Goal: Transaction & Acquisition: Purchase product/service

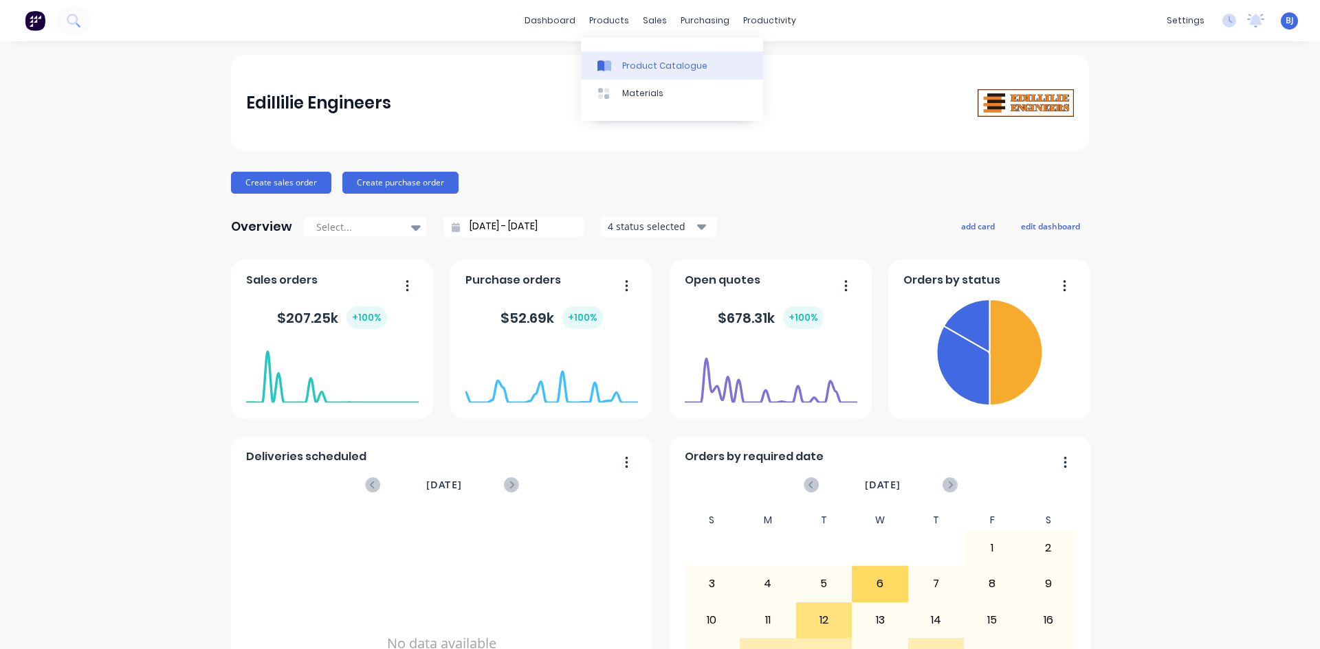
click at [614, 63] on div at bounding box center [607, 66] width 21 height 12
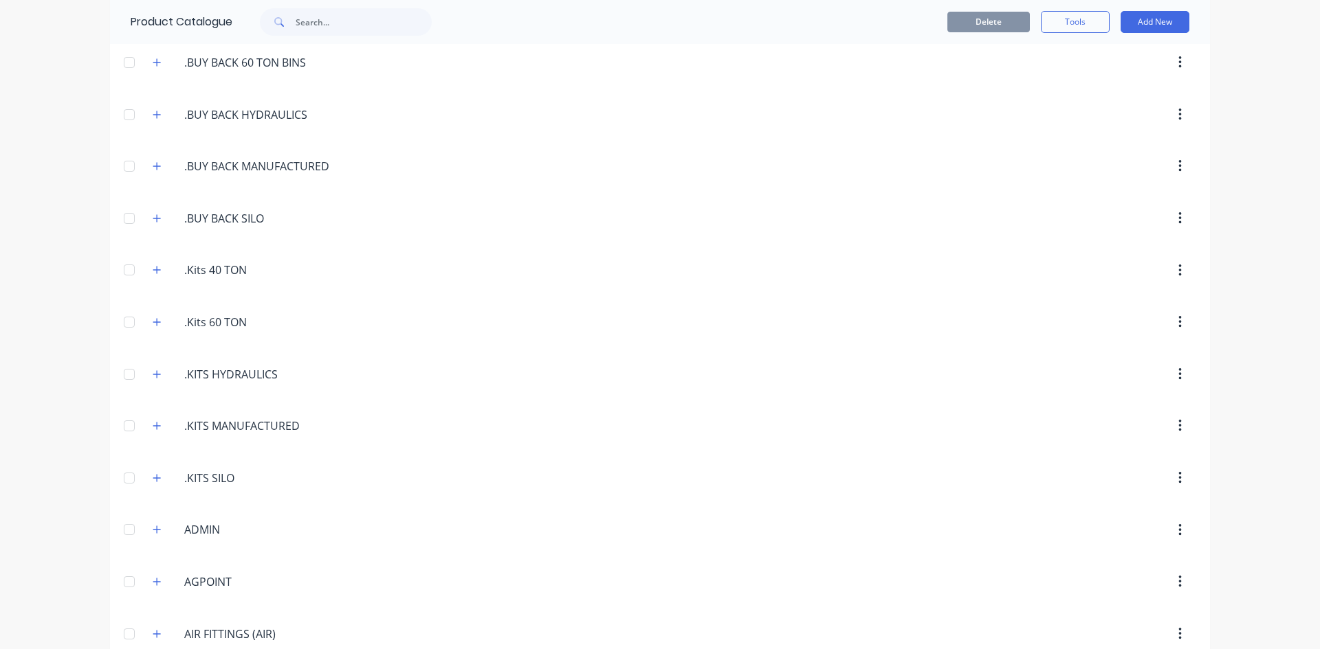
scroll to position [275, 0]
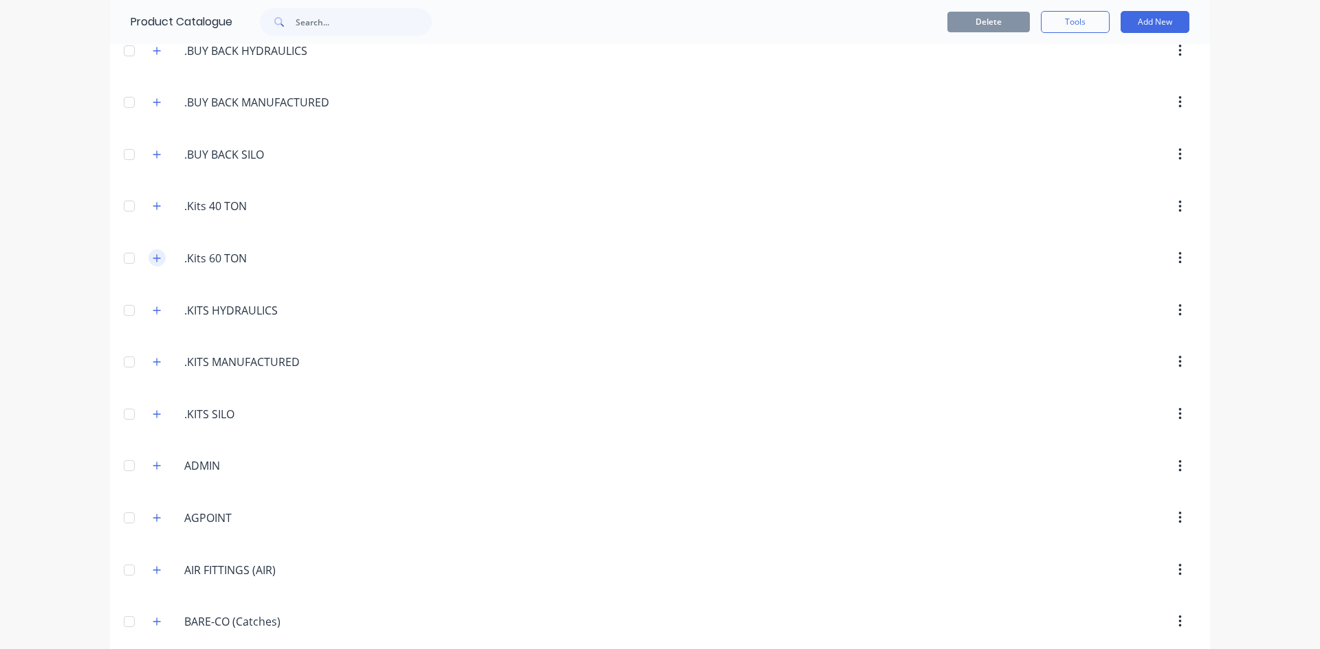
click at [153, 256] on icon "button" at bounding box center [157, 259] width 8 height 10
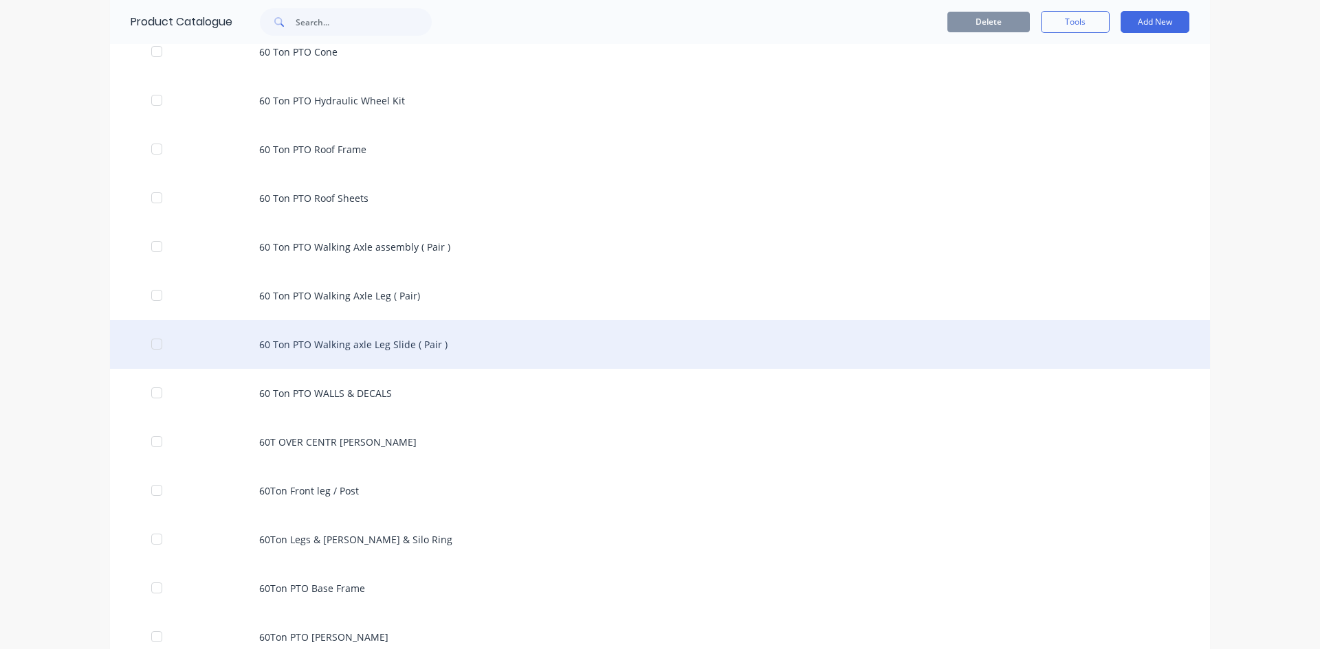
scroll to position [893, 0]
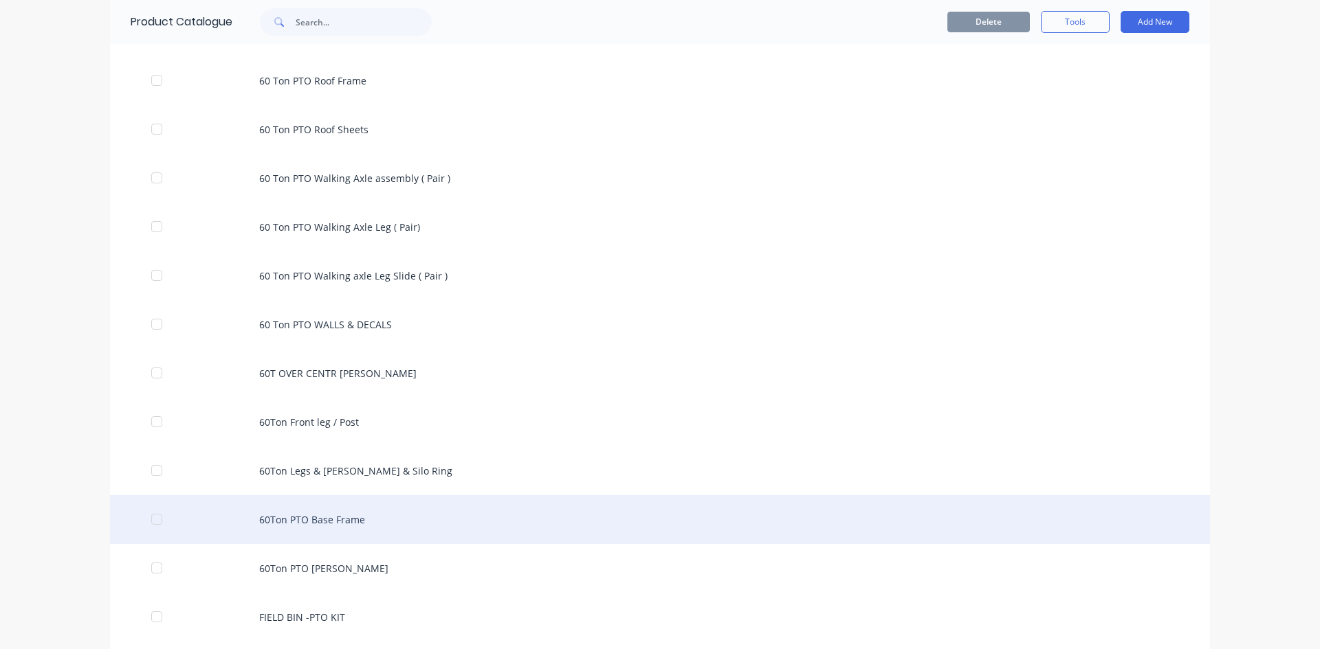
click at [361, 521] on div "60Ton PTO Base Frame" at bounding box center [660, 520] width 1100 height 49
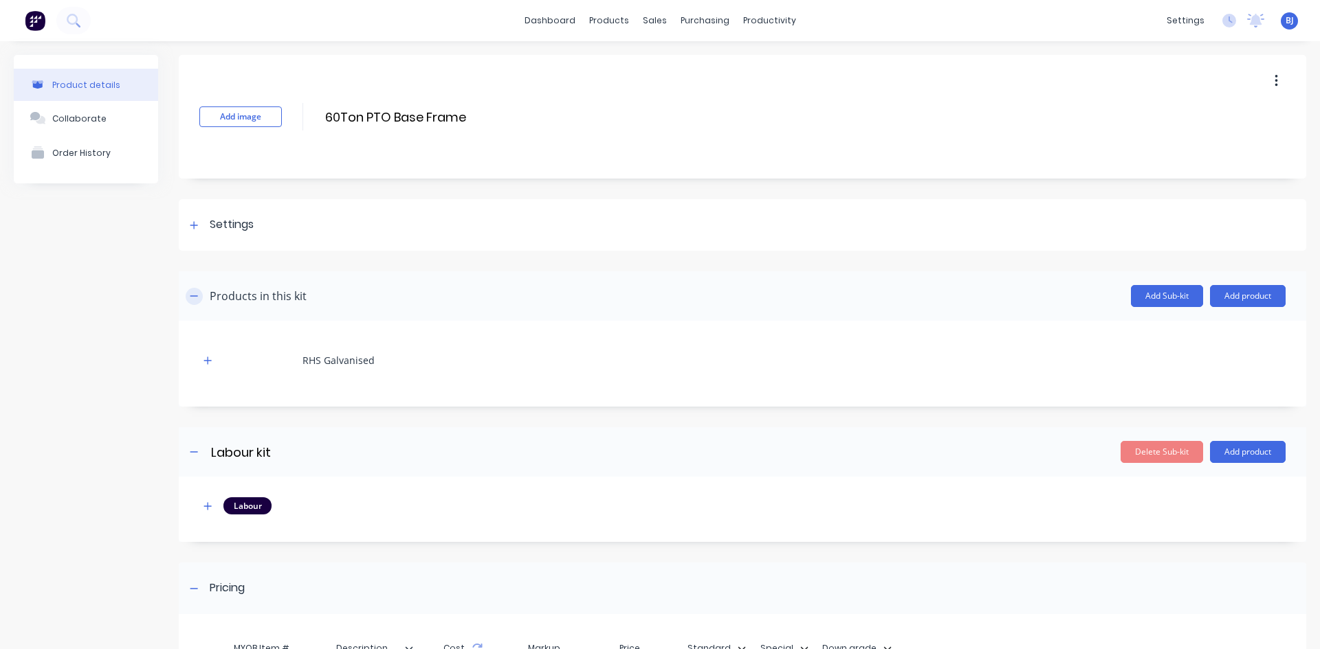
click at [199, 296] on button "button" at bounding box center [194, 296] width 17 height 17
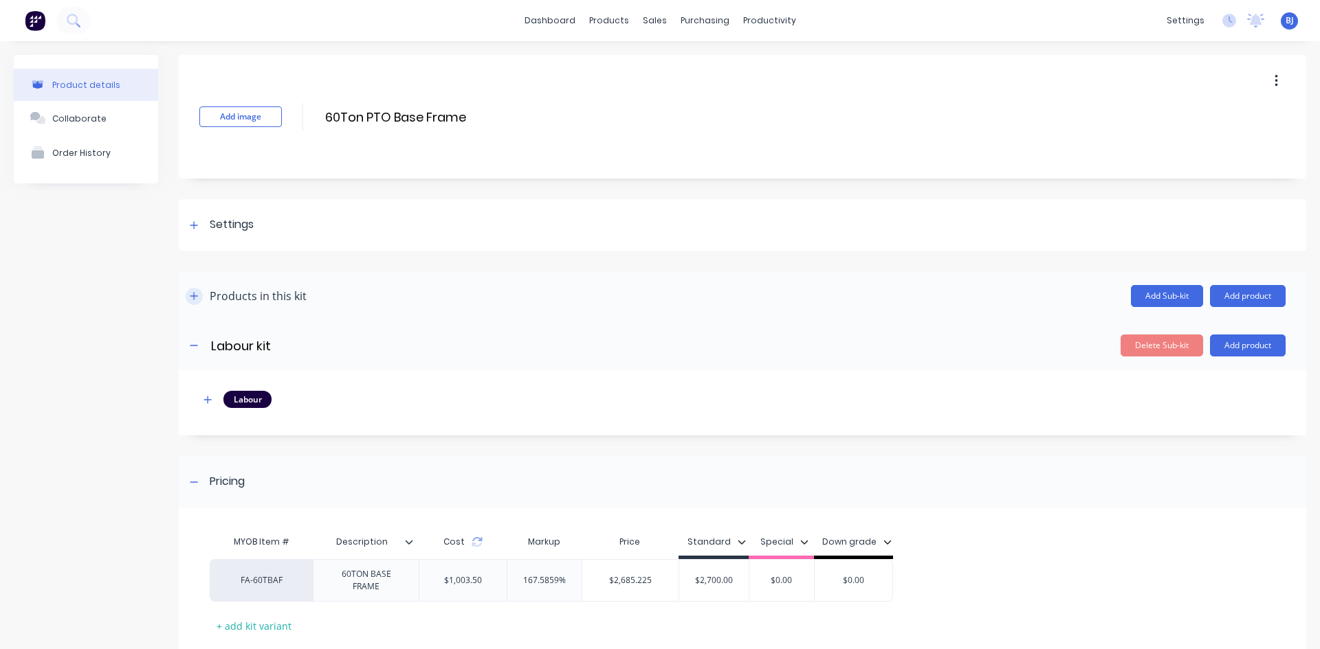
click at [199, 296] on button "button" at bounding box center [194, 296] width 17 height 17
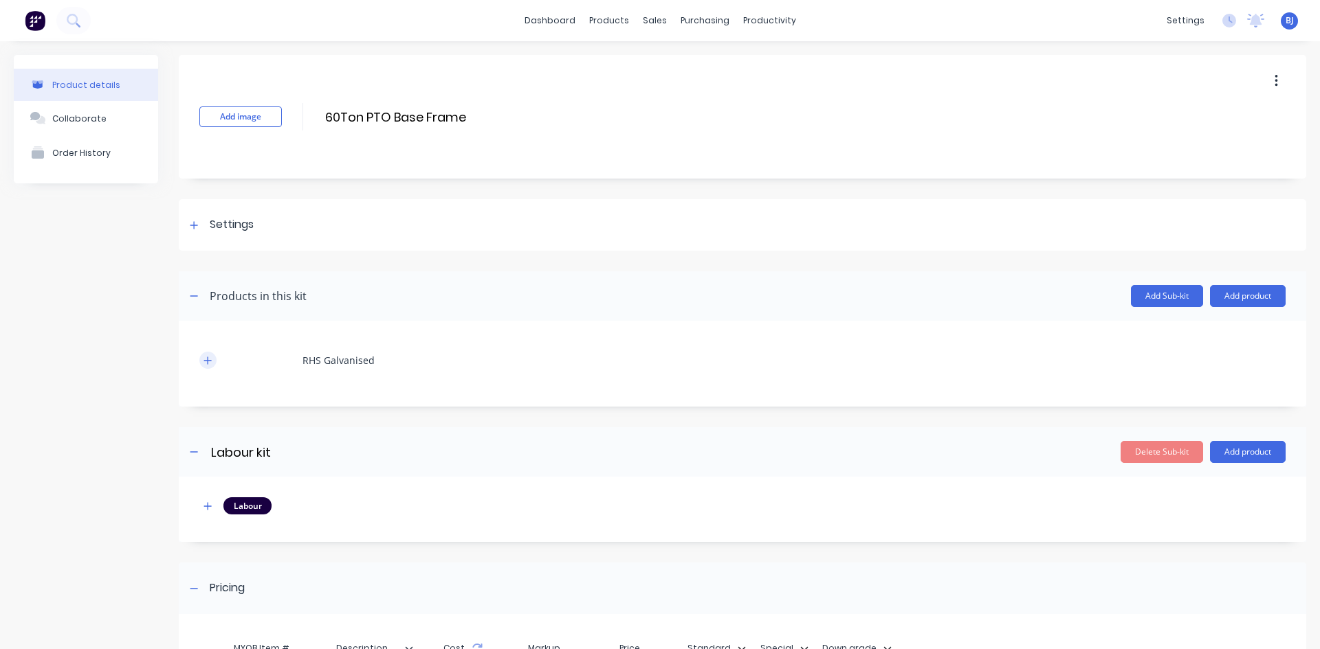
click at [212, 361] on button "button" at bounding box center [207, 360] width 17 height 17
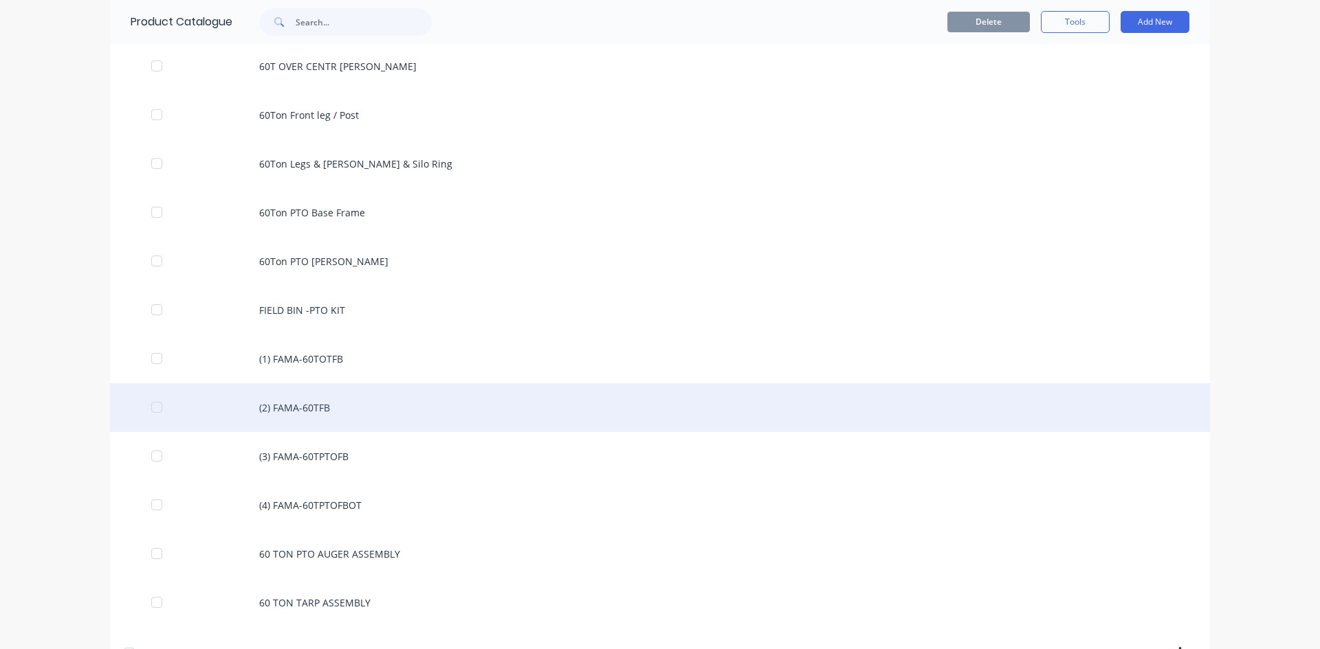
scroll to position [1100, 0]
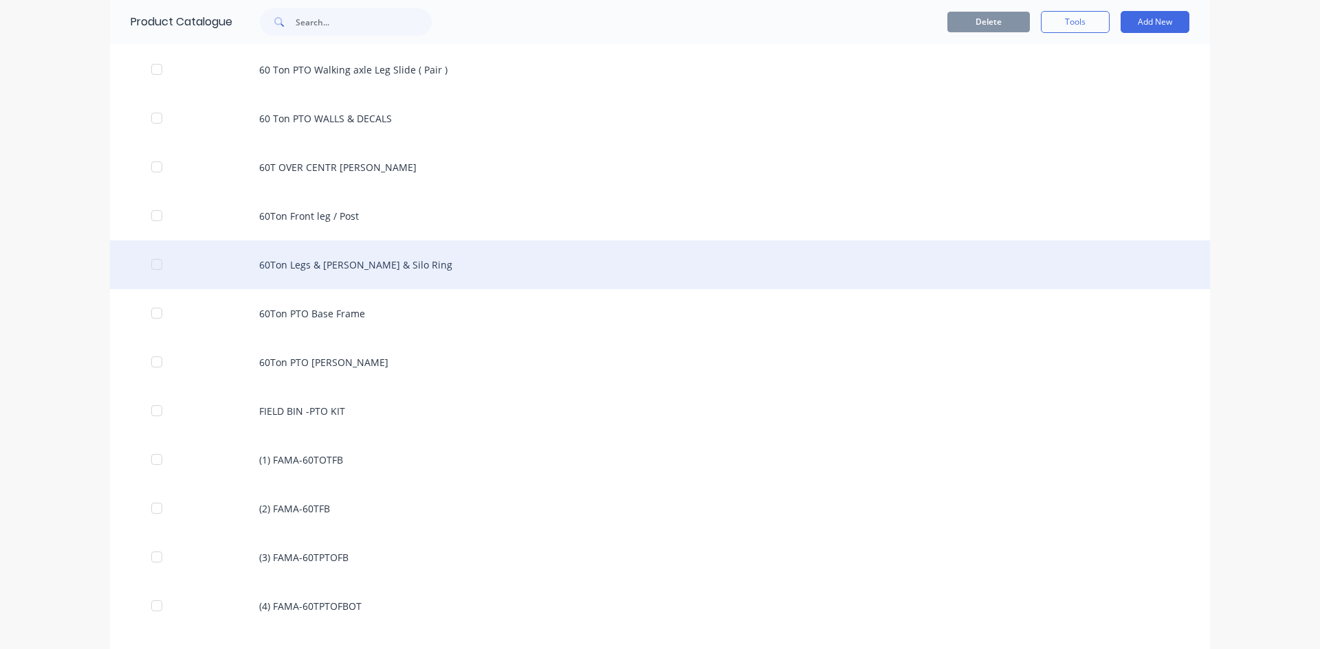
click at [319, 268] on div "60Ton Legs & Struts & Silo Ring" at bounding box center [660, 265] width 1100 height 49
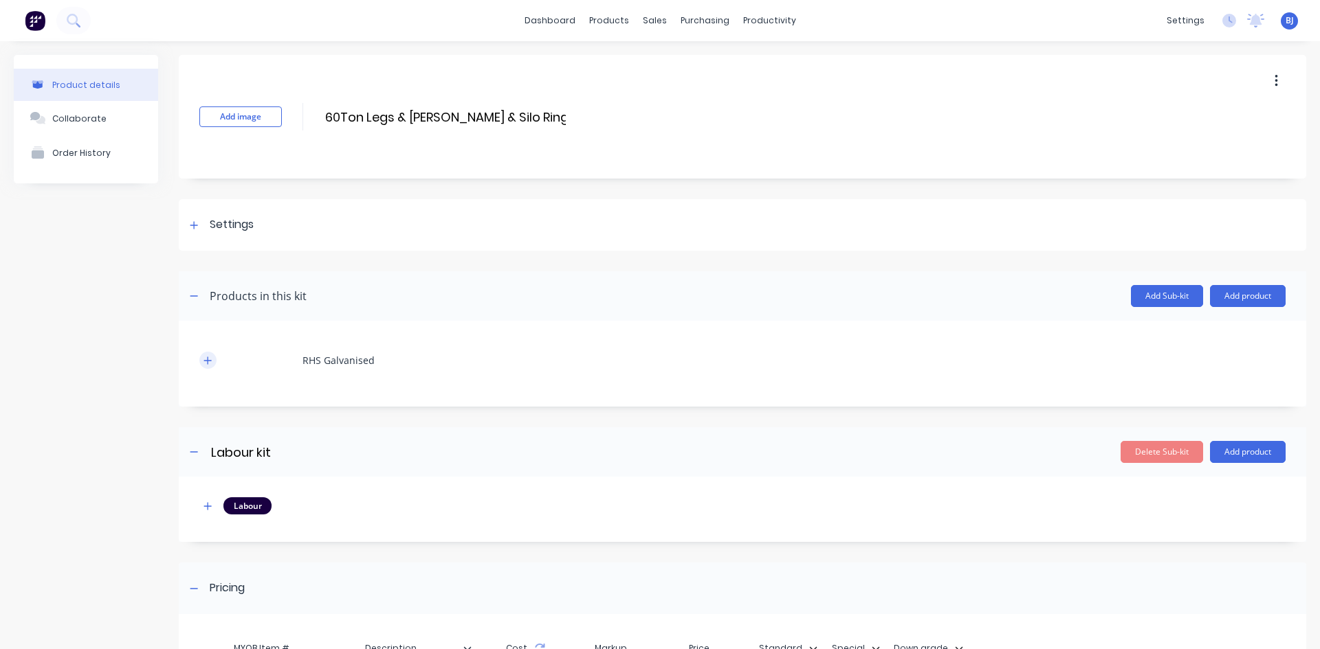
click at [206, 364] on icon "button" at bounding box center [207, 361] width 8 height 10
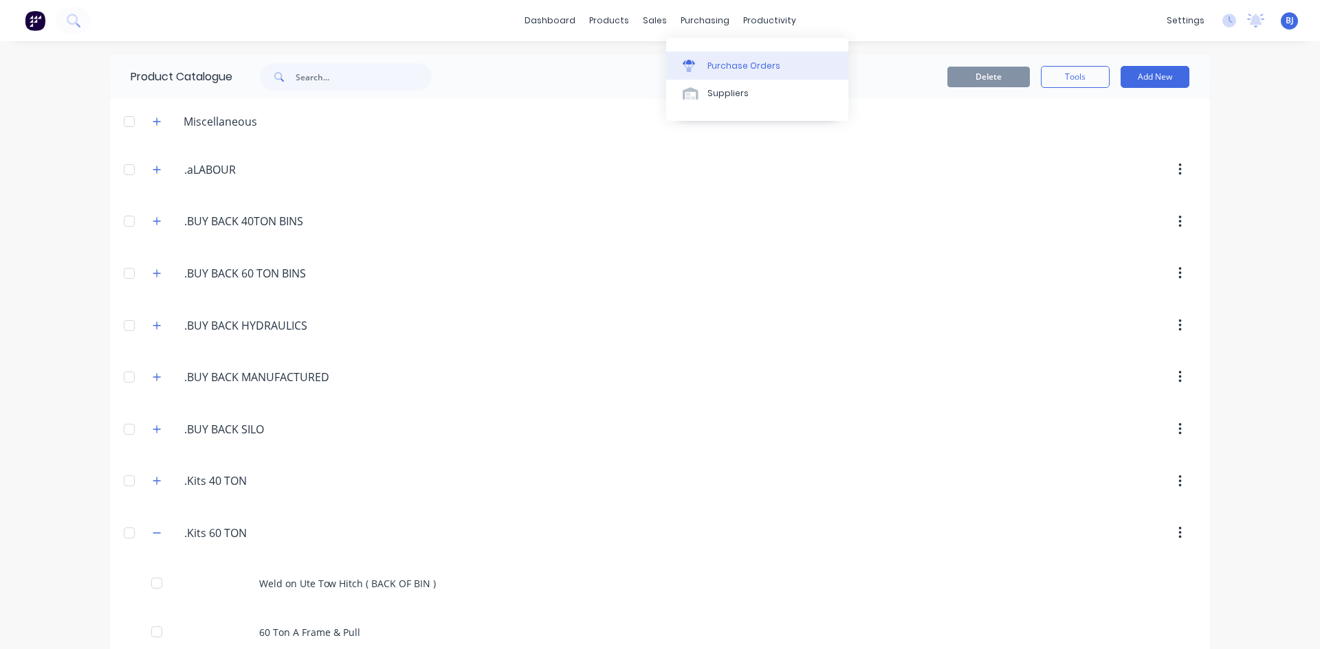
click at [717, 65] on div "Purchase Orders" at bounding box center [743, 66] width 73 height 12
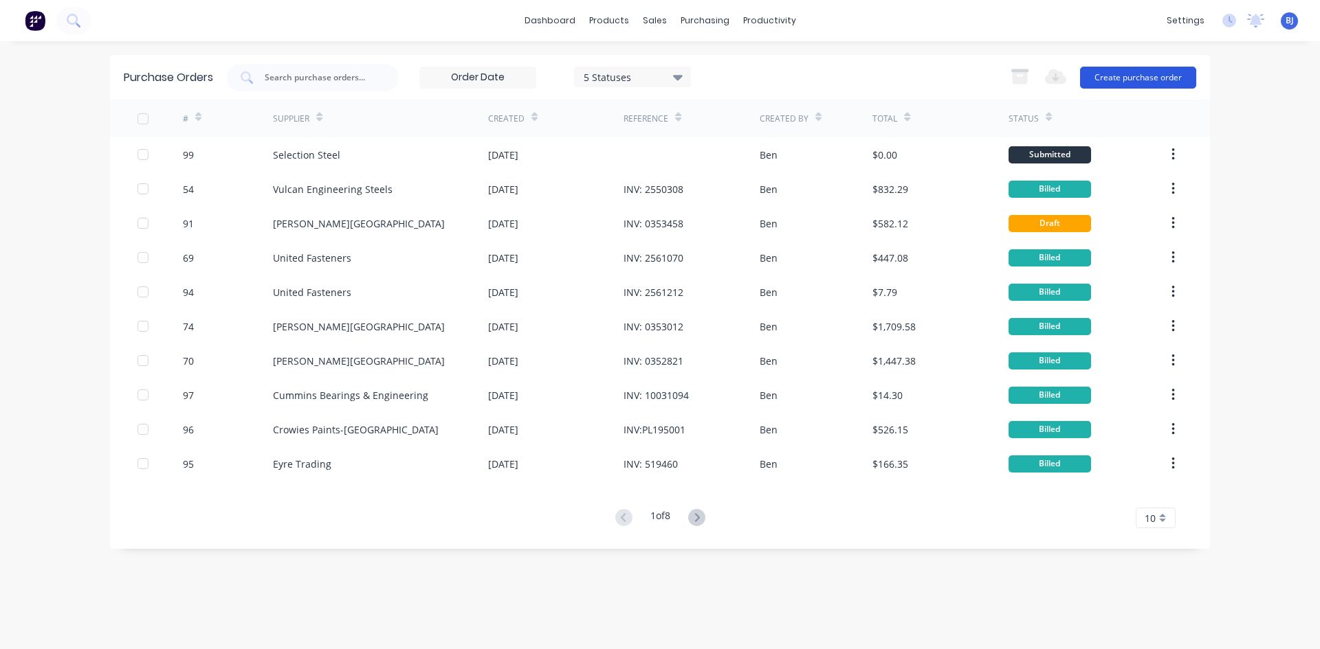
click at [1130, 78] on button "Create purchase order" at bounding box center [1138, 78] width 116 height 22
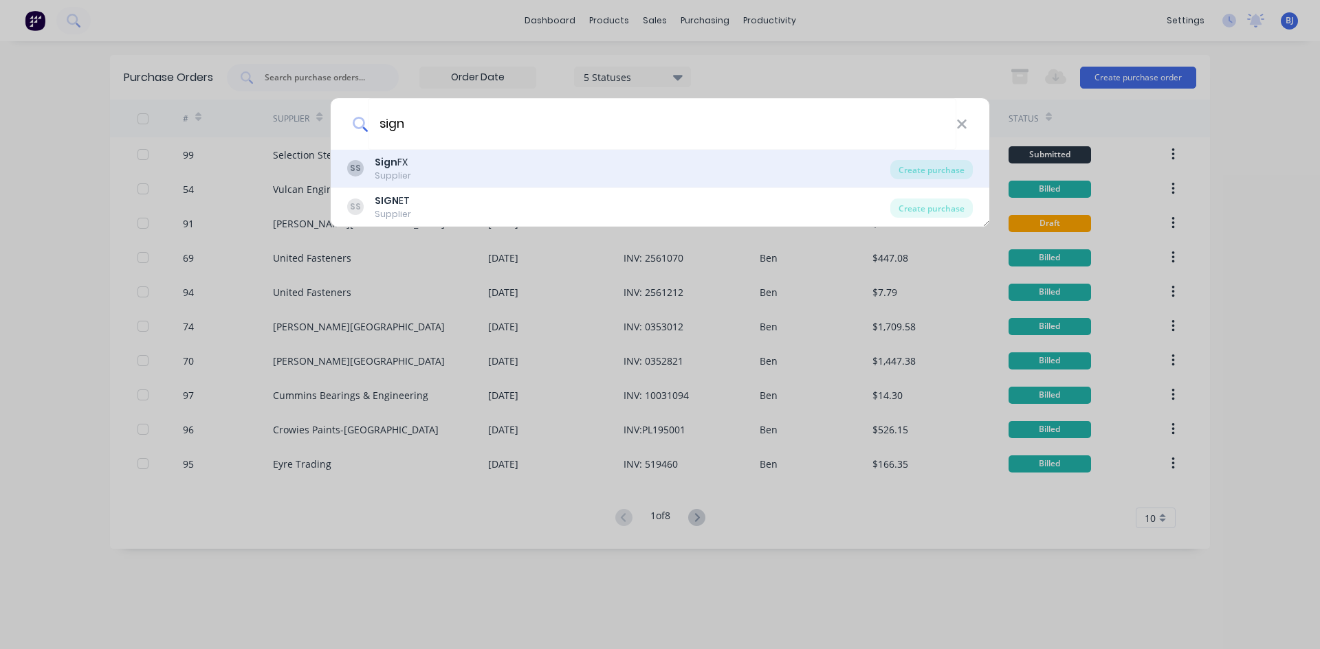
type input "sign"
click at [389, 163] on b "Sign" at bounding box center [386, 162] width 23 height 14
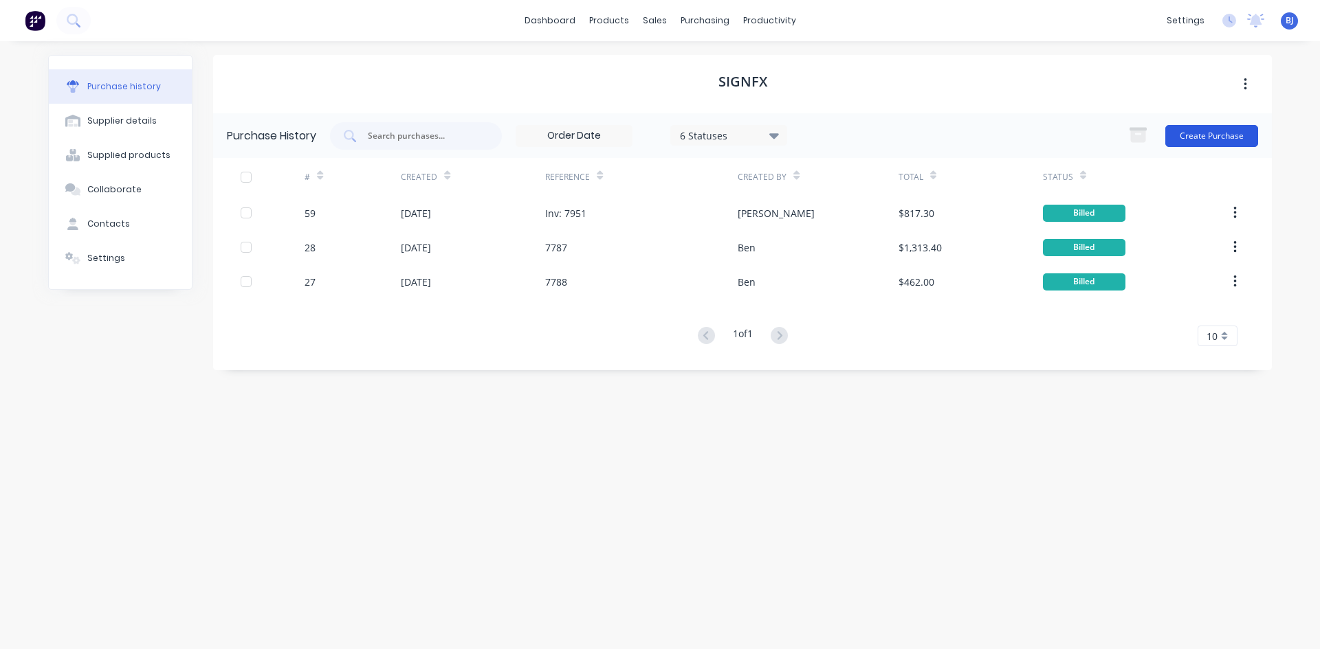
click at [1212, 136] on button "Create Purchase" at bounding box center [1211, 136] width 93 height 22
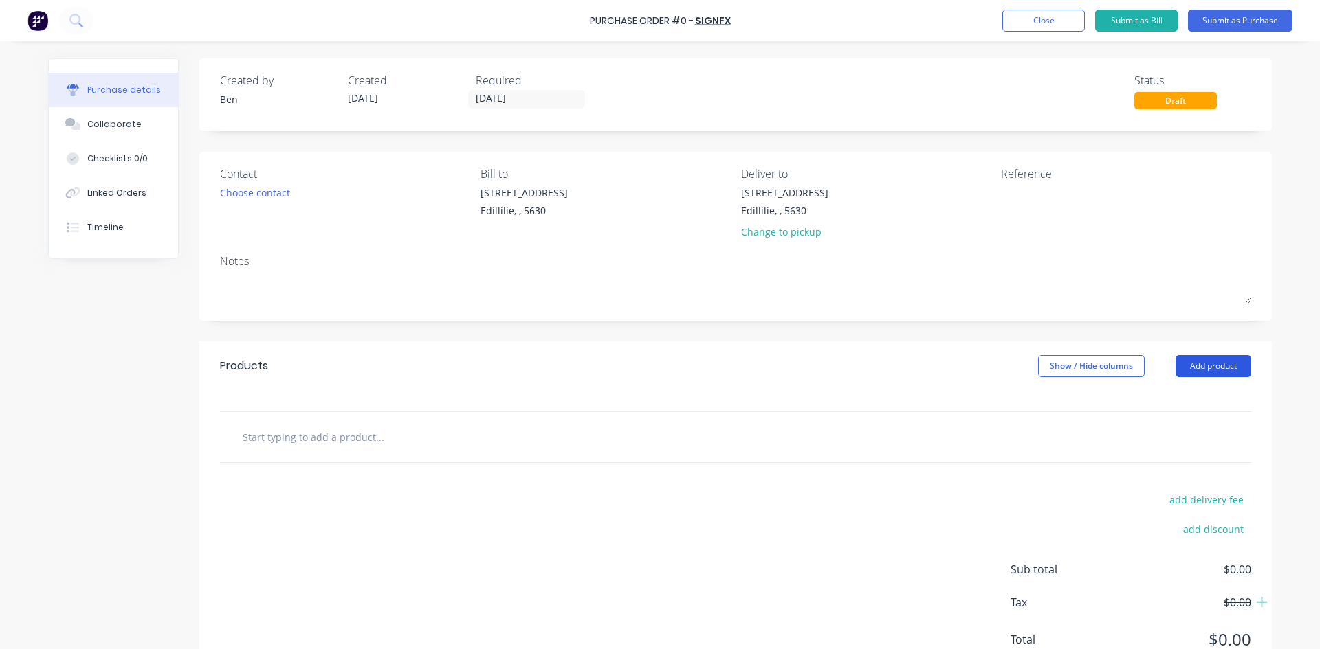
click at [1223, 368] on button "Add product" at bounding box center [1213, 366] width 76 height 22
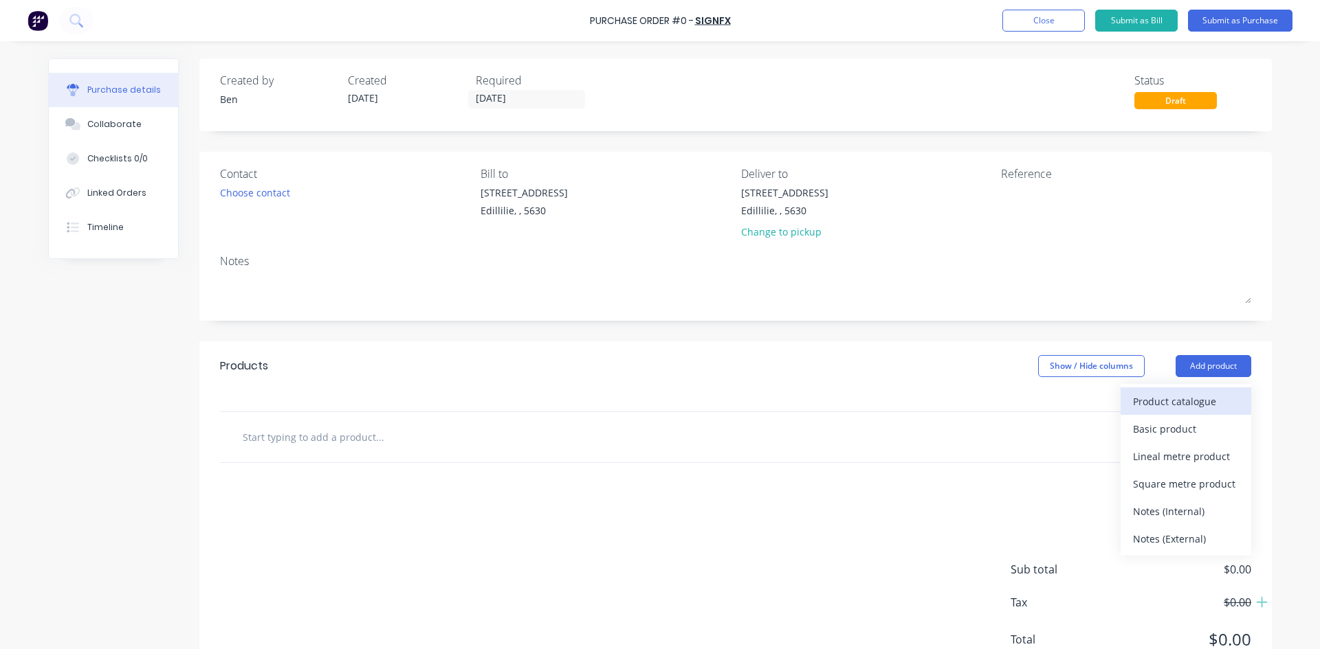
click at [1174, 397] on div "Product catalogue" at bounding box center [1186, 402] width 106 height 20
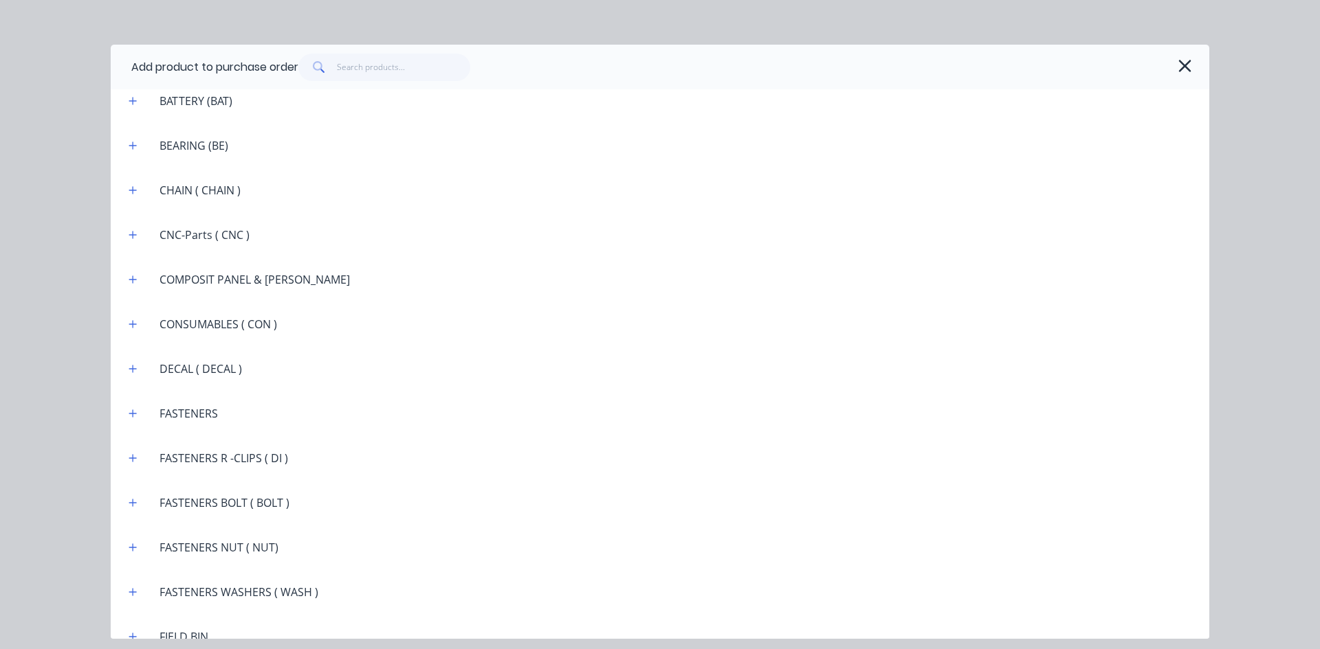
scroll to position [1031, 0]
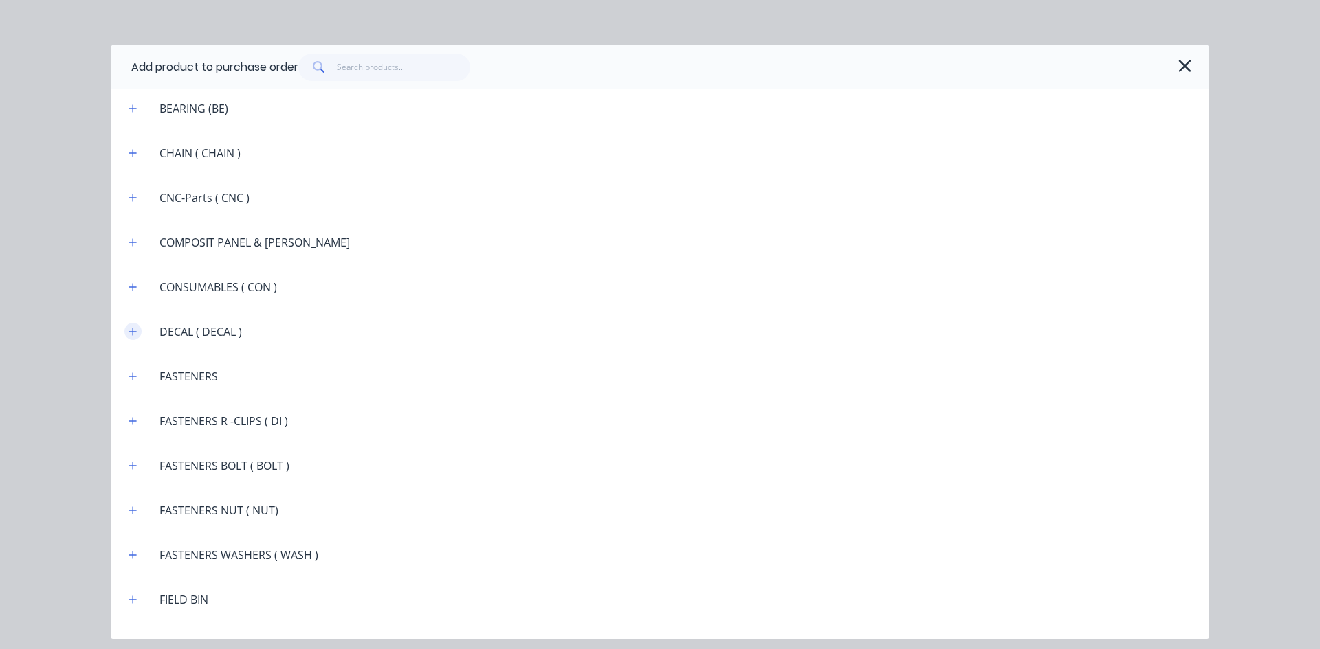
click at [140, 335] on button "button" at bounding box center [132, 331] width 17 height 17
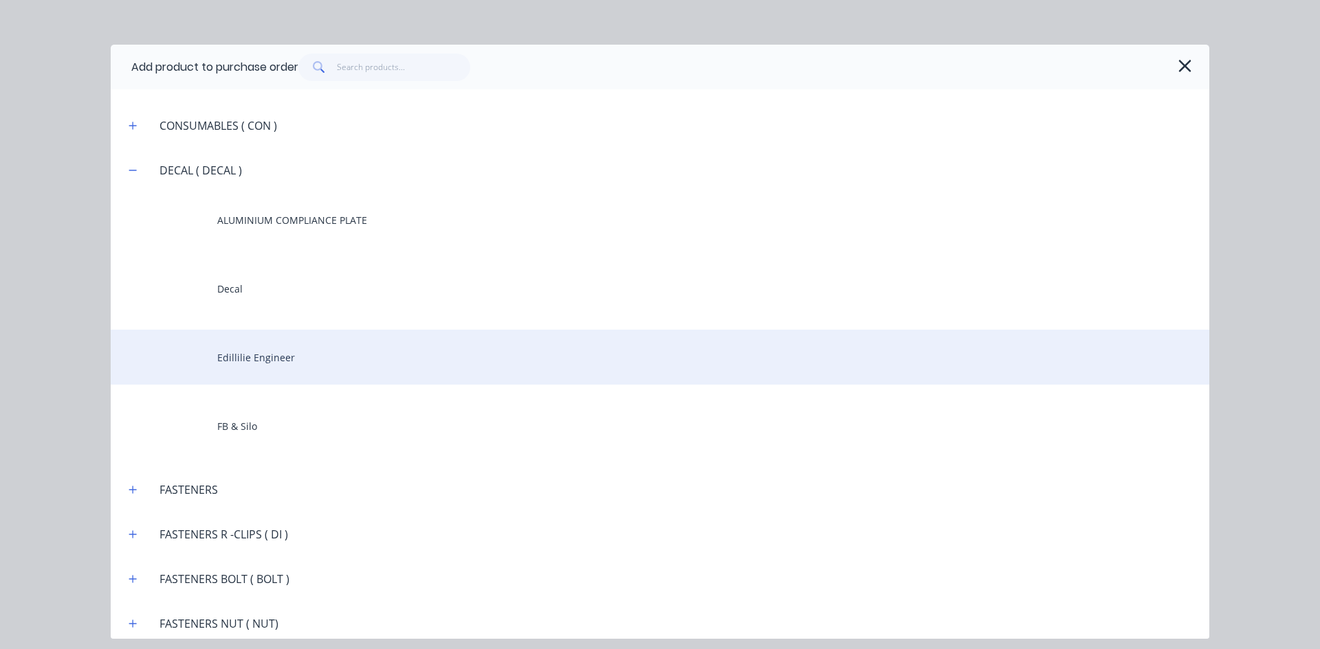
scroll to position [1168, 0]
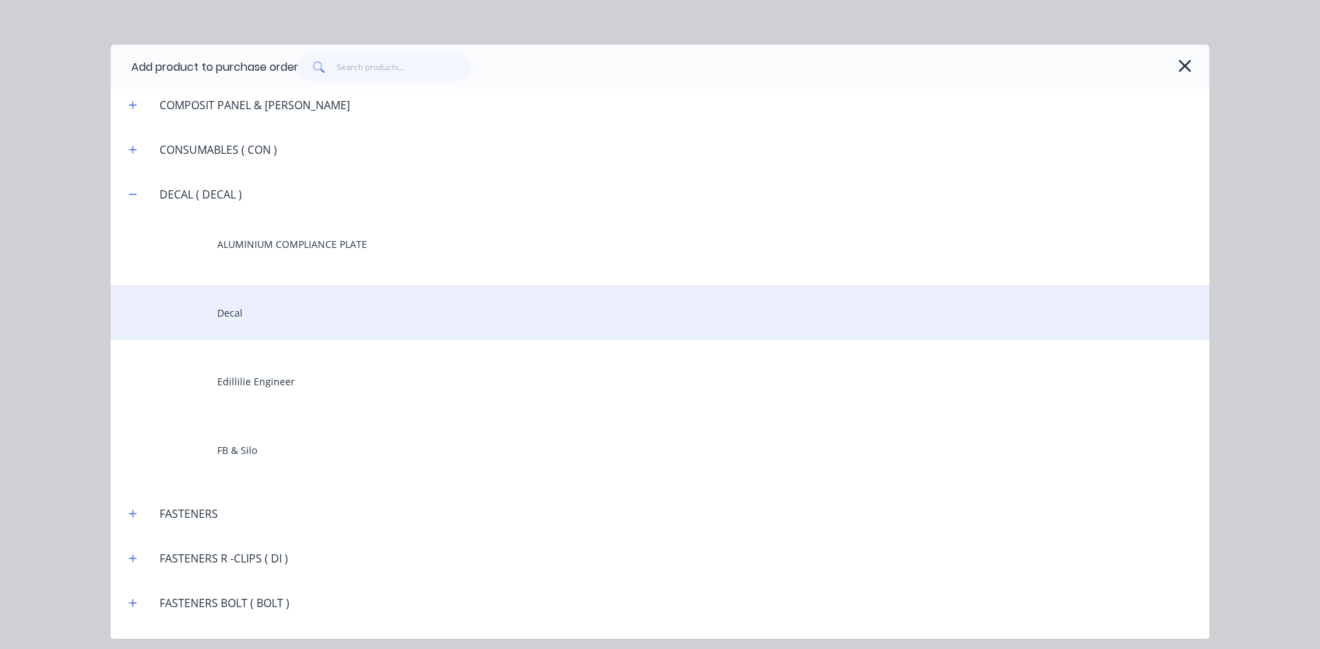
click at [245, 319] on div "Decal" at bounding box center [660, 312] width 1098 height 55
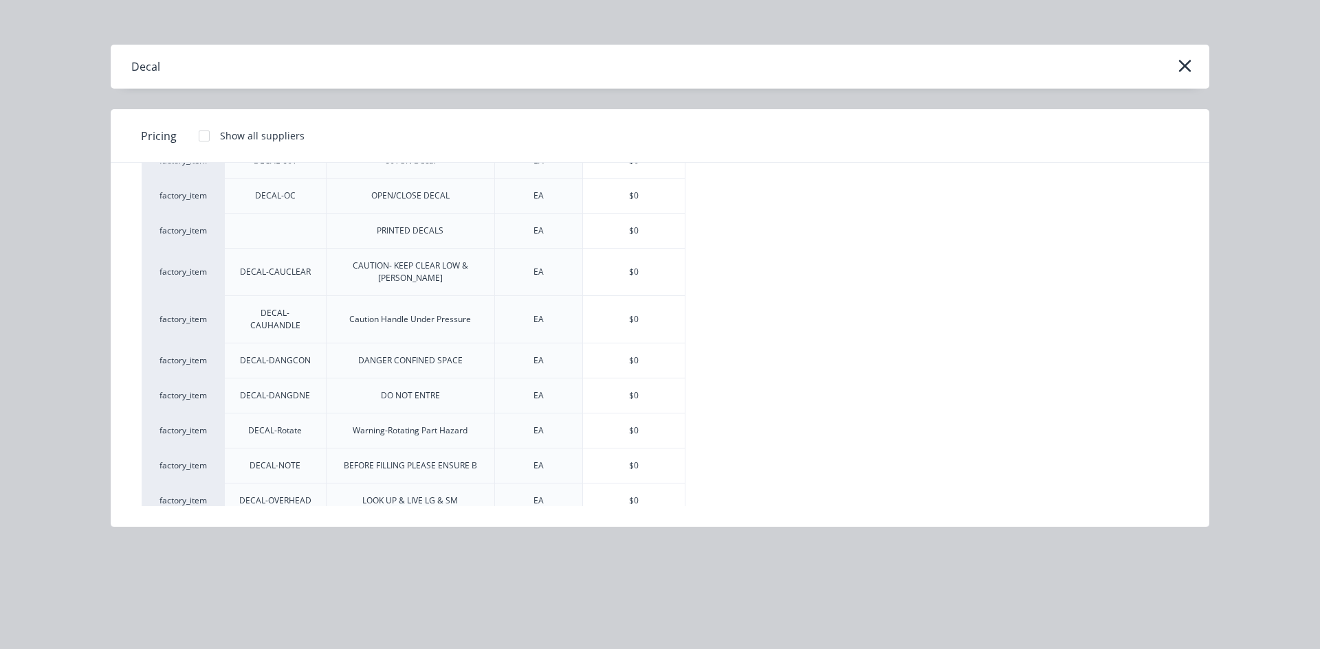
scroll to position [269, 0]
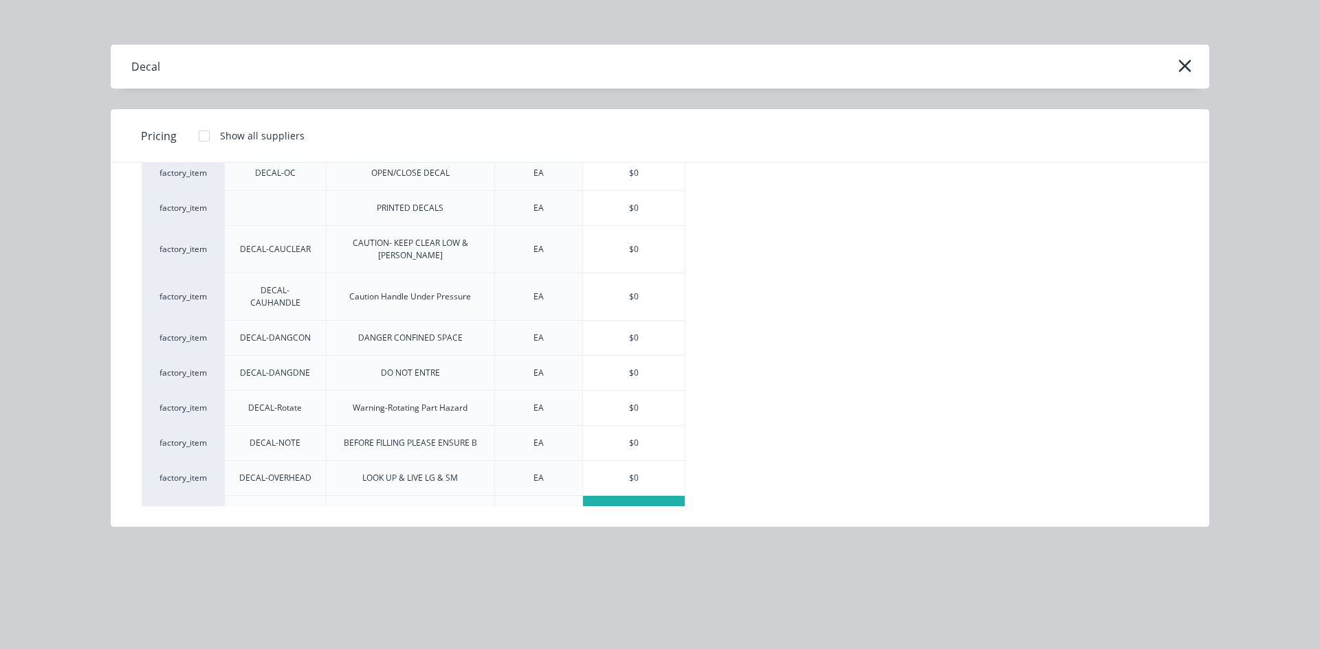
click at [623, 496] on div "$0" at bounding box center [634, 513] width 102 height 34
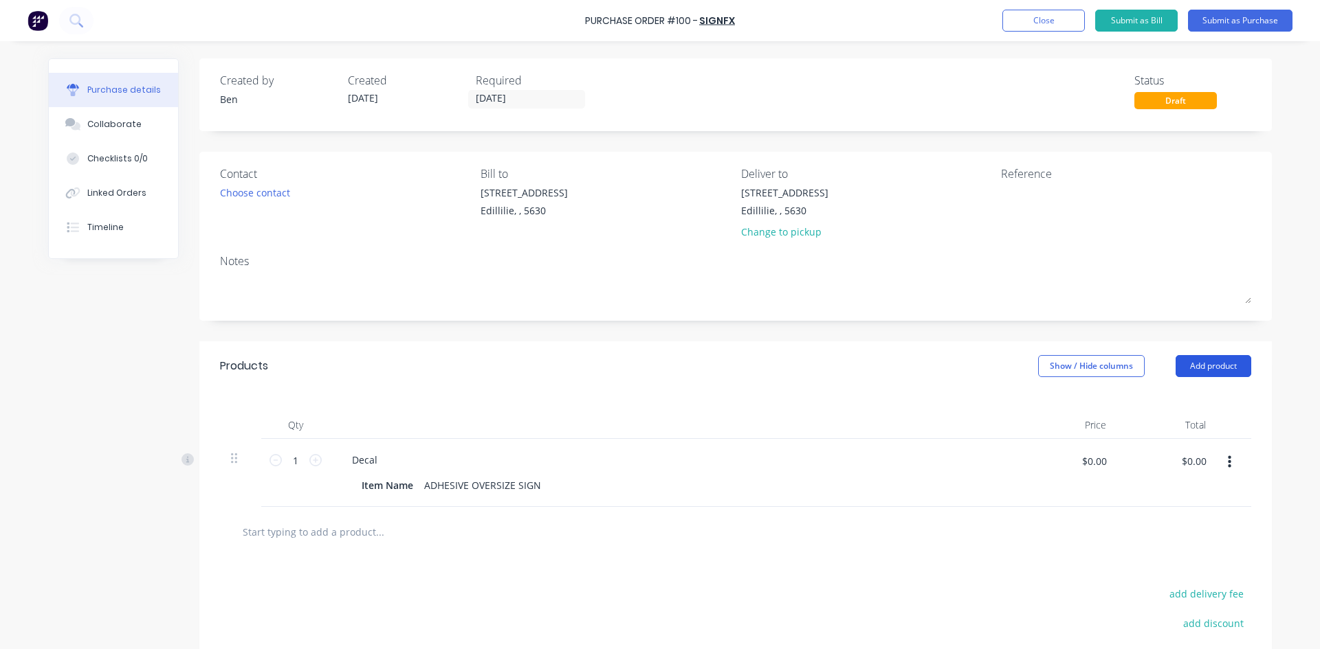
click at [1196, 364] on button "Add product" at bounding box center [1213, 366] width 76 height 22
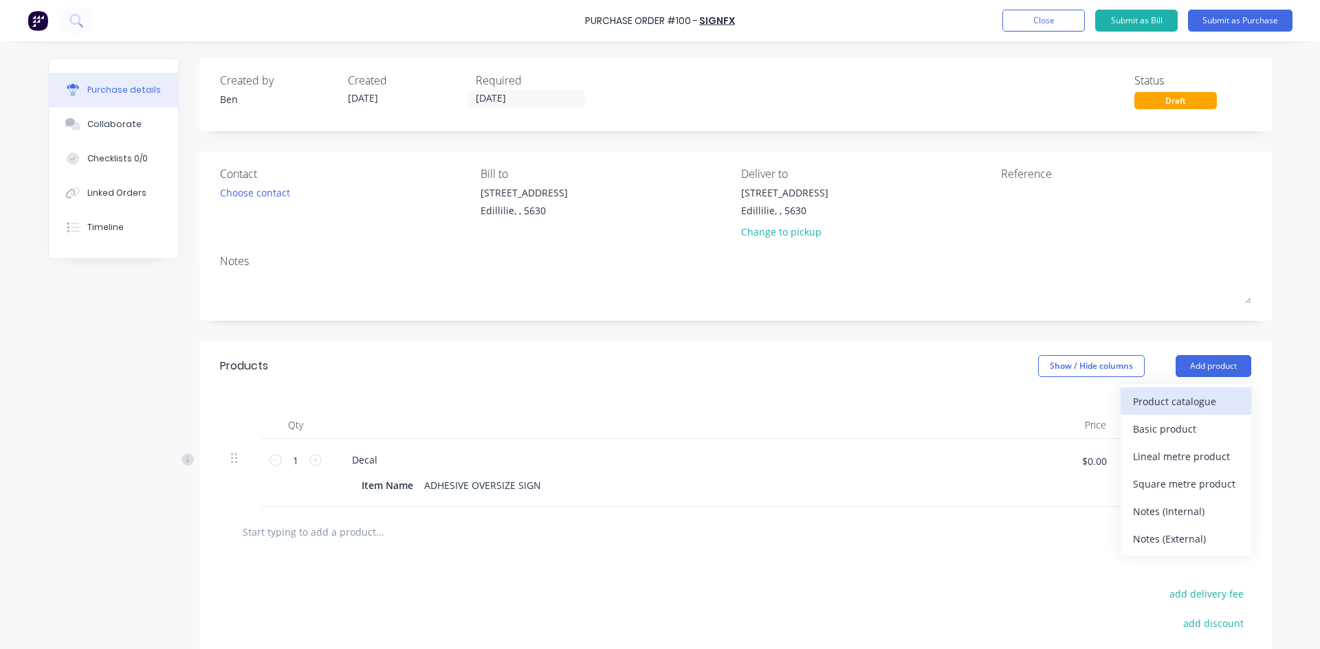
click at [1144, 405] on div "Product catalogue" at bounding box center [1186, 402] width 106 height 20
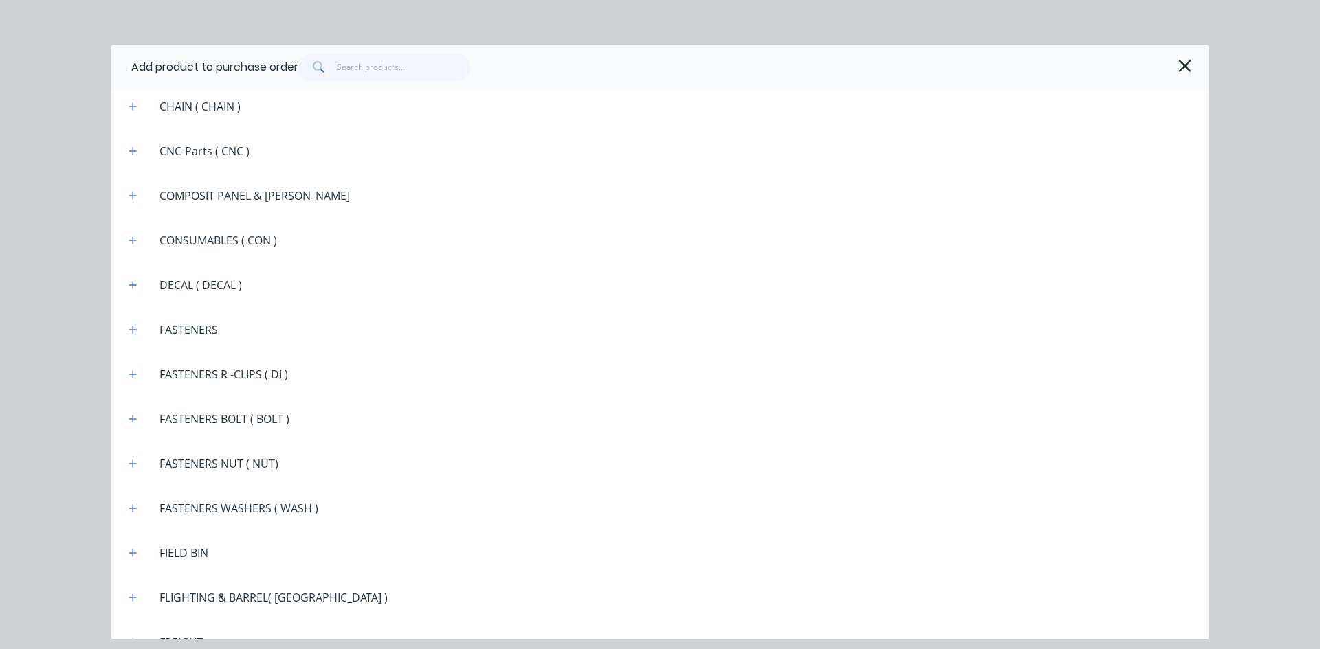
scroll to position [1031, 0]
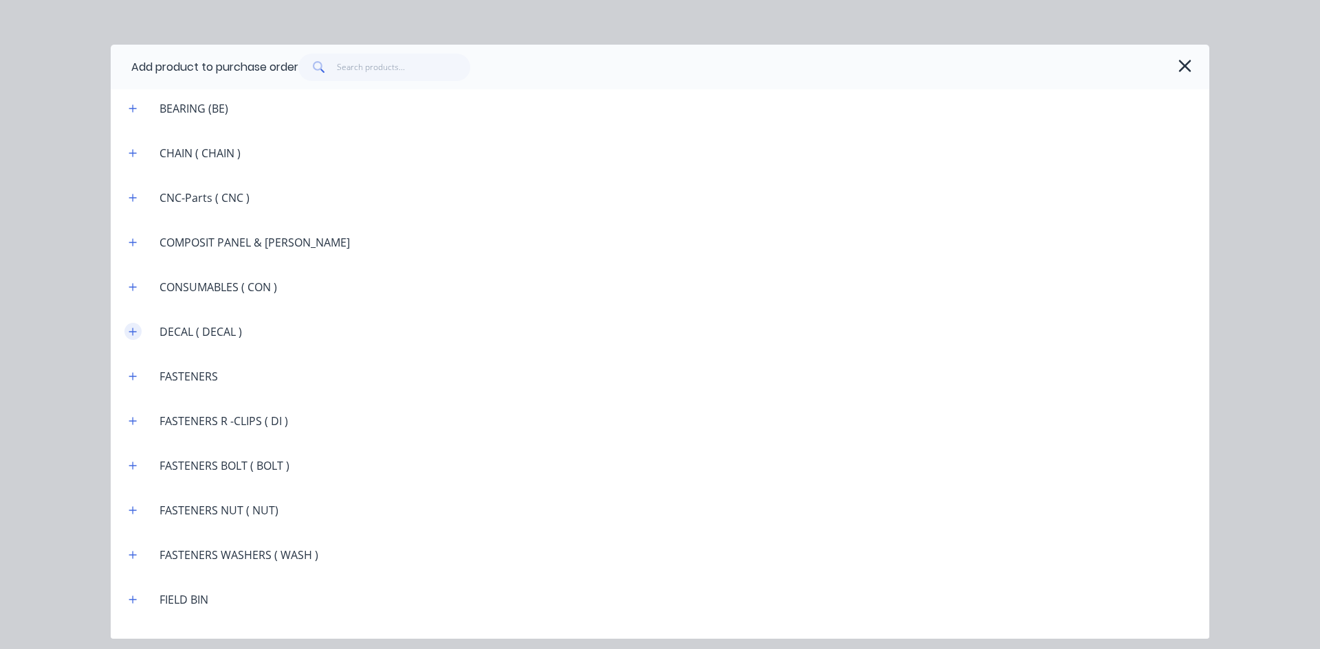
click at [135, 331] on icon "button" at bounding box center [133, 332] width 8 height 10
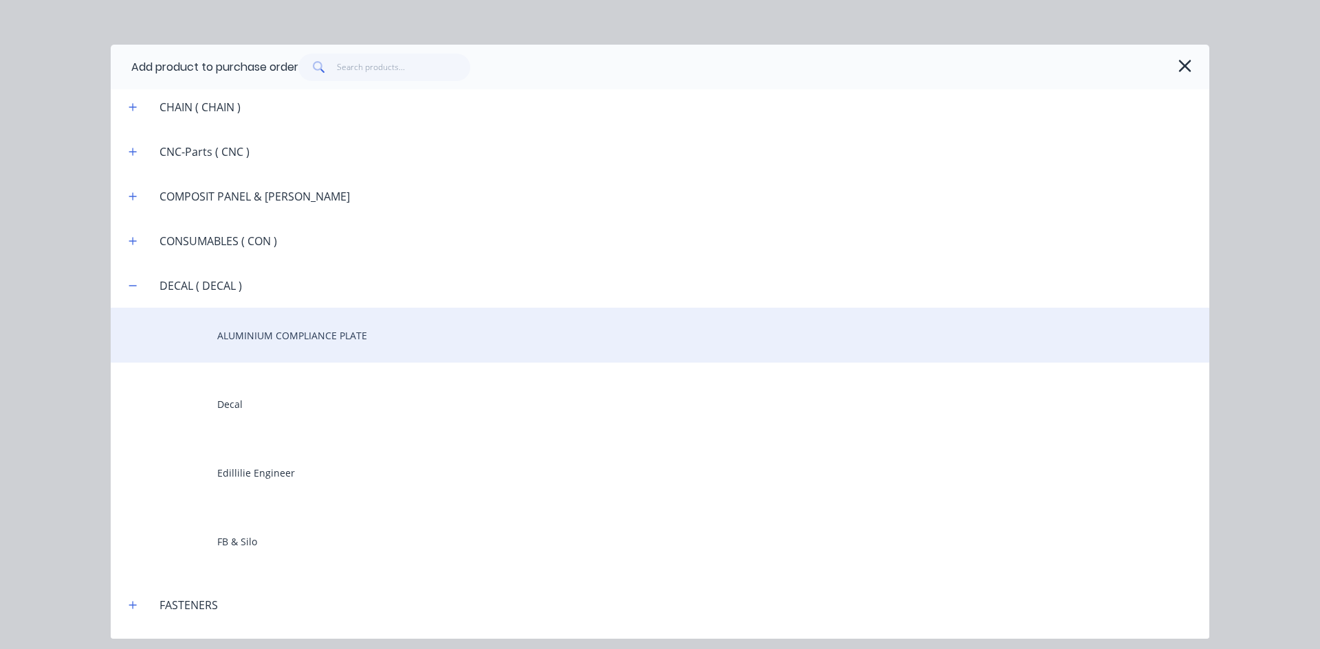
scroll to position [1237, 0]
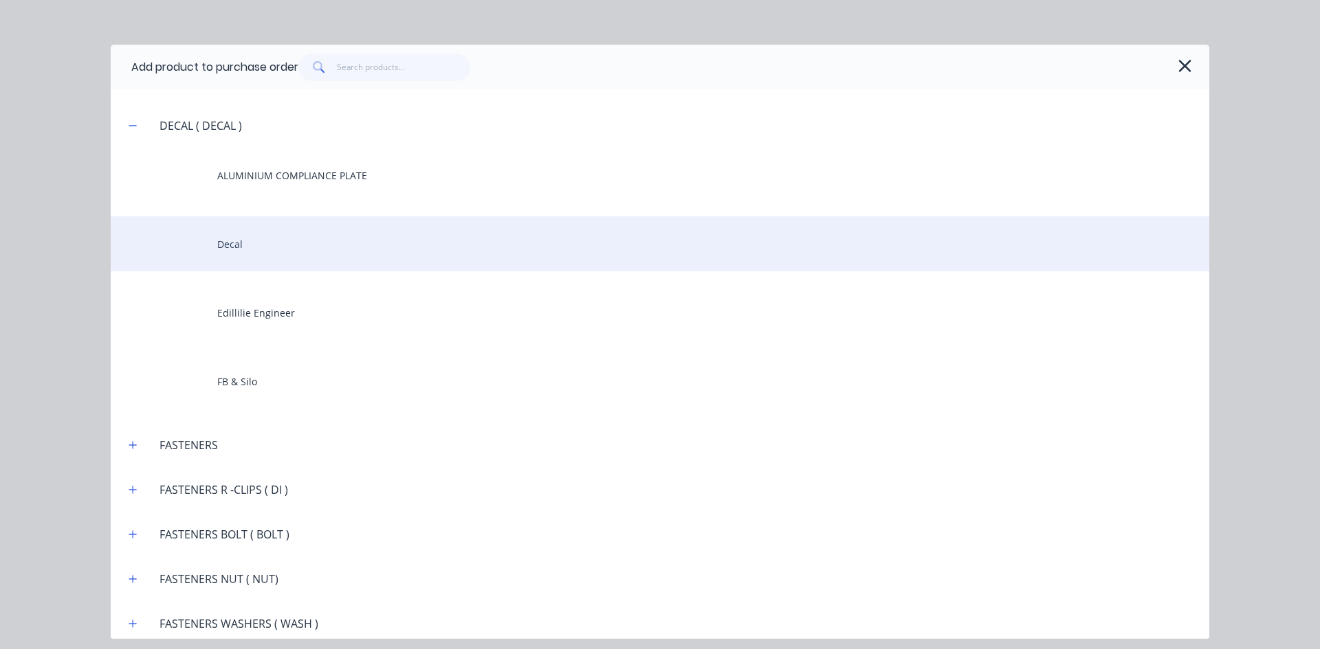
click at [235, 249] on div "Decal" at bounding box center [660, 243] width 1098 height 55
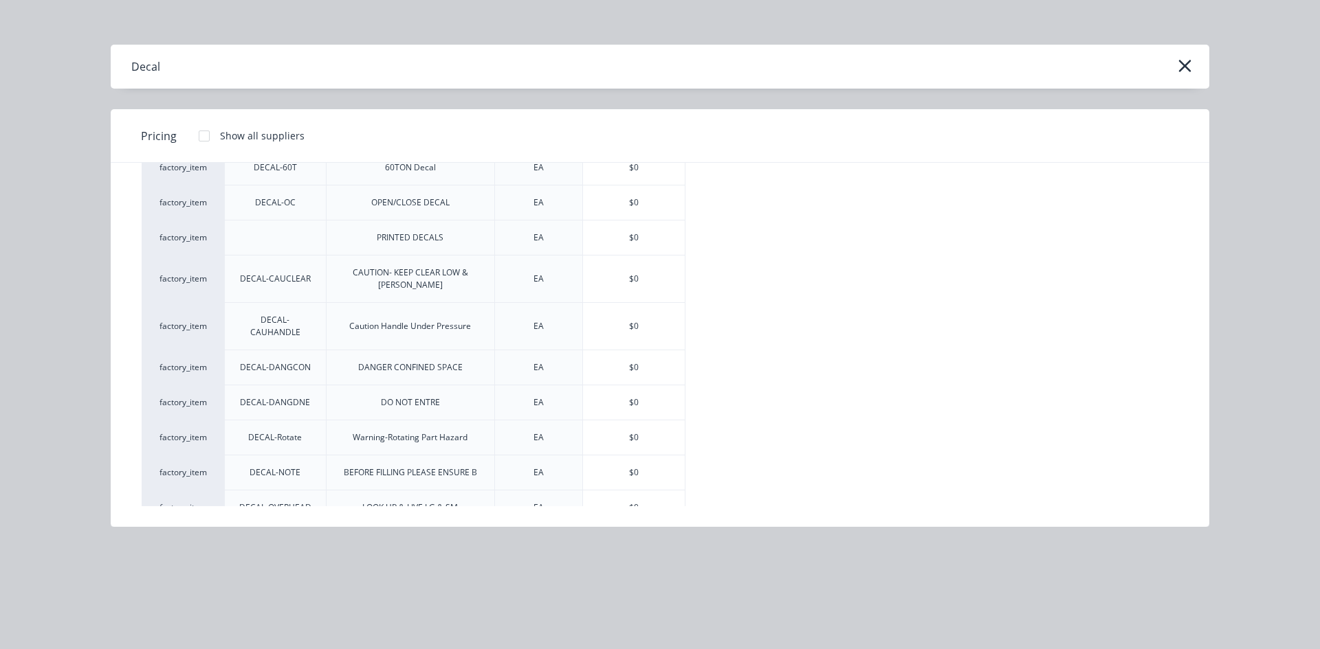
scroll to position [269, 0]
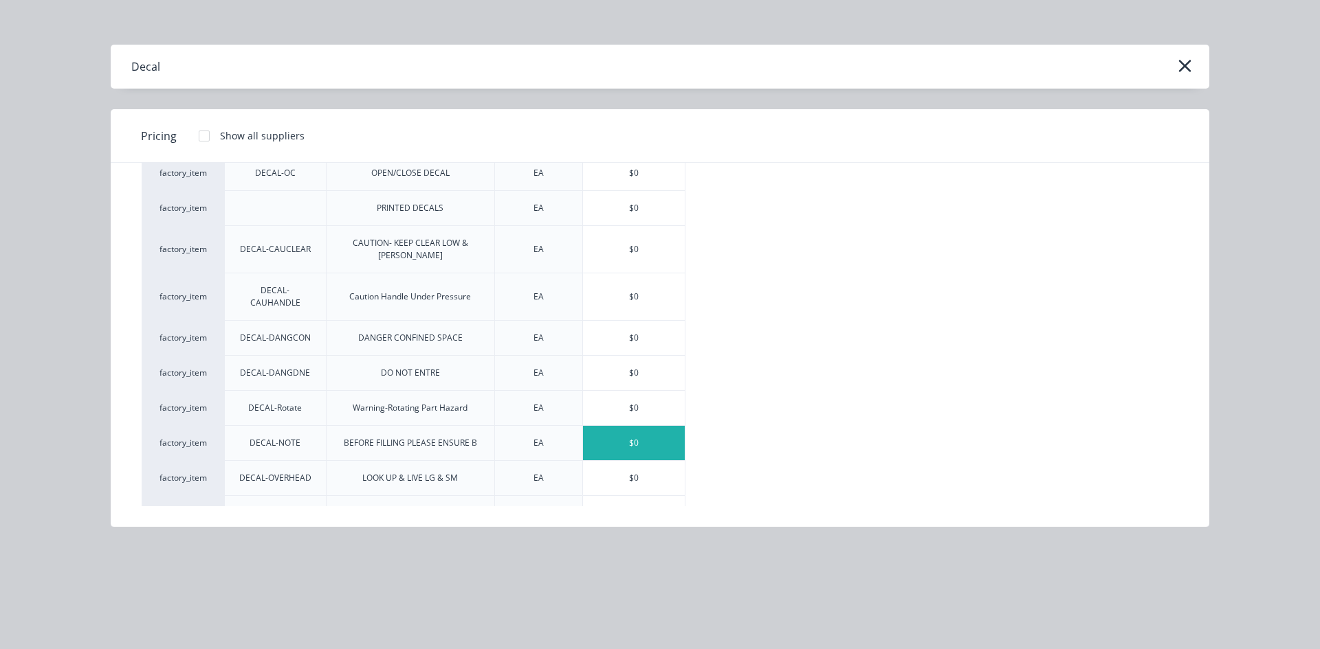
click at [610, 426] on div "$0" at bounding box center [634, 443] width 102 height 34
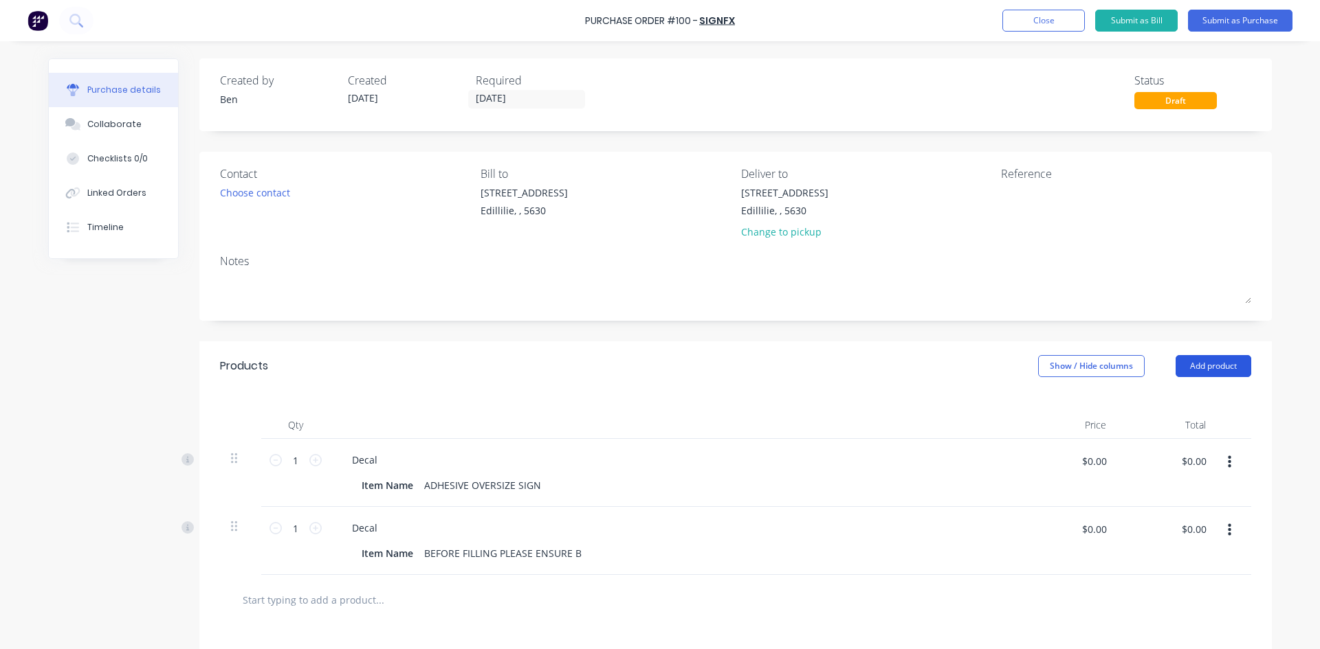
click at [1190, 366] on button "Add product" at bounding box center [1213, 366] width 76 height 22
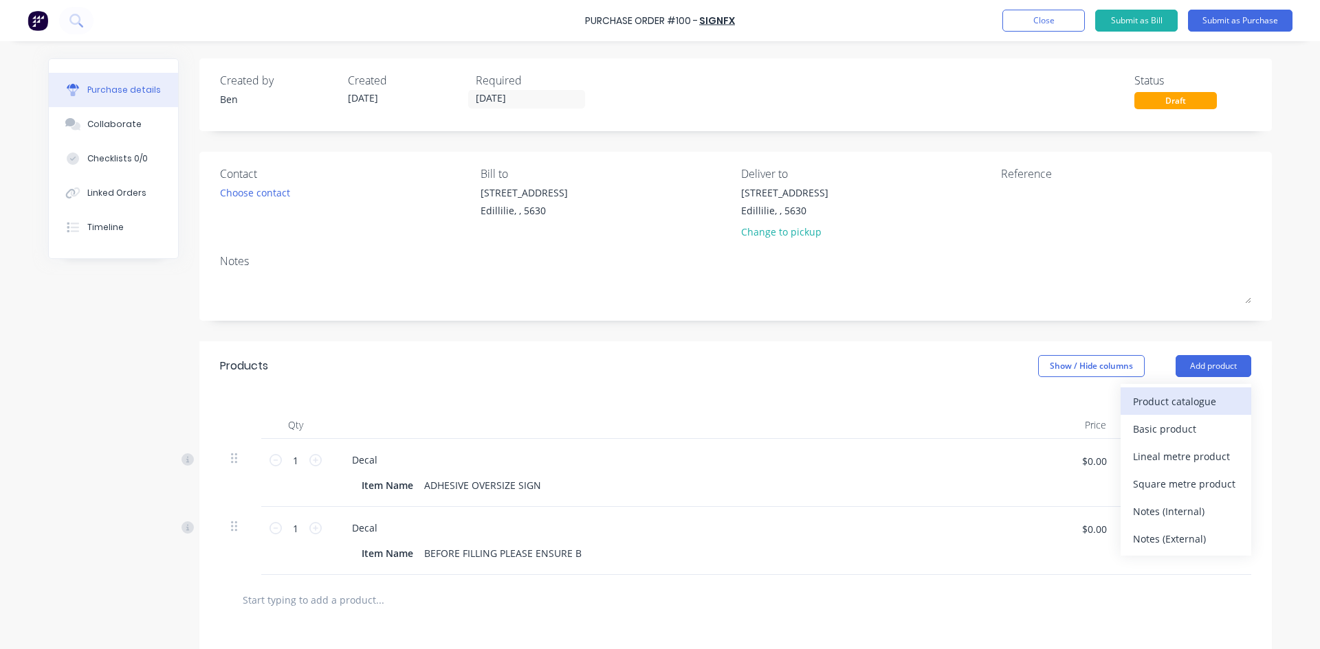
click at [1157, 403] on div "Product catalogue" at bounding box center [1186, 402] width 106 height 20
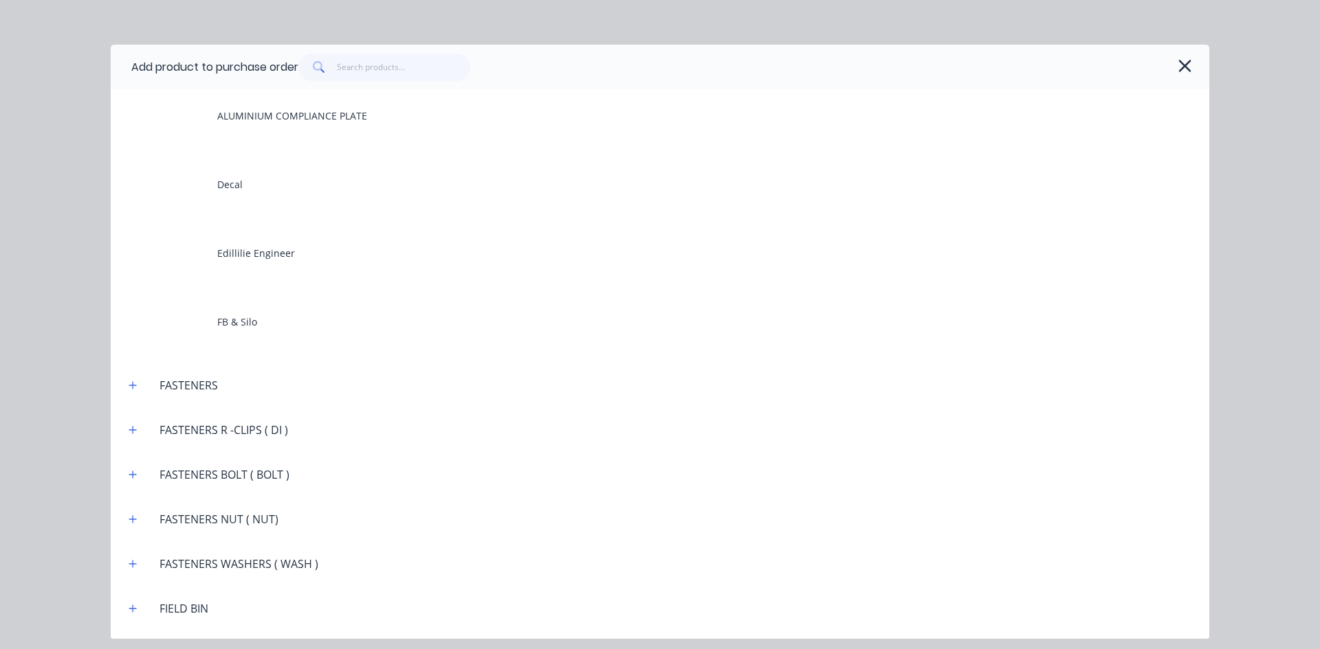
scroll to position [1100, 0]
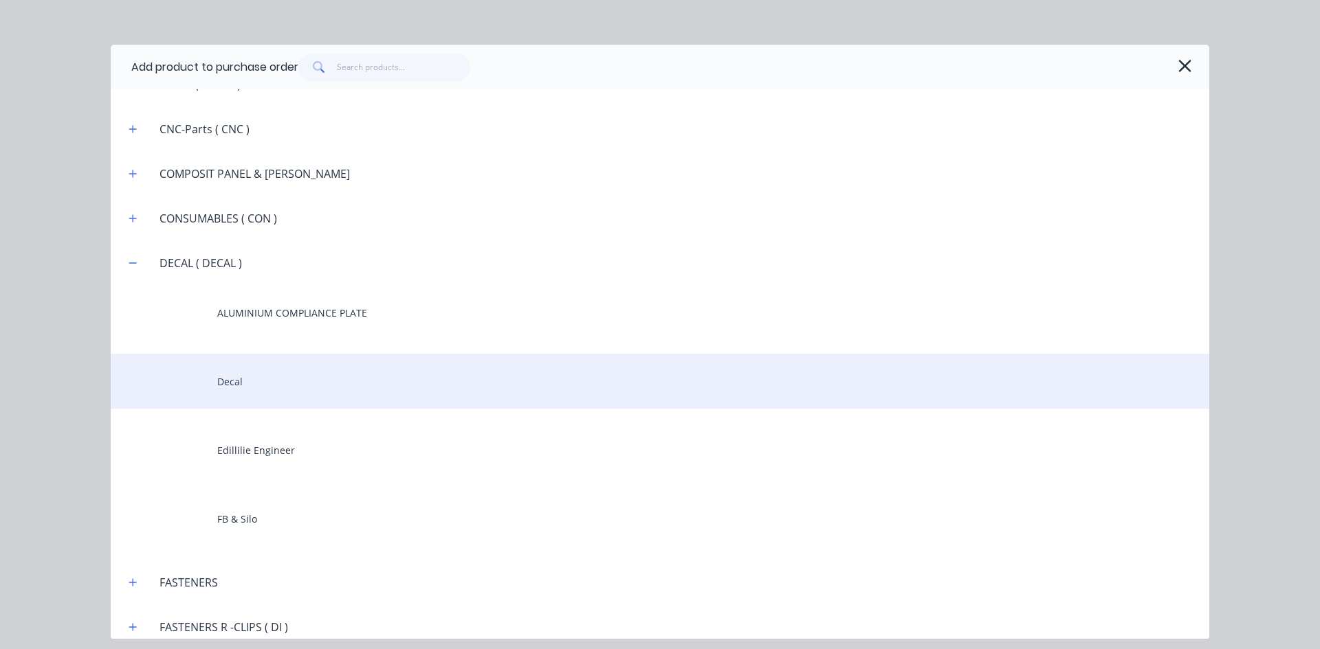
click at [252, 384] on div "Decal" at bounding box center [660, 381] width 1098 height 55
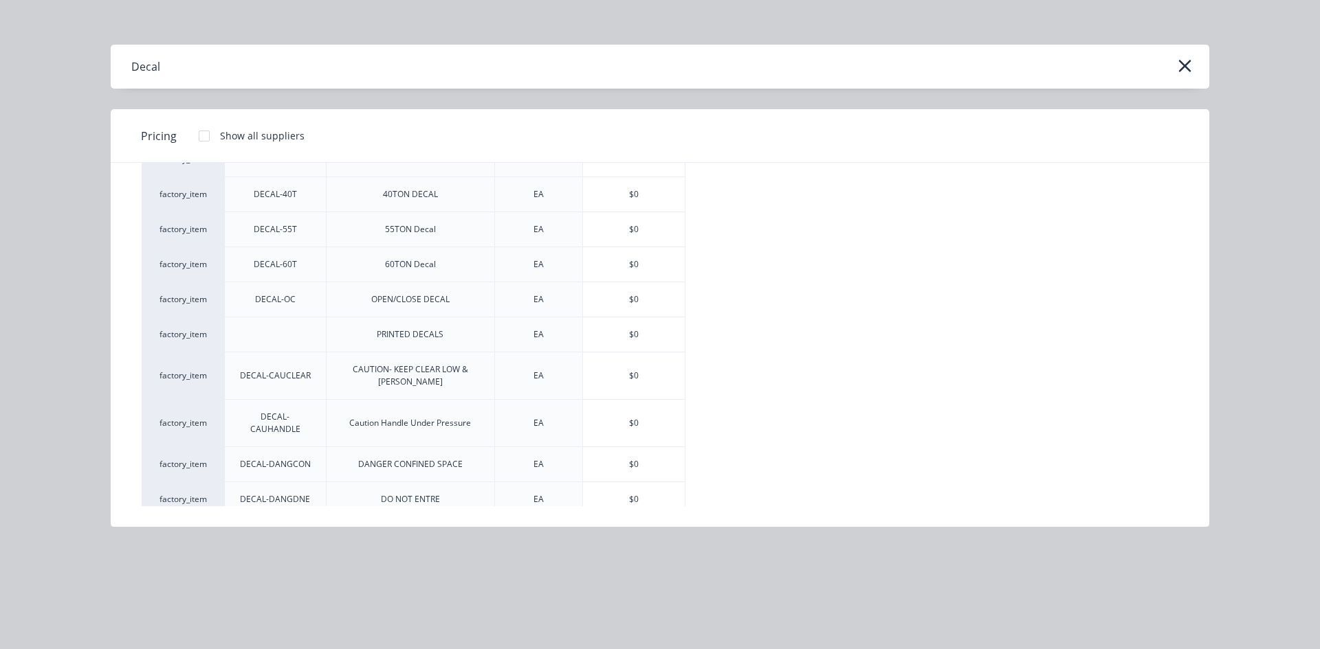
scroll to position [269, 0]
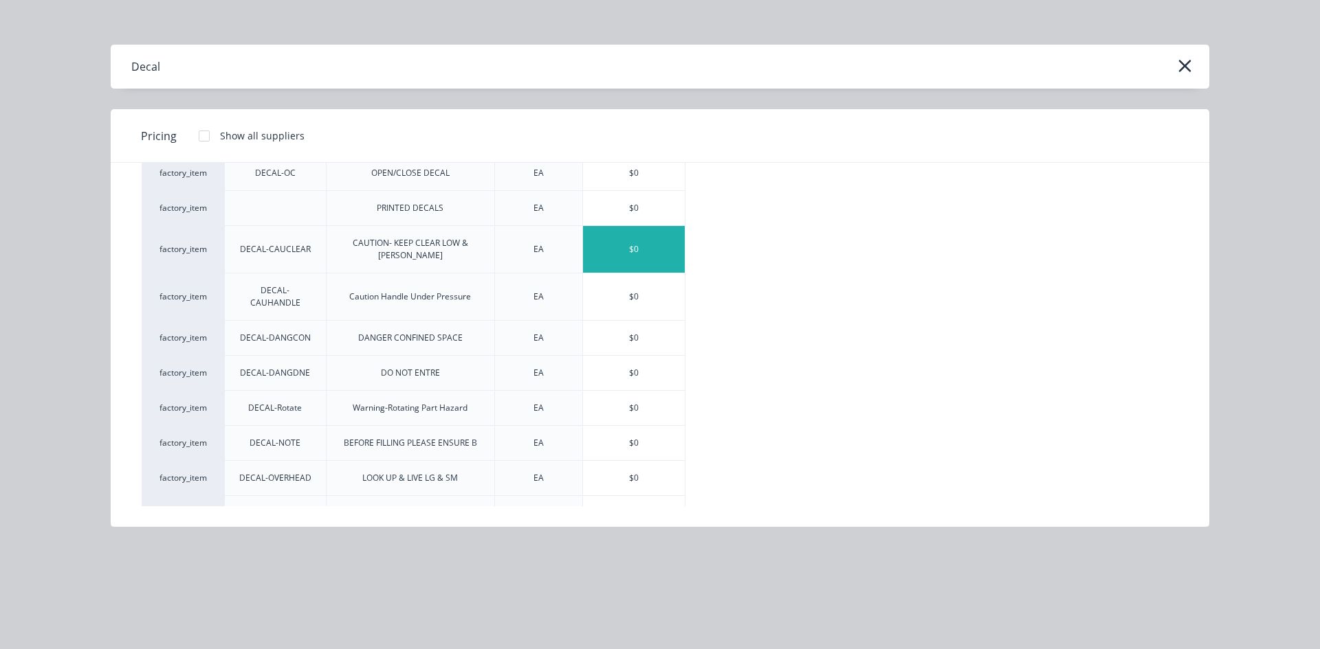
click at [645, 241] on div "$0" at bounding box center [634, 249] width 102 height 47
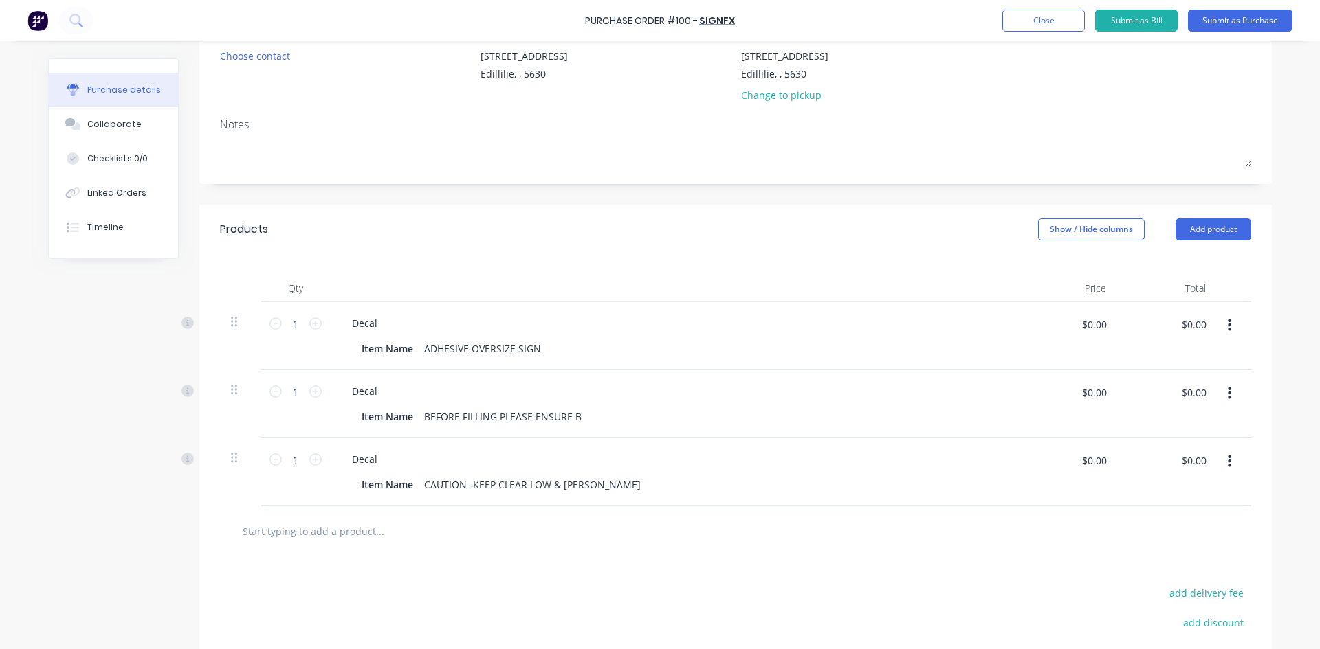
scroll to position [137, 0]
click at [1203, 227] on button "Add product" at bounding box center [1213, 229] width 76 height 22
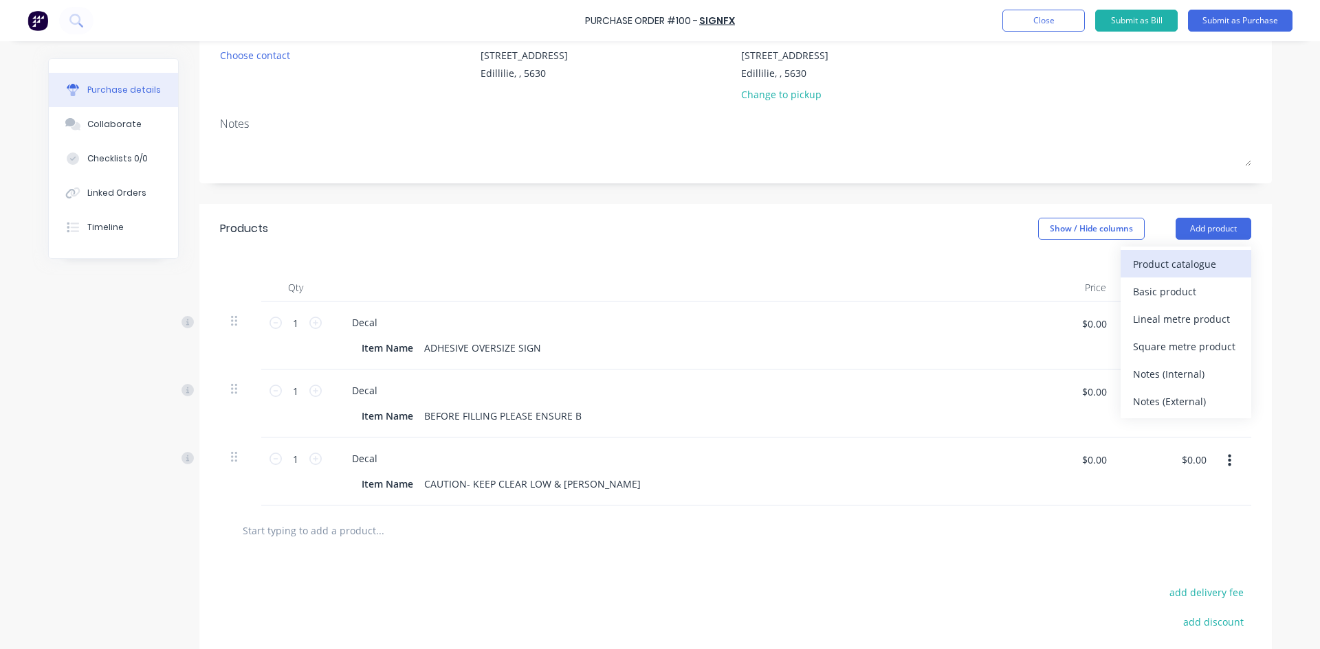
click at [1160, 265] on div "Product catalogue" at bounding box center [1186, 264] width 106 height 20
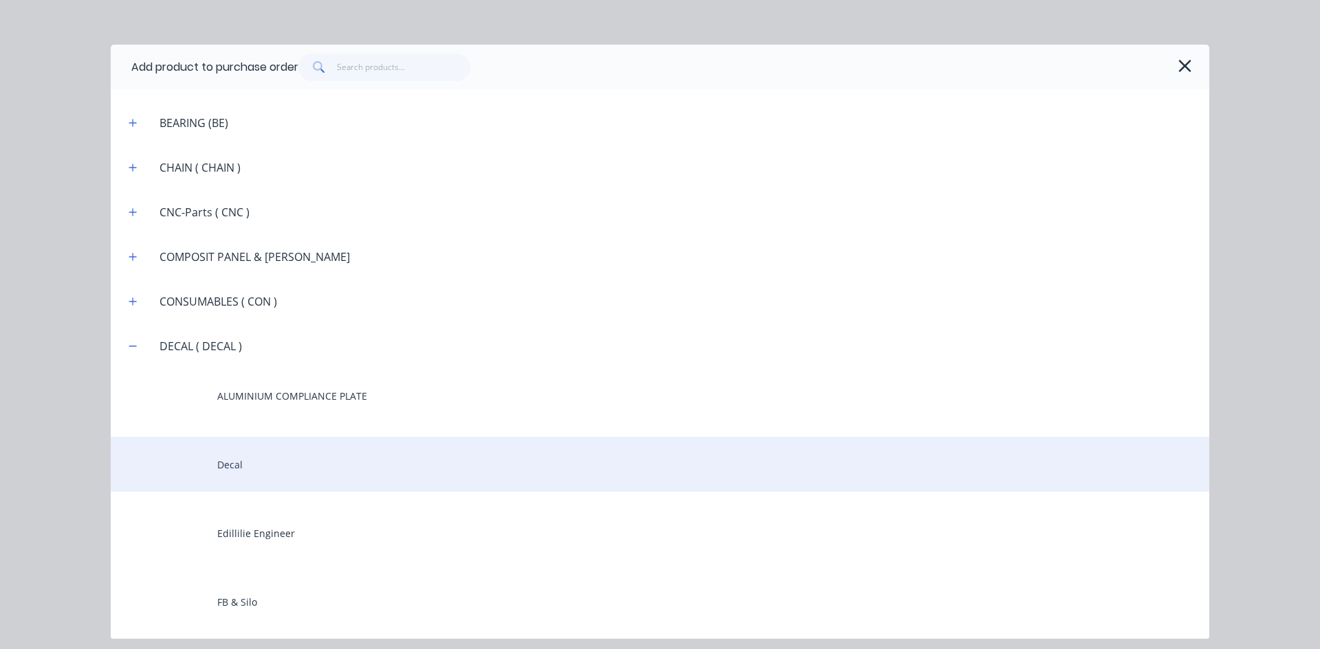
scroll to position [1100, 0]
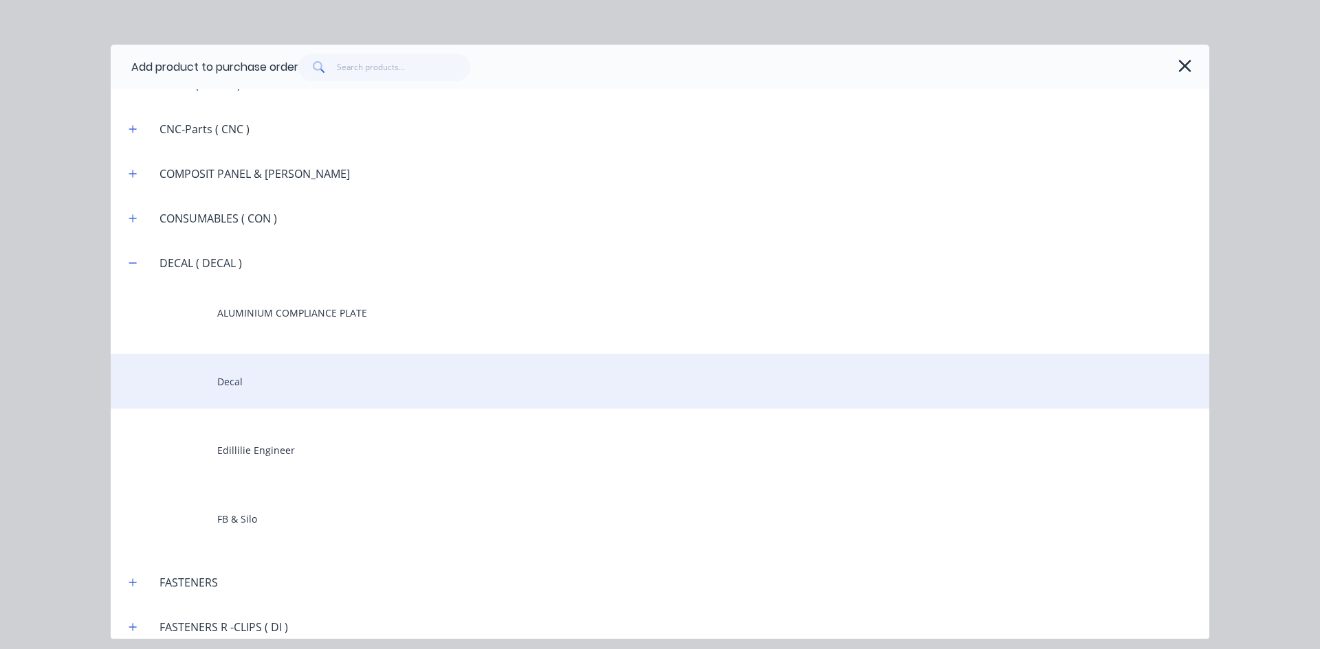
click at [232, 380] on div "Decal" at bounding box center [660, 381] width 1098 height 55
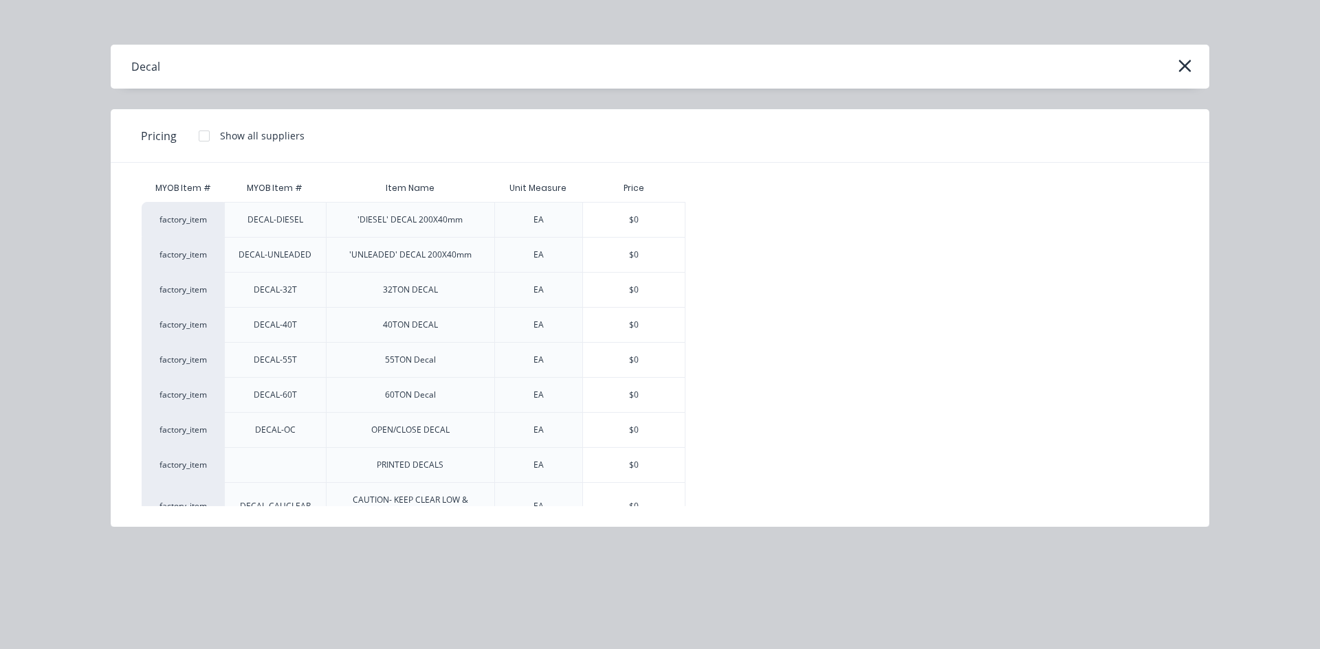
scroll to position [0, 0]
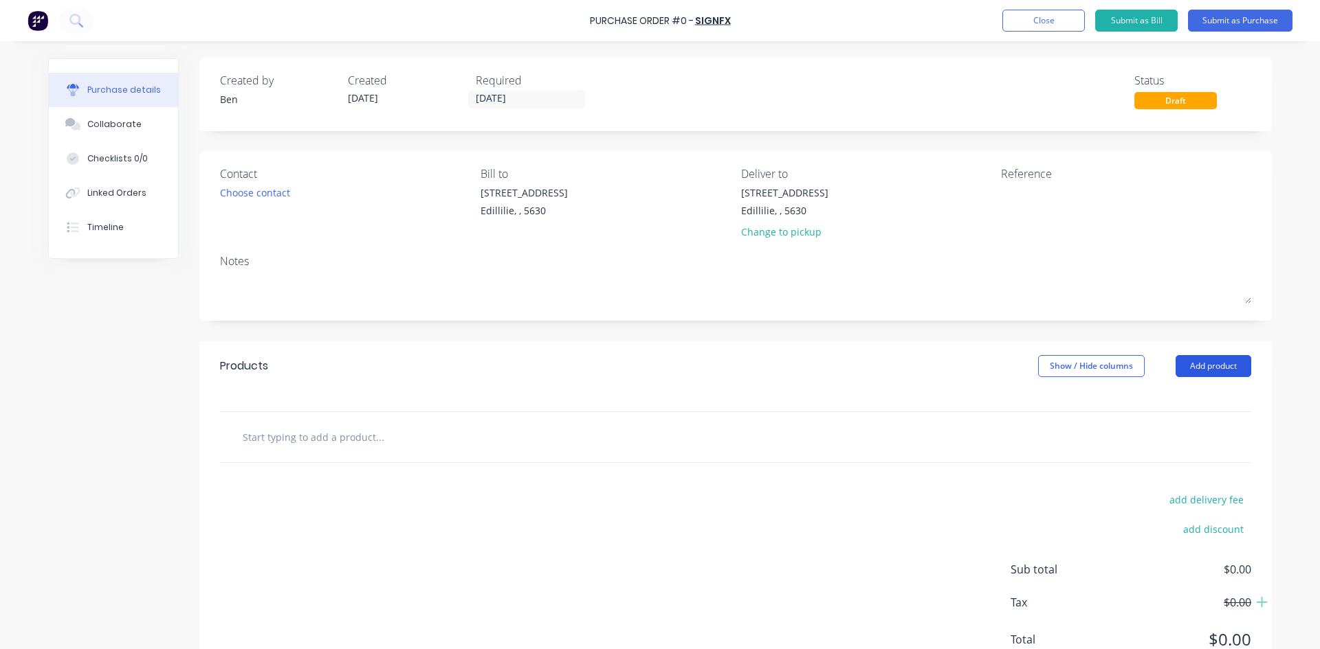
click at [1203, 363] on button "Add product" at bounding box center [1213, 366] width 76 height 22
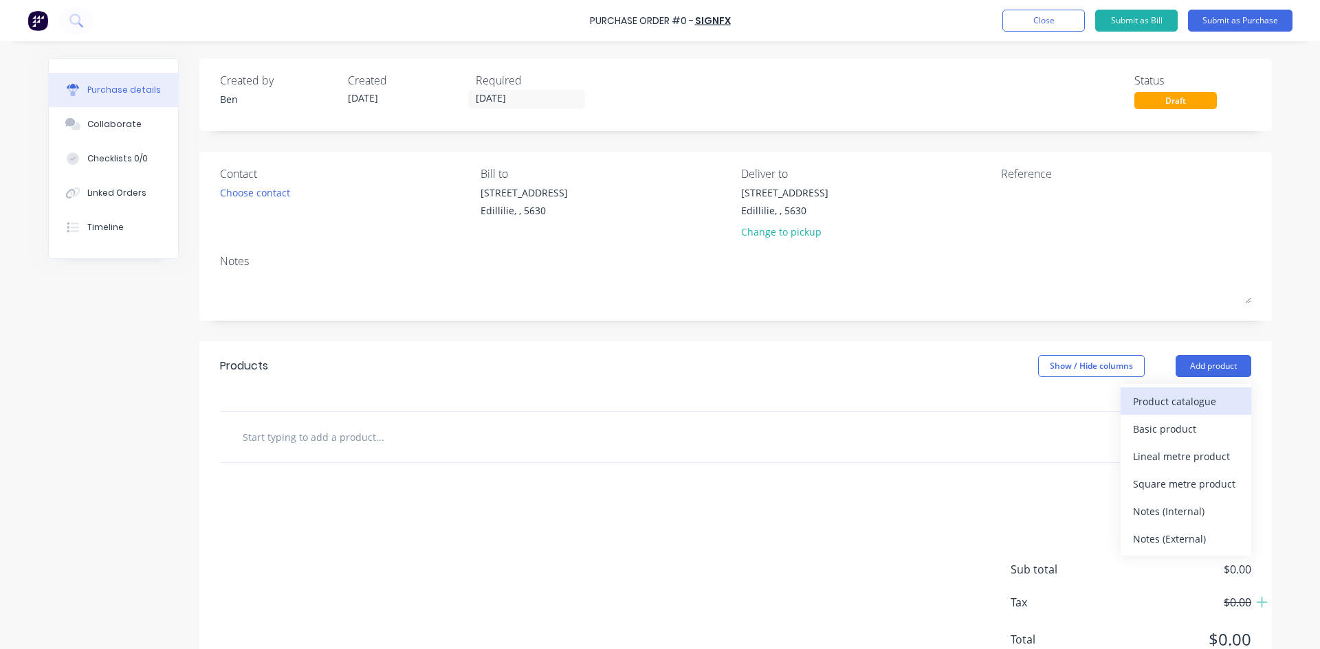
click at [1171, 404] on div "Product catalogue" at bounding box center [1186, 402] width 106 height 20
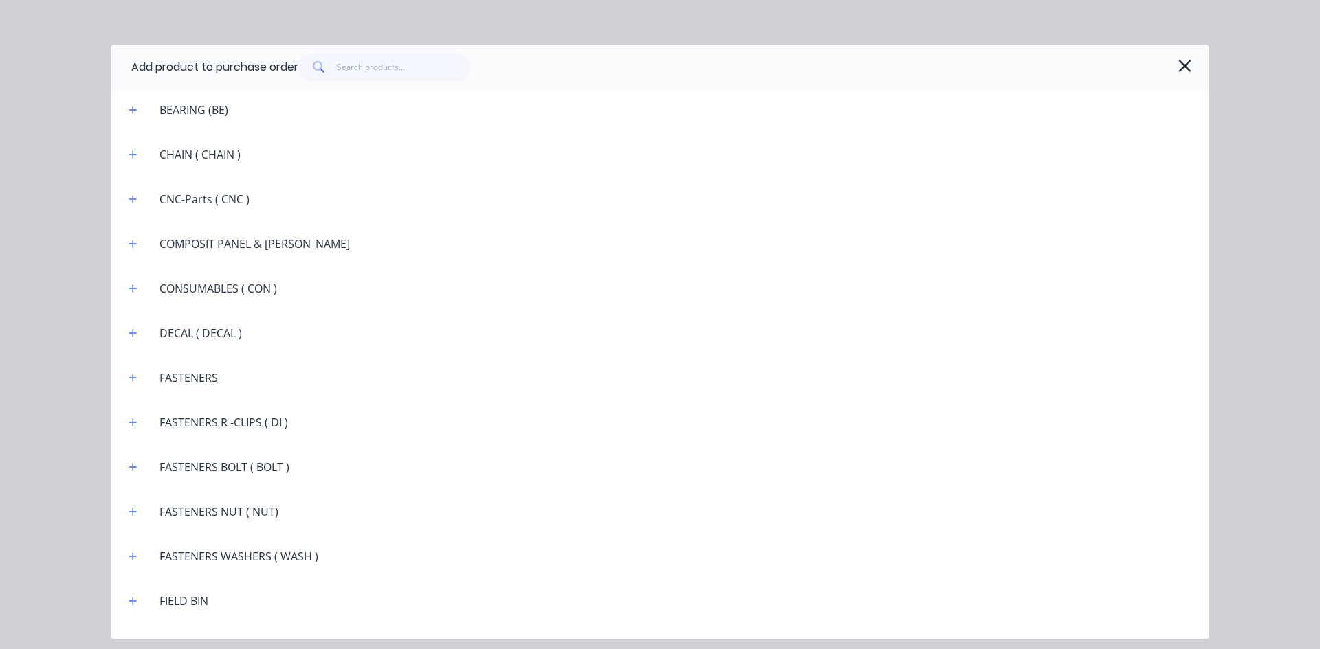
scroll to position [1031, 0]
click at [137, 336] on button "button" at bounding box center [132, 331] width 17 height 17
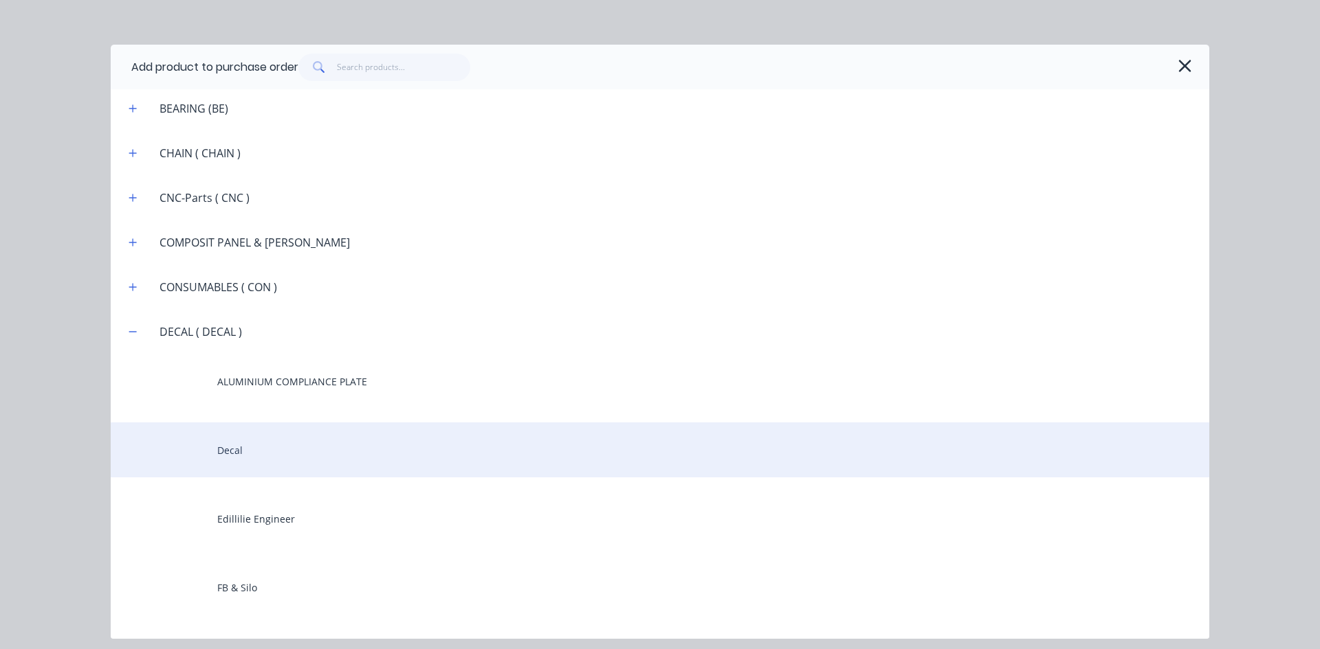
click at [230, 451] on div "Decal" at bounding box center [660, 450] width 1098 height 55
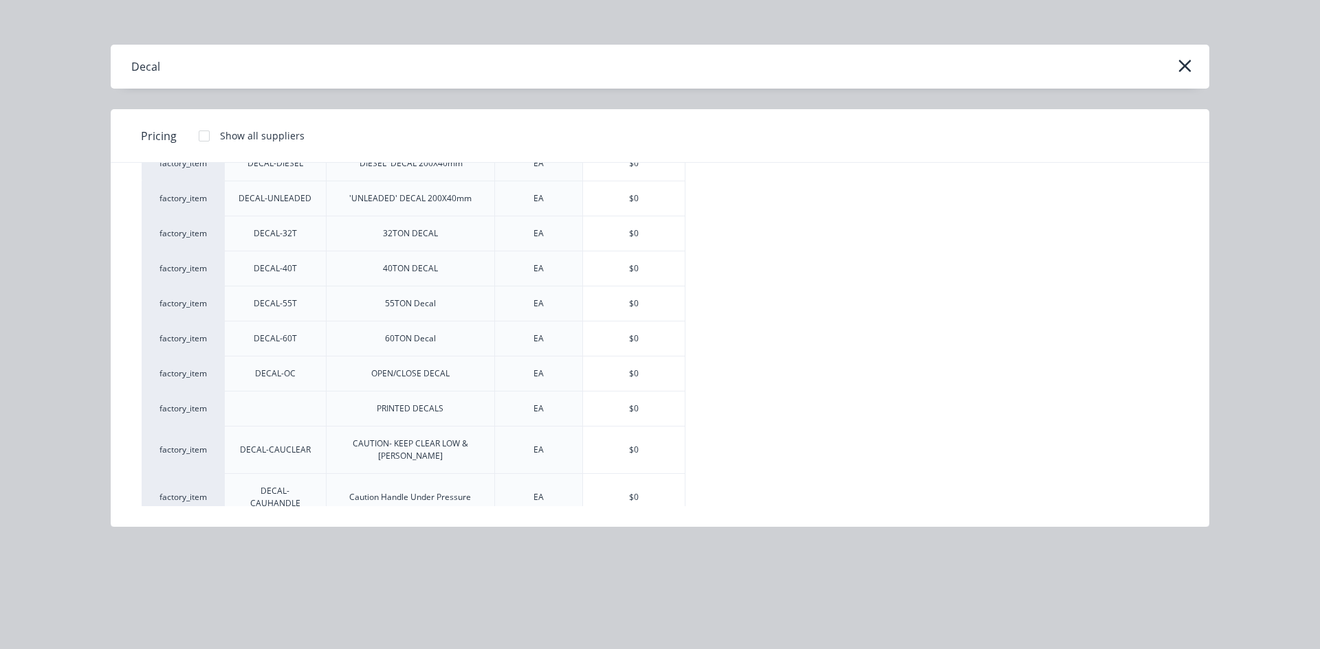
scroll to position [137, 0]
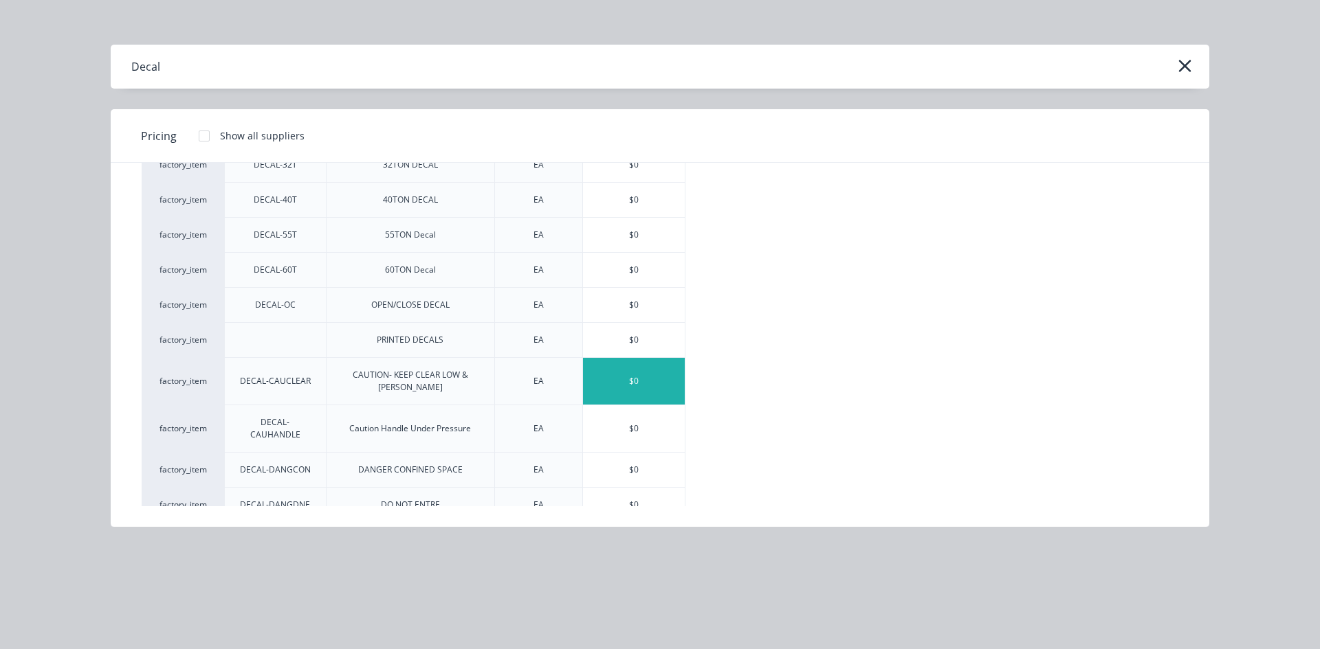
click at [652, 378] on div "$0" at bounding box center [634, 381] width 102 height 47
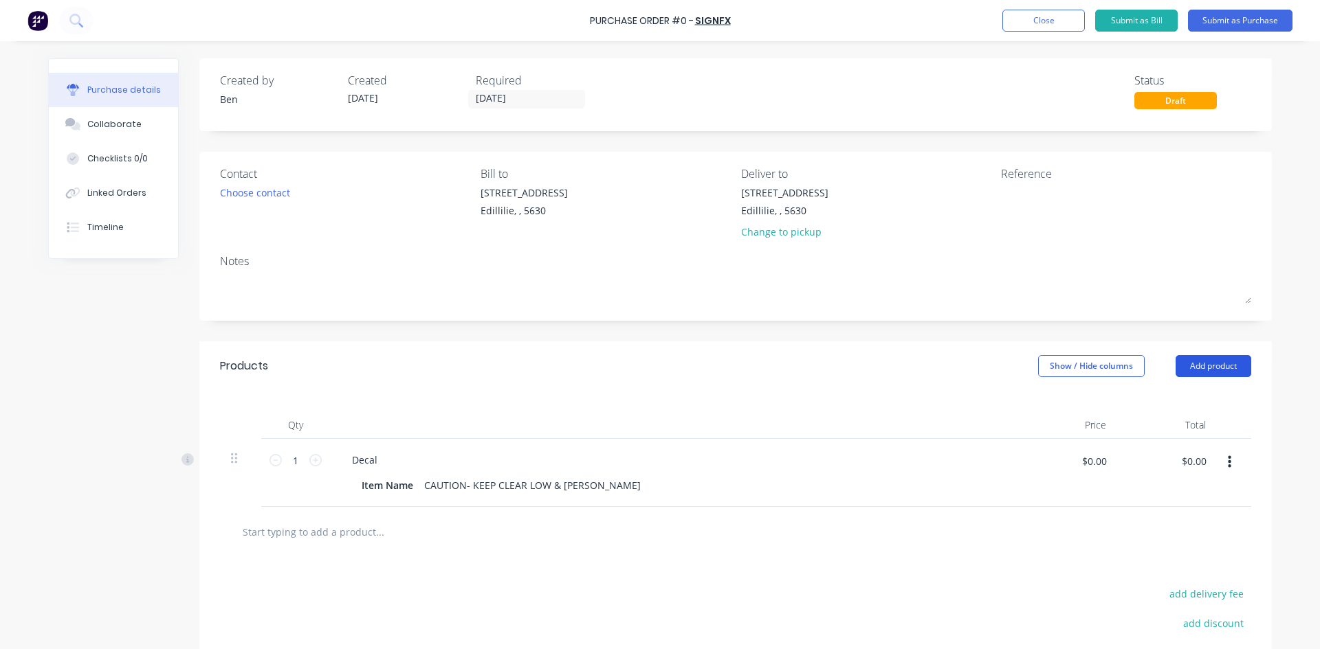
click at [1213, 366] on button "Add product" at bounding box center [1213, 366] width 76 height 22
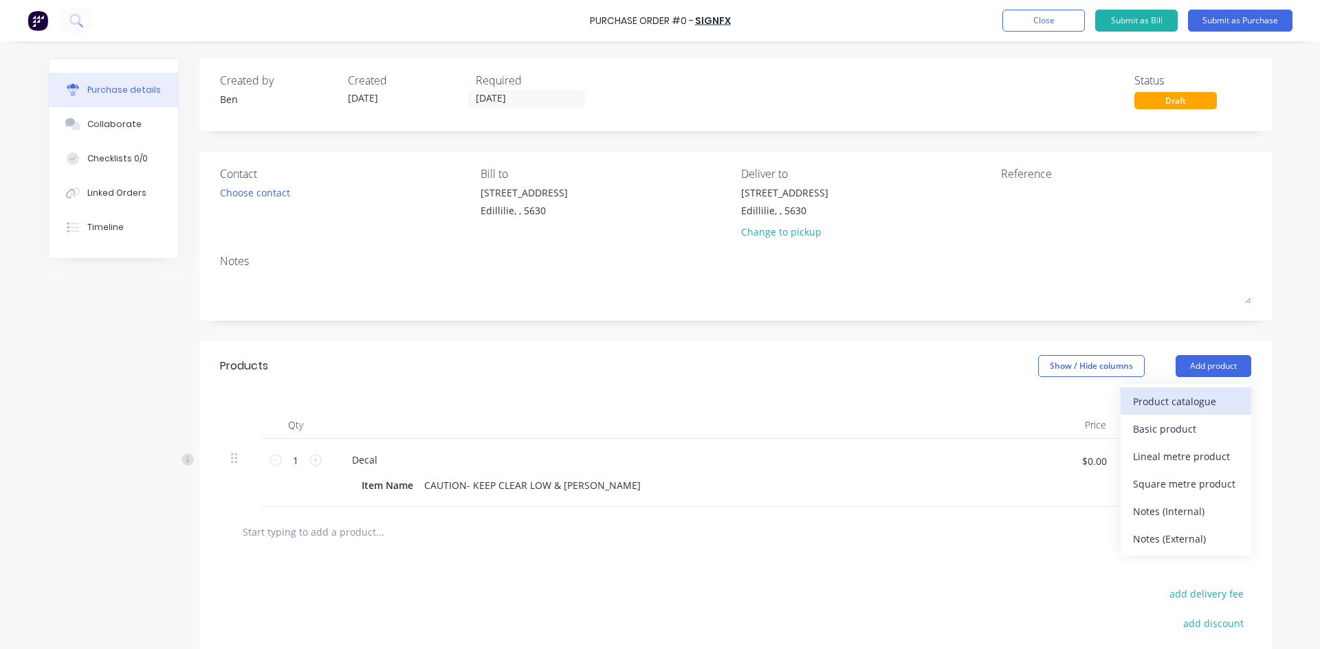
click at [1185, 401] on div "Product catalogue" at bounding box center [1186, 402] width 106 height 20
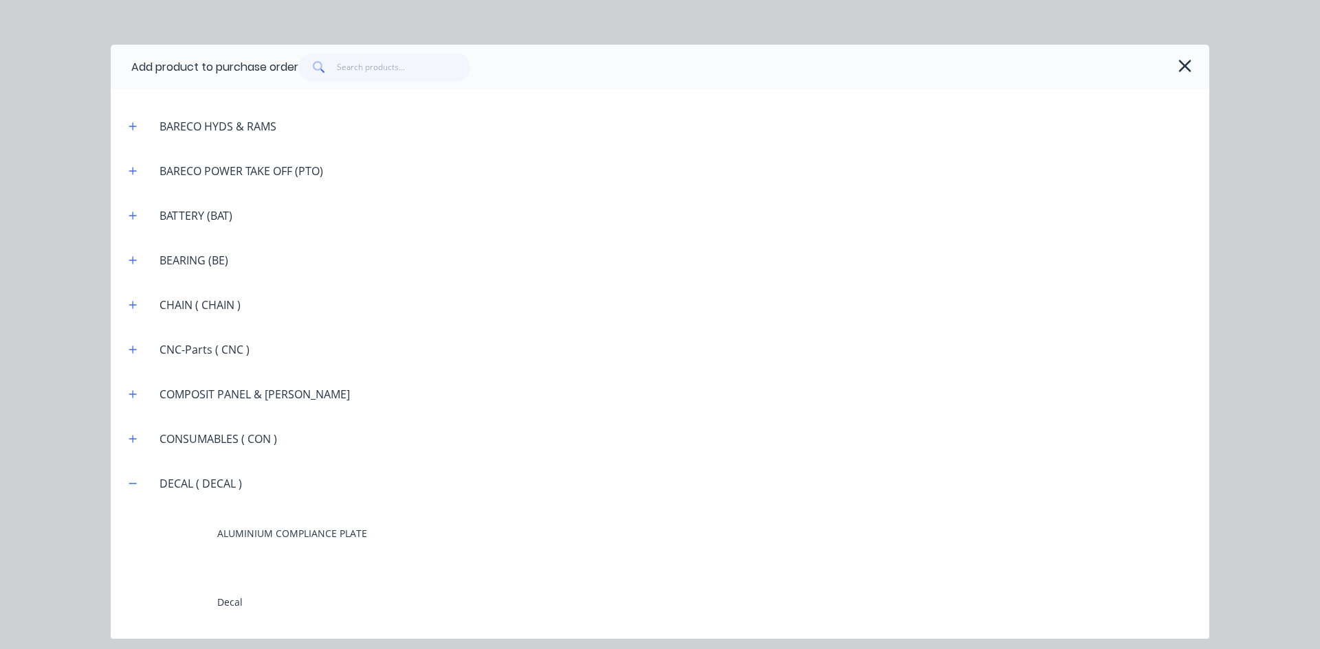
scroll to position [962, 0]
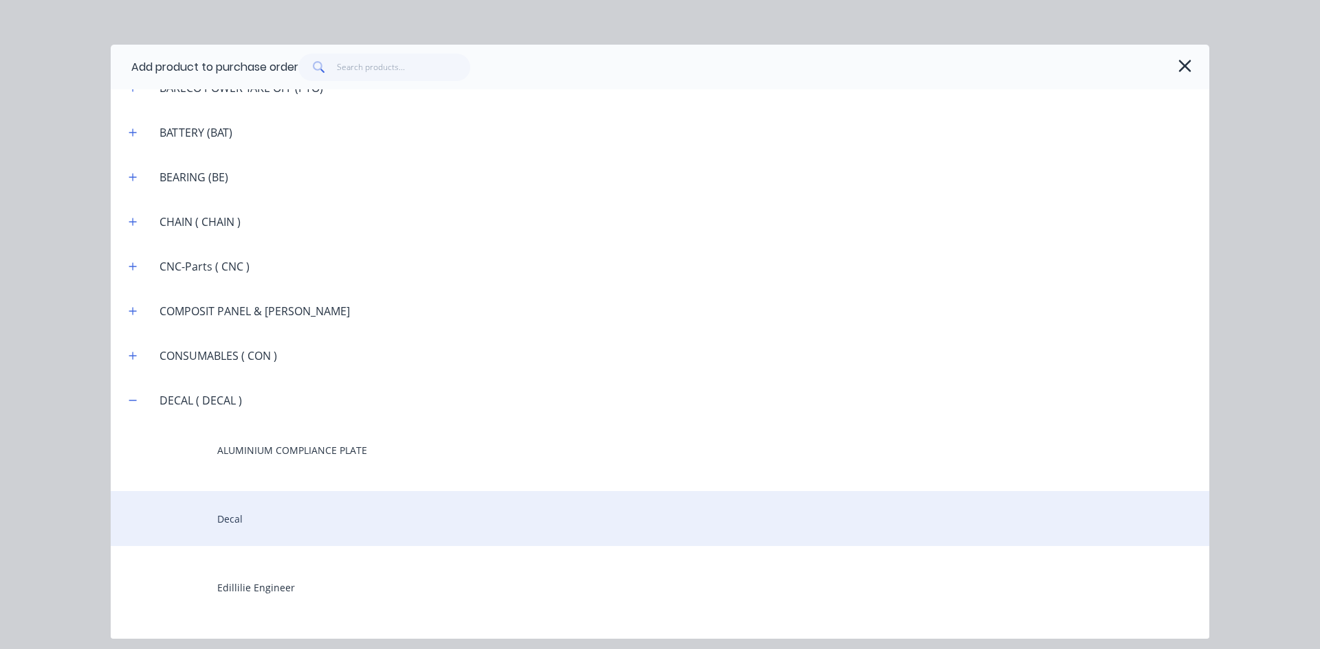
click at [230, 519] on div "Decal" at bounding box center [660, 518] width 1098 height 55
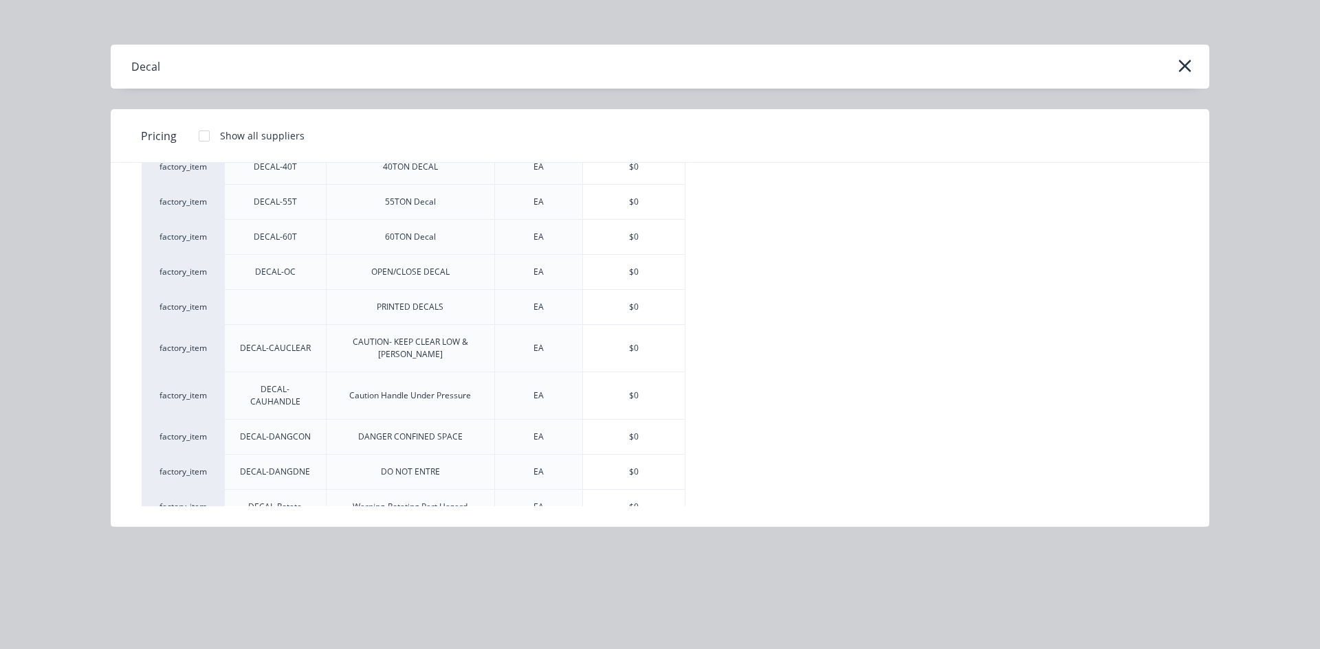
scroll to position [206, 0]
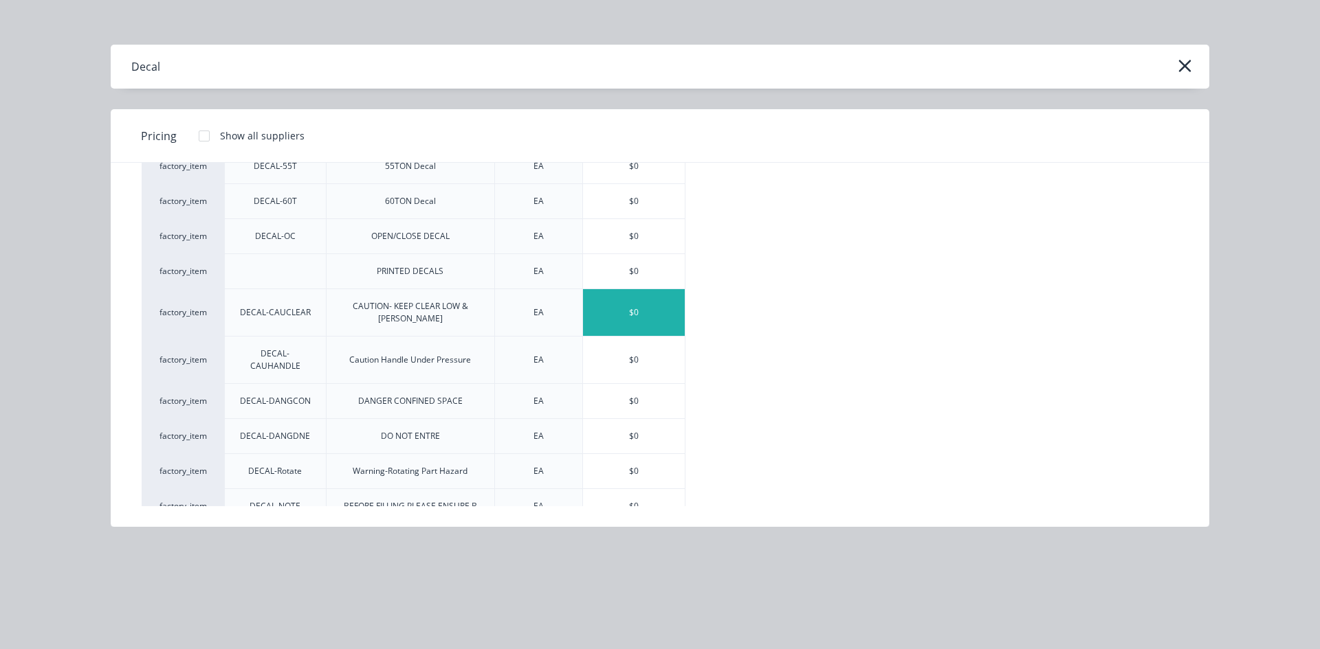
click at [640, 311] on div "$0" at bounding box center [634, 312] width 102 height 47
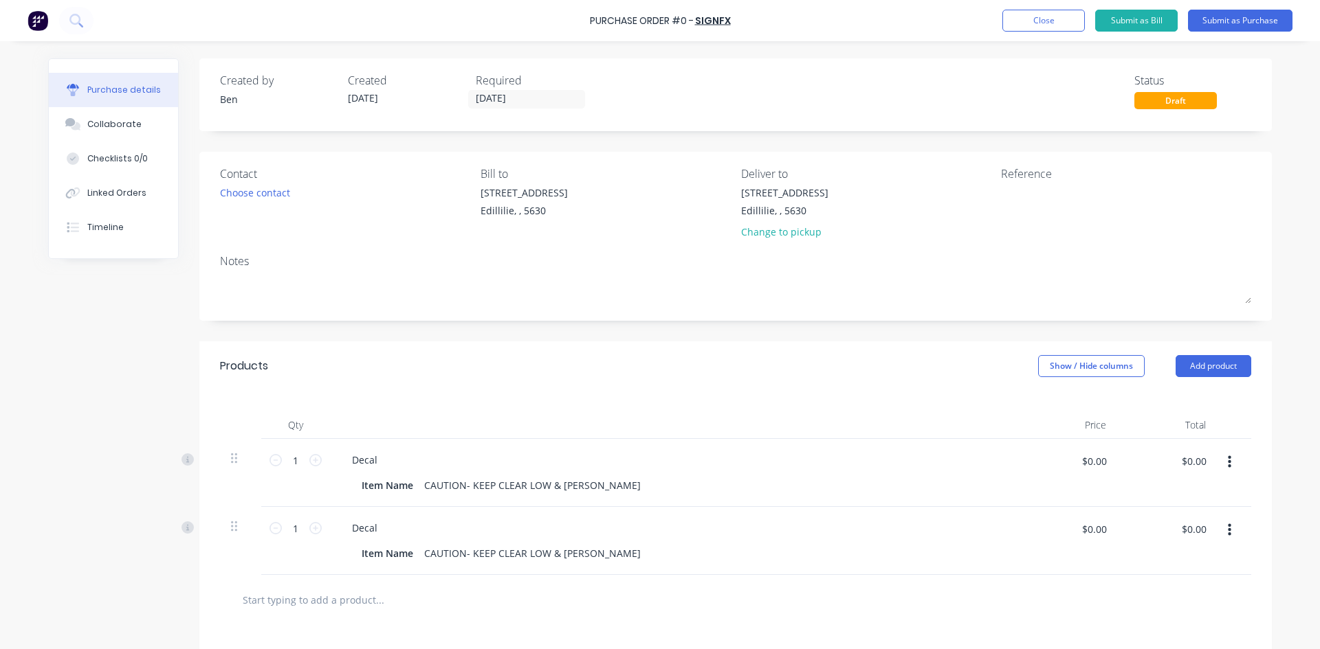
click at [1227, 536] on icon "button" at bounding box center [1228, 530] width 3 height 12
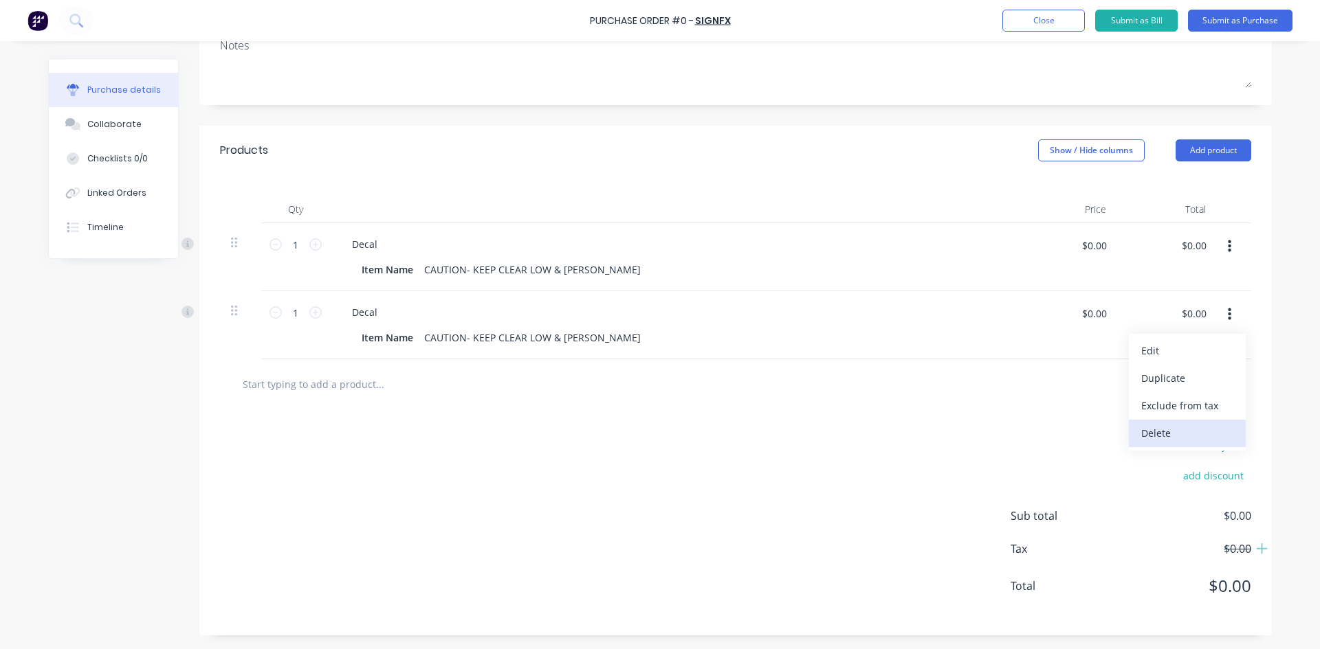
click at [1147, 439] on button "Delete" at bounding box center [1186, 433] width 117 height 27
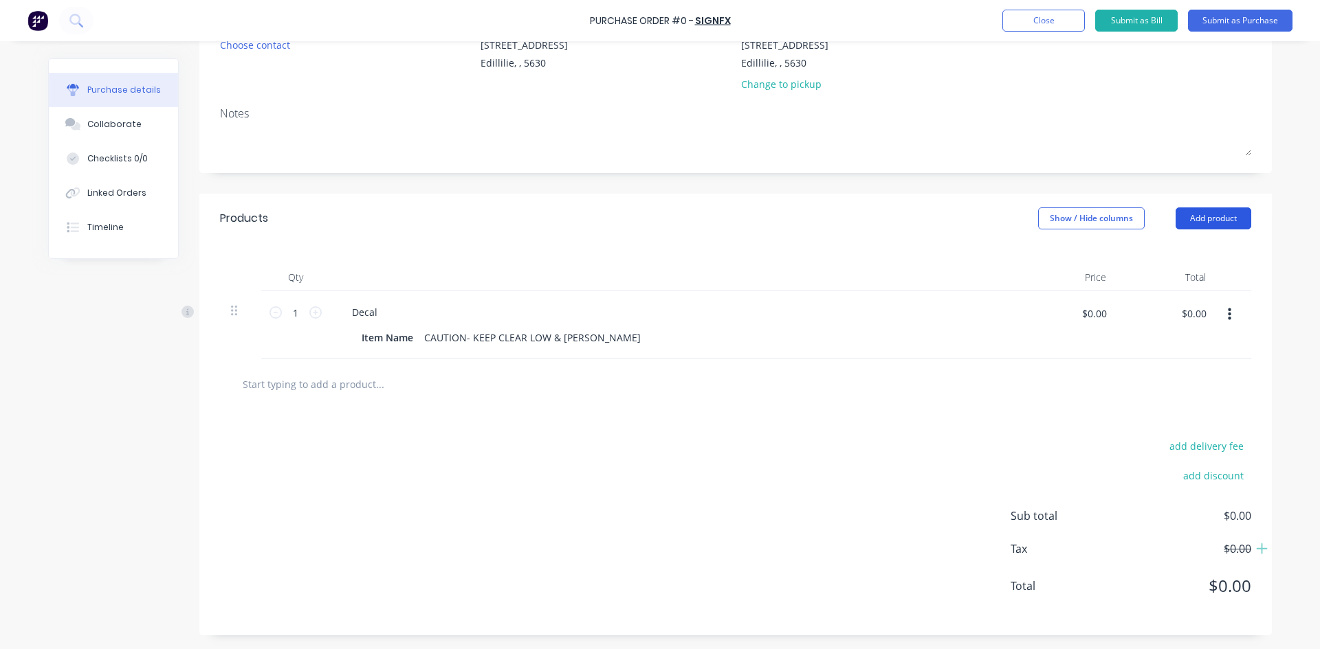
click at [1196, 215] on button "Add product" at bounding box center [1213, 219] width 76 height 22
click at [1264, 253] on div "Qty Price Total 1 1 Decal Item Name CAUTION- KEEP CLEAR LOW & RAIS $0.00 $0.00 …" at bounding box center [735, 301] width 1072 height 116
click at [1108, 418] on div "add delivery fee add discount Sub total $0.00 Tax $0.00 Total $0.00" at bounding box center [735, 523] width 1072 height 226
click at [1227, 317] on icon "button" at bounding box center [1228, 314] width 3 height 15
click at [1157, 432] on button "Delete" at bounding box center [1186, 433] width 117 height 27
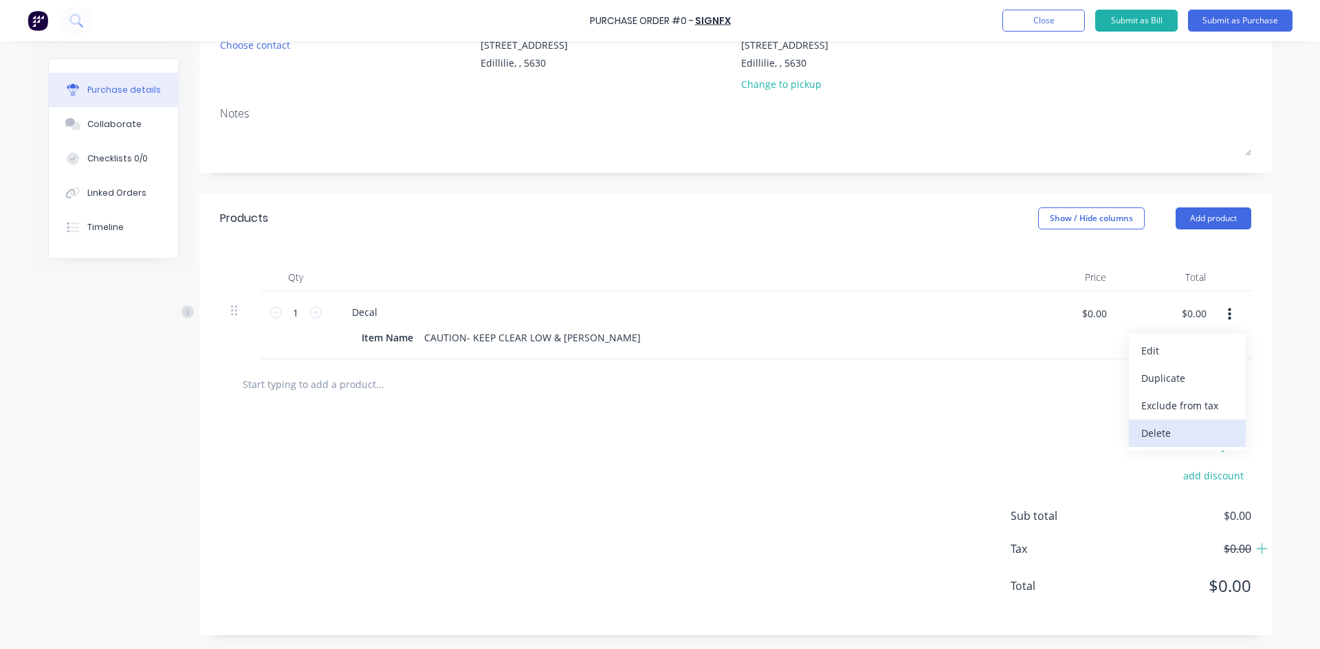
scroll to position [54, 0]
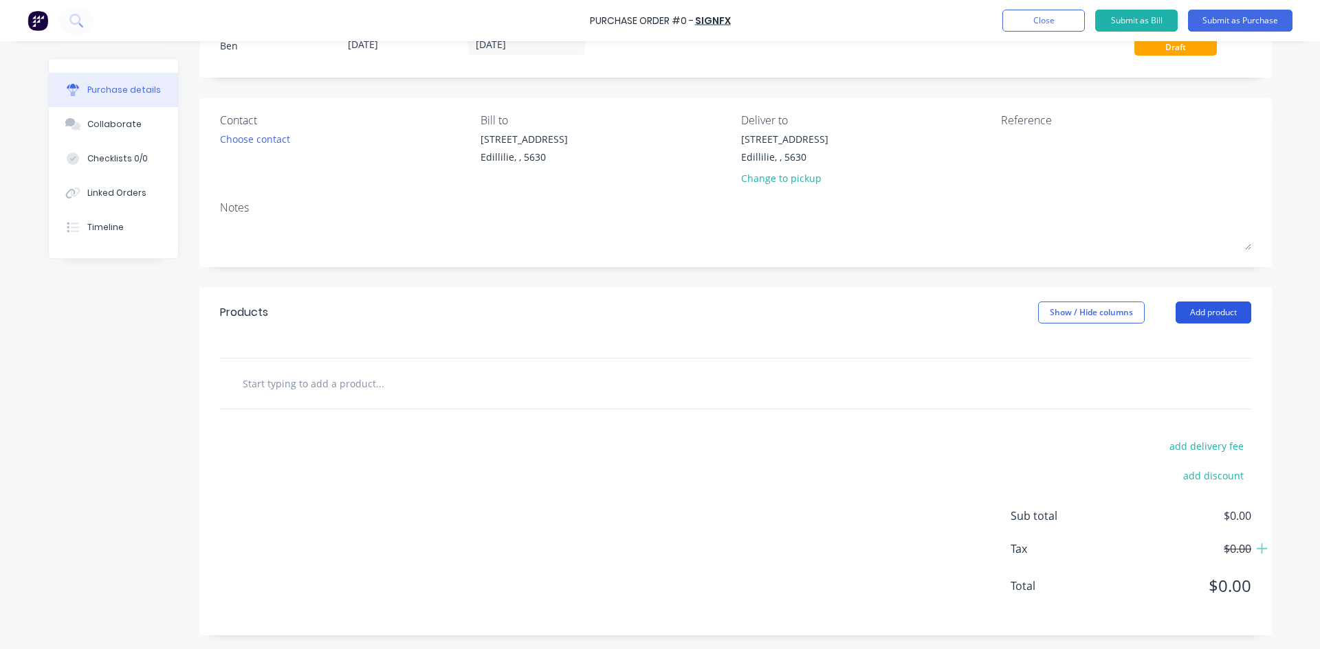
click at [1225, 309] on button "Add product" at bounding box center [1213, 313] width 76 height 22
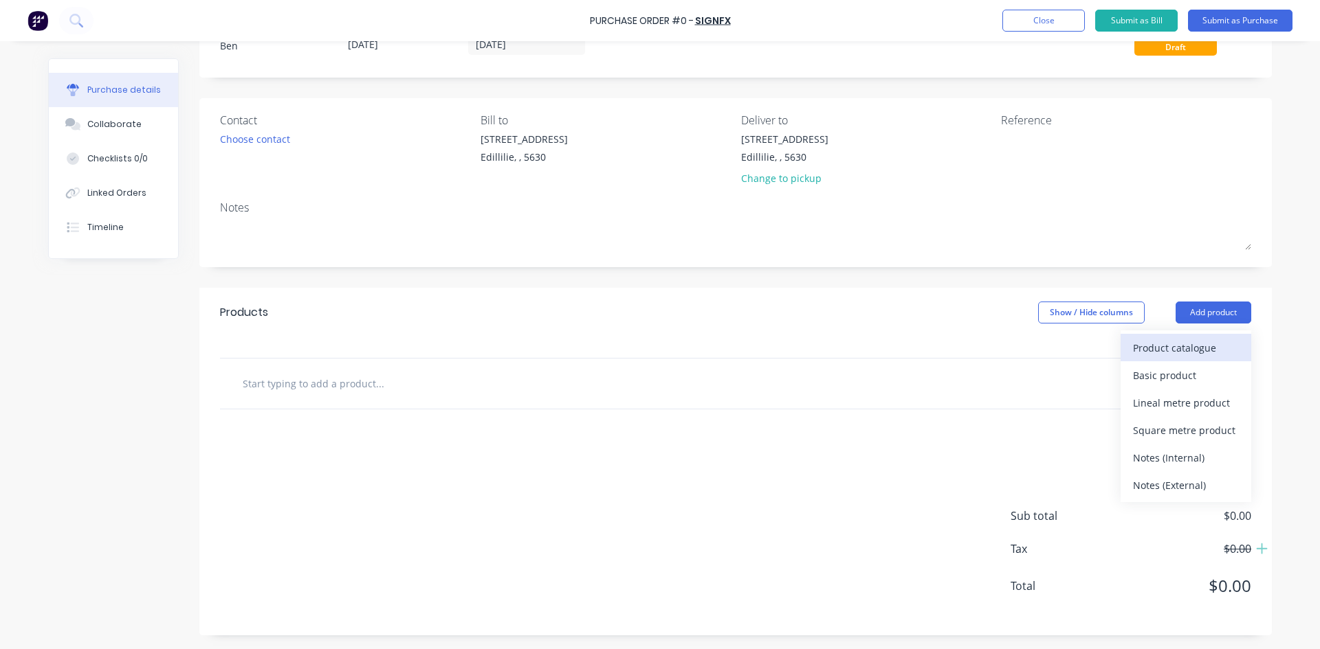
click at [1153, 344] on div "Product catalogue" at bounding box center [1186, 348] width 106 height 20
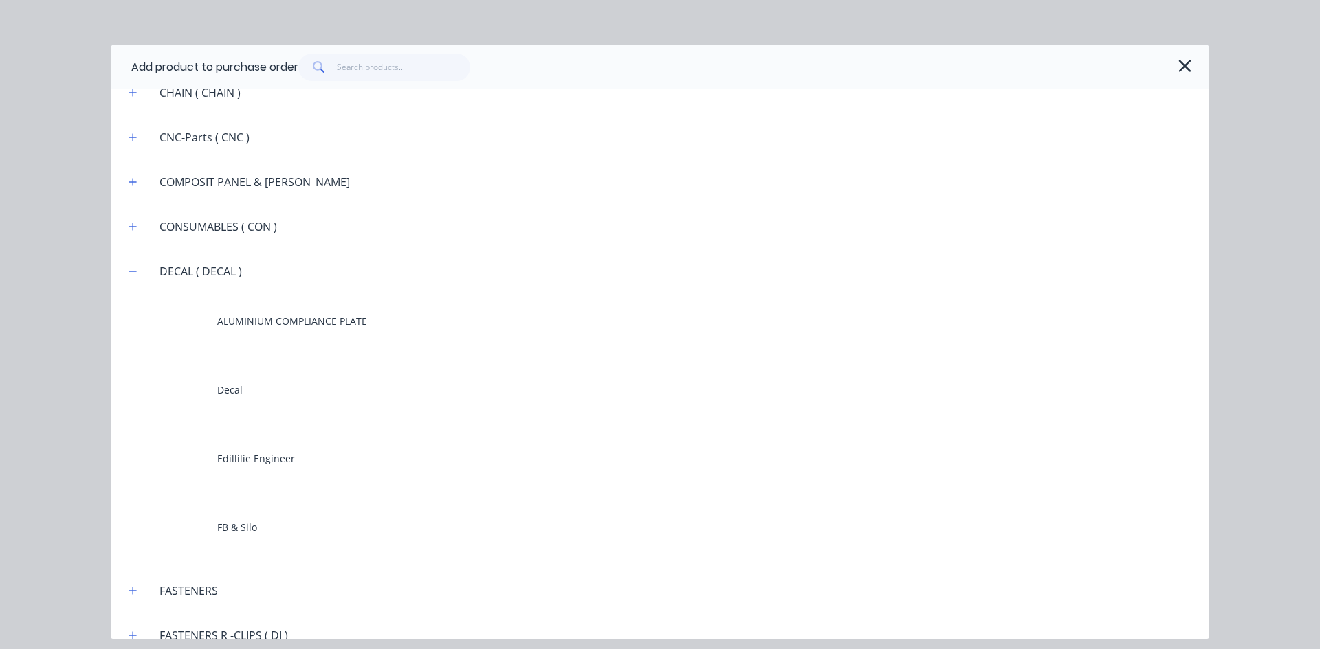
scroll to position [1100, 0]
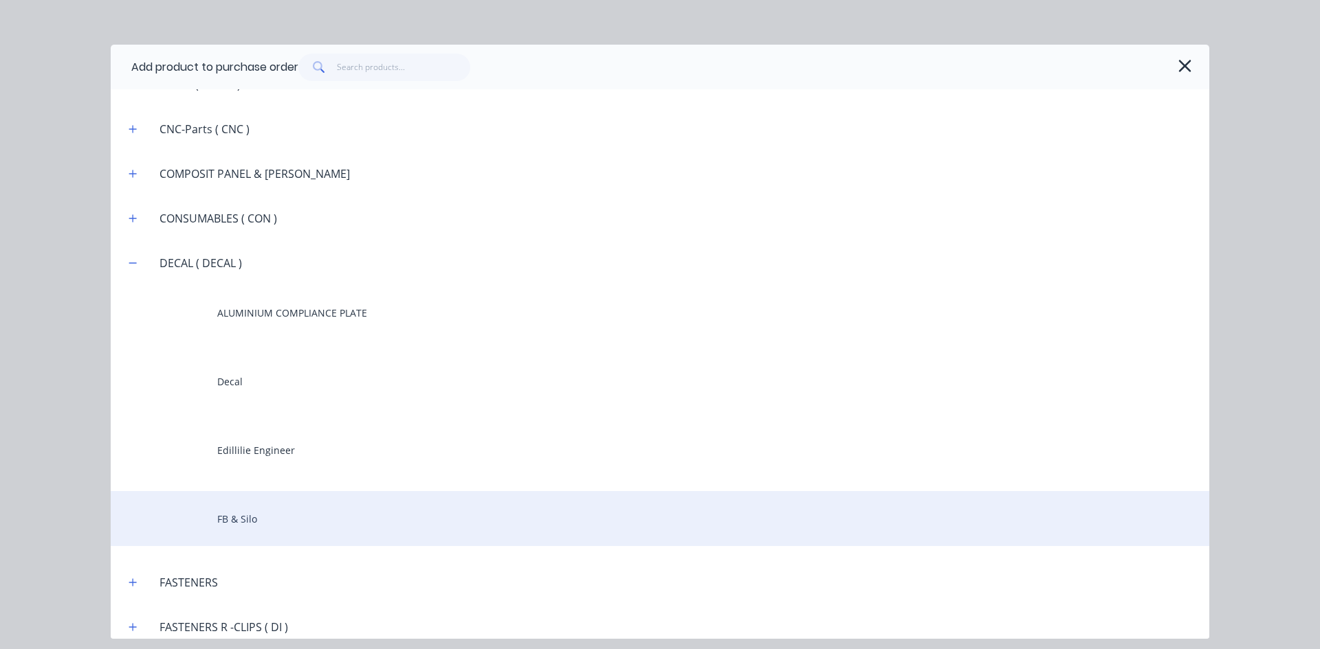
click at [214, 524] on div "FB & Silo" at bounding box center [660, 518] width 1098 height 55
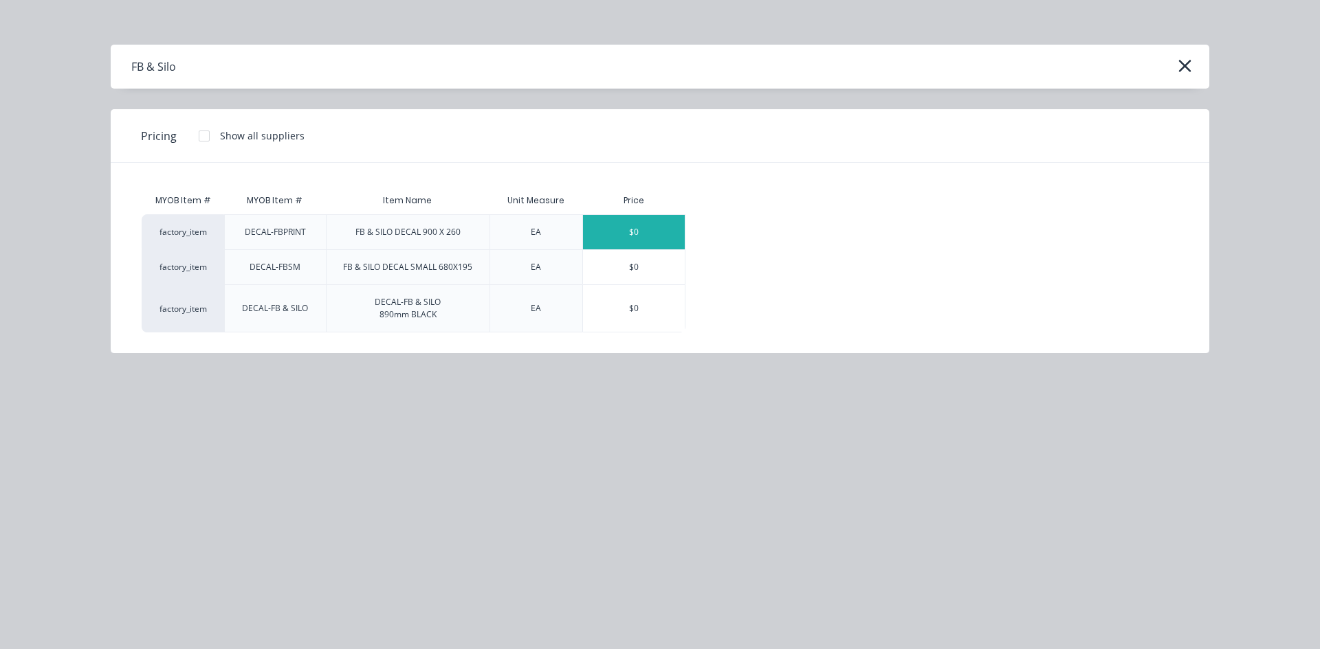
click at [617, 225] on div "$0" at bounding box center [634, 232] width 102 height 34
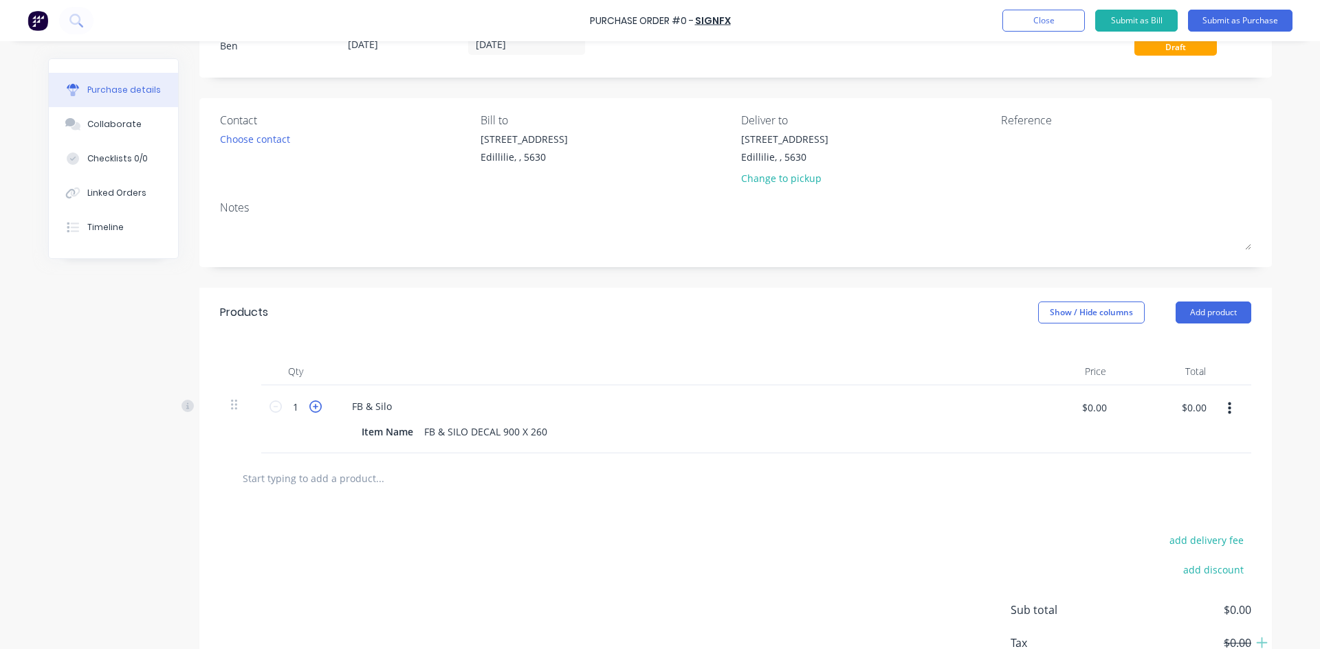
click at [312, 407] on icon at bounding box center [315, 407] width 12 height 12
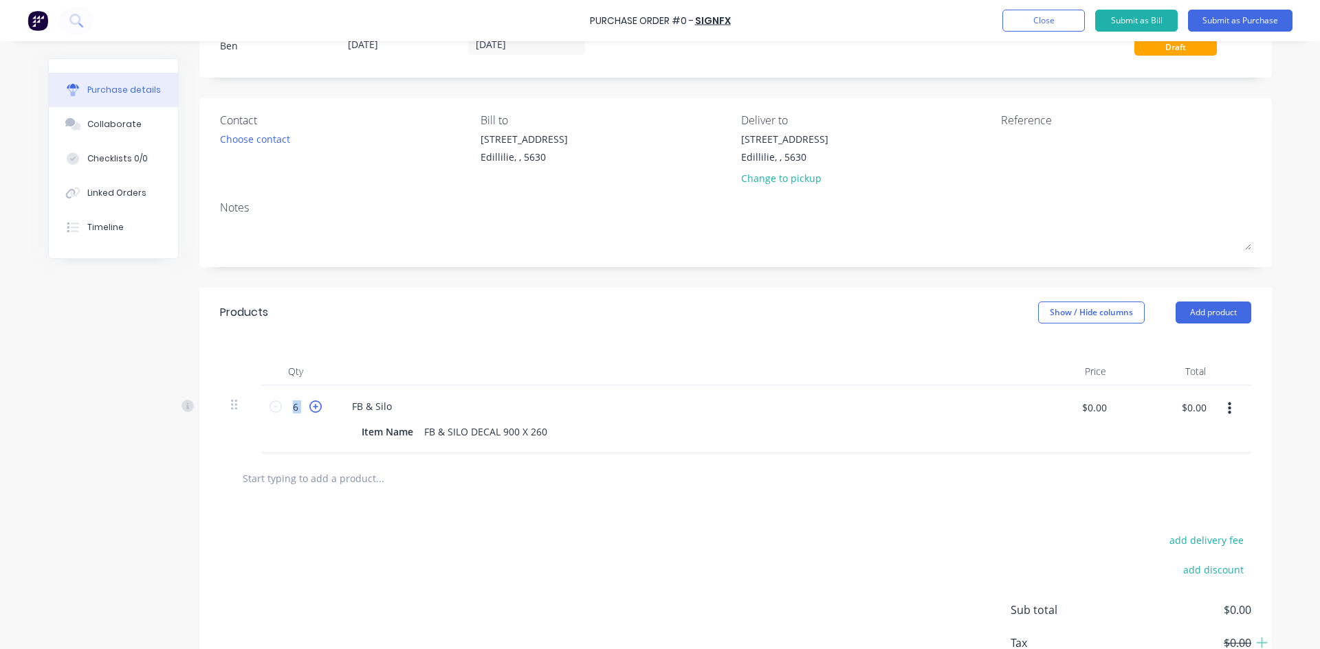
click at [312, 407] on icon at bounding box center [315, 407] width 12 height 12
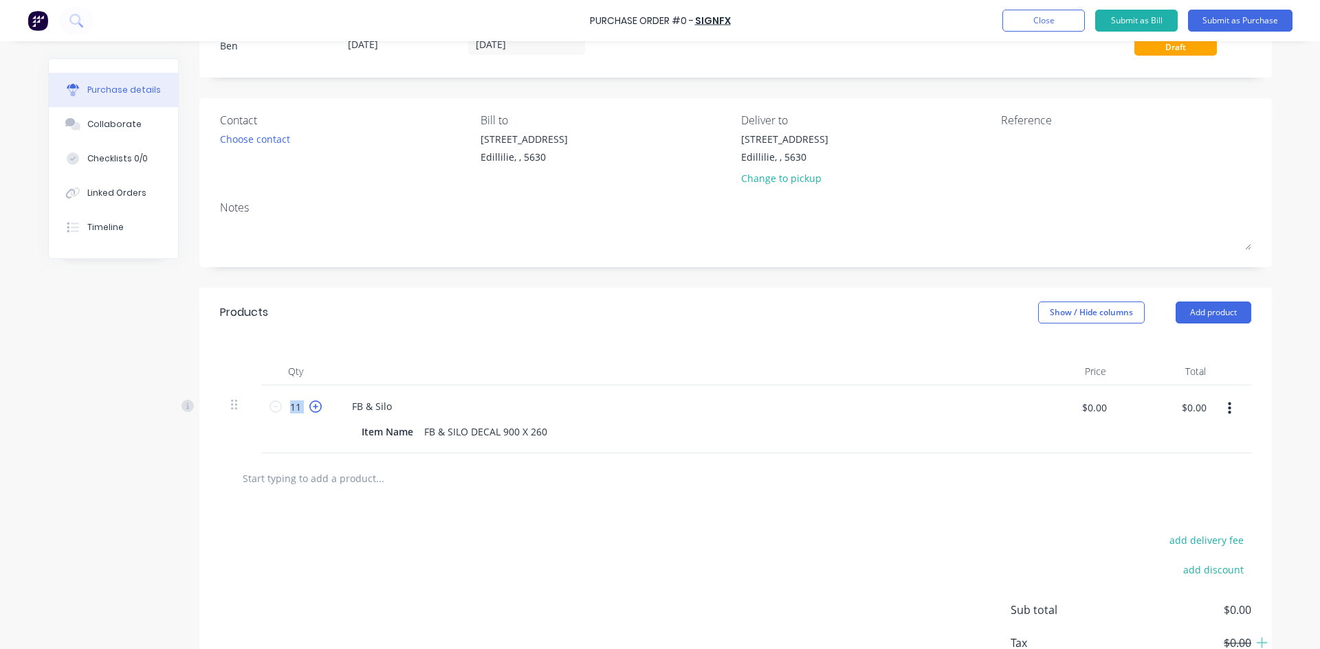
click at [311, 407] on icon at bounding box center [315, 407] width 12 height 12
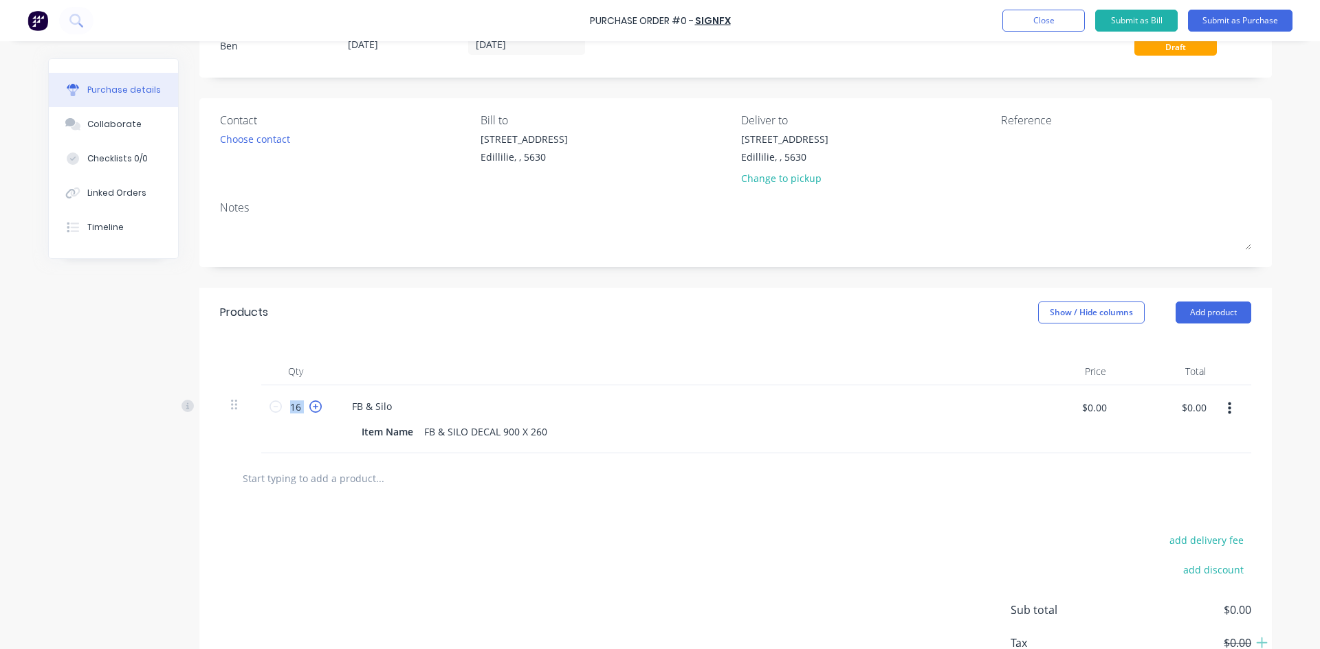
click at [311, 407] on icon at bounding box center [315, 407] width 12 height 12
click at [311, 408] on icon at bounding box center [315, 407] width 12 height 12
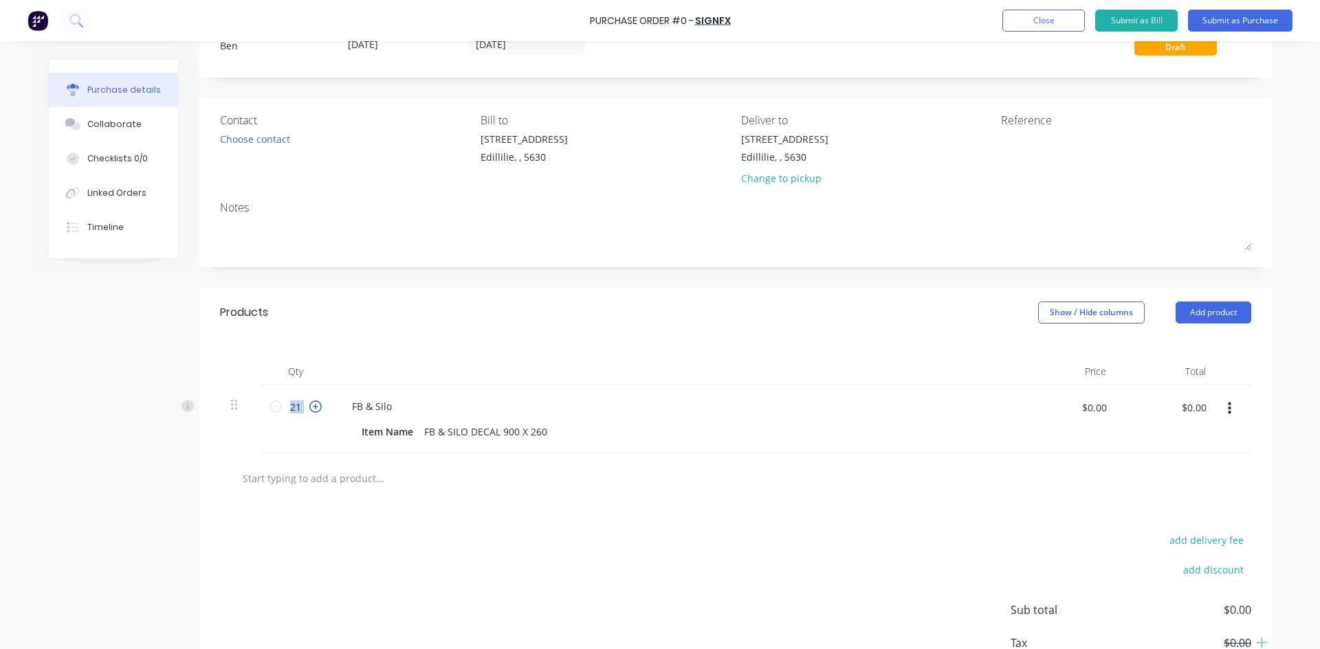
click at [311, 408] on icon at bounding box center [315, 407] width 12 height 12
click at [309, 407] on icon at bounding box center [315, 407] width 12 height 12
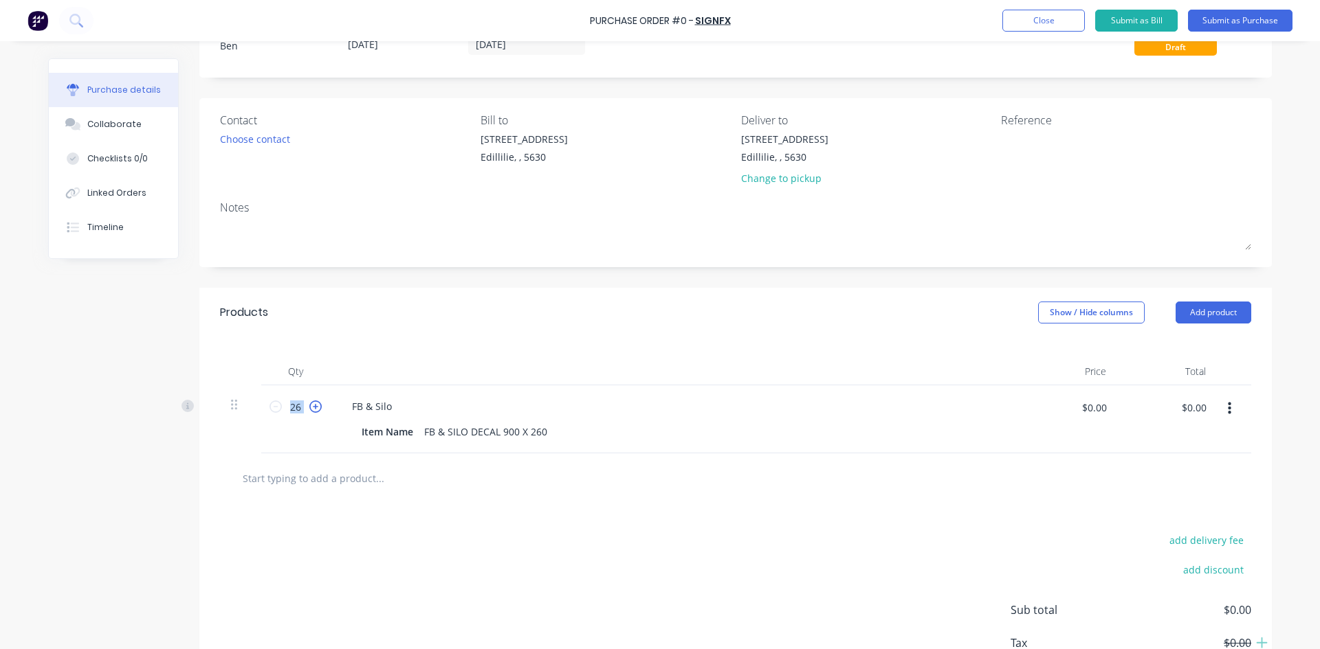
click at [309, 407] on icon at bounding box center [315, 407] width 12 height 12
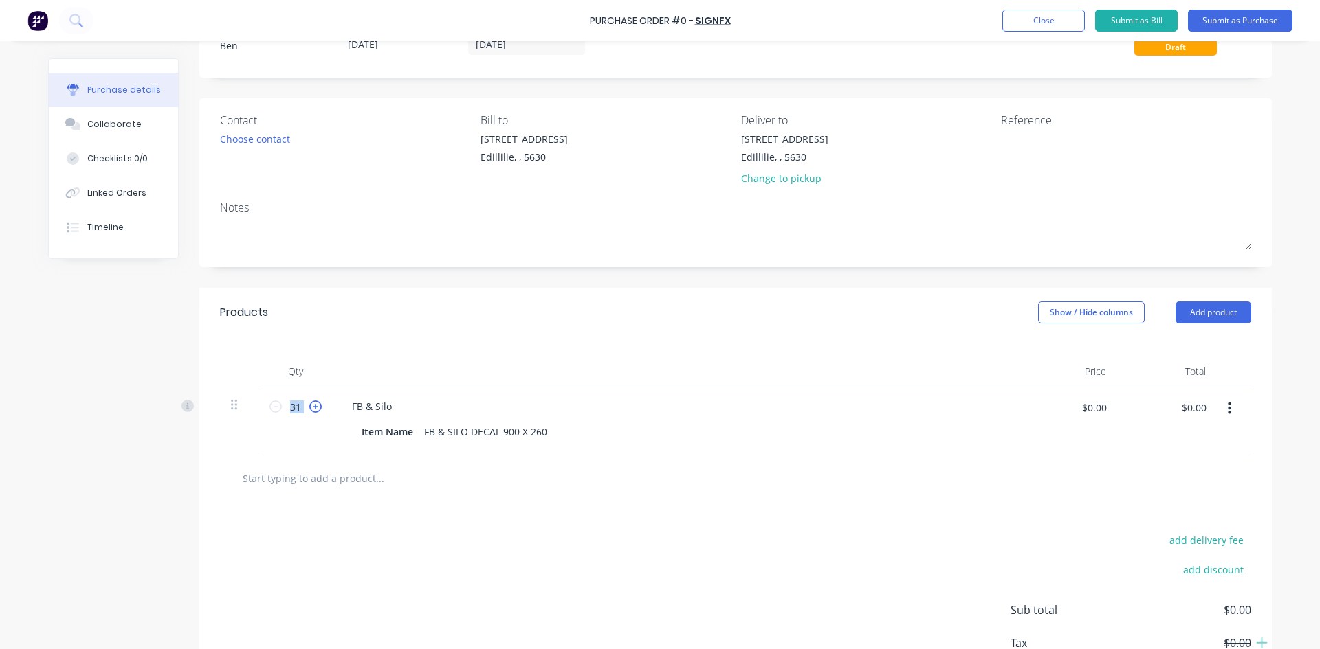
click at [309, 407] on icon at bounding box center [315, 407] width 12 height 12
click at [309, 406] on icon at bounding box center [315, 407] width 12 height 12
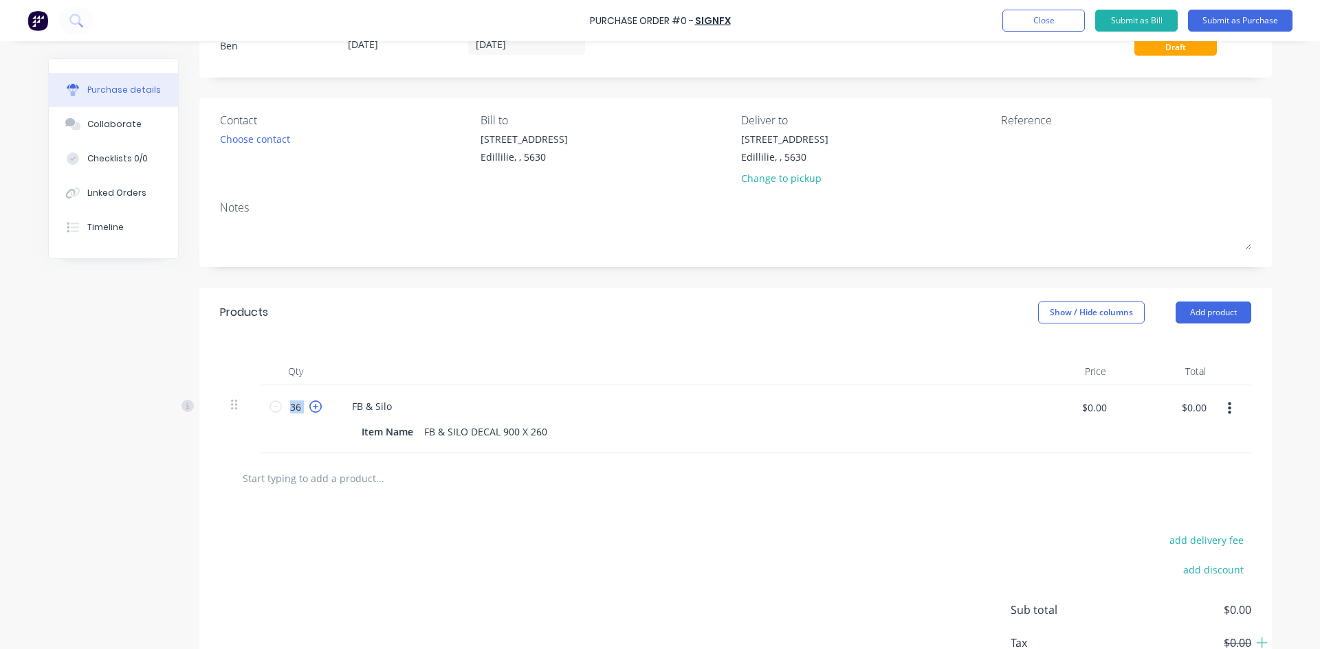
click at [309, 406] on icon at bounding box center [315, 407] width 12 height 12
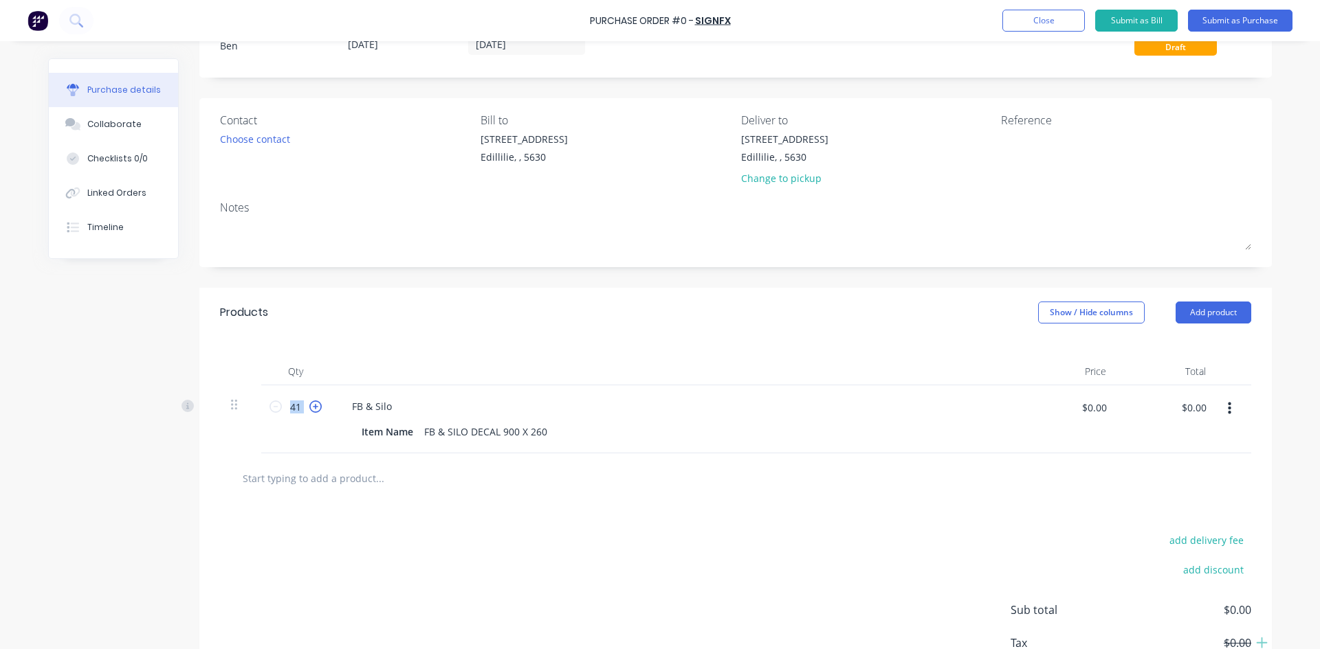
click at [309, 406] on icon at bounding box center [315, 407] width 12 height 12
type input "43"
click at [1198, 310] on button "Add product" at bounding box center [1213, 313] width 76 height 22
click at [1133, 349] on div "Product catalogue" at bounding box center [1186, 348] width 106 height 20
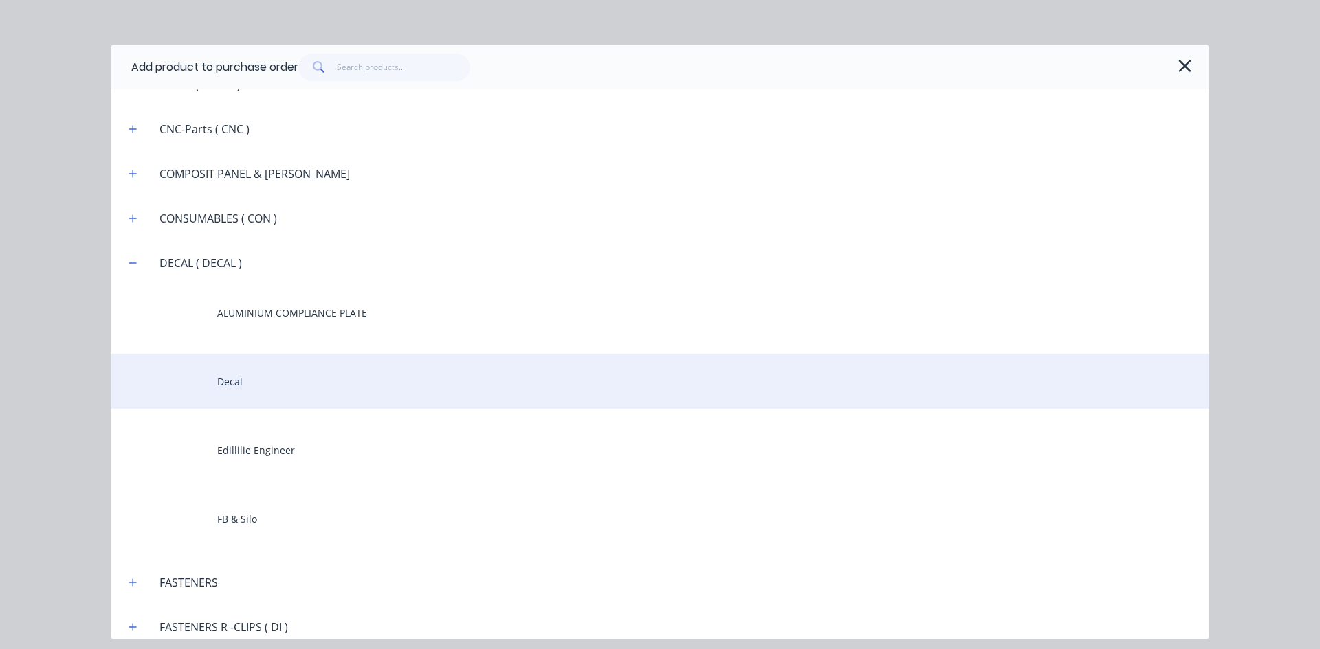
click at [229, 386] on div "Decal" at bounding box center [660, 381] width 1098 height 55
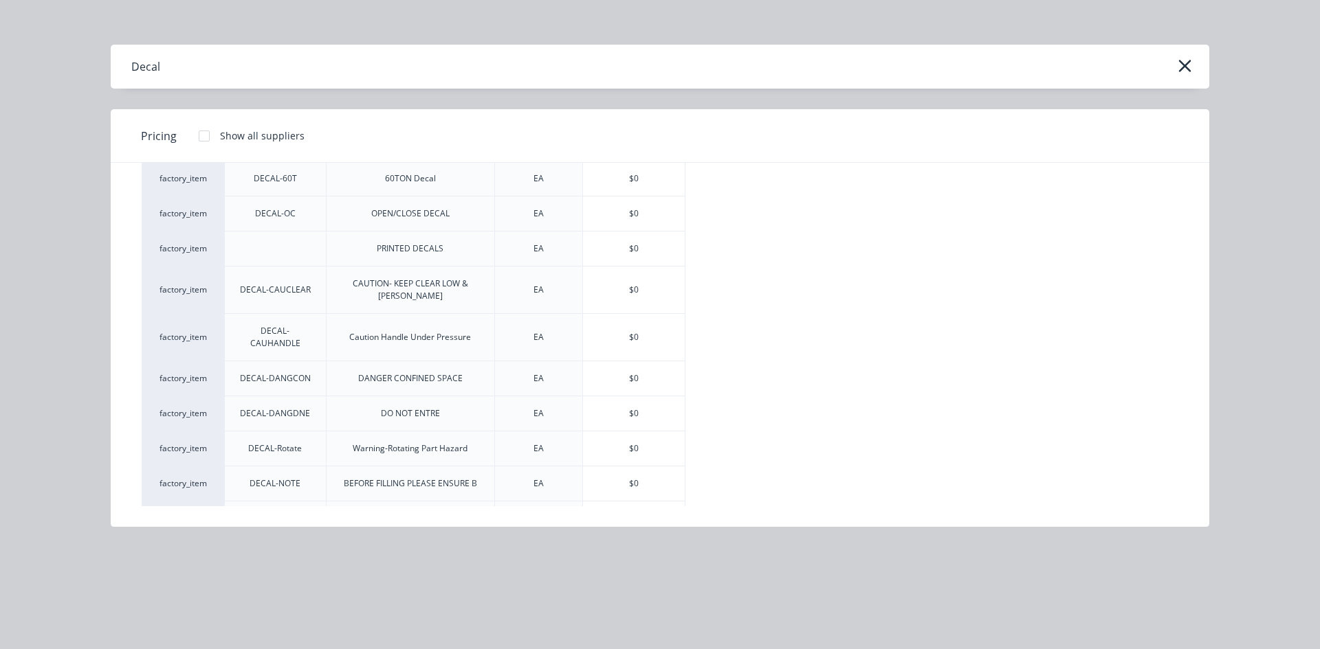
scroll to position [269, 0]
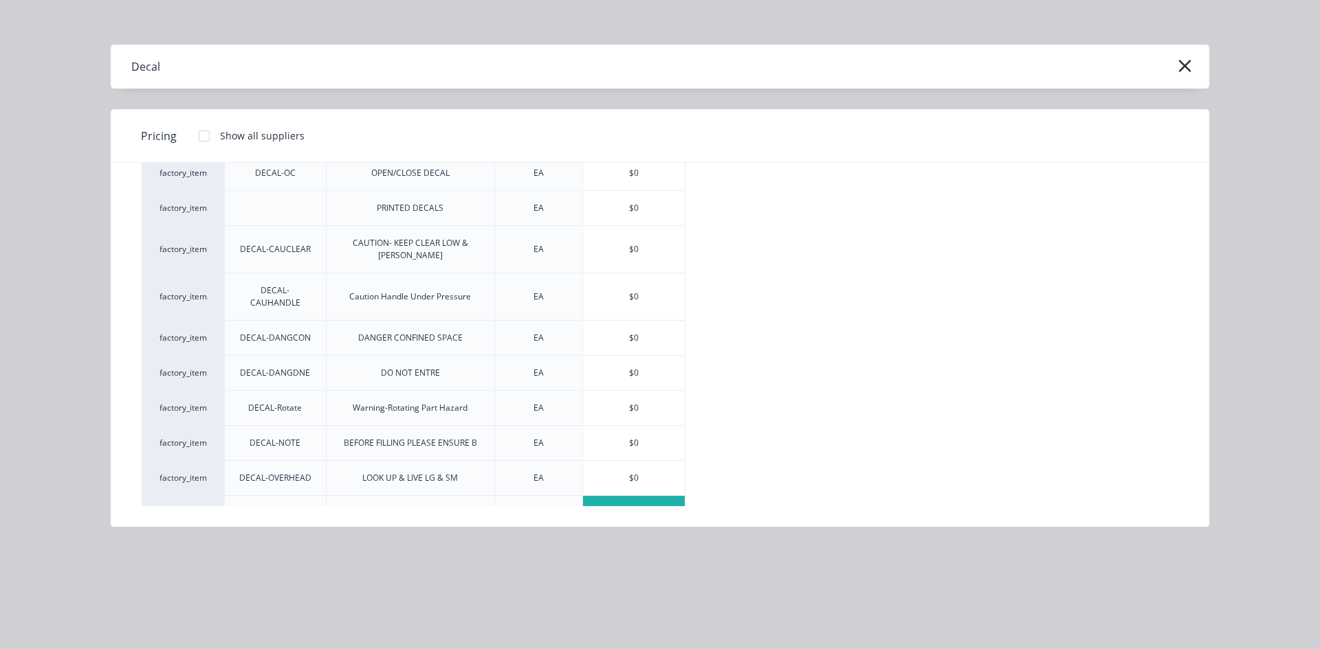
click at [652, 496] on div "$0" at bounding box center [634, 513] width 102 height 34
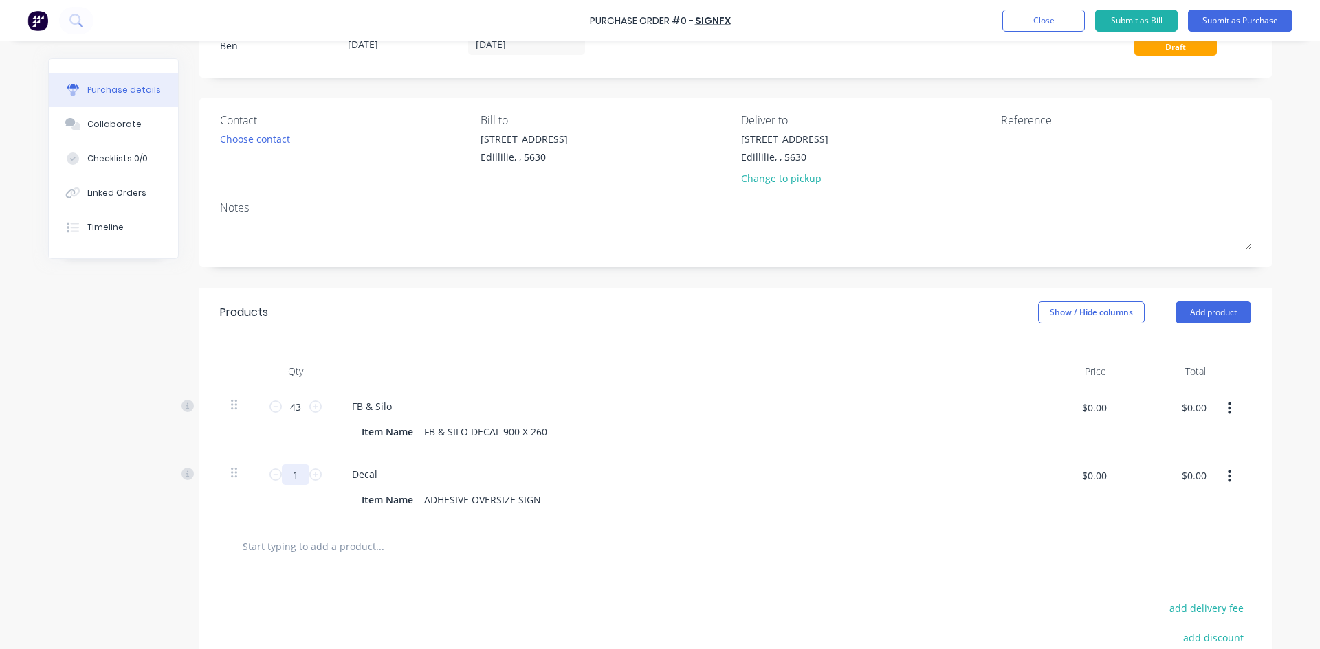
drag, startPoint x: 294, startPoint y: 474, endPoint x: 278, endPoint y: 477, distance: 16.7
click at [282, 477] on input "1" at bounding box center [295, 475] width 27 height 21
type input "20"
click at [485, 480] on div "Decal" at bounding box center [673, 475] width 665 height 20
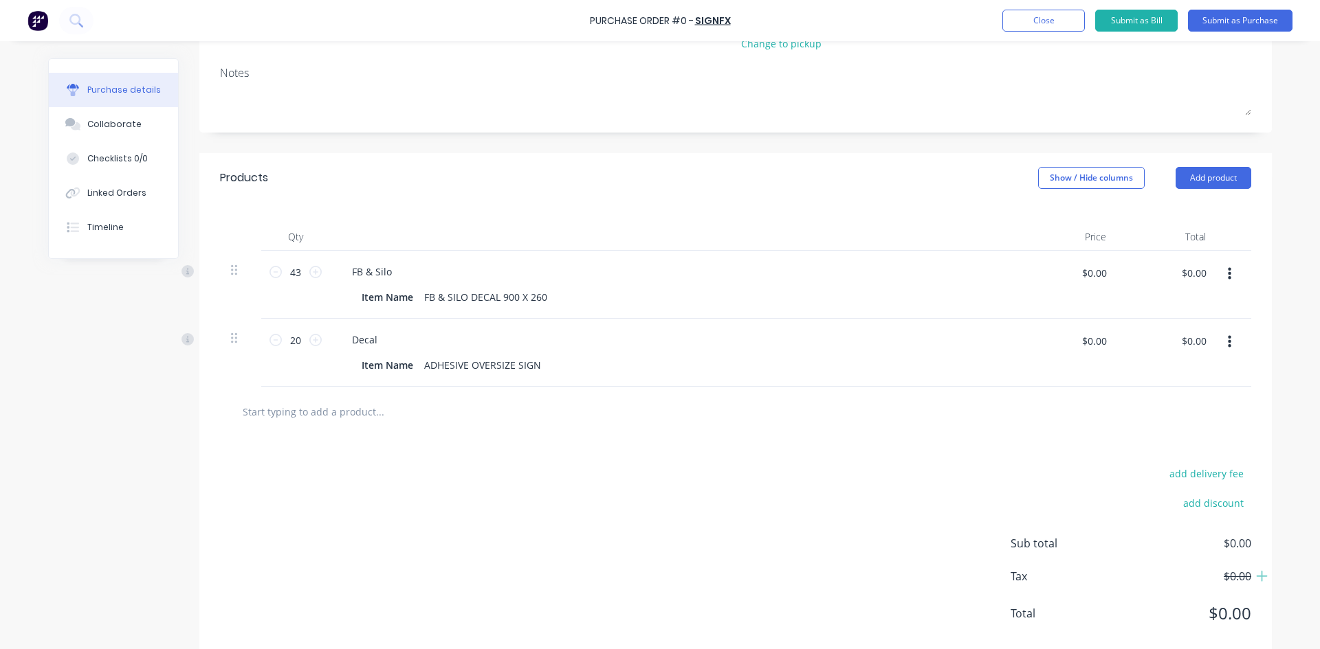
scroll to position [191, 0]
click at [1195, 170] on button "Add product" at bounding box center [1213, 175] width 76 height 22
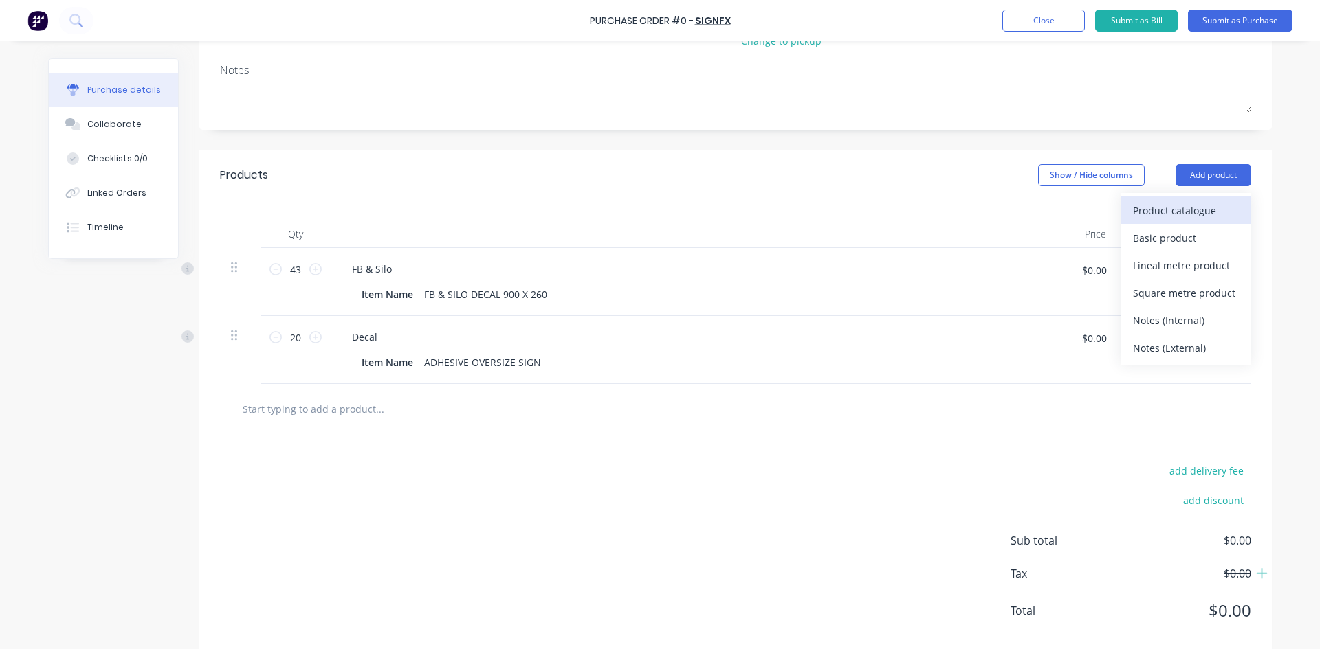
click at [1152, 209] on div "Product catalogue" at bounding box center [1186, 211] width 106 height 20
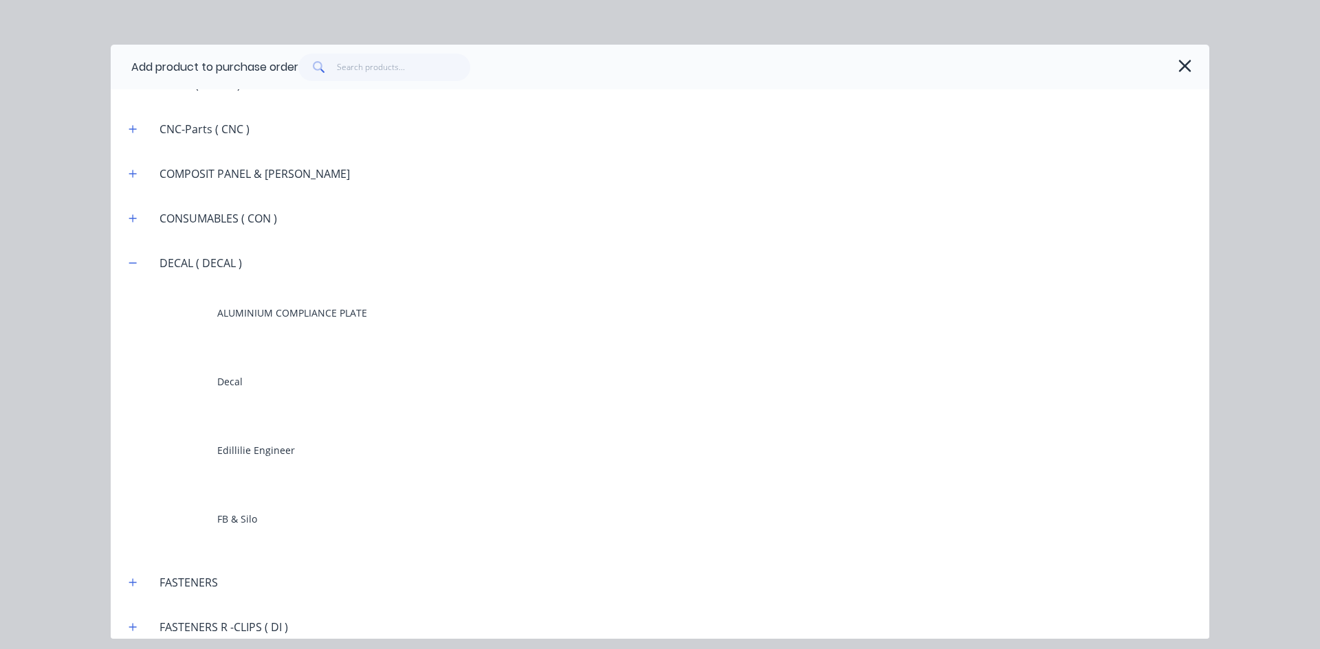
scroll to position [1168, 0]
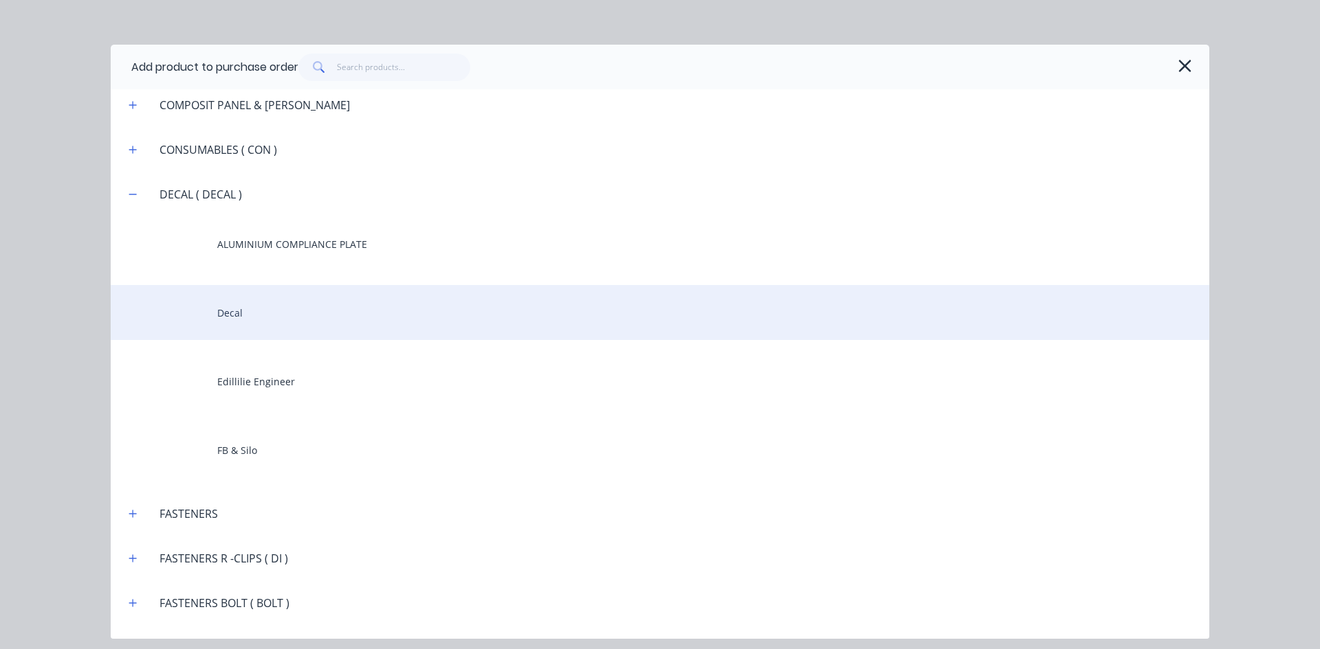
click at [243, 320] on div "Decal" at bounding box center [660, 312] width 1098 height 55
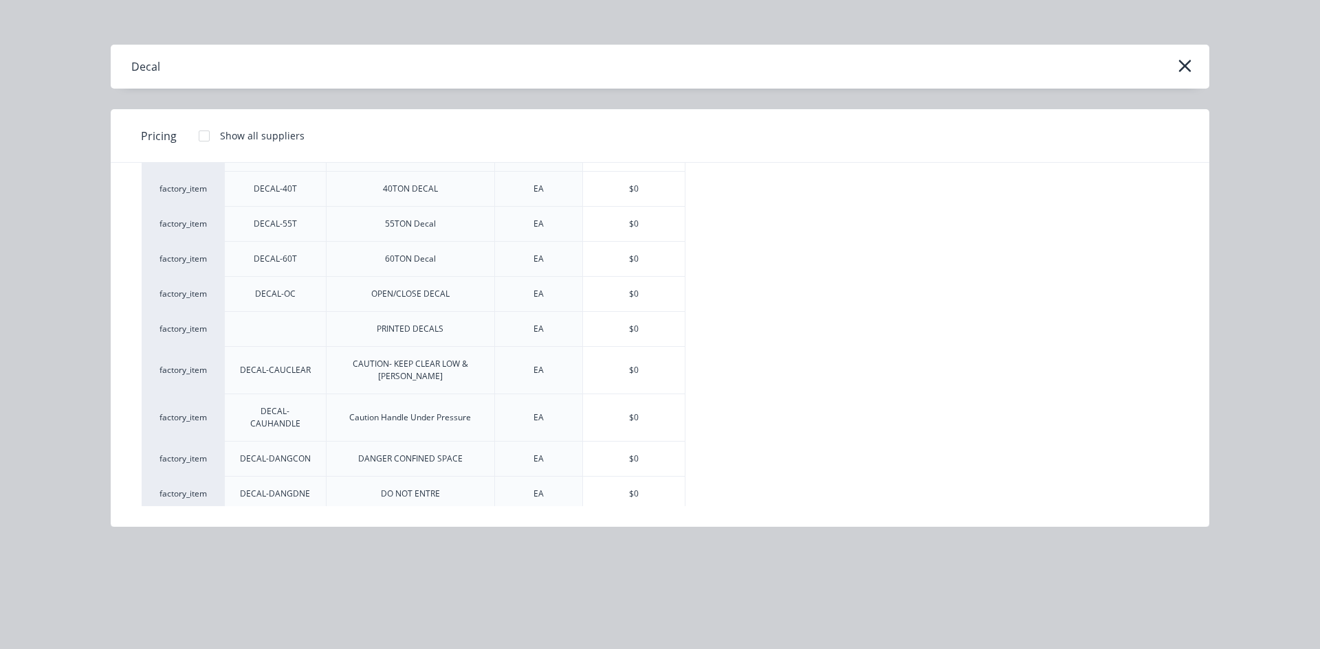
scroll to position [206, 0]
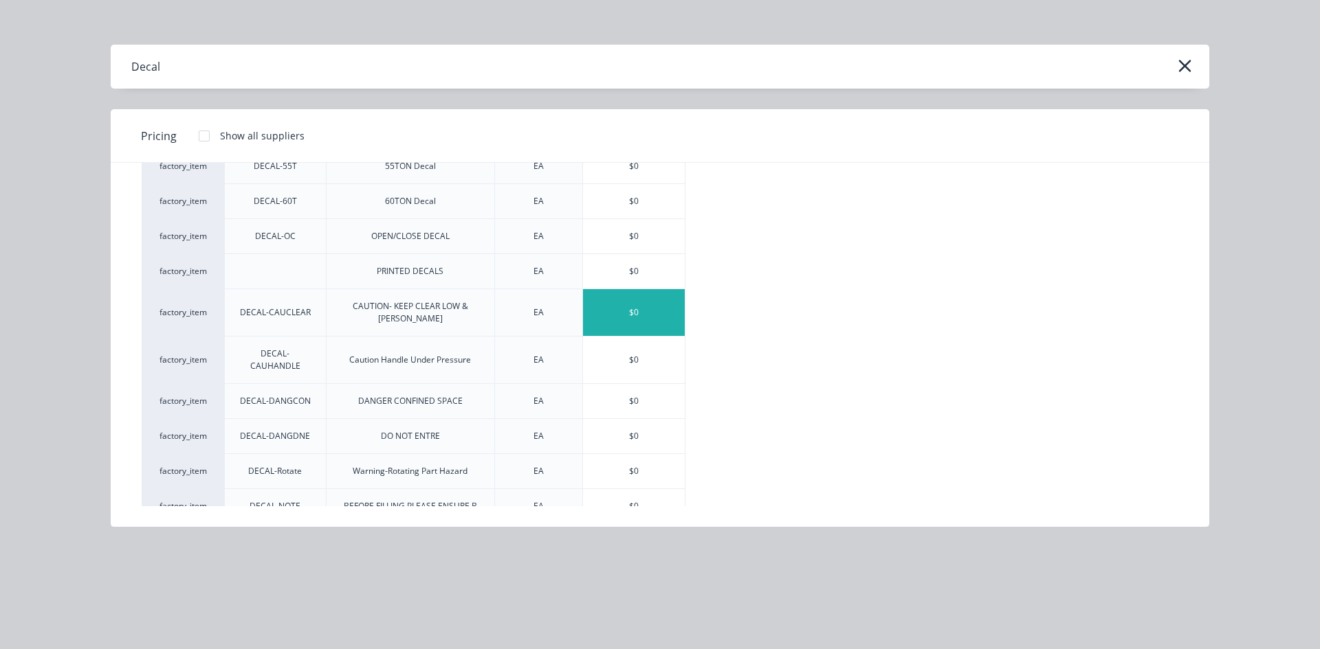
click at [608, 308] on div "$0" at bounding box center [634, 312] width 102 height 47
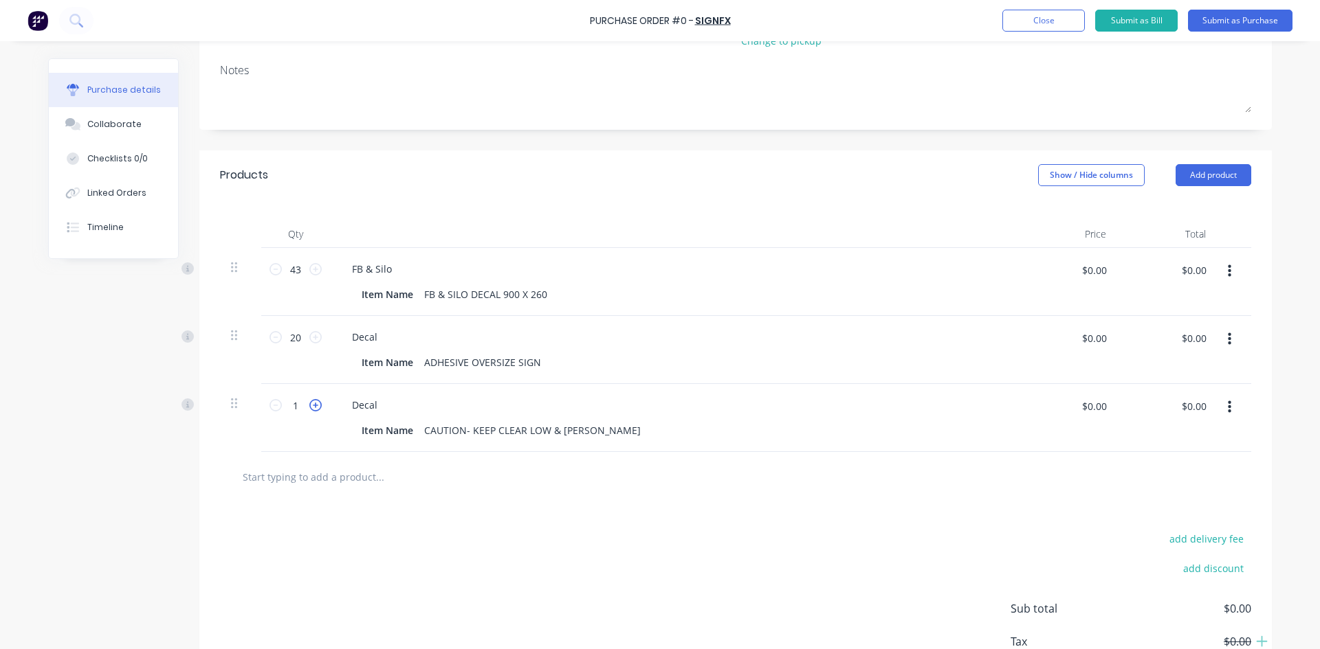
click at [311, 405] on icon at bounding box center [315, 405] width 12 height 12
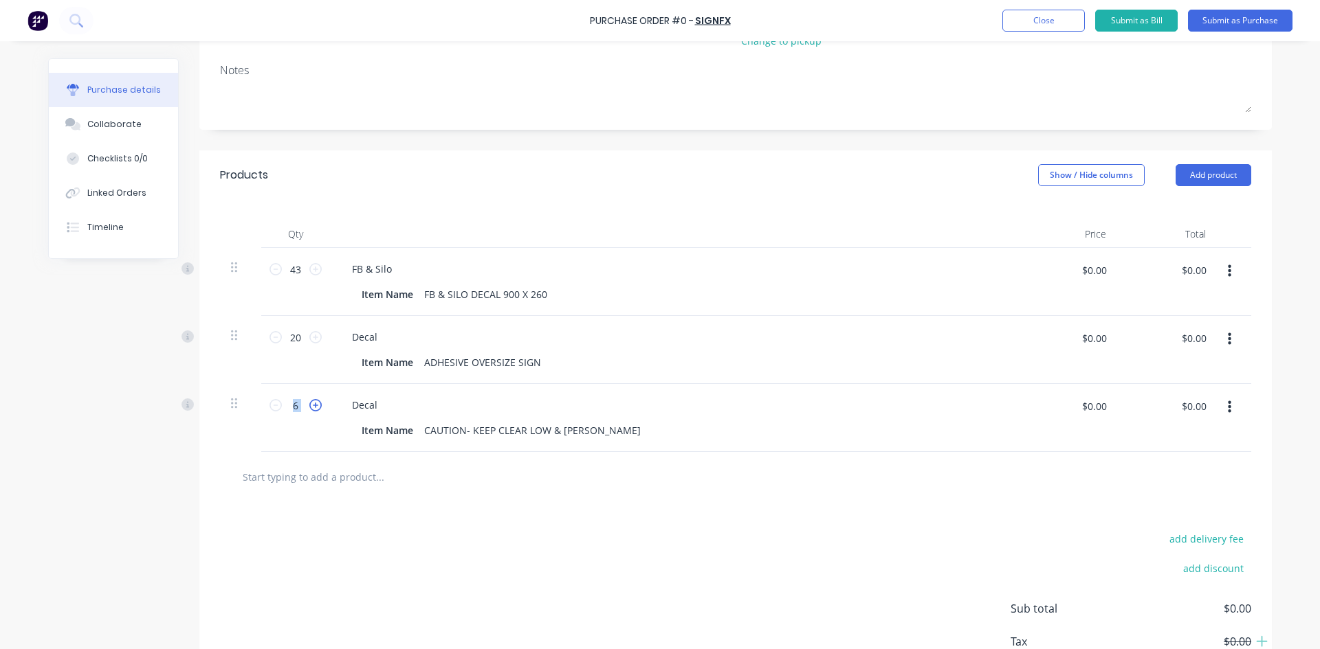
click at [310, 405] on icon at bounding box center [315, 405] width 12 height 12
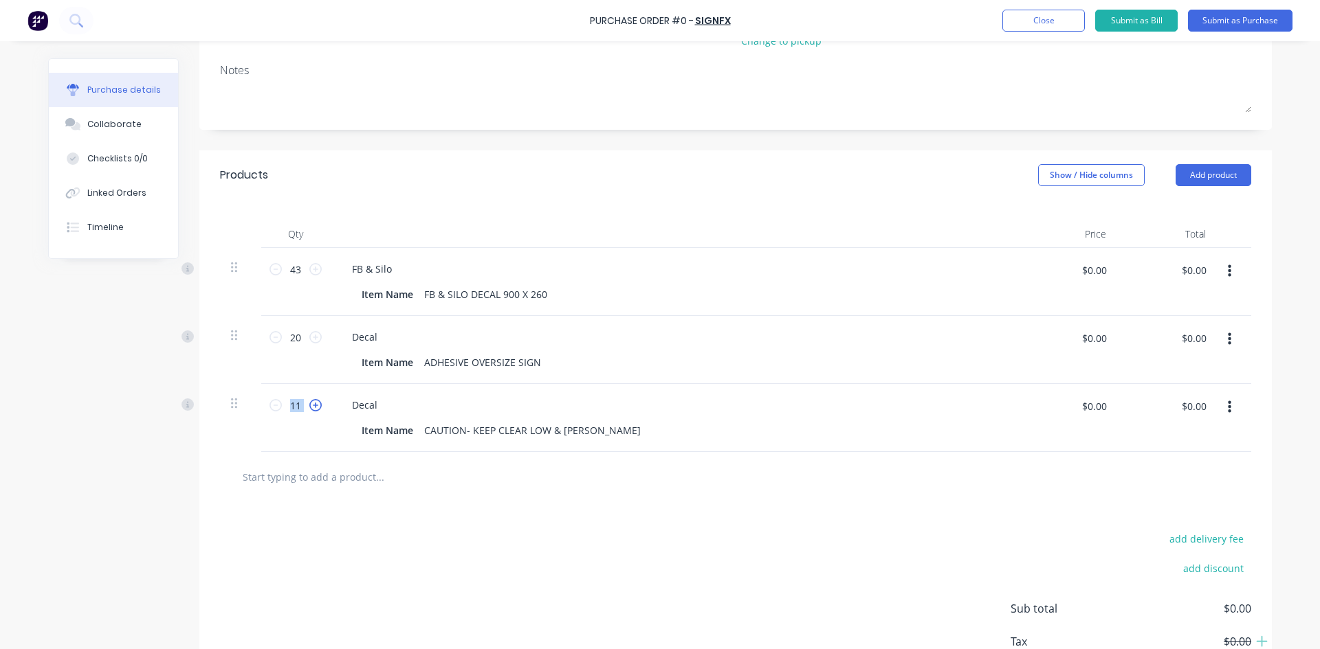
click at [310, 405] on icon at bounding box center [315, 405] width 12 height 12
click at [310, 404] on icon at bounding box center [315, 405] width 12 height 12
click at [310, 403] on icon at bounding box center [315, 405] width 12 height 12
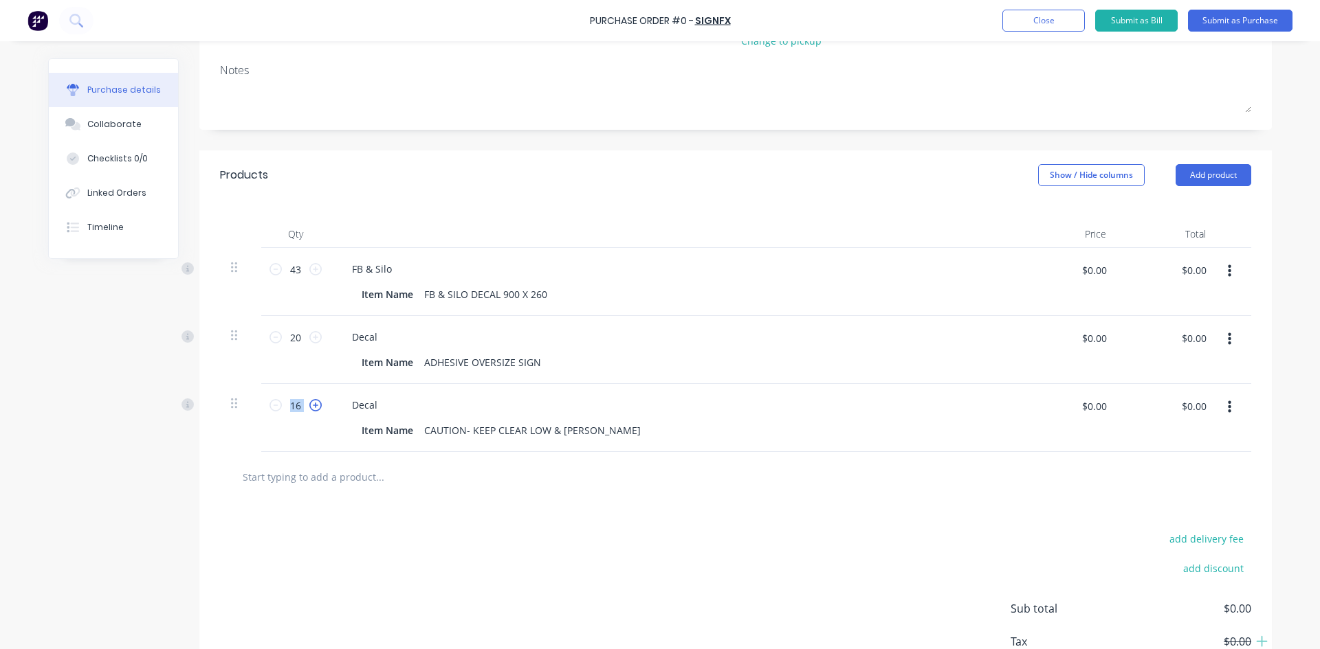
click at [311, 403] on icon at bounding box center [315, 405] width 12 height 12
click at [311, 402] on icon at bounding box center [315, 405] width 12 height 12
type input "20"
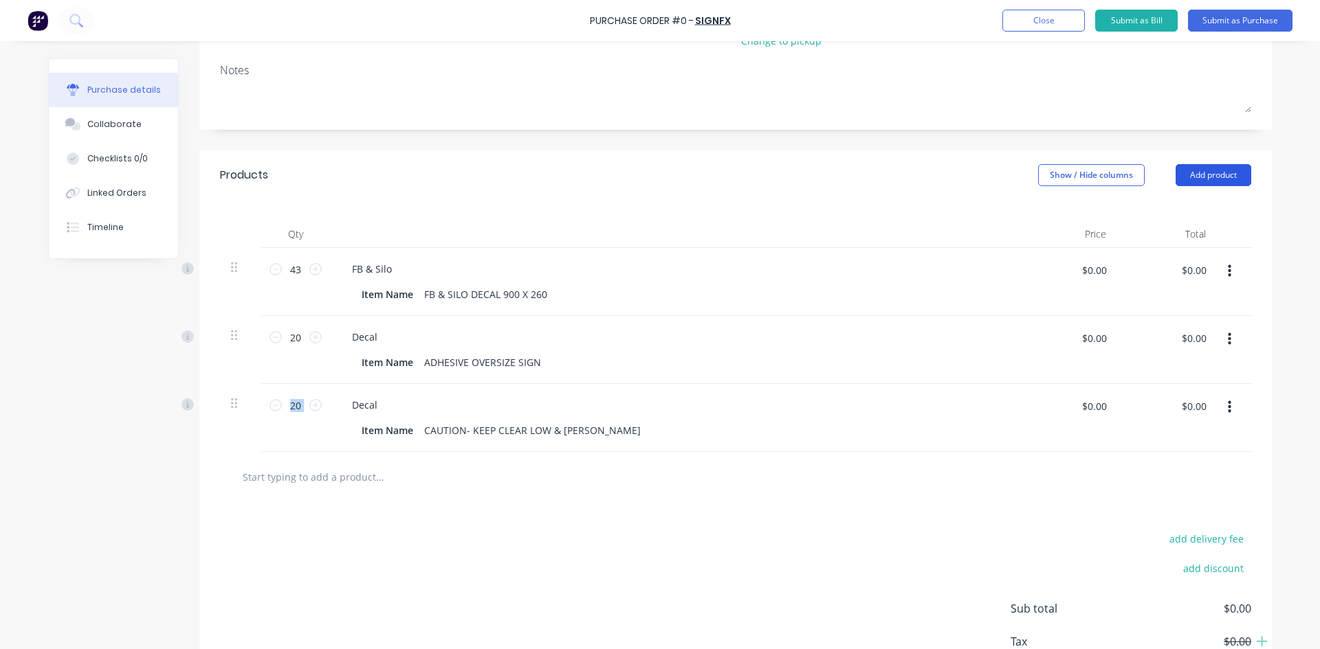
click at [1217, 178] on button "Add product" at bounding box center [1213, 175] width 76 height 22
click at [1161, 210] on div "Product catalogue" at bounding box center [1186, 211] width 106 height 20
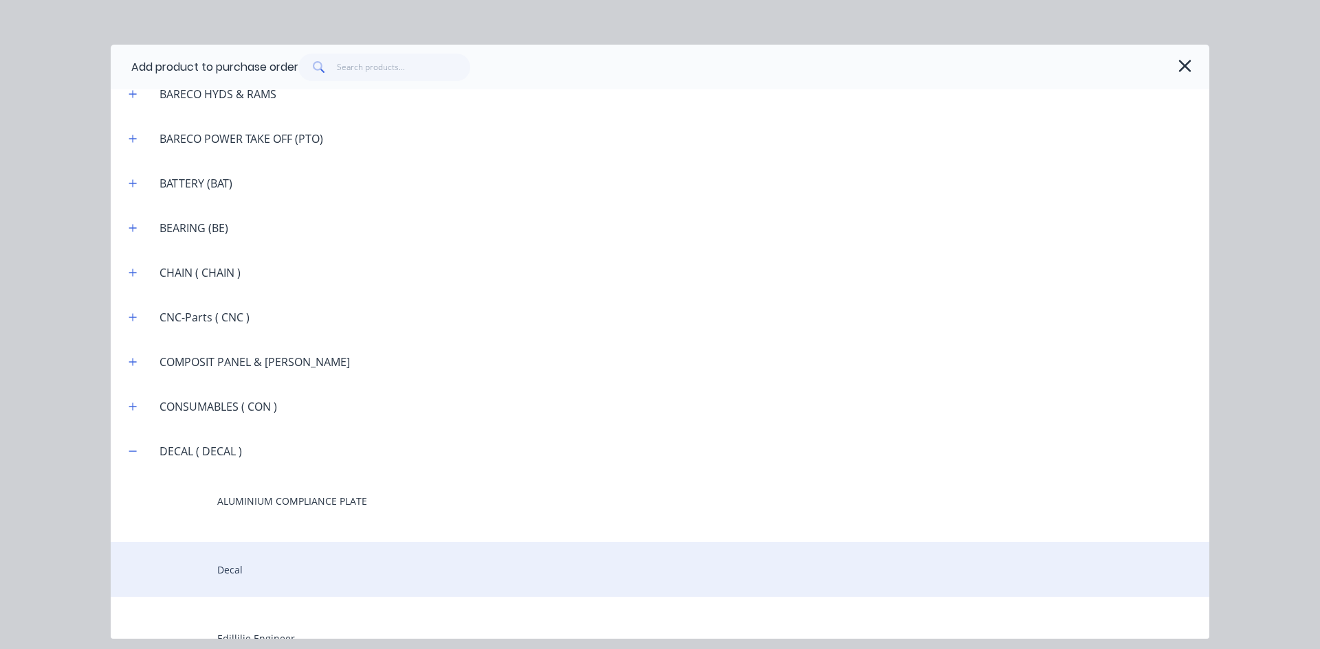
scroll to position [1031, 0]
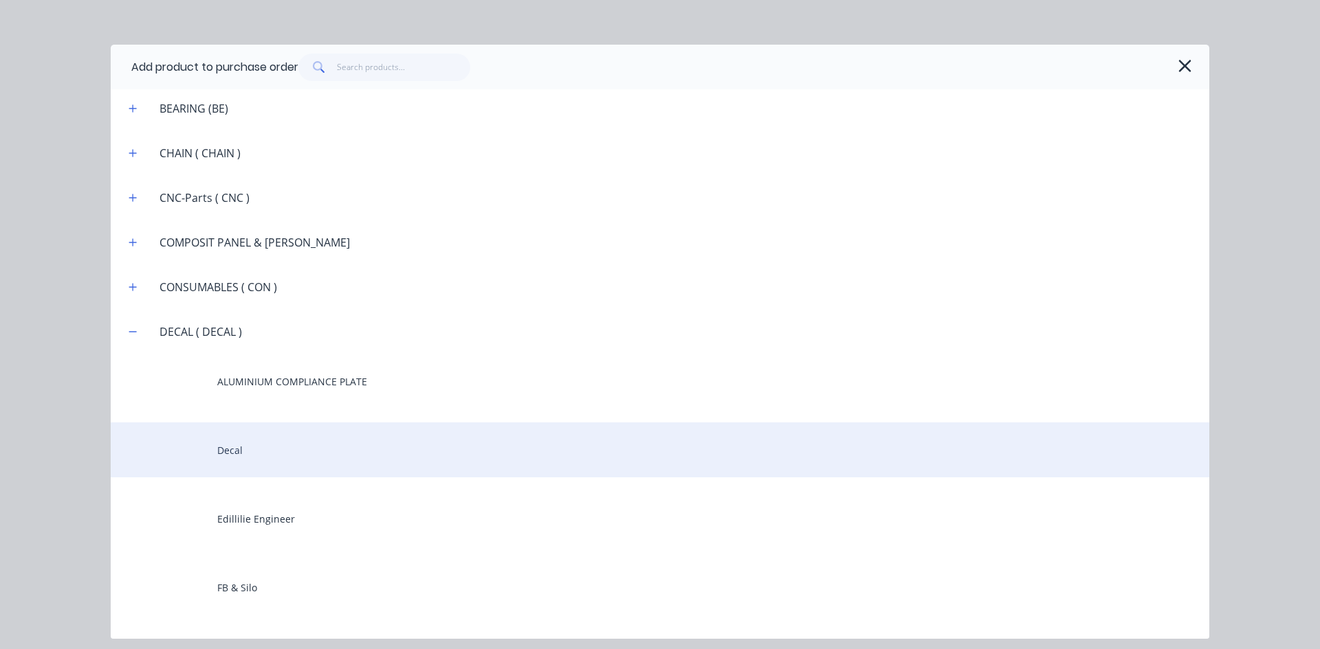
click at [233, 456] on div "Decal" at bounding box center [660, 450] width 1098 height 55
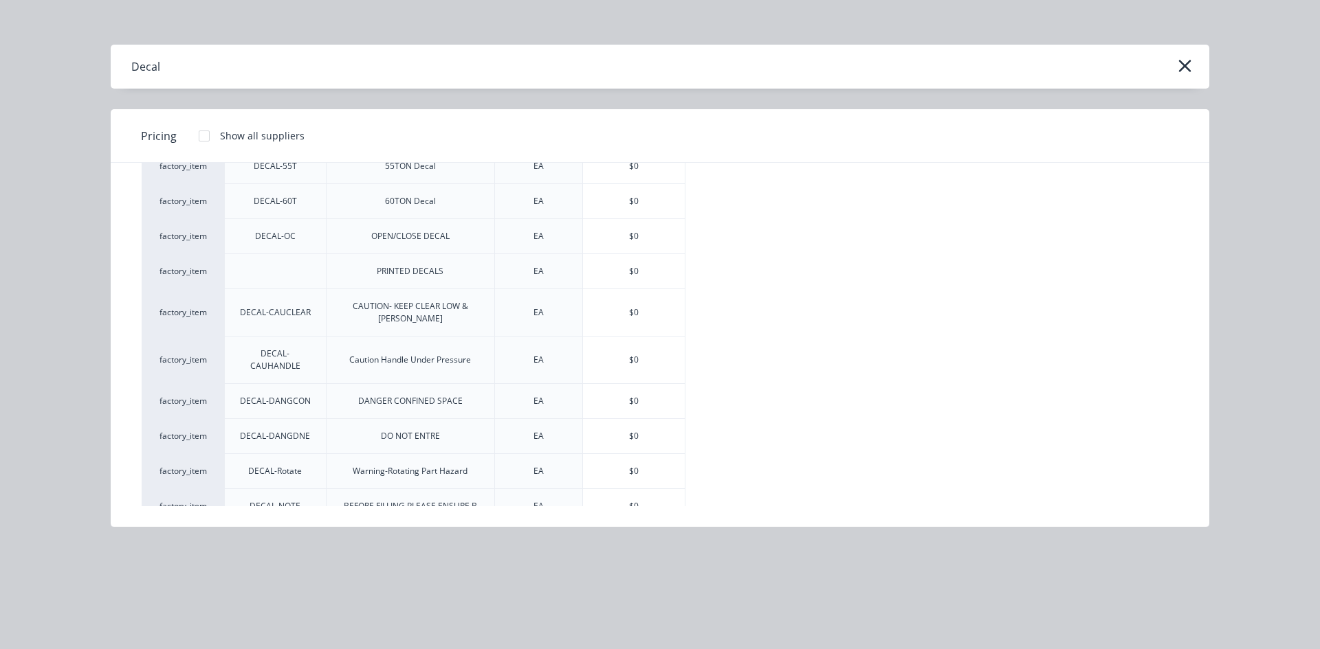
scroll to position [269, 0]
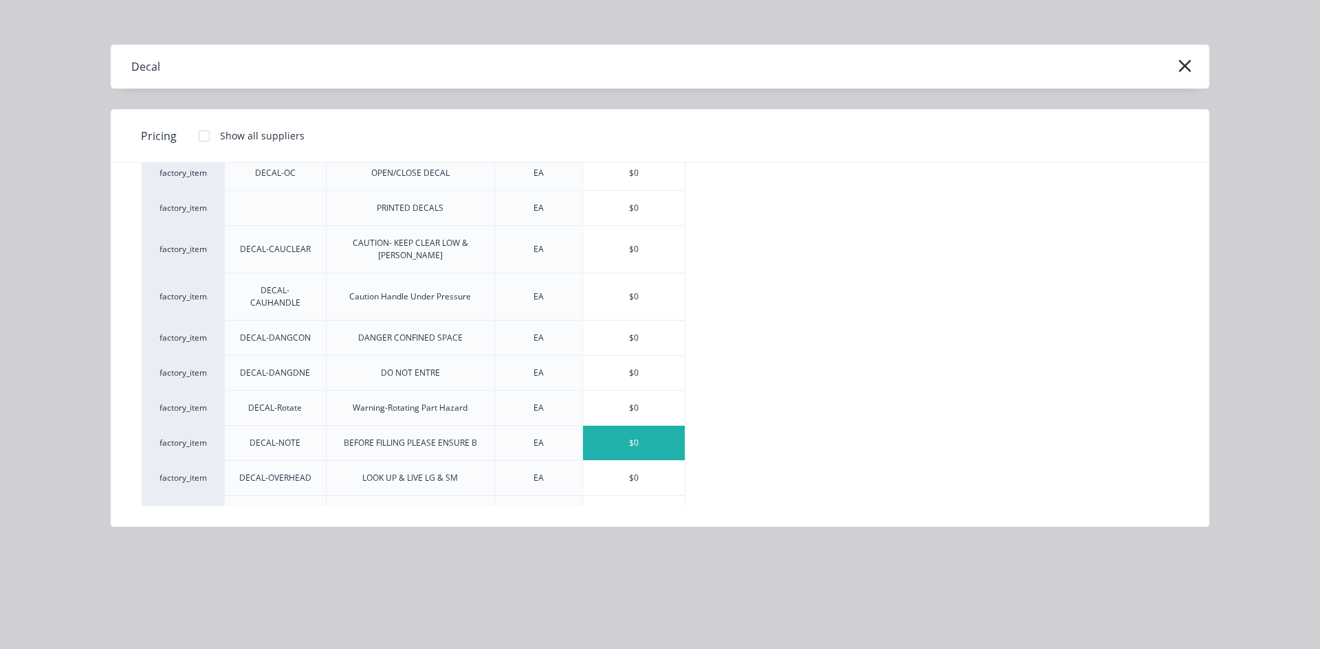
click at [635, 426] on div "$0" at bounding box center [634, 443] width 102 height 34
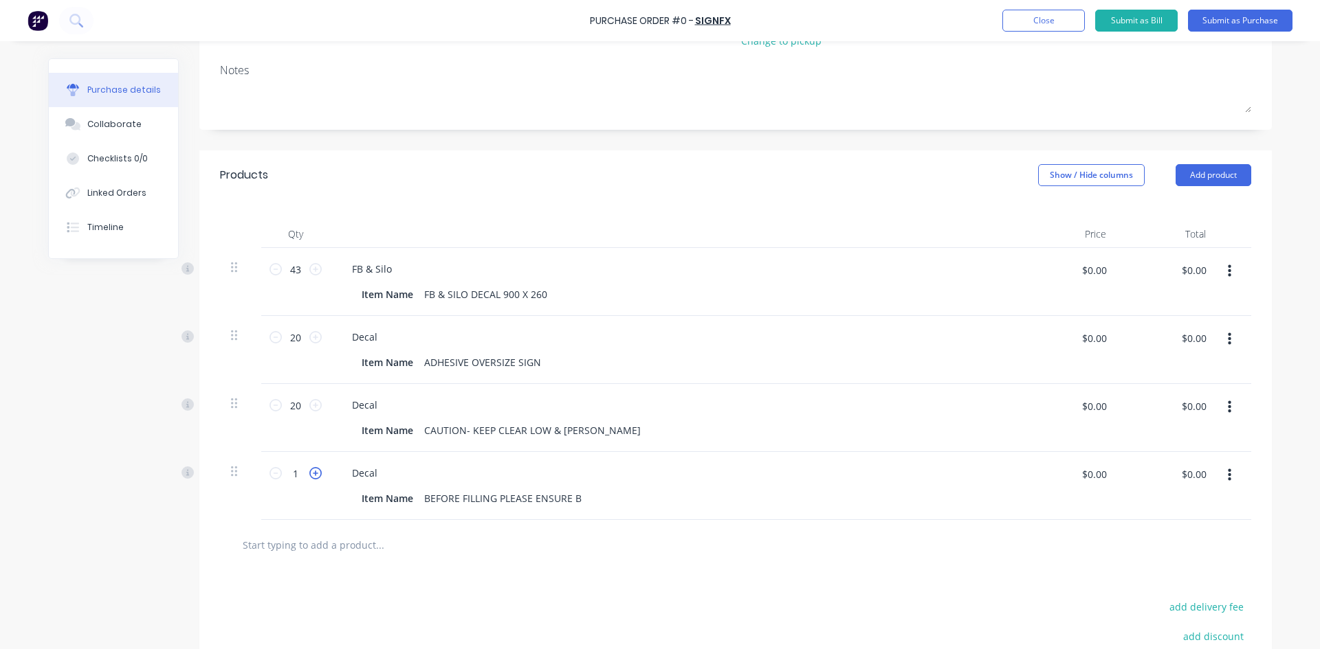
click at [311, 475] on icon at bounding box center [315, 473] width 12 height 12
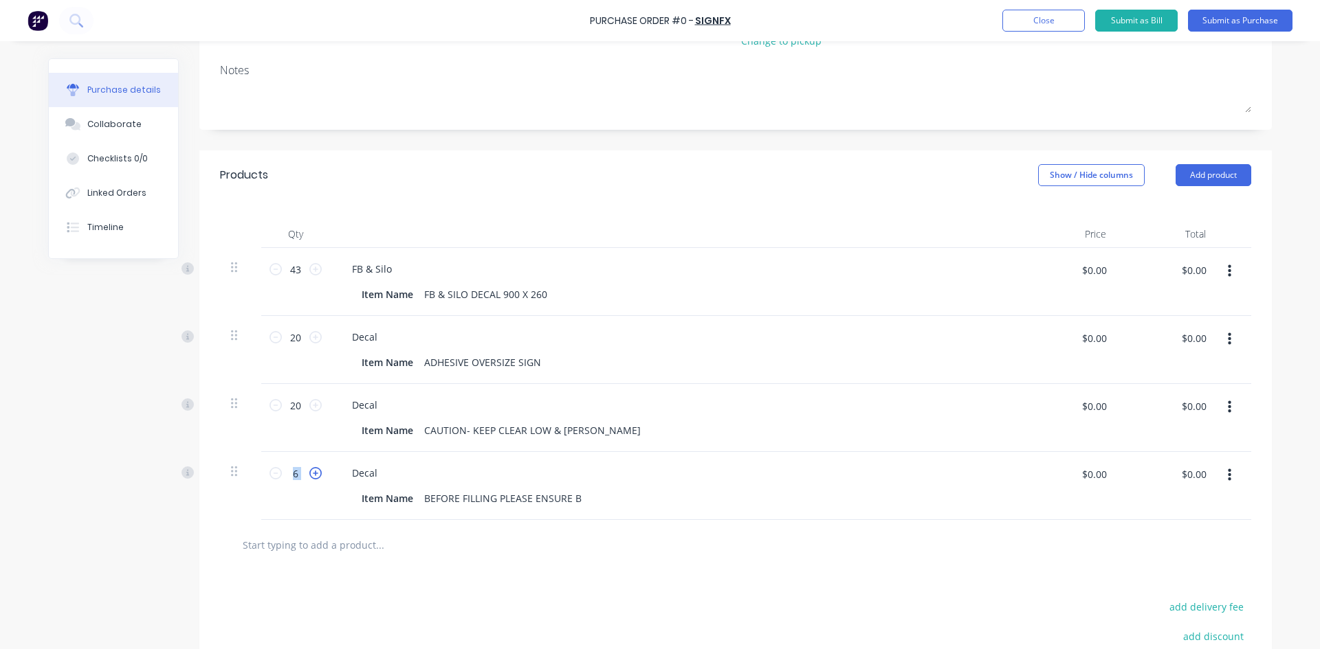
click at [311, 475] on icon at bounding box center [315, 473] width 12 height 12
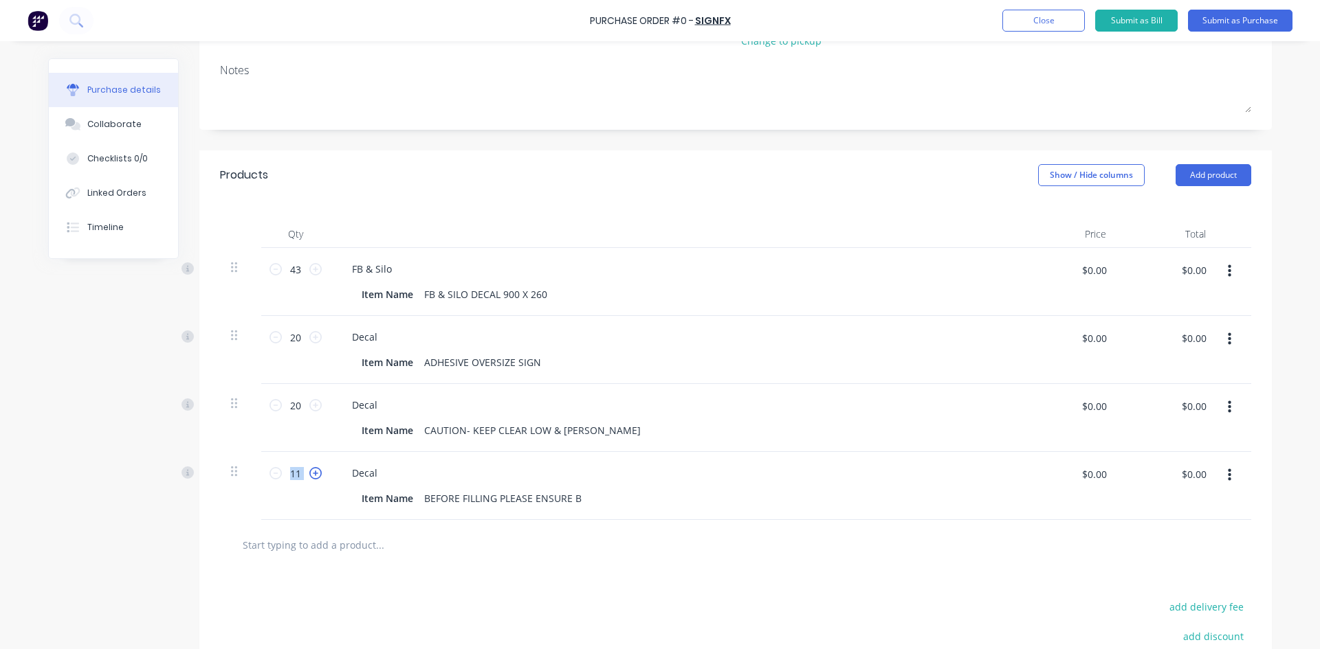
click at [311, 475] on icon at bounding box center [315, 473] width 12 height 12
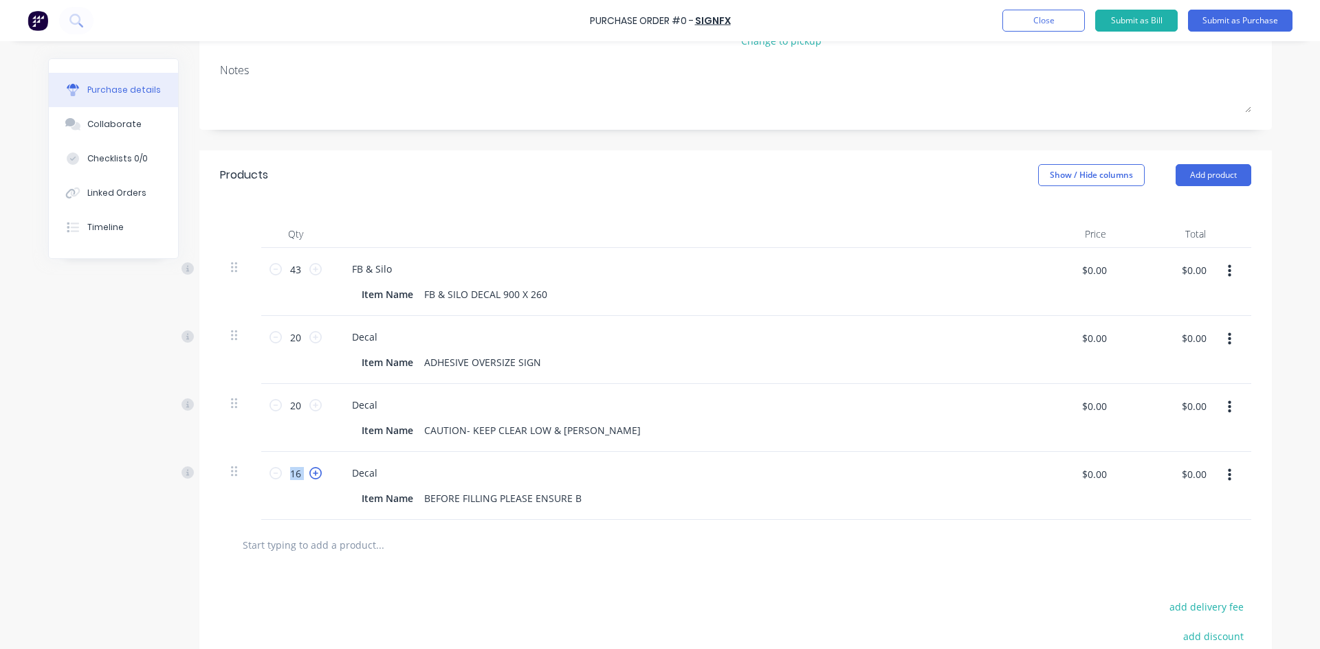
click at [311, 475] on icon at bounding box center [315, 473] width 12 height 12
type input "20"
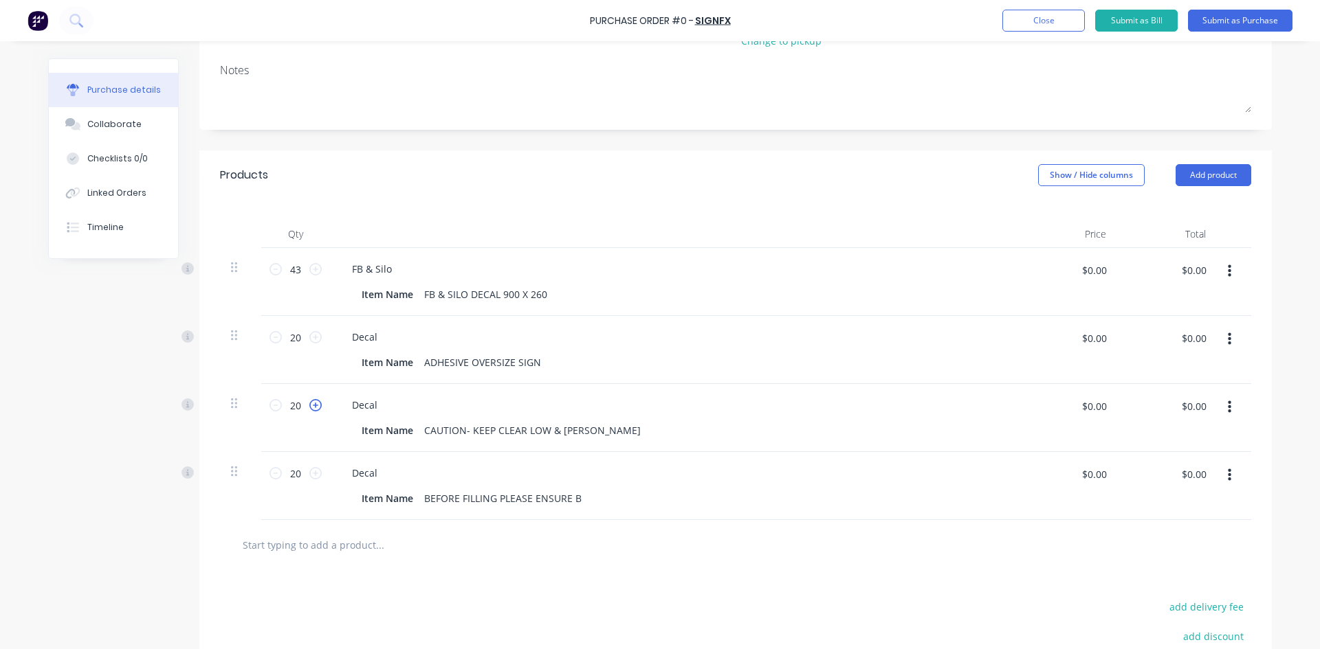
click at [312, 405] on icon at bounding box center [315, 405] width 12 height 12
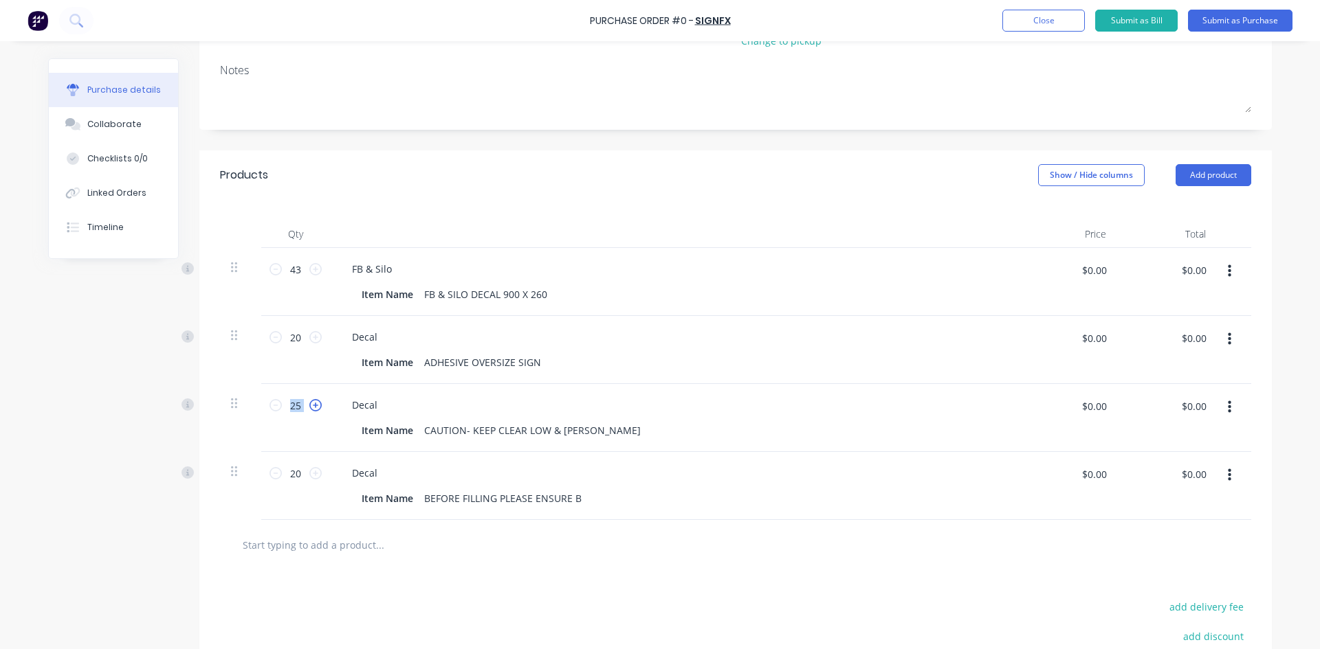
click at [312, 405] on icon at bounding box center [315, 405] width 12 height 12
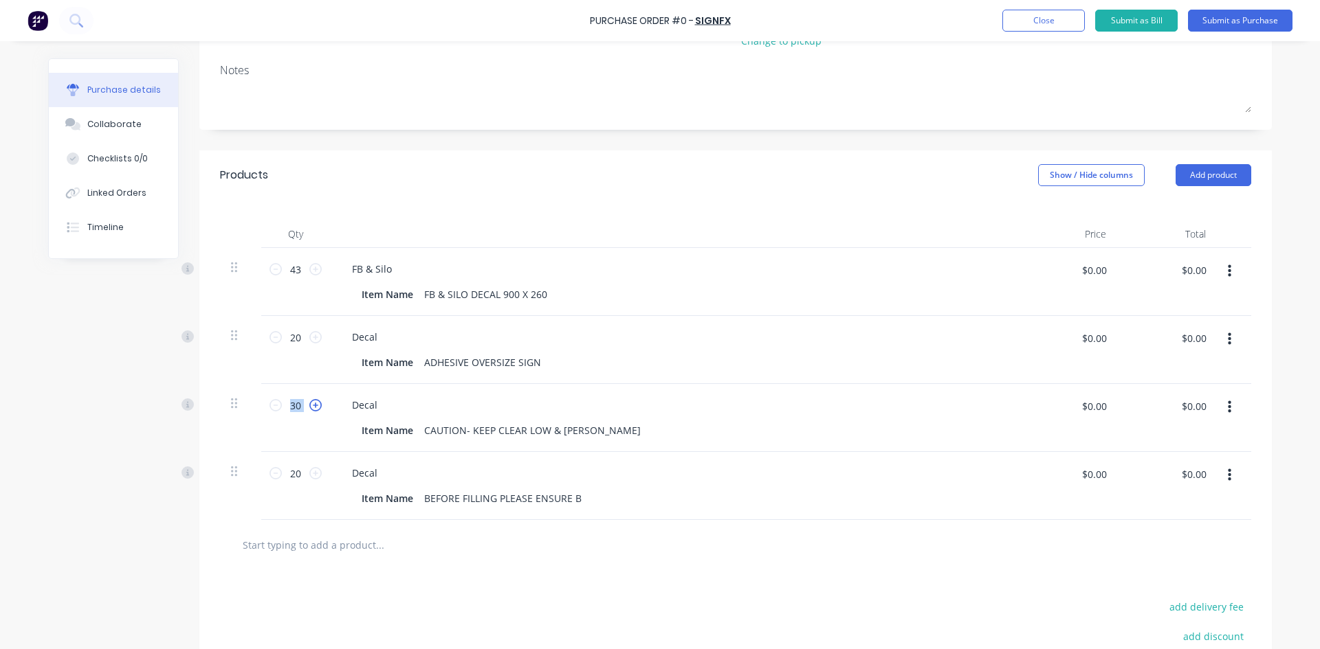
click at [312, 405] on icon at bounding box center [315, 405] width 12 height 12
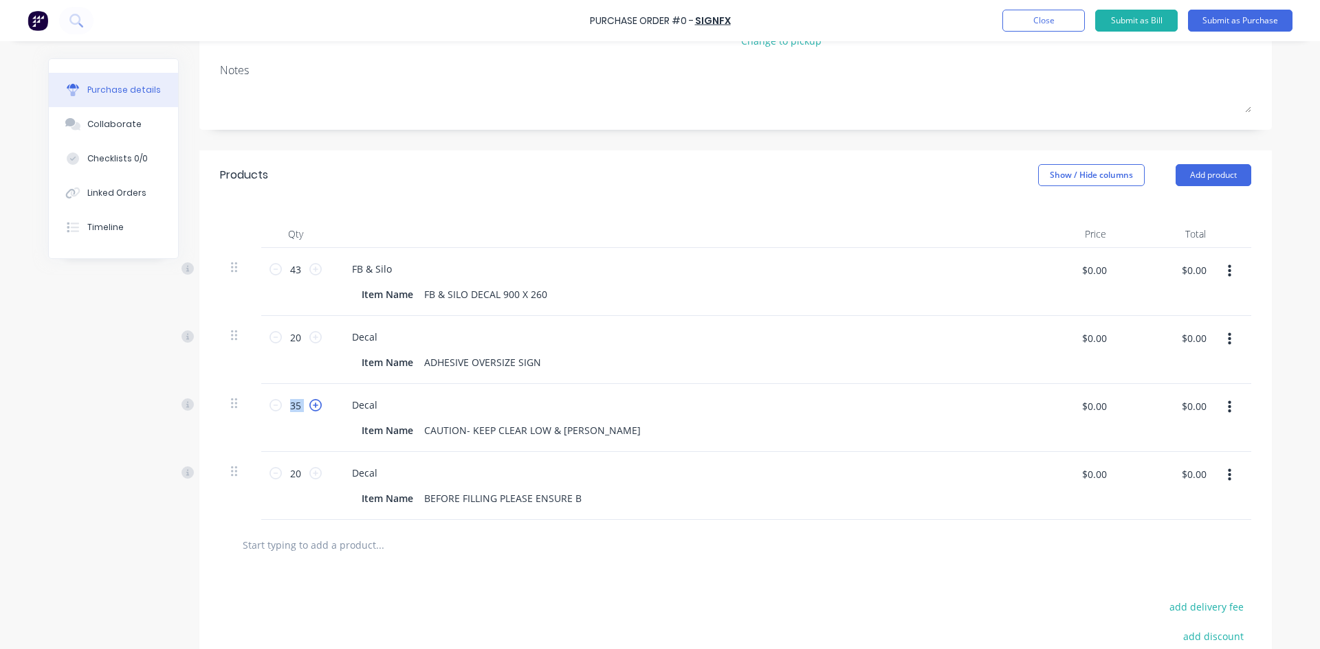
click at [312, 405] on icon at bounding box center [315, 405] width 12 height 12
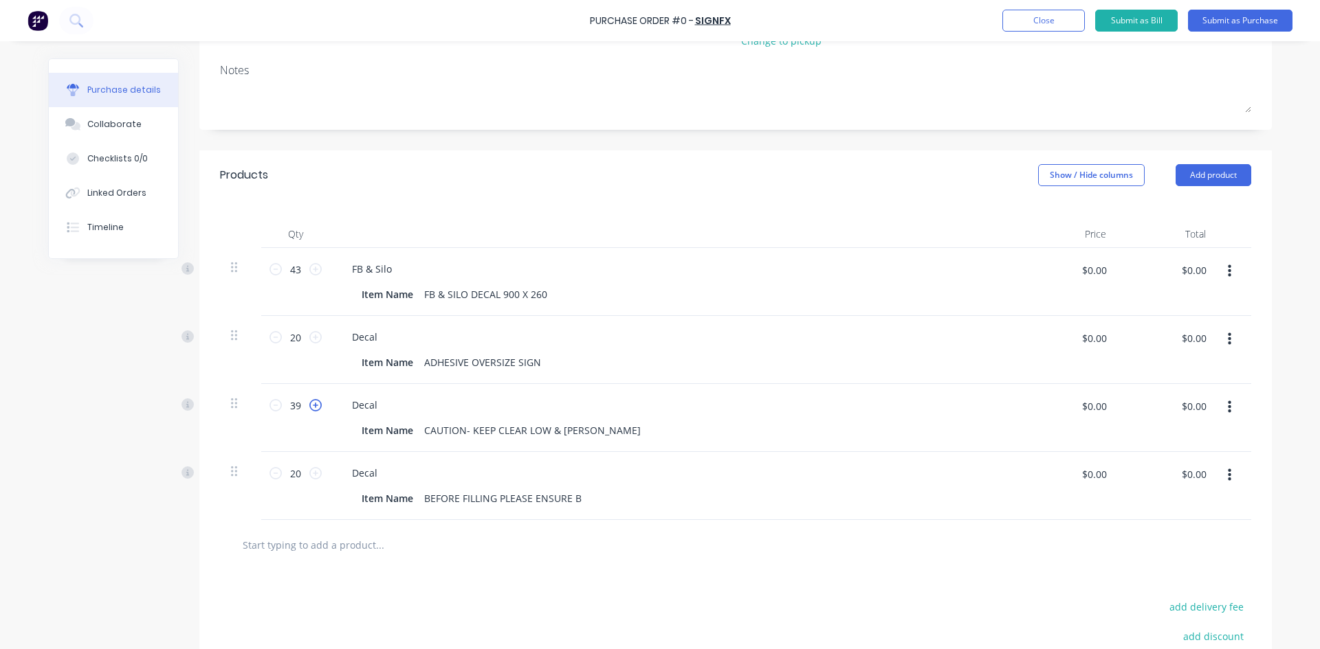
type input "40"
click at [1061, 22] on button "Close" at bounding box center [1043, 21] width 82 height 22
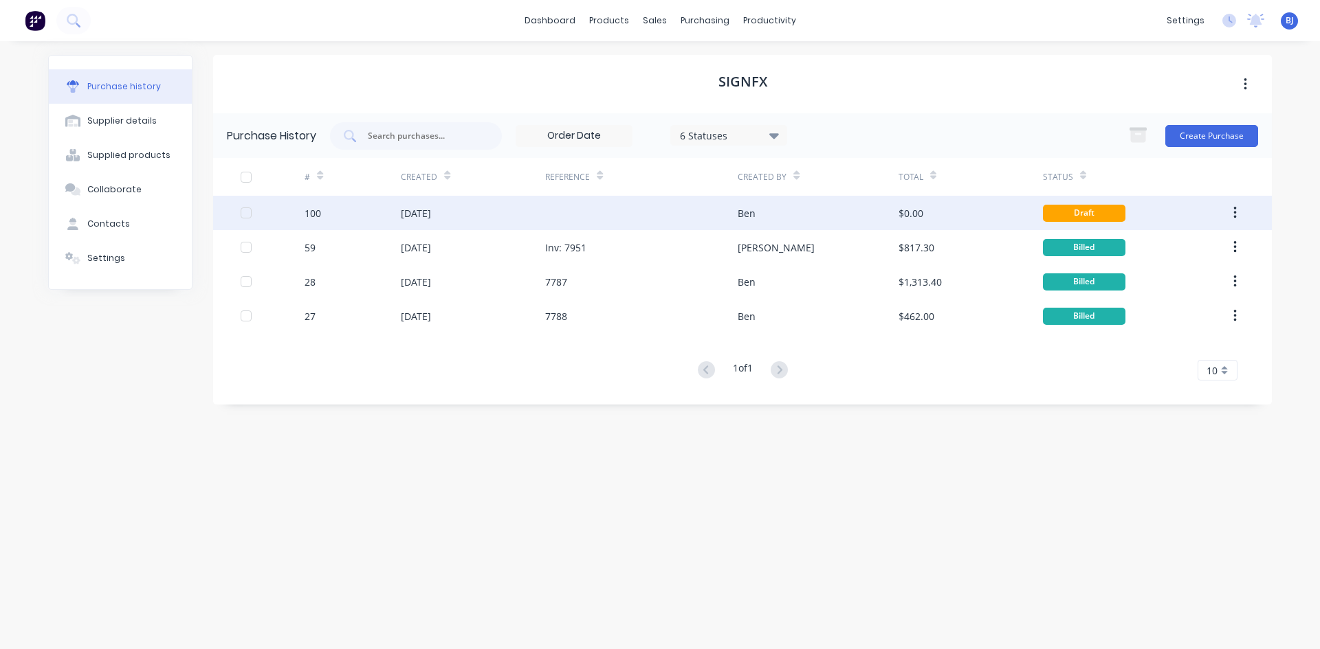
click at [890, 217] on div "Ben" at bounding box center [817, 213] width 160 height 34
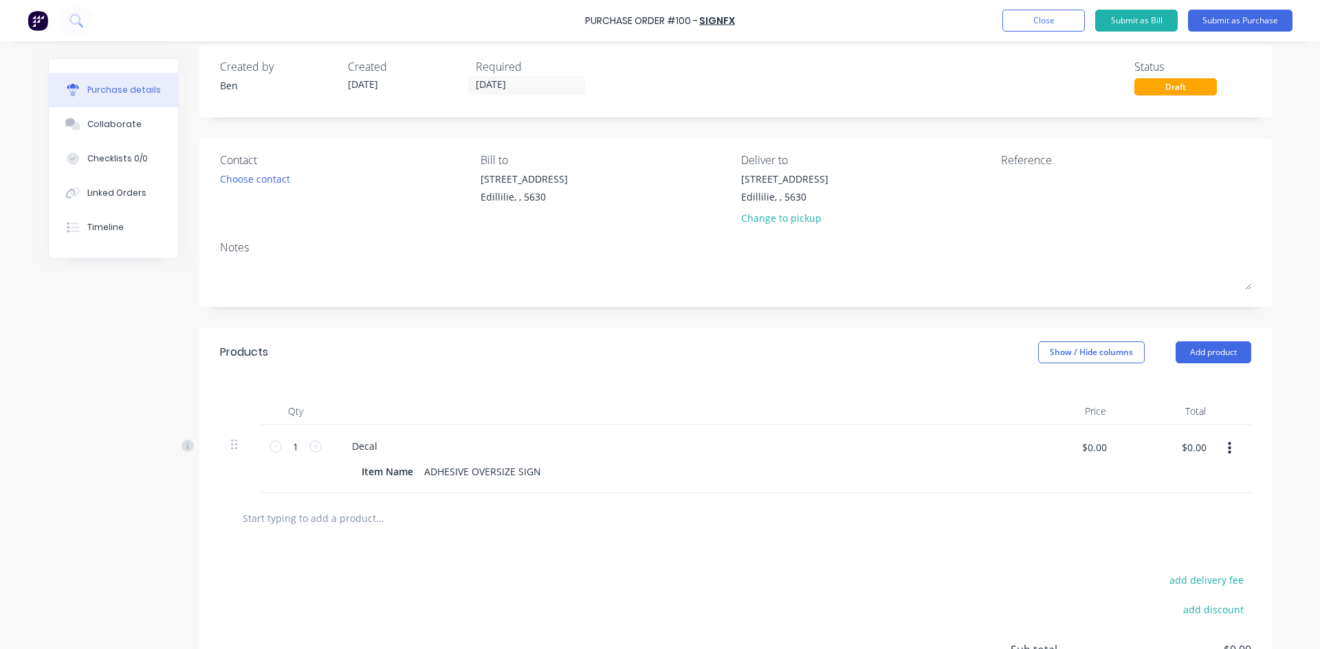
scroll to position [10, 0]
drag, startPoint x: 299, startPoint y: 454, endPoint x: 287, endPoint y: 458, distance: 12.6
click at [287, 458] on input "1" at bounding box center [295, 450] width 27 height 21
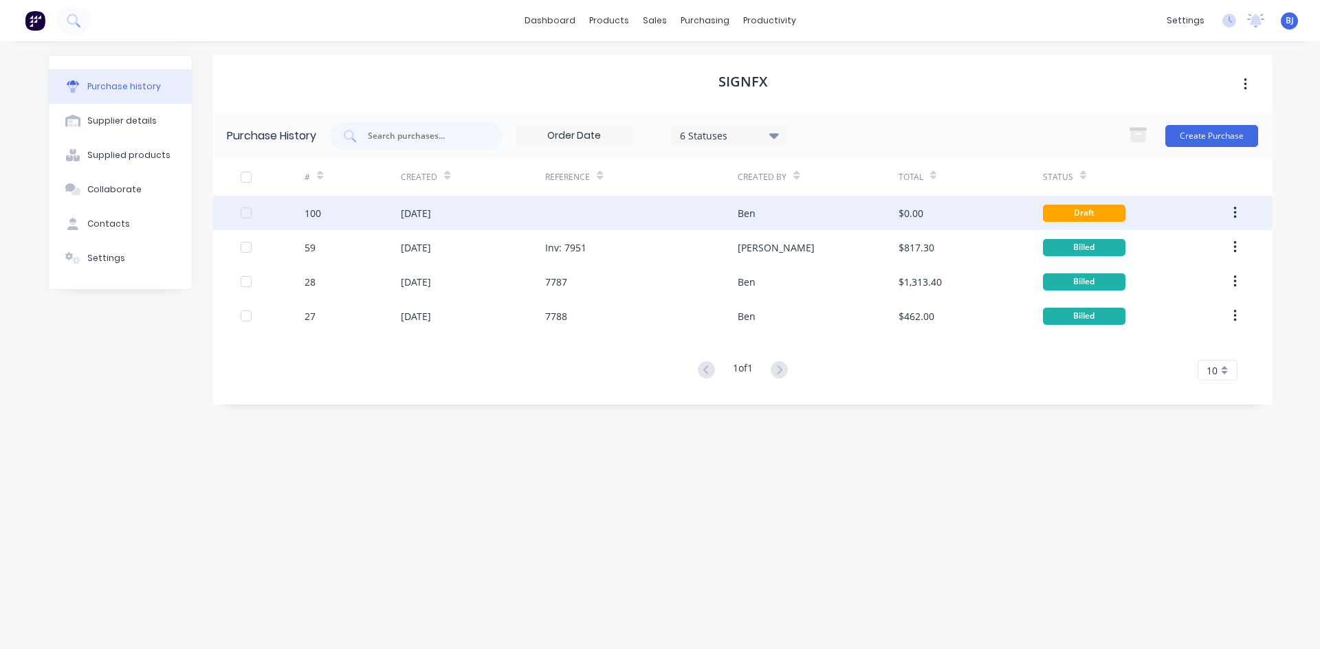
click at [431, 214] on div "[DATE]" at bounding box center [416, 213] width 30 height 14
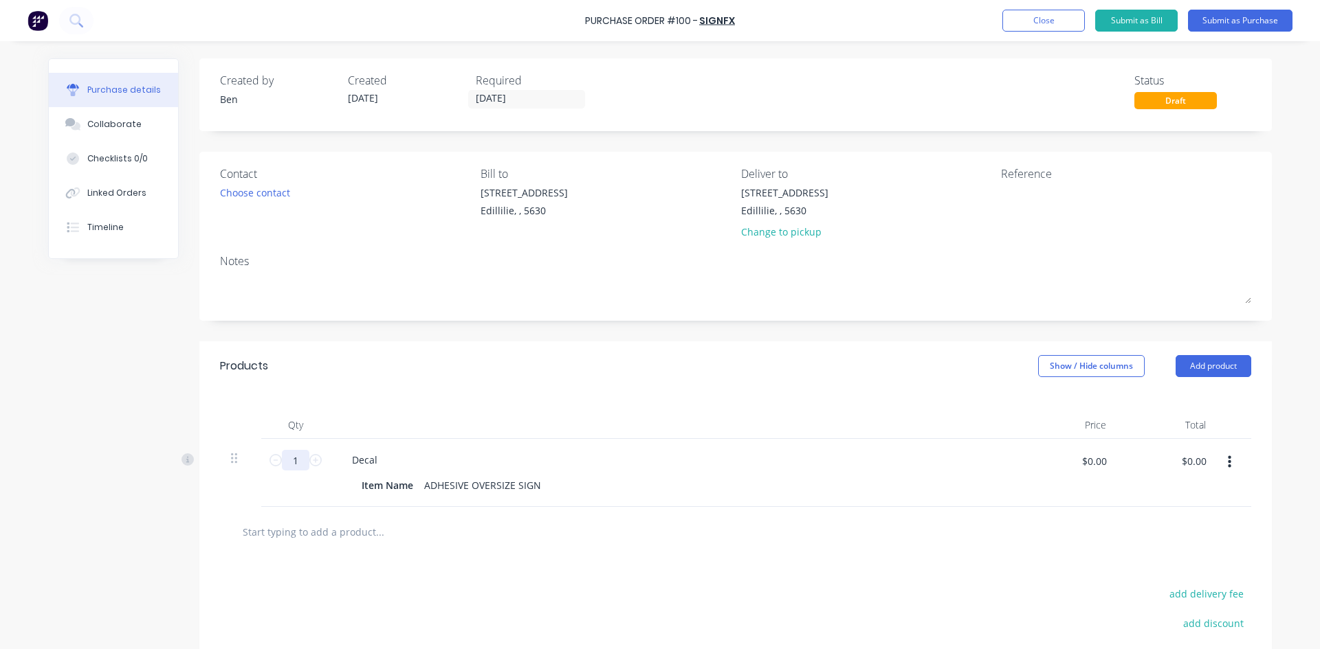
drag, startPoint x: 291, startPoint y: 458, endPoint x: 279, endPoint y: 460, distance: 12.7
click at [282, 460] on input "1" at bounding box center [295, 460] width 27 height 21
type input "20"
click at [1201, 361] on button "Add product" at bounding box center [1213, 366] width 76 height 22
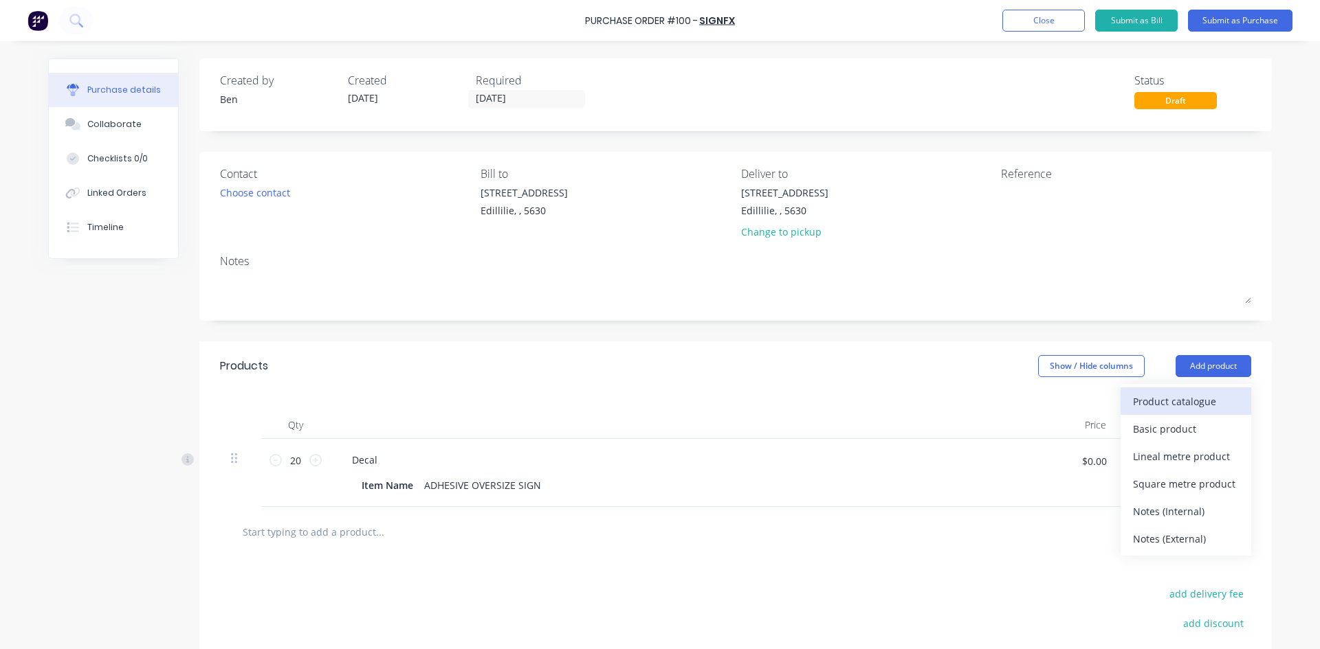
click at [1175, 404] on div "Product catalogue" at bounding box center [1186, 402] width 106 height 20
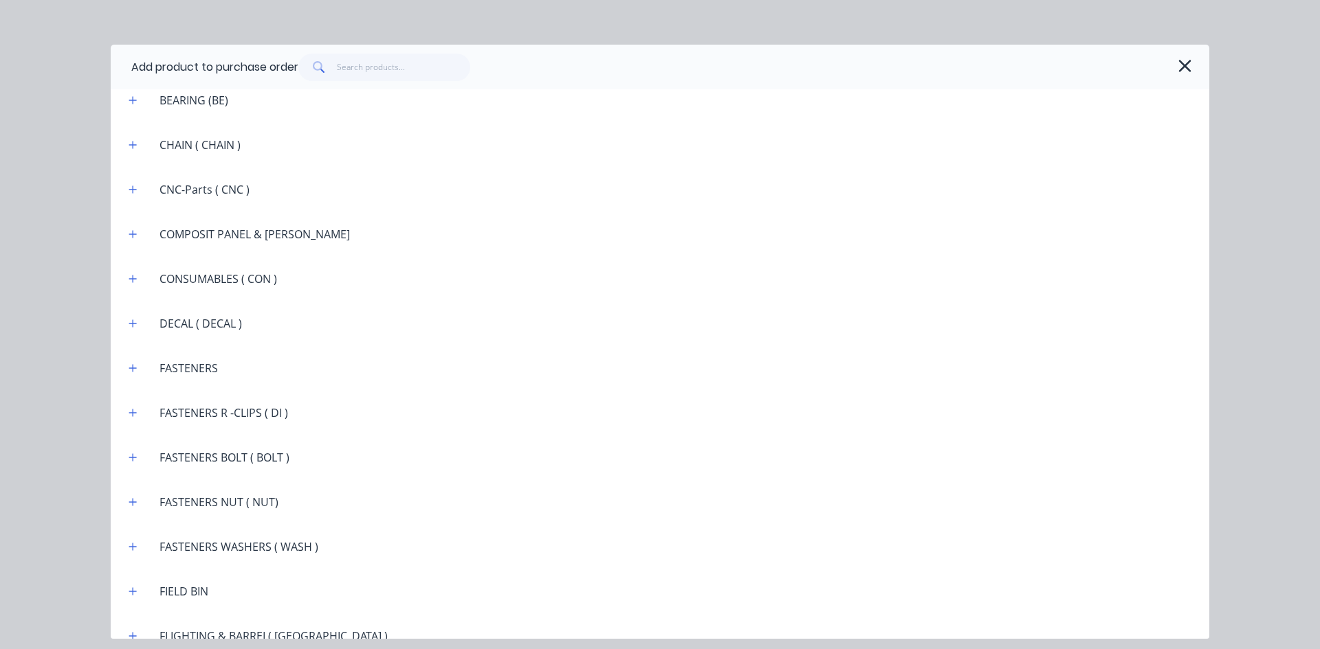
scroll to position [1113, 0]
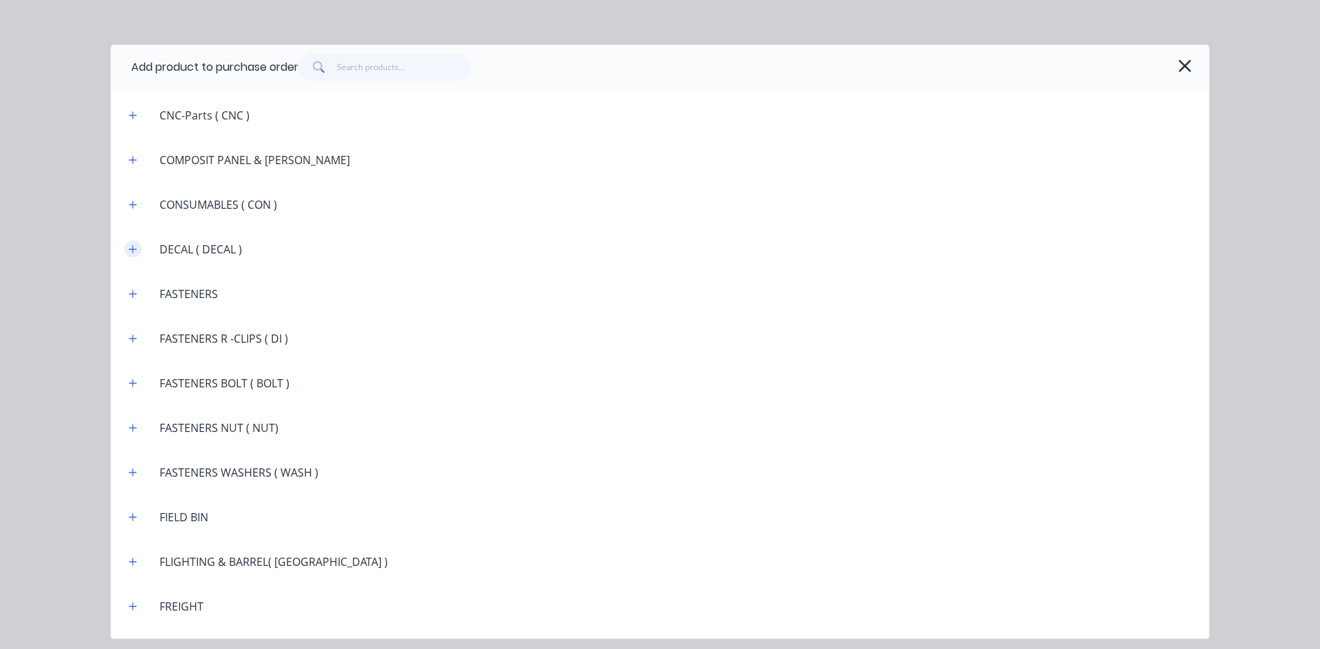
click at [137, 251] on button "button" at bounding box center [132, 249] width 17 height 17
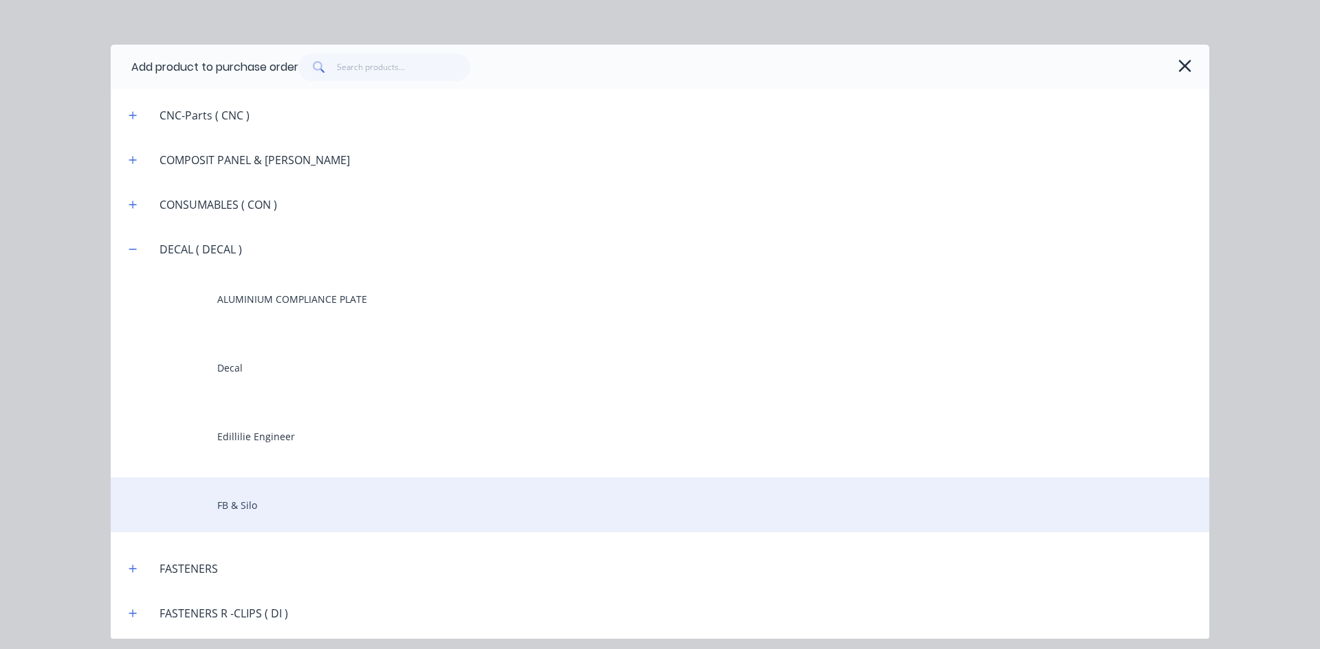
click at [253, 507] on div "FB & Silo" at bounding box center [660, 505] width 1098 height 55
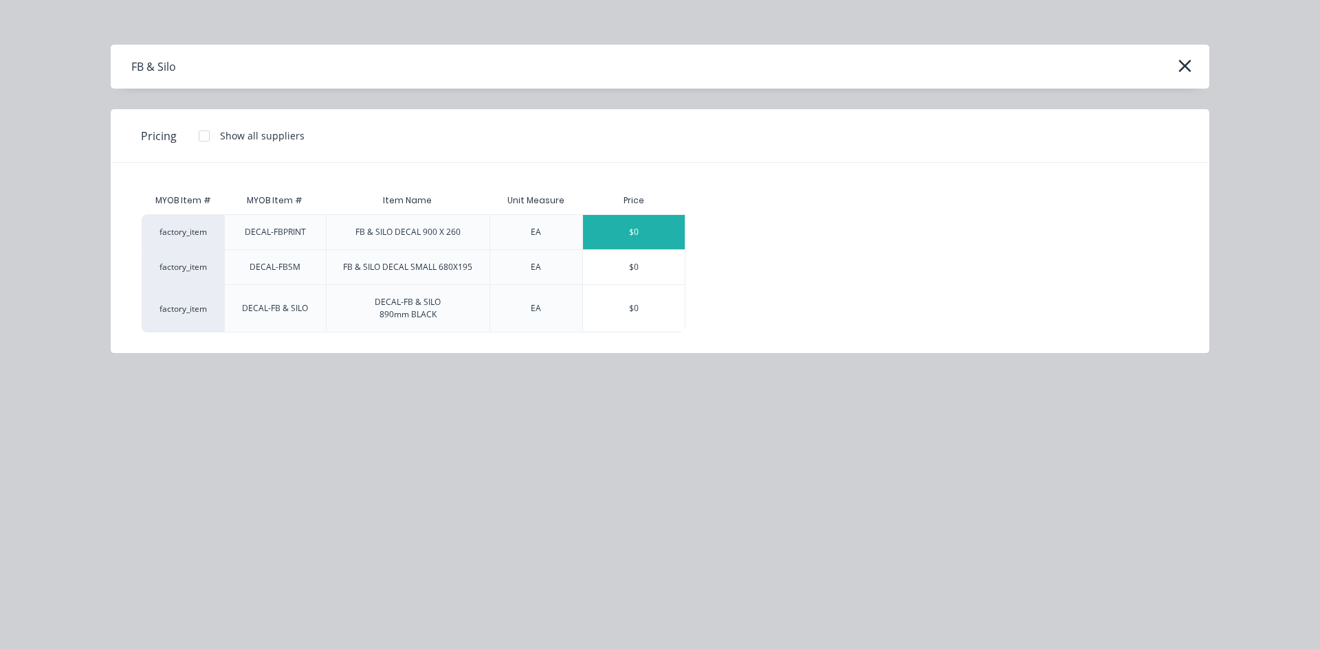
click at [656, 235] on div "$0" at bounding box center [634, 232] width 102 height 34
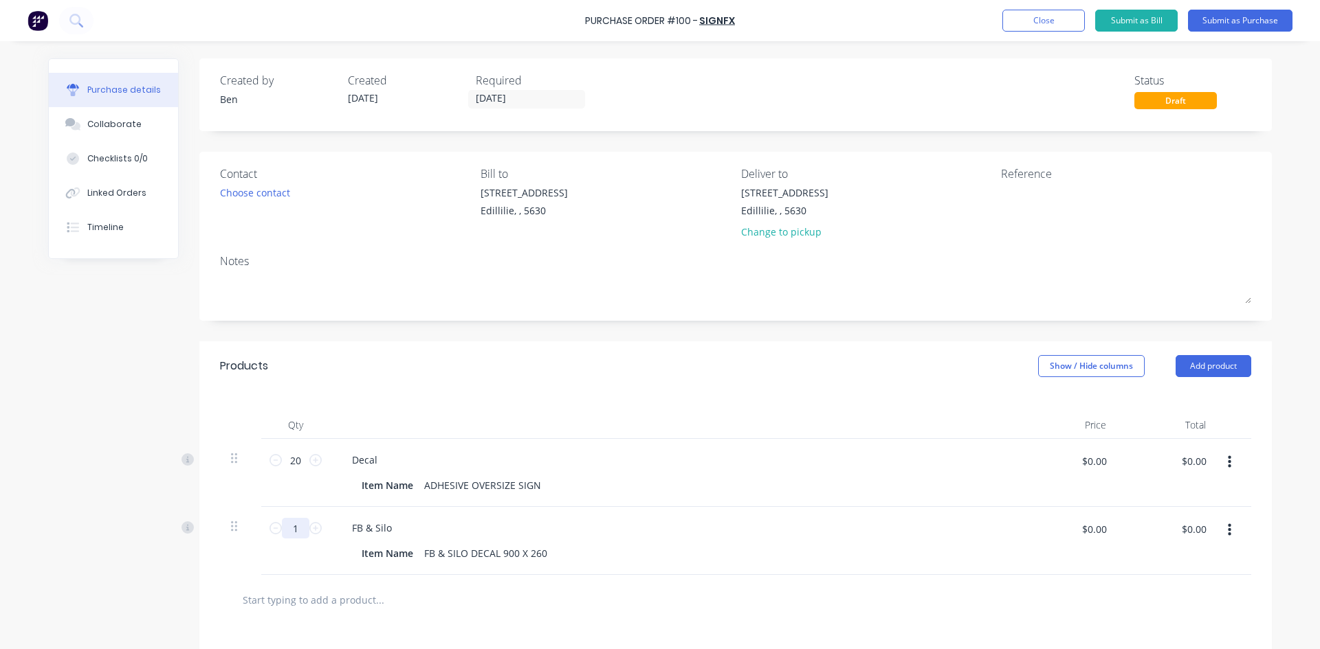
drag, startPoint x: 293, startPoint y: 526, endPoint x: 274, endPoint y: 537, distance: 22.4
click at [282, 536] on input "1" at bounding box center [295, 528] width 27 height 21
type input "43"
click at [577, 526] on div "FB & Silo" at bounding box center [673, 528] width 665 height 20
click at [1188, 368] on button "Add product" at bounding box center [1213, 366] width 76 height 22
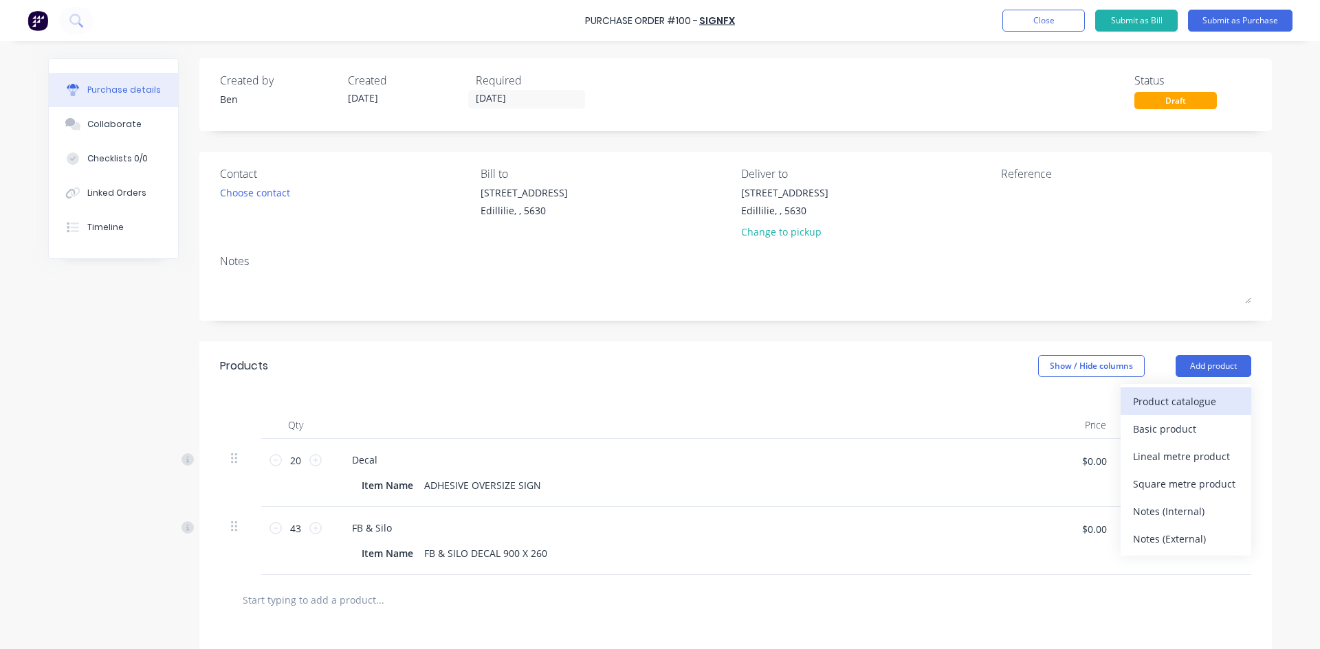
click at [1168, 399] on div "Product catalogue" at bounding box center [1186, 402] width 106 height 20
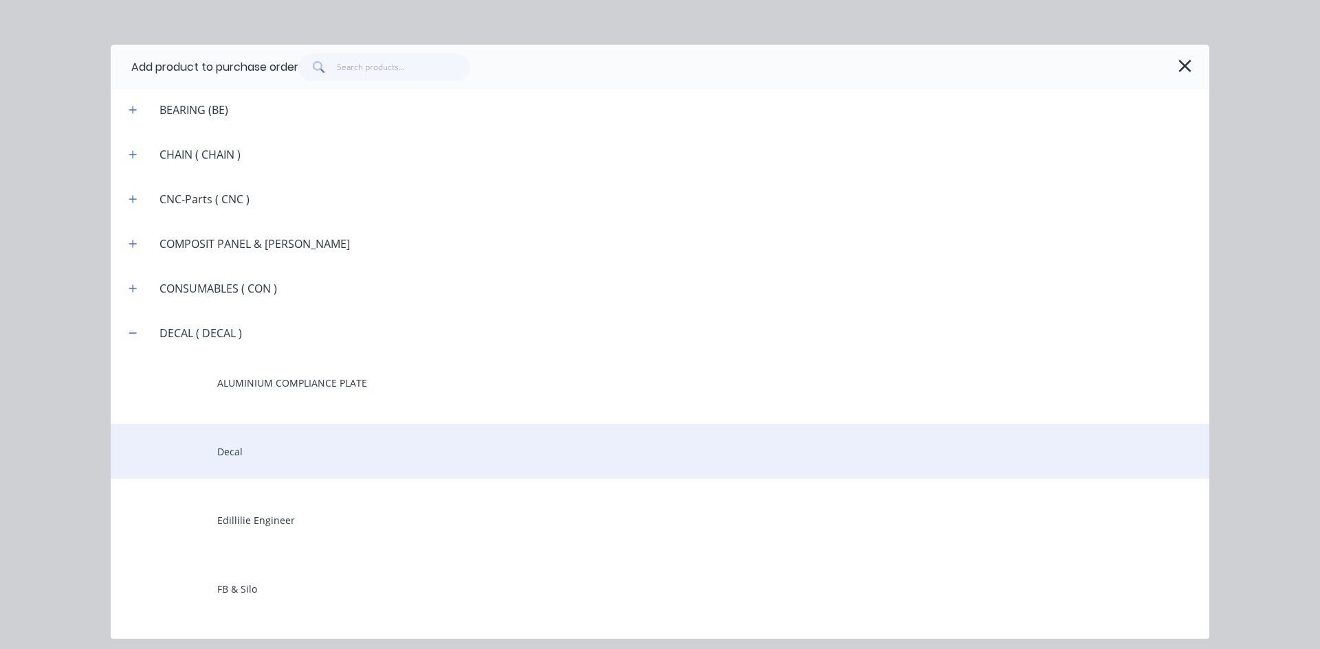
scroll to position [1031, 0]
click at [243, 457] on div "Decal" at bounding box center [660, 450] width 1098 height 55
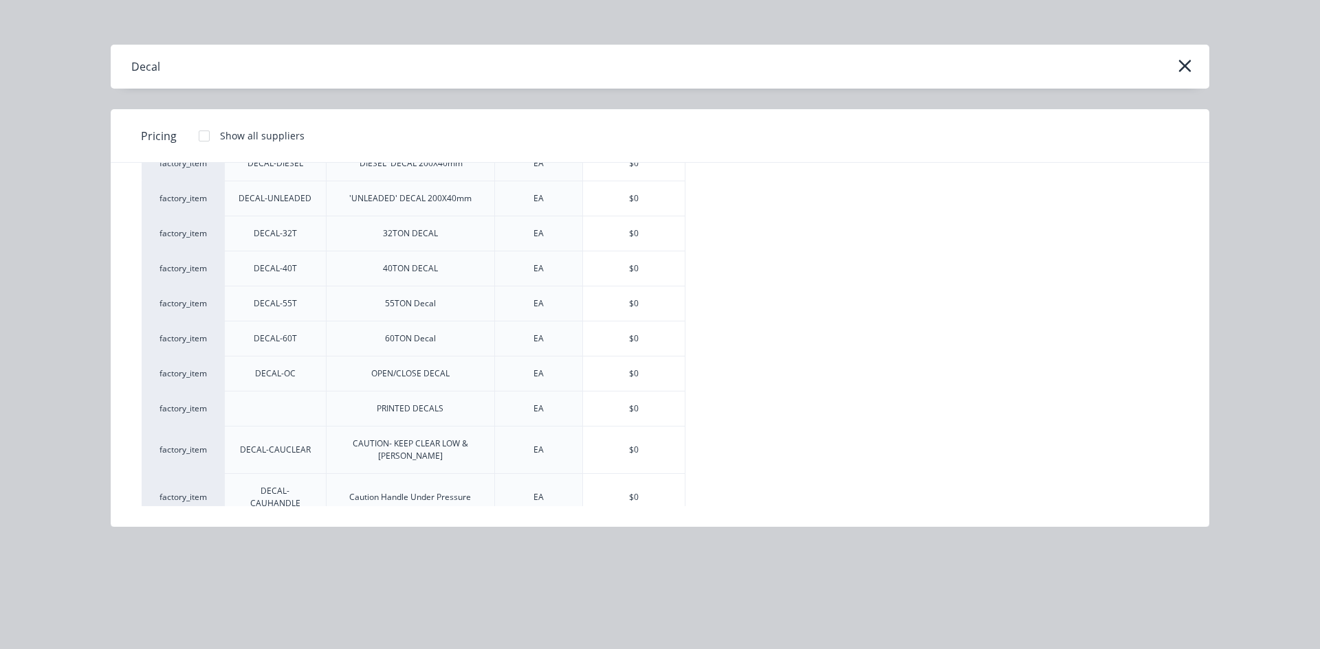
scroll to position [137, 0]
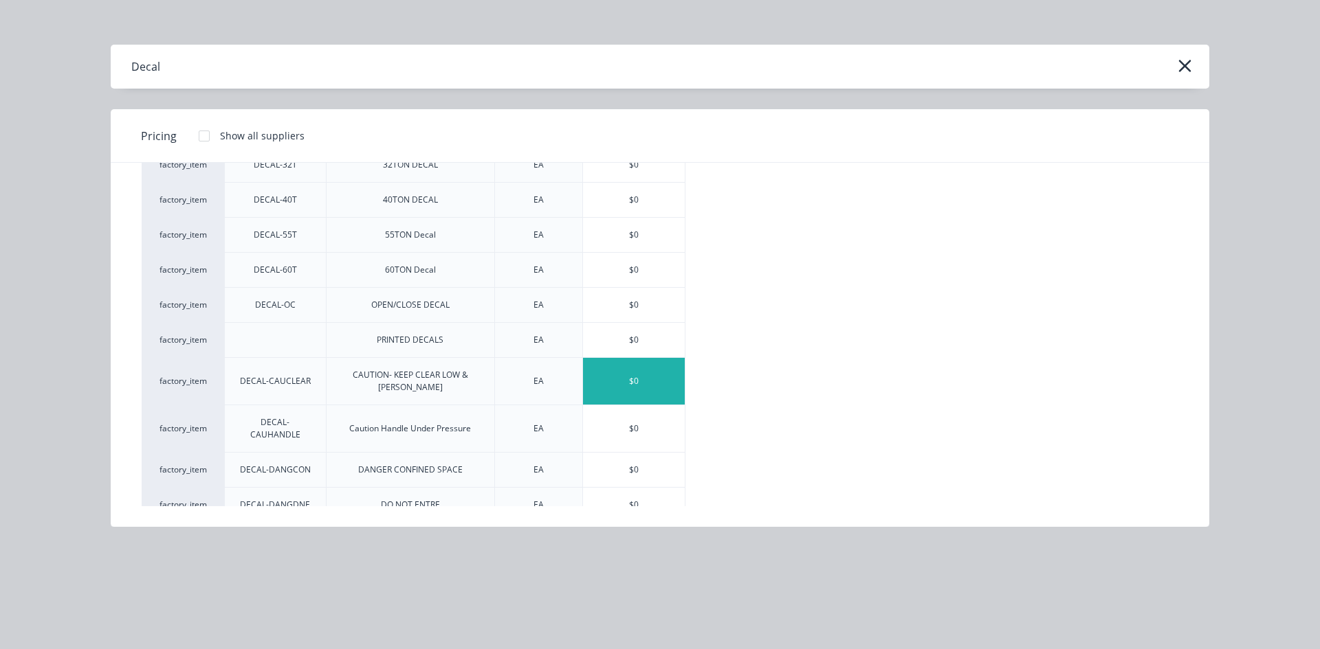
click at [645, 377] on div "$0" at bounding box center [634, 381] width 102 height 47
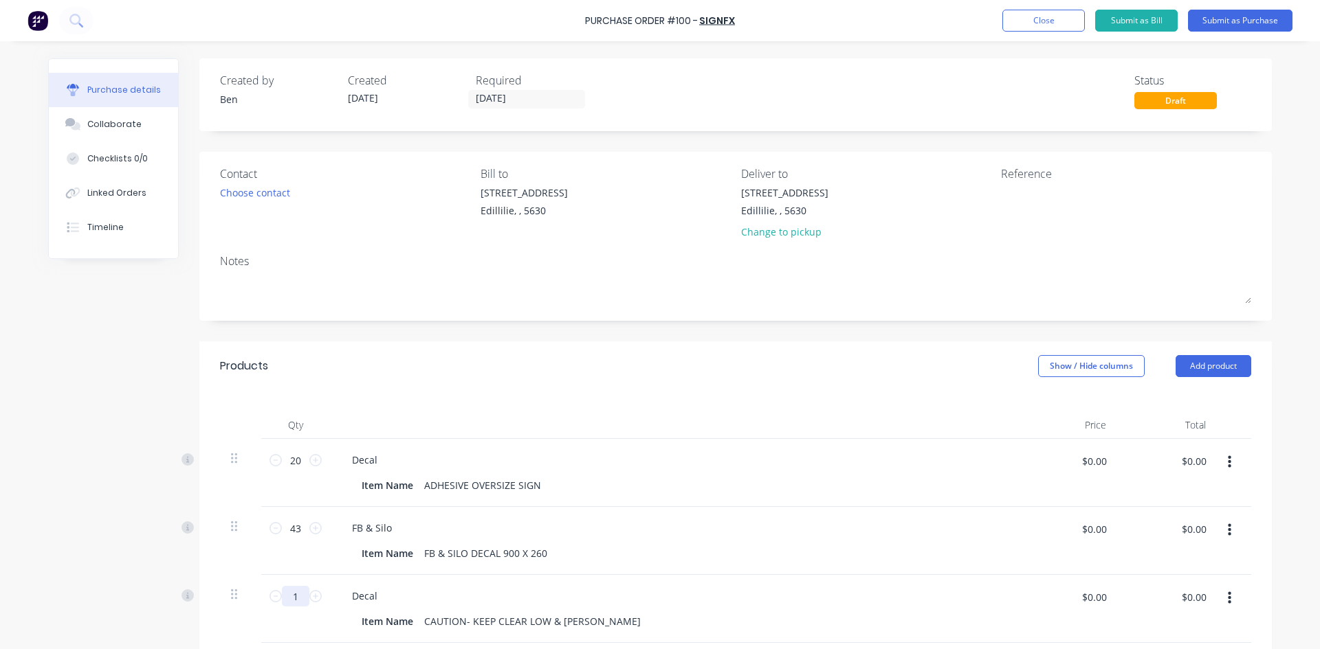
drag, startPoint x: 294, startPoint y: 595, endPoint x: 271, endPoint y: 611, distance: 28.2
click at [271, 611] on div "1 1" at bounding box center [295, 609] width 69 height 68
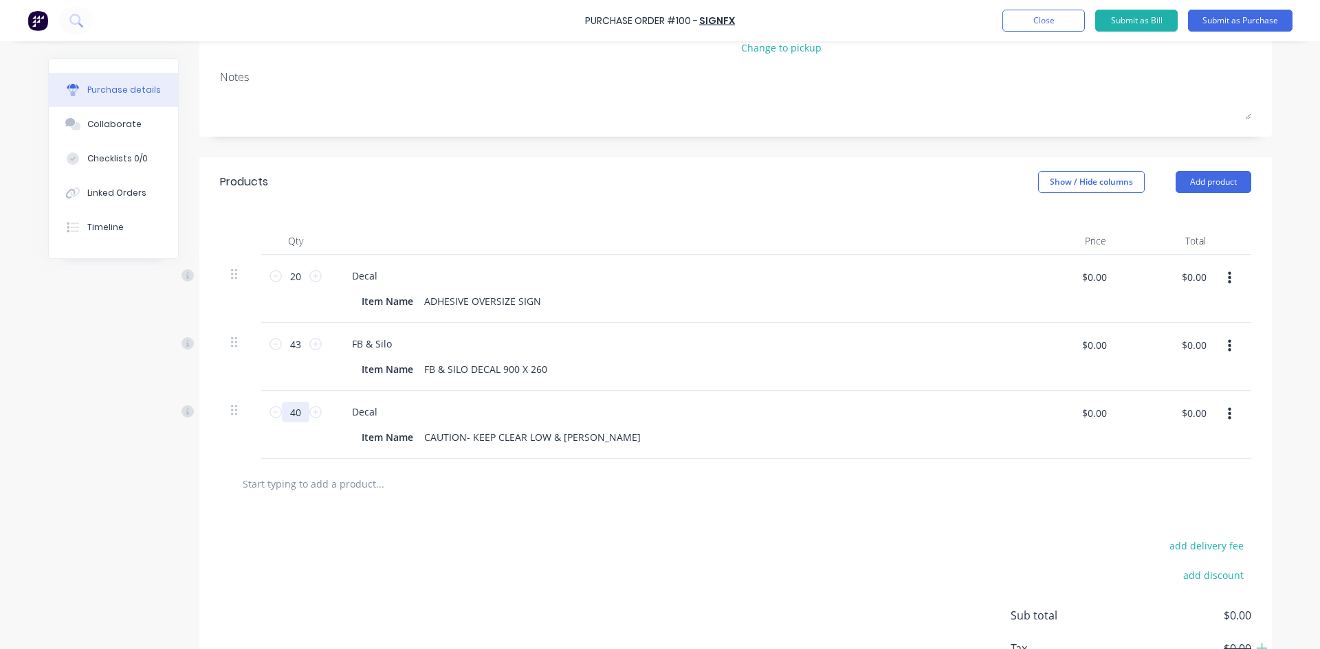
scroll to position [206, 0]
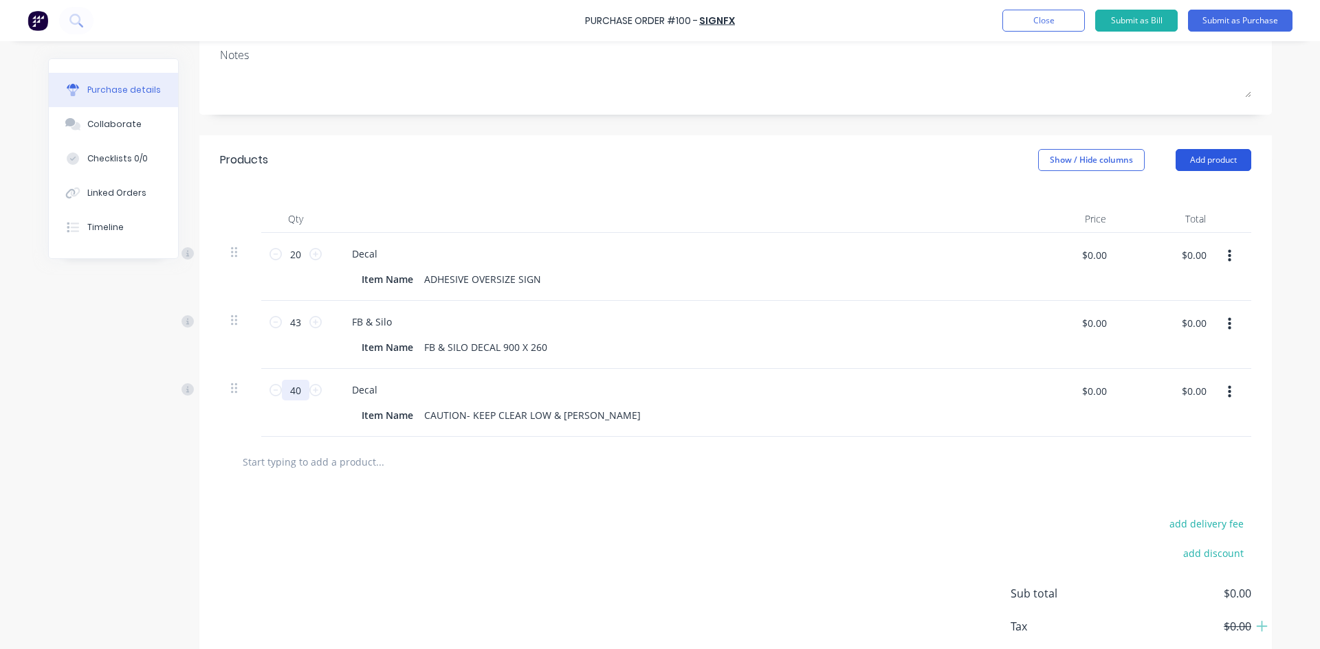
type input "40"
click at [1193, 158] on button "Add product" at bounding box center [1213, 160] width 76 height 22
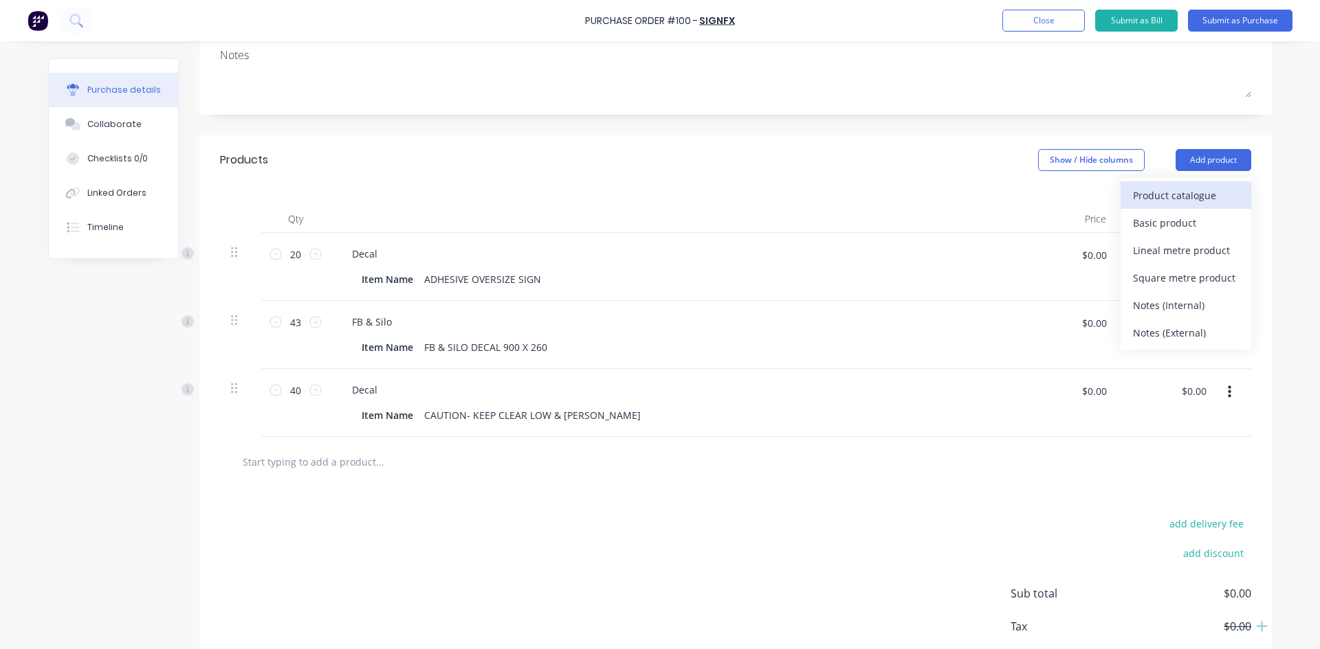
click at [1170, 197] on div "Product catalogue" at bounding box center [1186, 196] width 106 height 20
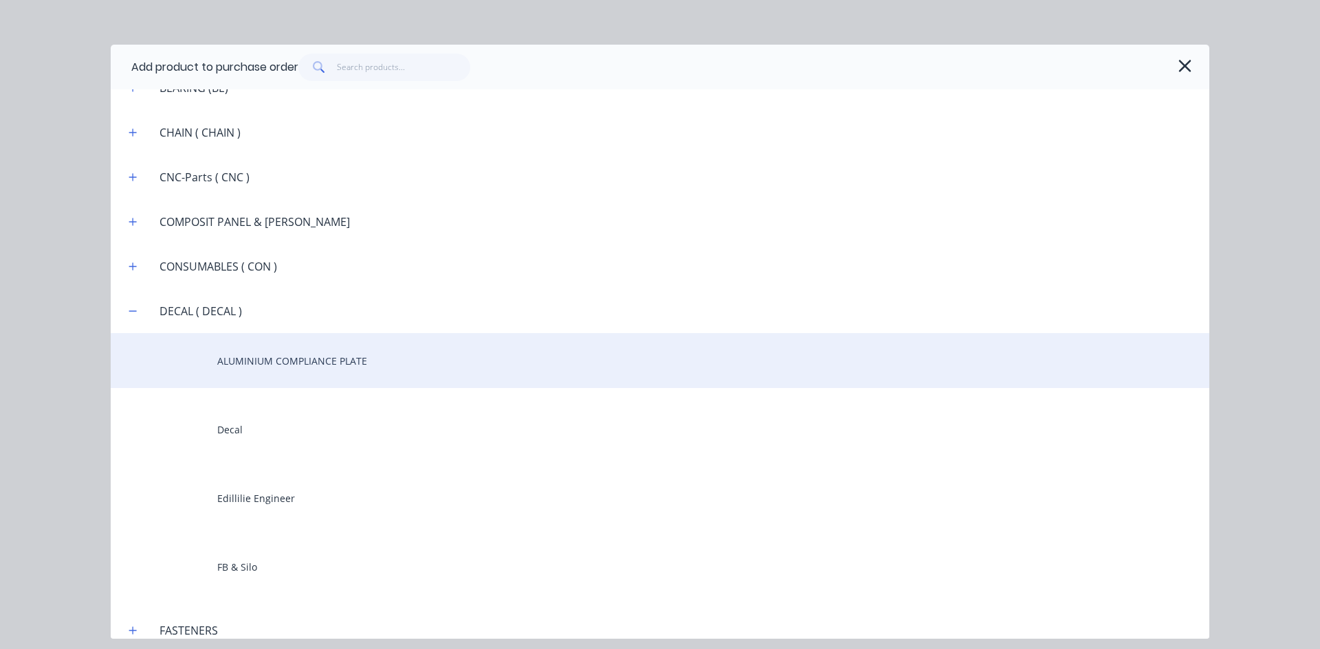
scroll to position [1100, 0]
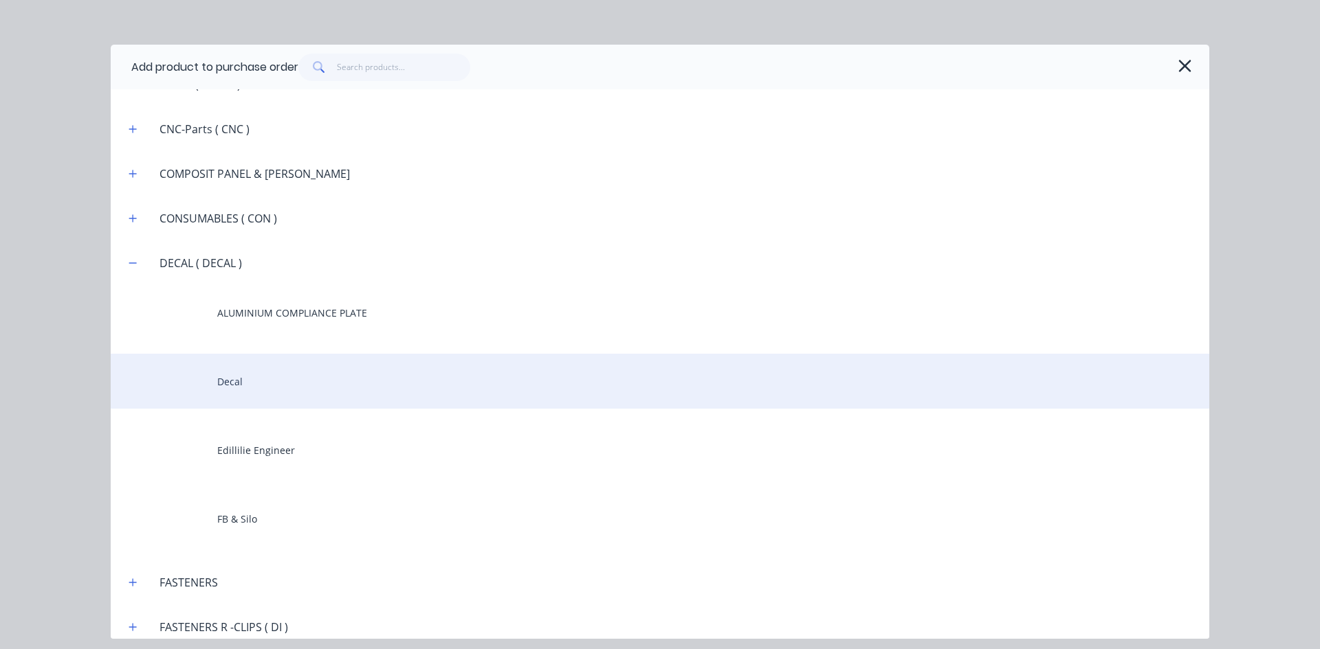
click at [241, 386] on div "Decal" at bounding box center [660, 381] width 1098 height 55
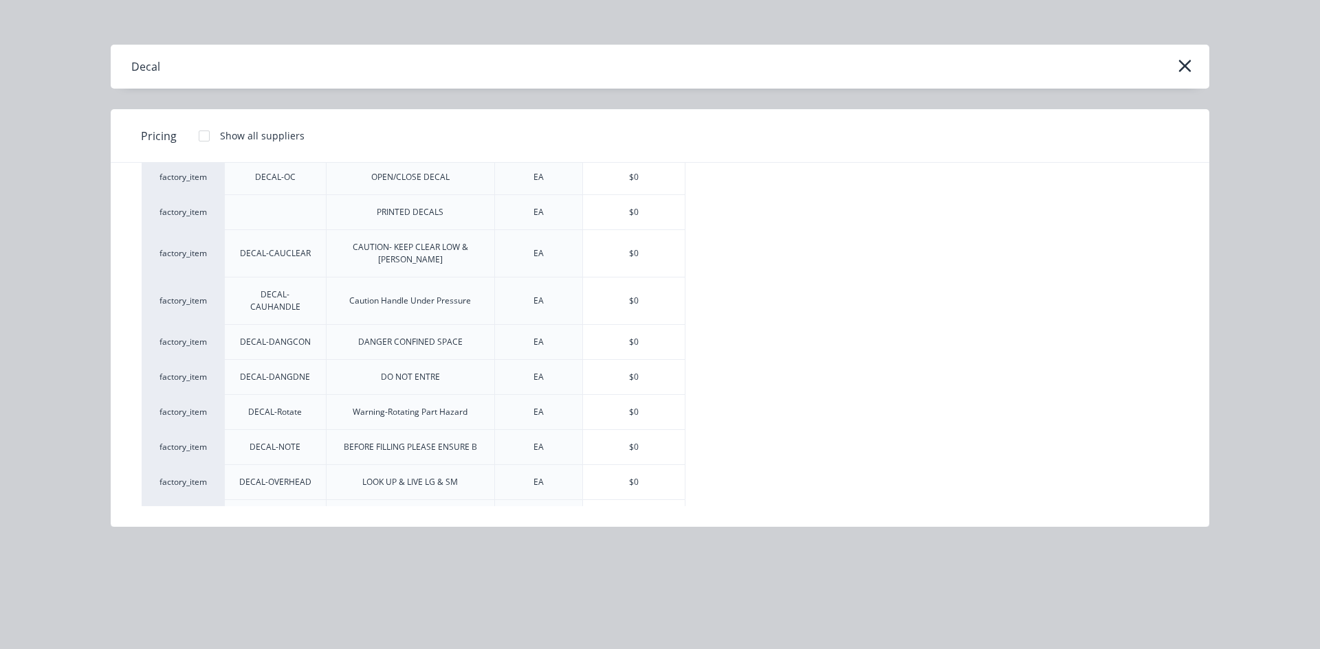
scroll to position [269, 0]
click at [616, 426] on div "$0" at bounding box center [634, 443] width 102 height 34
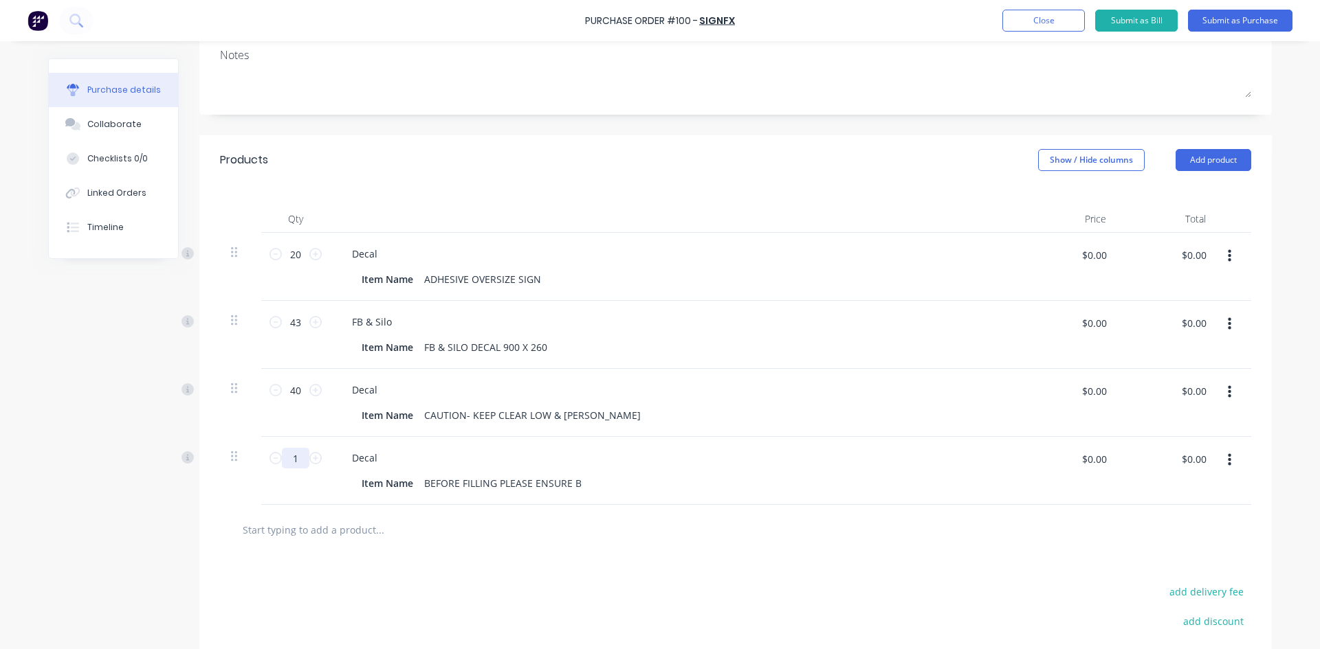
drag, startPoint x: 297, startPoint y: 459, endPoint x: 271, endPoint y: 470, distance: 28.3
click at [271, 470] on div "1 1" at bounding box center [295, 471] width 69 height 68
type input "20"
click at [590, 491] on div "Item Name BEFORE FILLING PLEASE ENSURE B" at bounding box center [671, 484] width 630 height 20
click at [1154, 19] on button "Submit as Bill" at bounding box center [1136, 21] width 82 height 22
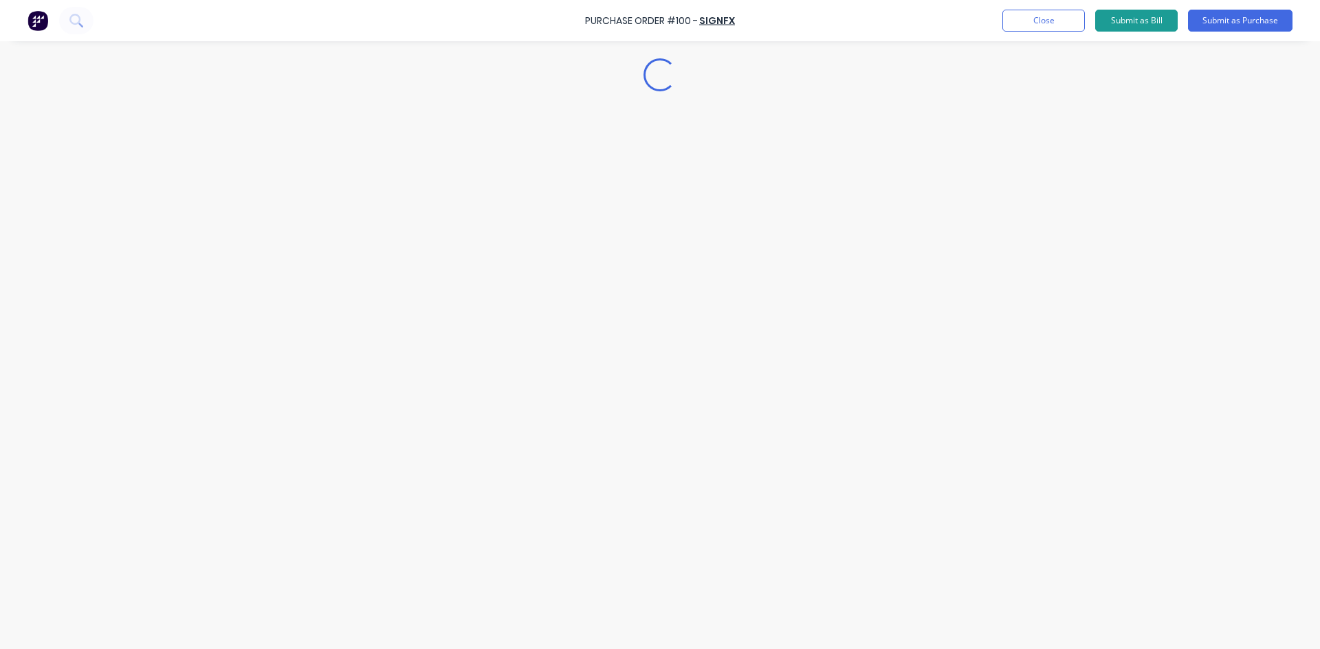
scroll to position [0, 0]
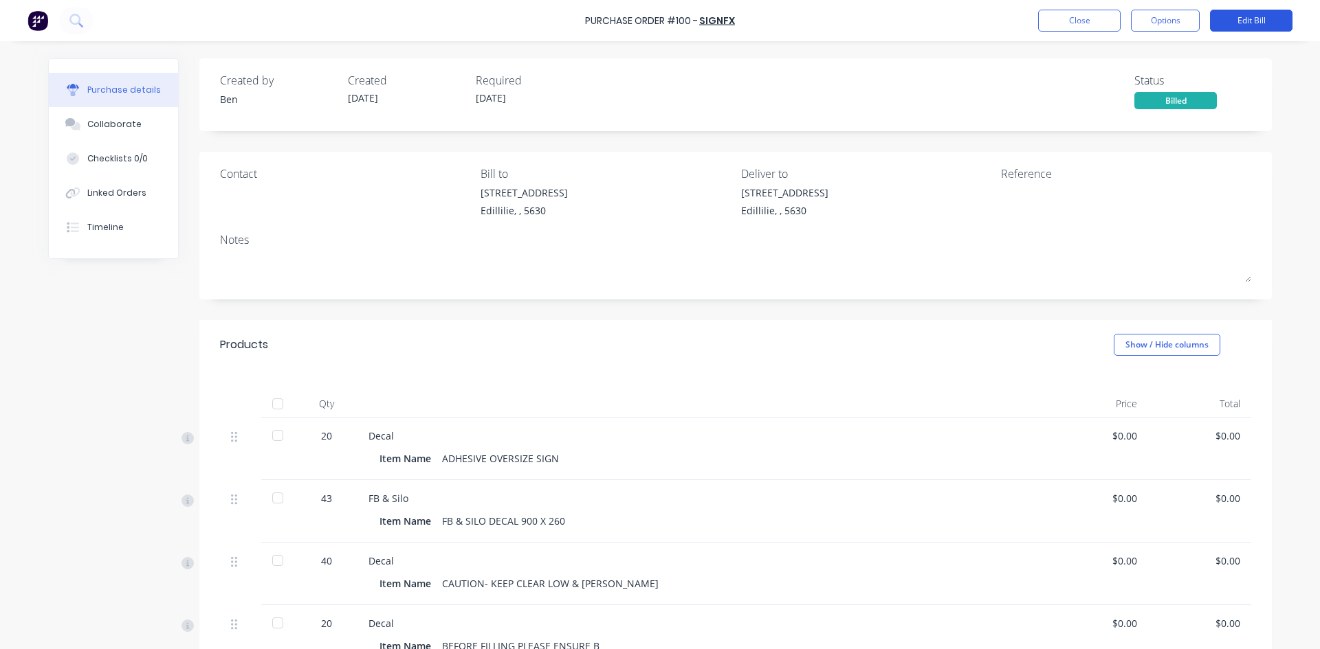
click at [1248, 18] on button "Edit Bill" at bounding box center [1251, 21] width 82 height 22
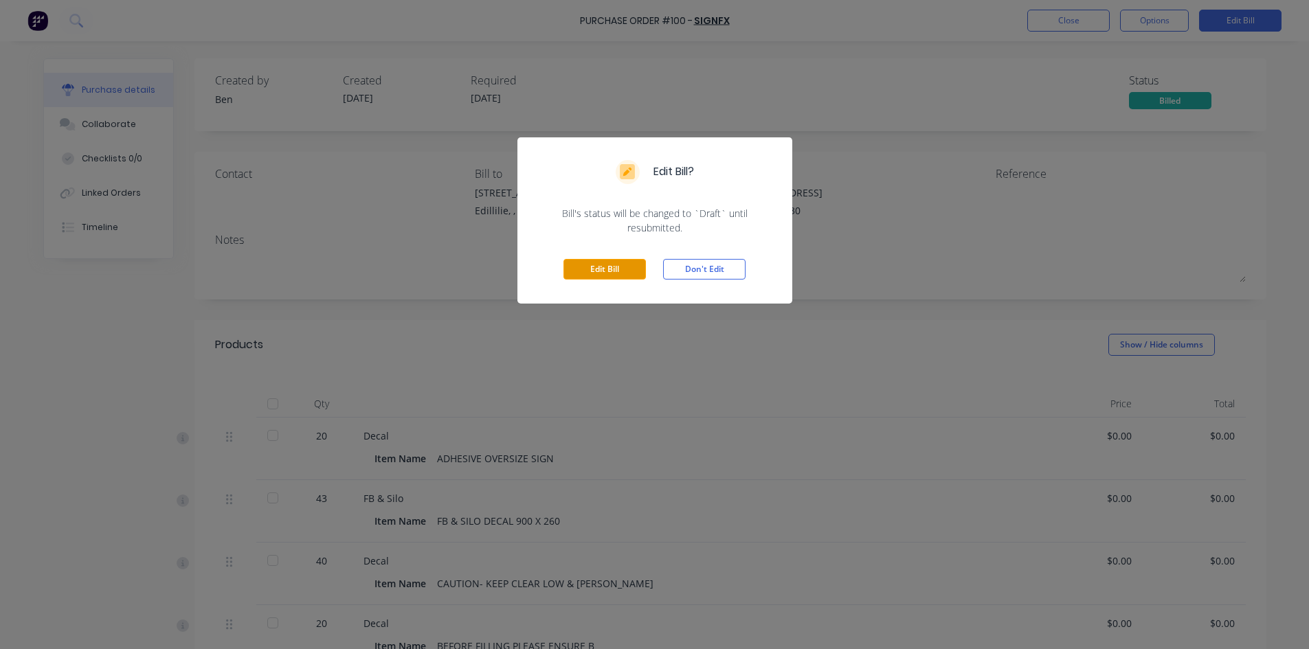
click at [603, 272] on button "Edit Bill" at bounding box center [605, 269] width 82 height 21
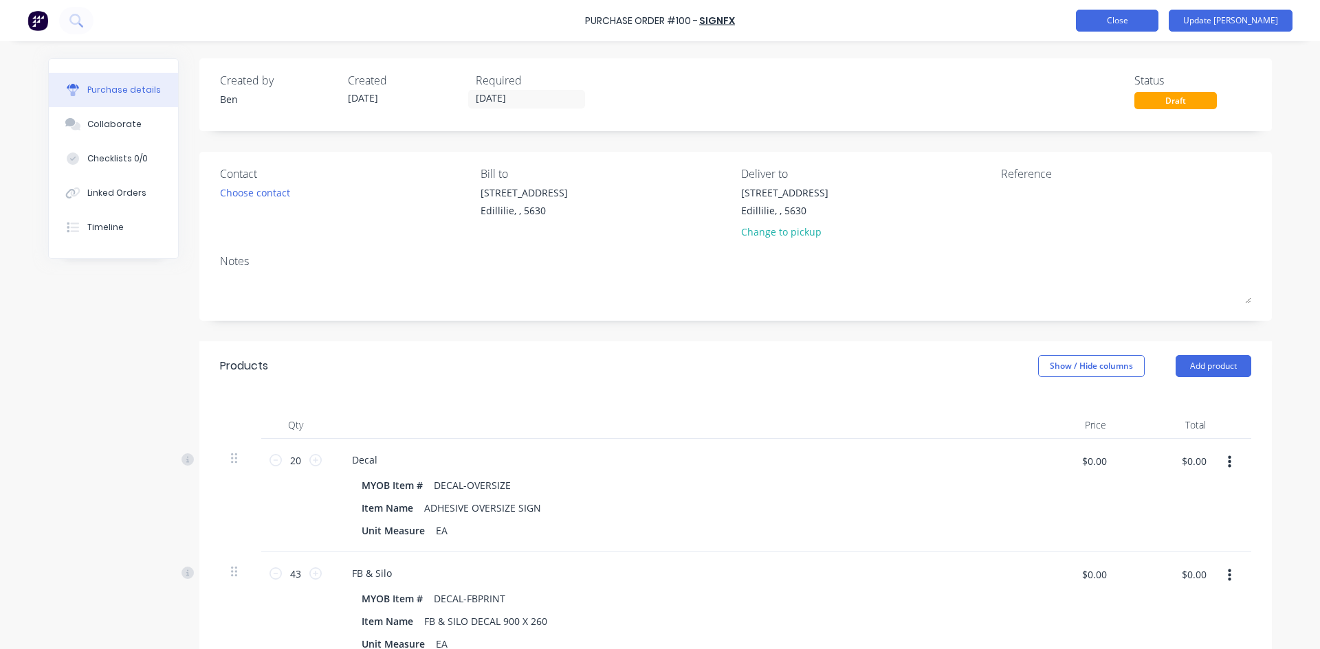
click at [1158, 26] on button "Close" at bounding box center [1117, 21] width 82 height 22
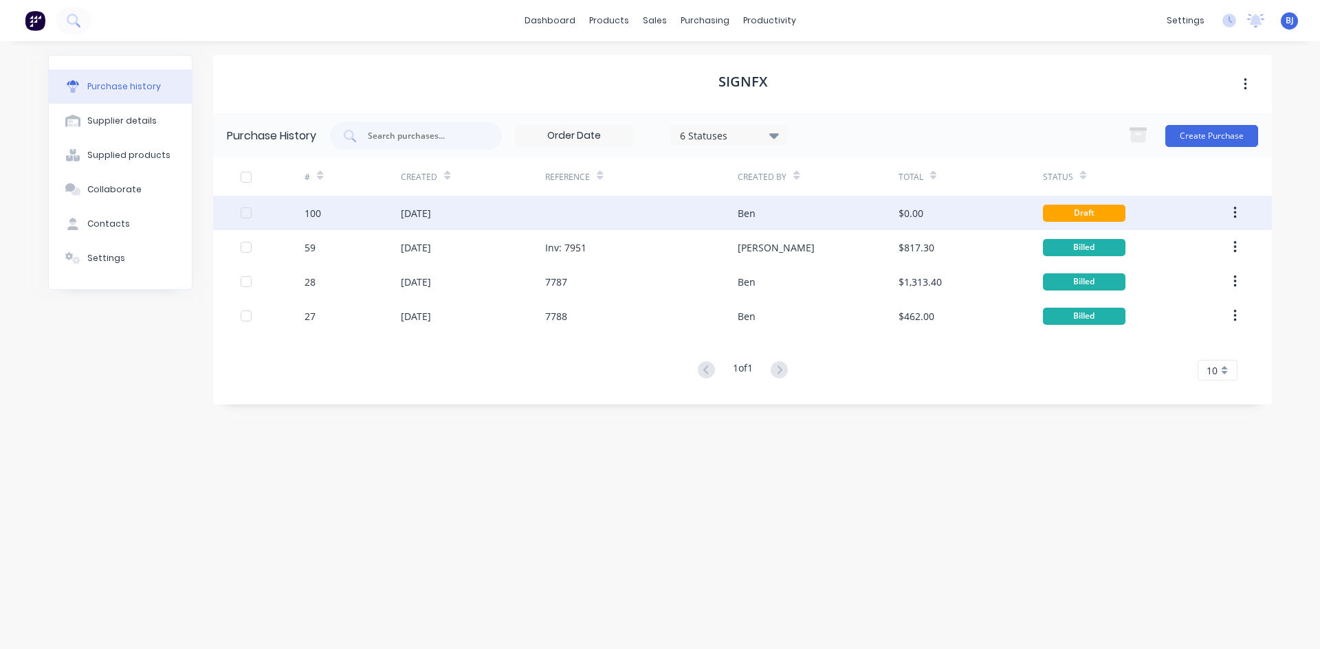
click at [725, 221] on div at bounding box center [641, 213] width 192 height 34
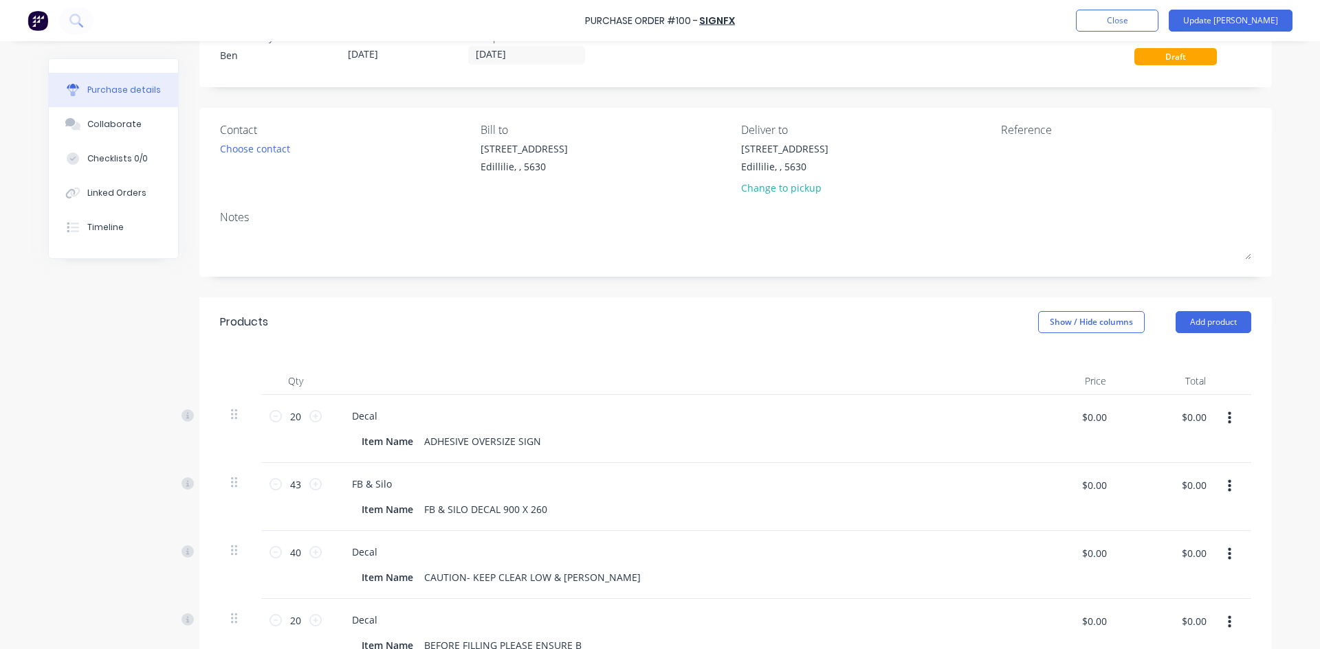
scroll to position [69, 0]
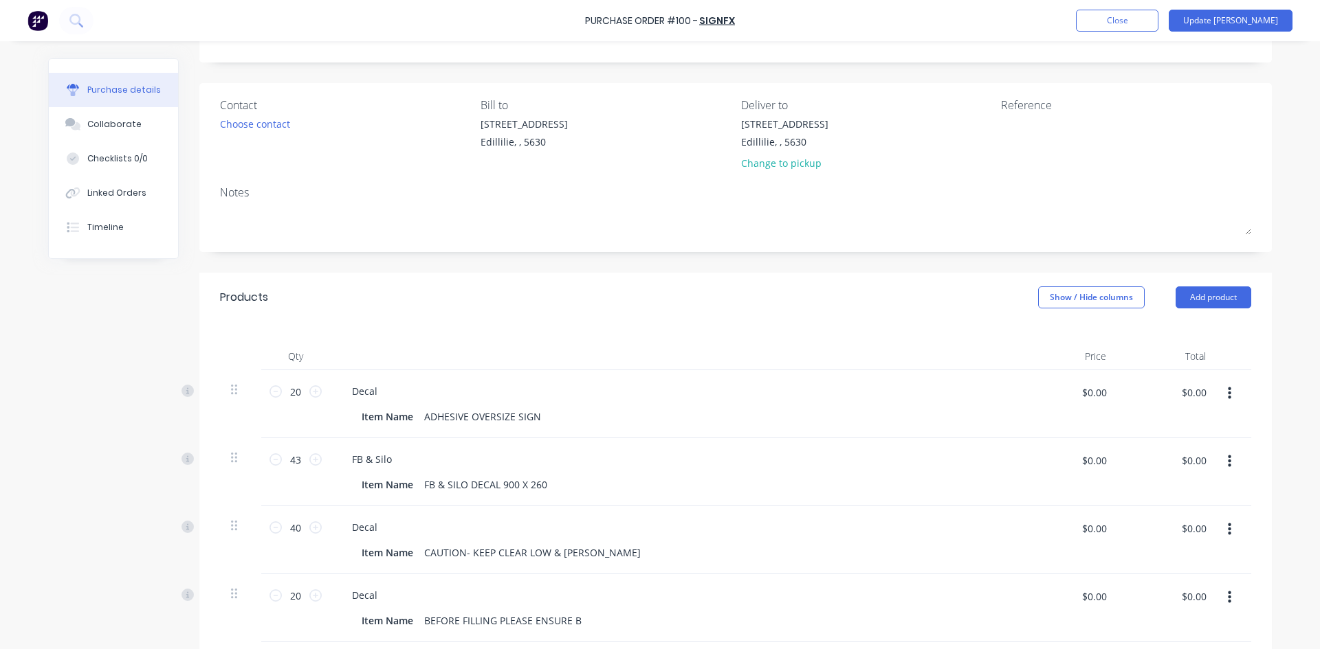
click at [1227, 598] on icon "button" at bounding box center [1228, 598] width 3 height 12
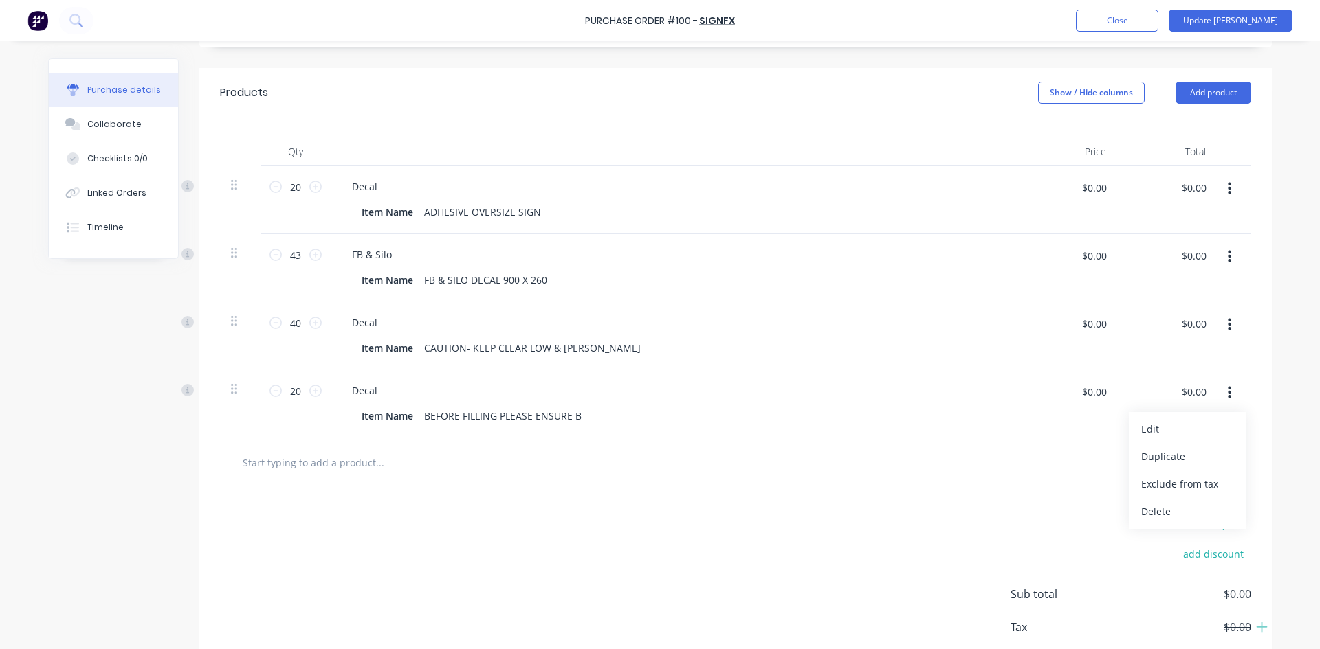
scroll to position [275, 0]
drag, startPoint x: 1141, startPoint y: 512, endPoint x: 1152, endPoint y: 476, distance: 38.0
click at [1142, 509] on button "Delete" at bounding box center [1186, 510] width 117 height 27
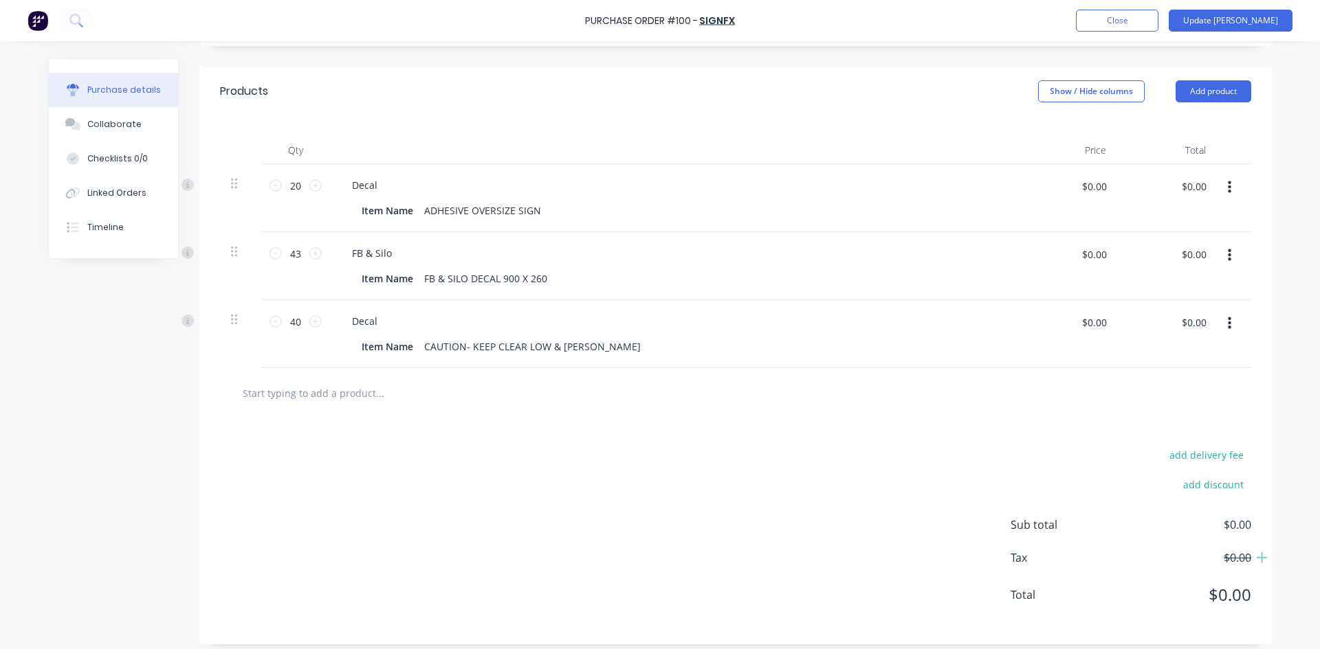
drag, startPoint x: 1225, startPoint y: 317, endPoint x: 1213, endPoint y: 340, distance: 26.1
click at [1227, 322] on icon "button" at bounding box center [1228, 323] width 3 height 15
click at [1177, 416] on div "Edit Duplicate Exclude from tax Delete" at bounding box center [1186, 401] width 117 height 117
drag, startPoint x: 1220, startPoint y: 326, endPoint x: 1218, endPoint y: 335, distance: 9.2
click at [1219, 331] on button "button" at bounding box center [1229, 323] width 32 height 25
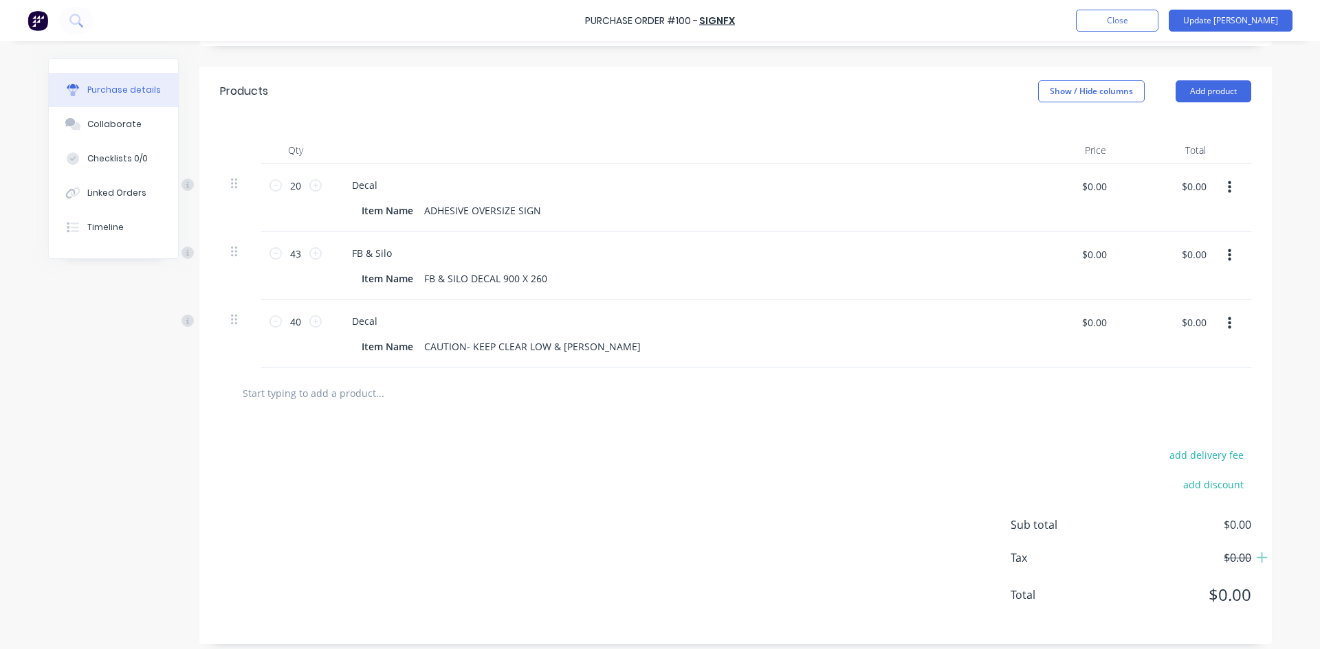
drag, startPoint x: 1227, startPoint y: 322, endPoint x: 1214, endPoint y: 338, distance: 20.1
click at [1226, 324] on button "button" at bounding box center [1229, 323] width 32 height 25
drag, startPoint x: 1157, startPoint y: 442, endPoint x: 1176, endPoint y: 386, distance: 58.9
click at [1157, 430] on button "Delete" at bounding box center [1186, 442] width 117 height 27
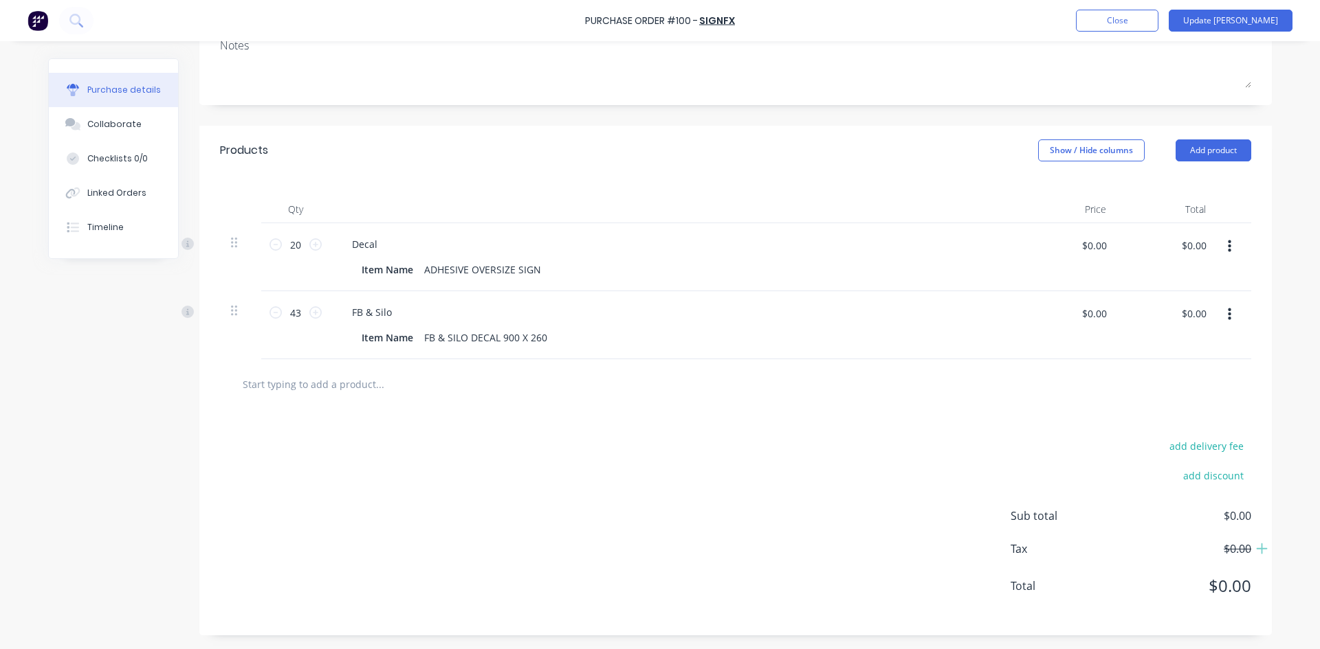
click at [1217, 323] on button "button" at bounding box center [1229, 314] width 32 height 25
drag, startPoint x: 1152, startPoint y: 427, endPoint x: 1177, endPoint y: 368, distance: 64.7
click at [1155, 414] on div "Edit Duplicate Exclude from tax Delete" at bounding box center [1186, 392] width 117 height 117
click at [1159, 427] on button "Delete" at bounding box center [1186, 433] width 117 height 27
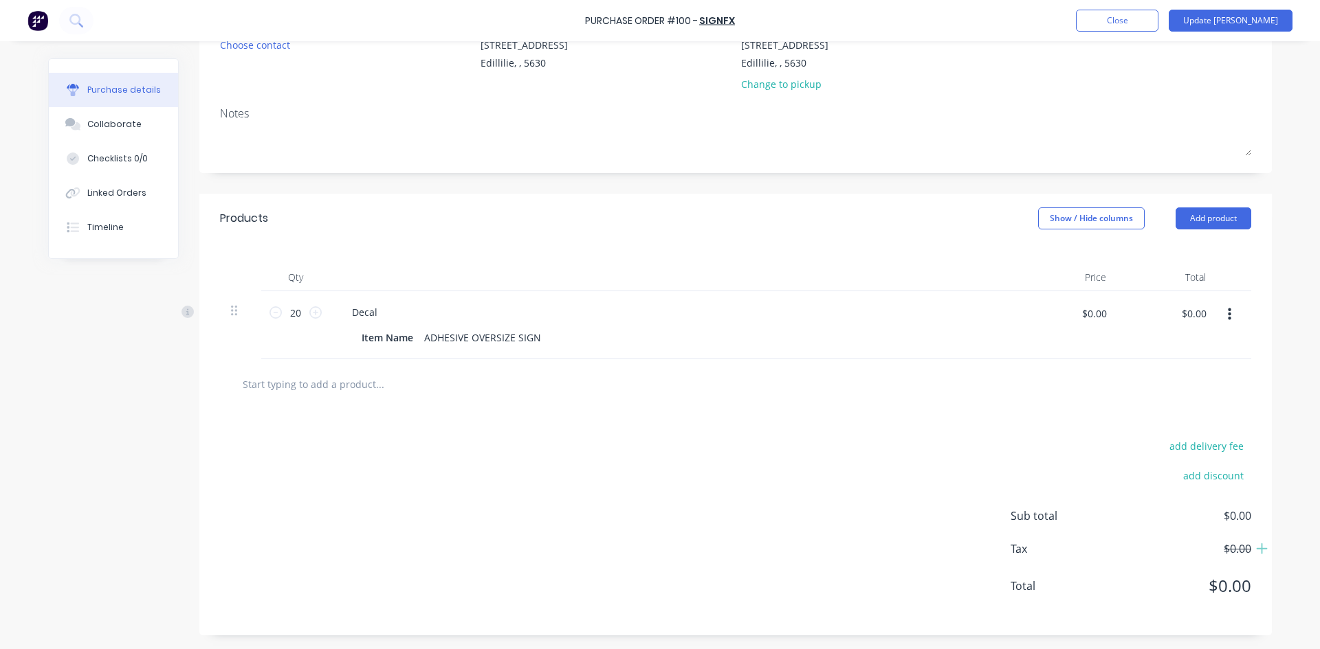
click at [1218, 318] on button "button" at bounding box center [1229, 314] width 32 height 25
click at [1157, 430] on button "Delete" at bounding box center [1186, 433] width 117 height 27
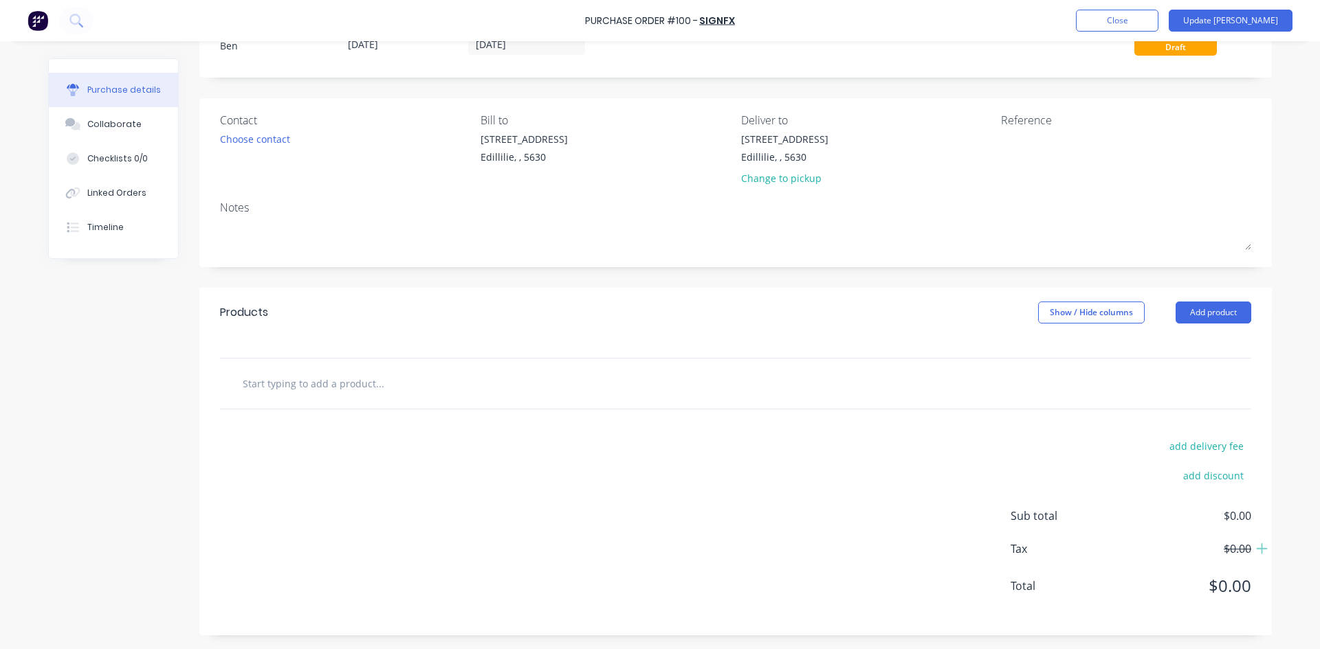
scroll to position [54, 0]
click at [1158, 22] on button "Close" at bounding box center [1117, 21] width 82 height 22
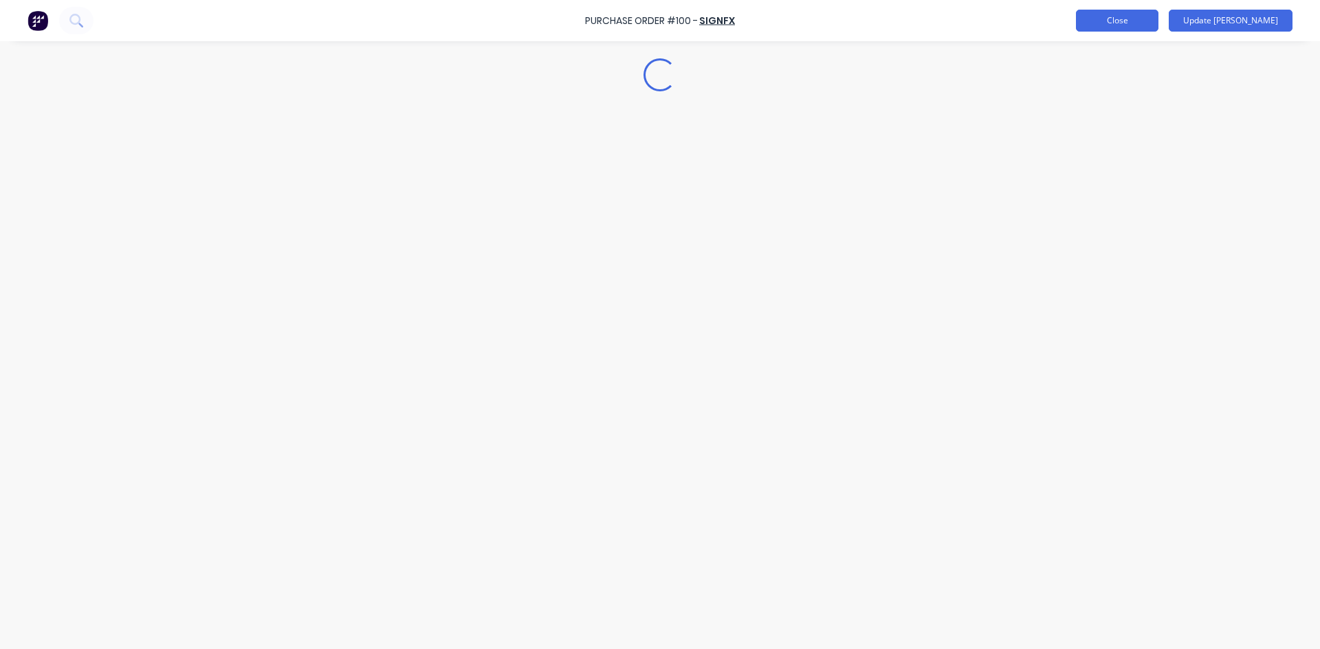
scroll to position [0, 0]
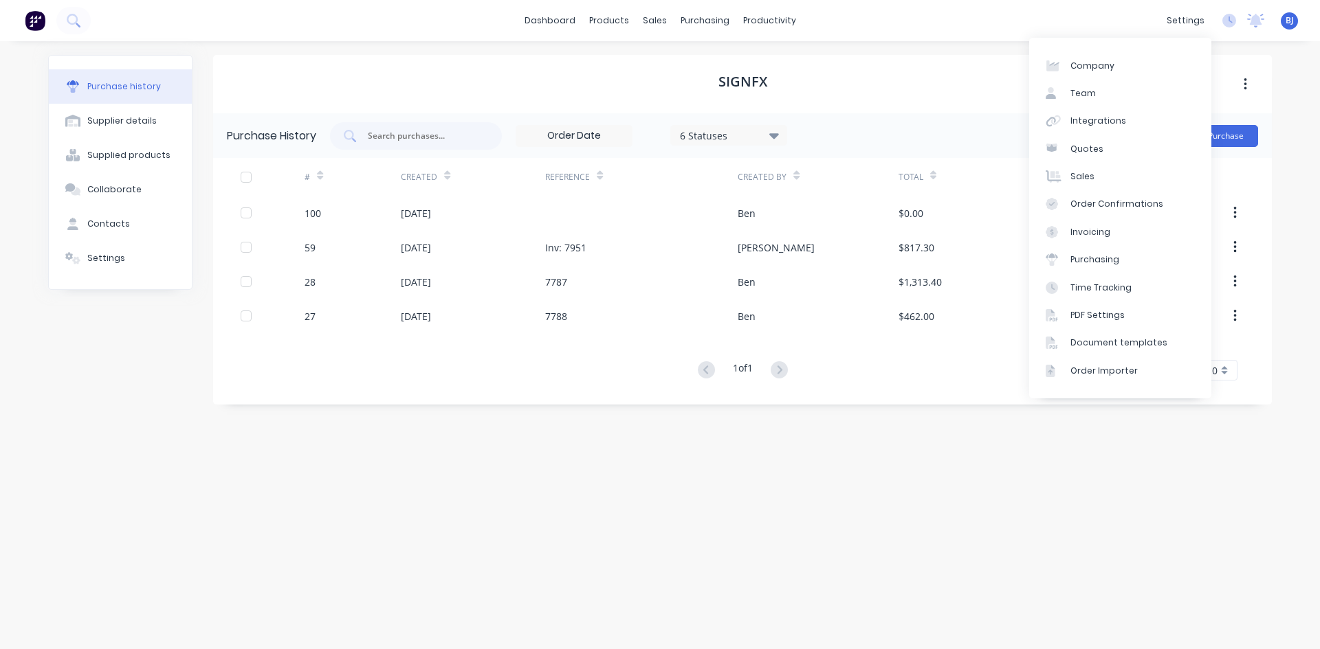
click at [1052, 516] on div "SignFX Purchase History 6 Statuses 6 Statuses Create Purchase # Created Referen…" at bounding box center [742, 338] width 1058 height 567
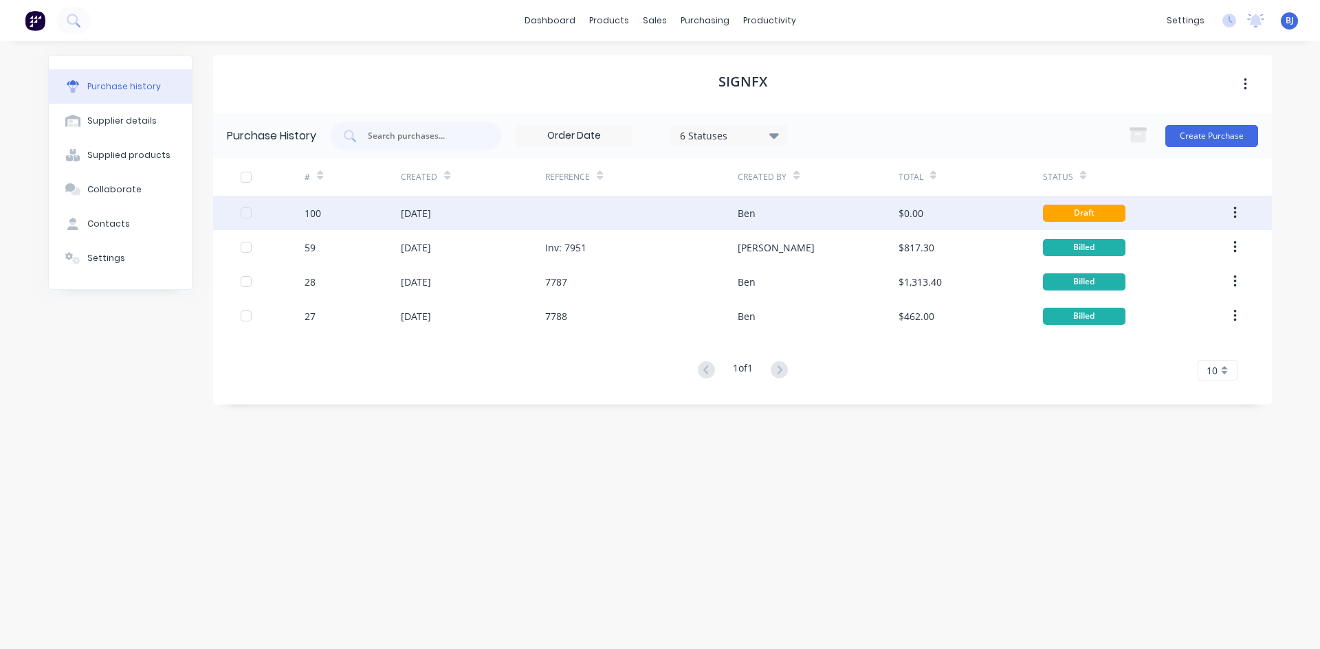
click at [1231, 212] on button "button" at bounding box center [1235, 213] width 32 height 25
click at [1156, 254] on div "Archive" at bounding box center [1186, 249] width 106 height 20
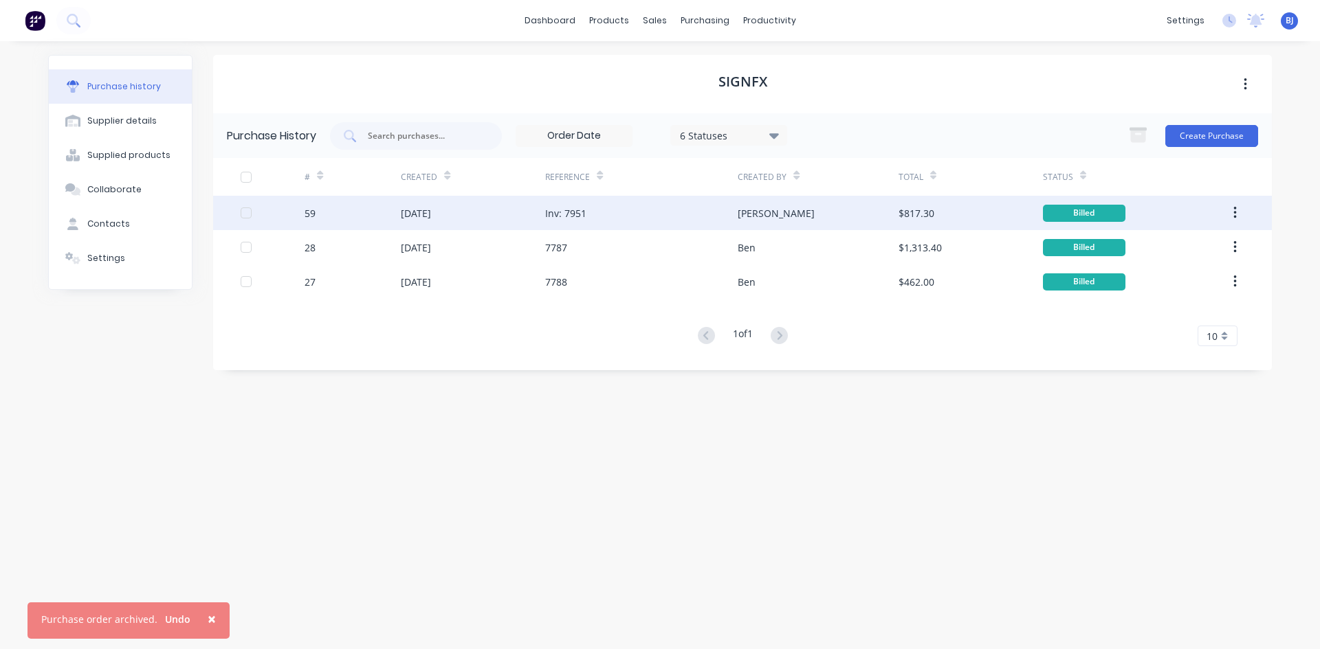
click at [212, 616] on button "×" at bounding box center [212, 619] width 36 height 33
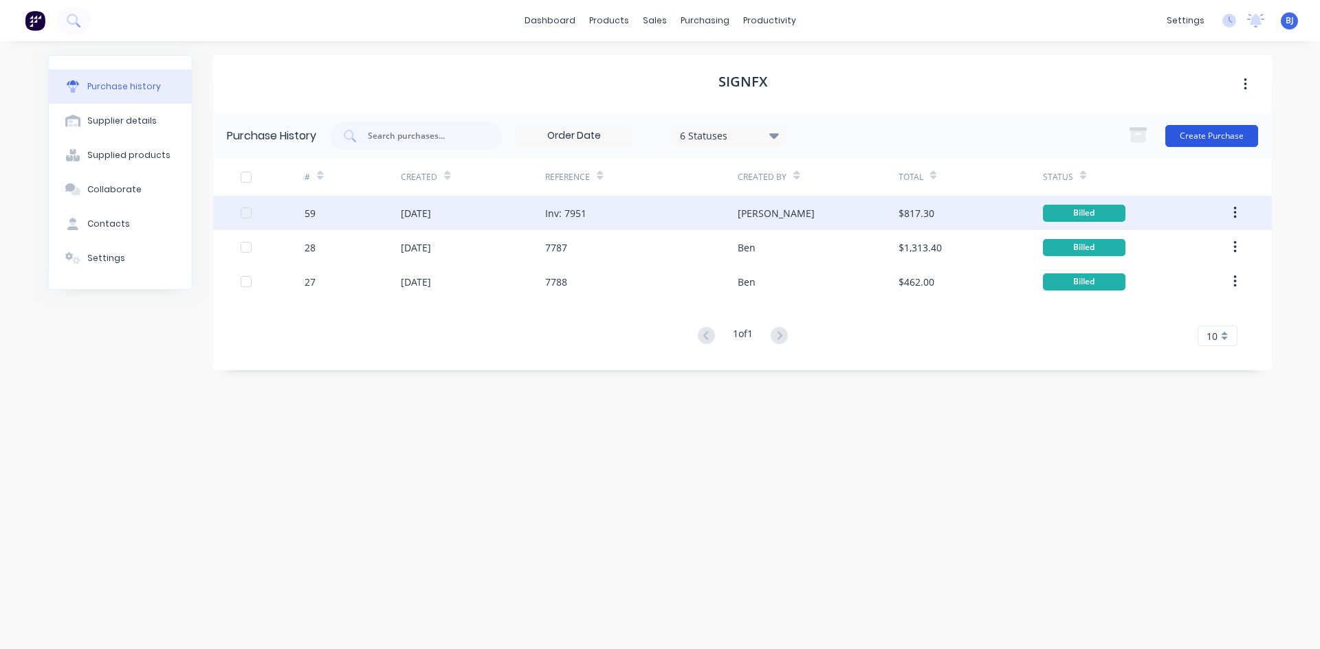
click at [1201, 133] on button "Create Purchase" at bounding box center [1211, 136] width 93 height 22
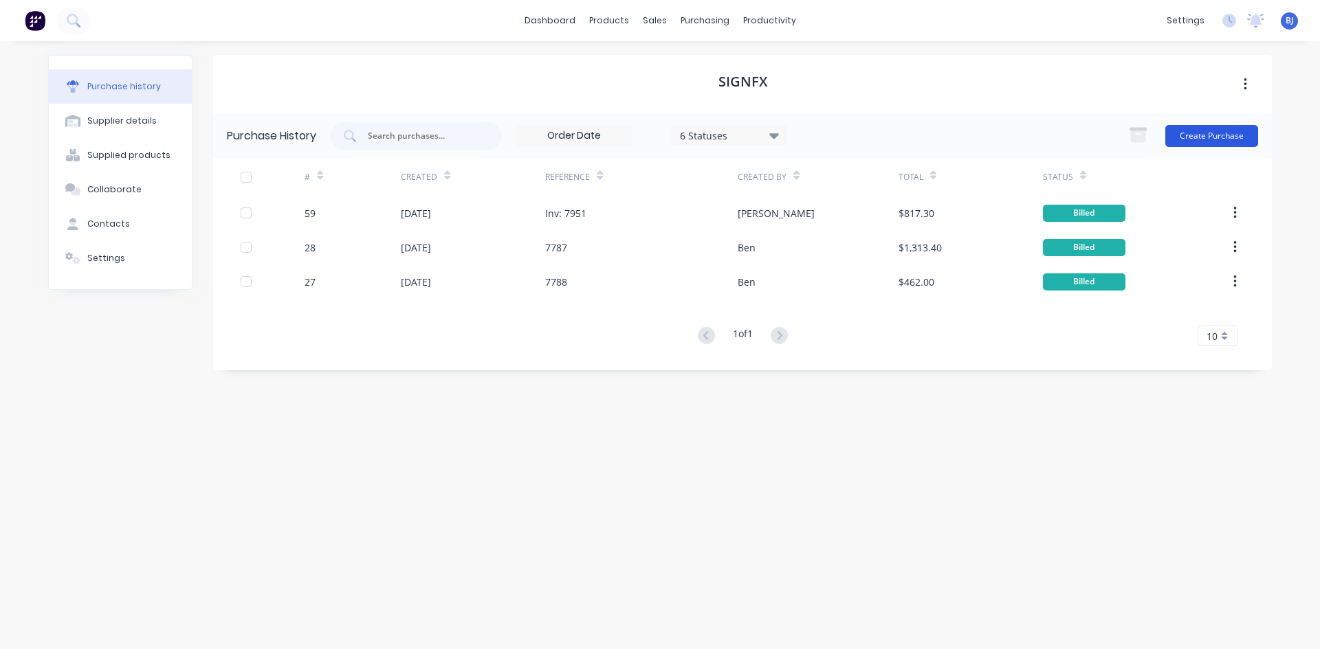
click at [1223, 140] on button "Create Purchase" at bounding box center [1211, 136] width 93 height 22
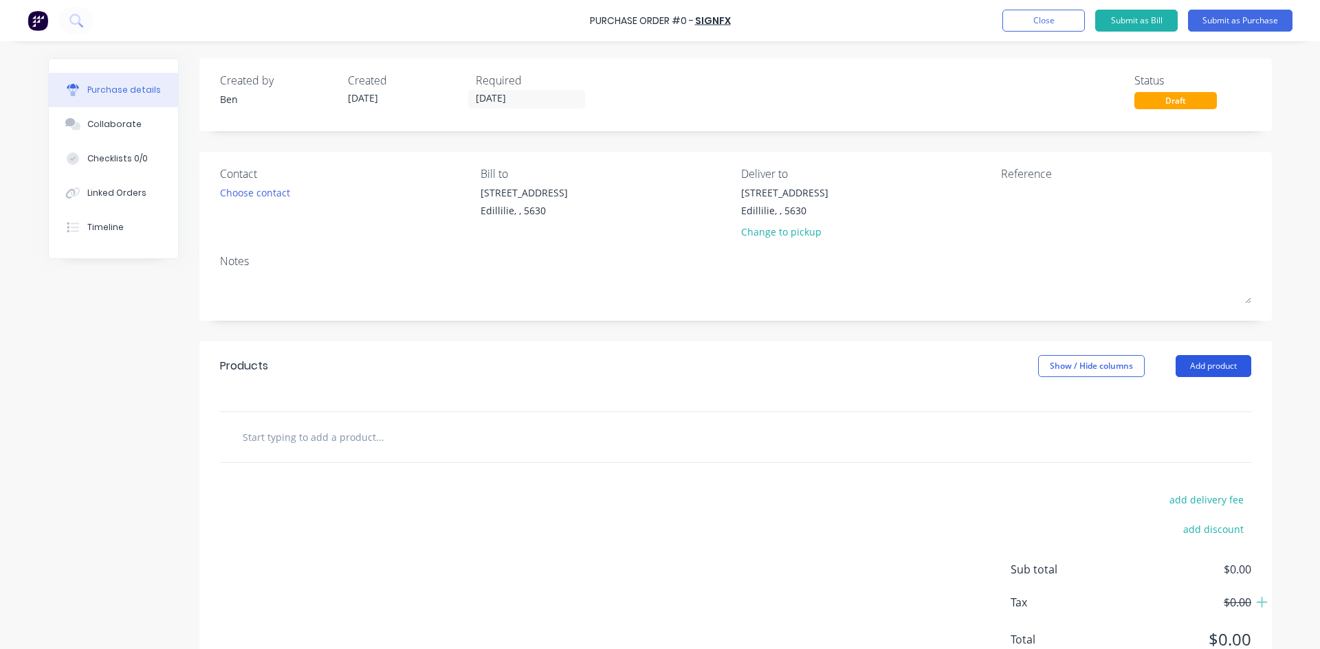
click at [1205, 367] on button "Add product" at bounding box center [1213, 366] width 76 height 22
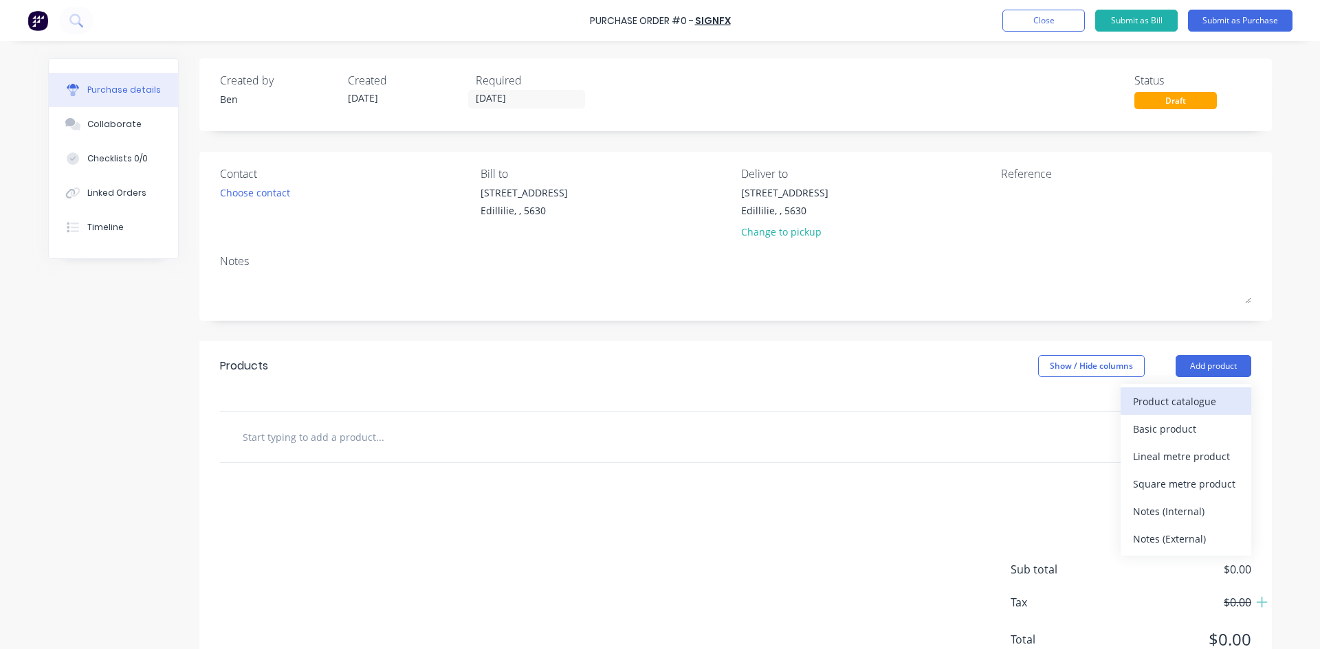
click at [1142, 398] on div "Product catalogue" at bounding box center [1186, 402] width 106 height 20
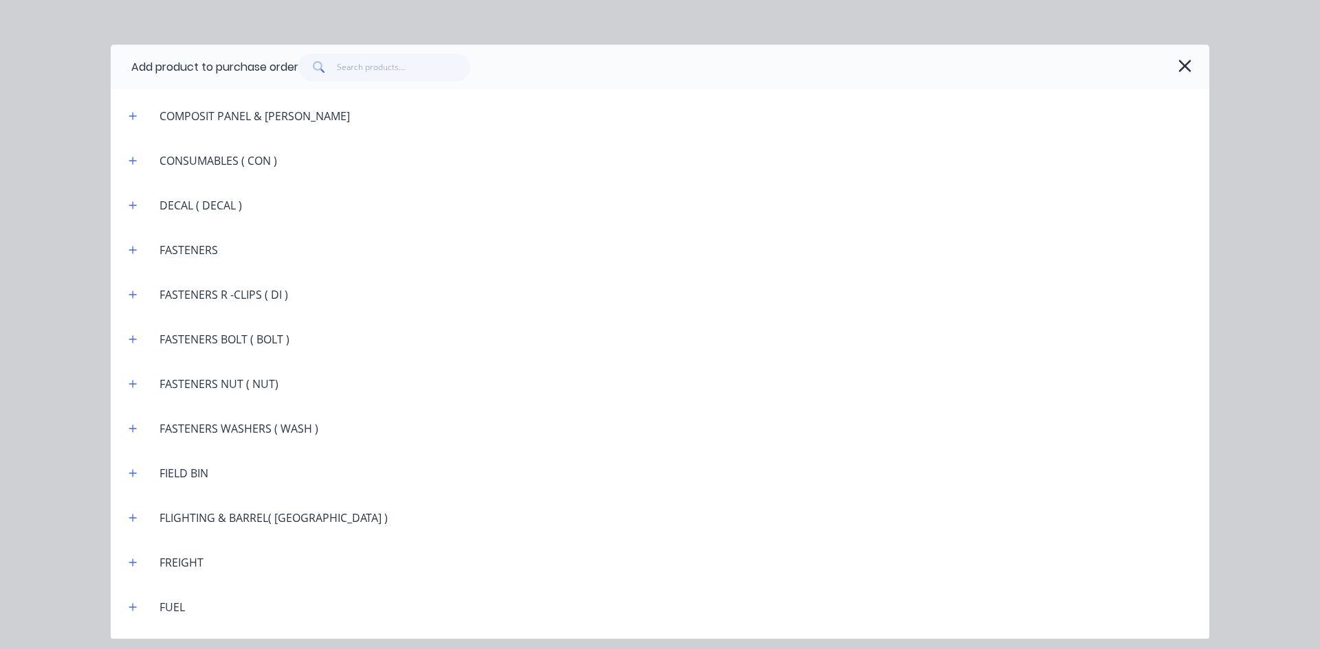
scroll to position [1031, 0]
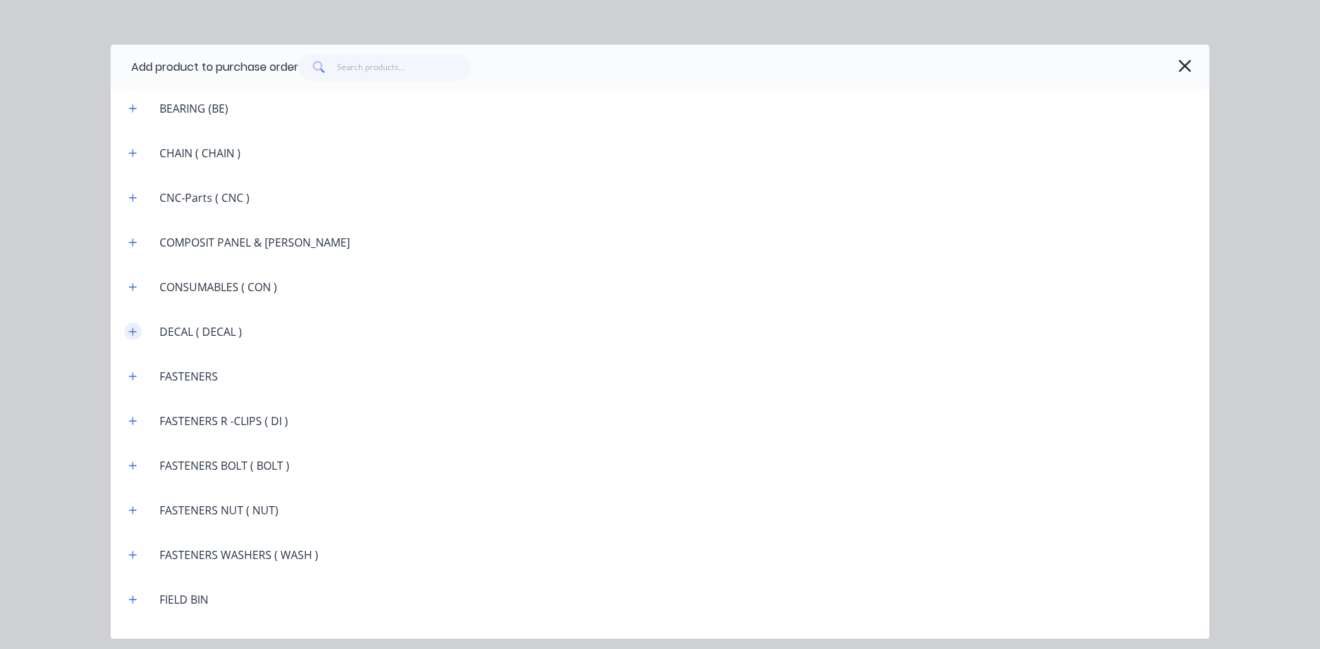
click at [131, 329] on icon "button" at bounding box center [133, 332] width 8 height 10
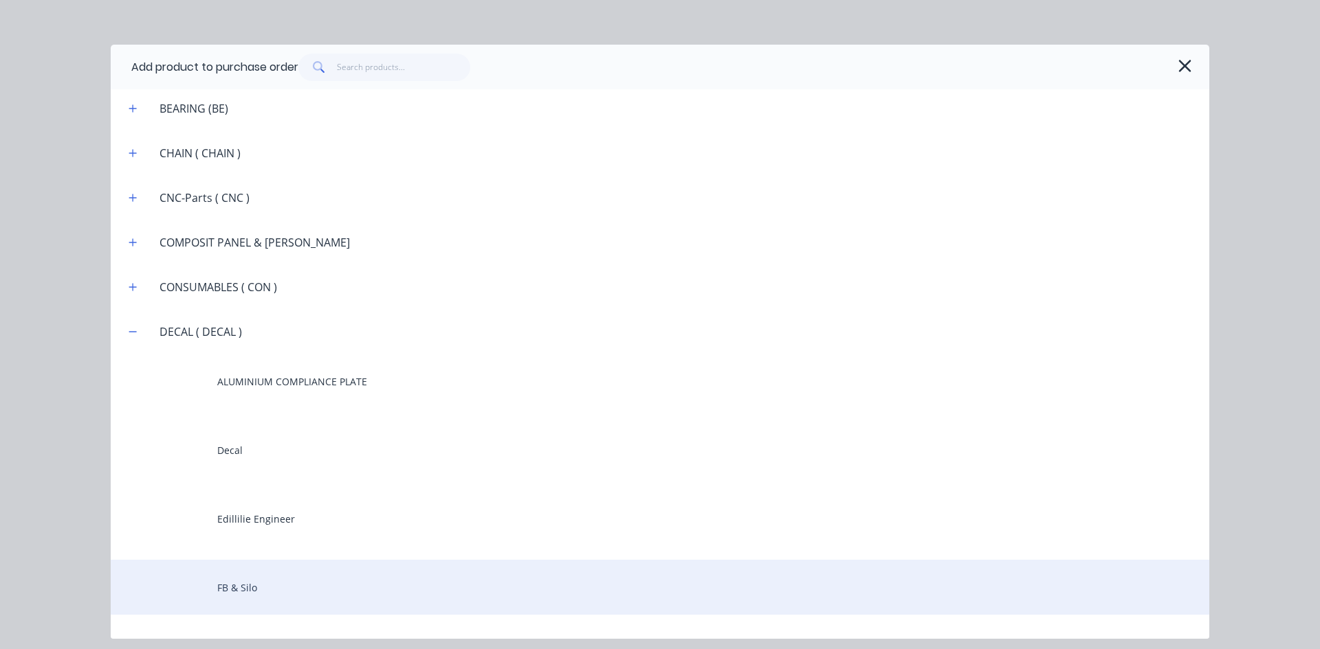
click at [250, 577] on div "FB & Silo" at bounding box center [660, 587] width 1098 height 55
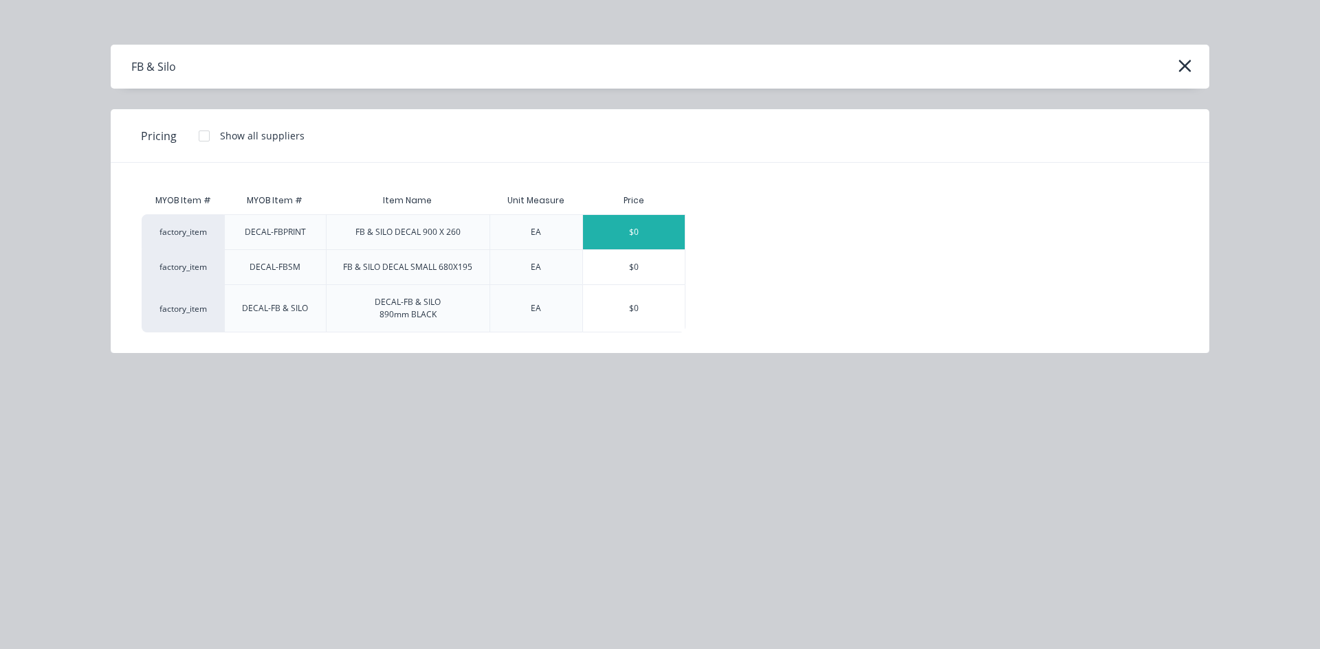
click at [649, 227] on div "$0" at bounding box center [634, 232] width 102 height 34
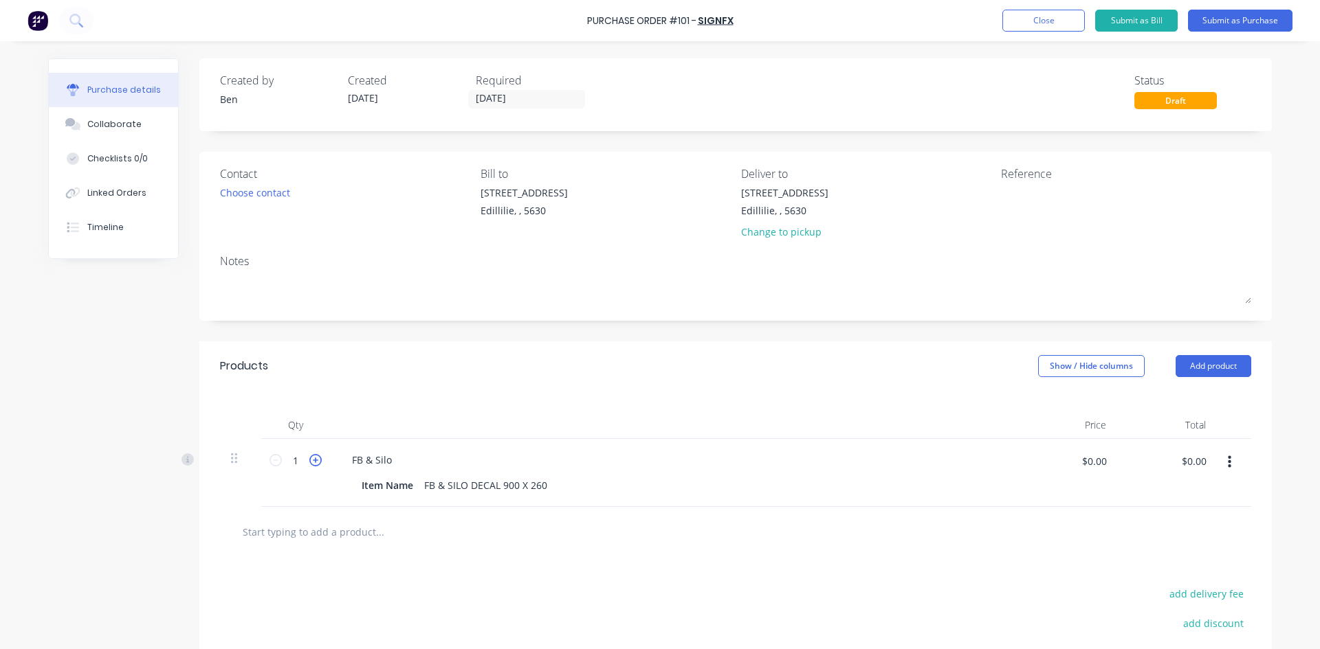
click at [311, 461] on icon at bounding box center [315, 460] width 12 height 12
click at [310, 460] on icon at bounding box center [315, 460] width 12 height 12
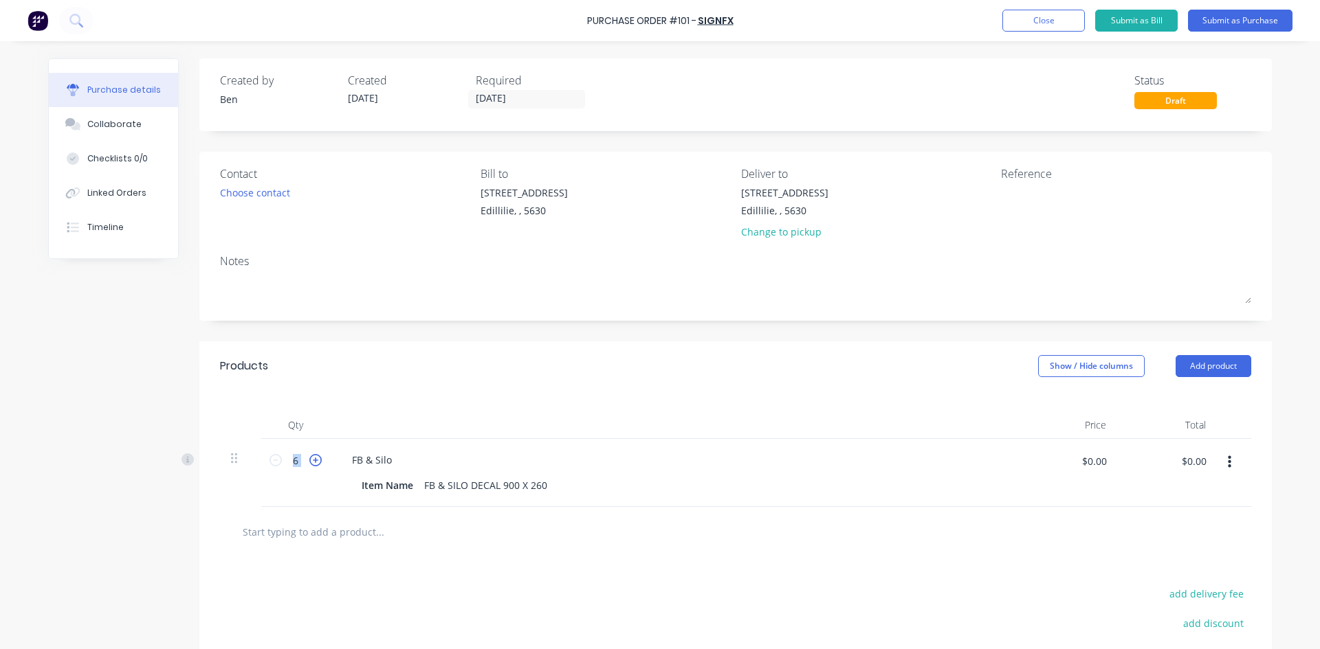
click at [310, 460] on icon at bounding box center [315, 460] width 12 height 12
click at [295, 456] on input "7" at bounding box center [295, 460] width 27 height 21
click at [295, 457] on input "7" at bounding box center [295, 460] width 27 height 21
type input "43"
click at [418, 458] on div "FB & Silo" at bounding box center [673, 460] width 665 height 20
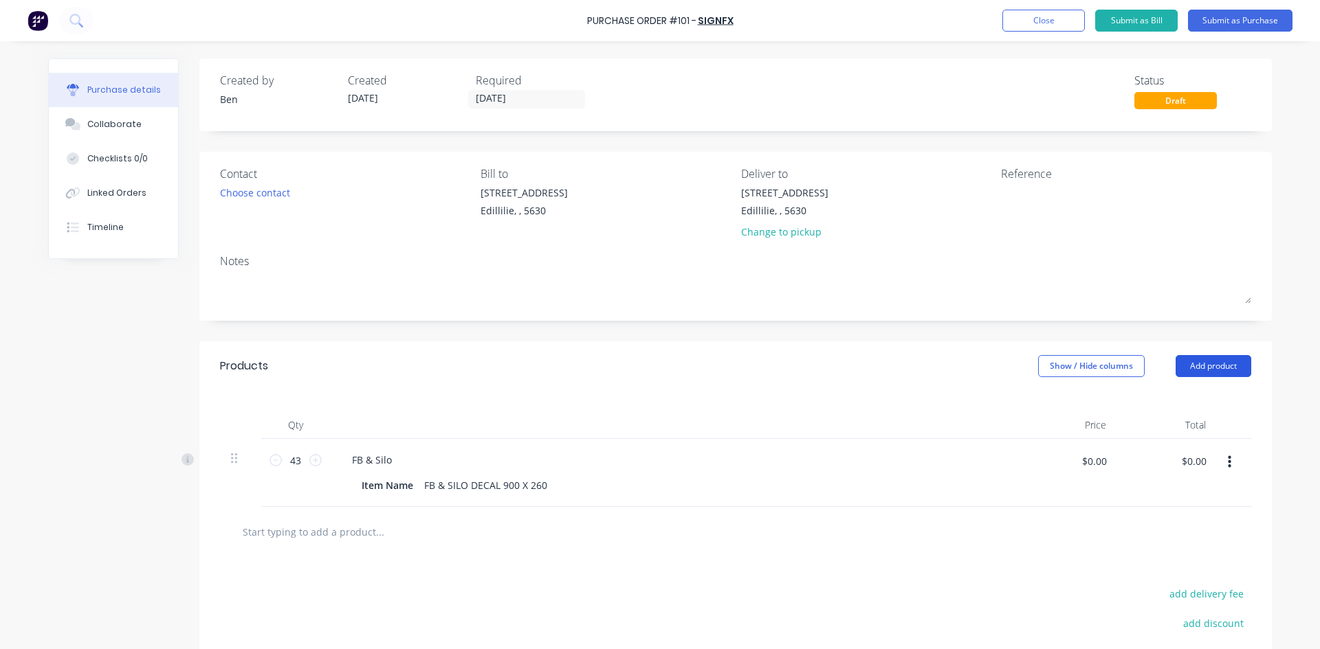
click at [1197, 368] on button "Add product" at bounding box center [1213, 366] width 76 height 22
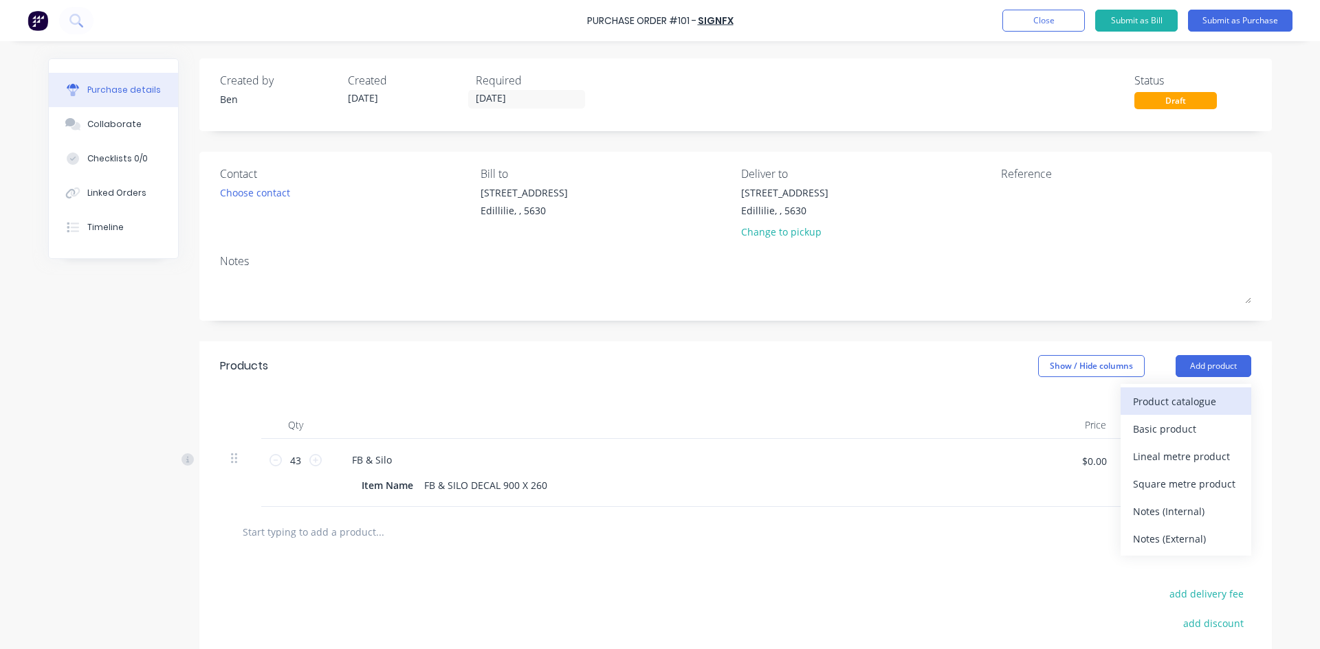
click at [1151, 401] on div "Product catalogue" at bounding box center [1186, 402] width 106 height 20
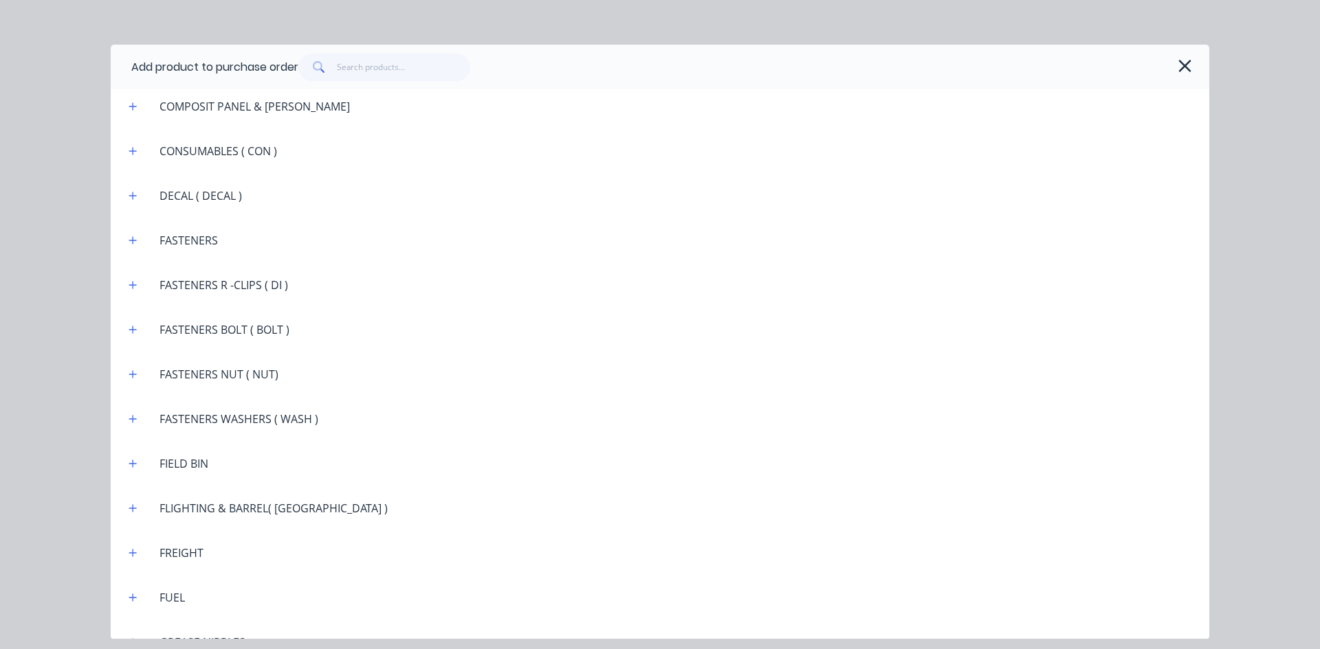
scroll to position [1168, 0]
click at [135, 194] on icon "button" at bounding box center [133, 194] width 8 height 8
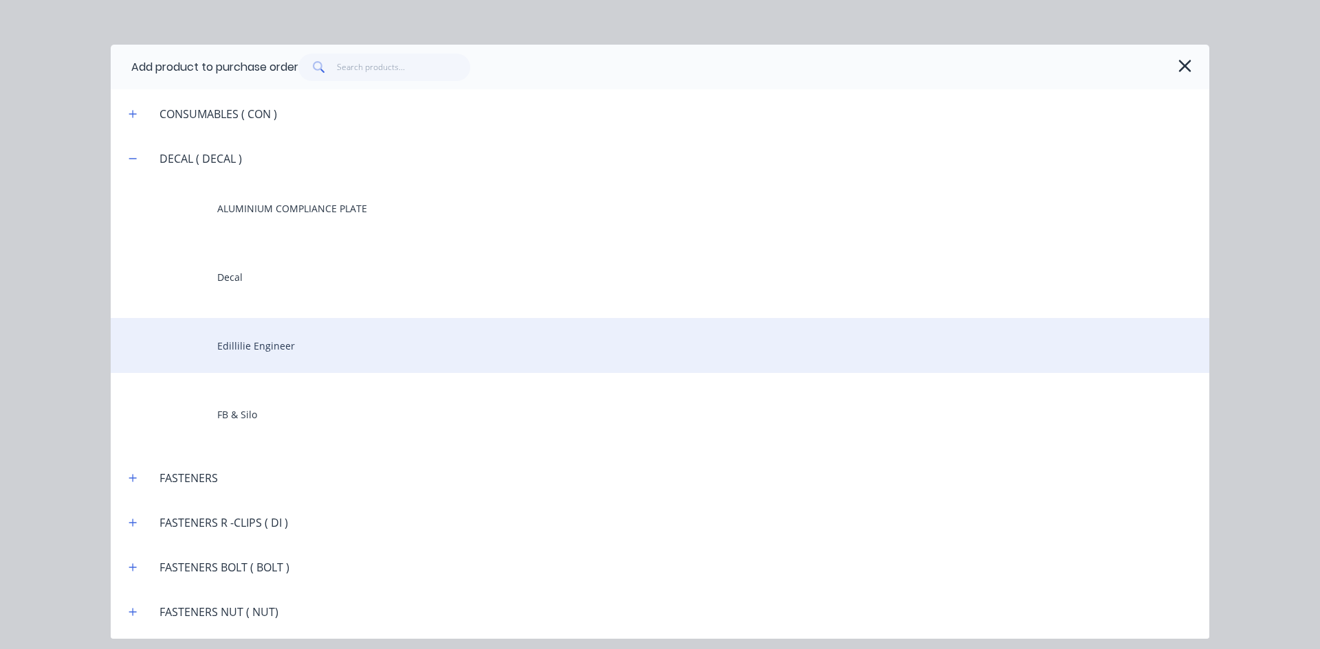
scroll to position [1237, 0]
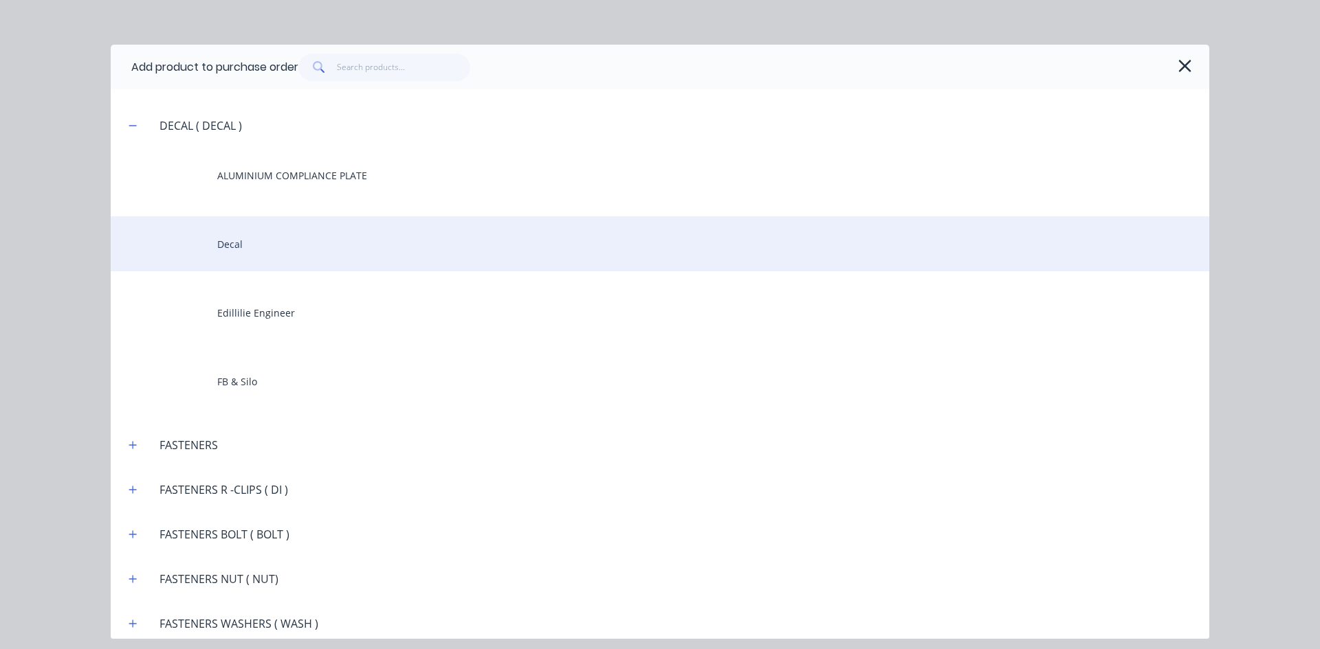
click at [230, 241] on div "Decal" at bounding box center [660, 243] width 1098 height 55
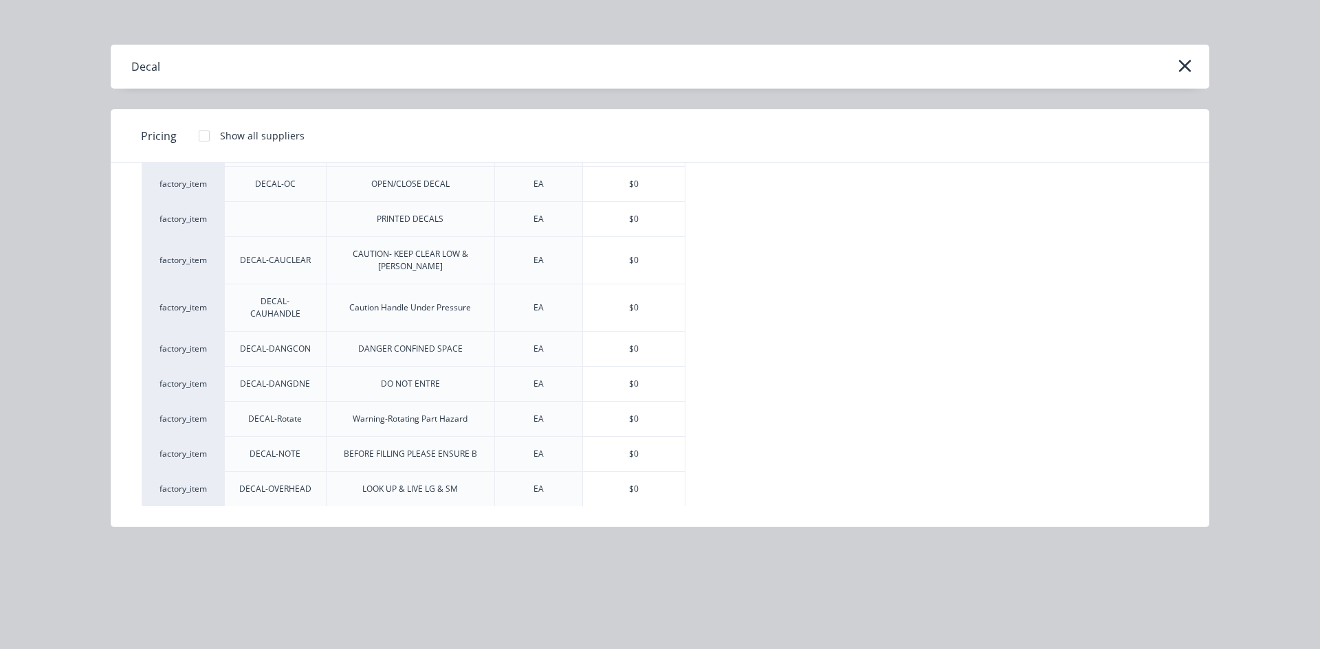
scroll to position [269, 0]
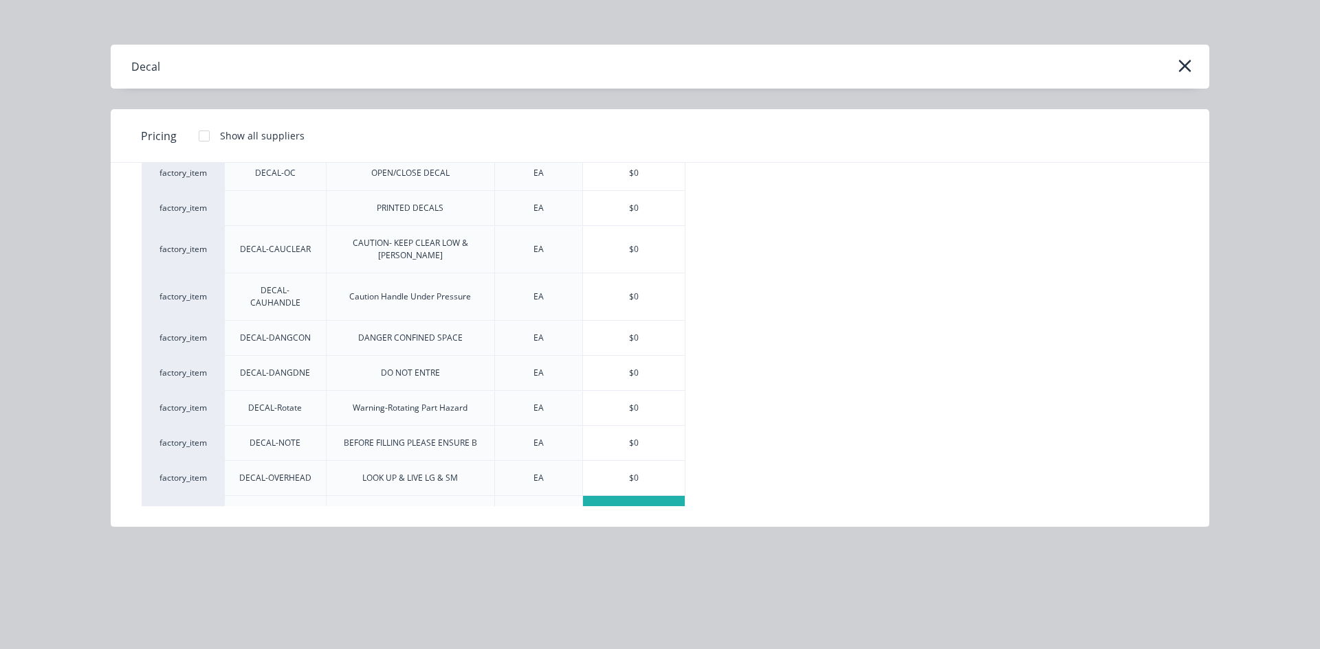
click at [644, 496] on div "$0" at bounding box center [634, 513] width 102 height 34
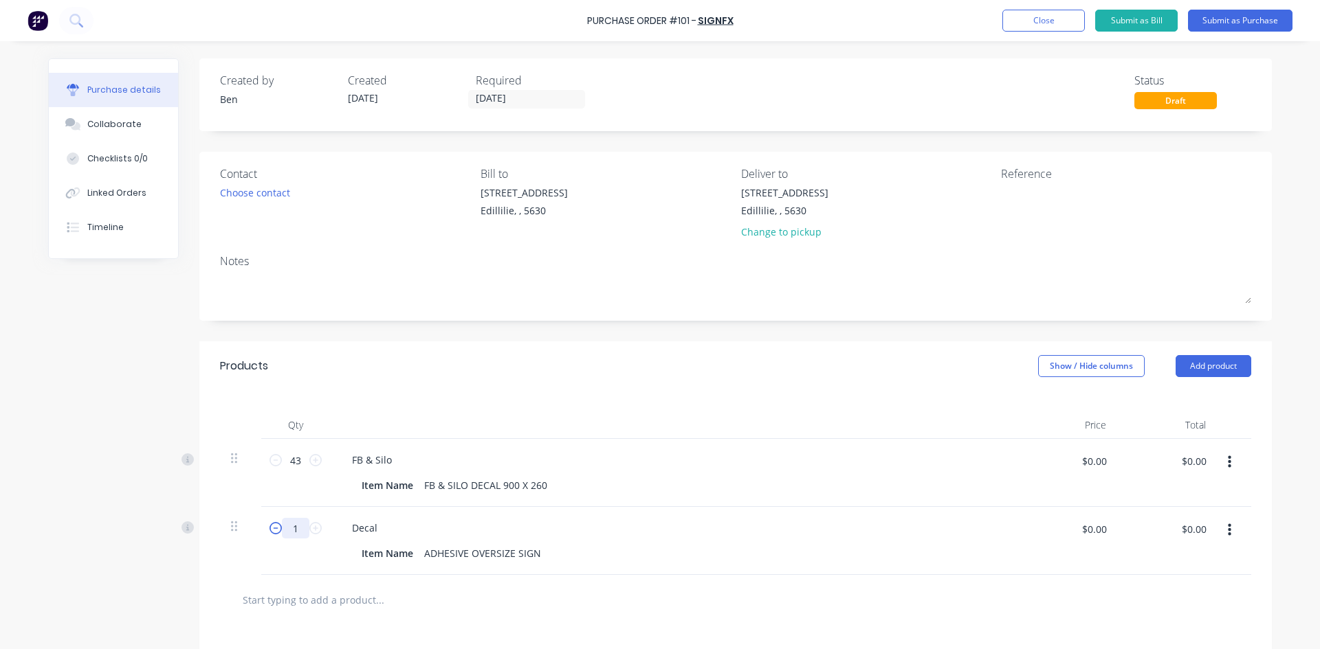
drag, startPoint x: 291, startPoint y: 529, endPoint x: 270, endPoint y: 533, distance: 21.7
click at [272, 537] on div "1 1" at bounding box center [295, 528] width 47 height 21
type input "20"
click at [1191, 364] on button "Add product" at bounding box center [1213, 366] width 76 height 22
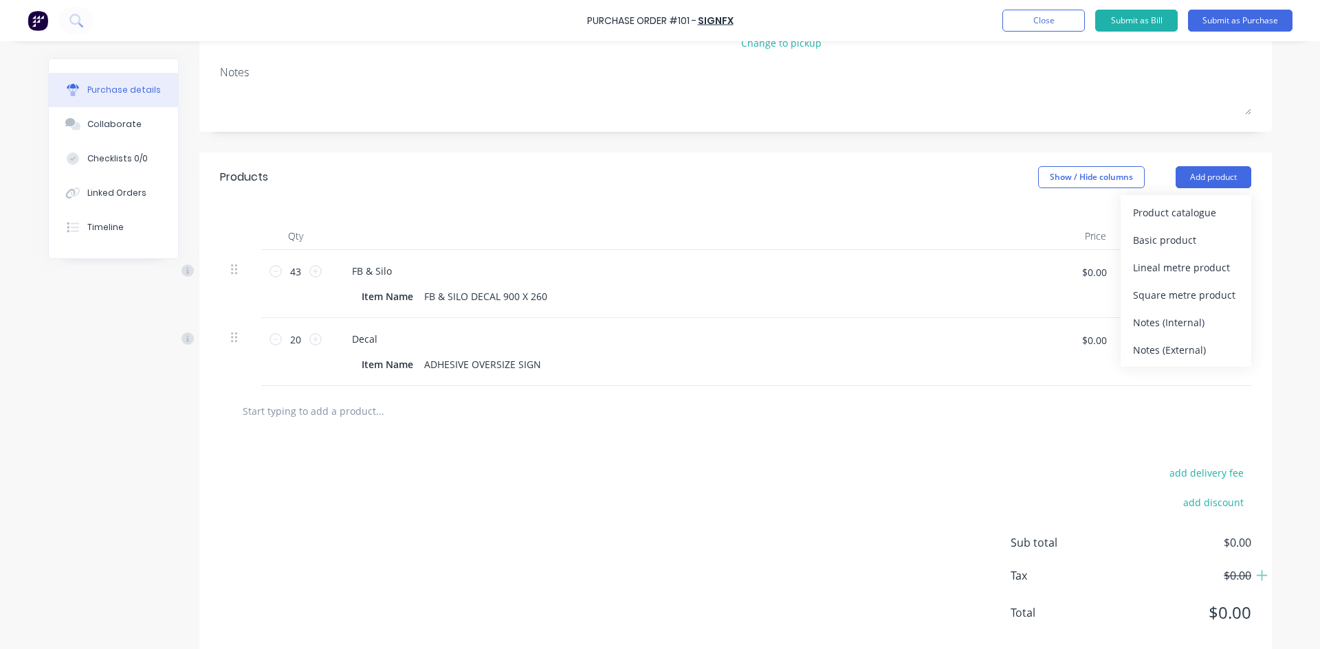
scroll to position [206, 0]
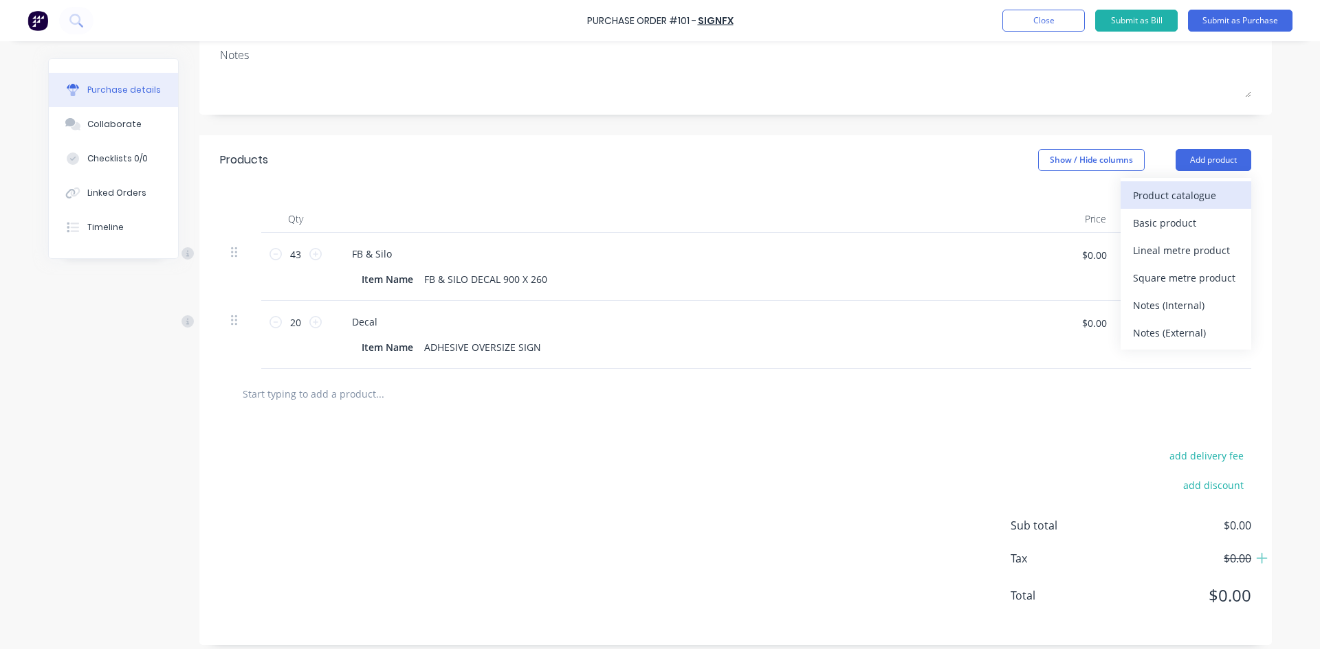
click at [1199, 199] on div "Product catalogue" at bounding box center [1186, 196] width 106 height 20
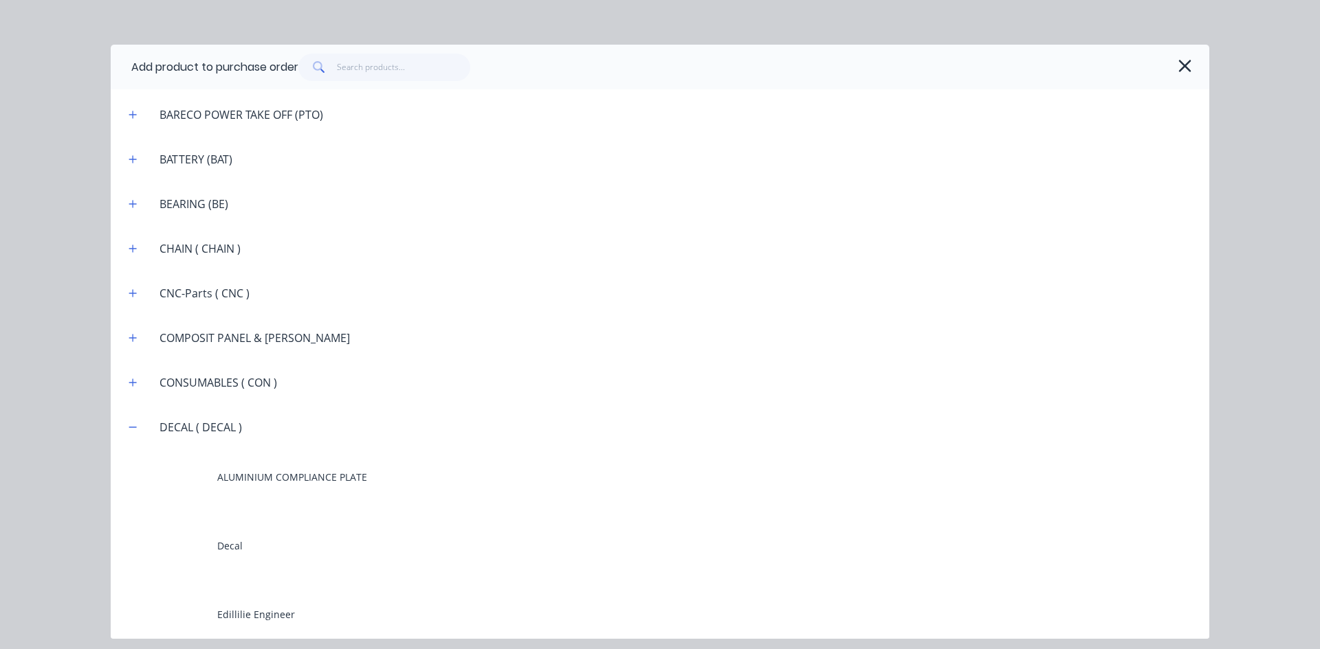
scroll to position [1100, 0]
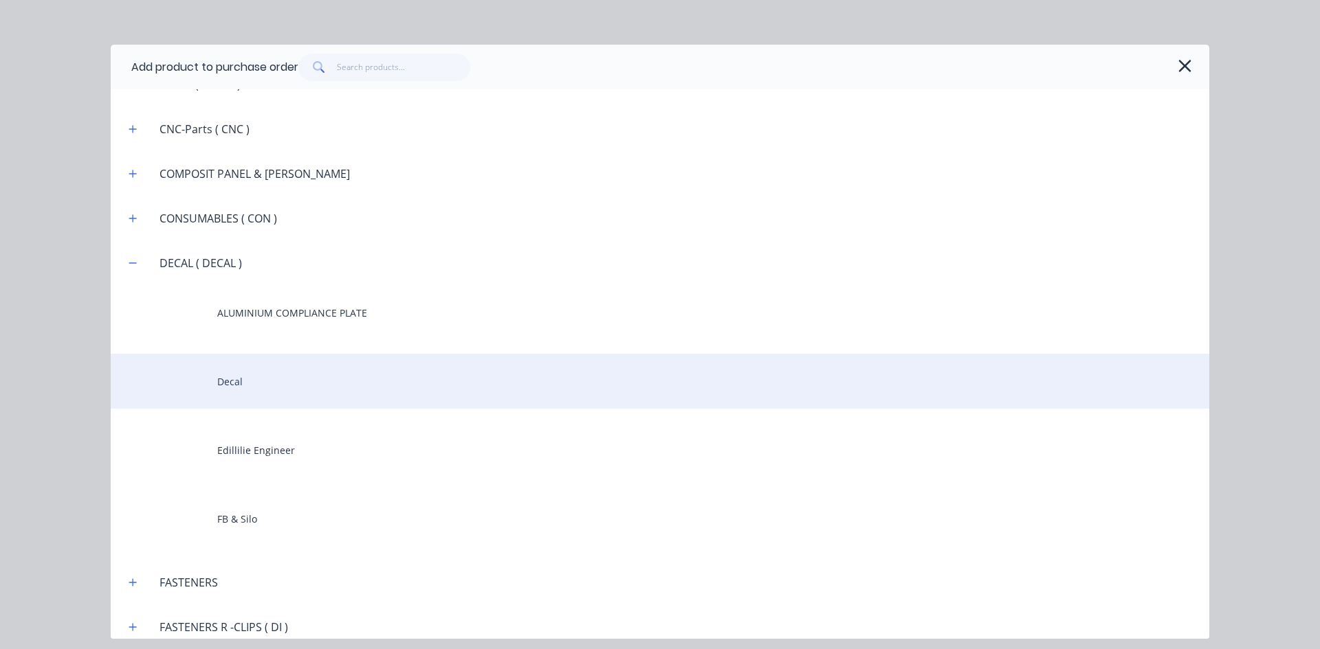
click at [260, 388] on div "Decal" at bounding box center [660, 381] width 1098 height 55
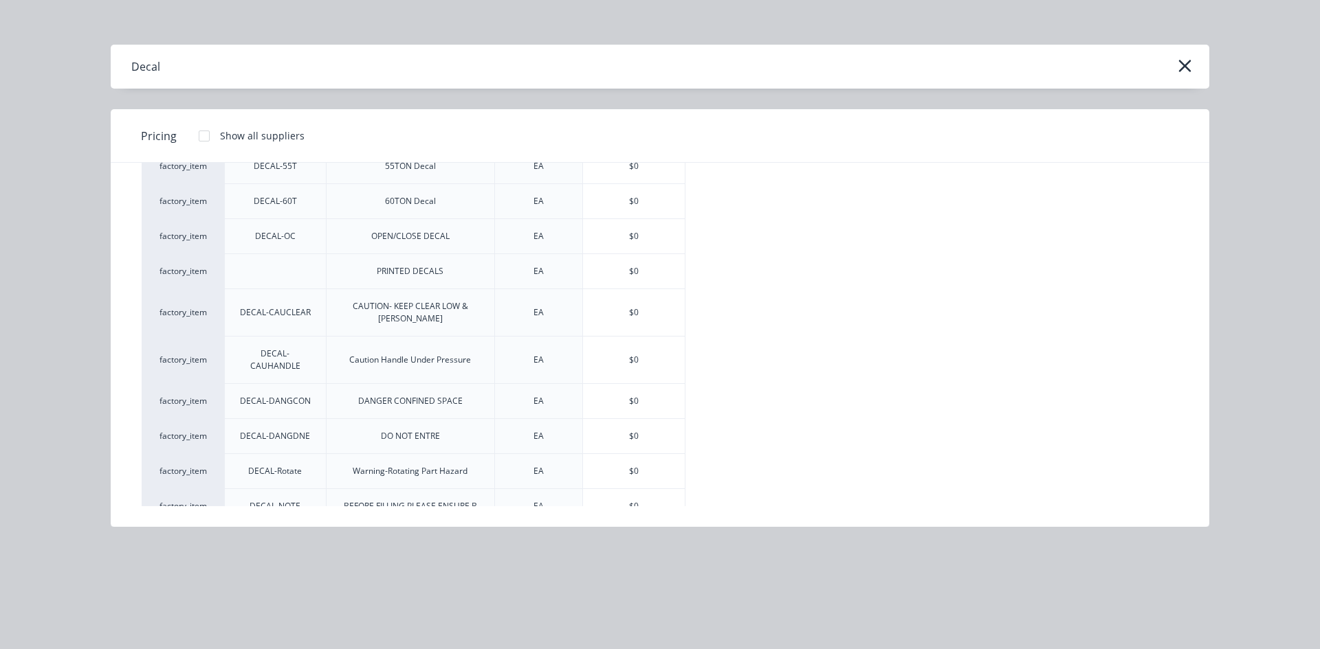
scroll to position [269, 0]
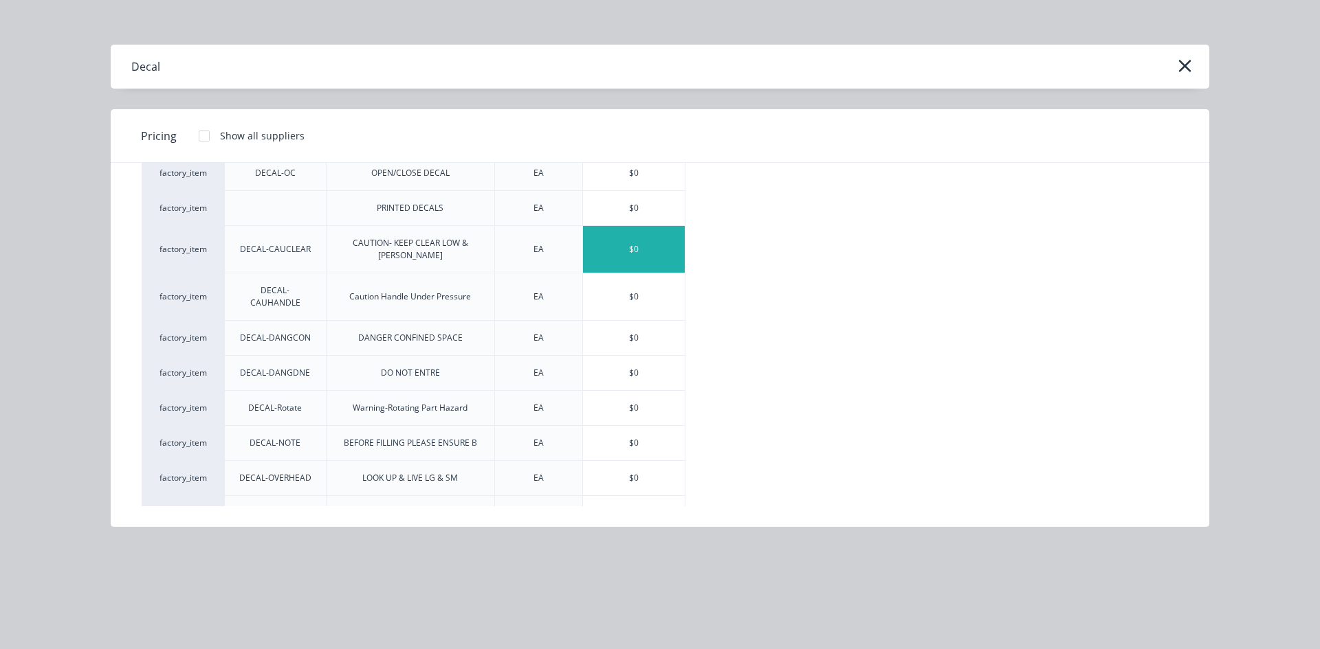
click at [628, 241] on div "$0" at bounding box center [634, 249] width 102 height 47
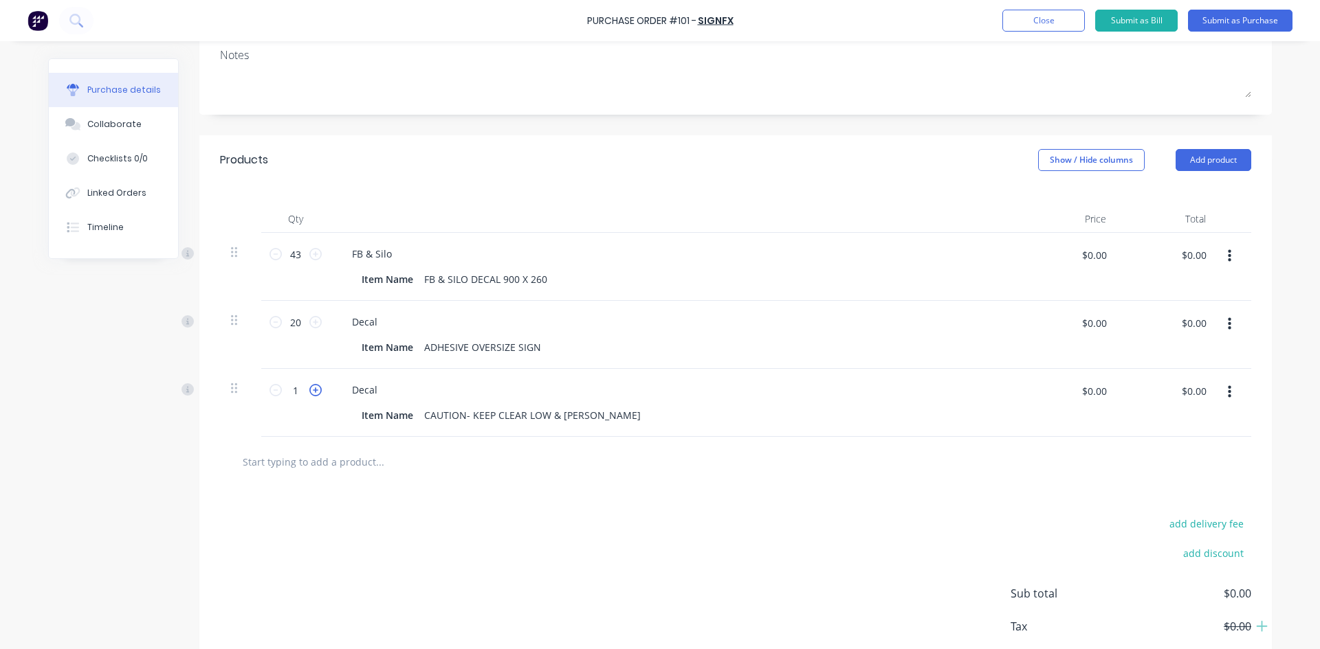
click at [311, 392] on icon at bounding box center [315, 390] width 12 height 12
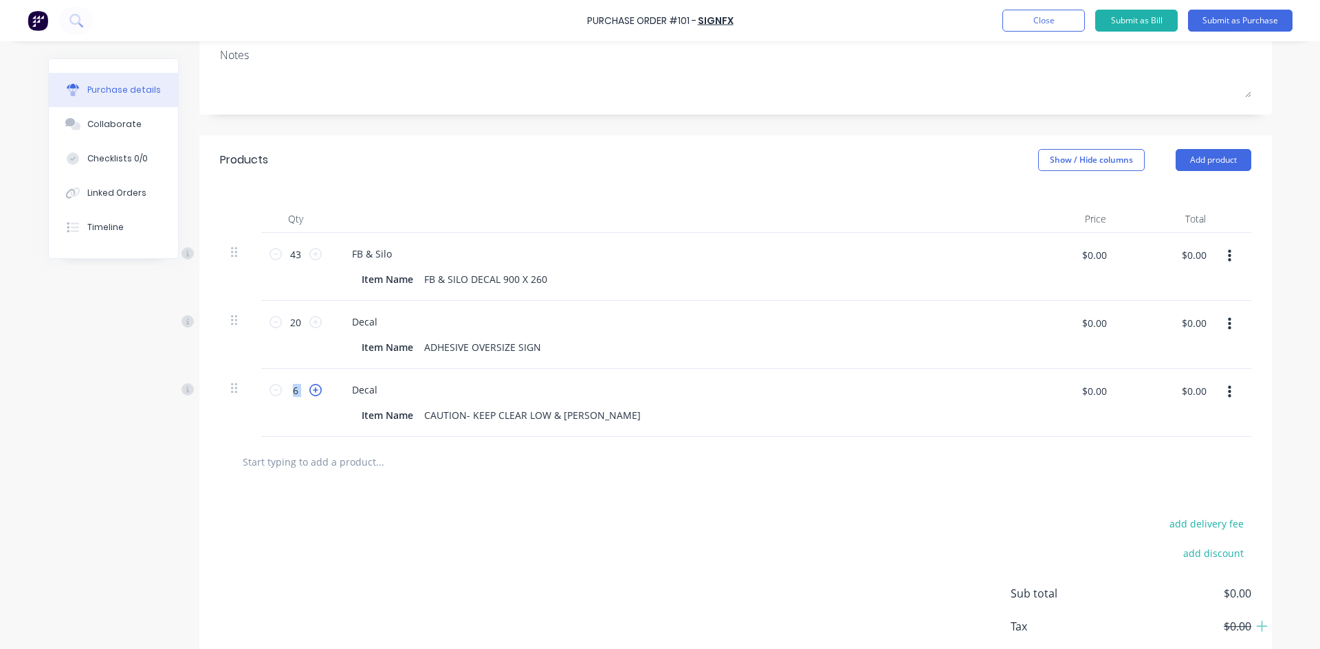
click at [311, 392] on icon at bounding box center [315, 390] width 12 height 12
click at [291, 392] on input "7" at bounding box center [295, 390] width 27 height 21
click at [290, 392] on input "7" at bounding box center [295, 390] width 27 height 21
type input "40"
drag, startPoint x: 704, startPoint y: 415, endPoint x: 897, endPoint y: 327, distance: 211.6
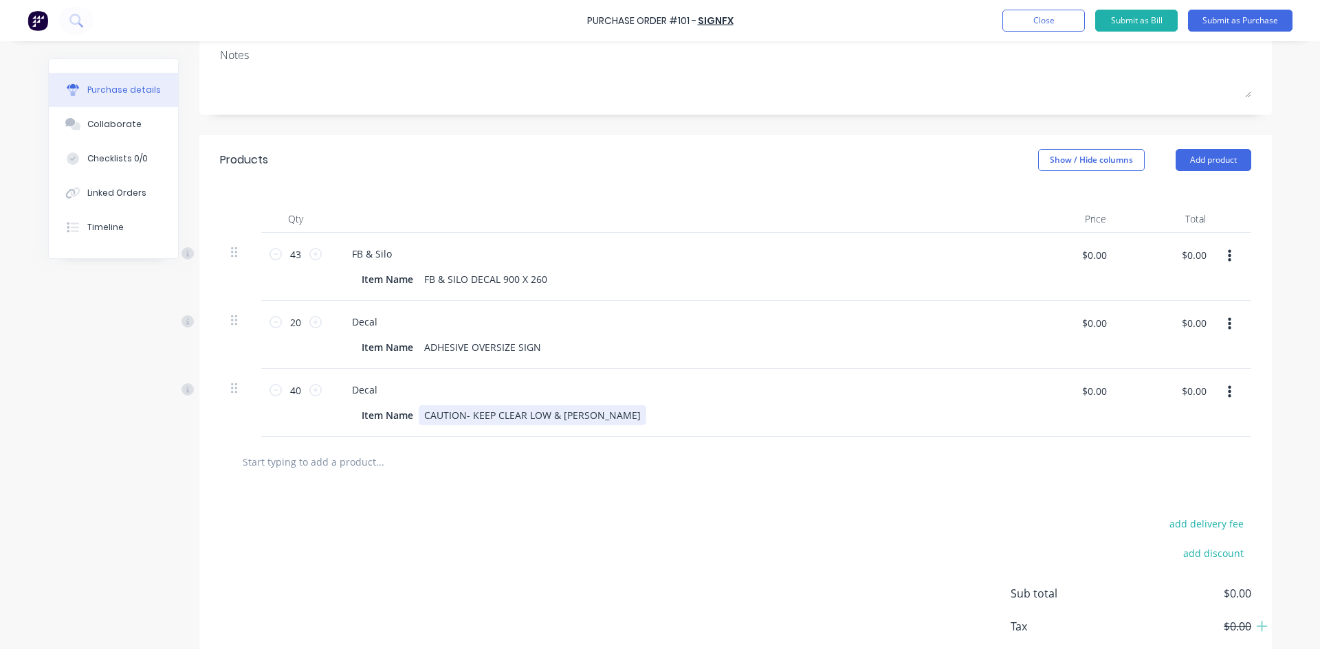
click at [709, 413] on div "Item Name CAUTION- KEEP CLEAR LOW & RAIS" at bounding box center [671, 415] width 630 height 20
click at [1213, 157] on button "Add product" at bounding box center [1213, 160] width 76 height 22
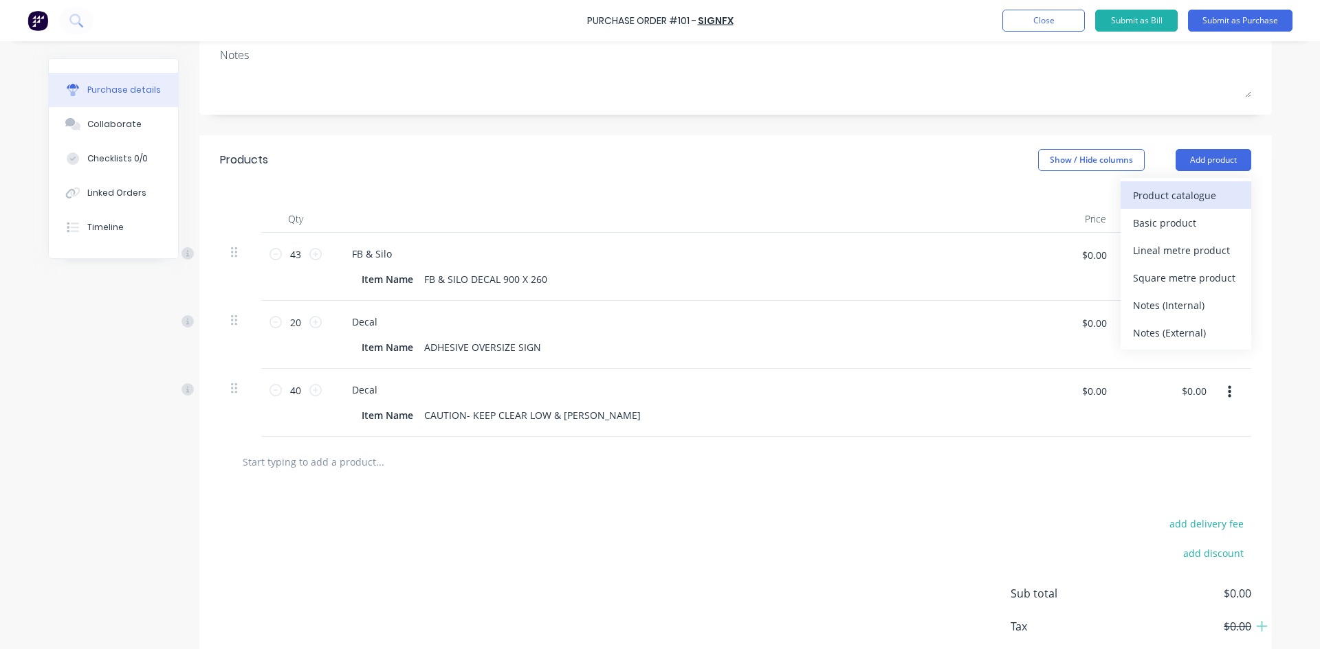
click at [1180, 192] on div "Product catalogue" at bounding box center [1186, 196] width 106 height 20
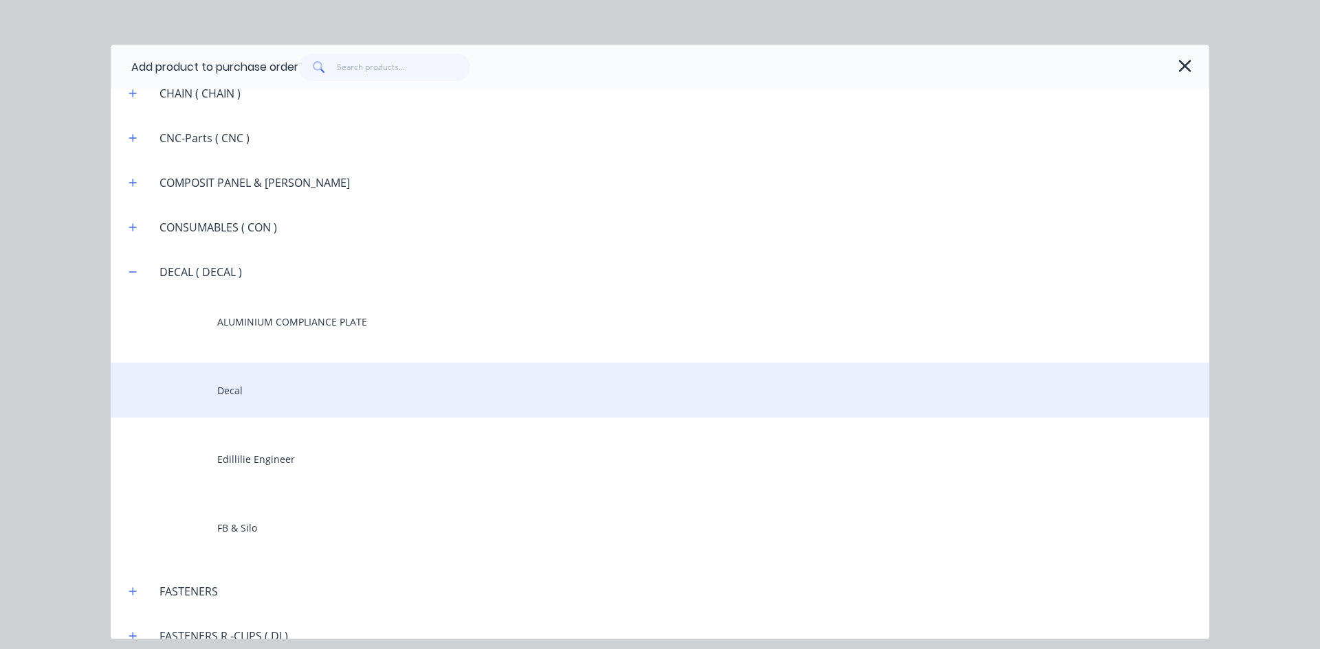
scroll to position [1100, 0]
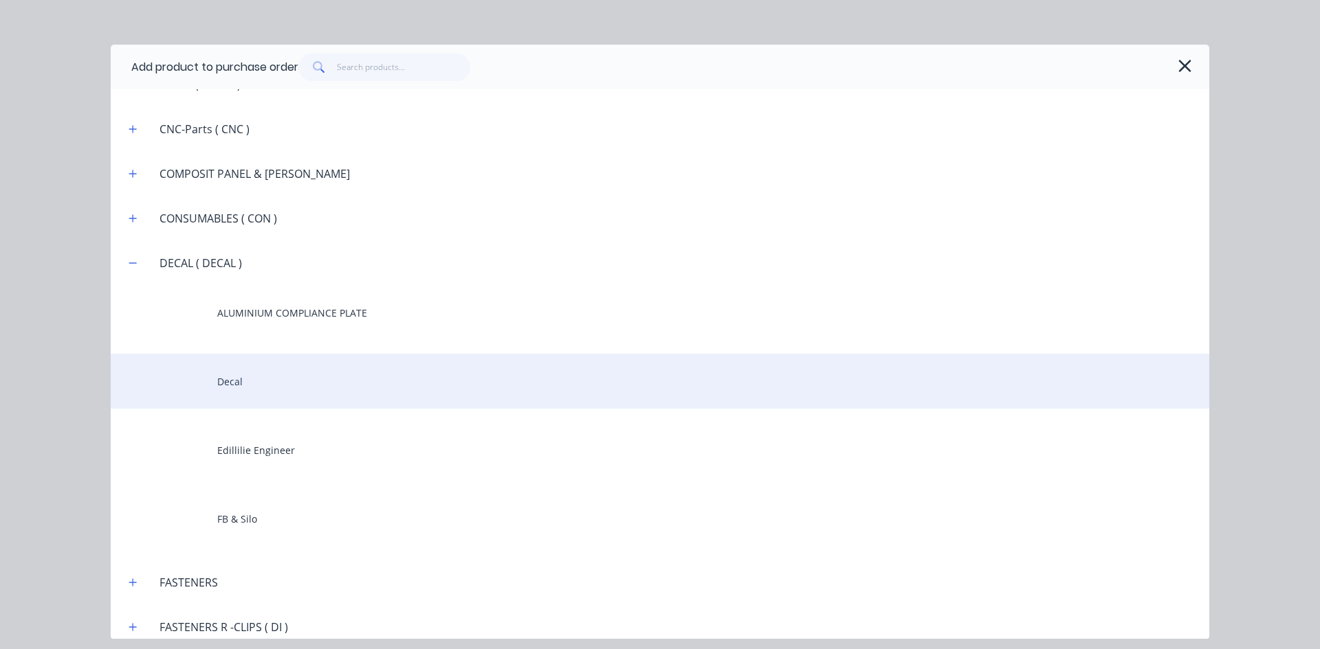
click at [224, 385] on div "Decal" at bounding box center [660, 381] width 1098 height 55
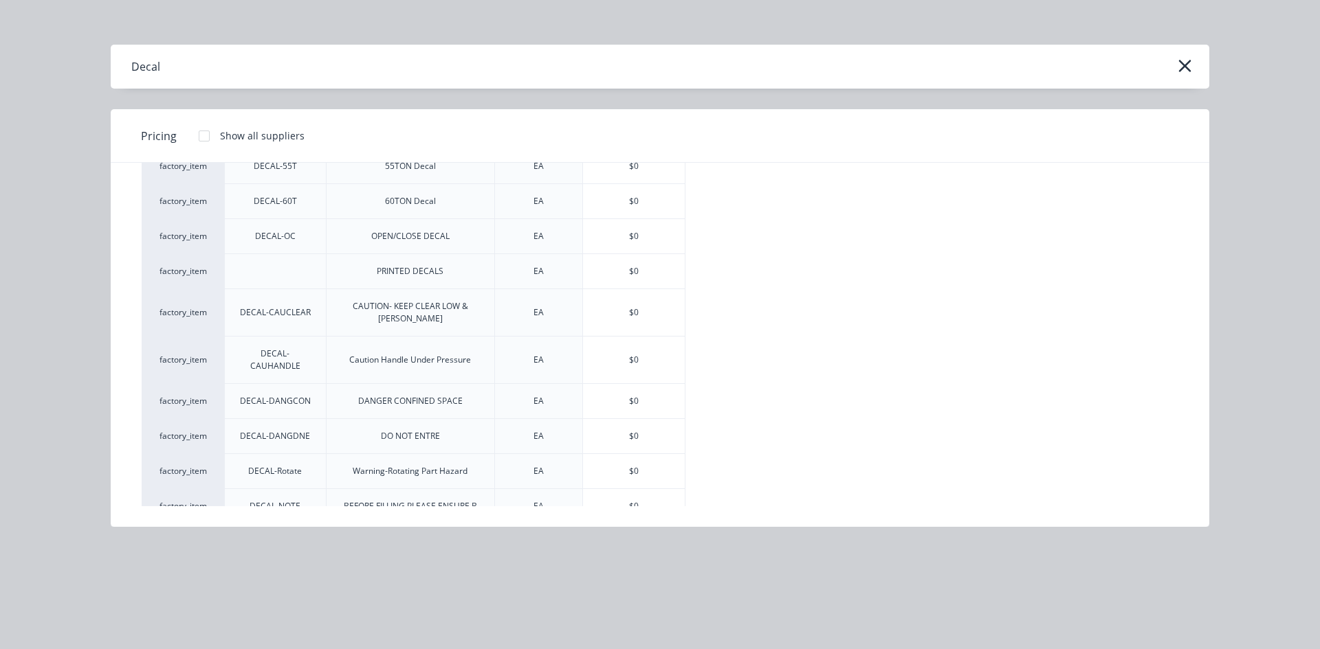
scroll to position [269, 0]
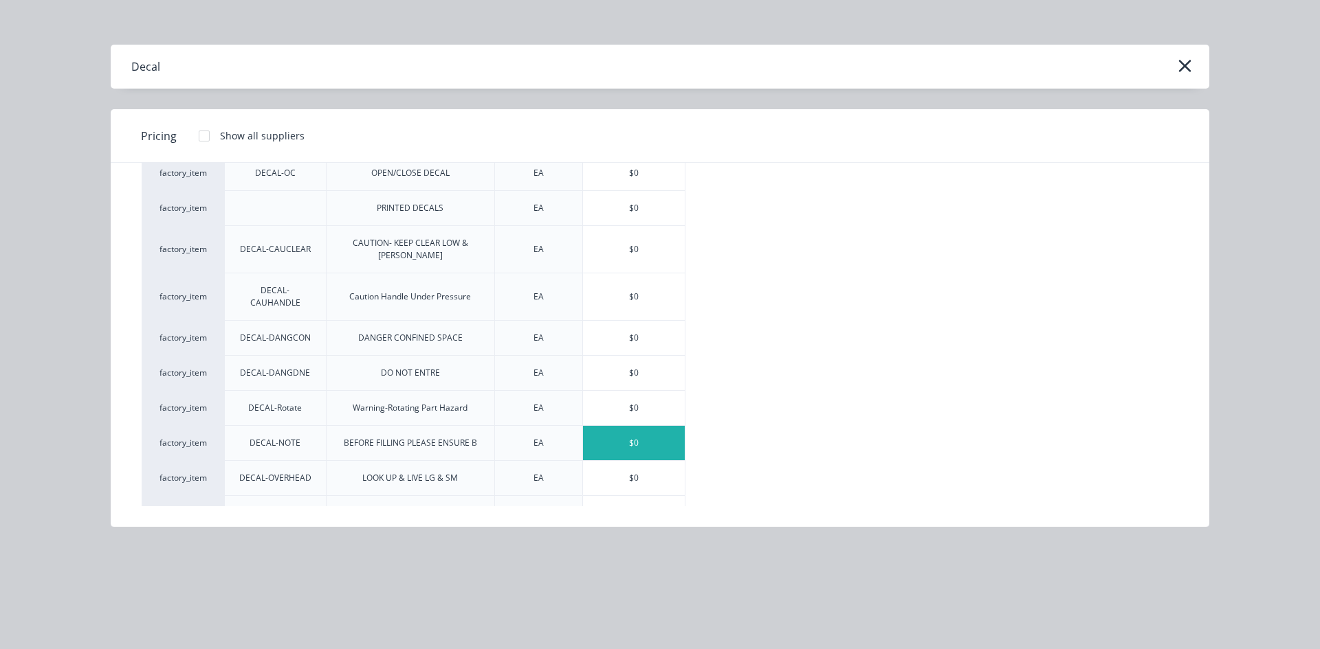
click at [624, 426] on div "$0" at bounding box center [634, 443] width 102 height 34
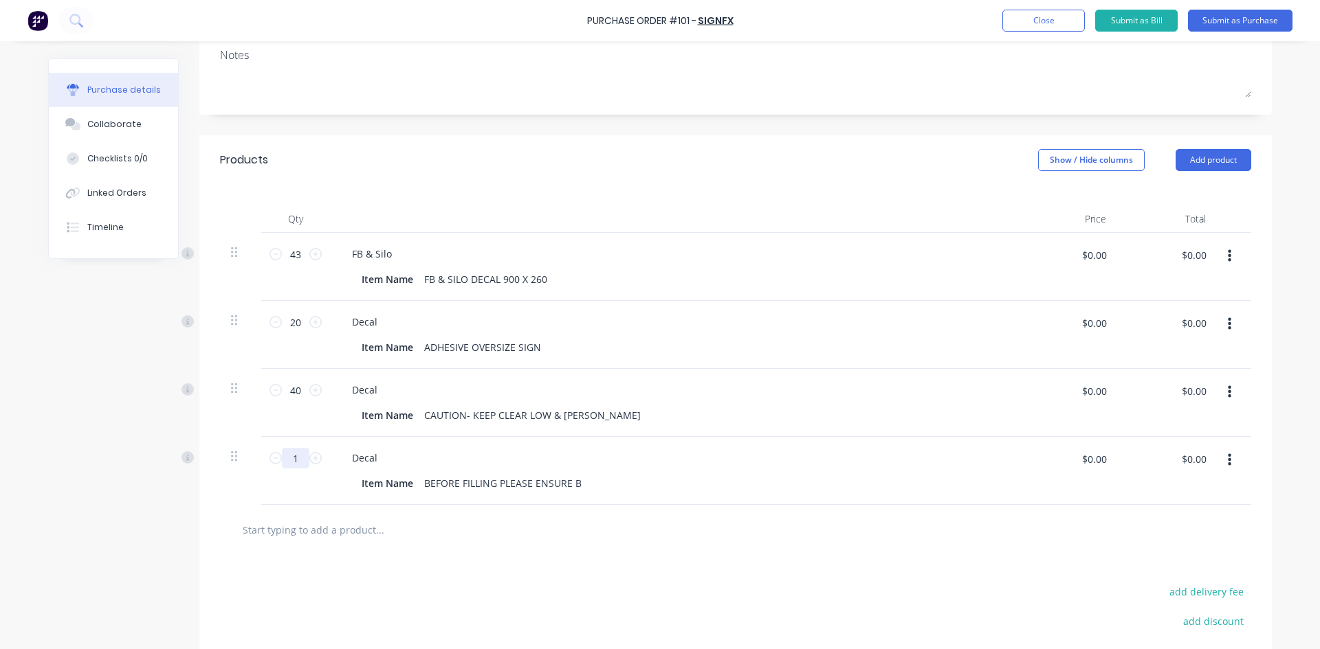
click at [298, 457] on input "1" at bounding box center [295, 458] width 27 height 21
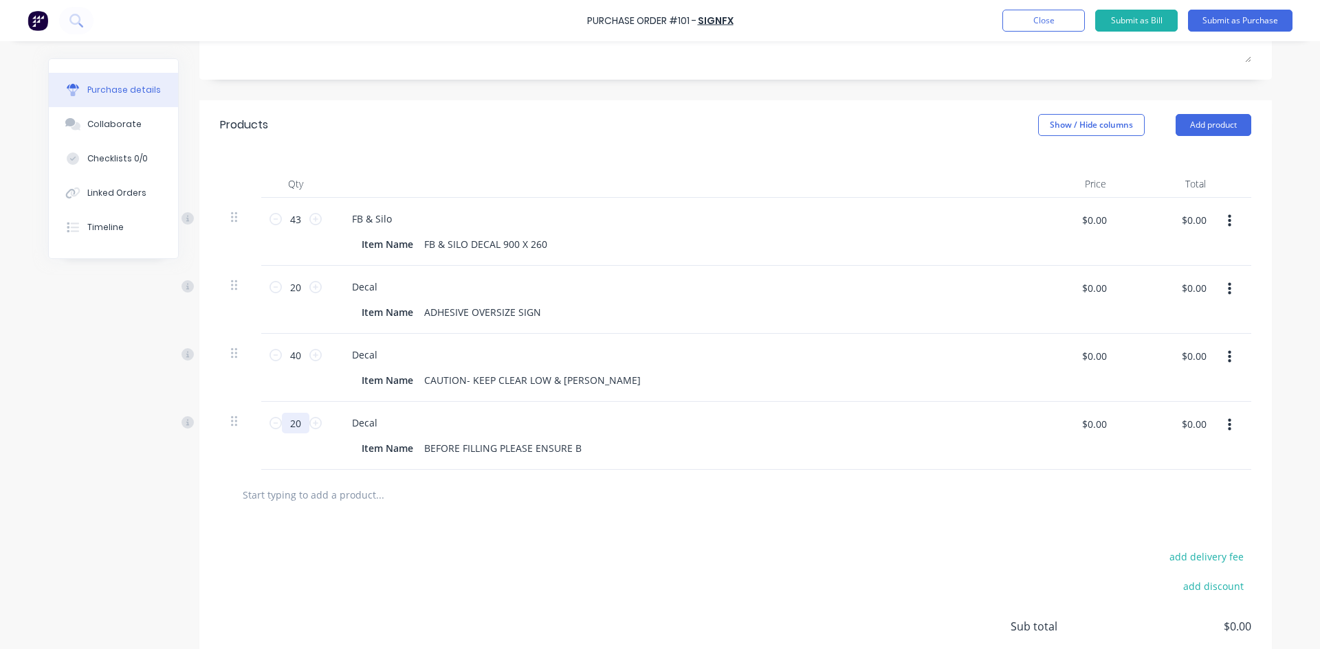
scroll to position [275, 0]
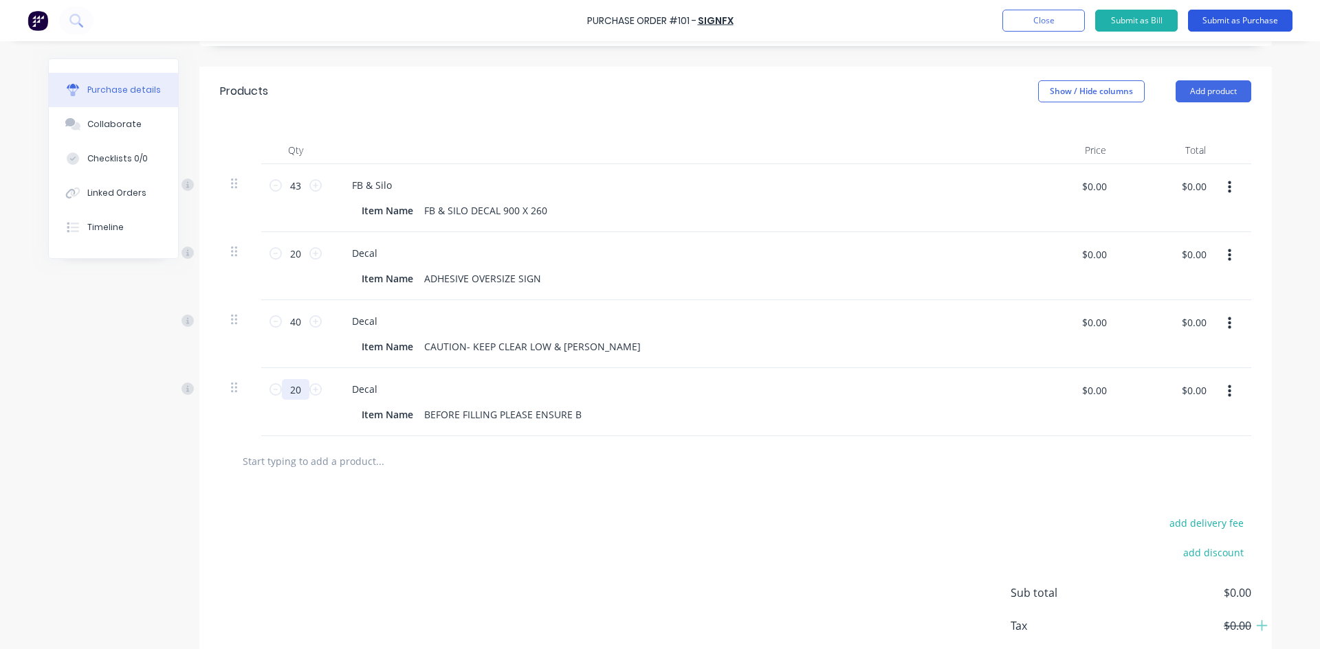
type input "20"
click at [1269, 21] on button "Submit as Purchase" at bounding box center [1240, 21] width 104 height 22
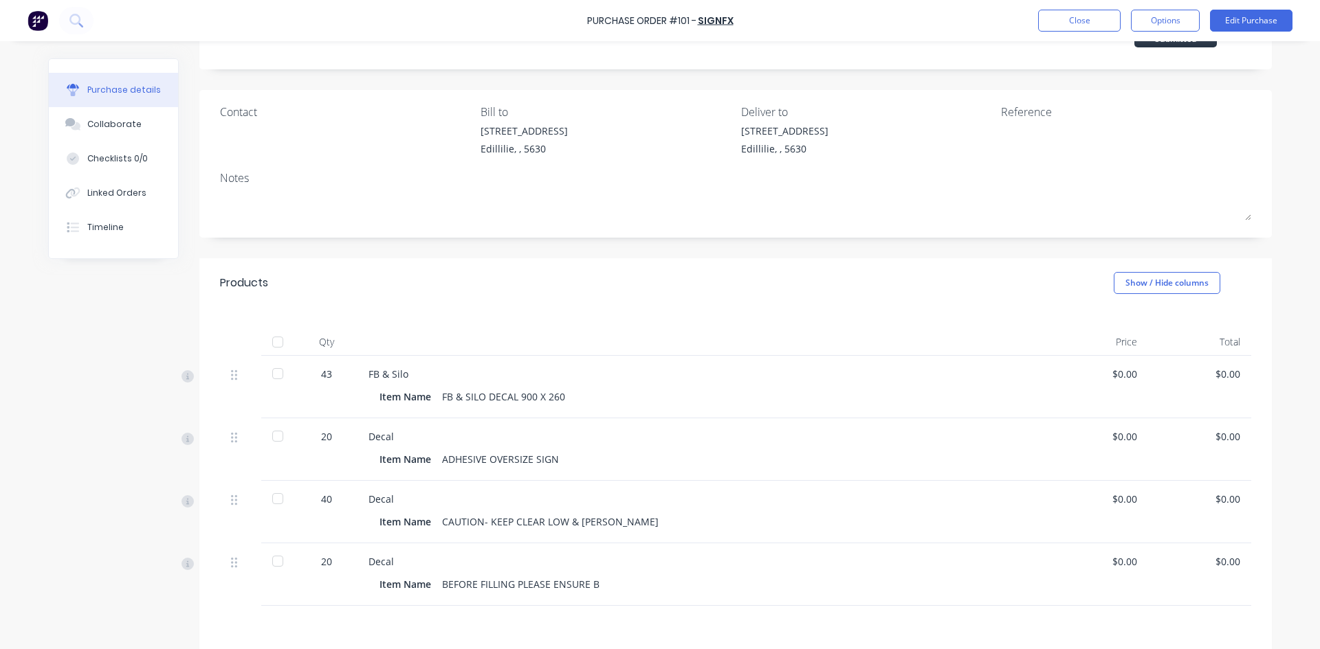
scroll to position [0, 0]
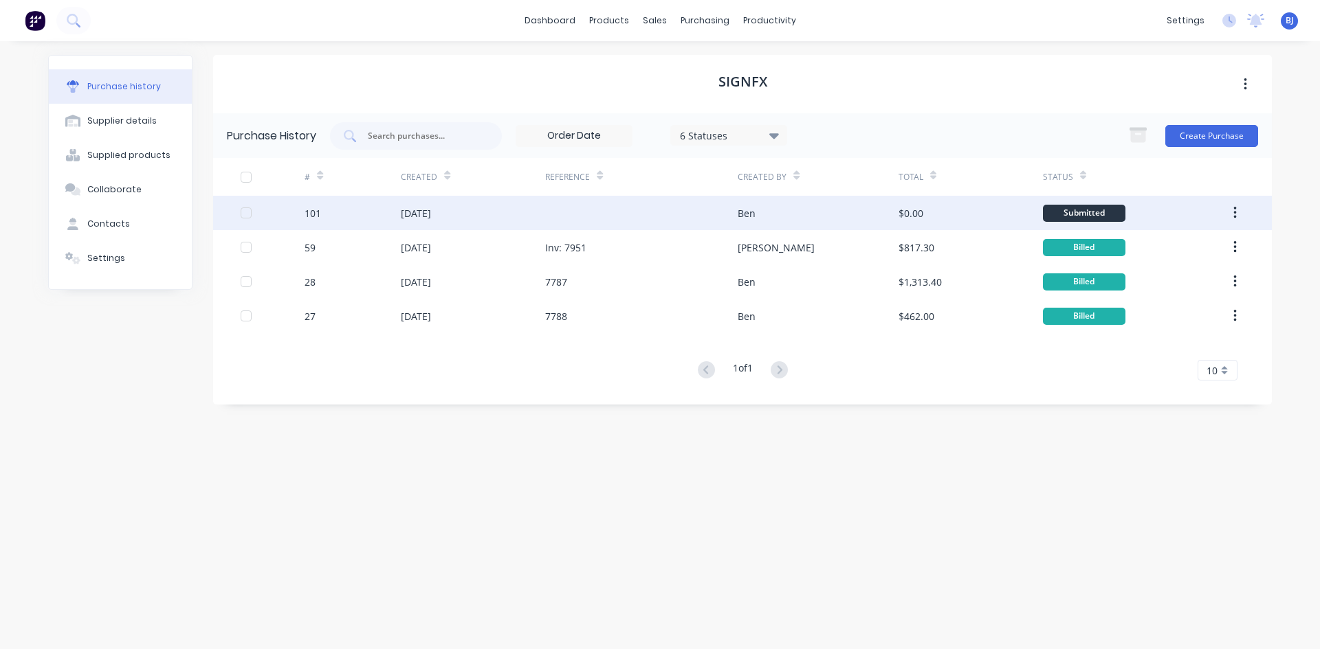
click at [491, 207] on div "[DATE]" at bounding box center [473, 213] width 144 height 34
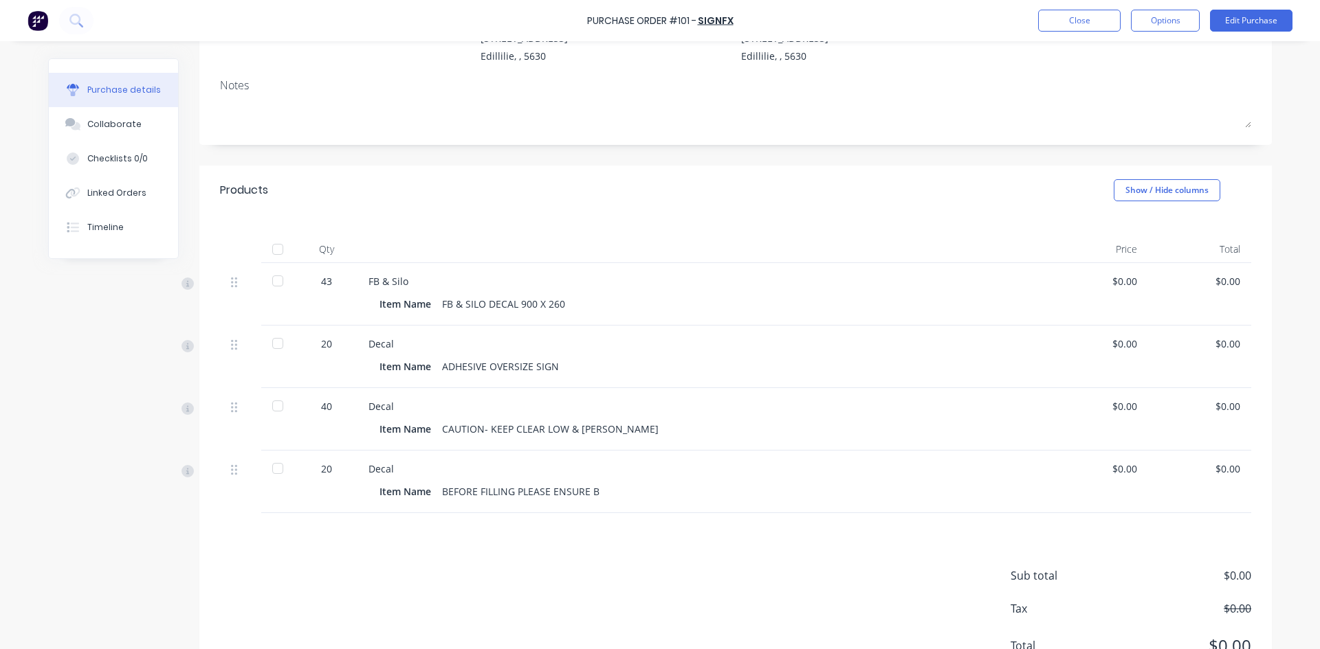
scroll to position [69, 0]
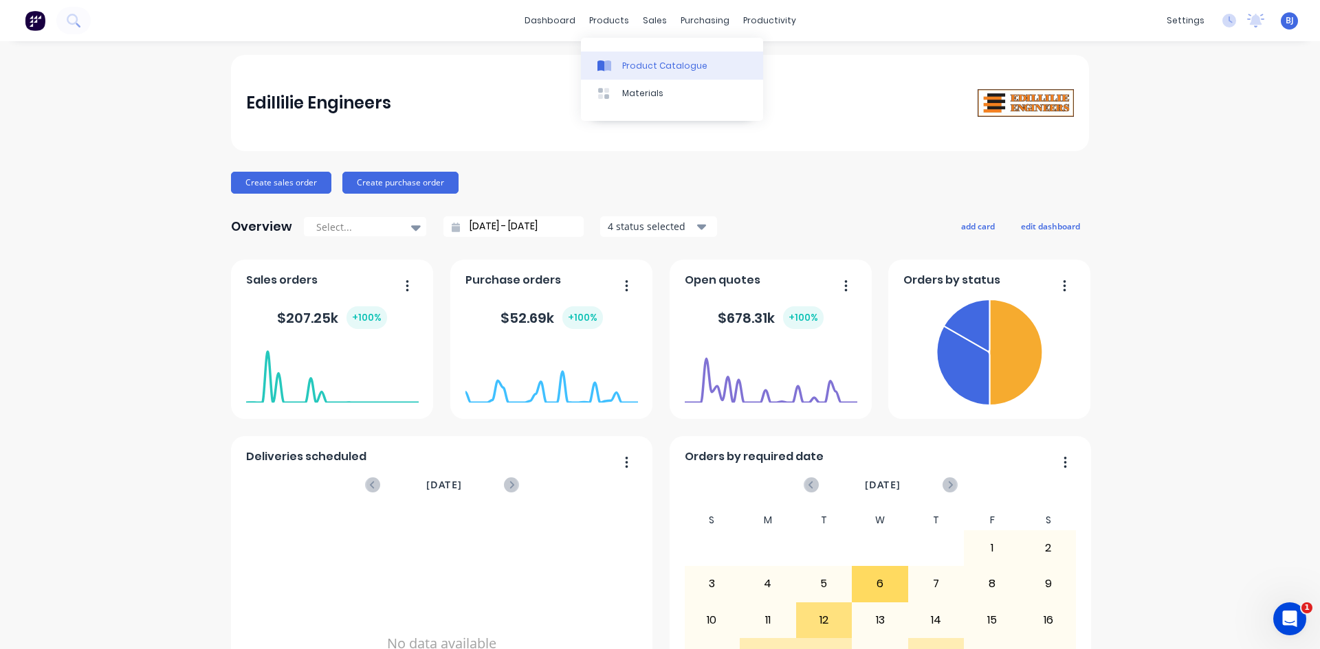
click at [614, 63] on div at bounding box center [607, 66] width 21 height 12
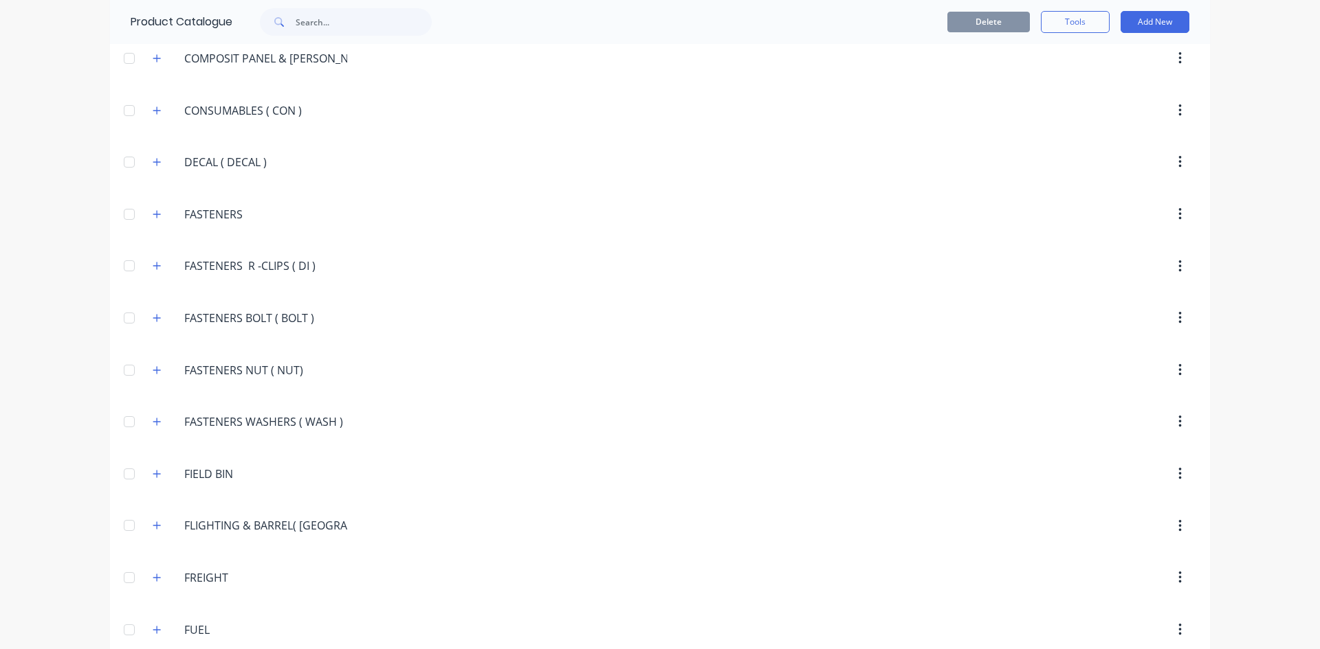
scroll to position [1443, 0]
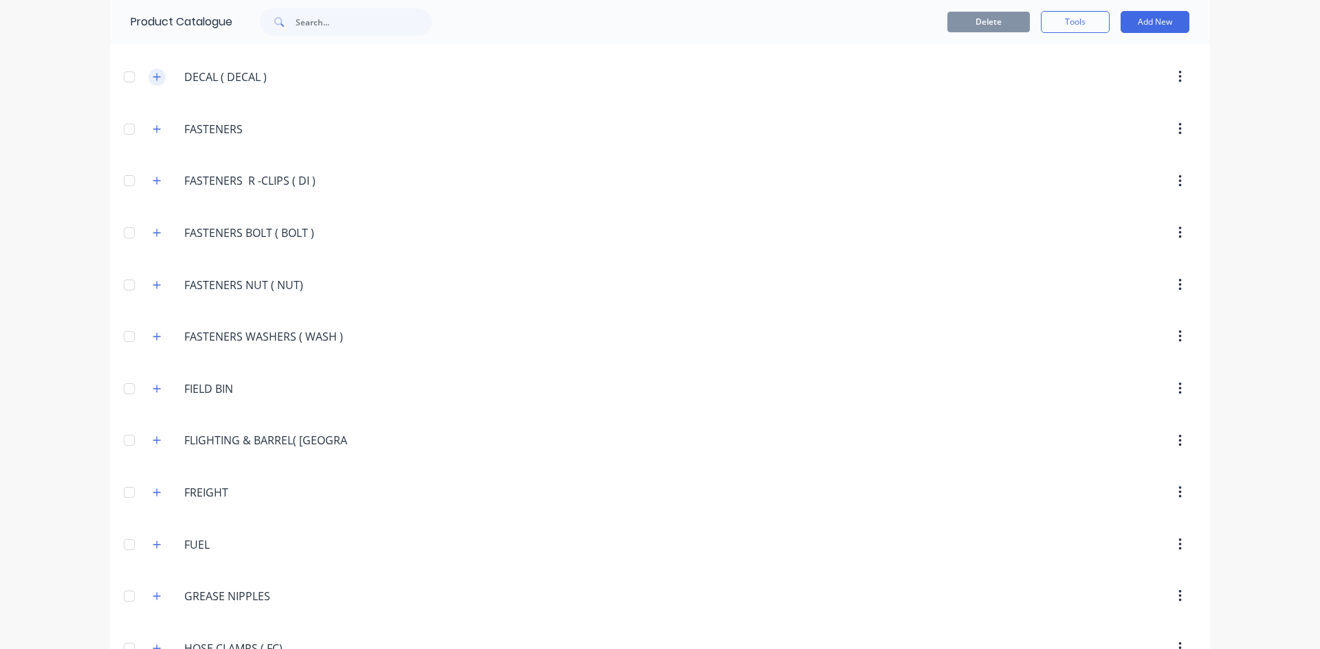
click at [157, 78] on button "button" at bounding box center [156, 77] width 17 height 17
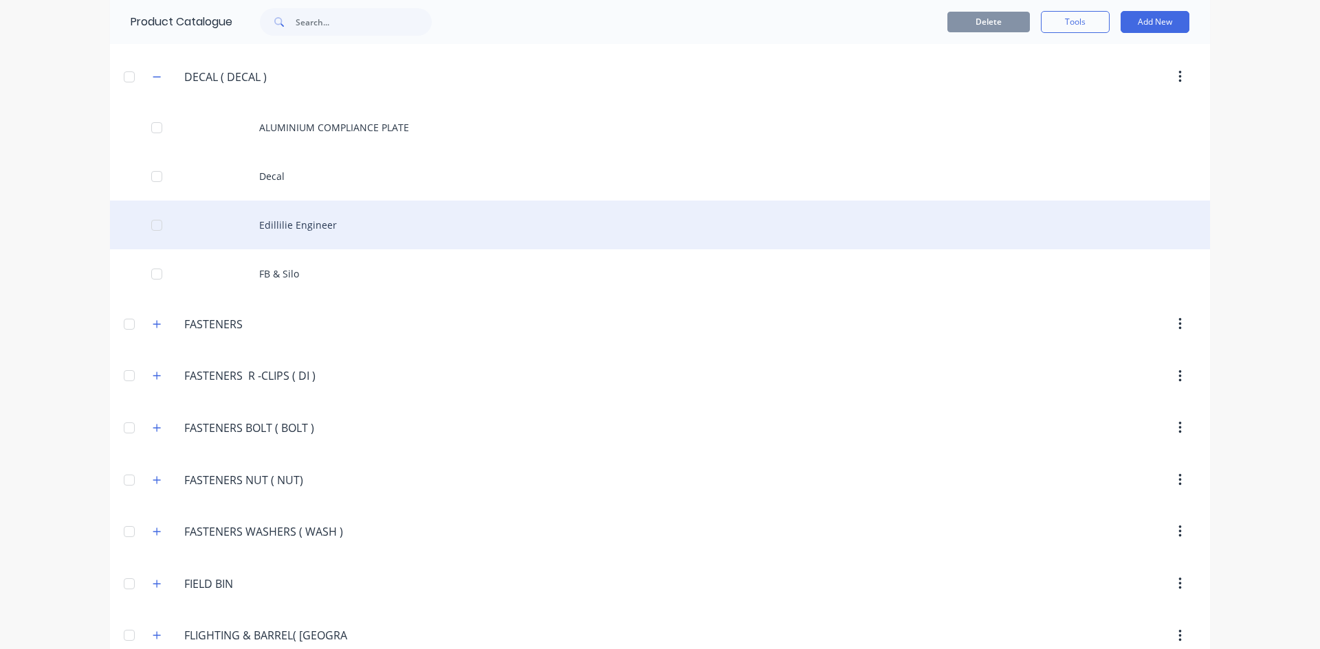
click at [278, 221] on div "Edillilie Engineer" at bounding box center [660, 225] width 1100 height 49
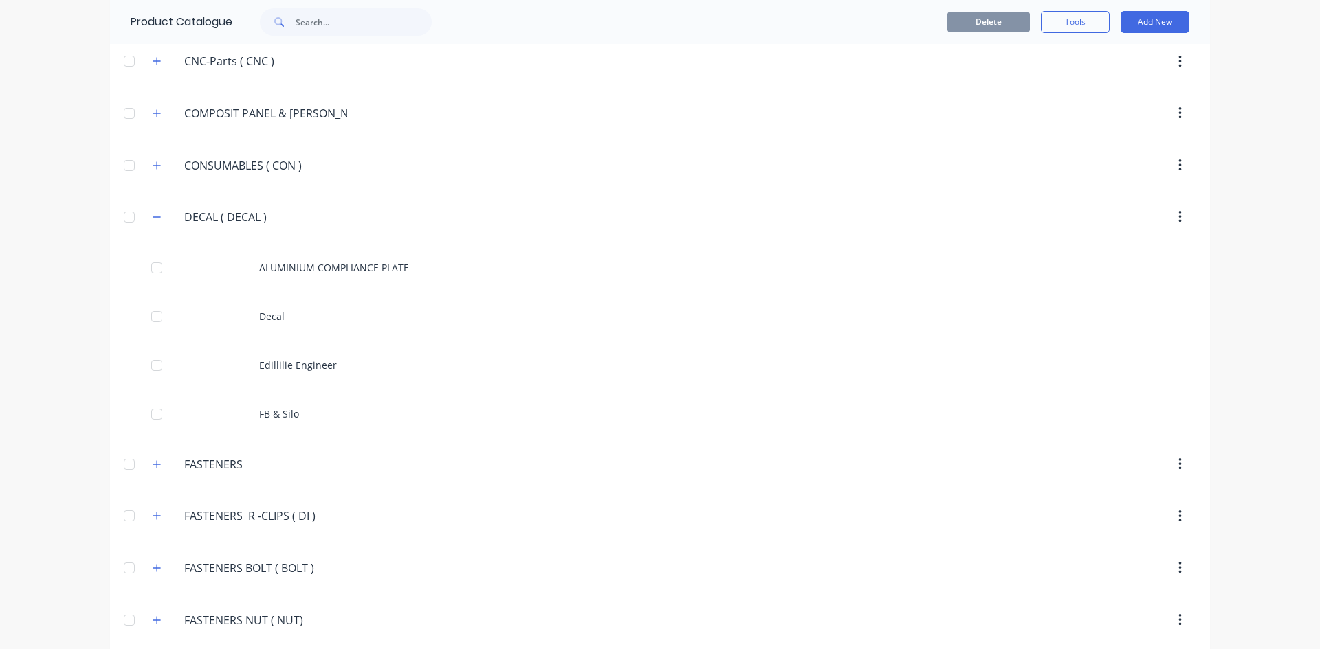
scroll to position [1306, 0]
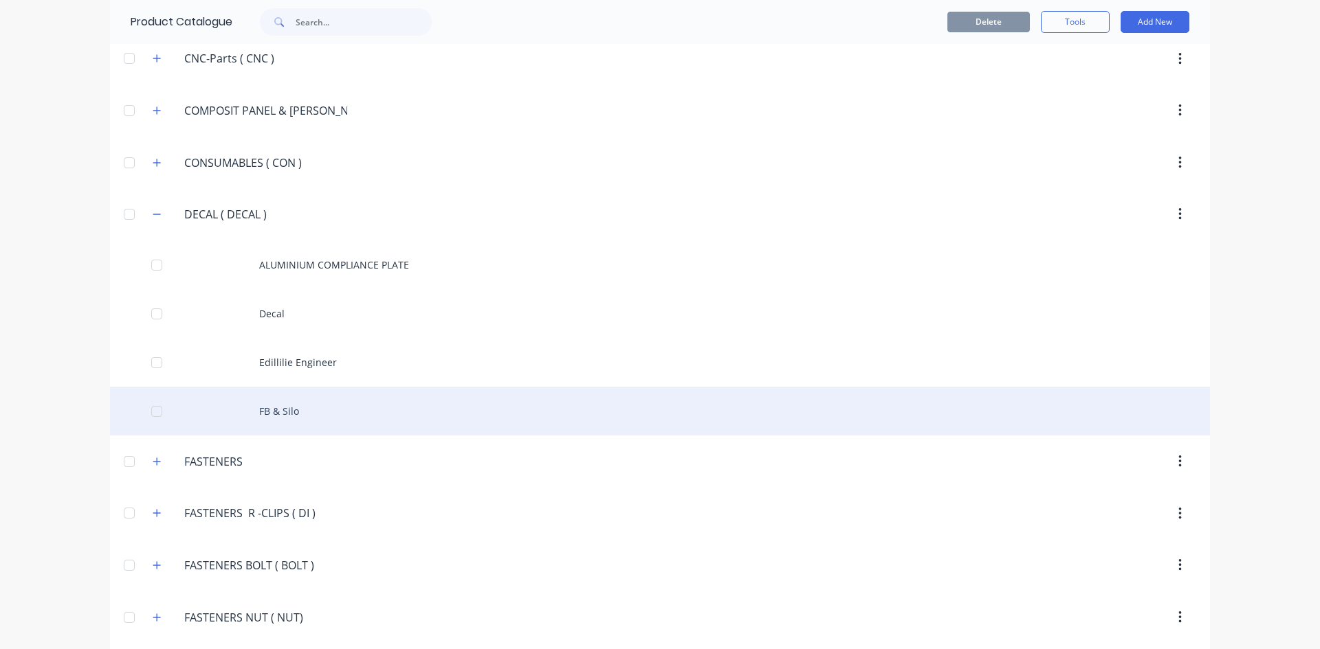
click at [271, 412] on div "FB & Silo" at bounding box center [660, 411] width 1100 height 49
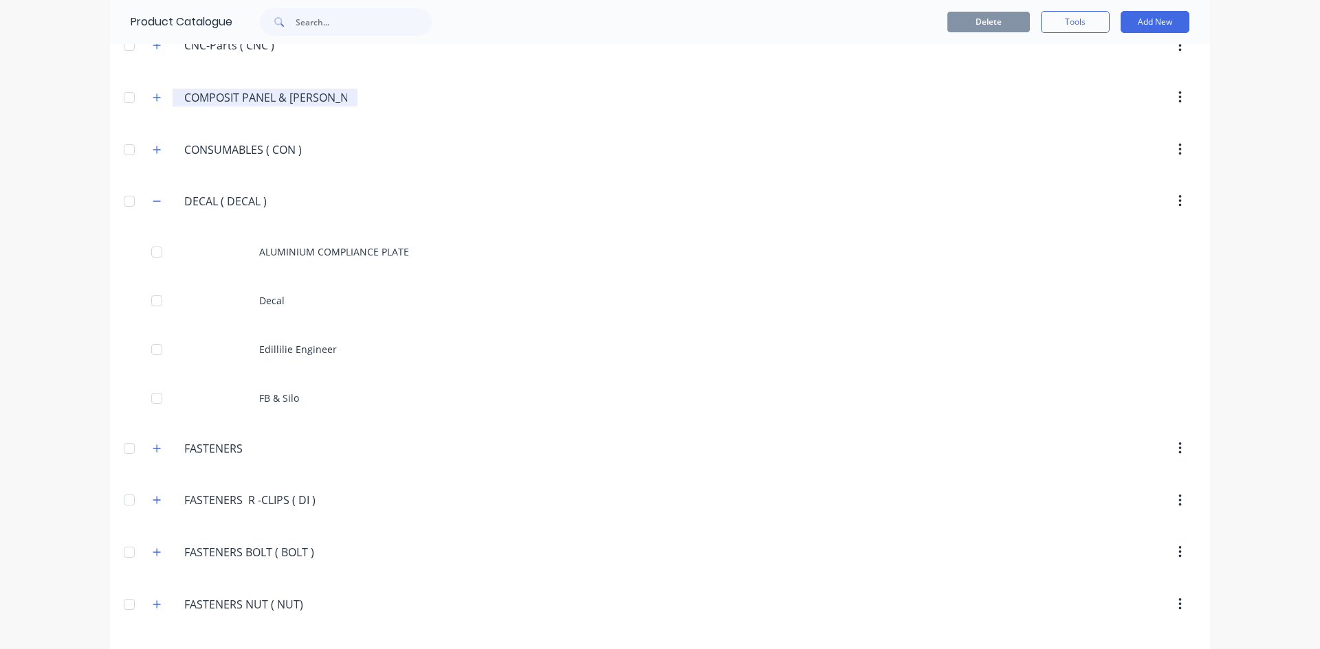
scroll to position [1375, 0]
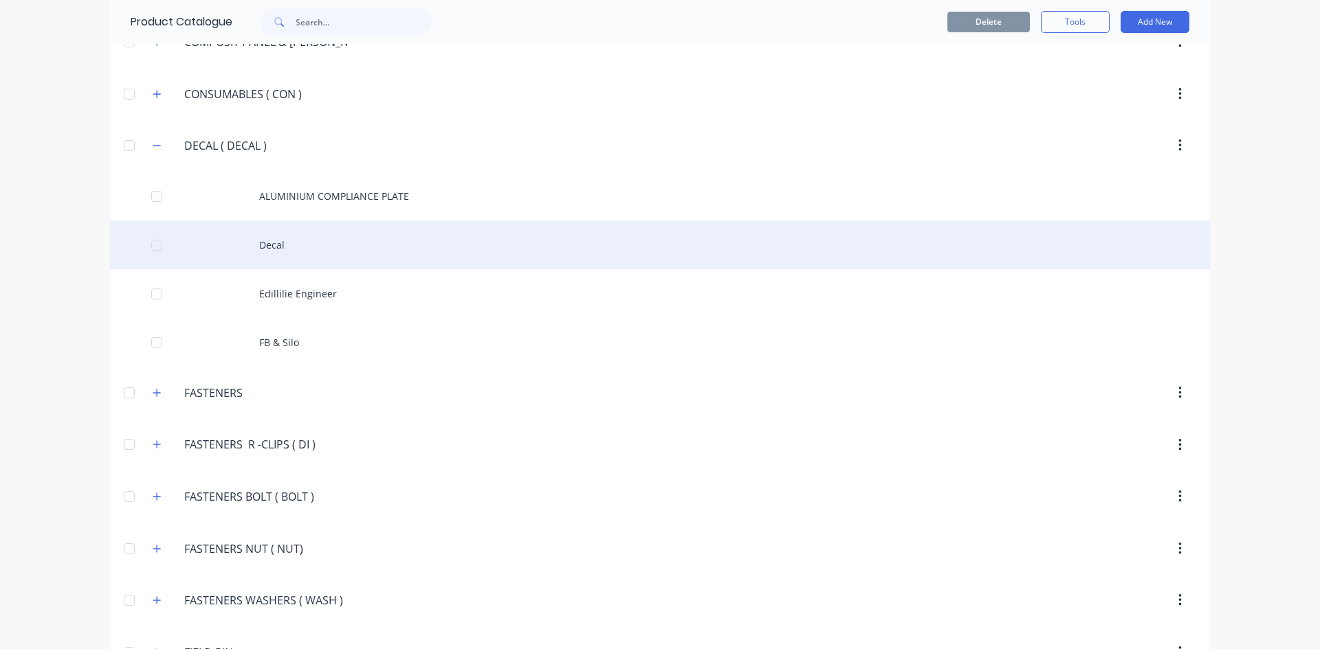
click at [279, 247] on div "Decal" at bounding box center [660, 245] width 1100 height 49
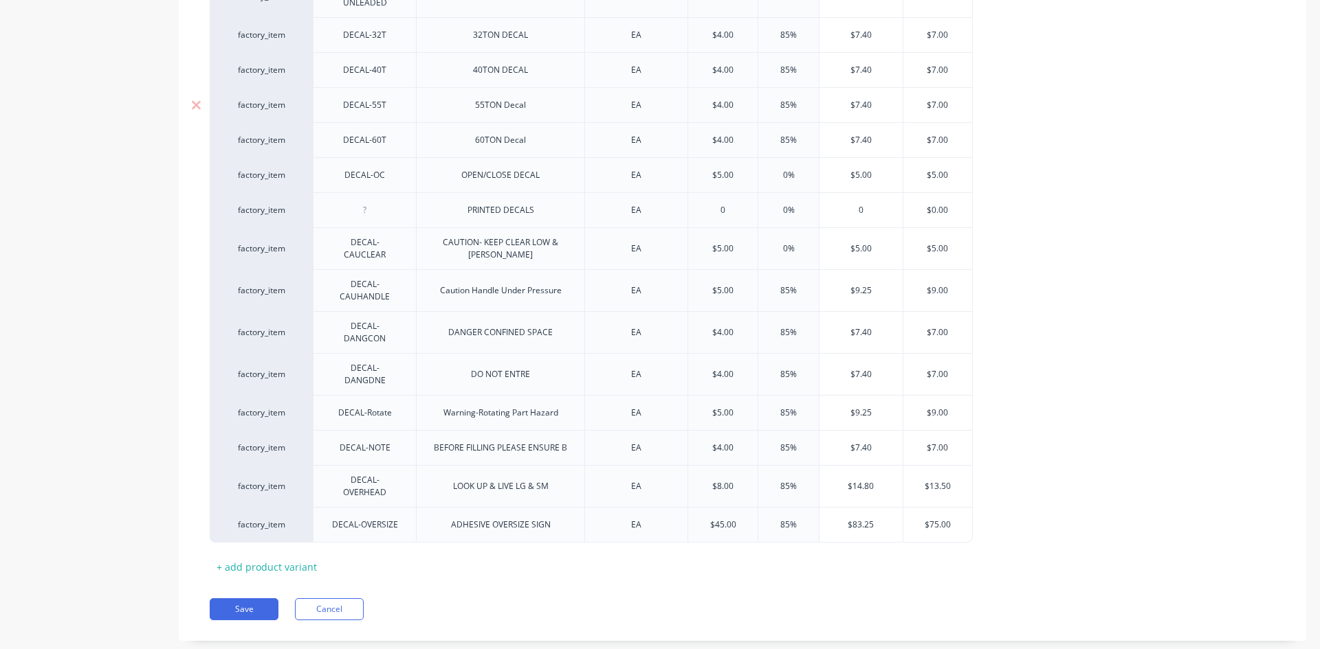
scroll to position [436, 0]
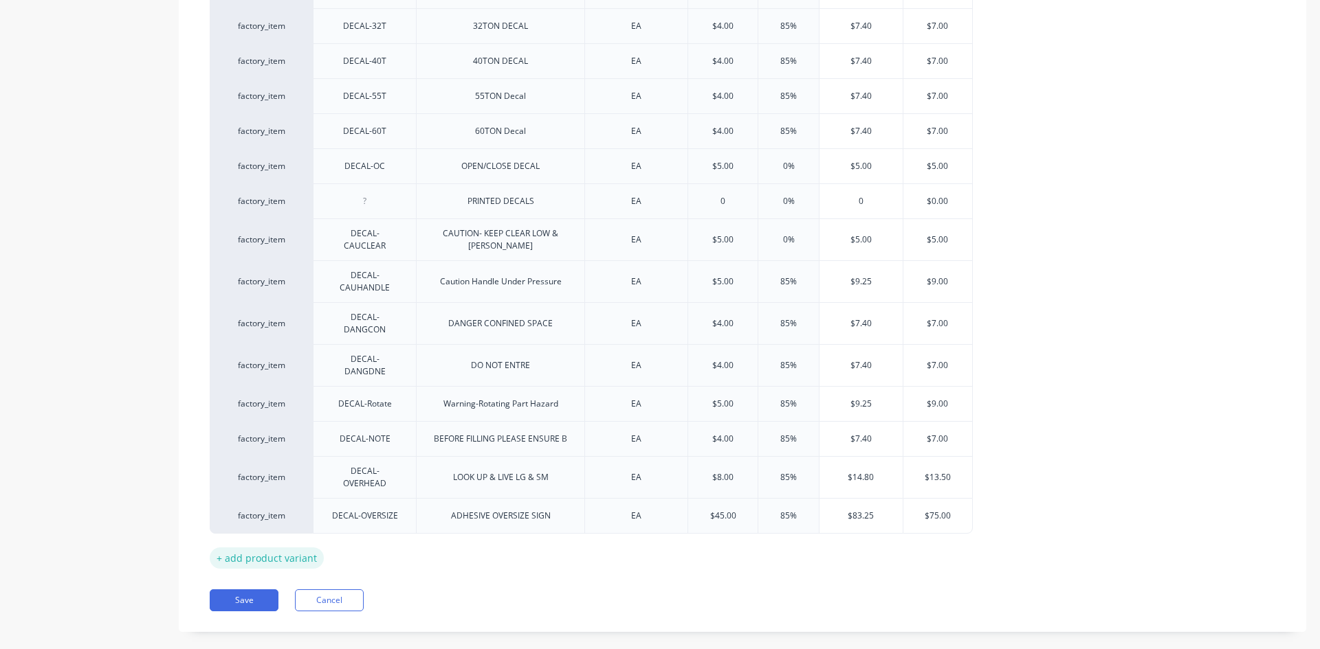
click at [283, 548] on div "+ add product variant" at bounding box center [267, 558] width 114 height 21
type textarea "x"
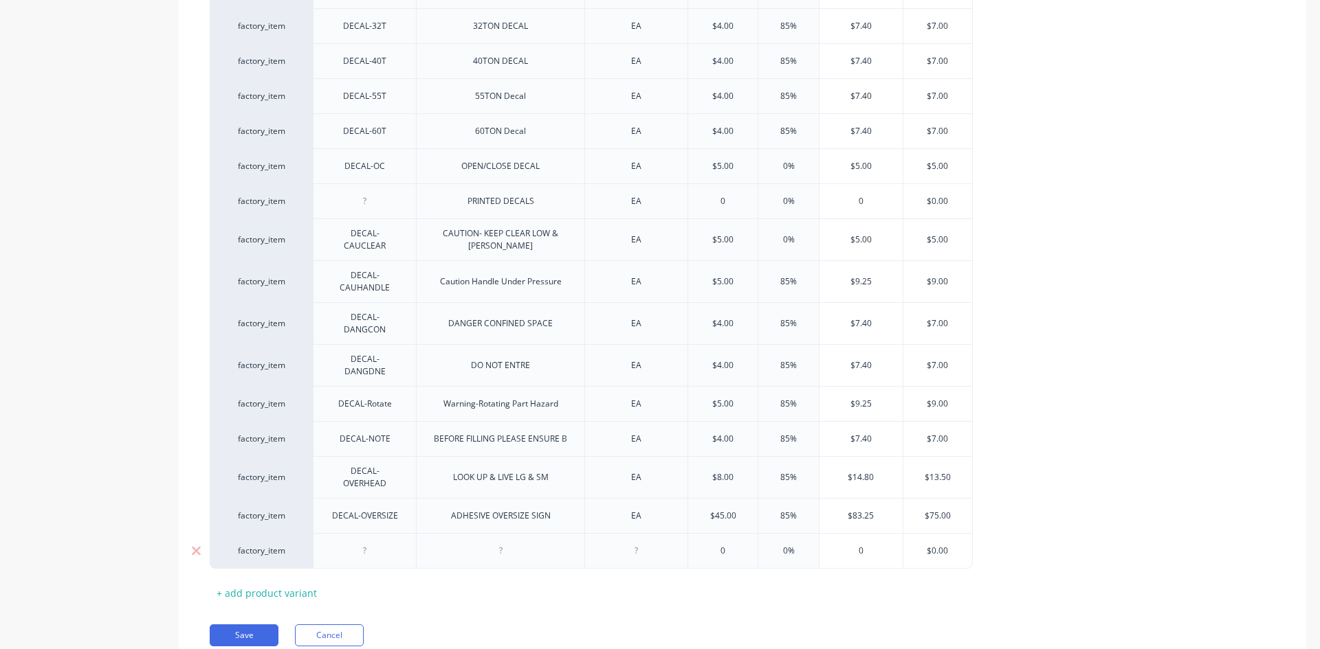
click at [366, 542] on div at bounding box center [365, 551] width 69 height 18
click at [504, 542] on div at bounding box center [500, 551] width 69 height 18
type textarea "x"
drag, startPoint x: 632, startPoint y: 537, endPoint x: 643, endPoint y: 558, distance: 23.7
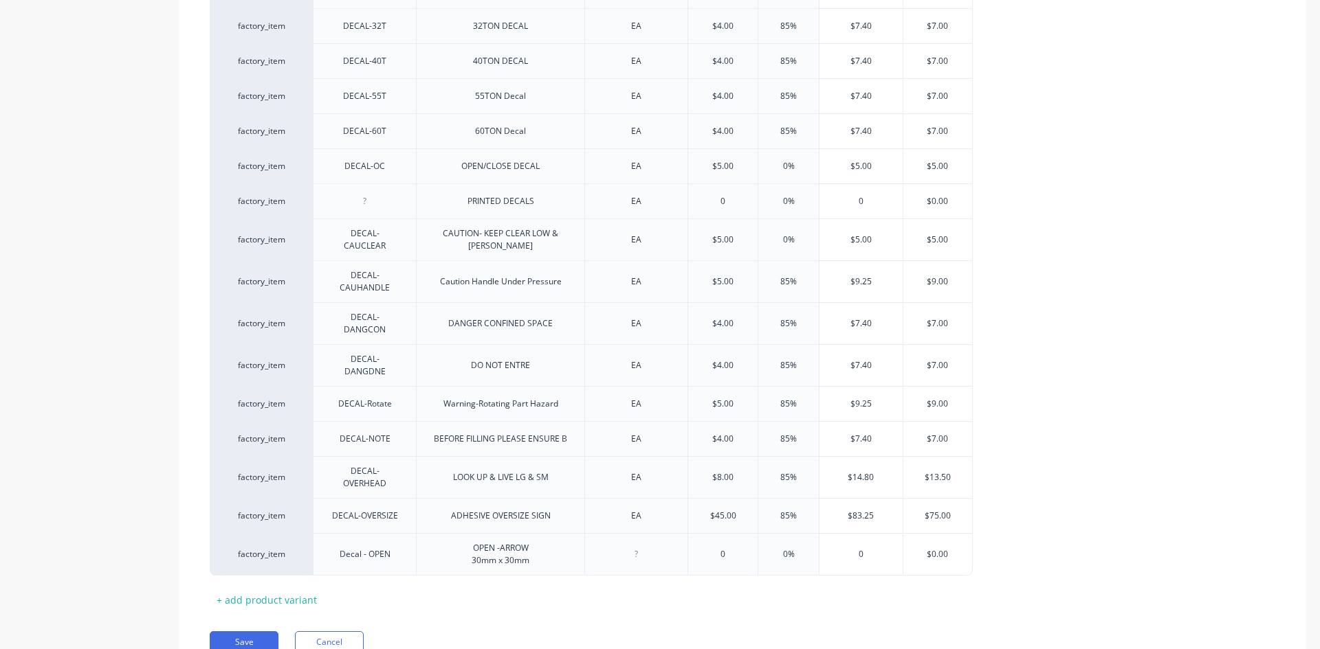
click at [632, 546] on div at bounding box center [636, 555] width 69 height 18
click at [265, 590] on div "+ add product variant" at bounding box center [267, 600] width 114 height 21
type textarea "x"
click at [362, 584] on div at bounding box center [365, 593] width 69 height 18
click at [372, 625] on div "Pricing Buying Selling Tracking MYOB Item # MYOB Item # Item Name Unit Measure …" at bounding box center [742, 271] width 1127 height 878
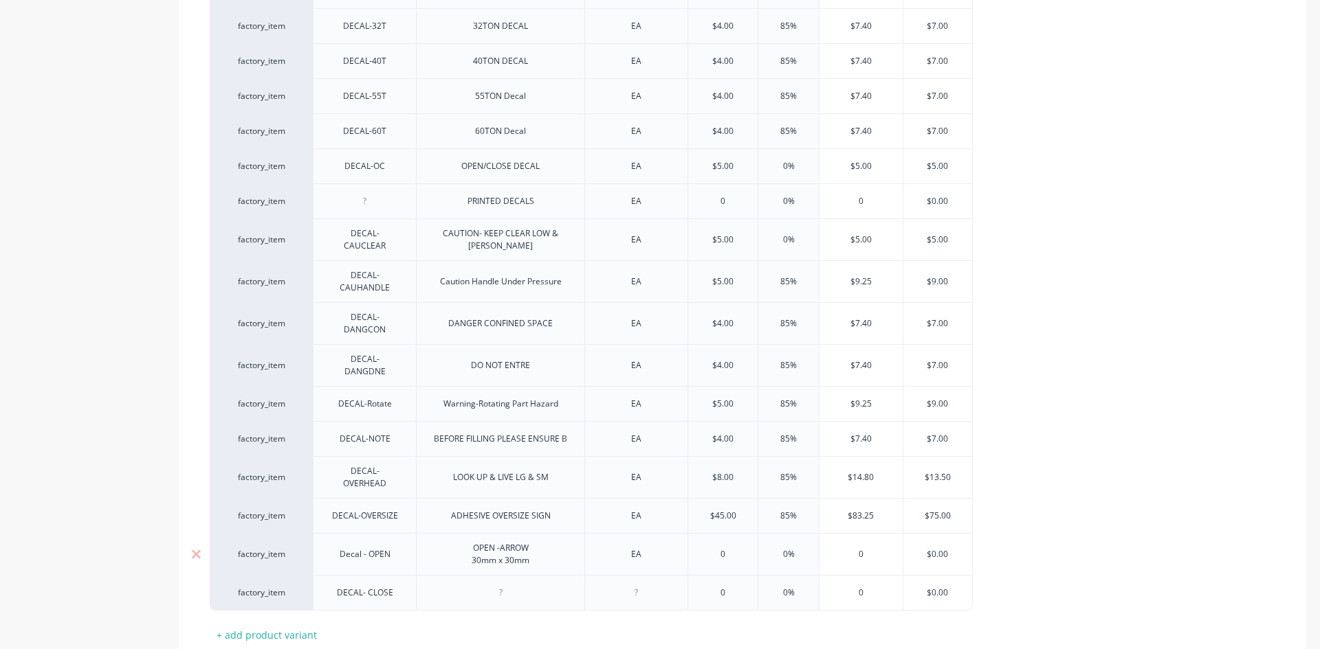
click at [359, 546] on div "Decal - OPEN" at bounding box center [365, 555] width 73 height 18
click at [364, 546] on div "Decal - OPEN" at bounding box center [365, 555] width 73 height 18
click at [361, 546] on div "Decal - OPEN" at bounding box center [365, 555] width 73 height 18
type textarea "x"
click at [500, 584] on div at bounding box center [500, 593] width 69 height 18
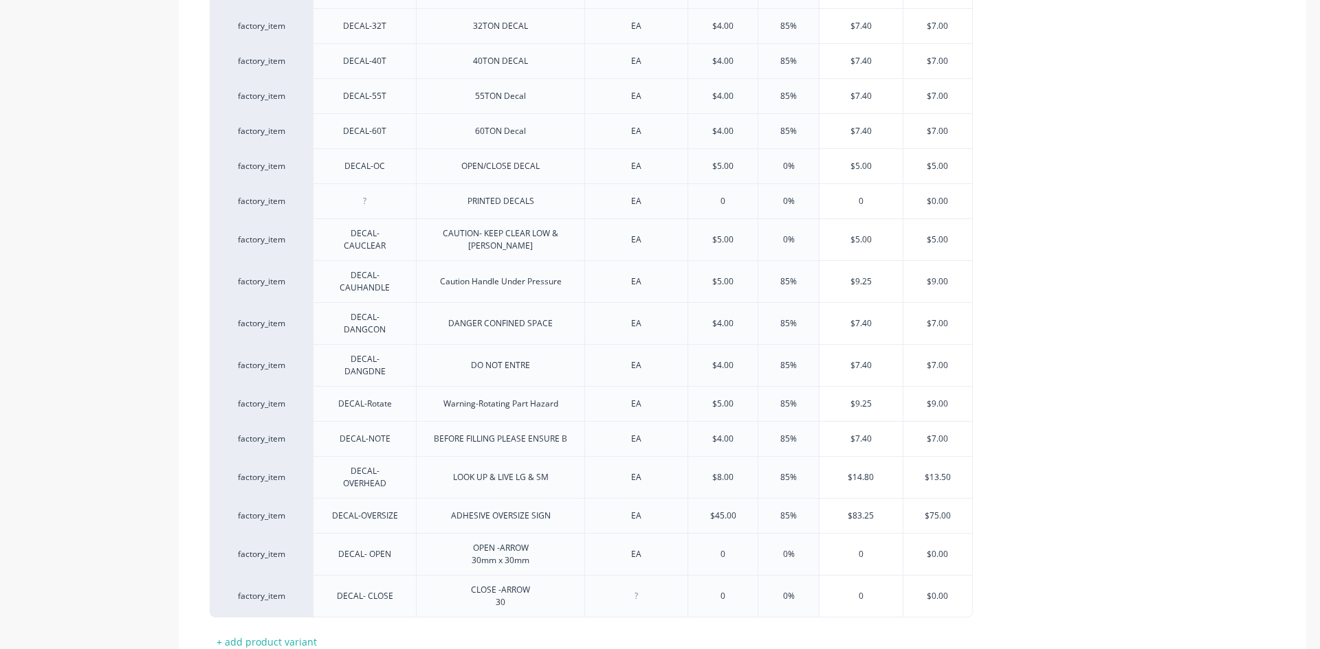
click at [550, 620] on div "MYOB Item # MYOB Item # Item Name Unit Measure Cost Markup Price Standard facto…" at bounding box center [742, 276] width 1065 height 753
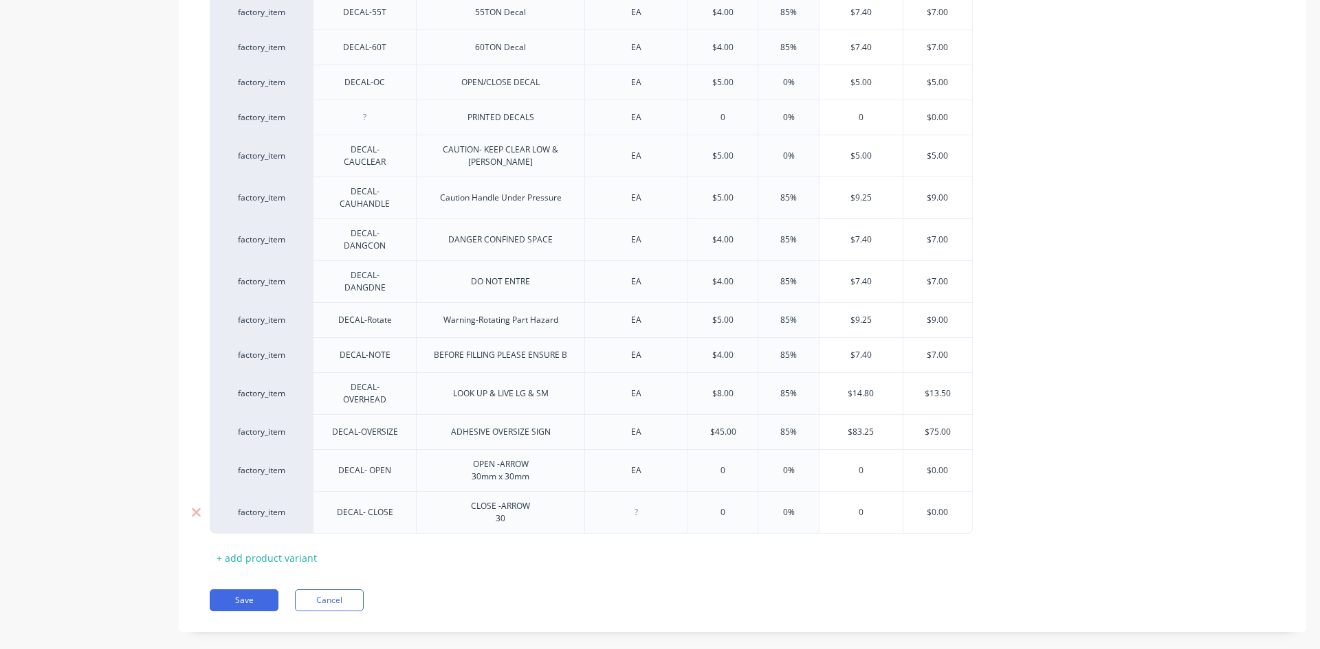
click at [511, 502] on div "CLOSE -ARROW 30" at bounding box center [500, 513] width 81 height 30
type textarea "x"
drag, startPoint x: 636, startPoint y: 498, endPoint x: 643, endPoint y: 513, distance: 16.6
click at [636, 504] on div at bounding box center [636, 513] width 69 height 18
click at [258, 590] on button "Save" at bounding box center [244, 601] width 69 height 22
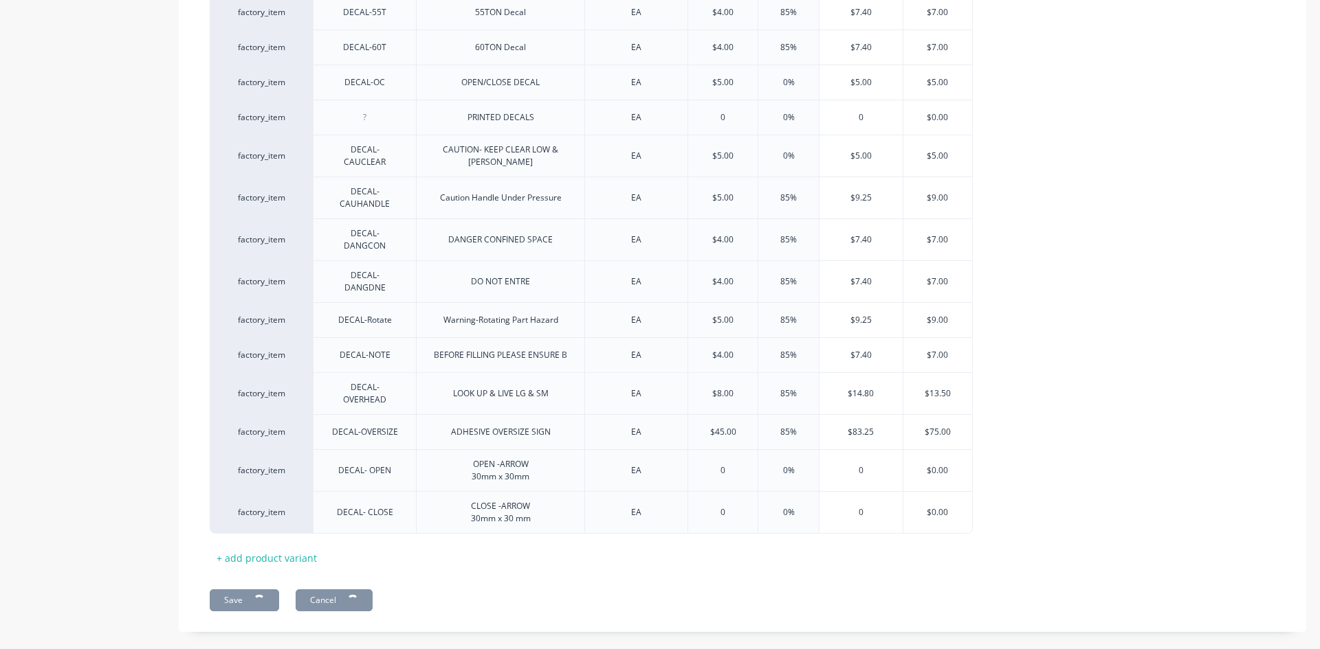
type textarea "x"
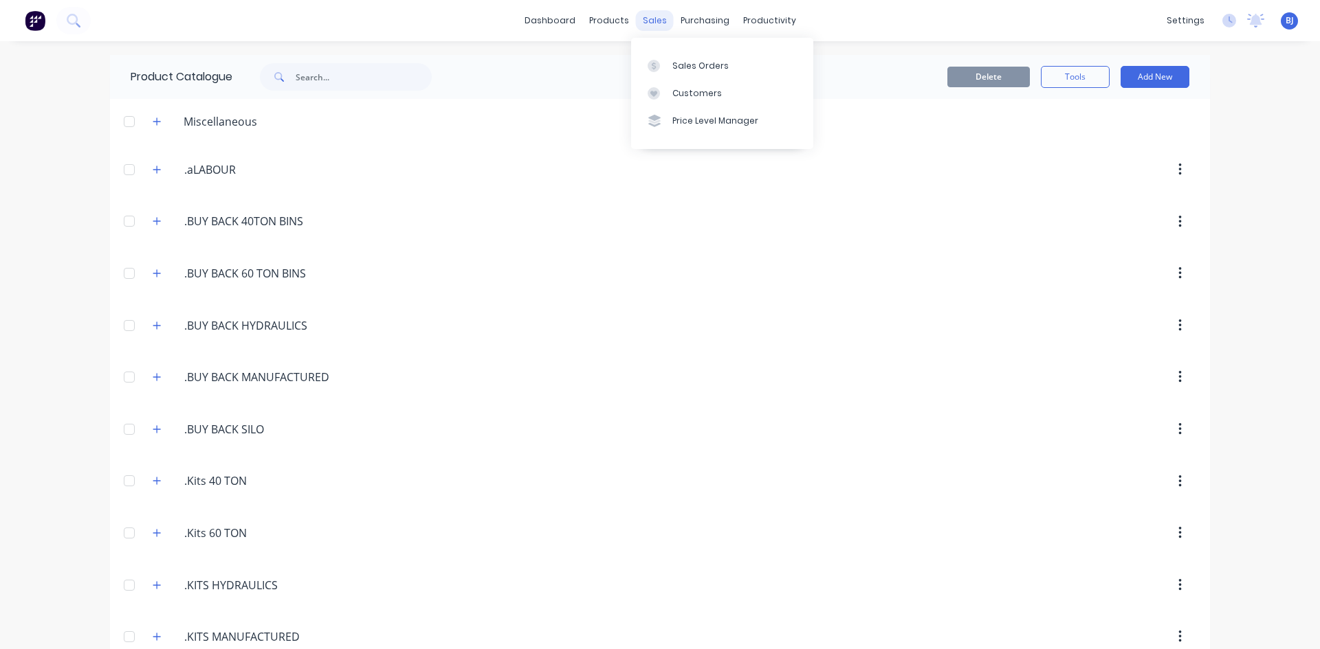
click at [647, 23] on div "sales" at bounding box center [655, 20] width 38 height 21
click at [663, 67] on div at bounding box center [657, 66] width 21 height 12
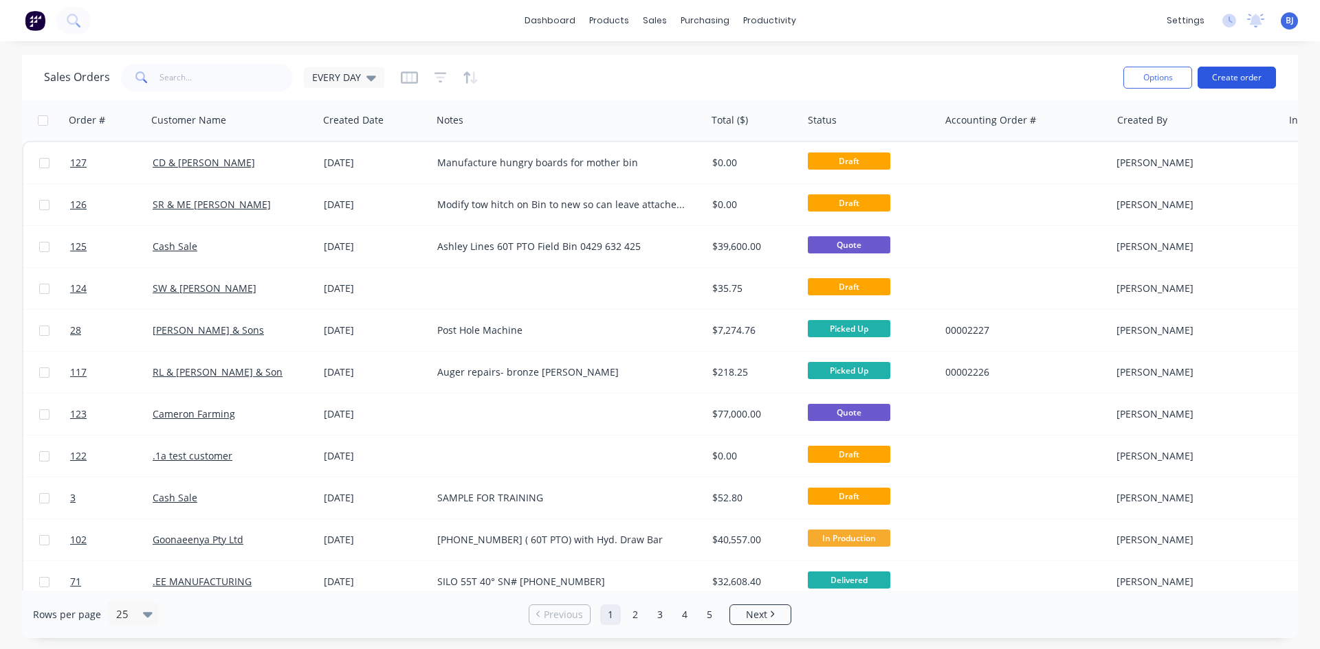
click at [1216, 73] on button "Create order" at bounding box center [1236, 78] width 78 height 22
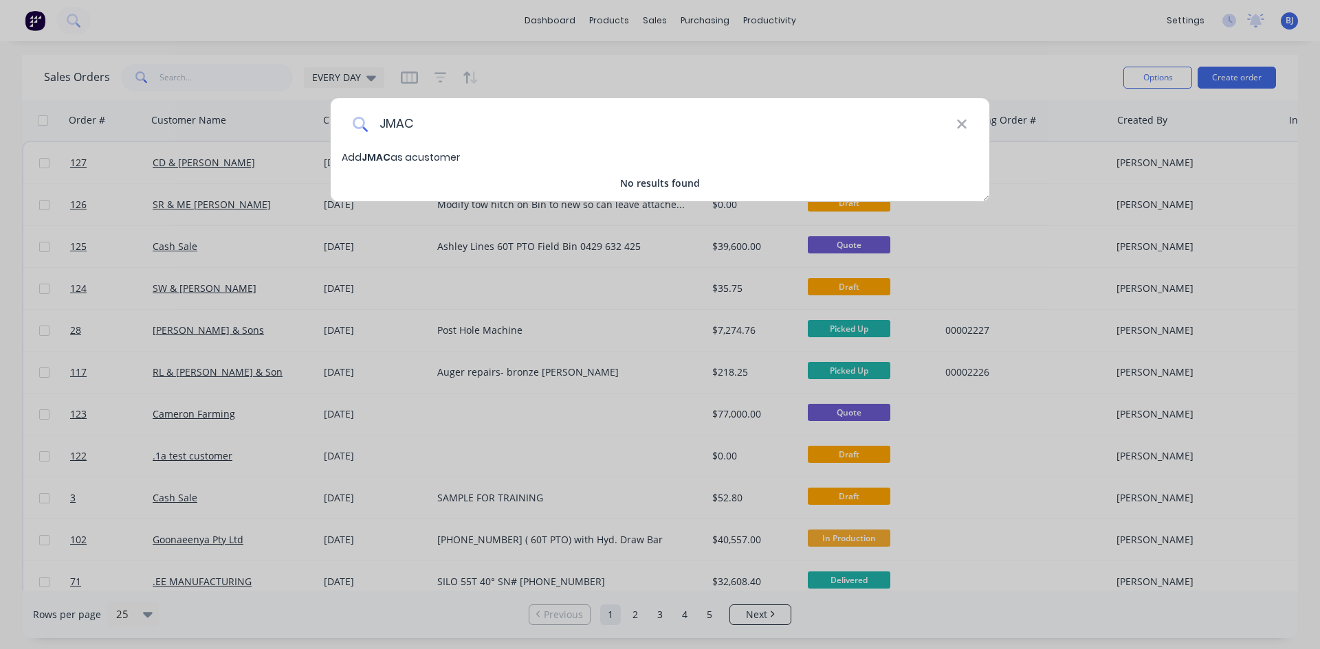
click at [418, 124] on input "JMAC" at bounding box center [662, 124] width 588 height 52
type input "JMAC AG"
click at [968, 122] on div "JMAC AG" at bounding box center [660, 124] width 658 height 52
click at [963, 125] on icon at bounding box center [961, 124] width 9 height 9
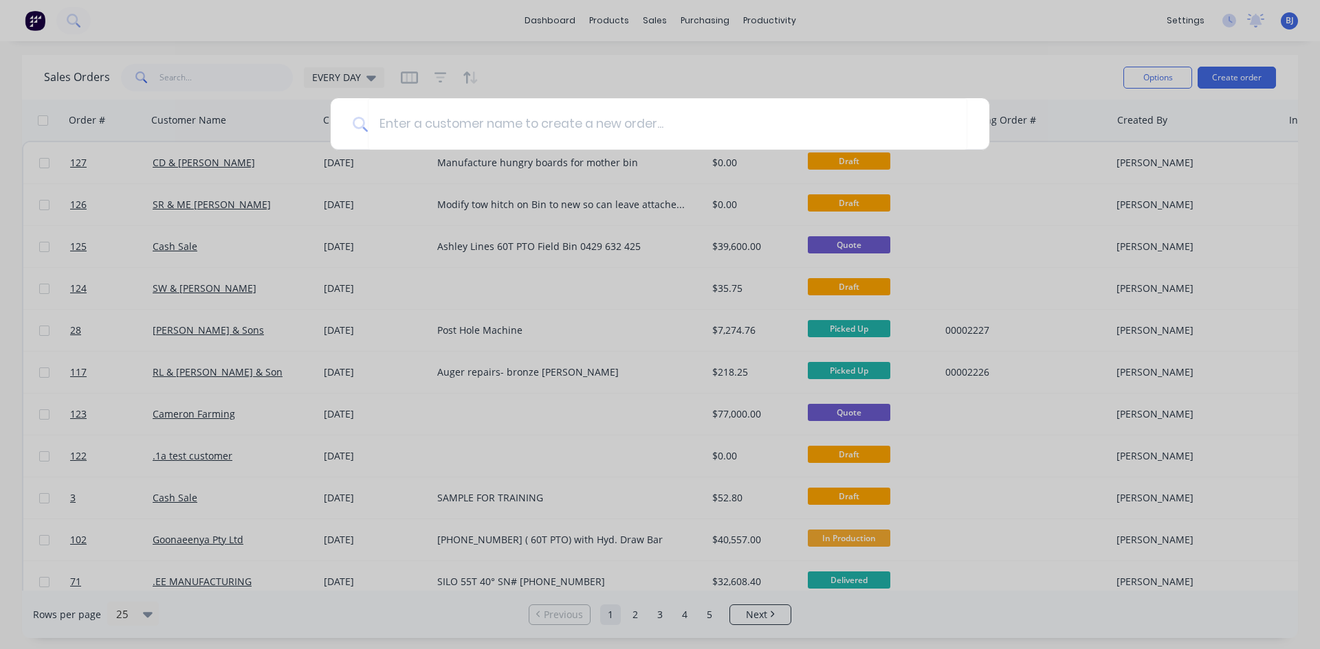
click at [846, 38] on div at bounding box center [660, 324] width 1320 height 649
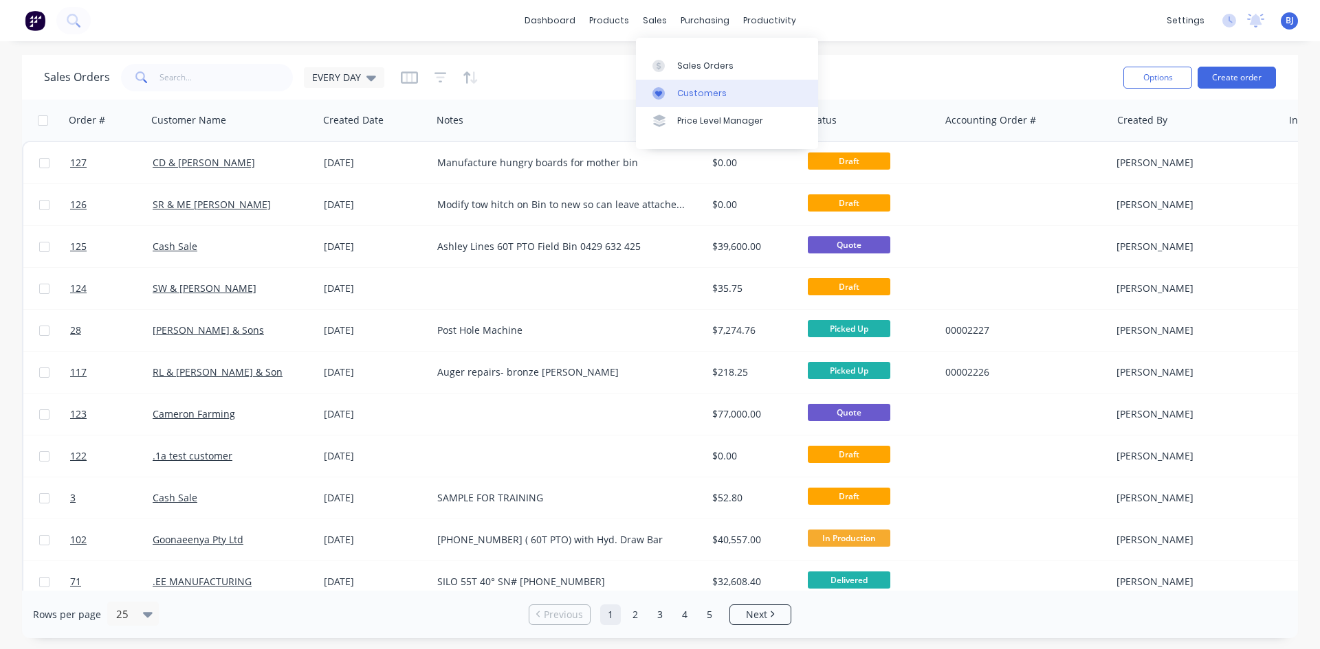
click at [677, 89] on div "Customers" at bounding box center [701, 93] width 49 height 12
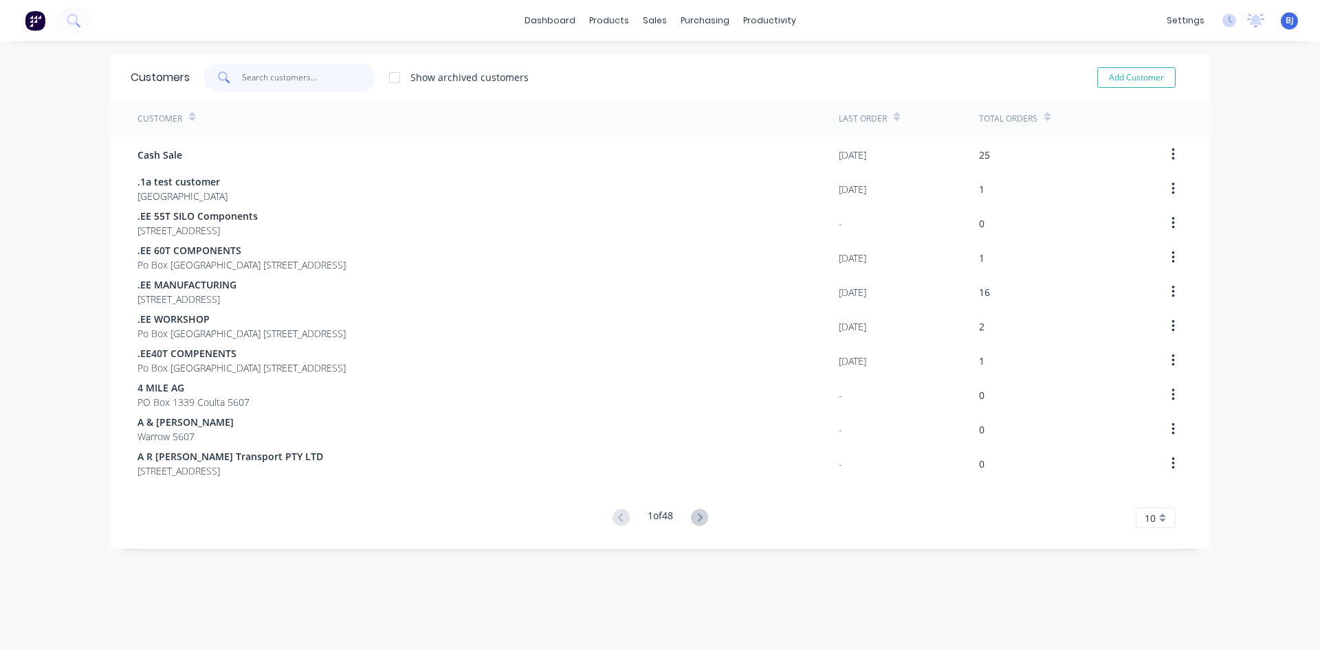
click at [268, 80] on input "text" at bounding box center [309, 77] width 134 height 27
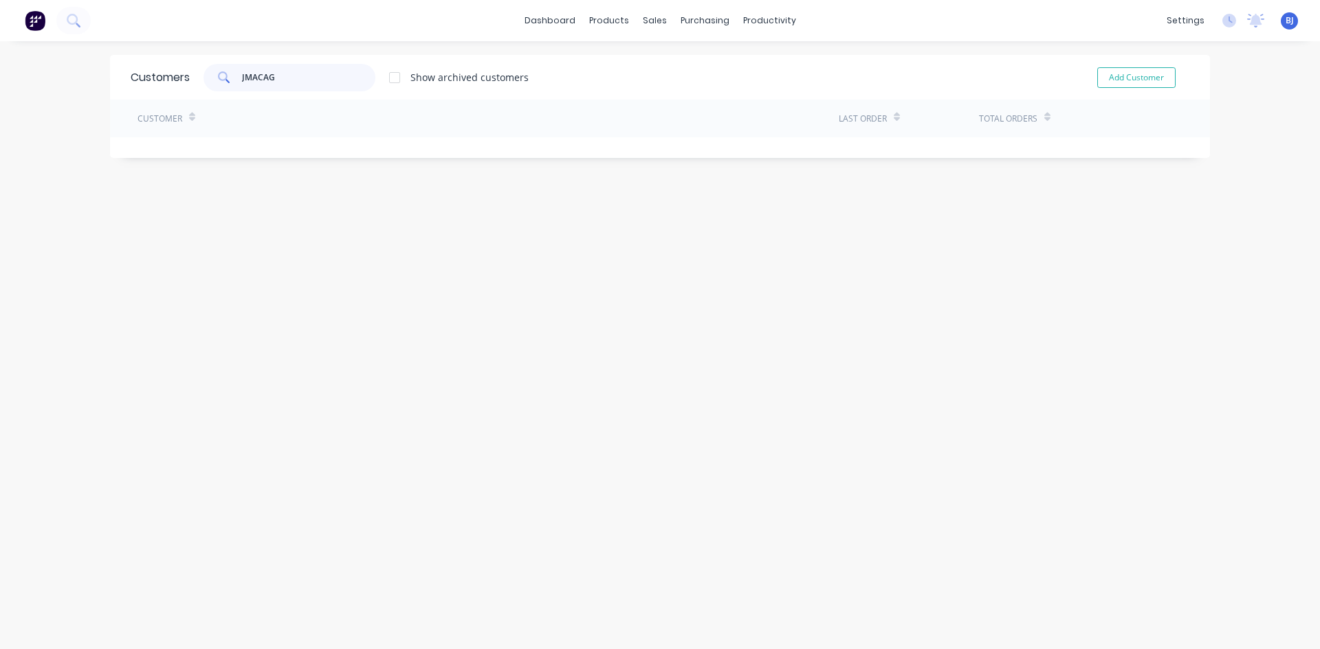
type input "JMACAG"
click at [427, 117] on div "Customer" at bounding box center [487, 119] width 701 height 38
click at [1109, 76] on button "Add Customer" at bounding box center [1136, 77] width 78 height 21
select select "AU"
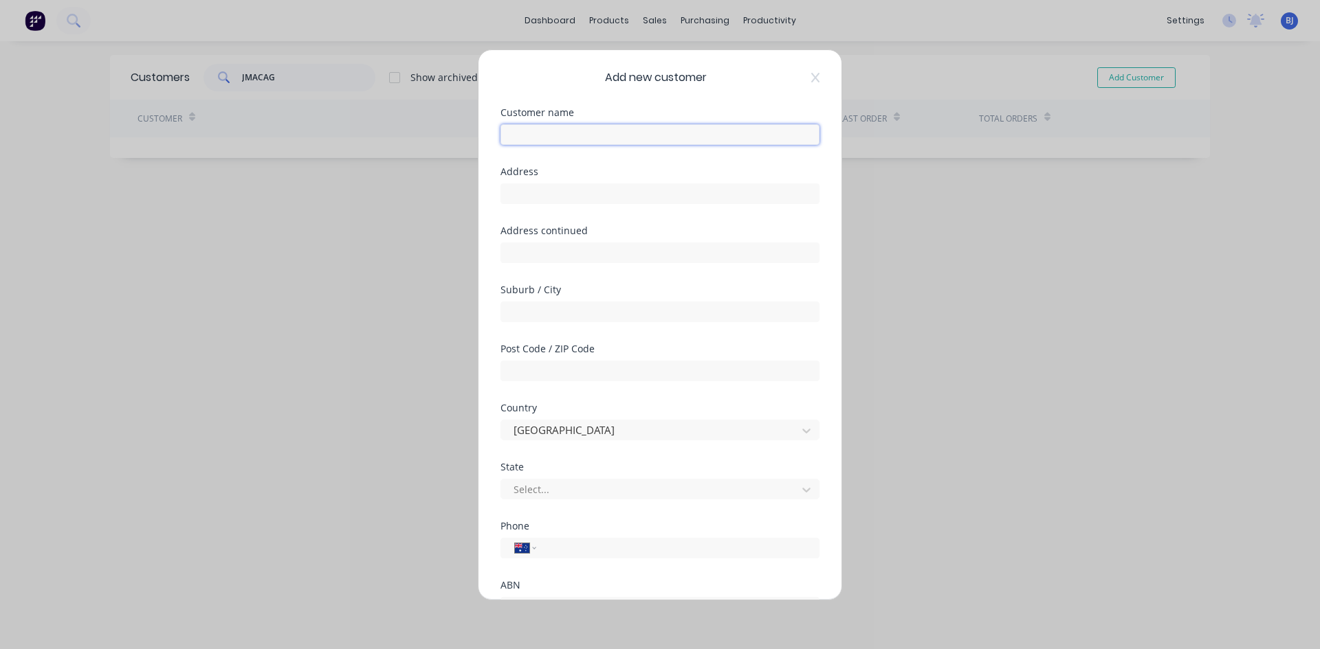
drag, startPoint x: 517, startPoint y: 135, endPoint x: 533, endPoint y: 140, distance: 17.2
click at [518, 135] on input "text" at bounding box center [659, 134] width 319 height 21
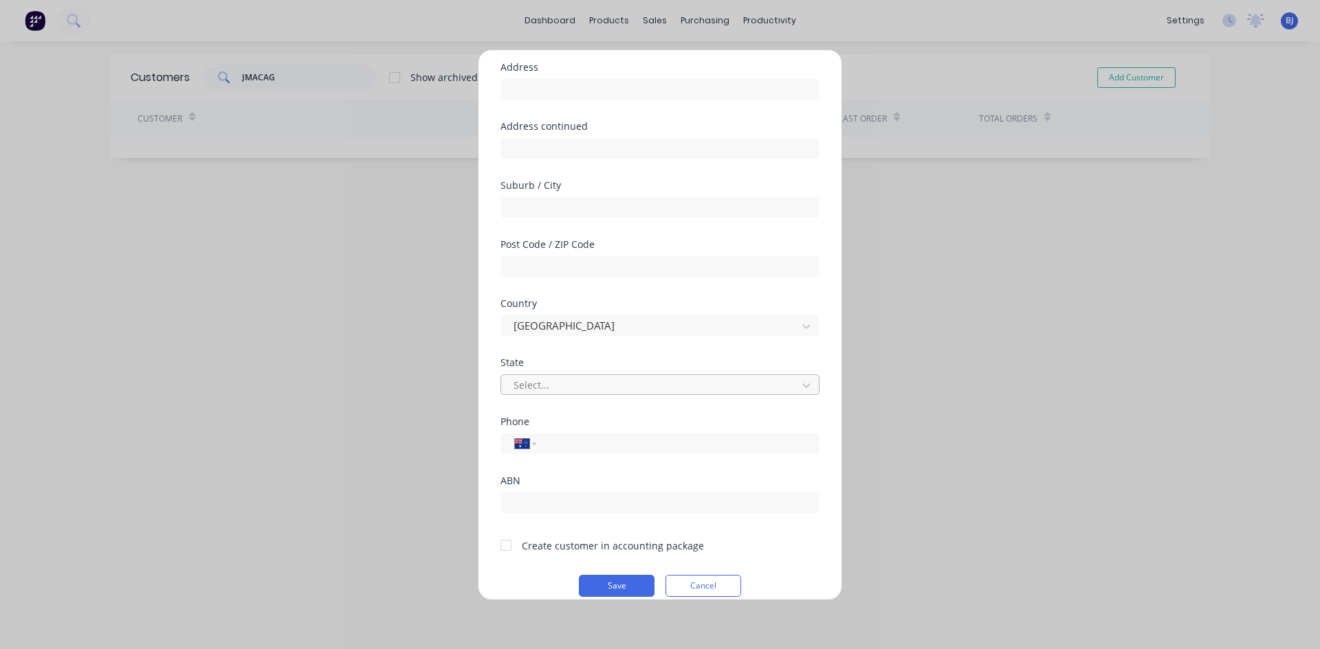
scroll to position [121, 0]
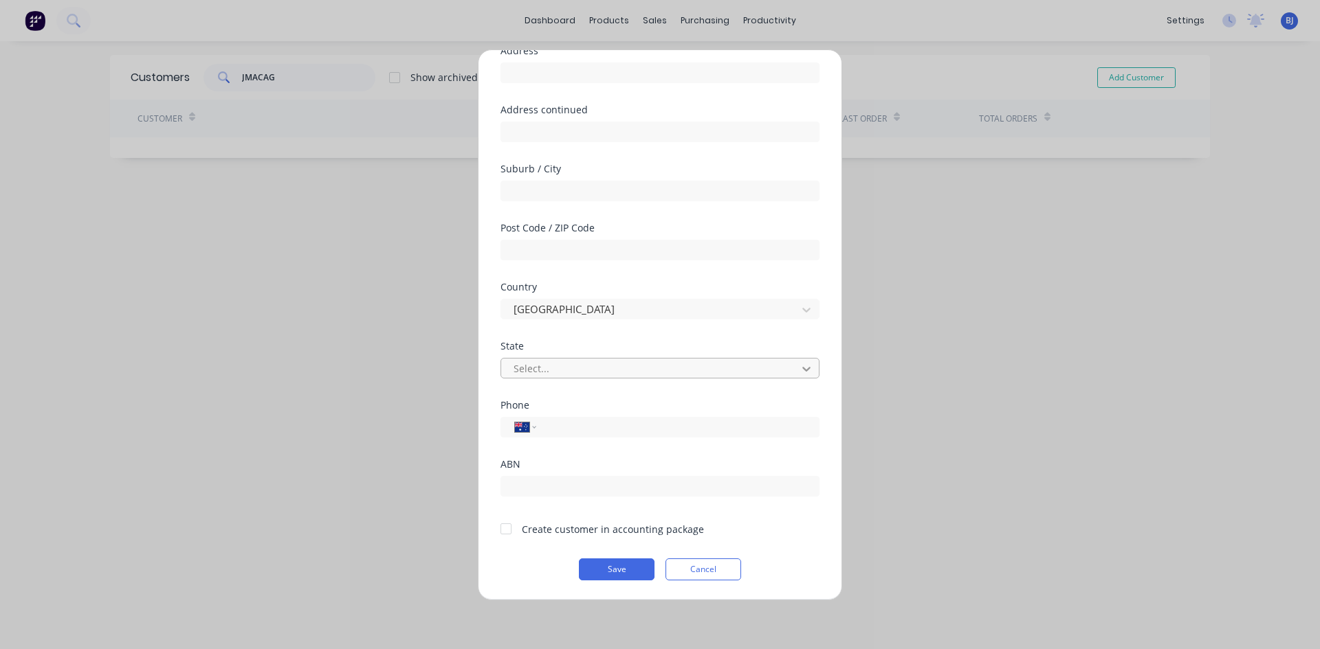
type input "JMAC AG"
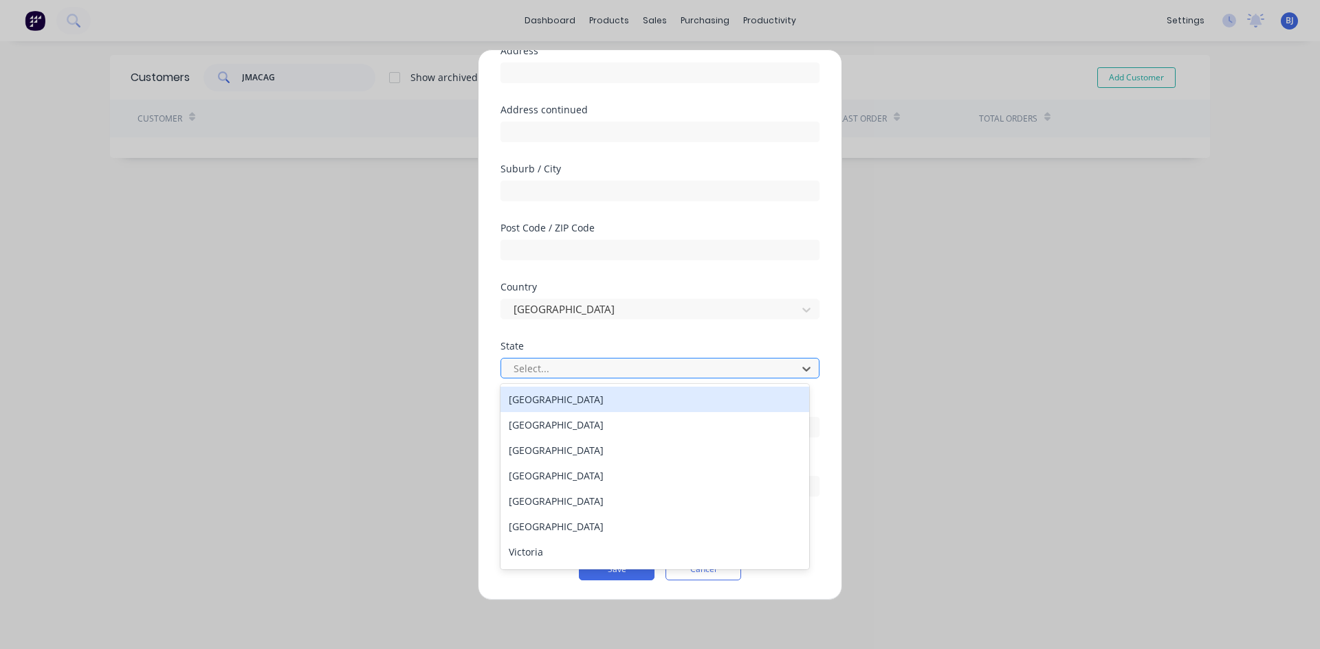
drag, startPoint x: 799, startPoint y: 368, endPoint x: 781, endPoint y: 377, distance: 20.0
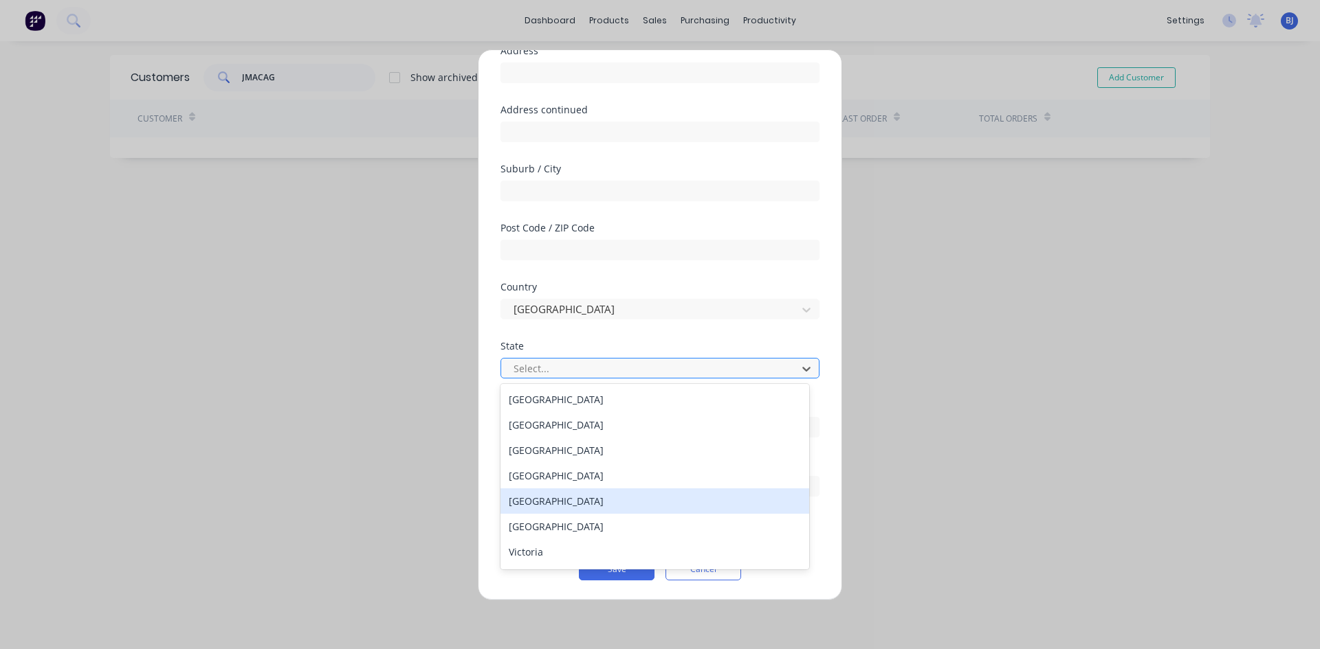
click at [590, 497] on div "South Australia" at bounding box center [654, 501] width 309 height 25
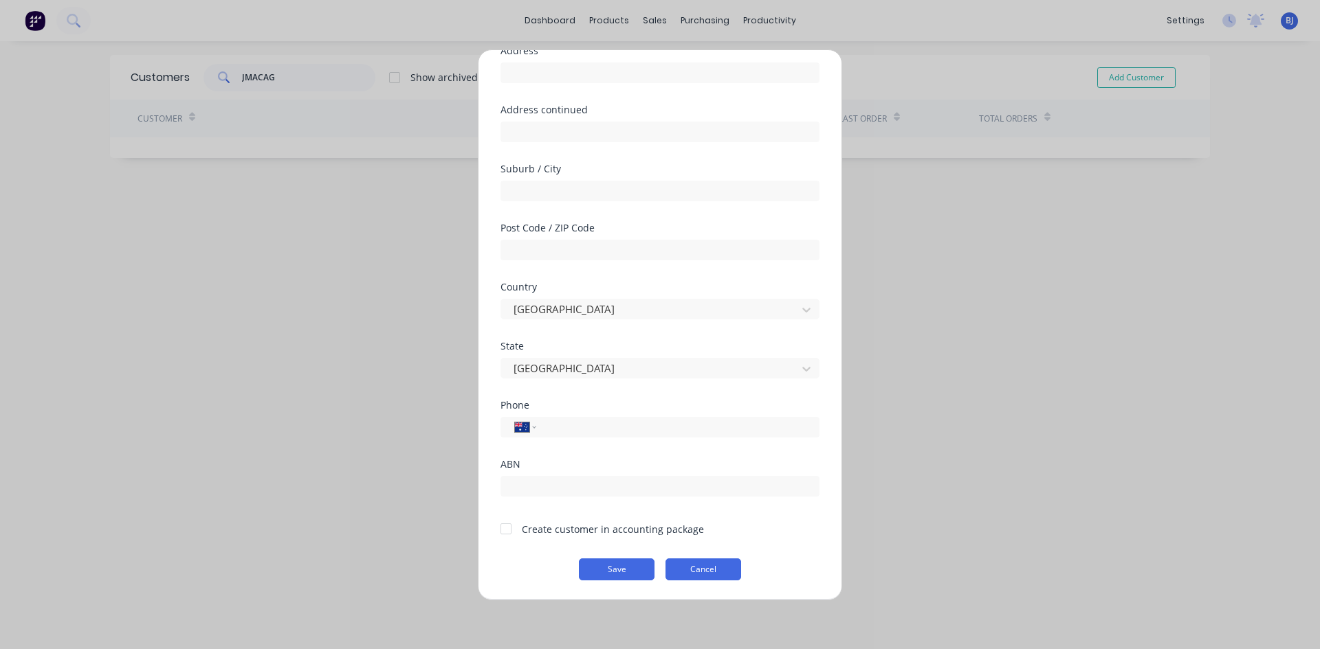
click at [690, 572] on button "Cancel" at bounding box center [703, 570] width 76 height 22
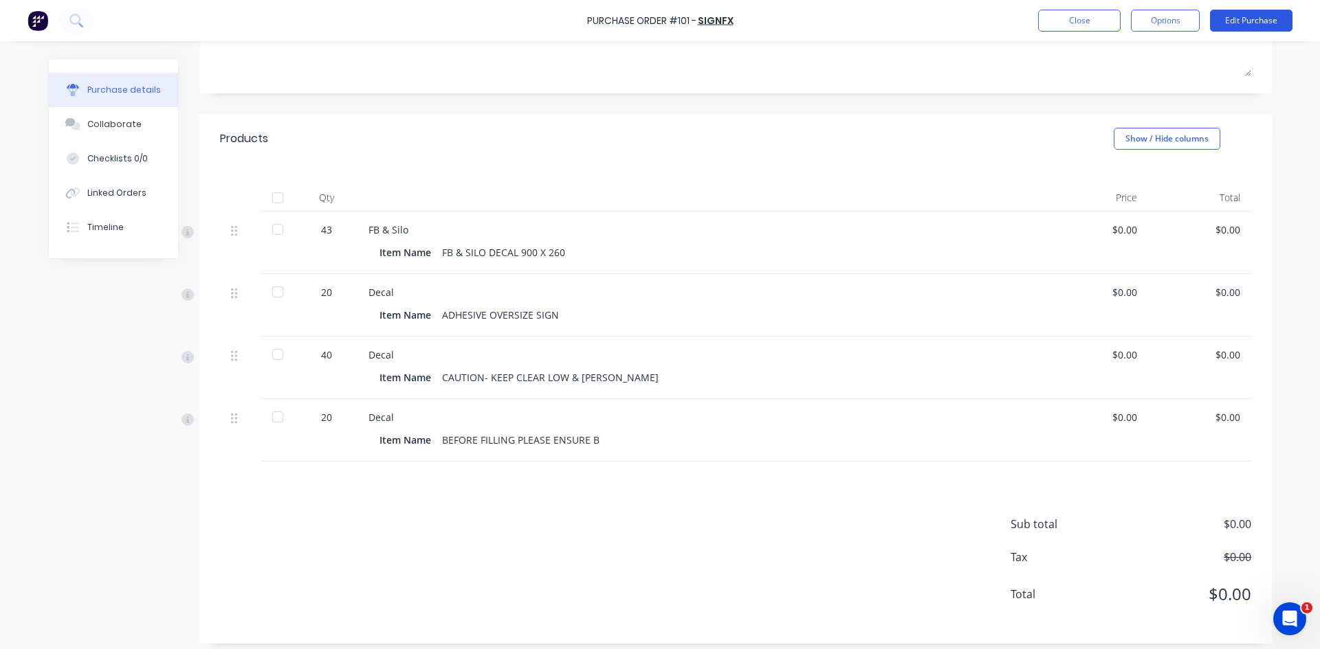
click at [1246, 19] on button "Edit Purchase" at bounding box center [1251, 21] width 82 height 22
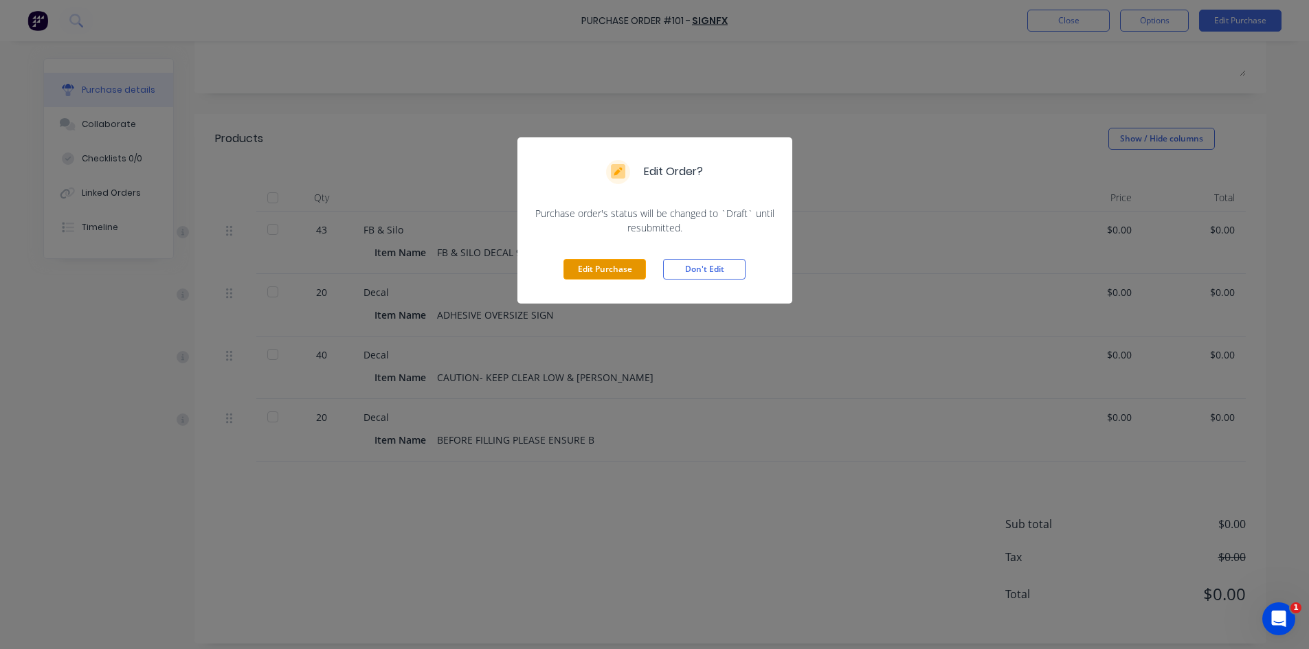
click at [627, 271] on button "Edit Purchase" at bounding box center [605, 269] width 82 height 21
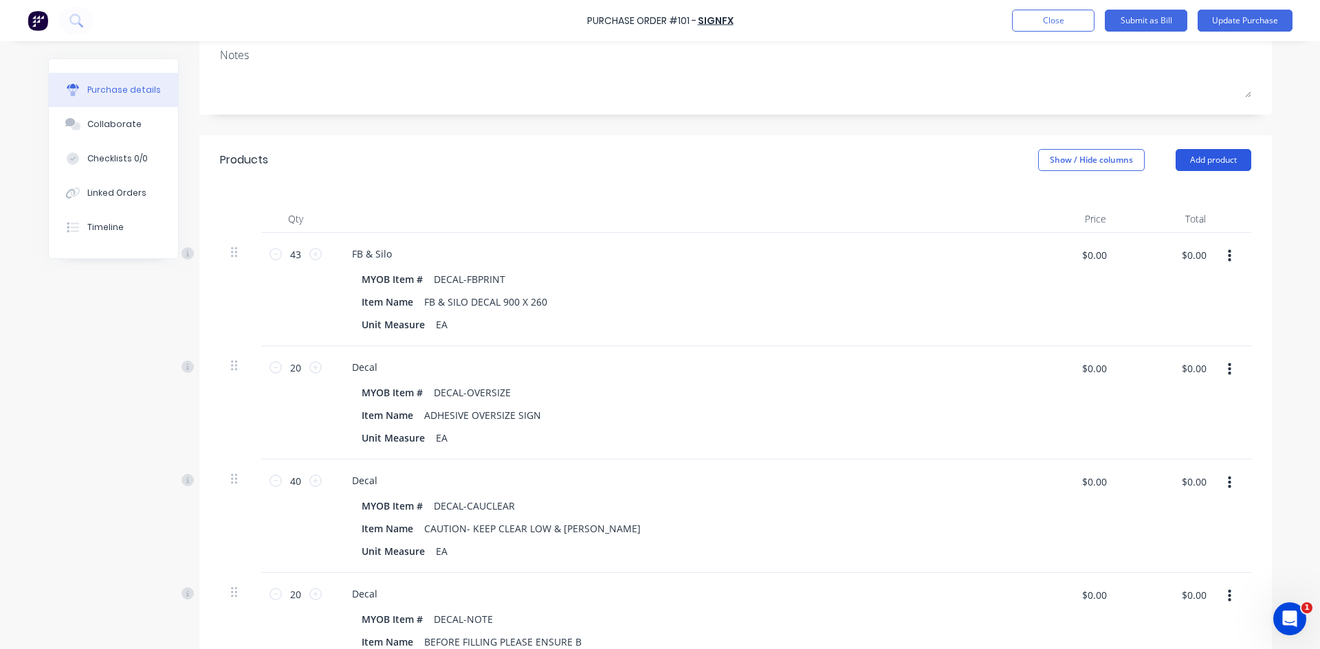
click at [1203, 163] on button "Add product" at bounding box center [1213, 160] width 76 height 22
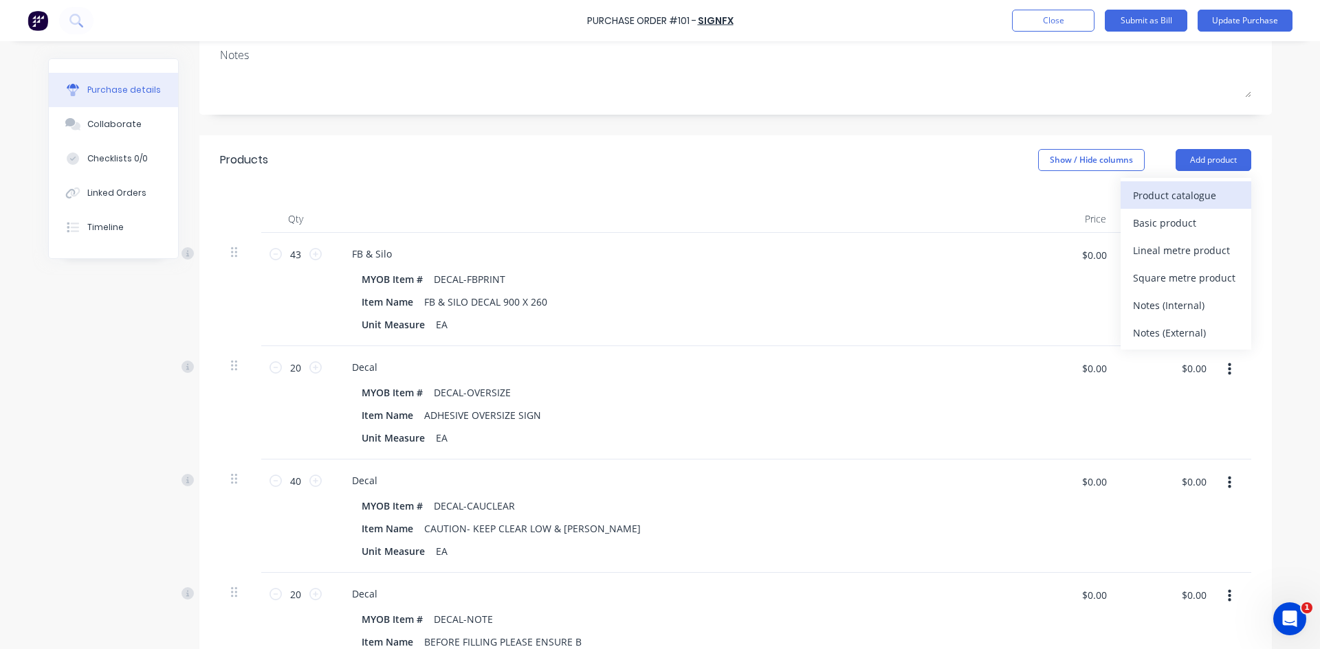
click at [1177, 198] on div "Product catalogue" at bounding box center [1186, 196] width 106 height 20
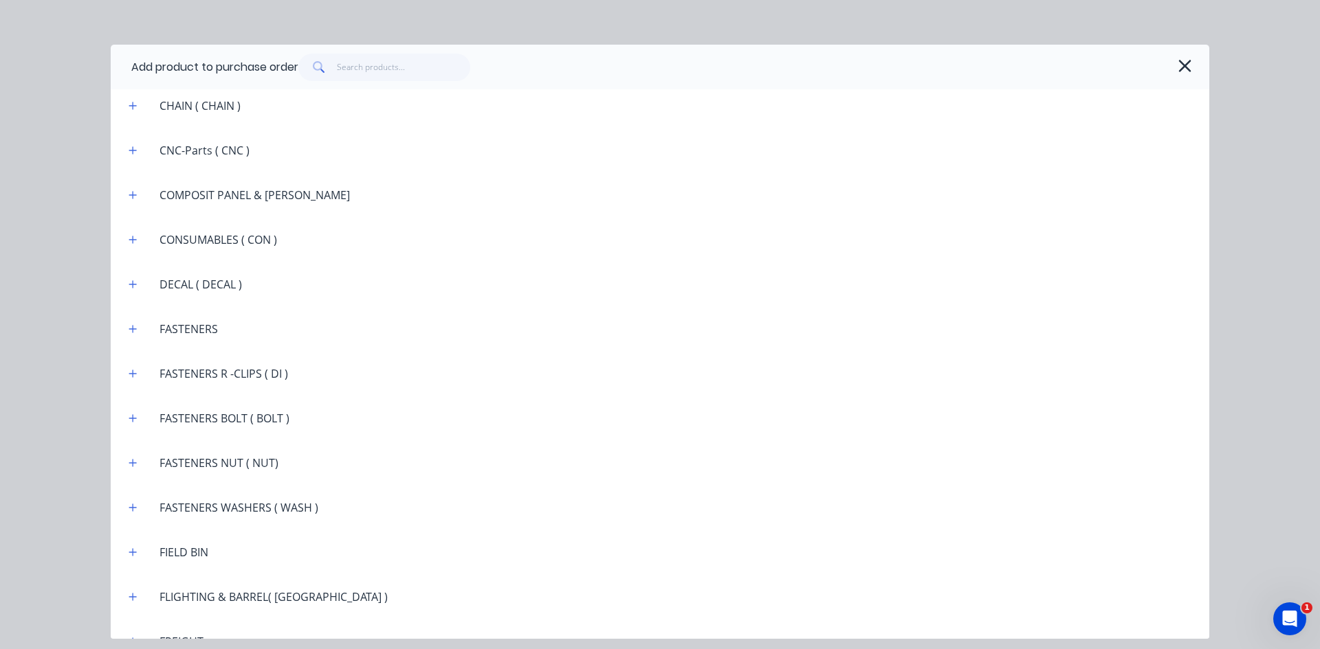
scroll to position [1100, 0]
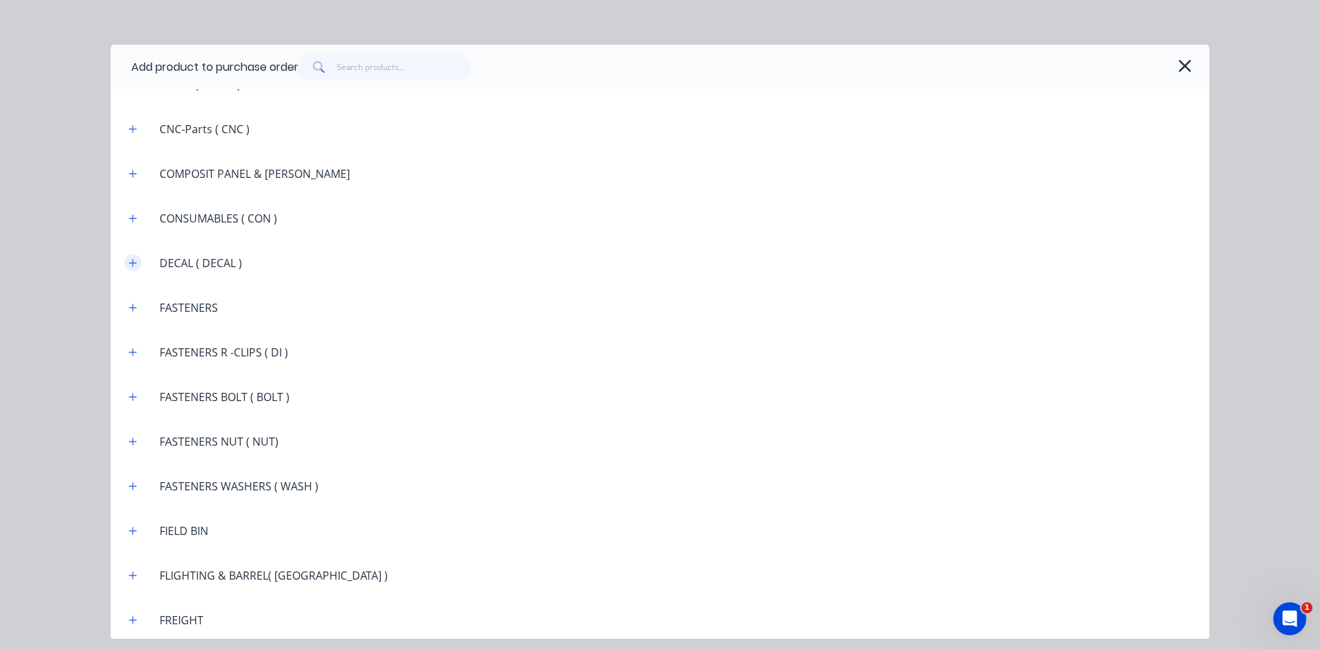
click at [130, 260] on icon "button" at bounding box center [133, 263] width 8 height 10
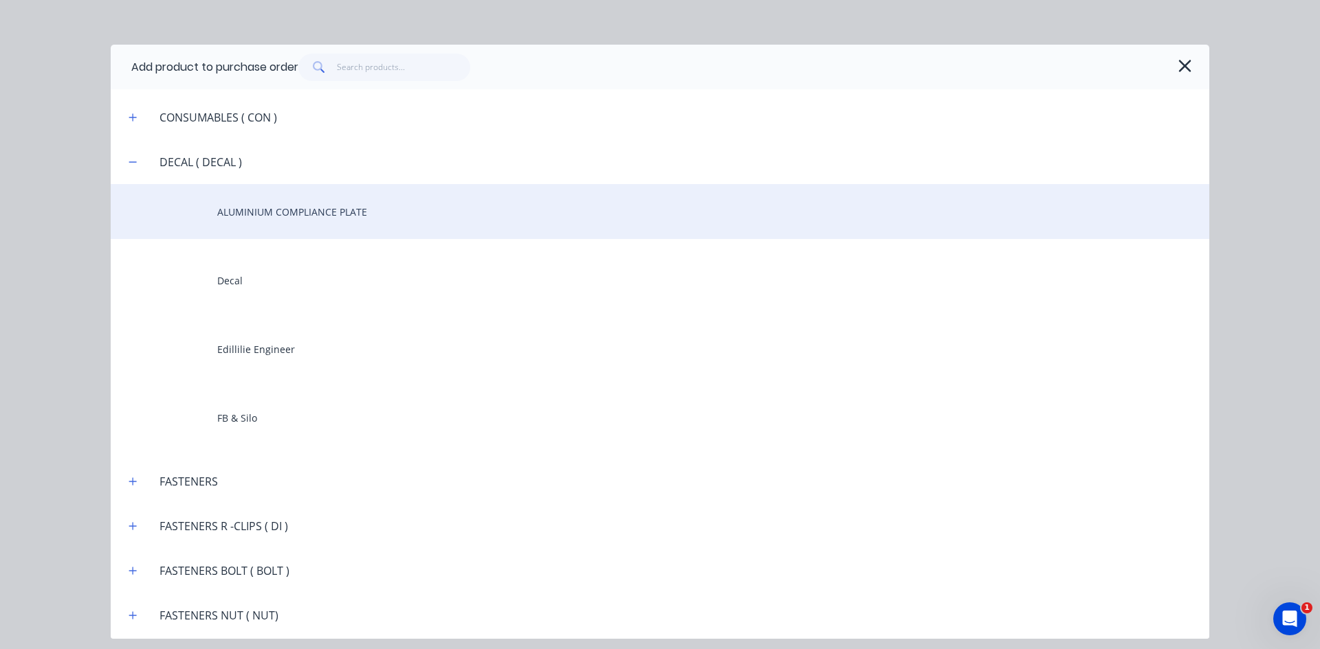
scroll to position [1237, 0]
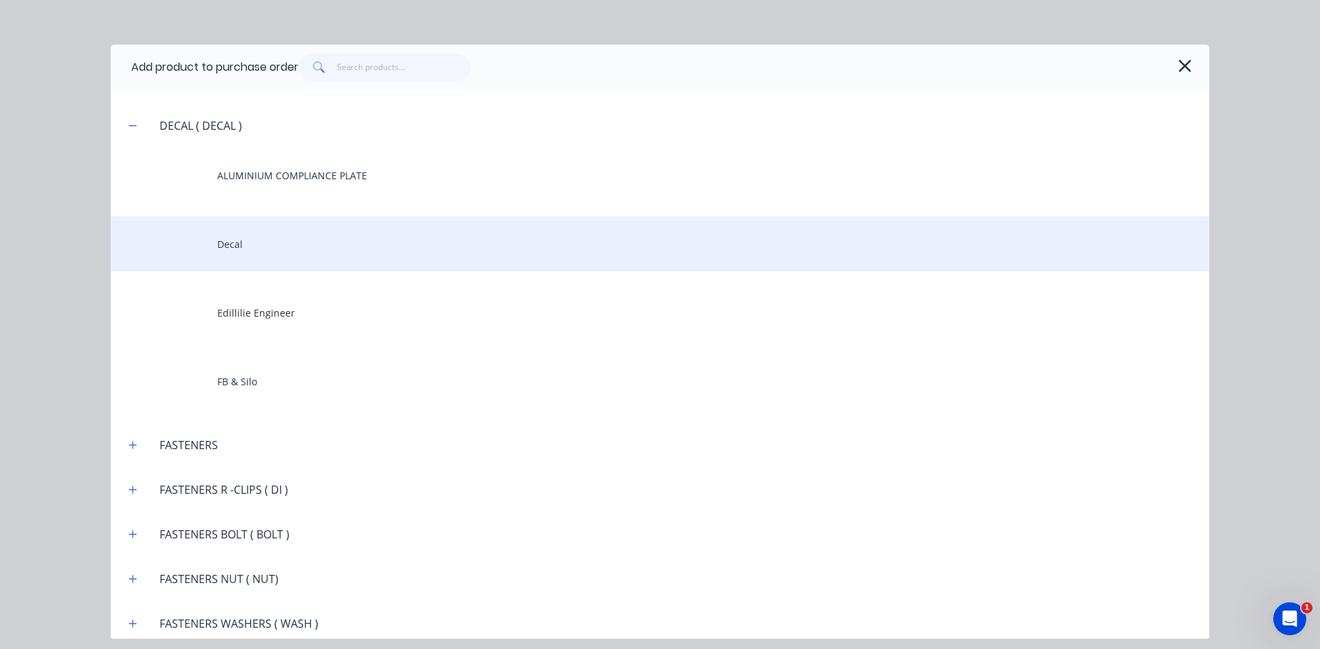
click at [230, 253] on div "Decal" at bounding box center [660, 243] width 1098 height 55
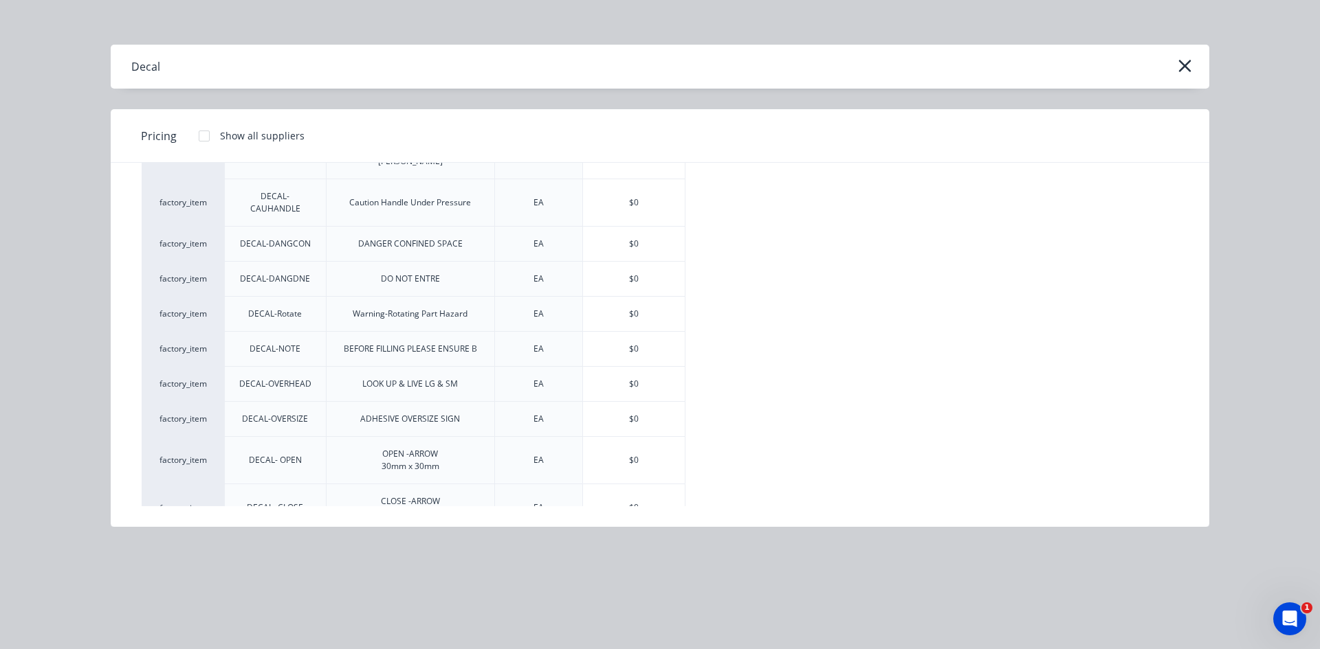
scroll to position [364, 0]
click at [645, 436] on div "$0" at bounding box center [634, 459] width 102 height 47
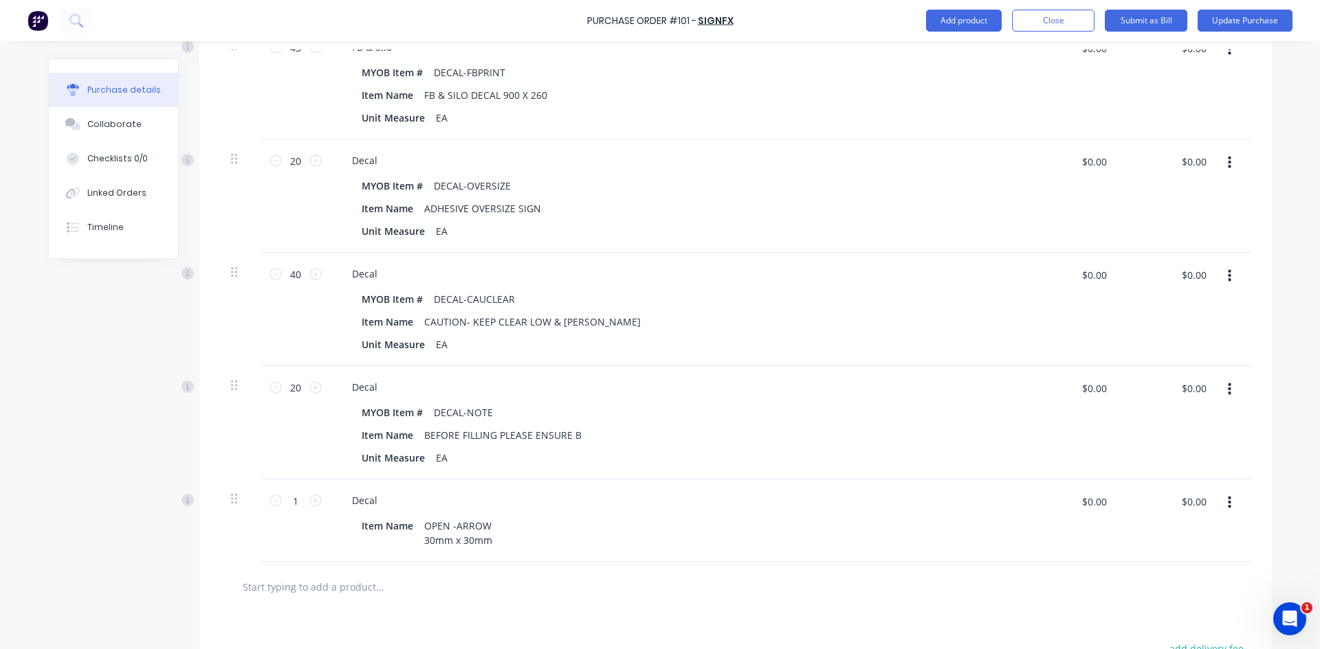
scroll to position [481, 0]
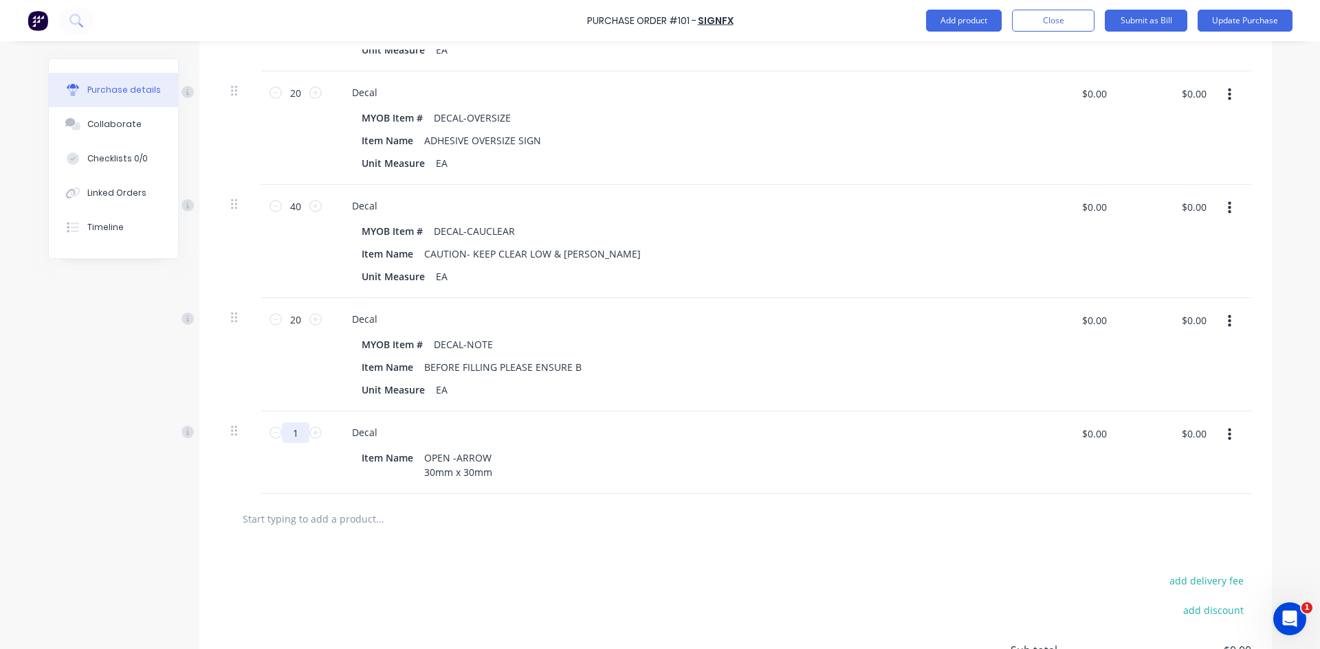
click at [287, 436] on input "1" at bounding box center [295, 433] width 27 height 21
type input "20"
click at [443, 417] on div "Decal Item Name OPEN -ARROW 30mm x 30mm" at bounding box center [673, 453] width 687 height 82
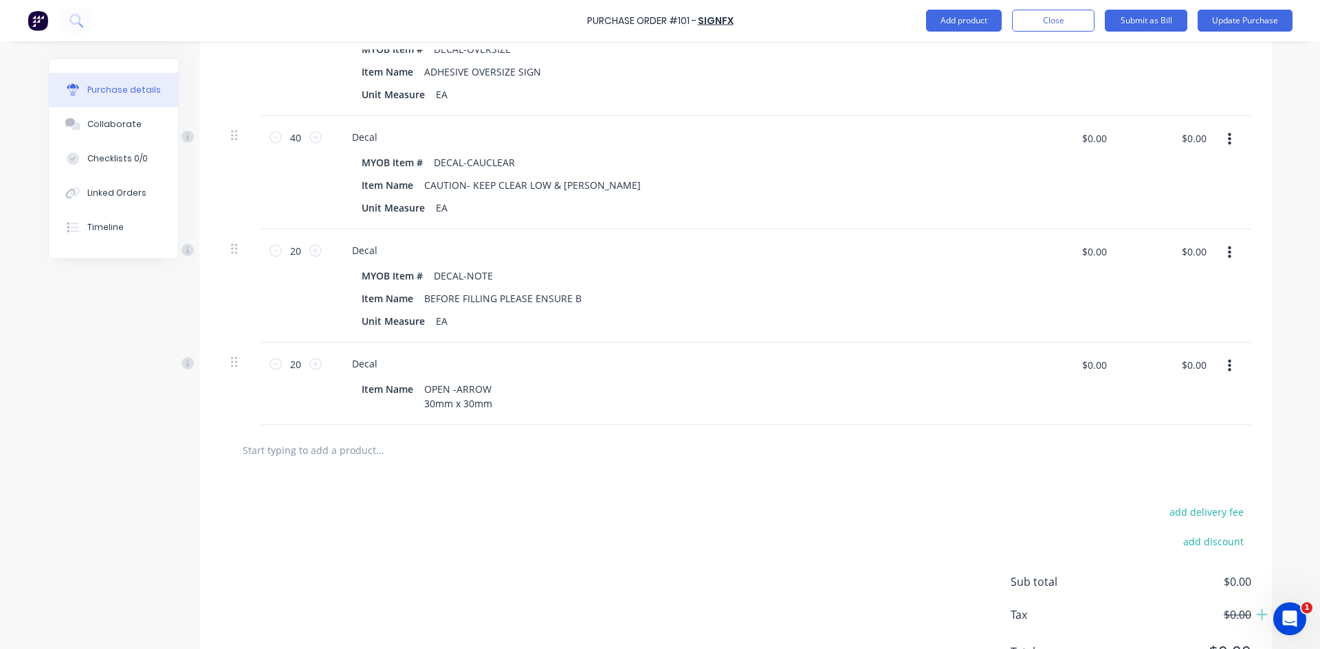
scroll to position [344, 0]
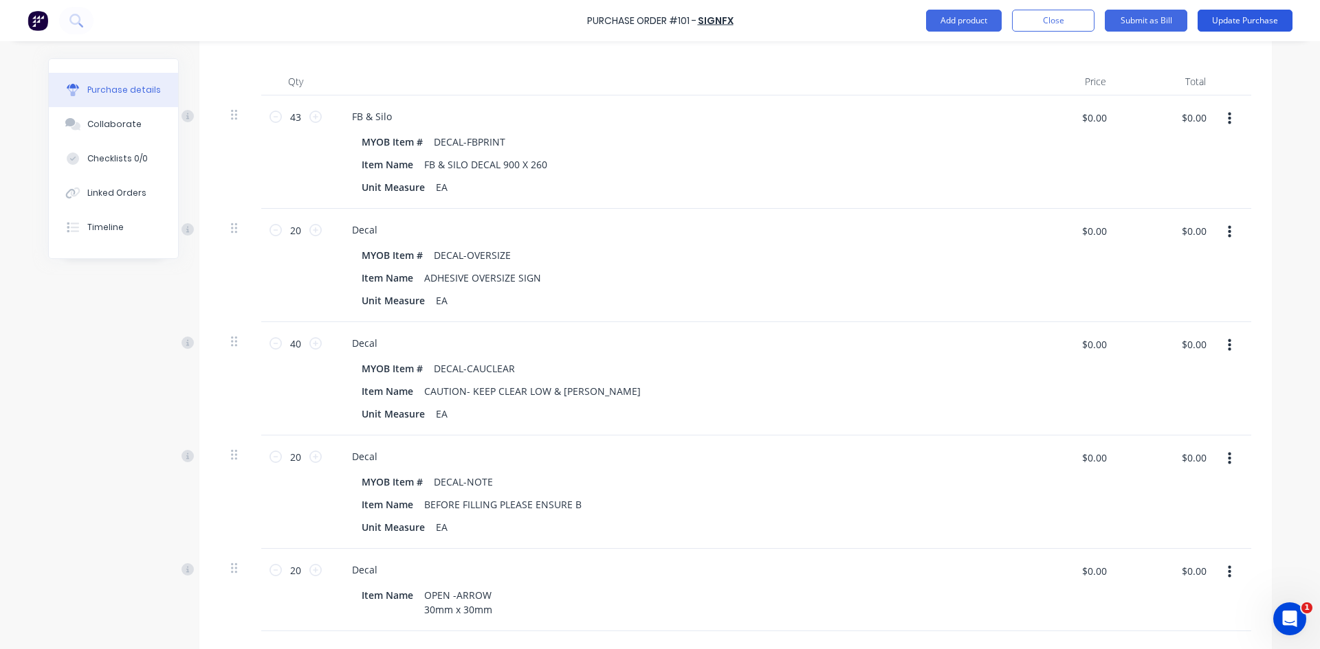
click at [1247, 20] on button "Update Purchase" at bounding box center [1244, 21] width 95 height 22
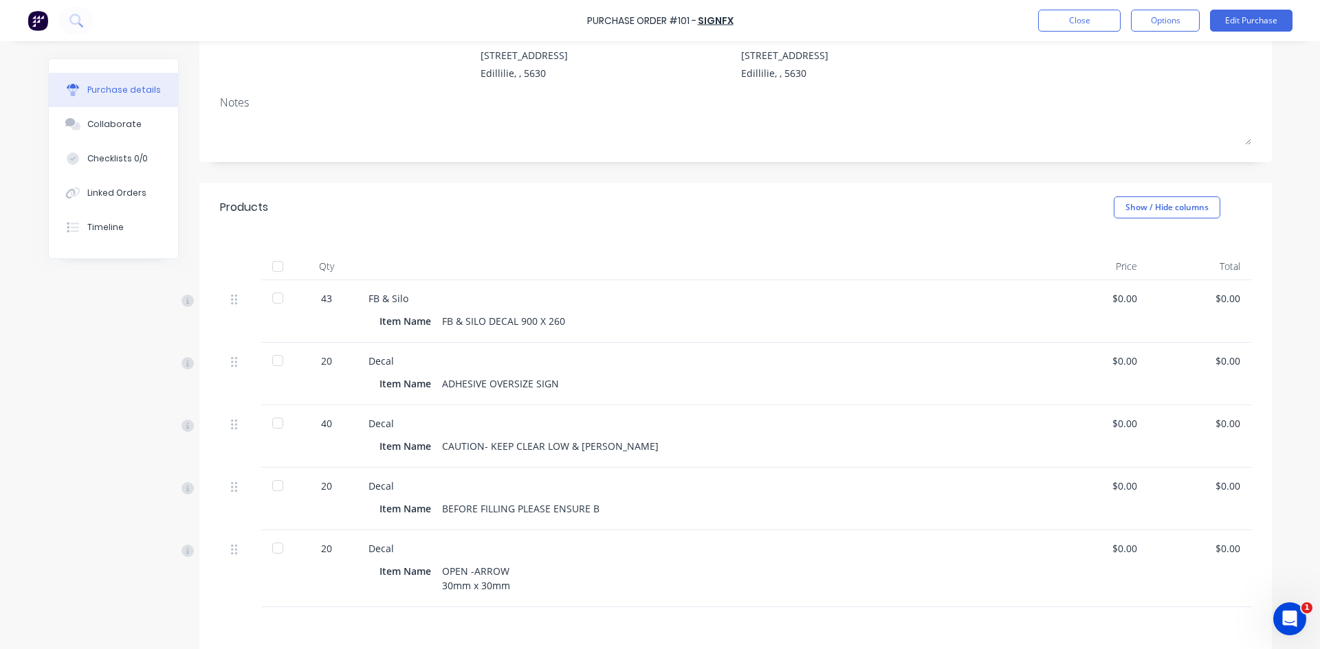
scroll to position [69, 0]
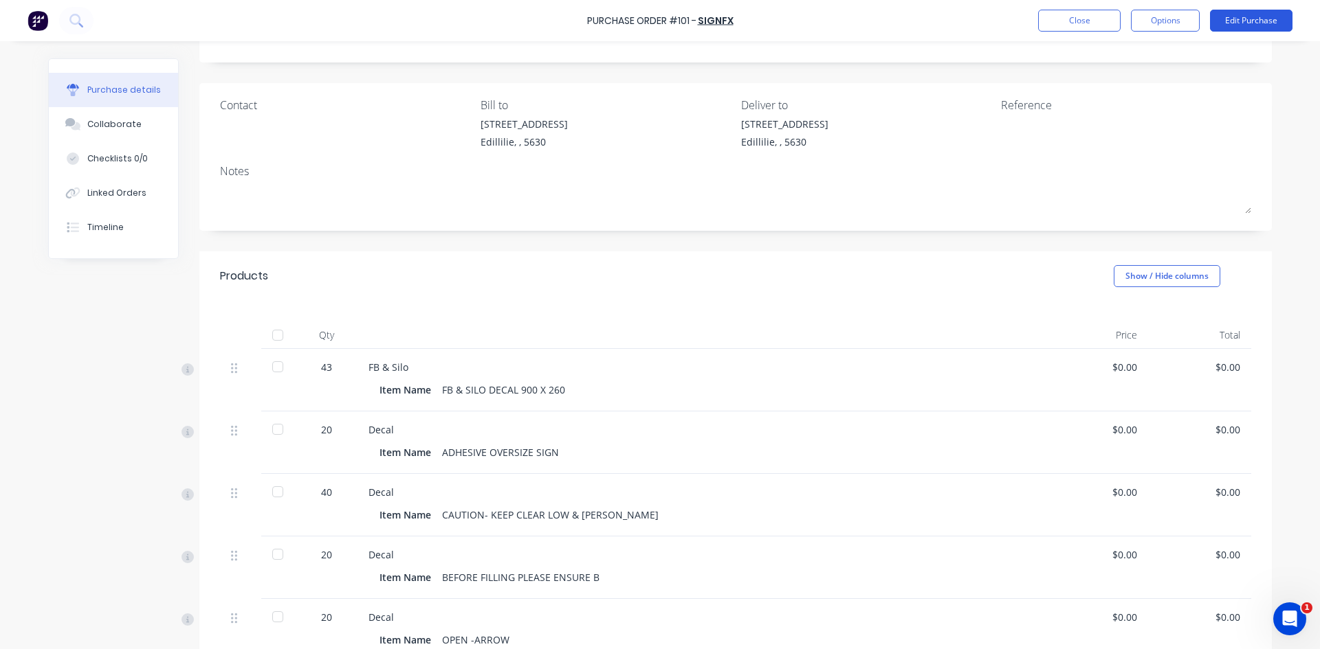
click at [1255, 21] on button "Edit Purchase" at bounding box center [1251, 21] width 82 height 22
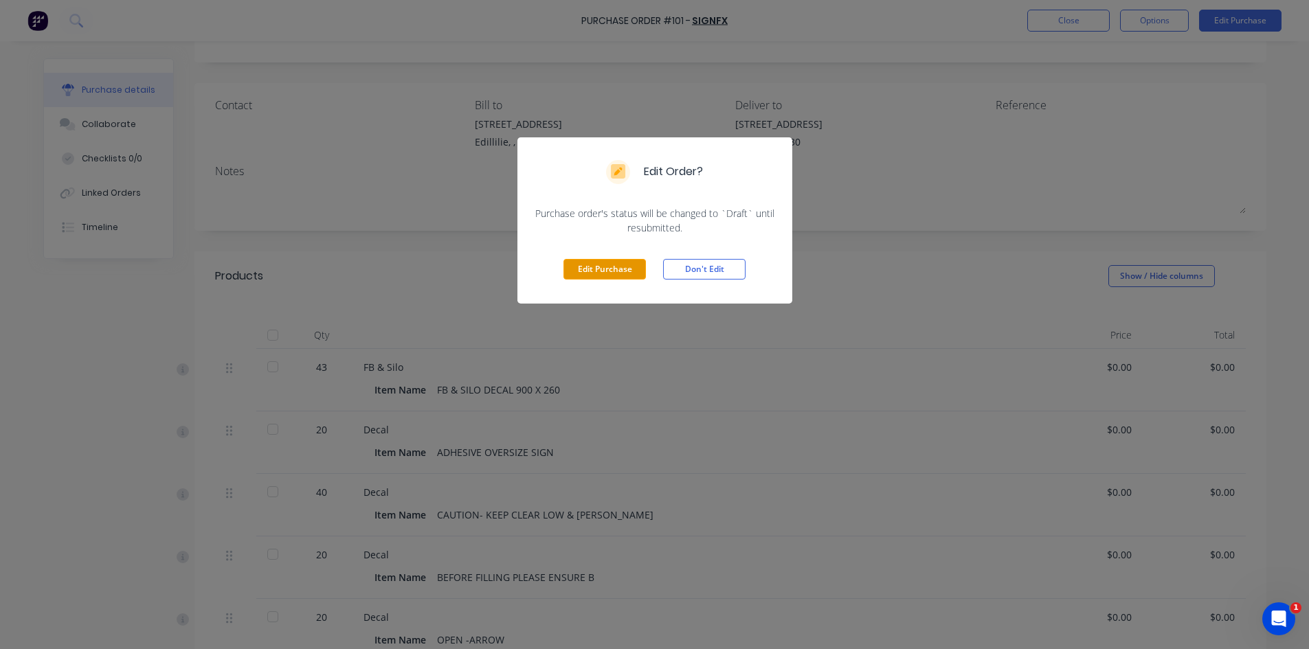
click at [577, 265] on button "Edit Purchase" at bounding box center [605, 269] width 82 height 21
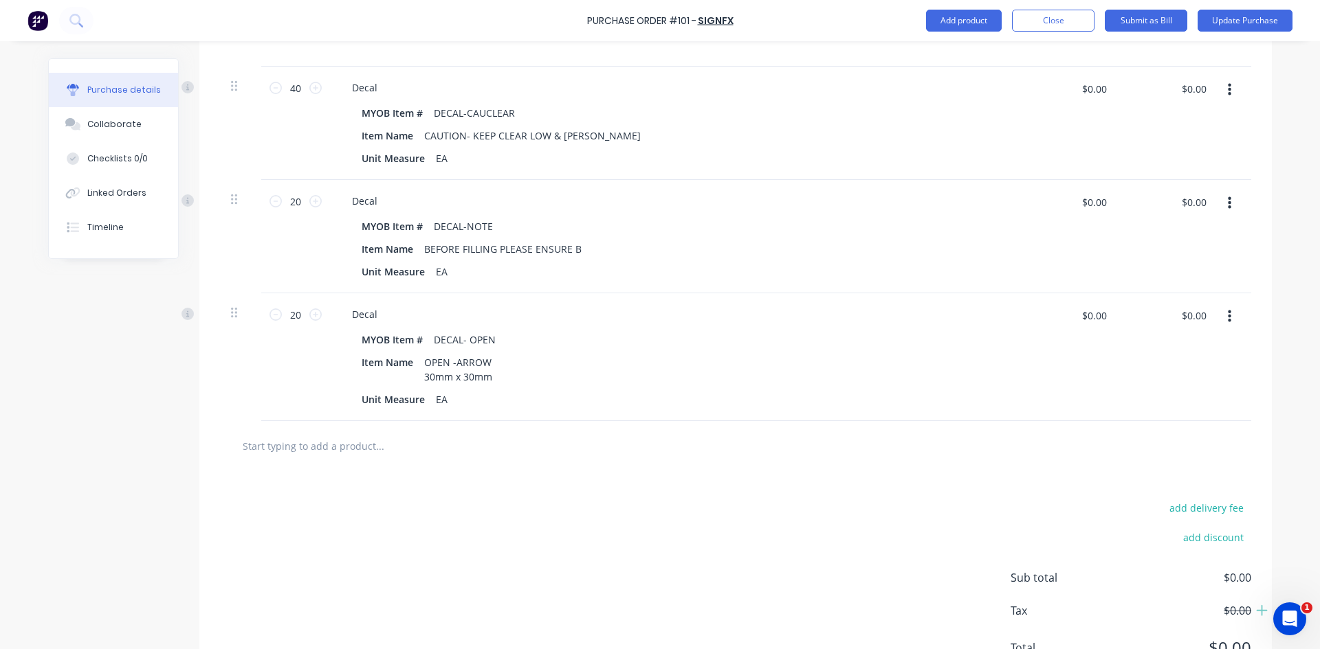
scroll to position [661, 0]
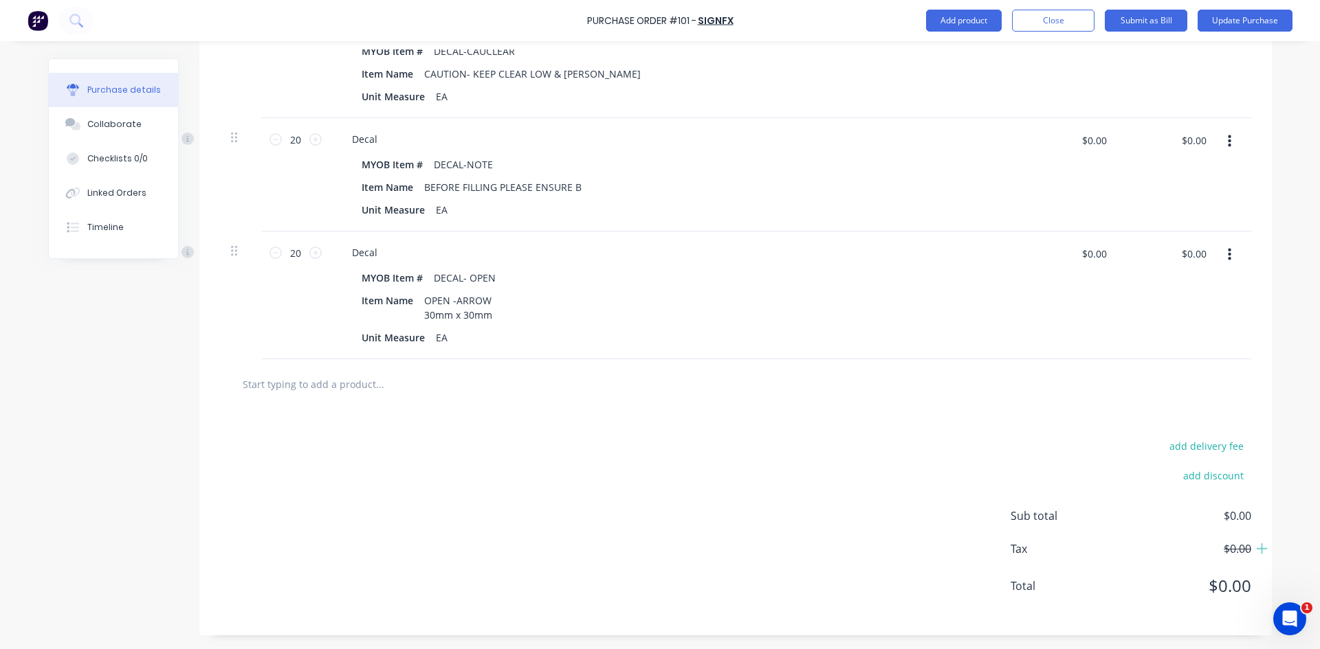
click at [296, 384] on input "text" at bounding box center [379, 383] width 275 height 27
click at [960, 20] on button "Add product" at bounding box center [964, 21] width 76 height 22
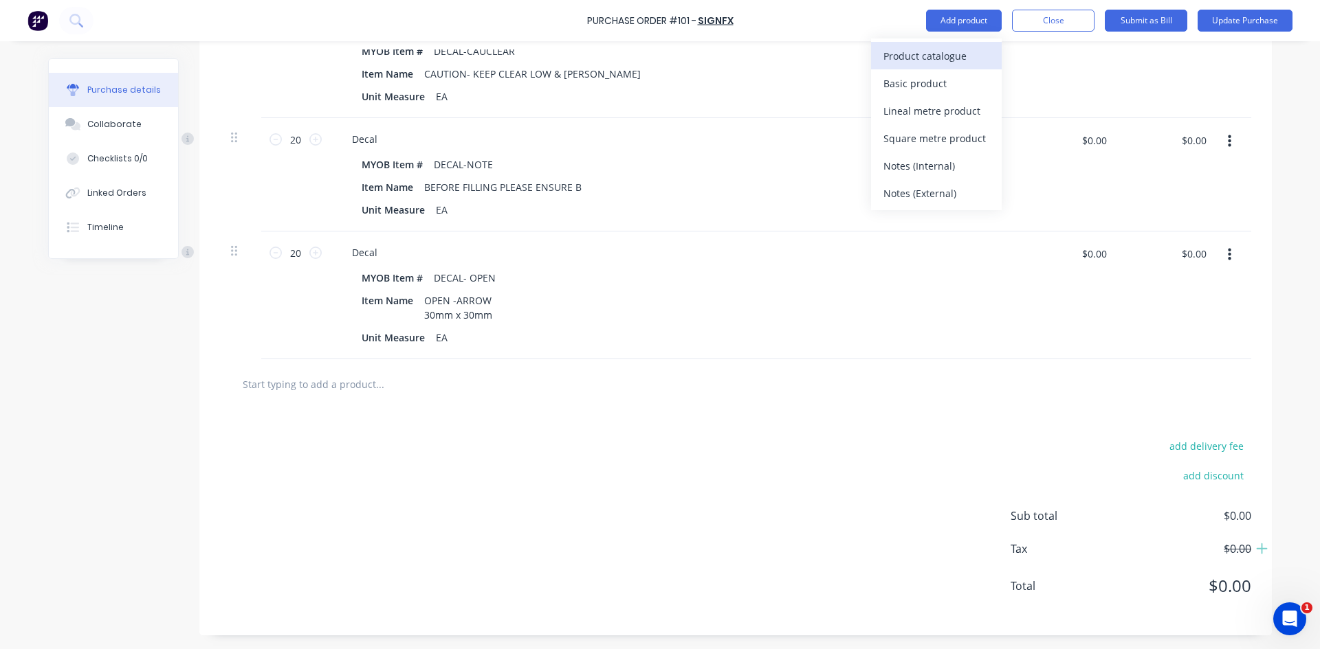
click at [934, 56] on div "Product catalogue" at bounding box center [936, 56] width 106 height 20
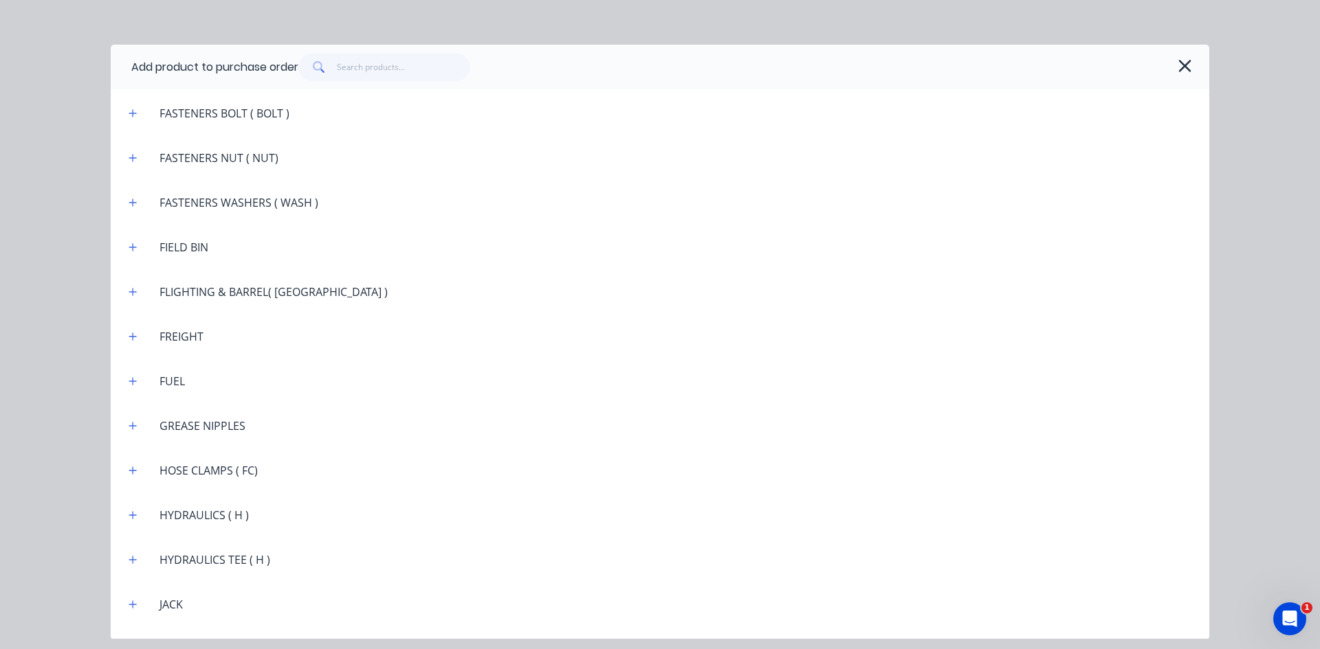
scroll to position [1443, 0]
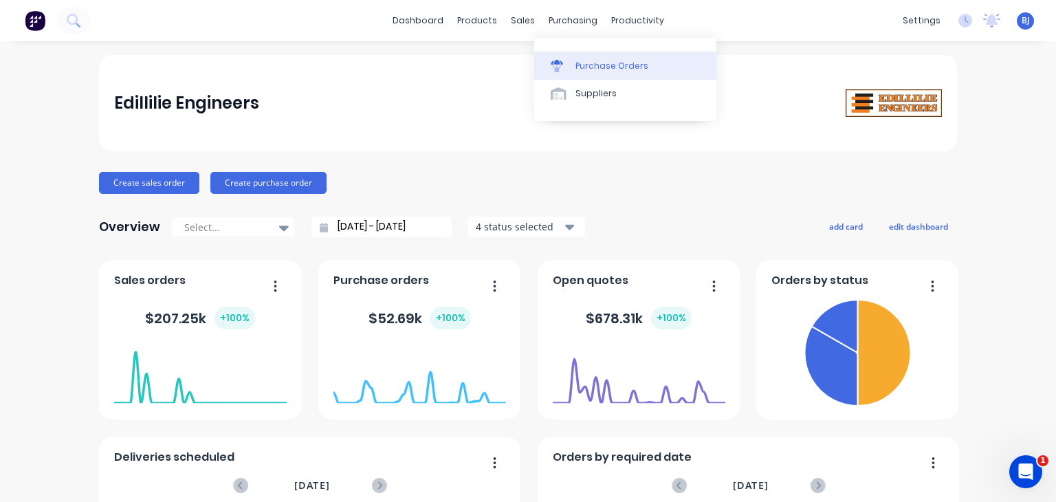
click at [561, 63] on icon at bounding box center [556, 62] width 12 height 5
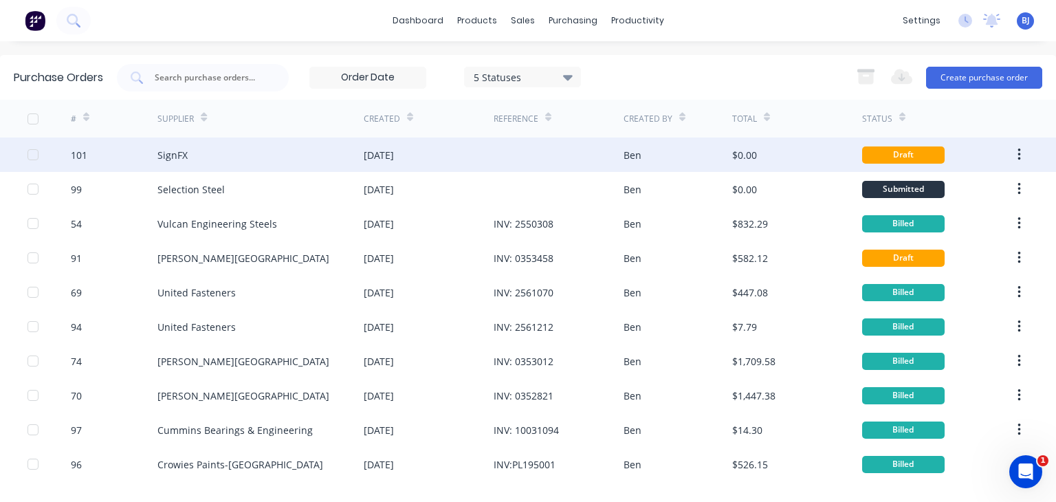
click at [456, 158] on div "[DATE]" at bounding box center [429, 154] width 130 height 34
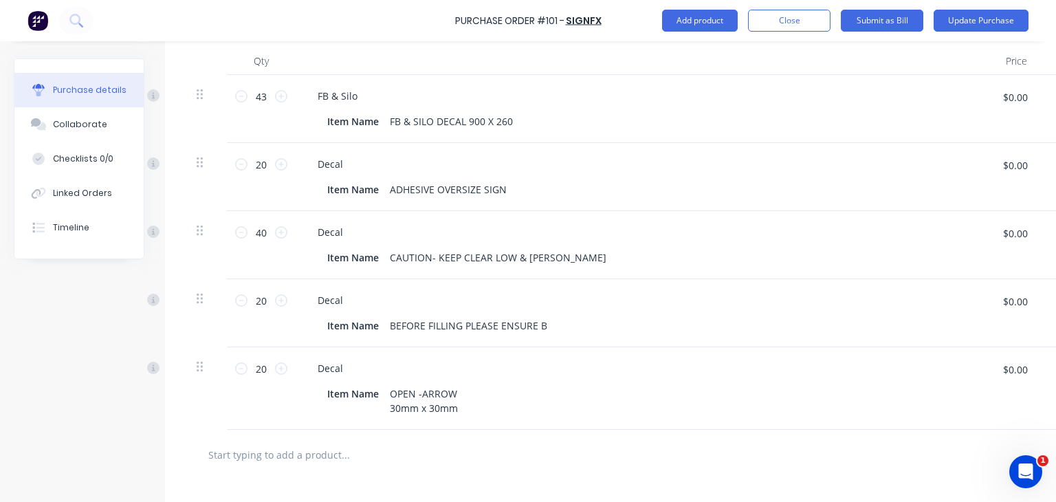
scroll to position [344, 0]
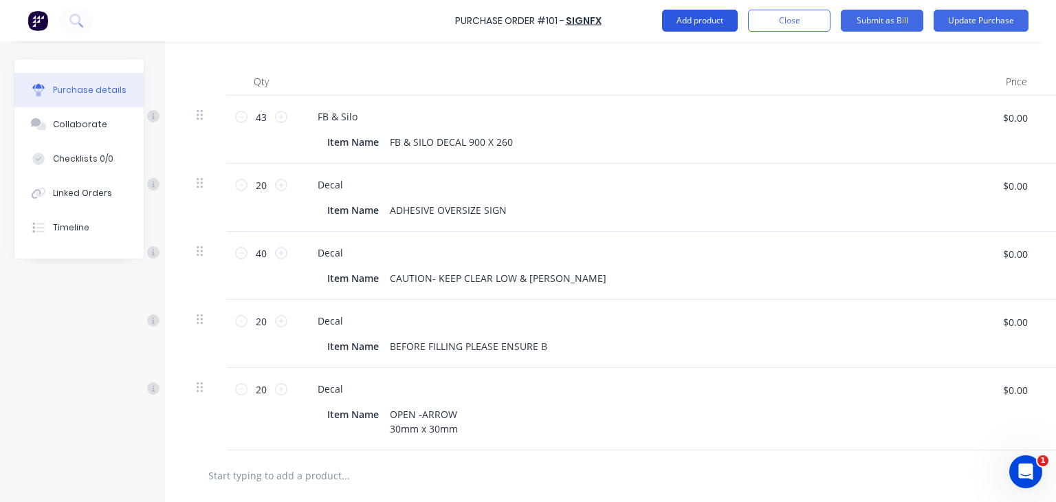
click at [698, 21] on button "Add product" at bounding box center [700, 21] width 76 height 22
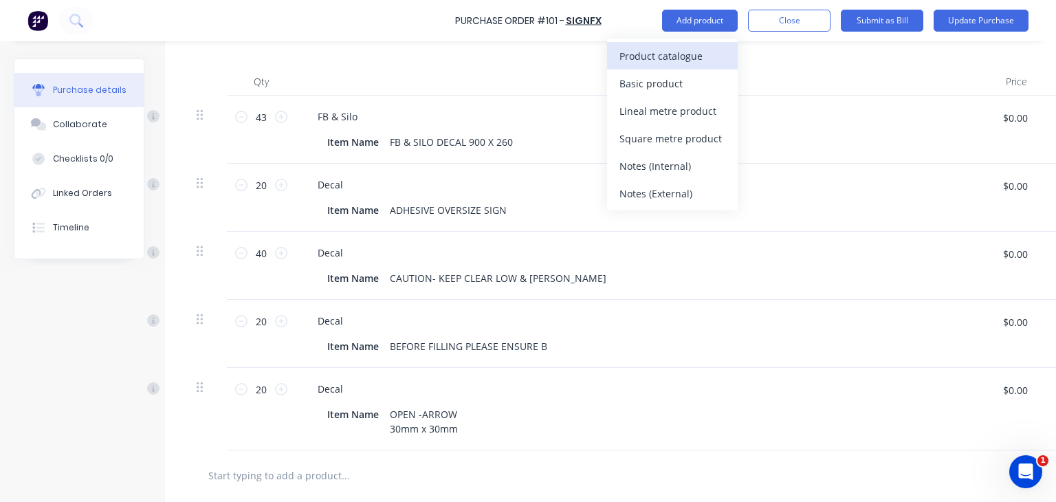
click at [683, 55] on div "Product catalogue" at bounding box center [672, 56] width 106 height 20
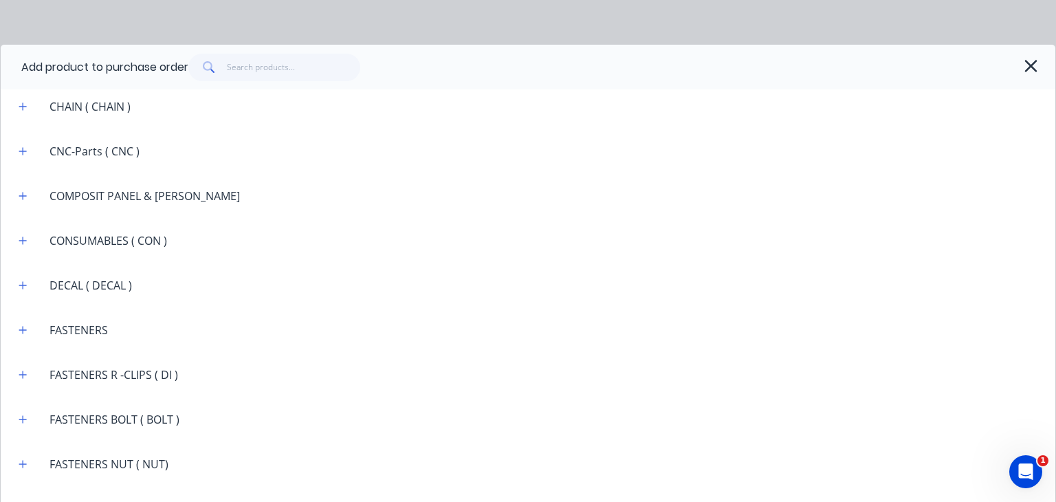
scroll to position [1168, 0]
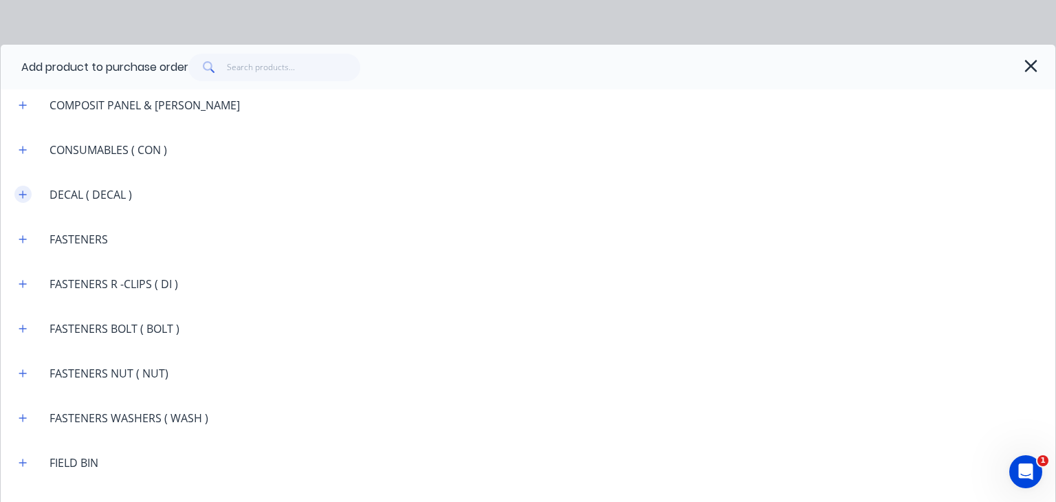
click at [23, 194] on icon "button" at bounding box center [23, 194] width 8 height 8
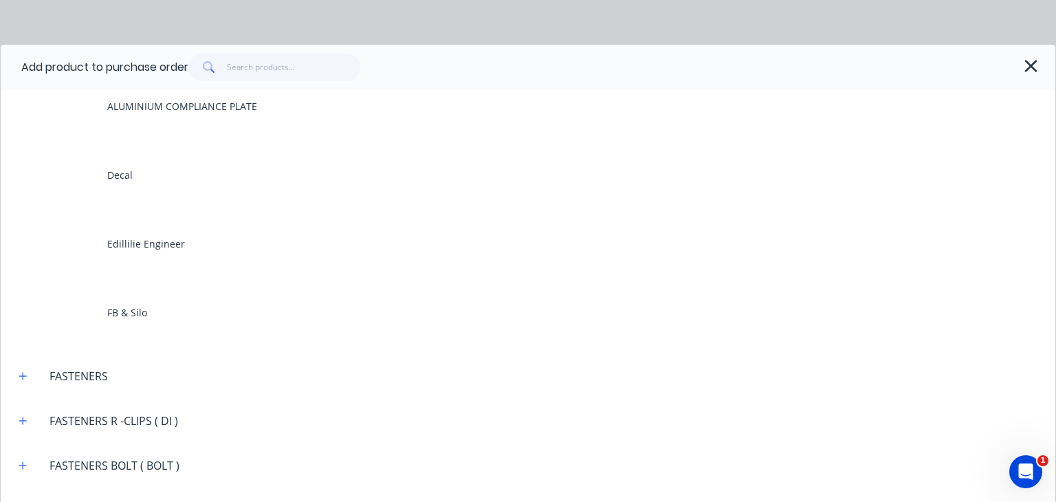
scroll to position [1306, 0]
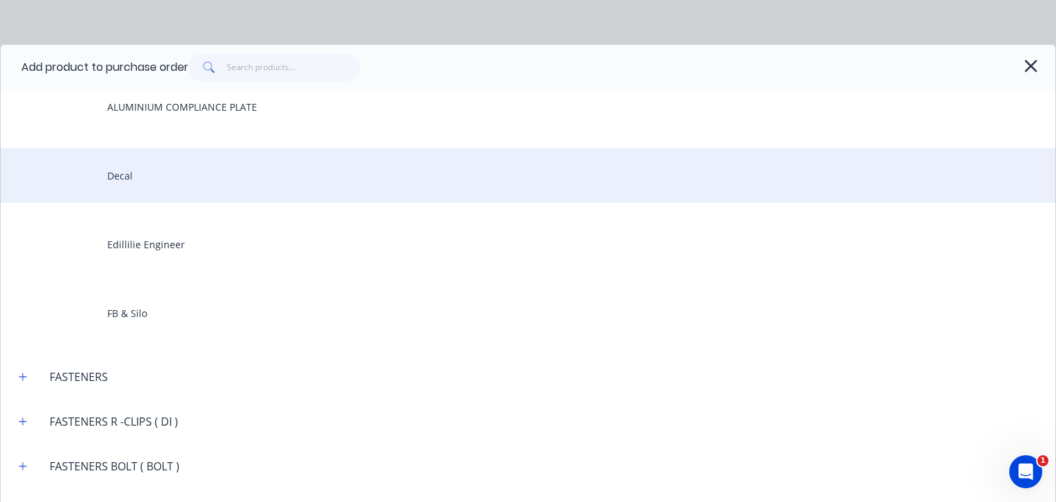
click at [126, 180] on div "Decal" at bounding box center [528, 175] width 1054 height 55
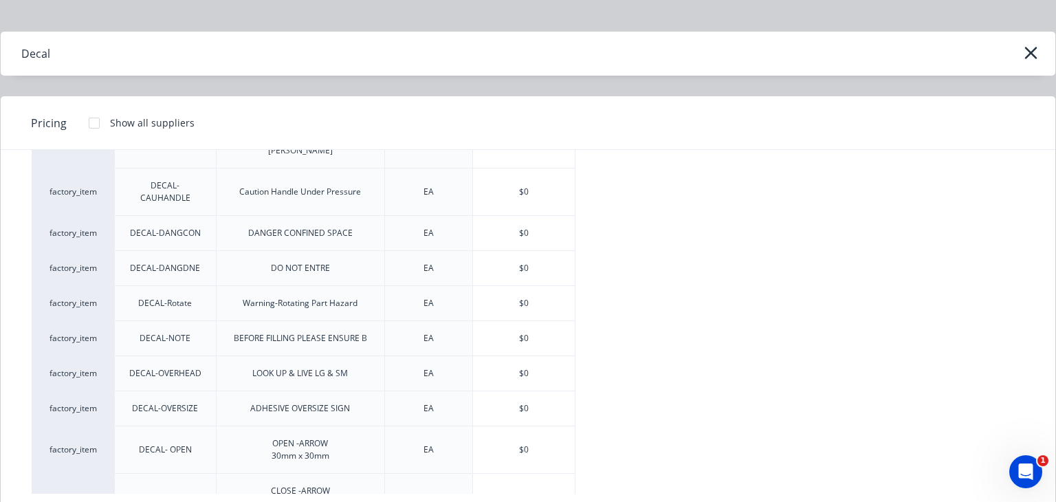
scroll to position [25, 0]
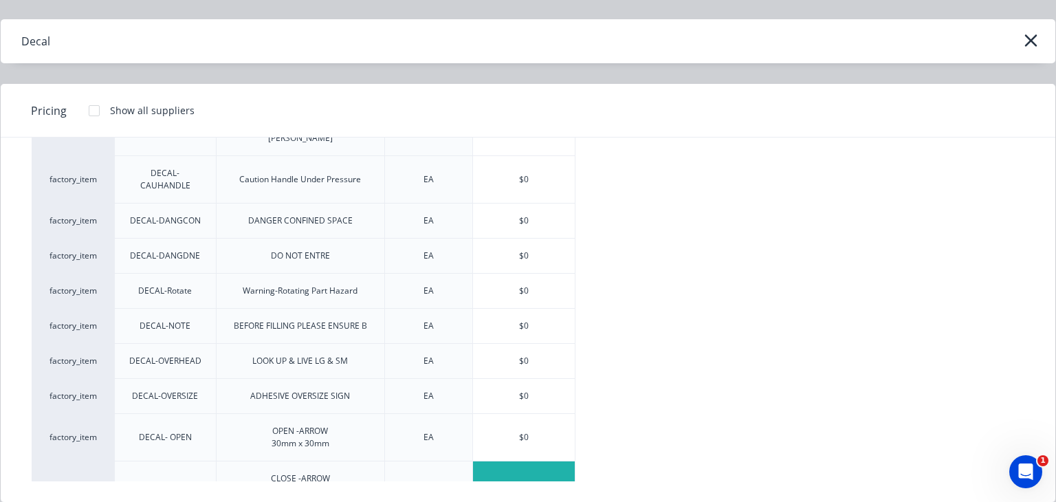
click at [502, 461] on div "$0" at bounding box center [524, 484] width 102 height 47
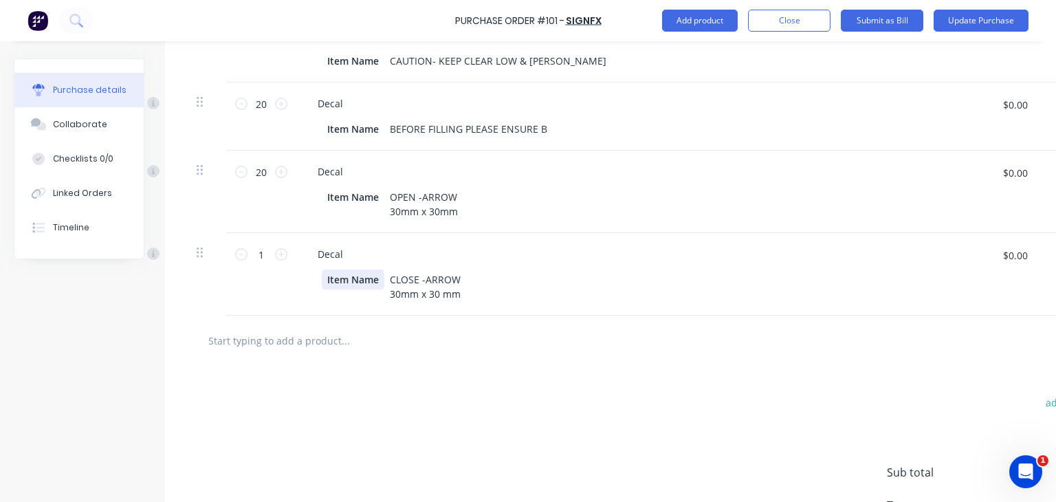
scroll to position [481, 0]
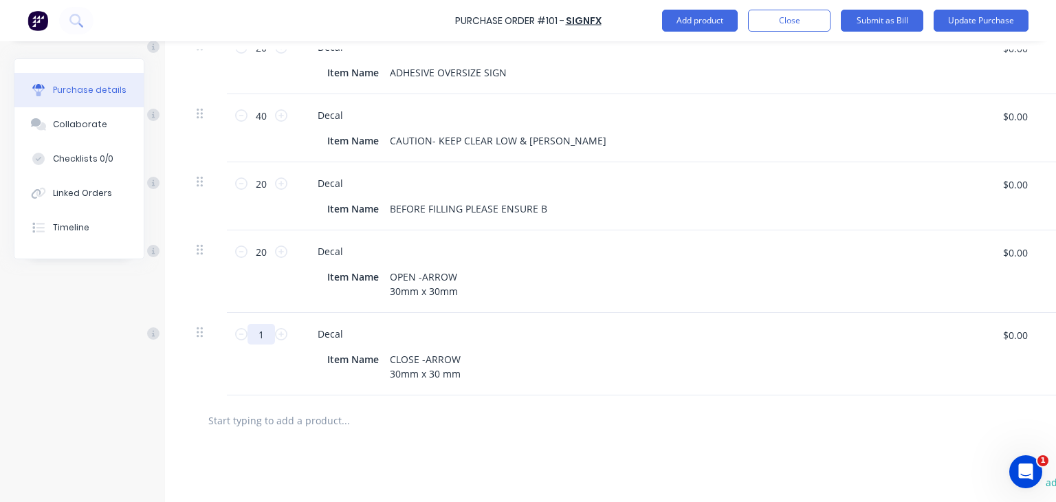
click at [259, 339] on input "1" at bounding box center [260, 334] width 27 height 21
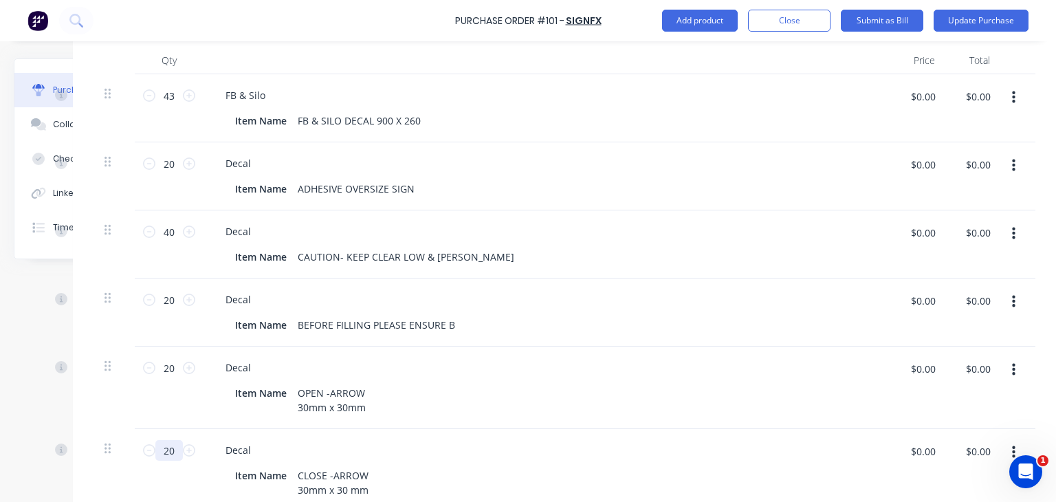
scroll to position [330, 102]
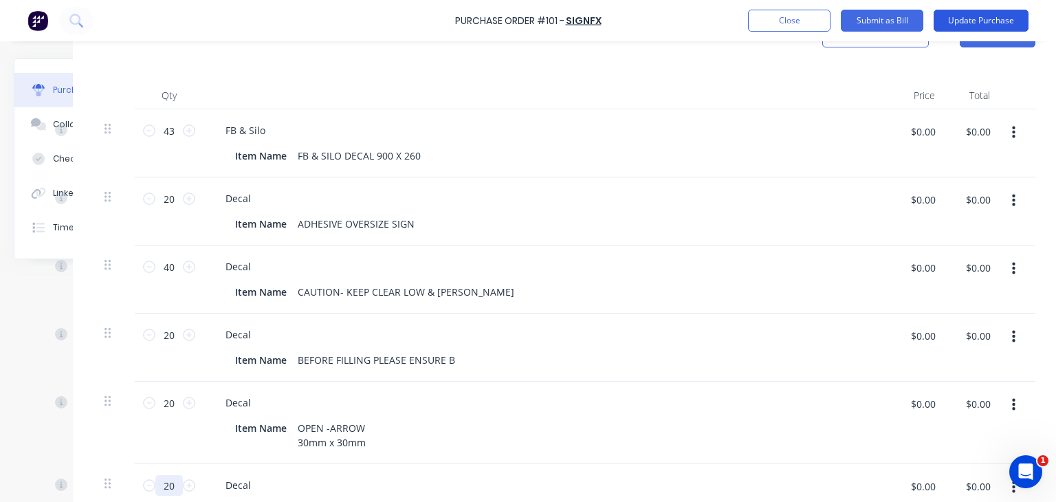
type input "20"
click at [959, 21] on button "Update Purchase" at bounding box center [980, 21] width 95 height 22
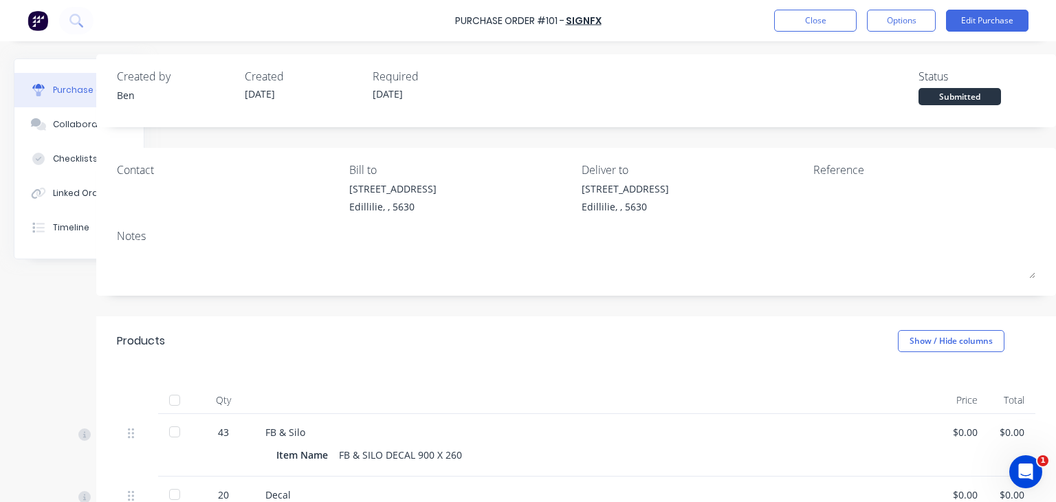
scroll to position [0, 78]
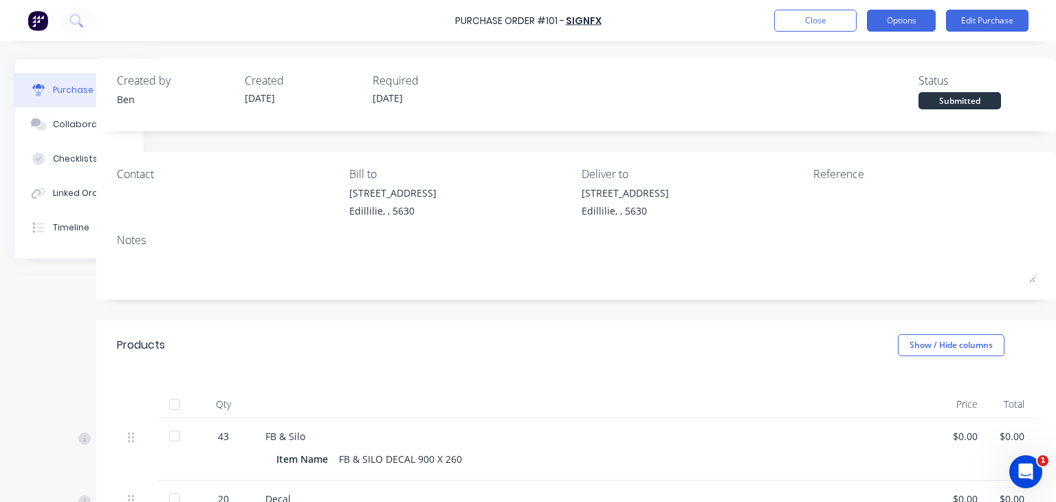
click at [926, 28] on button "Options" at bounding box center [901, 21] width 69 height 22
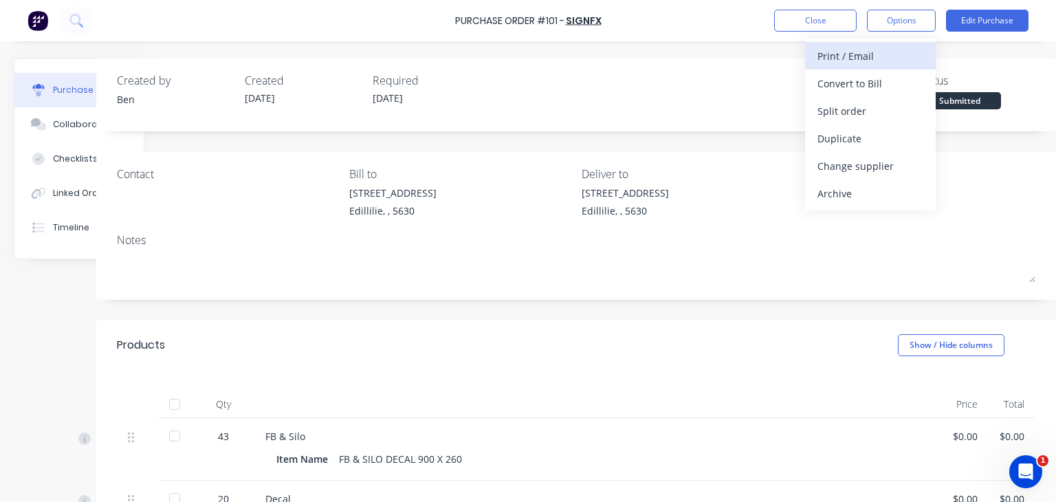
click at [871, 60] on div "Print / Email" at bounding box center [870, 56] width 106 height 20
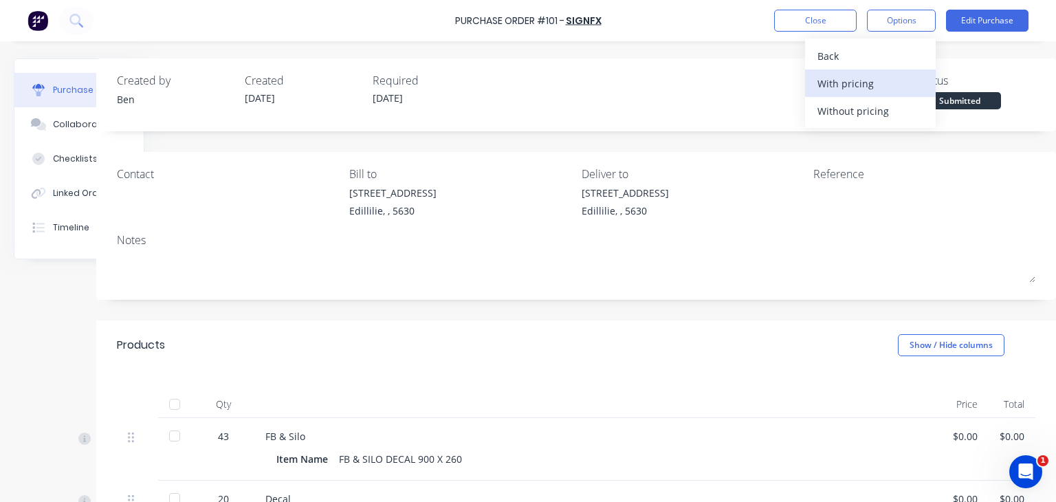
click at [866, 86] on div "With pricing" at bounding box center [870, 84] width 106 height 20
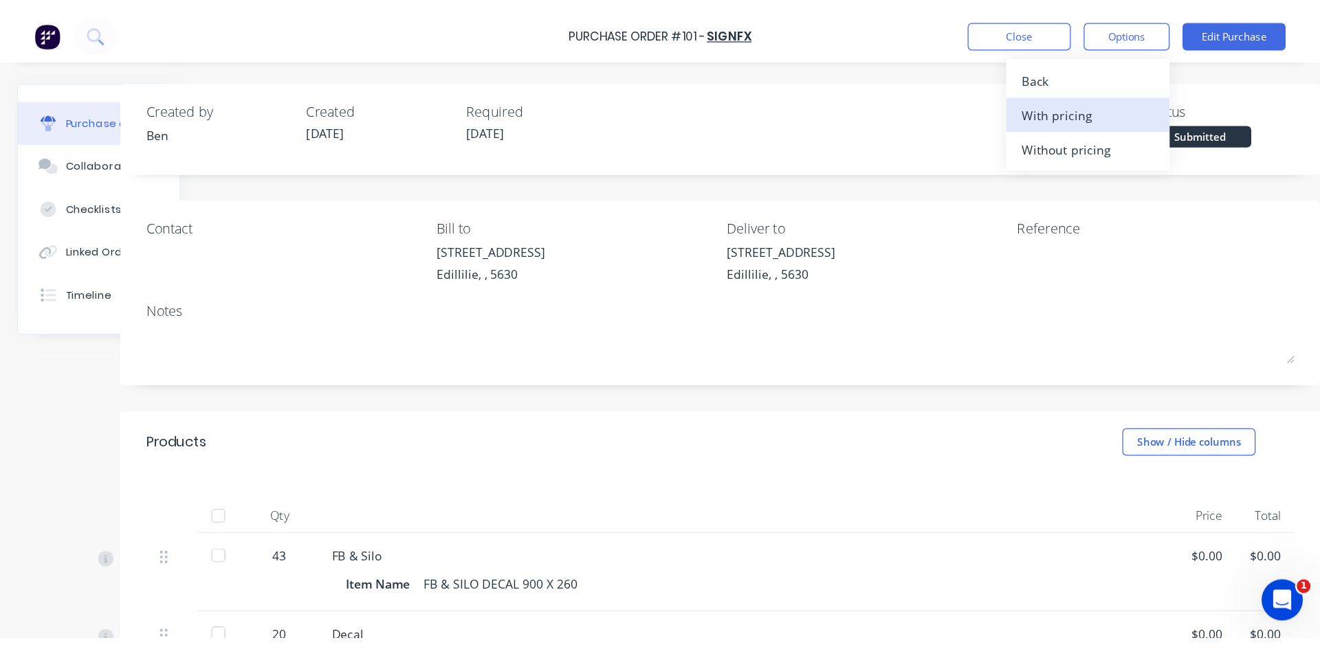
scroll to position [0, 0]
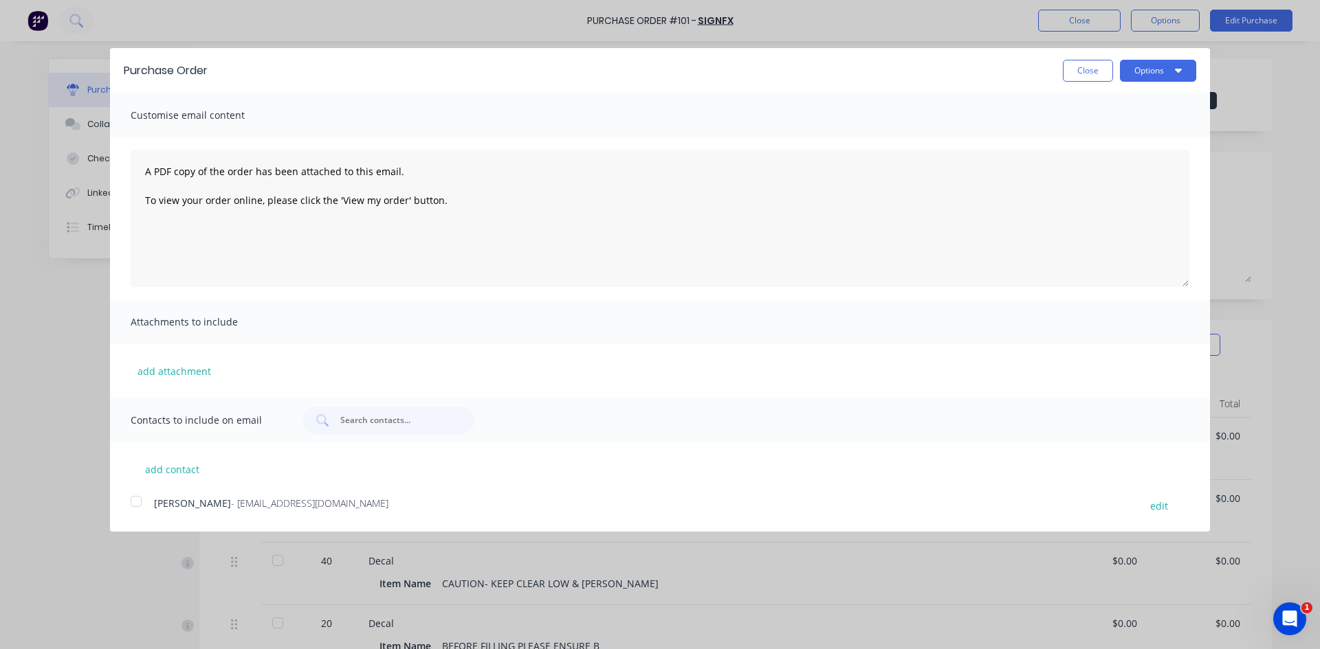
click at [137, 500] on div at bounding box center [135, 501] width 27 height 27
click at [1055, 73] on button "Options" at bounding box center [1158, 71] width 76 height 22
click at [1055, 135] on div "Email" at bounding box center [1131, 133] width 106 height 20
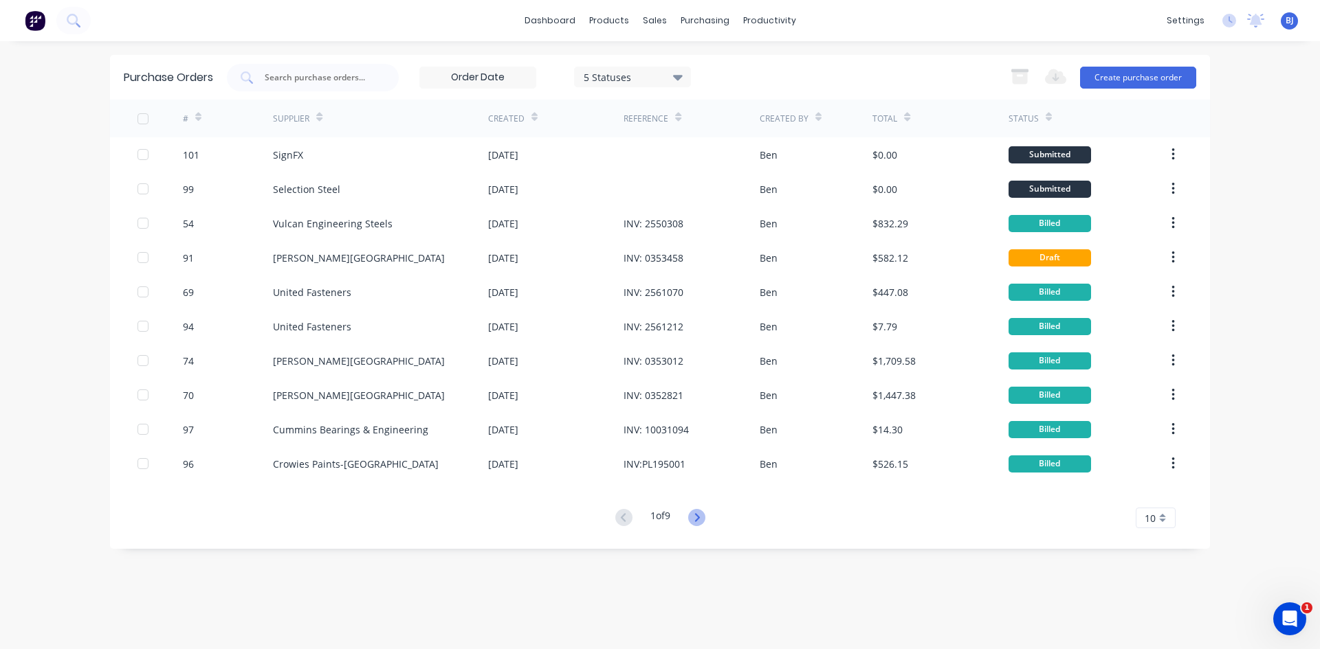
click at [696, 501] on icon at bounding box center [696, 517] width 17 height 17
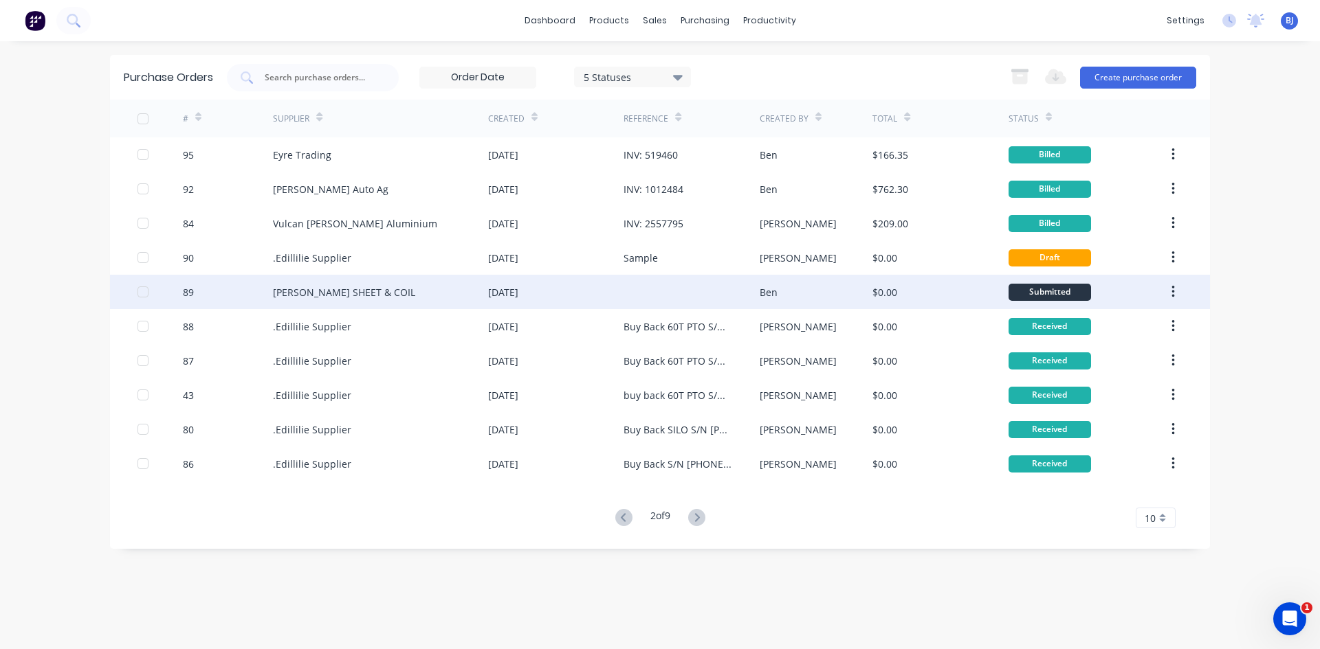
click at [592, 294] on div "[DATE]" at bounding box center [555, 292] width 135 height 34
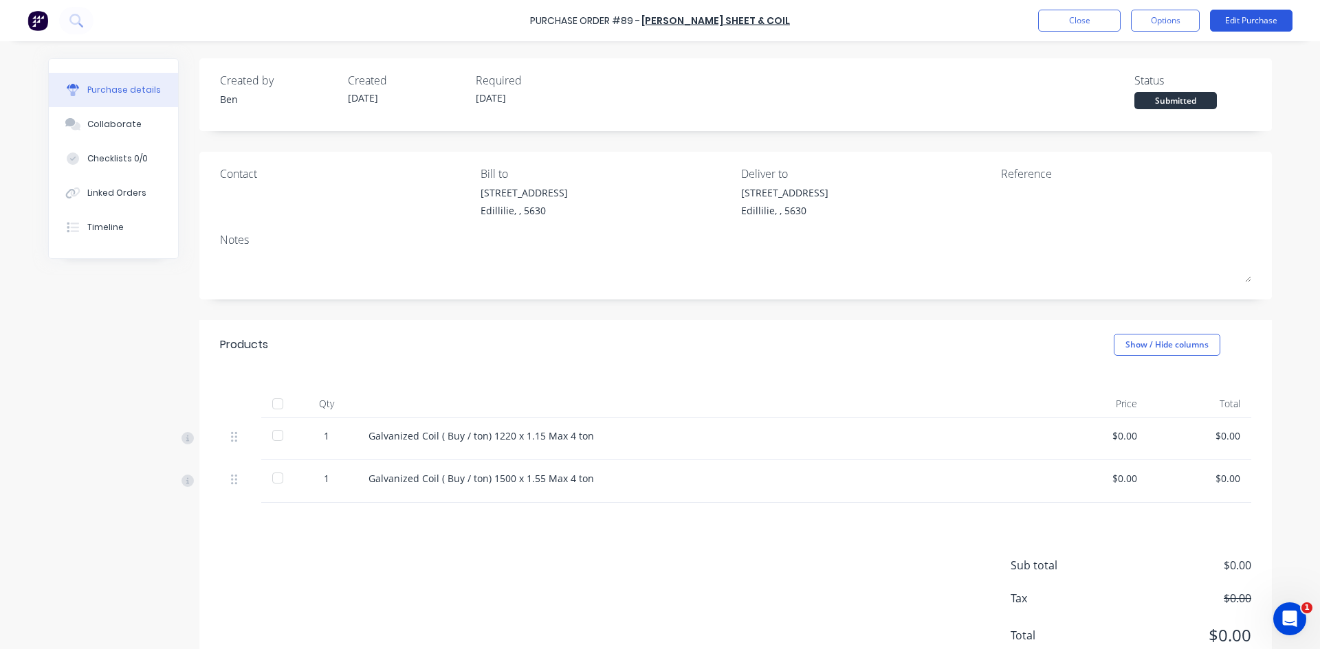
click at [1055, 19] on button "Edit Purchase" at bounding box center [1251, 21] width 82 height 22
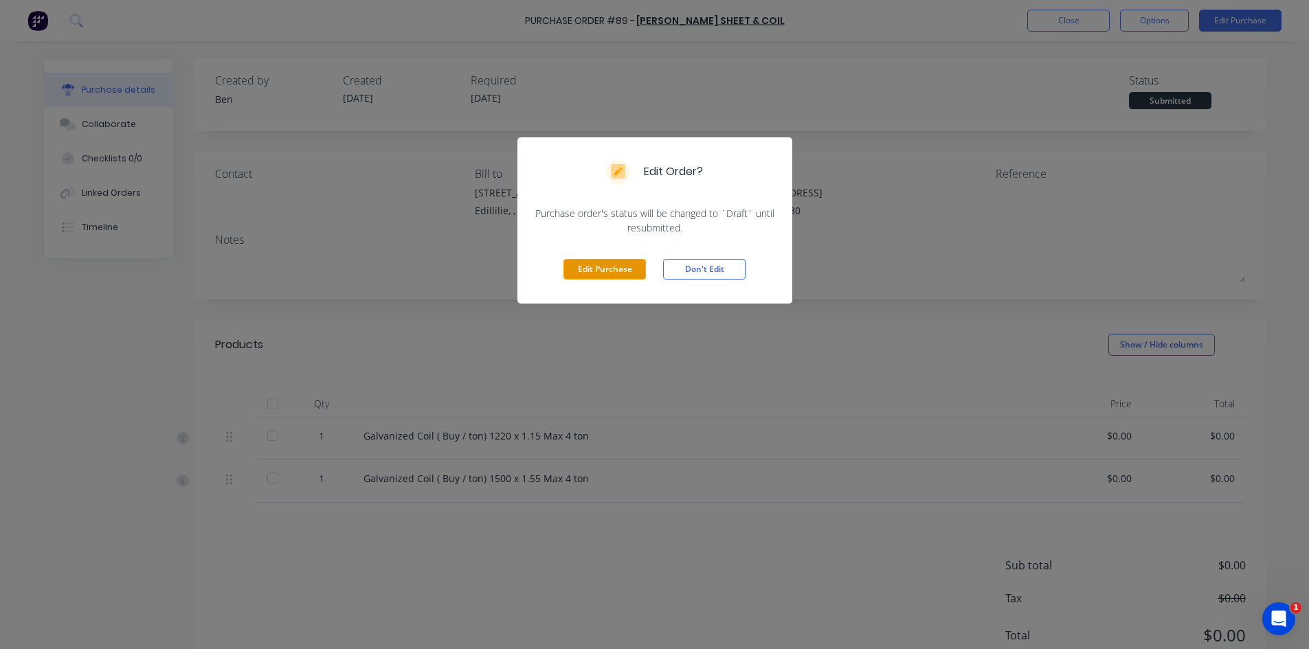
click at [605, 269] on button "Edit Purchase" at bounding box center [605, 269] width 82 height 21
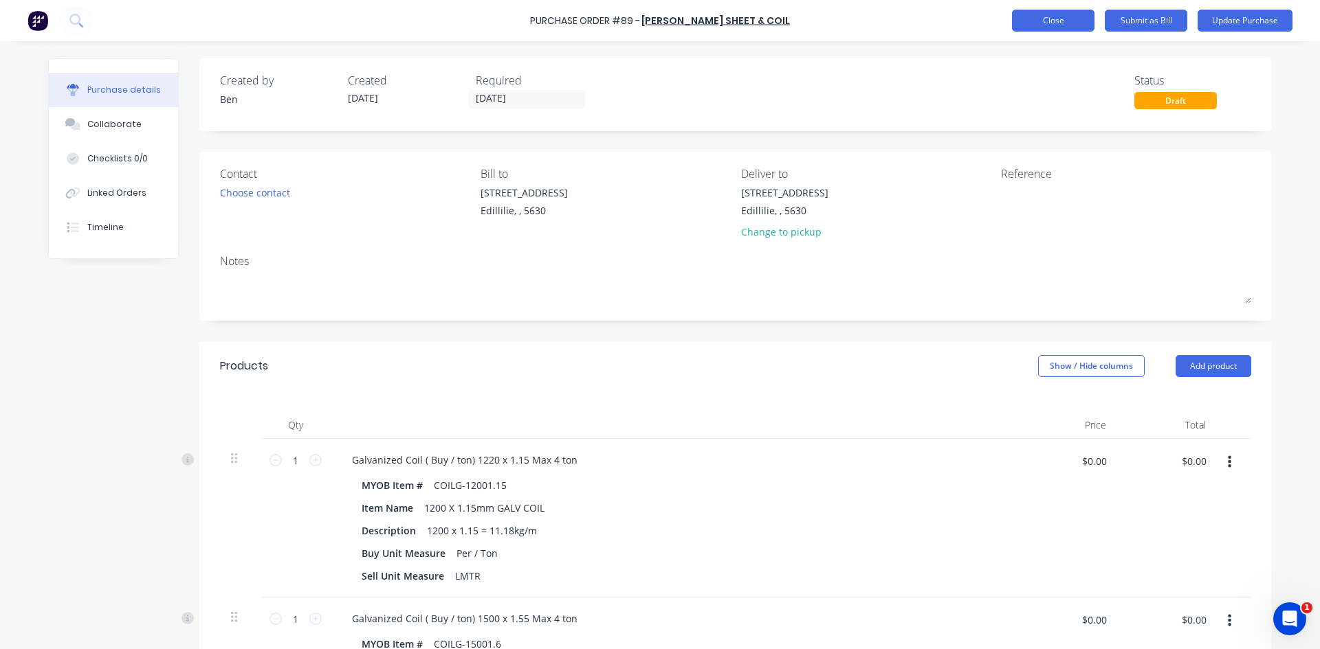
click at [1054, 14] on button "Close" at bounding box center [1053, 21] width 82 height 22
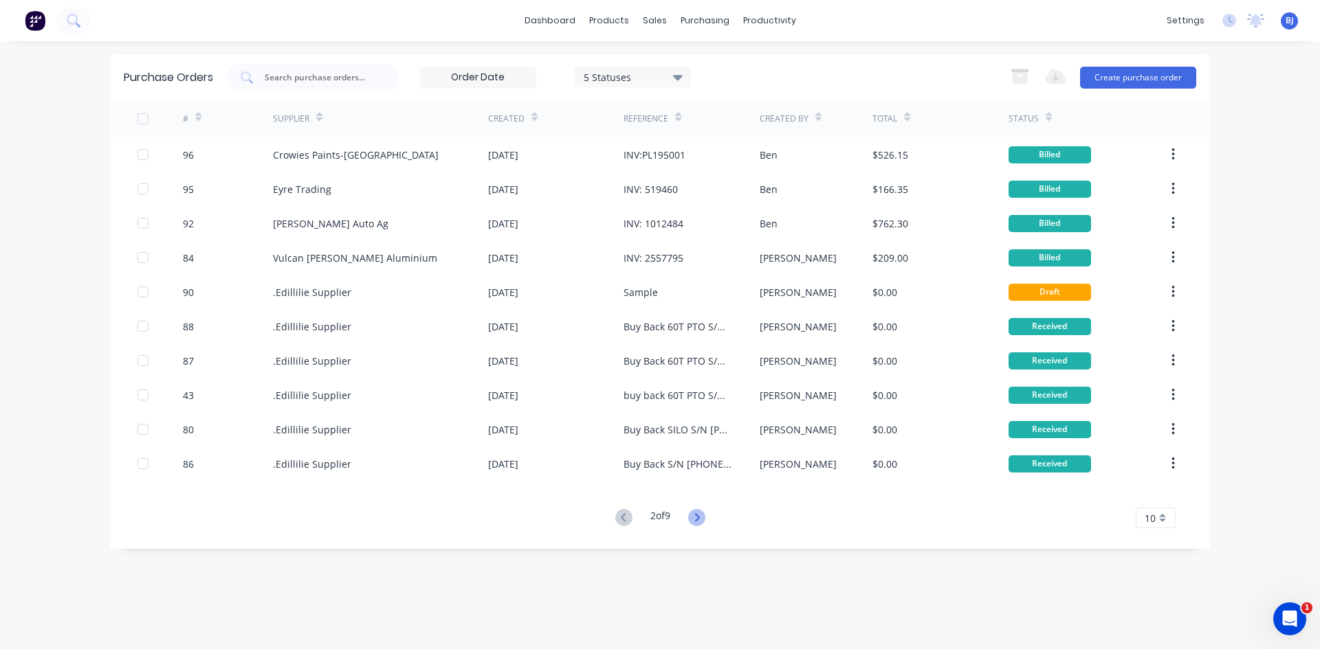
click at [699, 501] on icon at bounding box center [696, 517] width 5 height 8
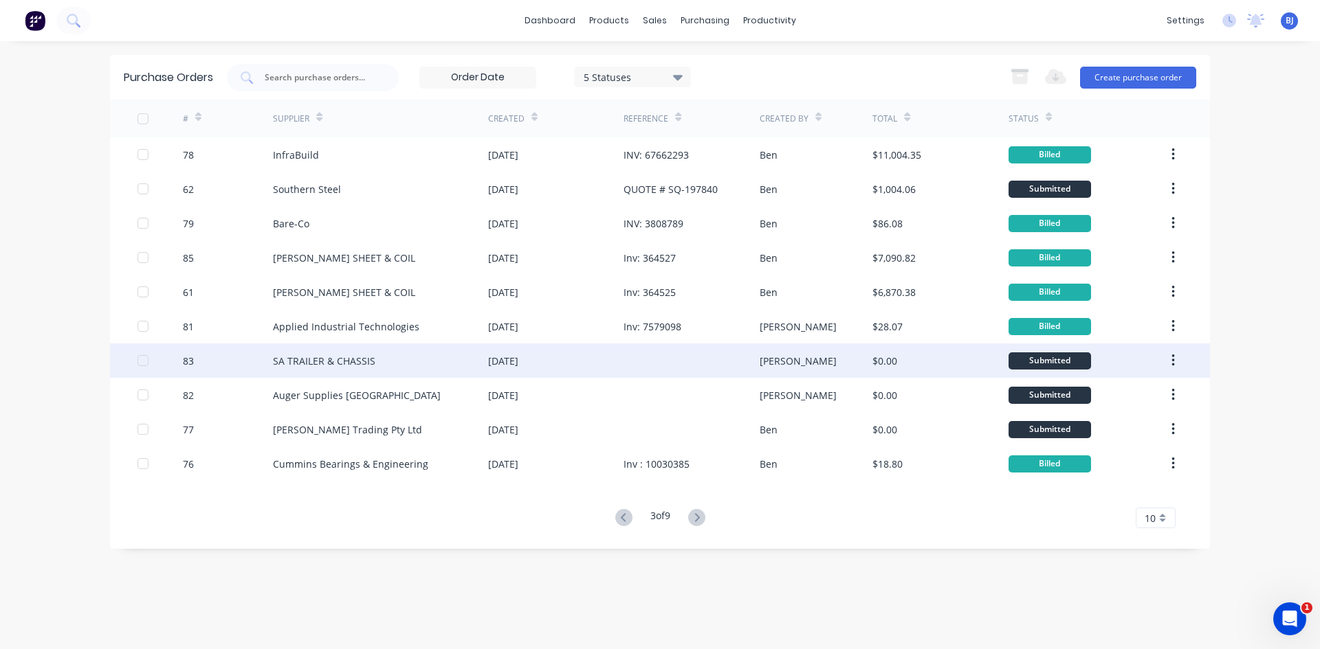
click at [512, 360] on div "[DATE]" at bounding box center [503, 361] width 30 height 14
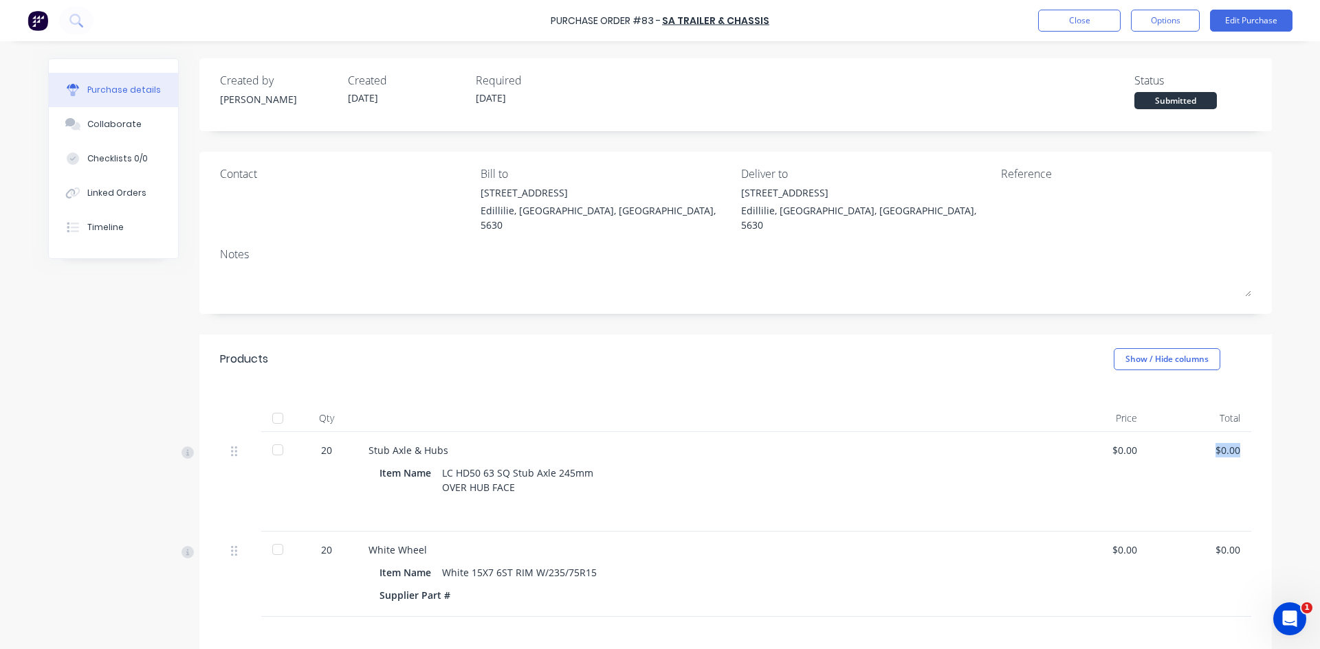
drag, startPoint x: 1223, startPoint y: 439, endPoint x: 1202, endPoint y: 443, distance: 20.9
click at [1055, 443] on div "$0.00" at bounding box center [1199, 450] width 81 height 14
click at [1055, 16] on button "Edit Purchase" at bounding box center [1251, 21] width 82 height 22
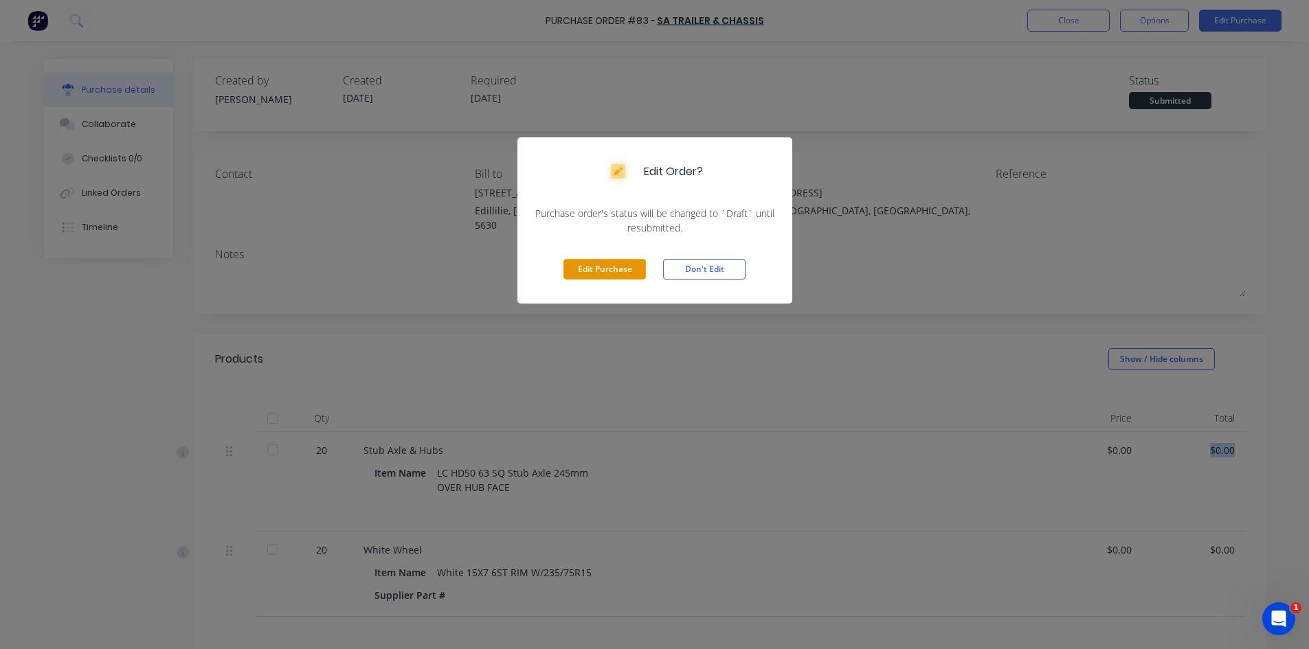
click at [583, 269] on button "Edit Purchase" at bounding box center [605, 269] width 82 height 21
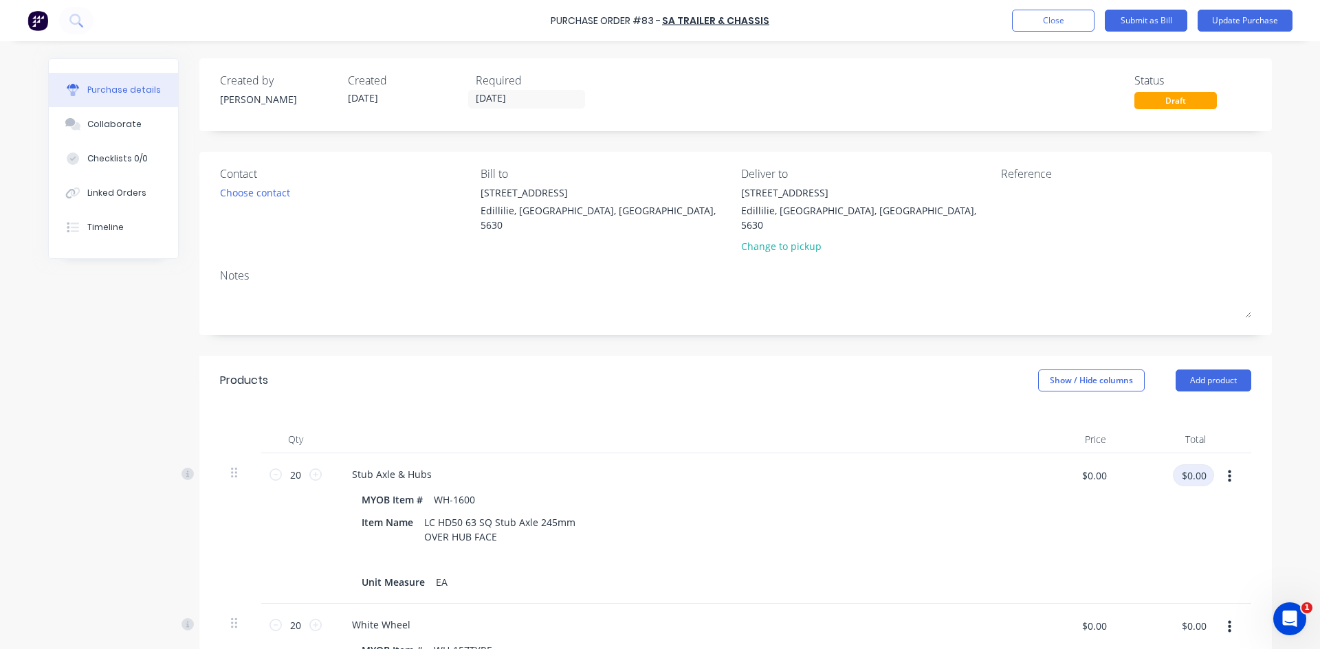
drag, startPoint x: 1200, startPoint y: 461, endPoint x: 1155, endPoint y: 467, distance: 45.1
click at [1055, 469] on div "$0.00 $0.00" at bounding box center [1171, 481] width 86 height 32
type input "4823.60"
type input "$241.18"
type input "$4,823.60"
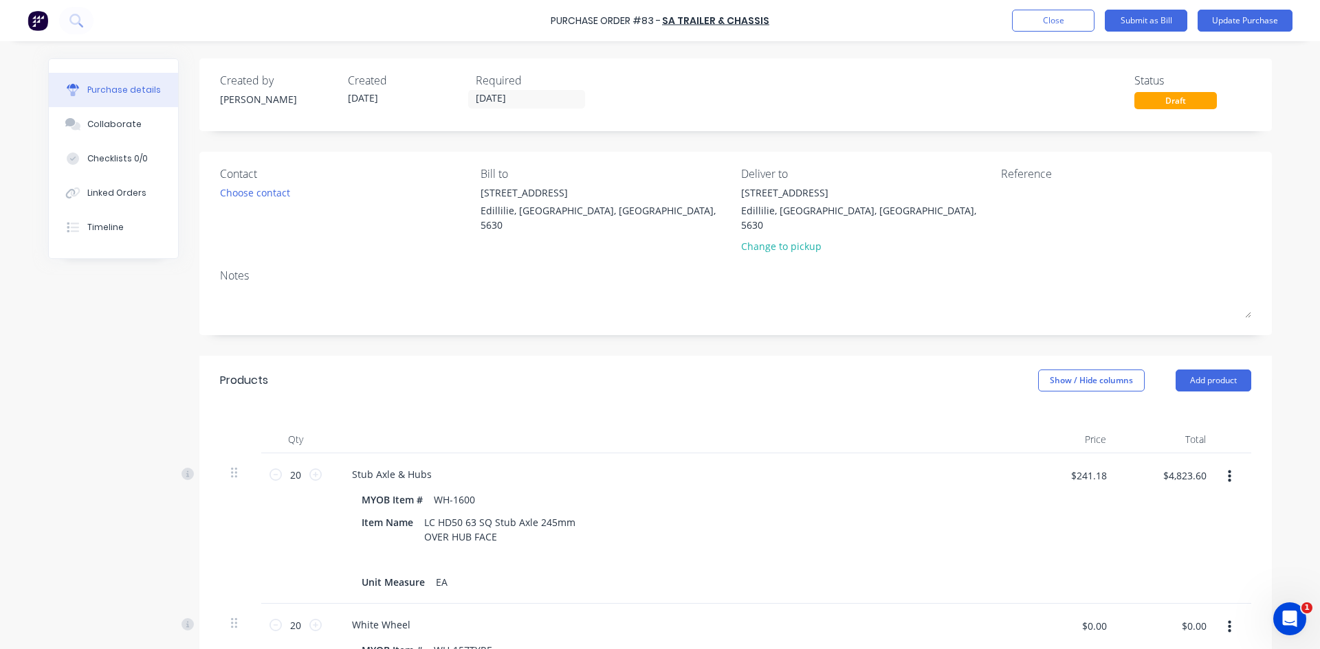
click at [1055, 501] on div at bounding box center [1233, 529] width 34 height 151
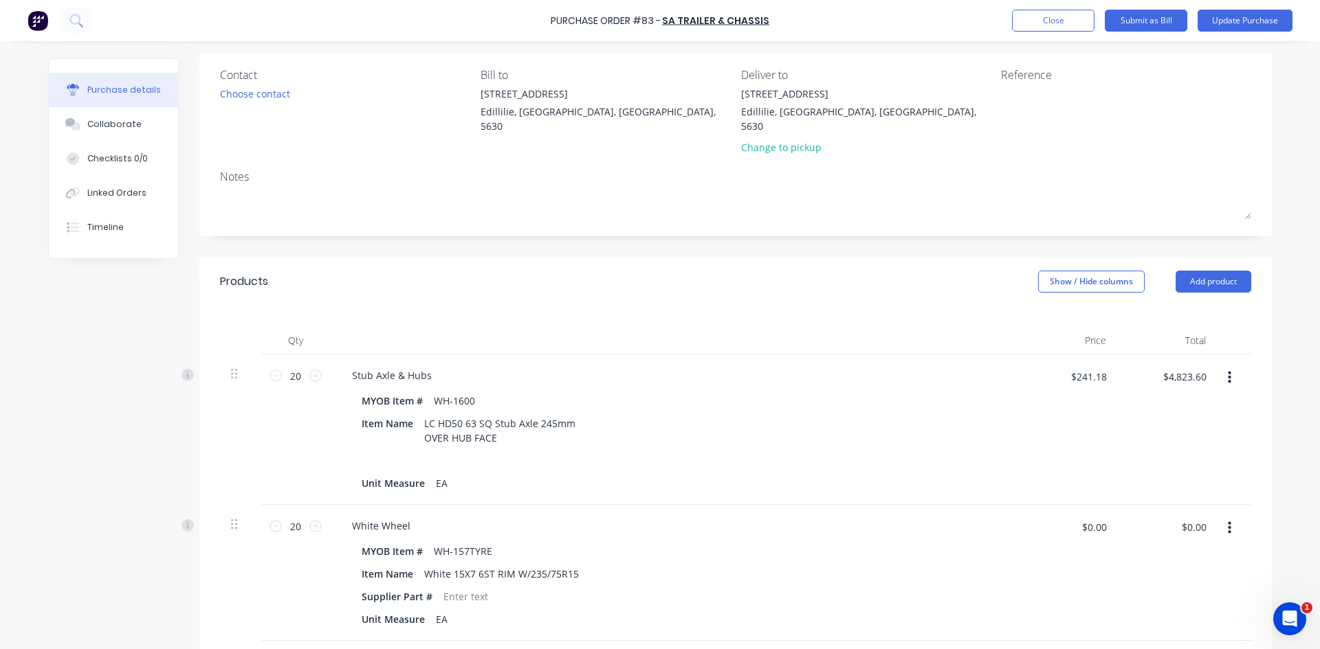
scroll to position [206, 0]
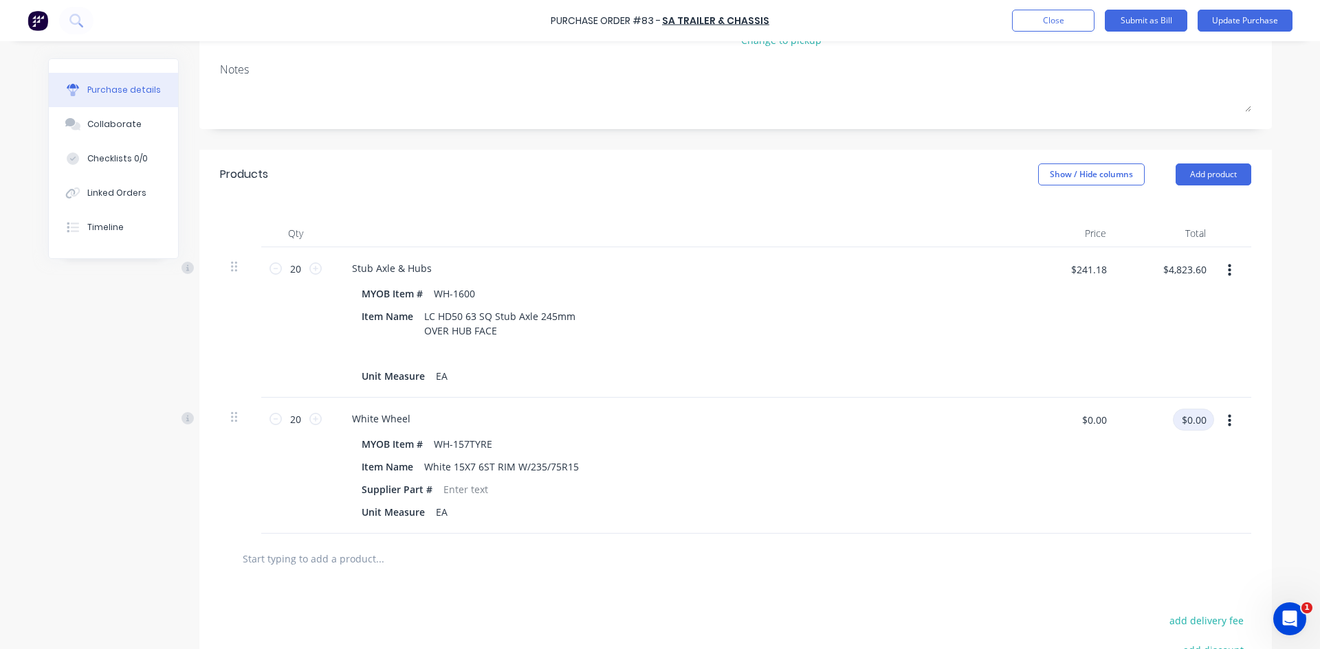
drag, startPoint x: 1203, startPoint y: 408, endPoint x: 1145, endPoint y: 415, distance: 58.9
click at [1055, 415] on div "$0.00 $0.00" at bounding box center [1171, 425] width 86 height 32
type input "3704.60"
type input "$185.23"
type input "$3,704.60"
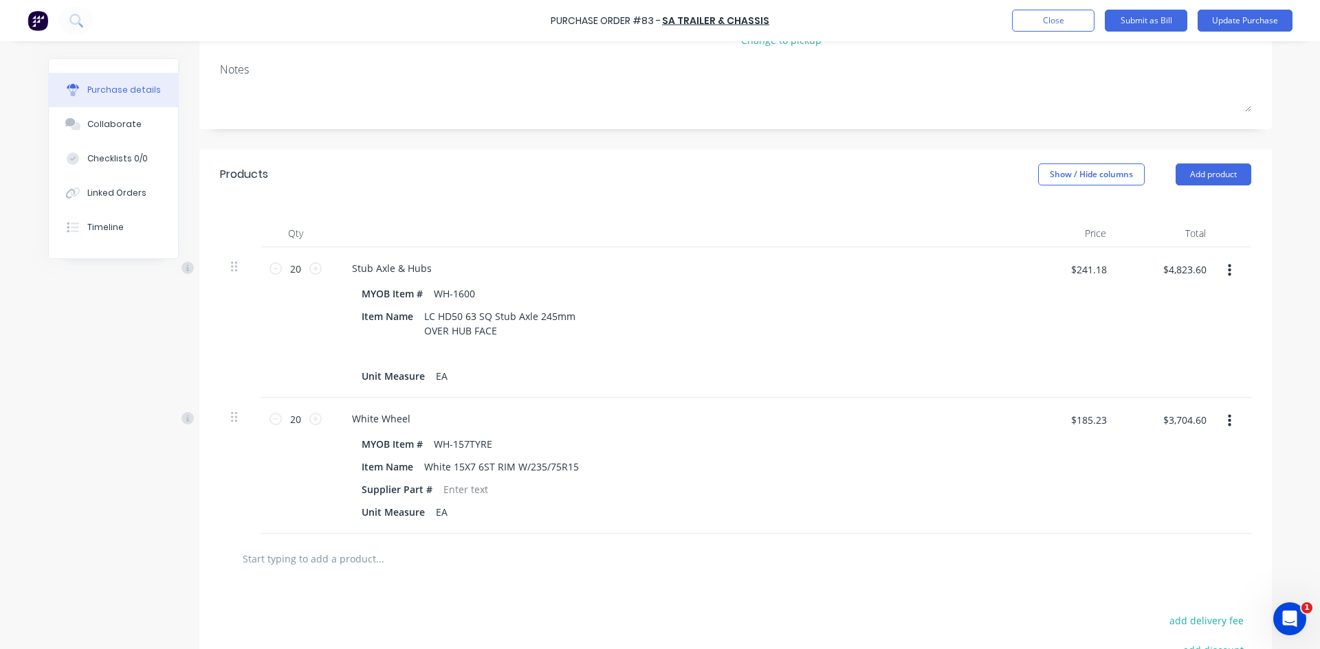
click at [1055, 443] on div "$185.23 $185.23" at bounding box center [1067, 466] width 100 height 136
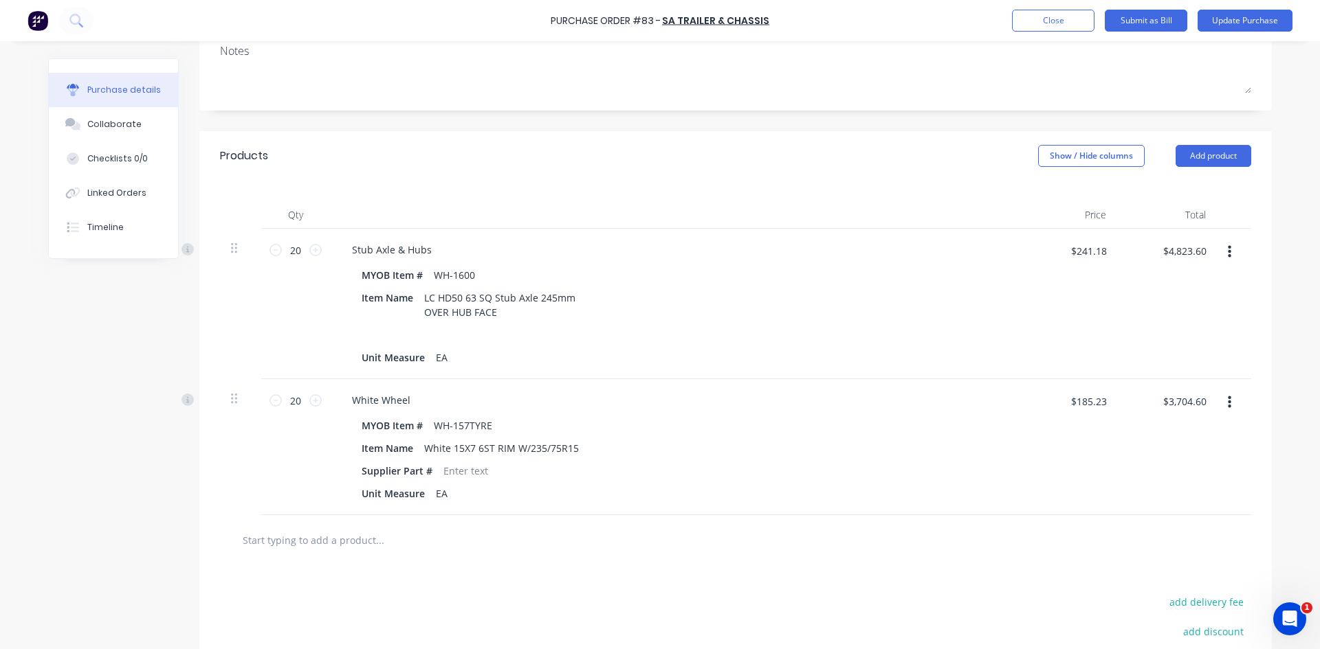
scroll to position [23, 0]
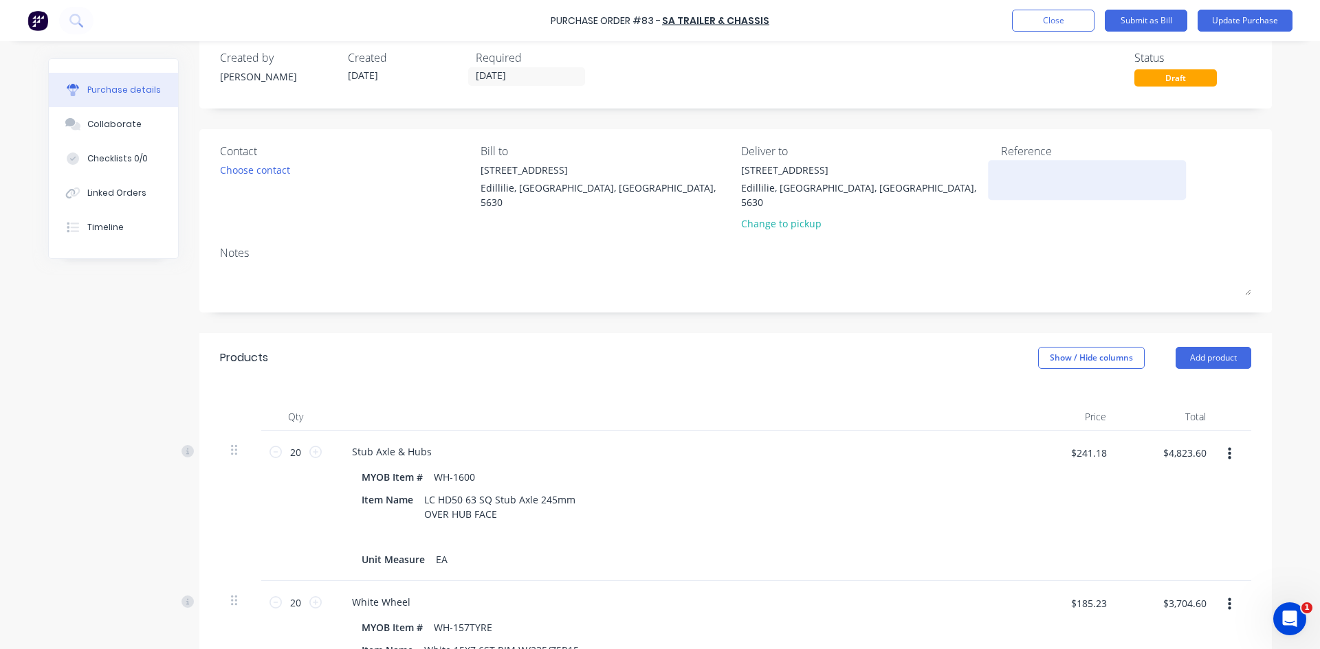
click at [1003, 177] on textarea at bounding box center [1087, 178] width 172 height 31
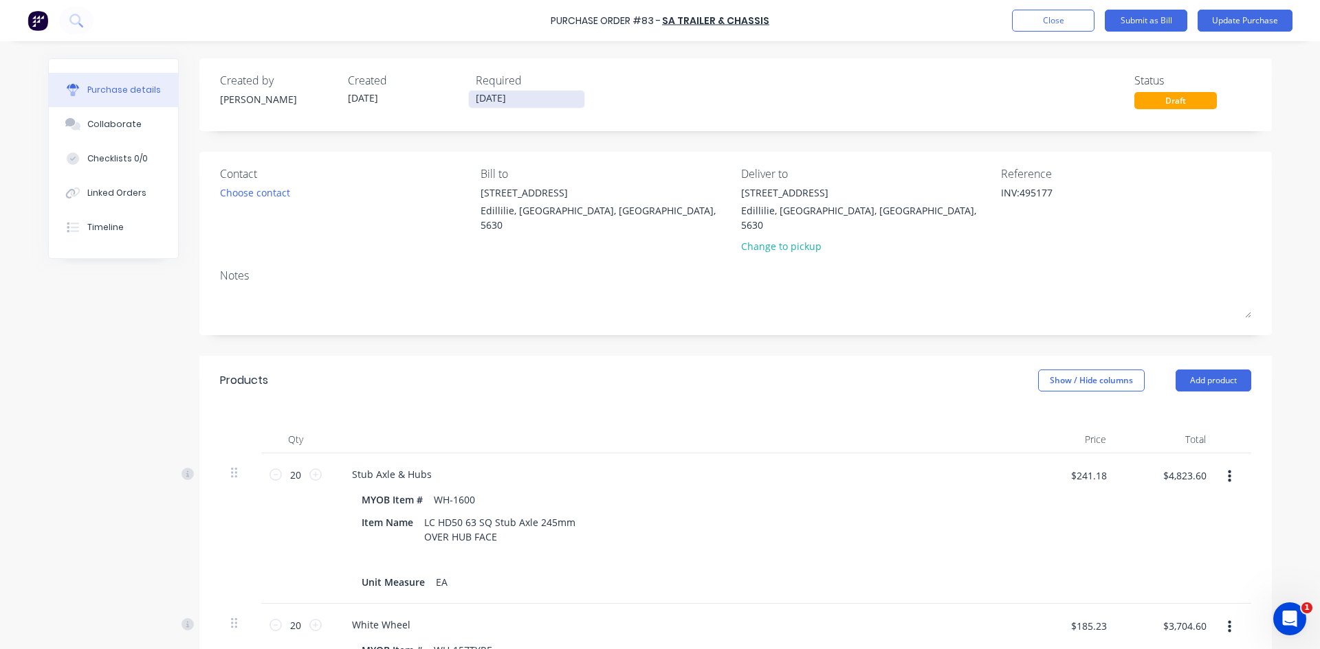
type textarea "INV:495177"
type textarea "x"
type textarea "INV:495177"
click at [514, 97] on input "15/08/25" at bounding box center [526, 99] width 115 height 17
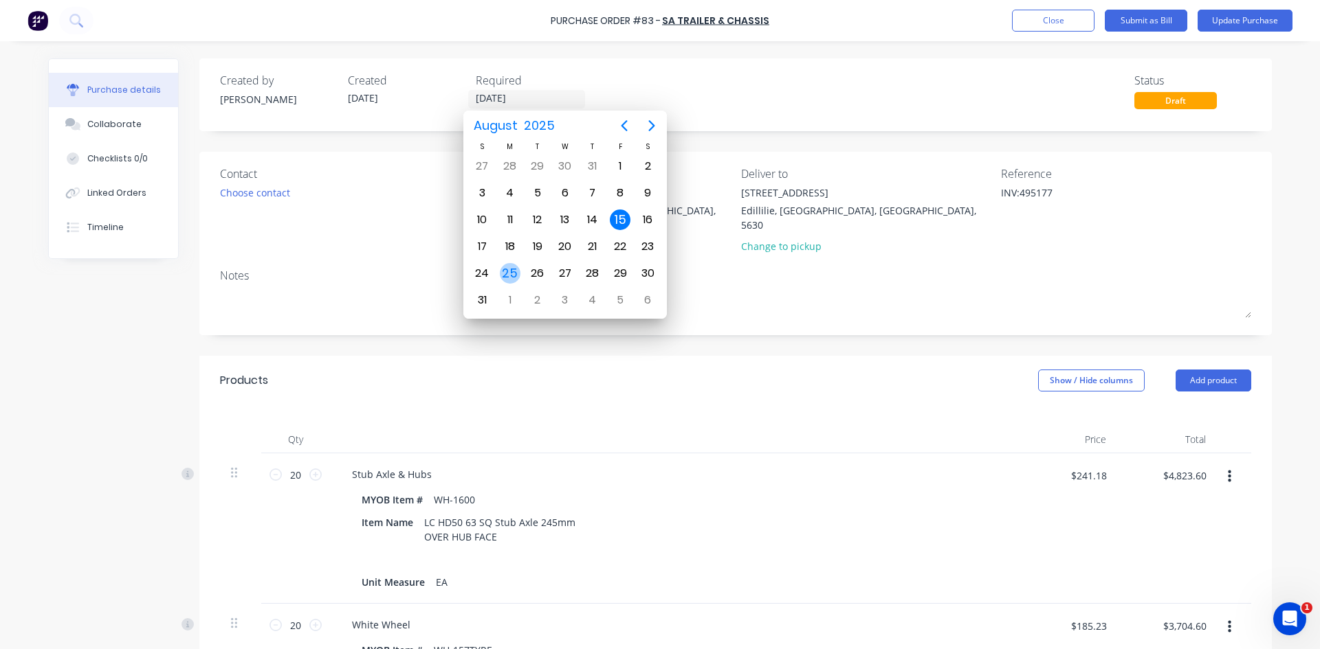
click at [515, 274] on div "25" at bounding box center [510, 273] width 21 height 21
type textarea "x"
type input "[DATE]"
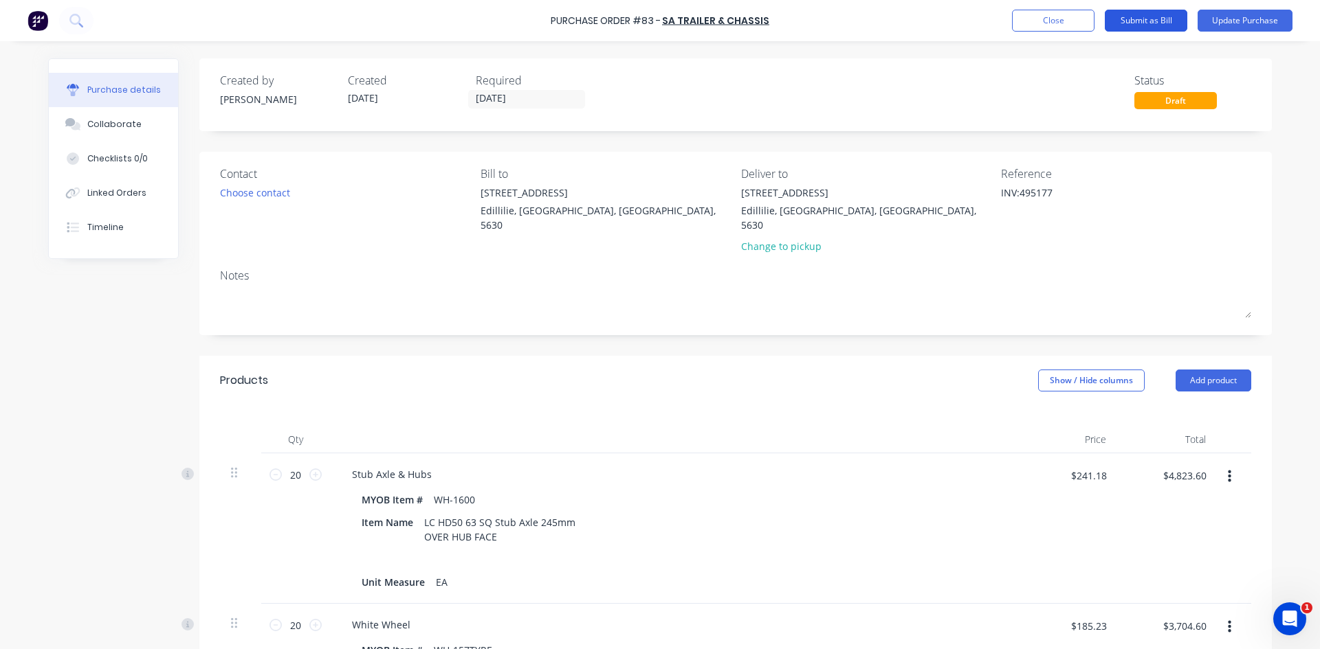
click at [1055, 21] on button "Submit as Bill" at bounding box center [1145, 21] width 82 height 22
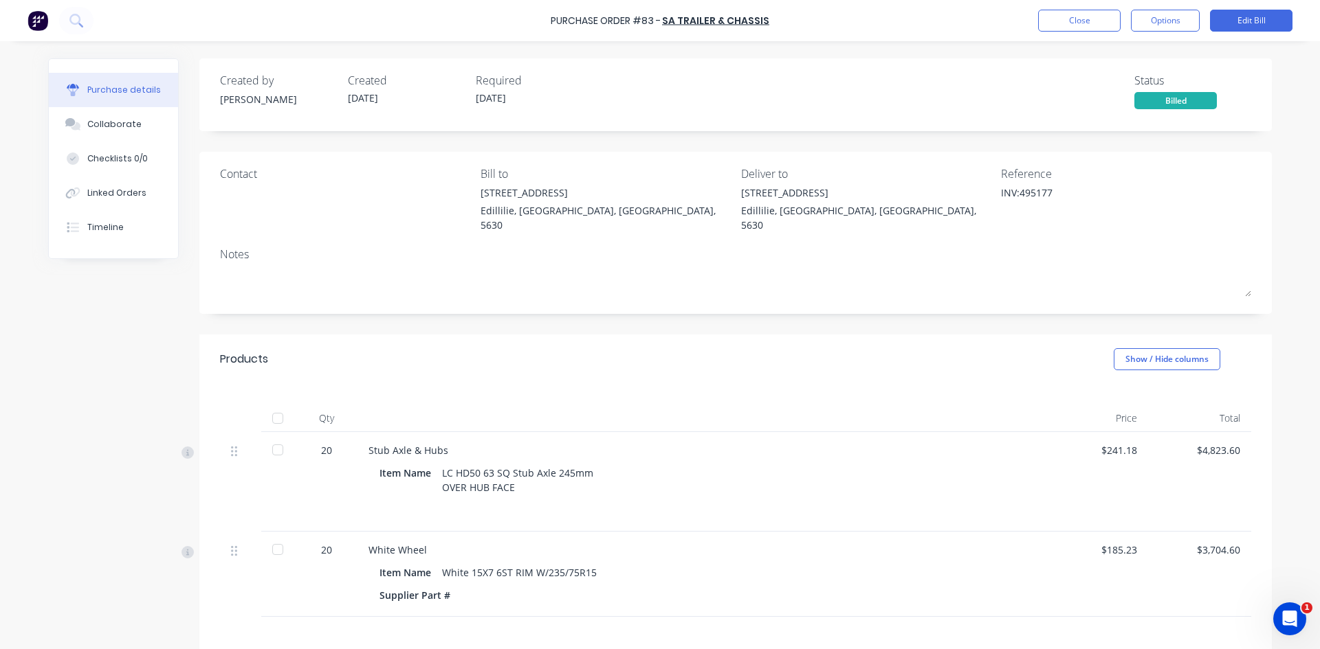
click at [275, 405] on div at bounding box center [277, 418] width 27 height 27
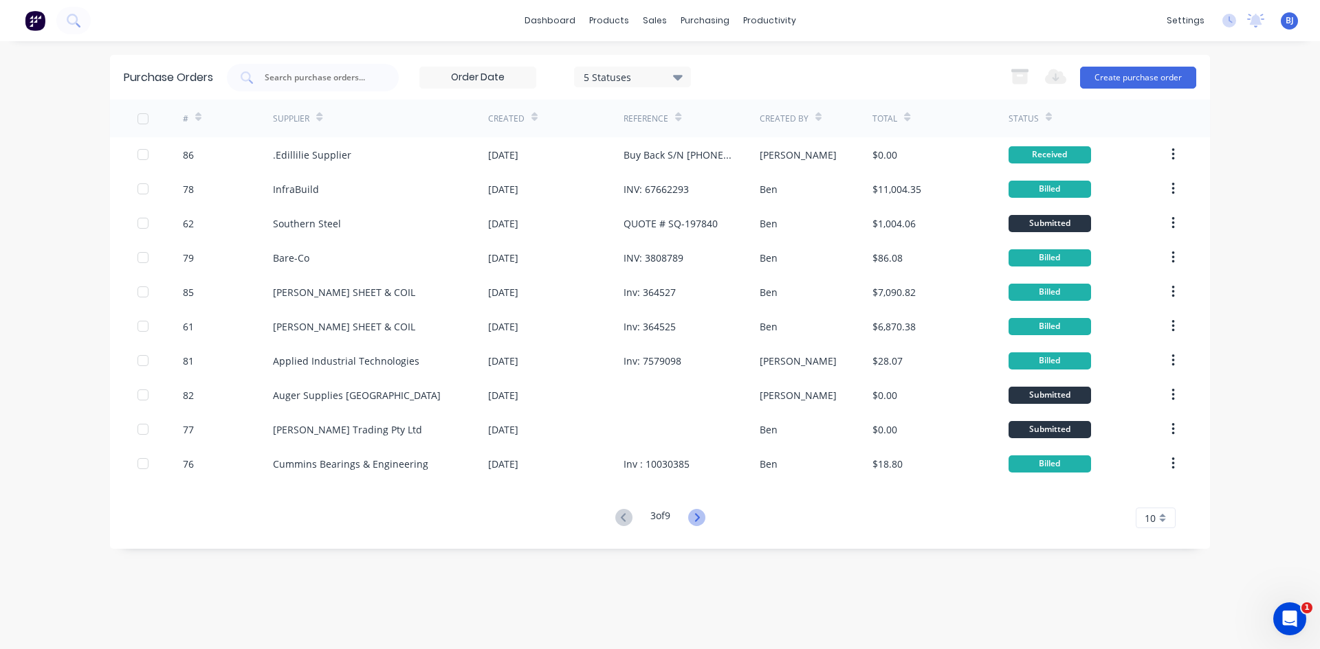
click at [703, 501] on icon at bounding box center [696, 517] width 17 height 17
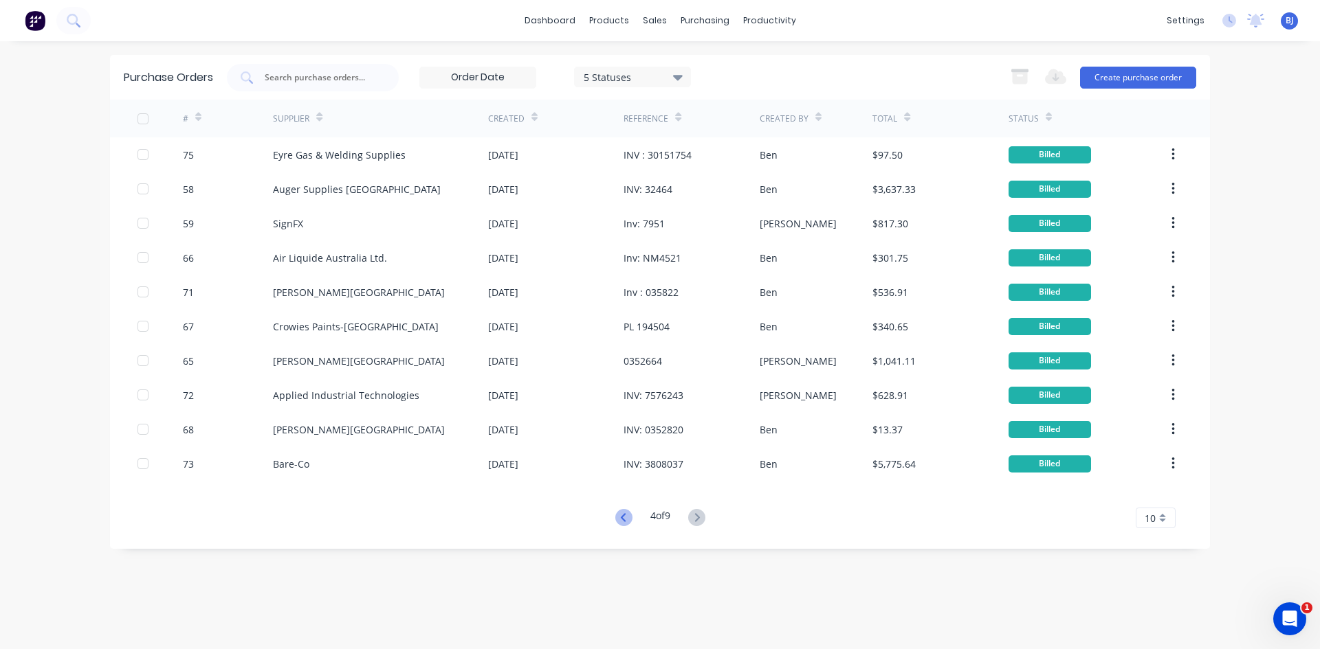
click at [616, 501] on icon at bounding box center [623, 517] width 17 height 17
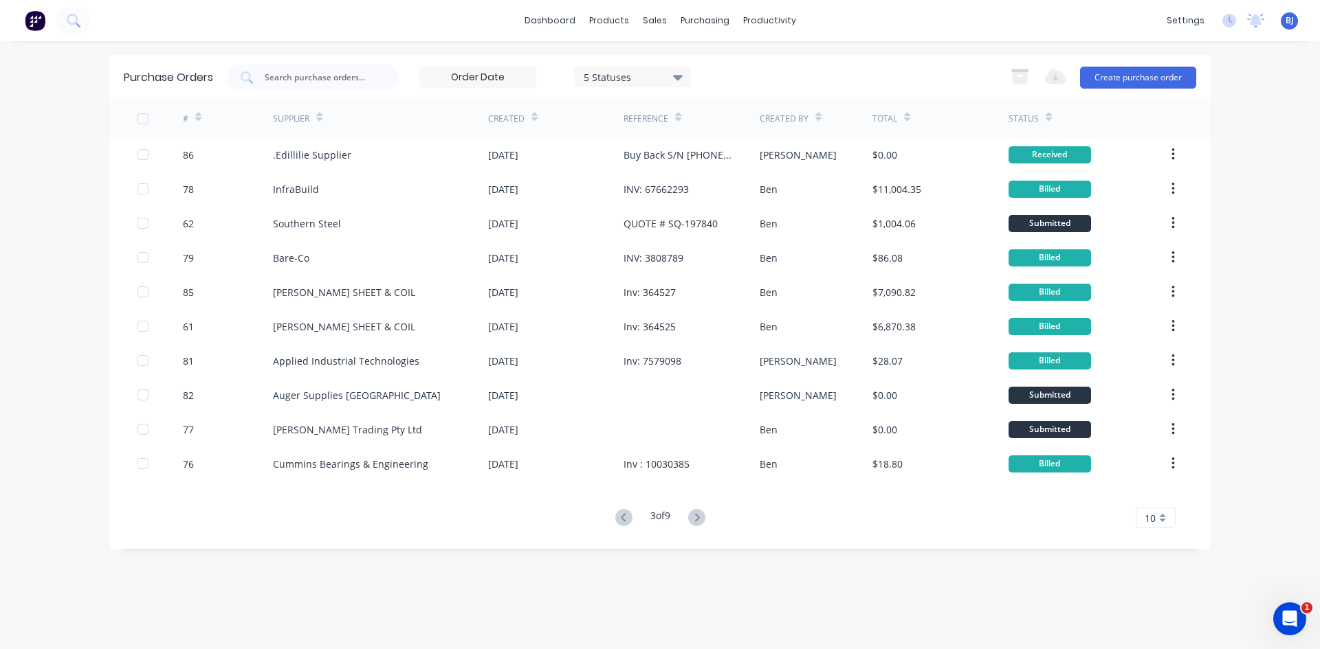
click at [616, 501] on icon at bounding box center [623, 517] width 17 height 17
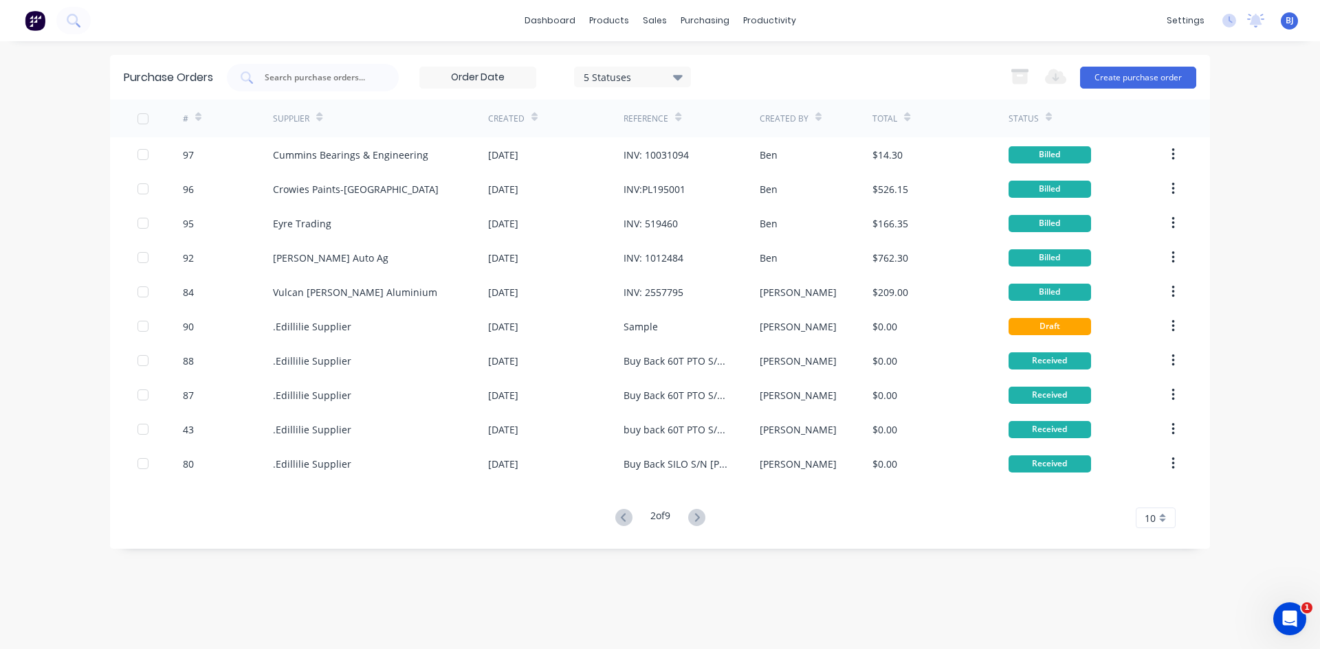
click at [616, 501] on icon at bounding box center [623, 517] width 17 height 17
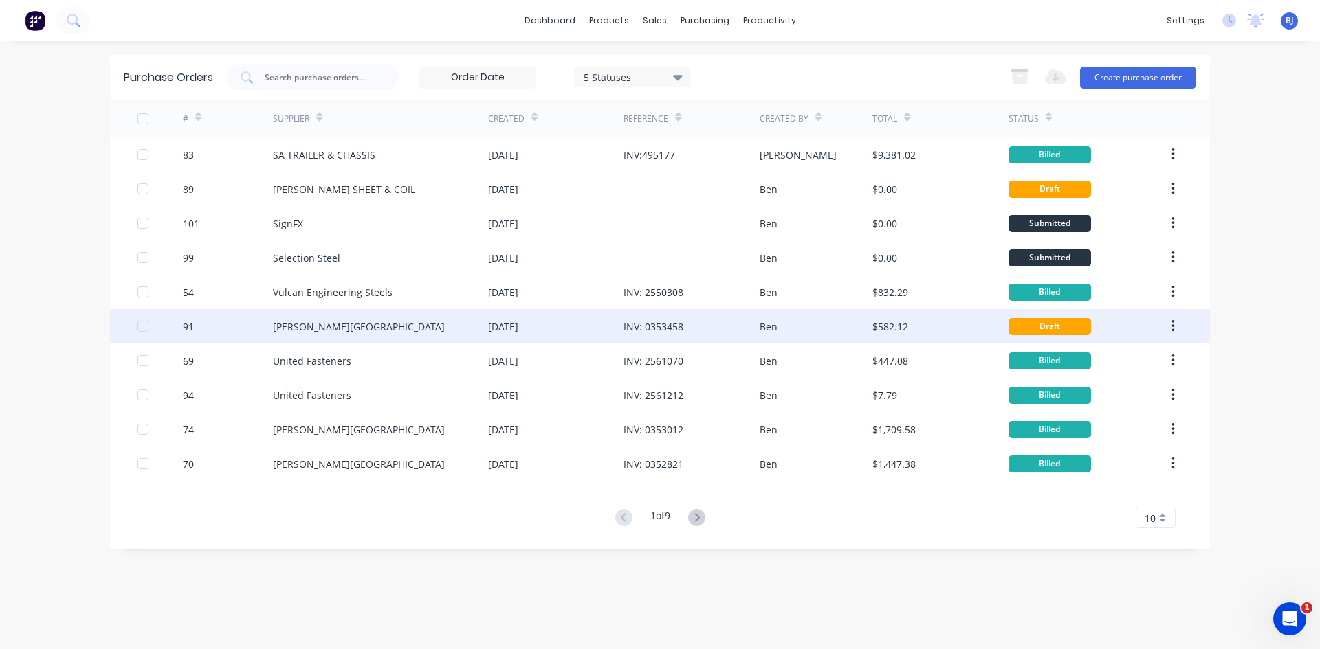
click at [617, 324] on div "[DATE]" at bounding box center [555, 326] width 135 height 34
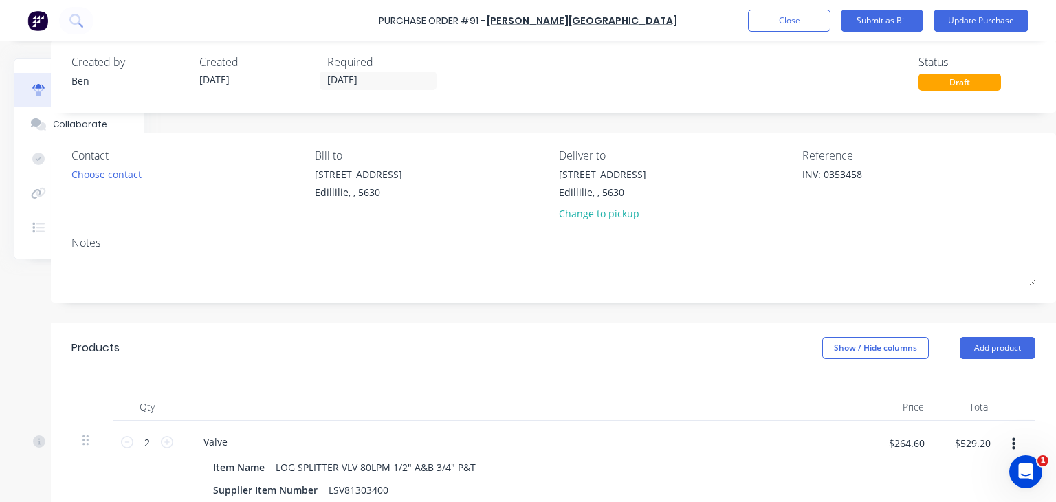
scroll to position [0, 124]
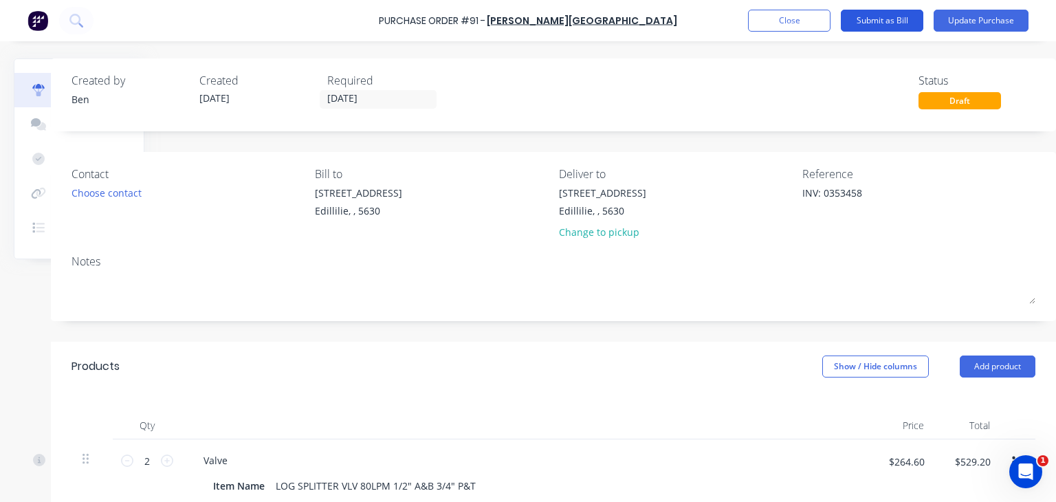
click at [876, 20] on button "Submit as Bill" at bounding box center [882, 21] width 82 height 22
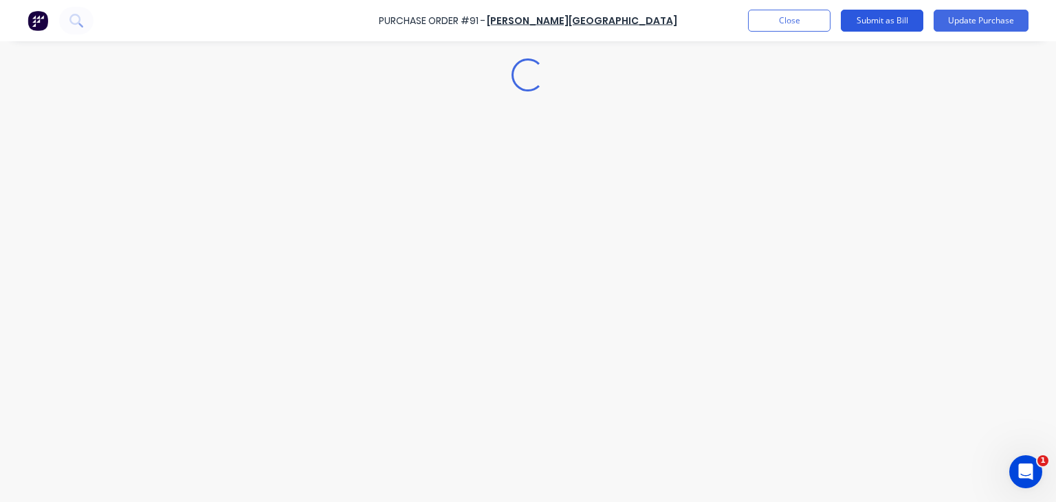
scroll to position [0, 0]
type textarea "x"
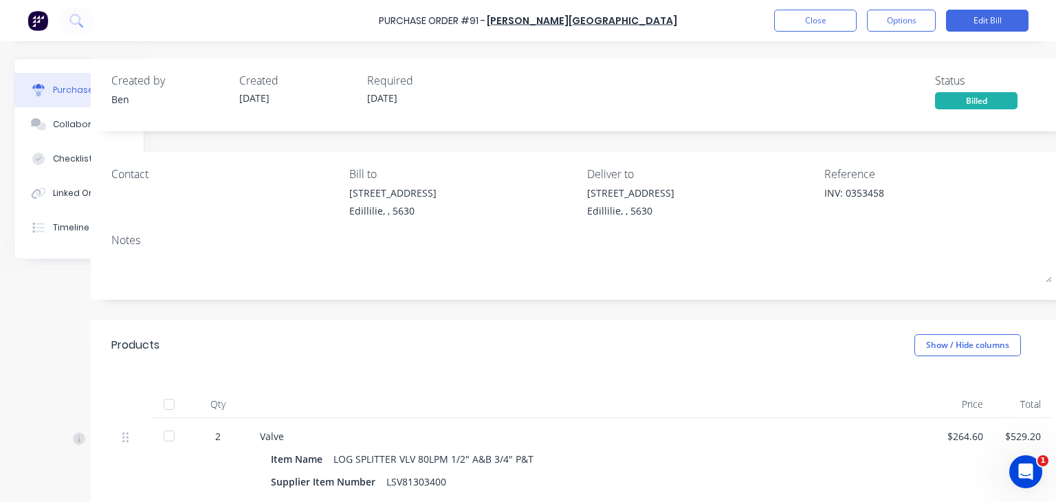
scroll to position [0, 100]
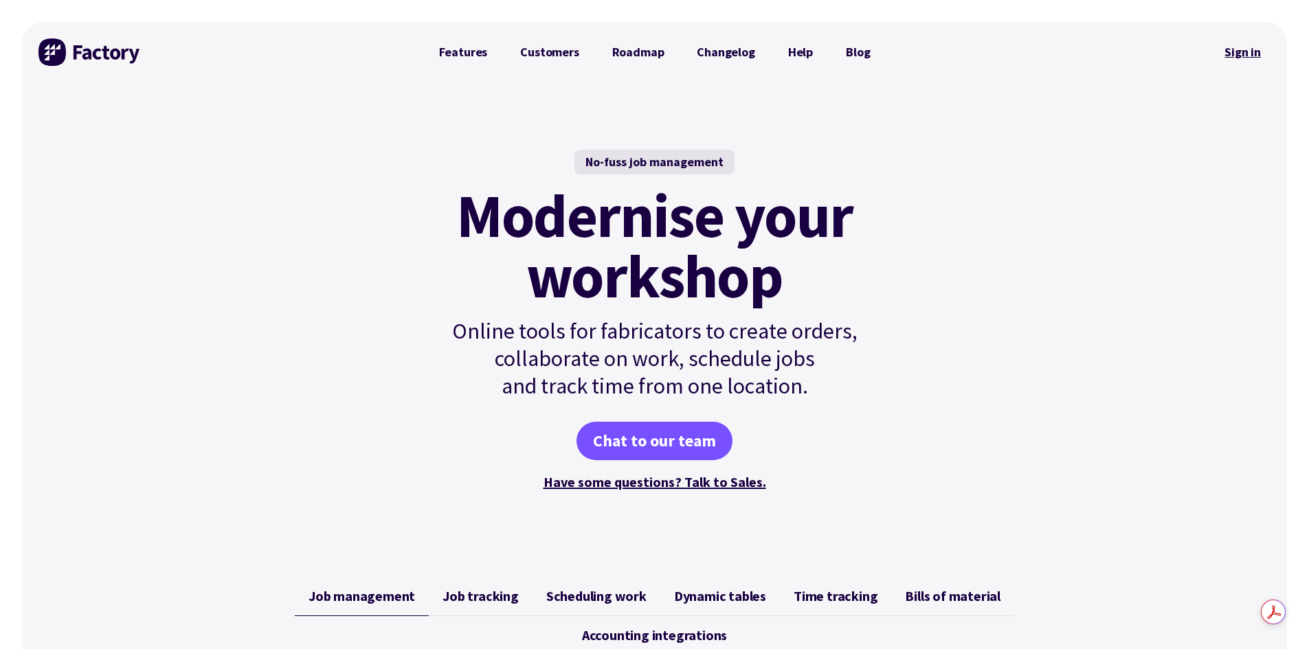
click at [1238, 56] on link "Sign in" at bounding box center [1243, 52] width 56 height 32
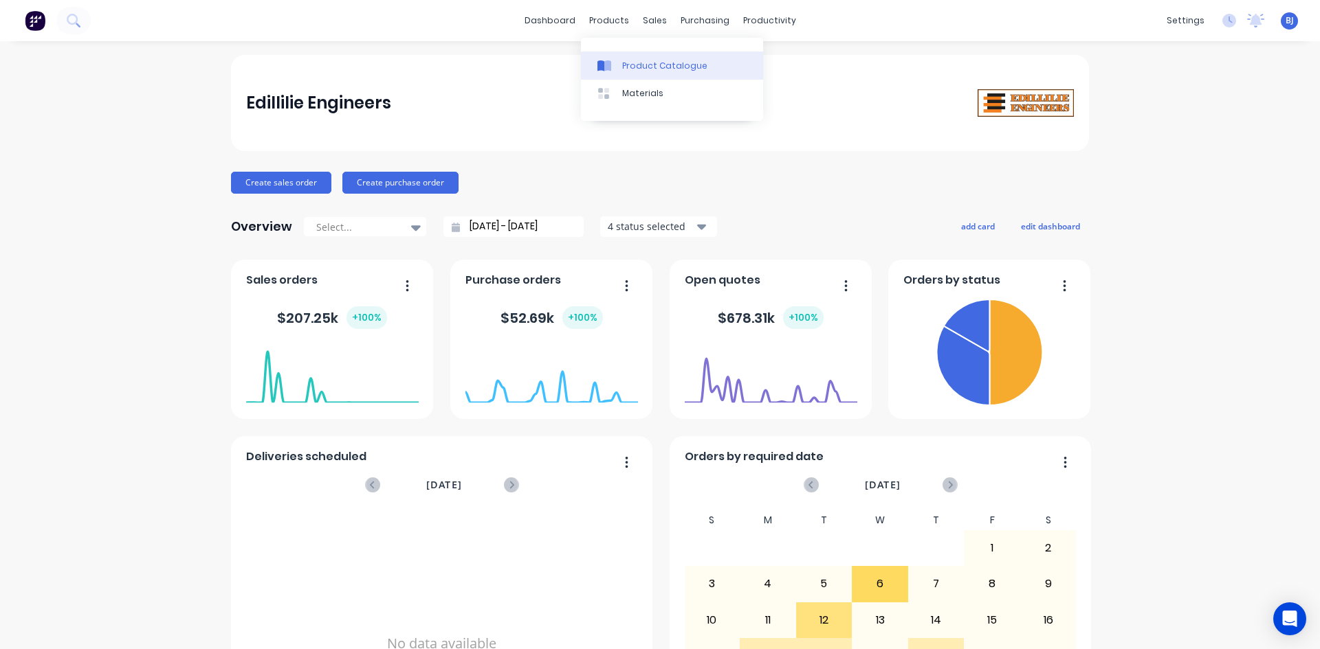
click at [614, 65] on div at bounding box center [607, 66] width 21 height 12
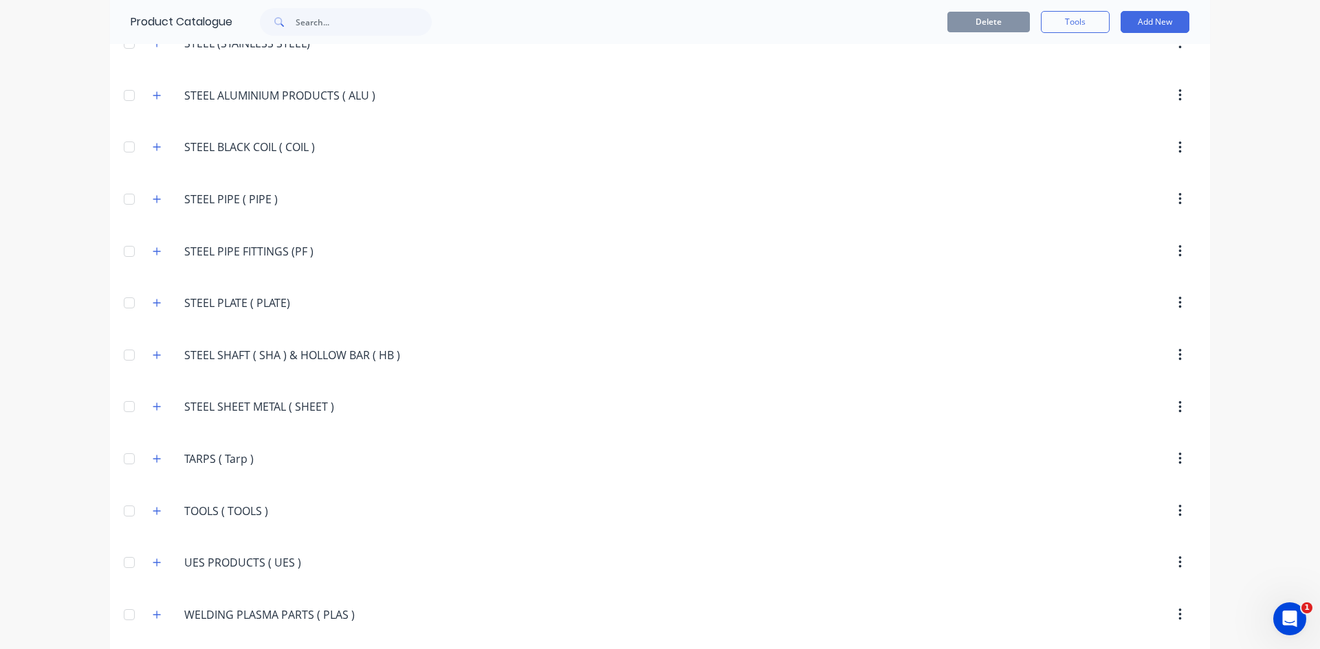
scroll to position [2937, 0]
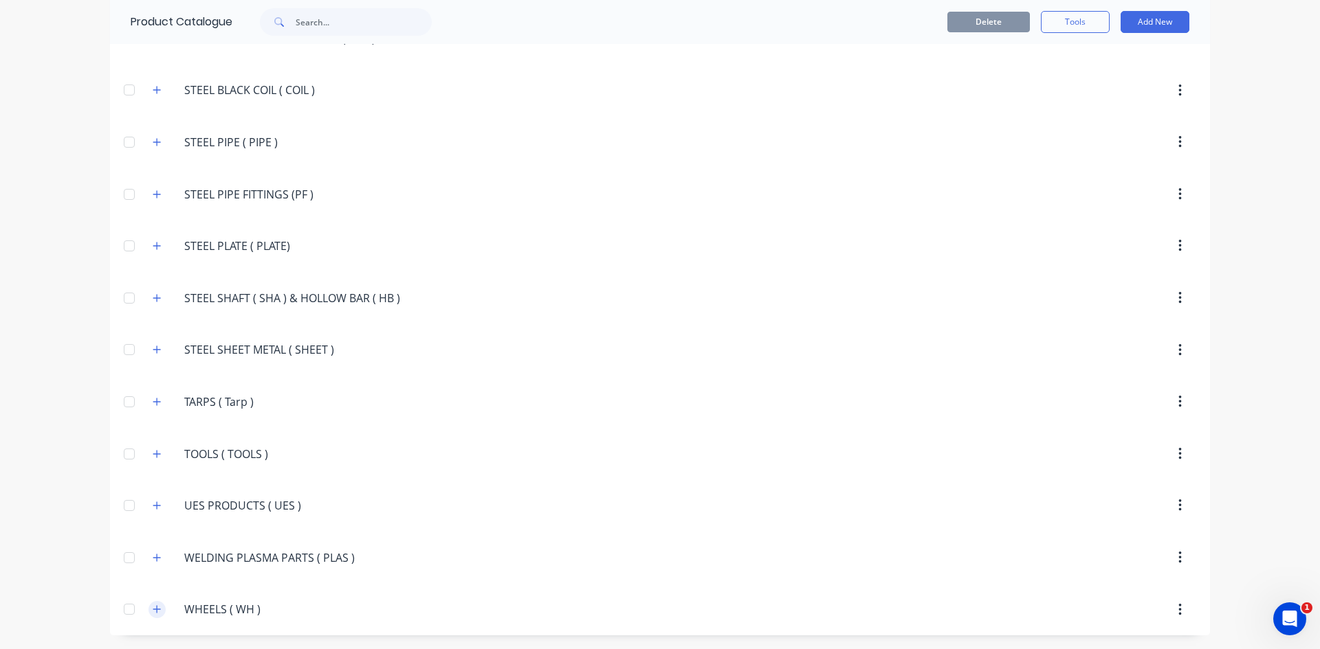
click at [153, 609] on icon "button" at bounding box center [157, 610] width 8 height 10
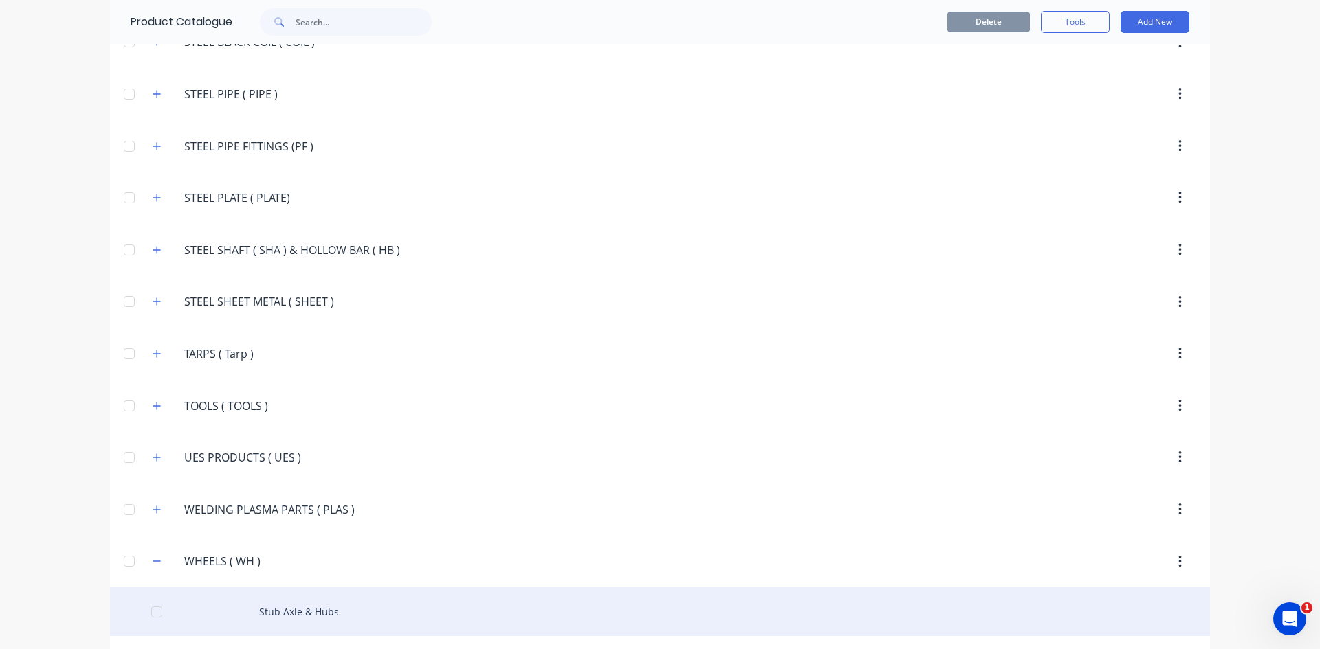
scroll to position [3034, 0]
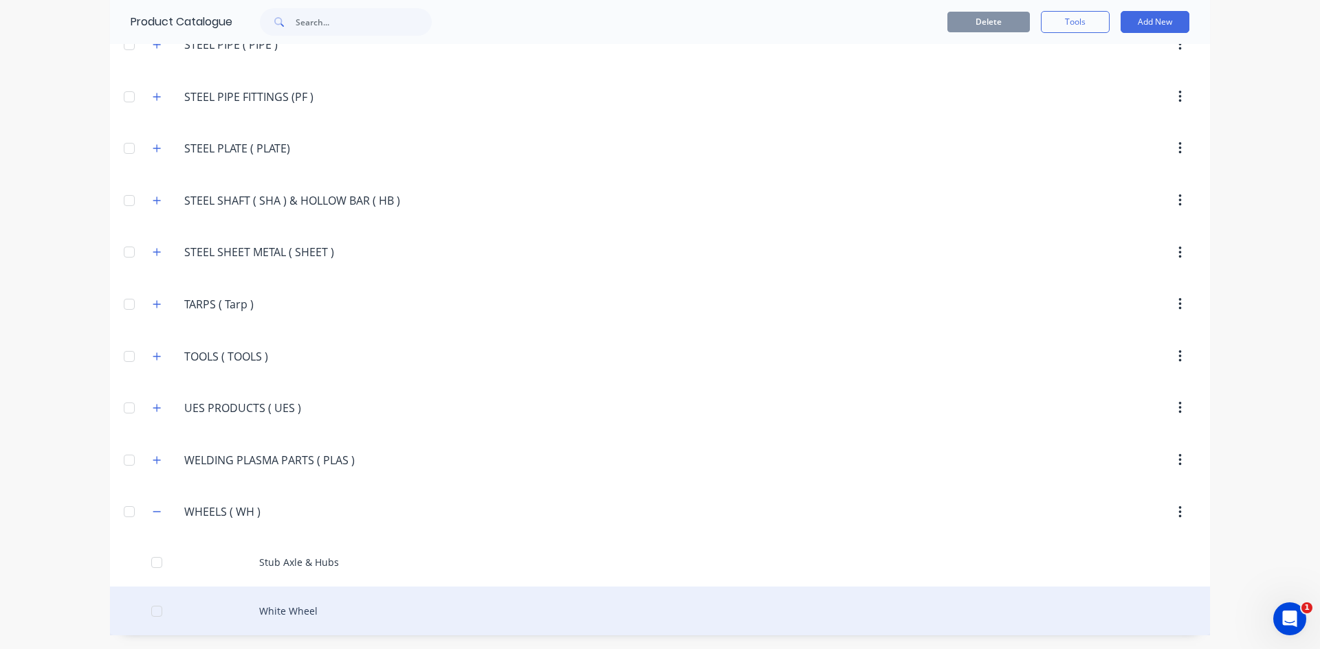
click at [262, 613] on div "White Wheel" at bounding box center [660, 611] width 1100 height 49
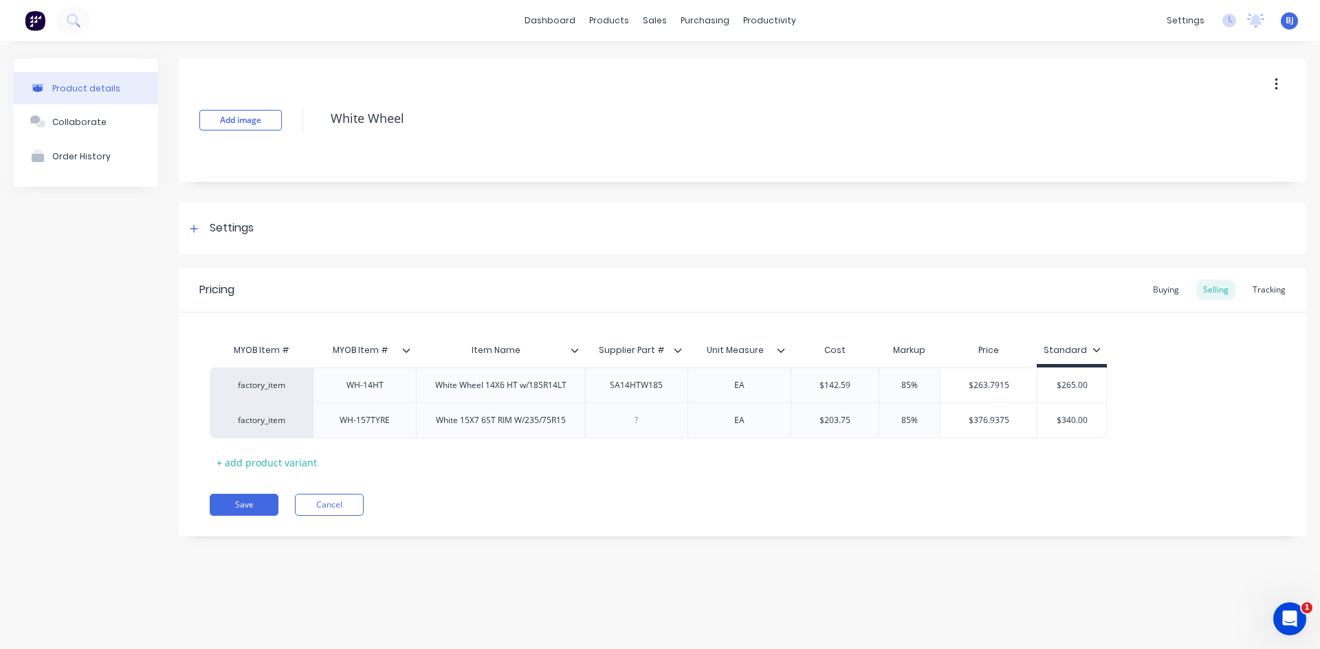
type textarea "x"
click at [641, 423] on div at bounding box center [636, 421] width 69 height 18
click at [239, 507] on button "Save" at bounding box center [244, 505] width 69 height 22
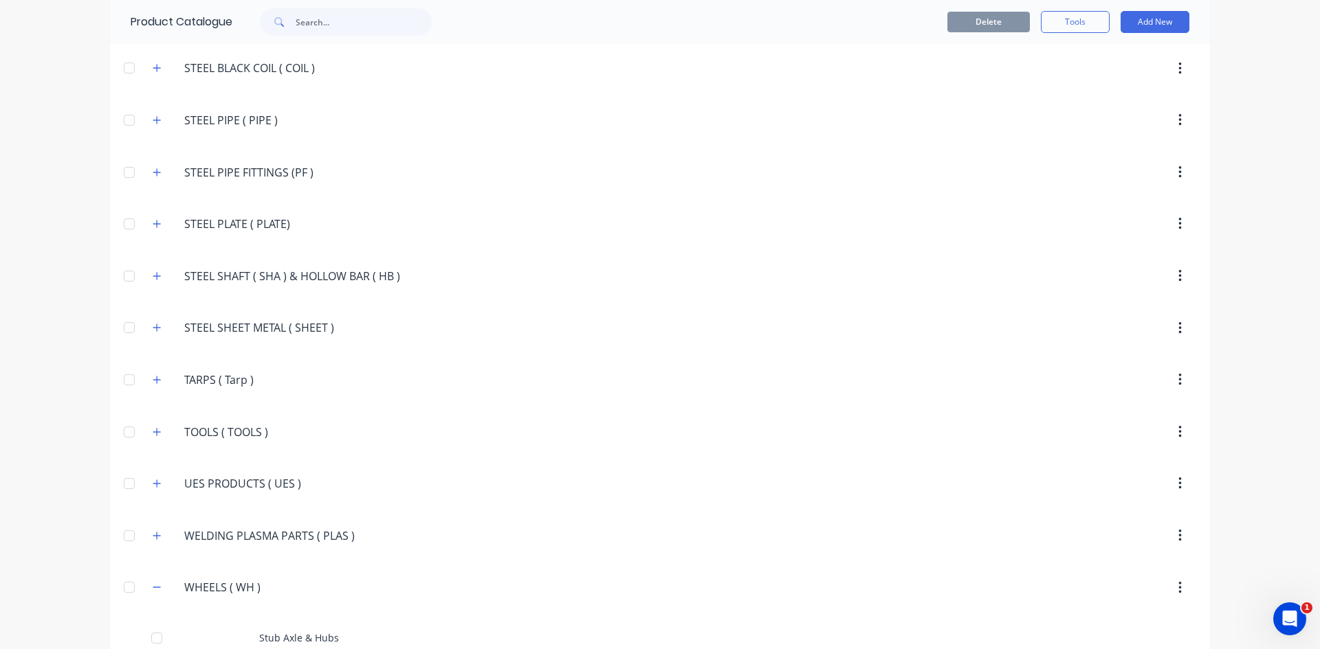
scroll to position [3034, 0]
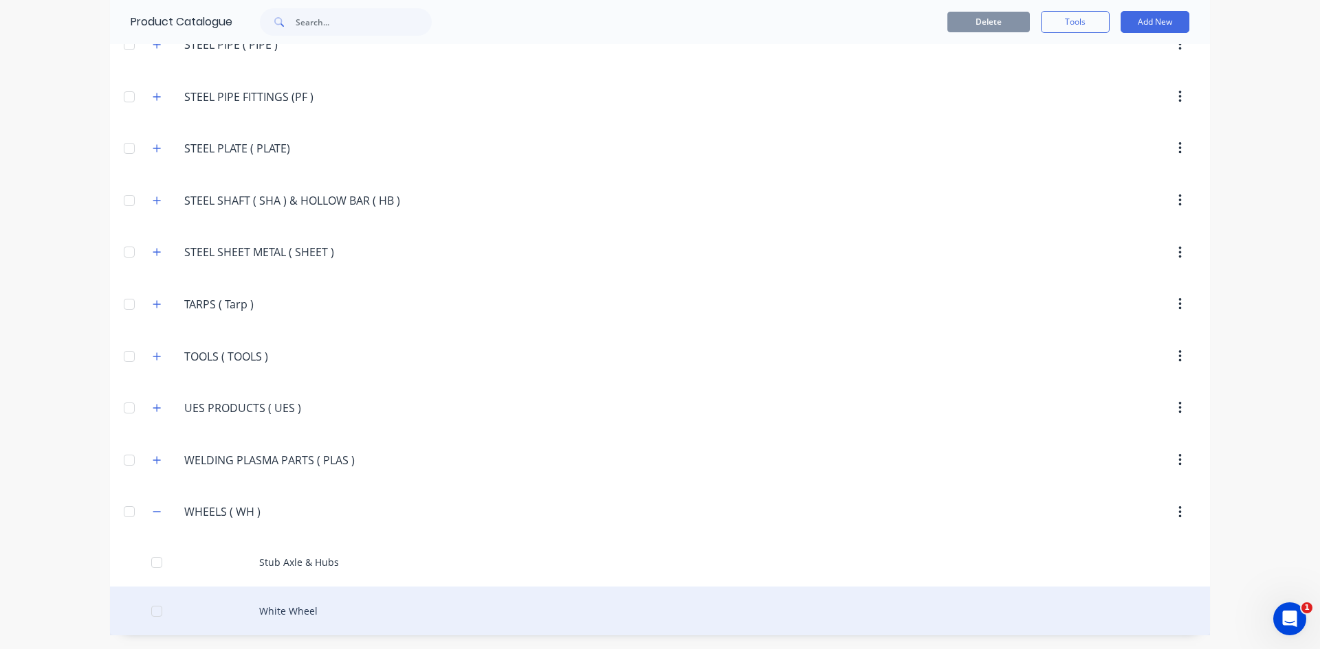
click at [254, 613] on div "White Wheel" at bounding box center [660, 611] width 1100 height 49
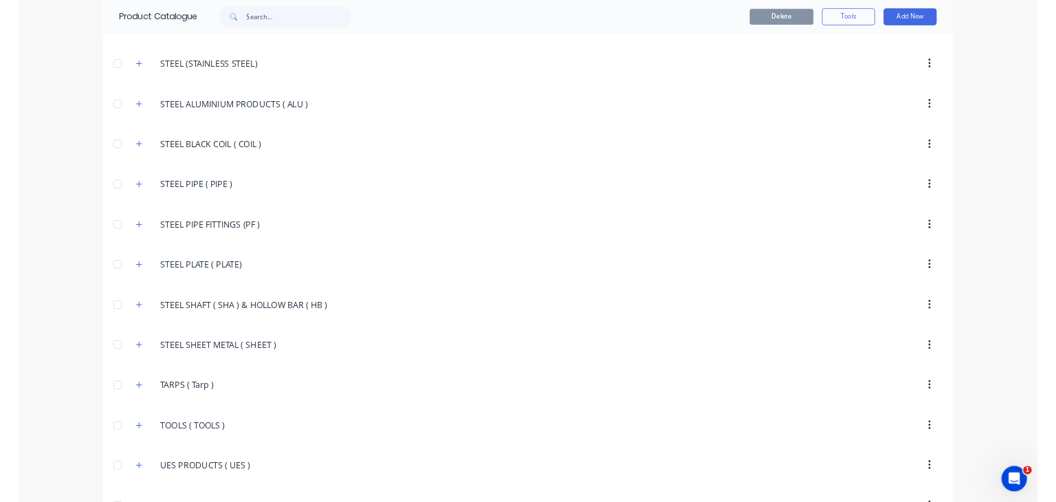
scroll to position [3034, 0]
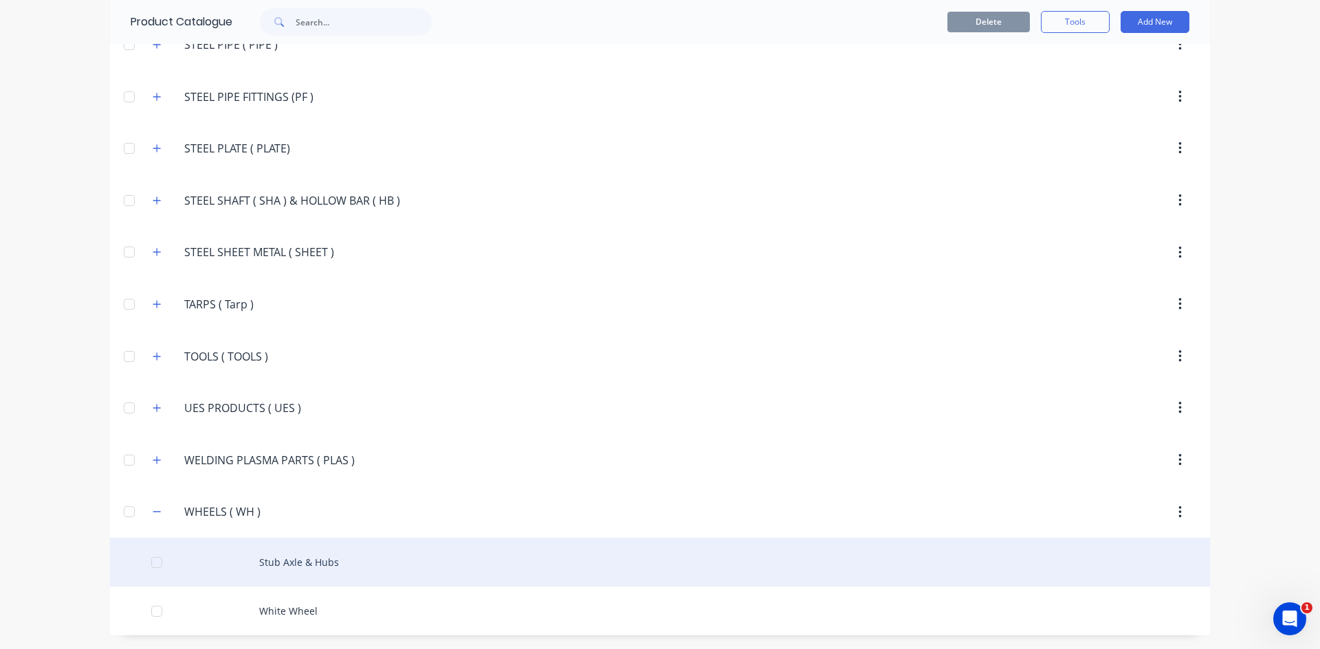
click at [284, 567] on div "Stub Axle & Hubs" at bounding box center [660, 562] width 1100 height 49
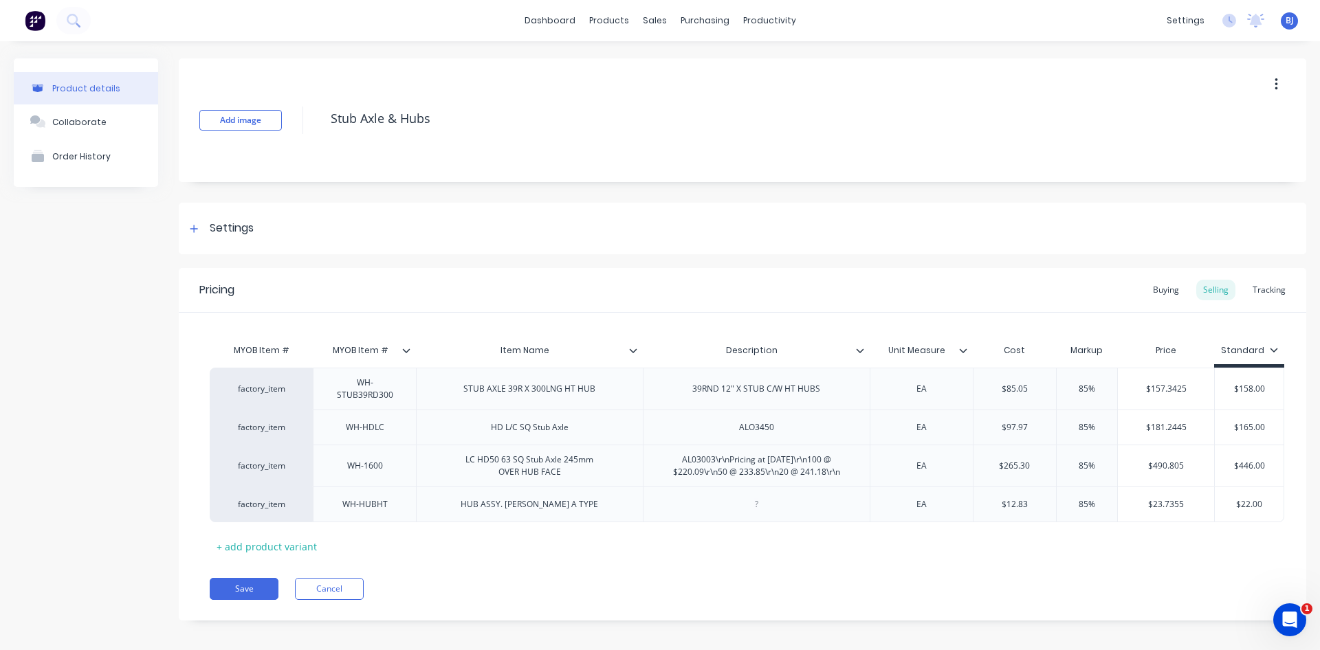
type textarea "x"
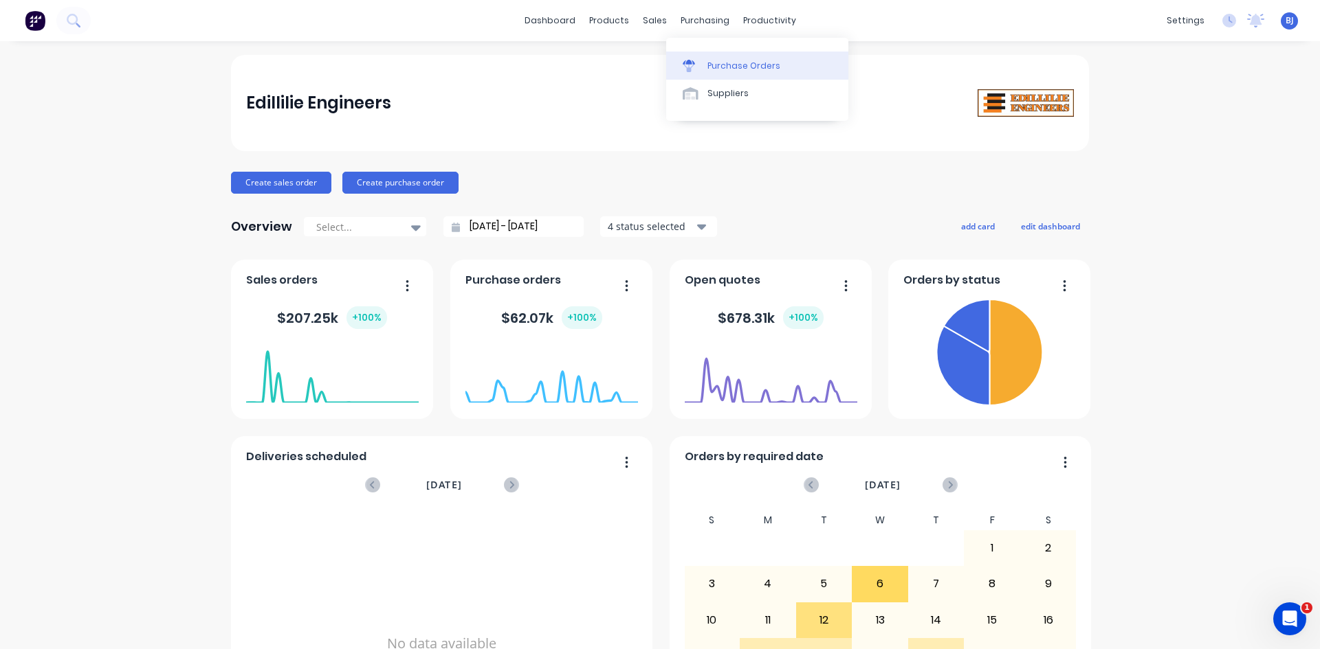
click at [707, 67] on div "Purchase Orders" at bounding box center [743, 66] width 73 height 12
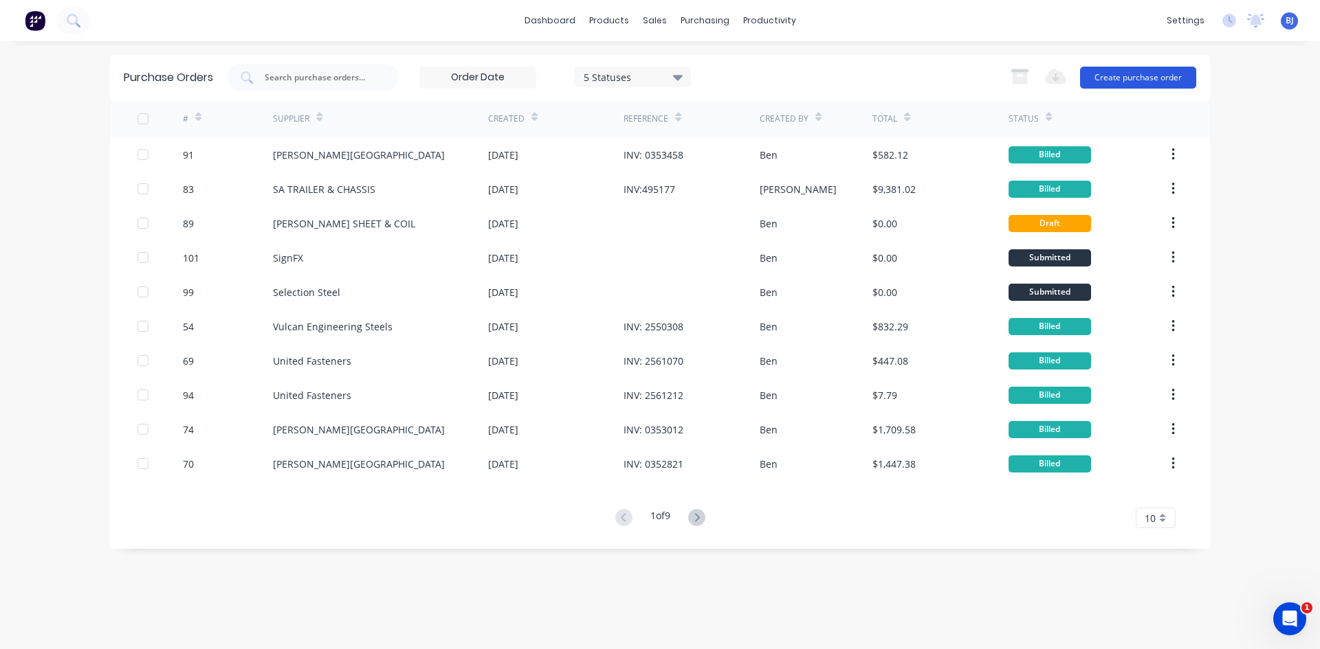
click at [1104, 79] on button "Create purchase order" at bounding box center [1138, 78] width 116 height 22
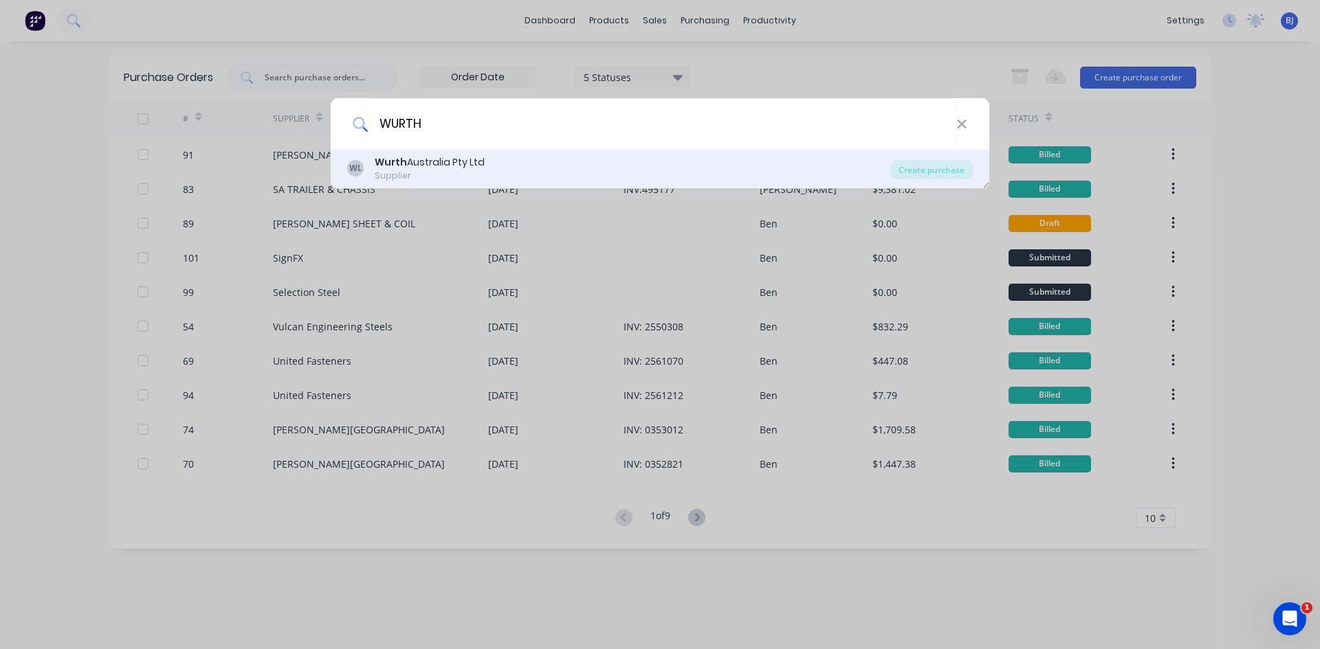
type input "WURTH"
click at [430, 164] on div "Wurth Australia Pty Ltd" at bounding box center [430, 162] width 110 height 14
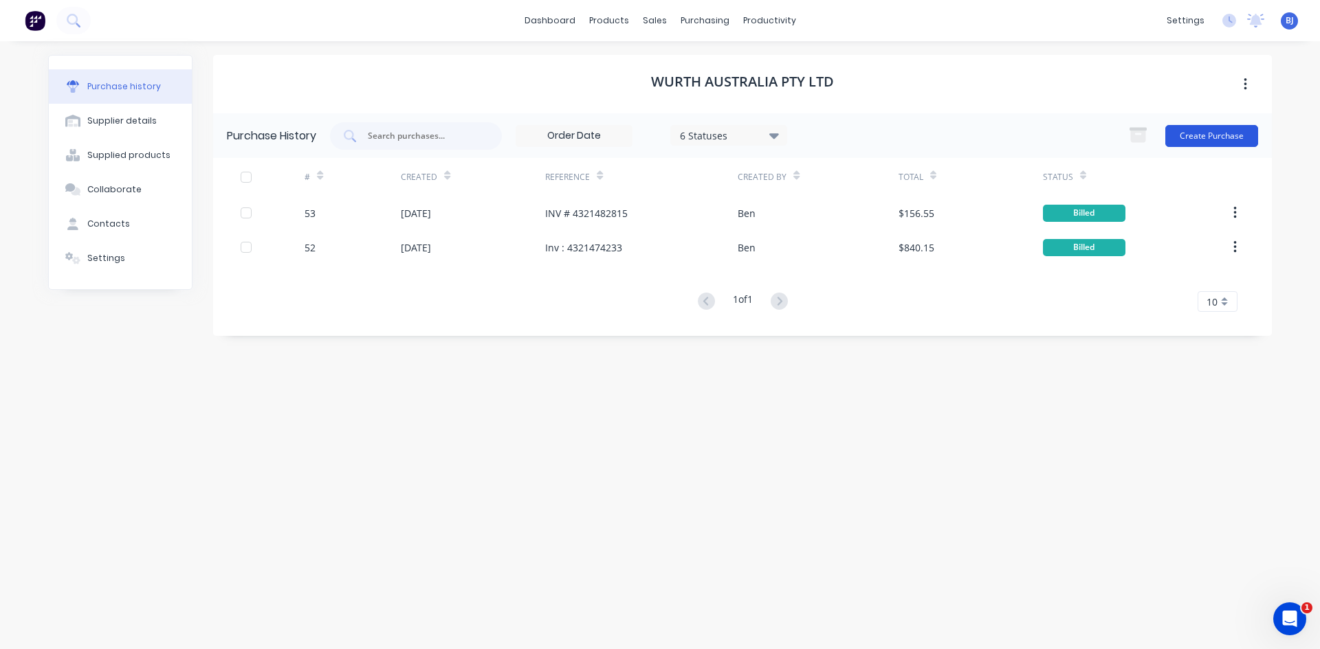
click at [1186, 131] on button "Create Purchase" at bounding box center [1211, 136] width 93 height 22
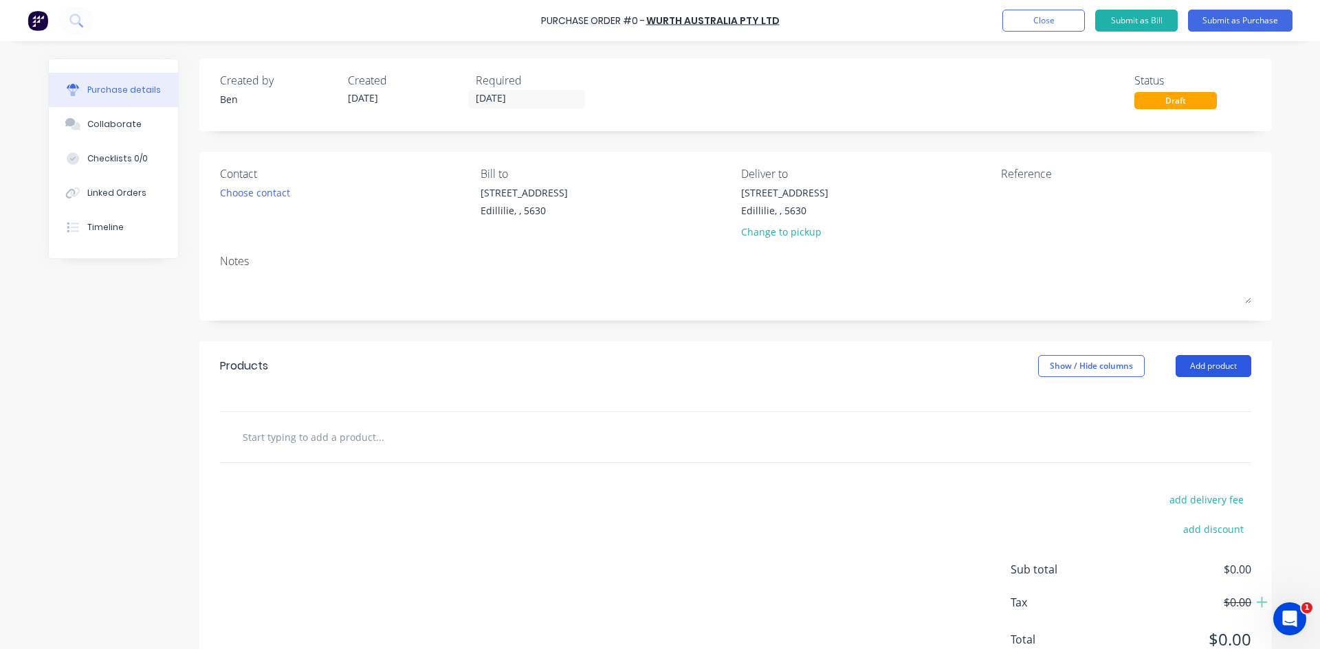
click at [1201, 370] on button "Add product" at bounding box center [1213, 366] width 76 height 22
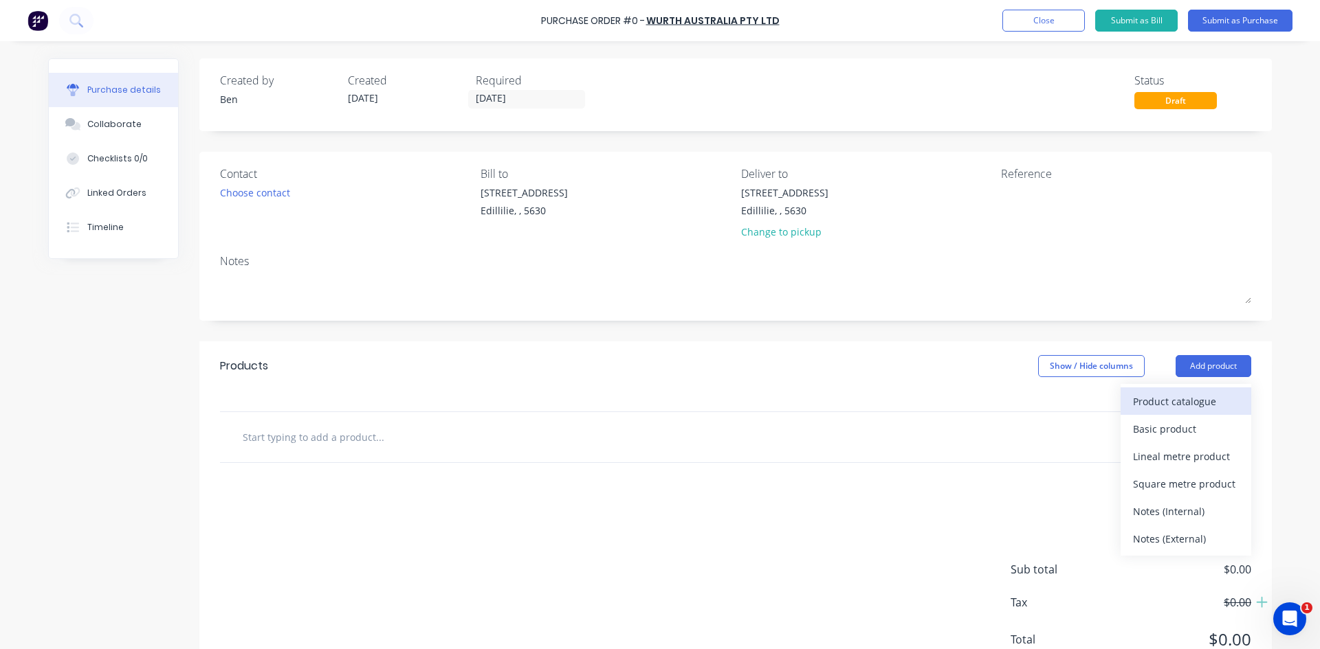
click at [1150, 406] on div "Product catalogue" at bounding box center [1186, 402] width 106 height 20
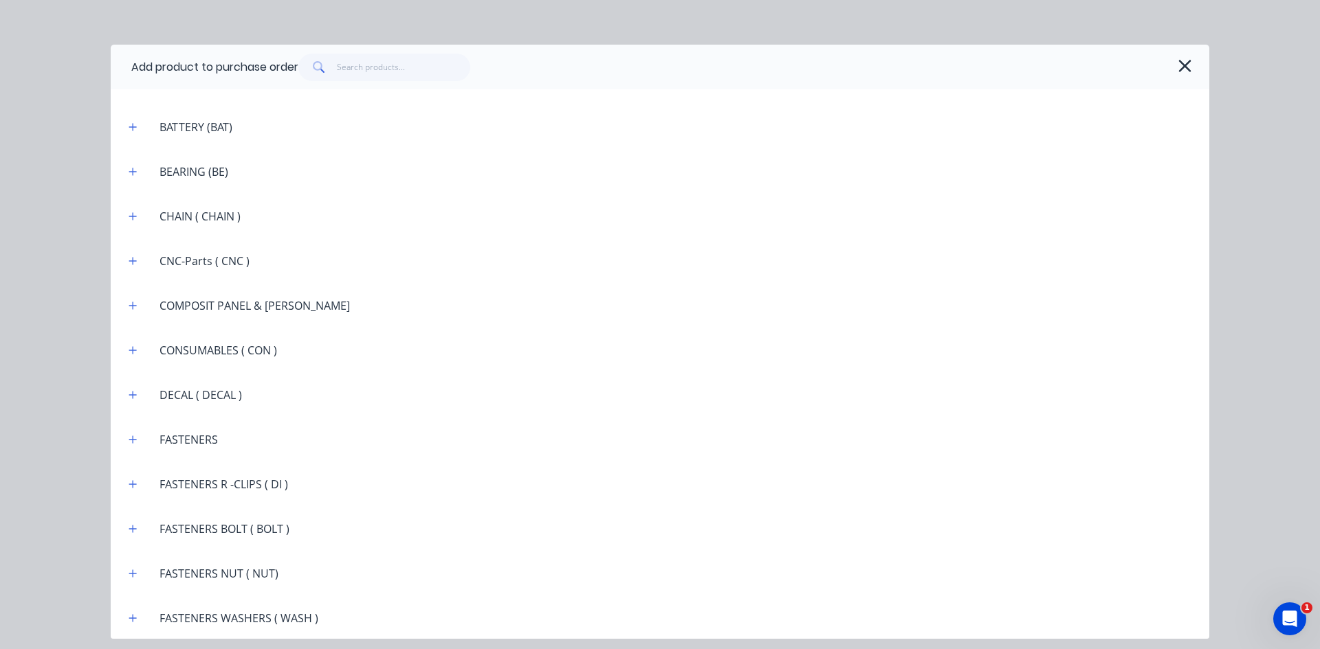
scroll to position [962, 0]
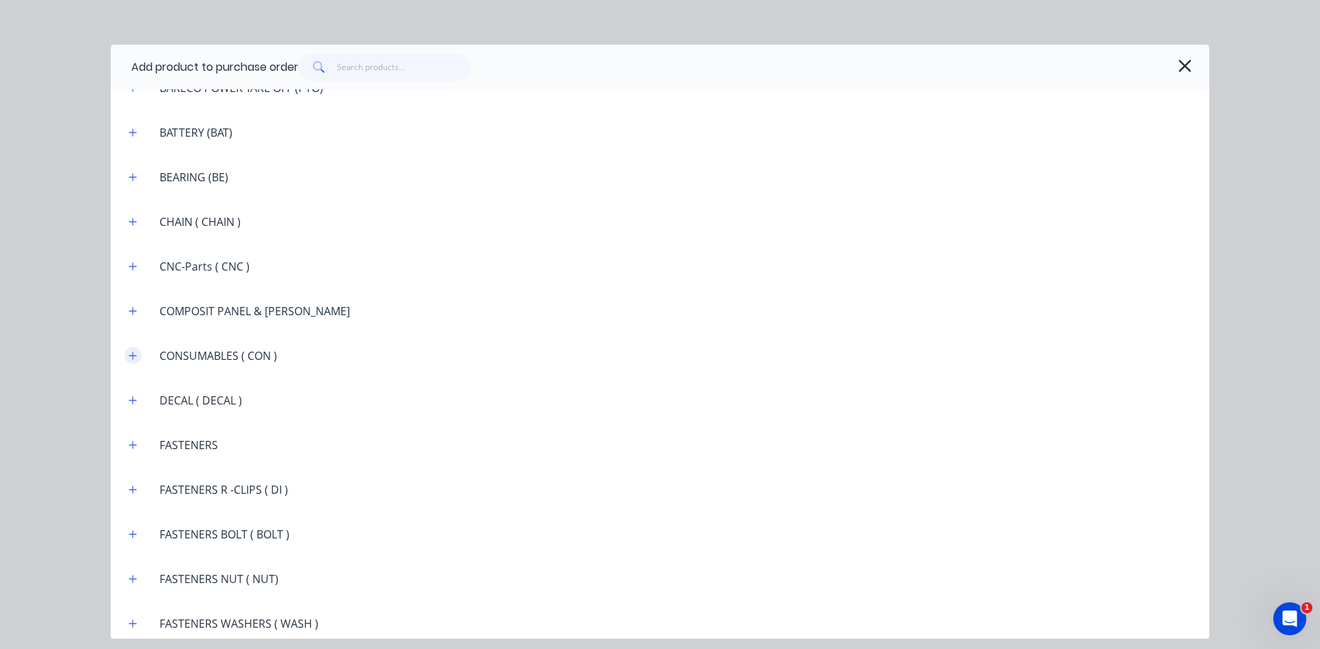
click at [126, 356] on button "button" at bounding box center [132, 355] width 17 height 17
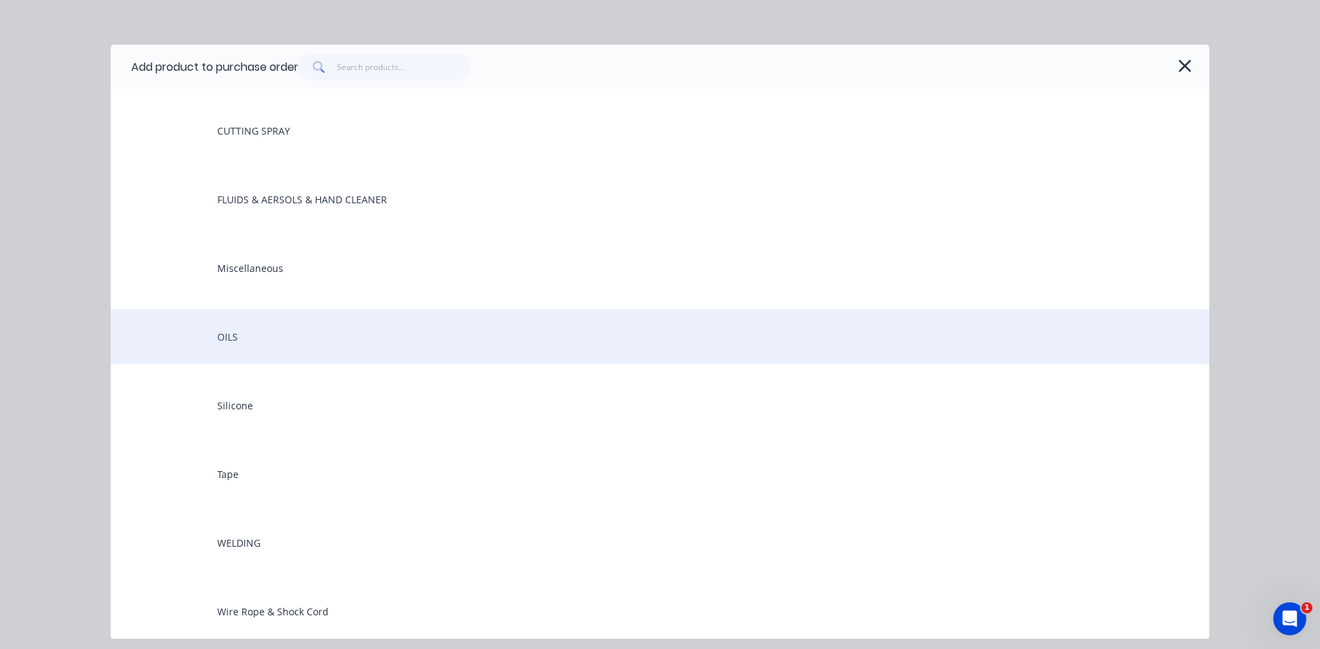
scroll to position [1168, 0]
click at [269, 344] on div "Miscellaneous" at bounding box center [660, 336] width 1098 height 55
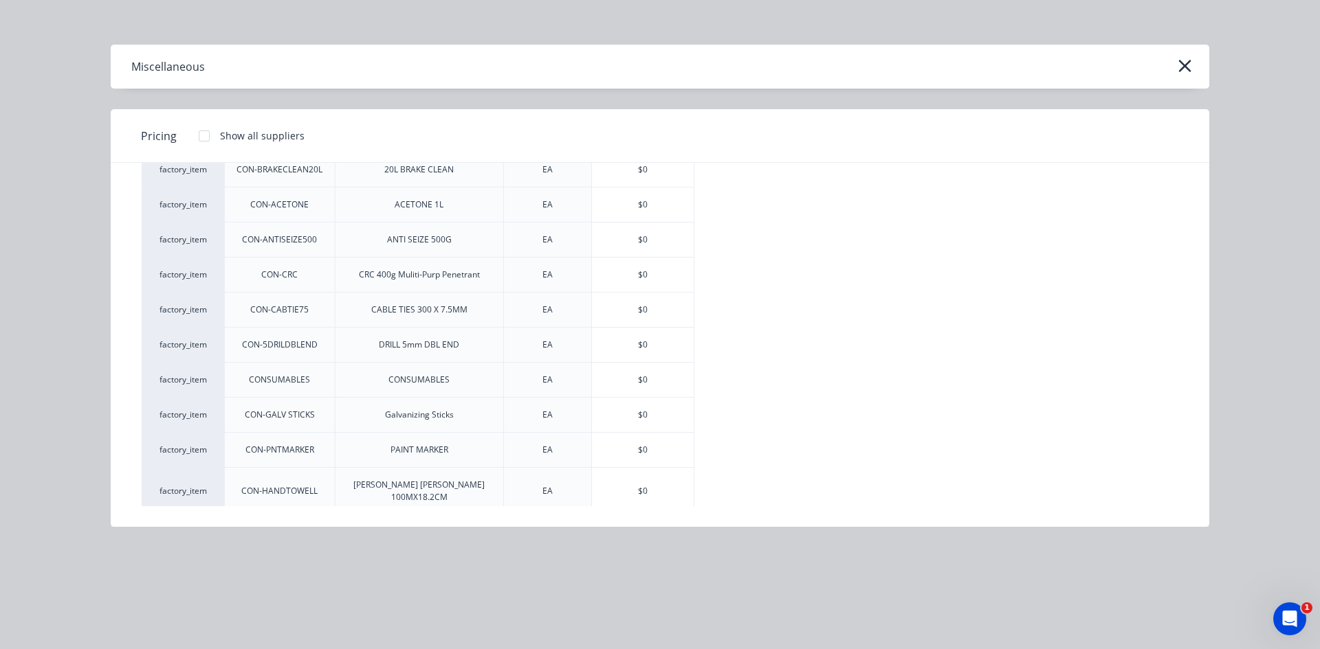
scroll to position [0, 0]
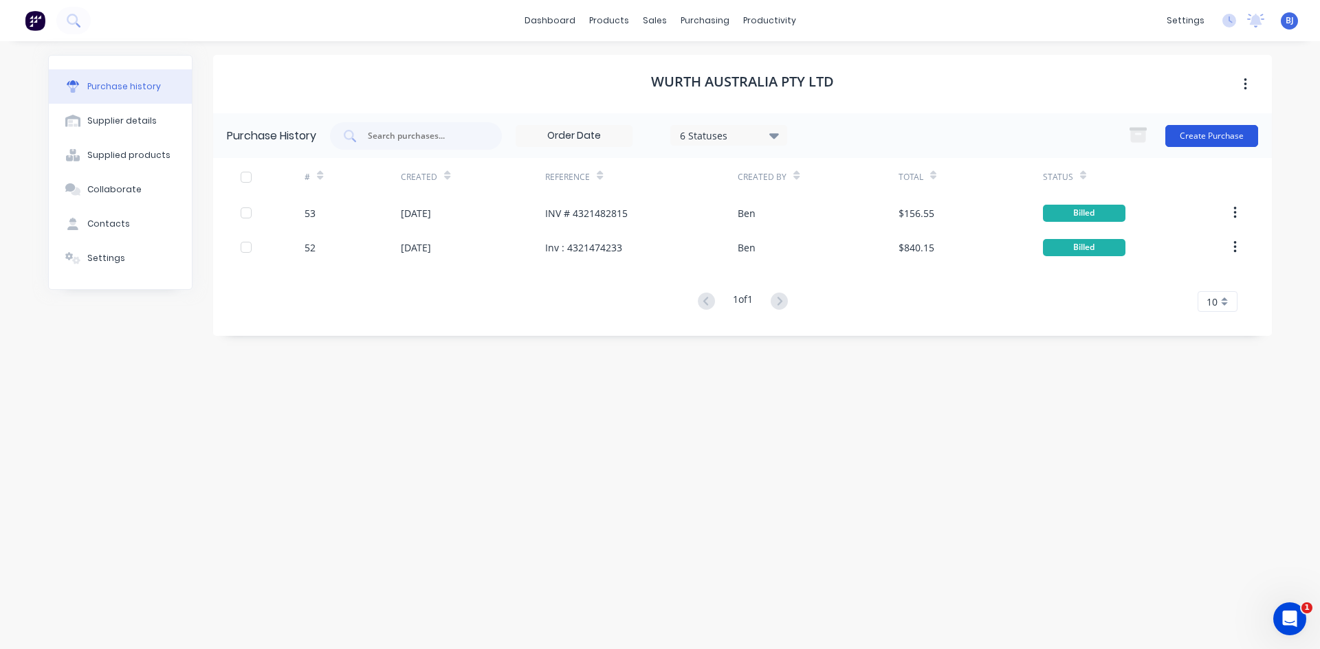
click at [1192, 140] on button "Create Purchase" at bounding box center [1211, 136] width 93 height 22
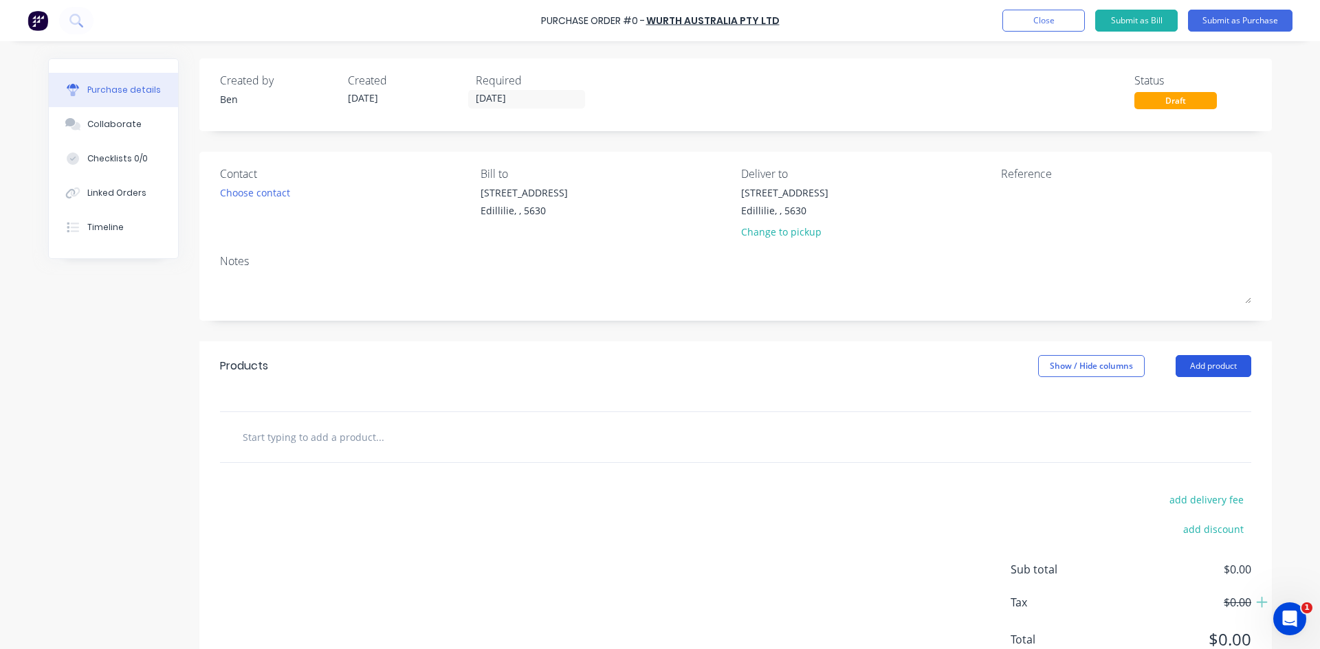
click at [1198, 364] on button "Add product" at bounding box center [1213, 366] width 76 height 22
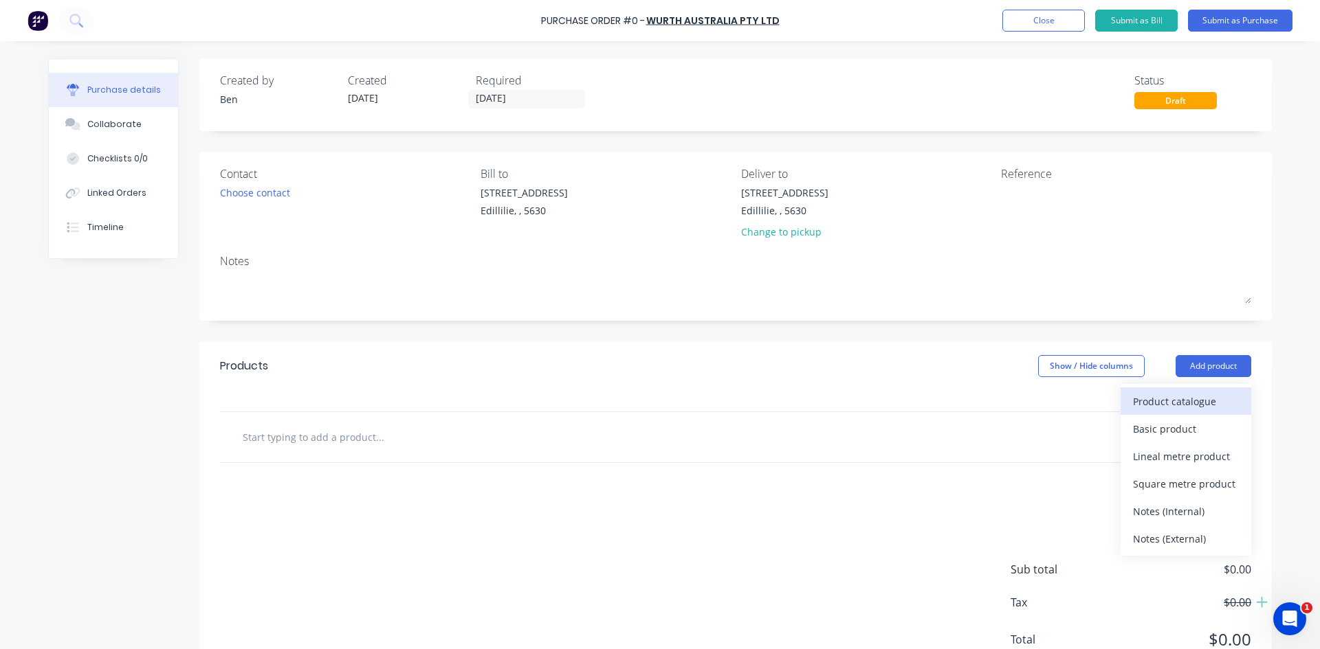
click at [1191, 398] on div "Product catalogue" at bounding box center [1186, 402] width 106 height 20
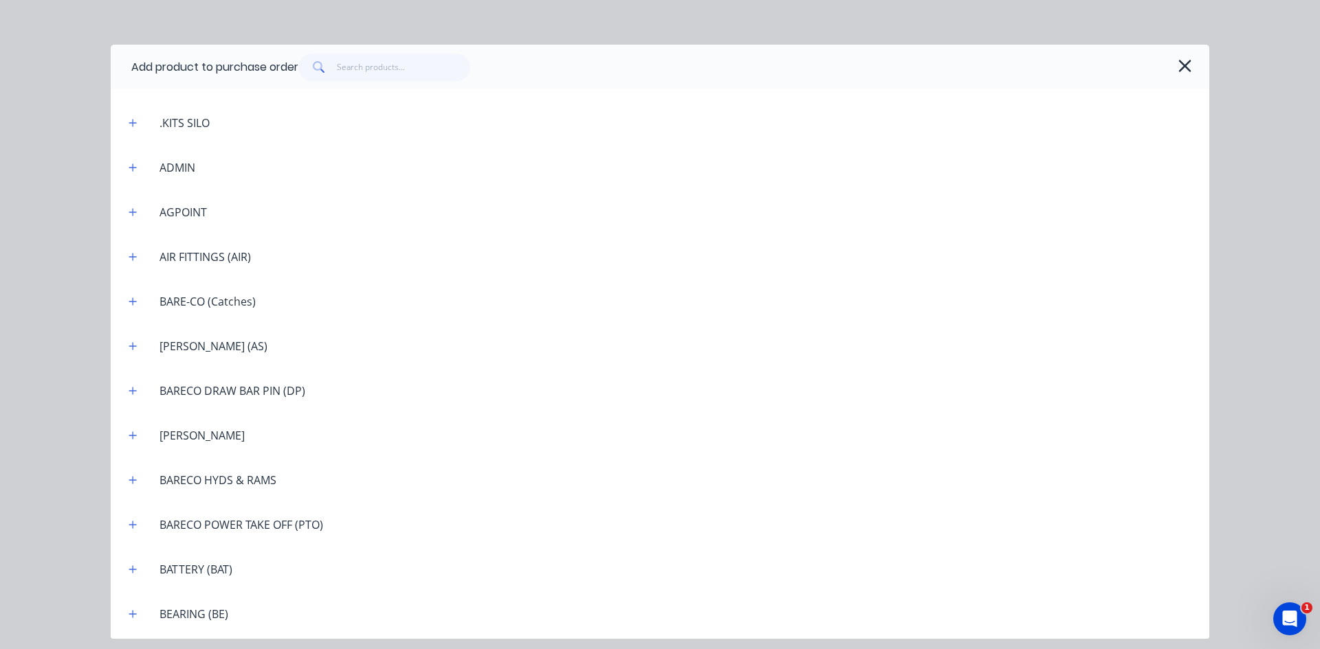
scroll to position [550, 0]
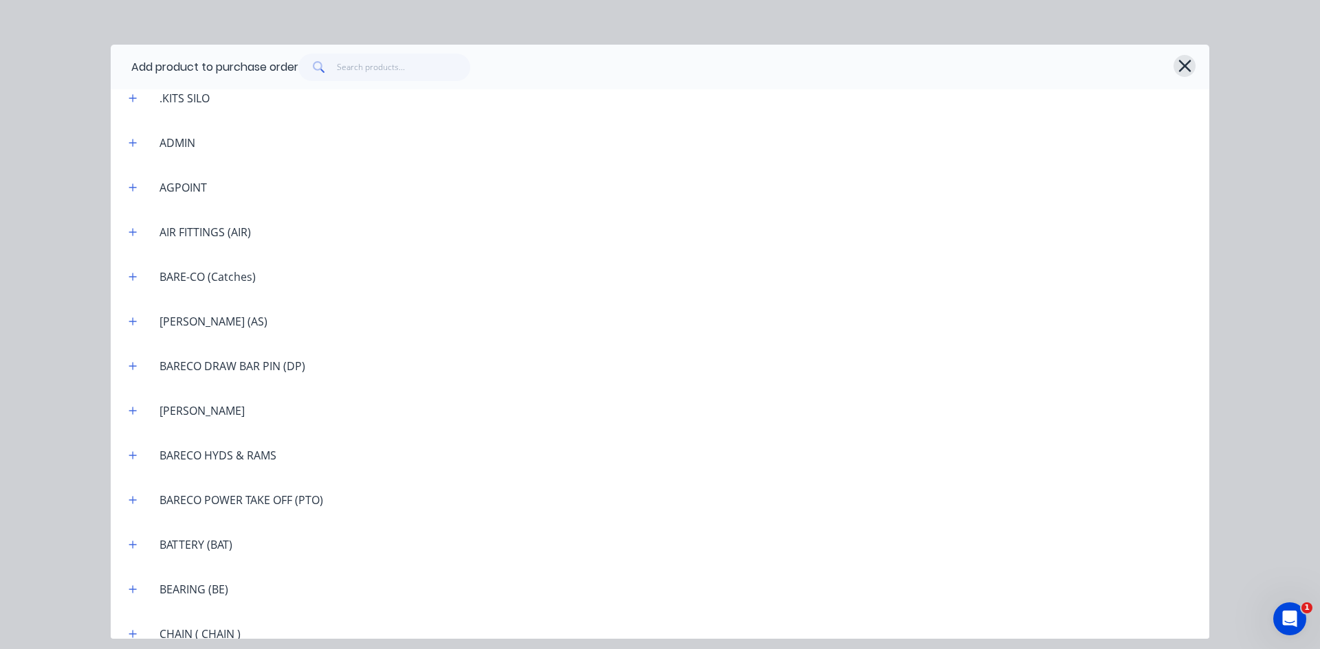
click at [1184, 68] on icon "button" at bounding box center [1184, 65] width 14 height 19
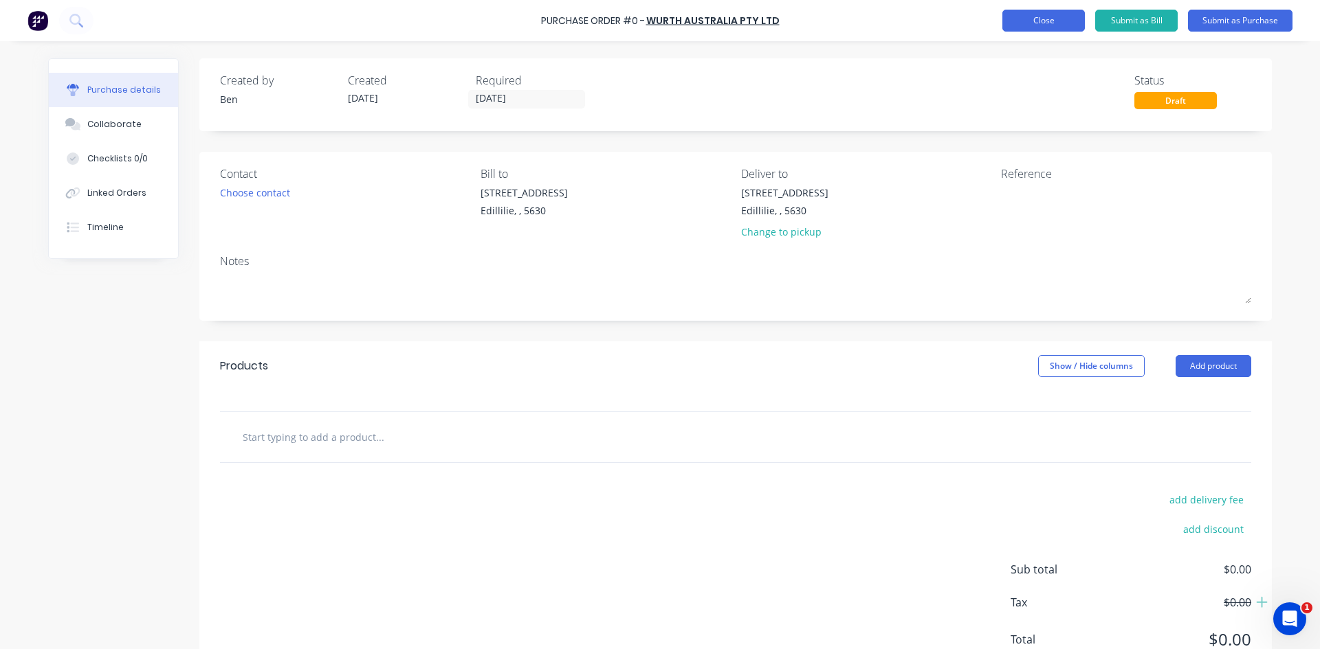
click at [1021, 19] on button "Close" at bounding box center [1043, 21] width 82 height 22
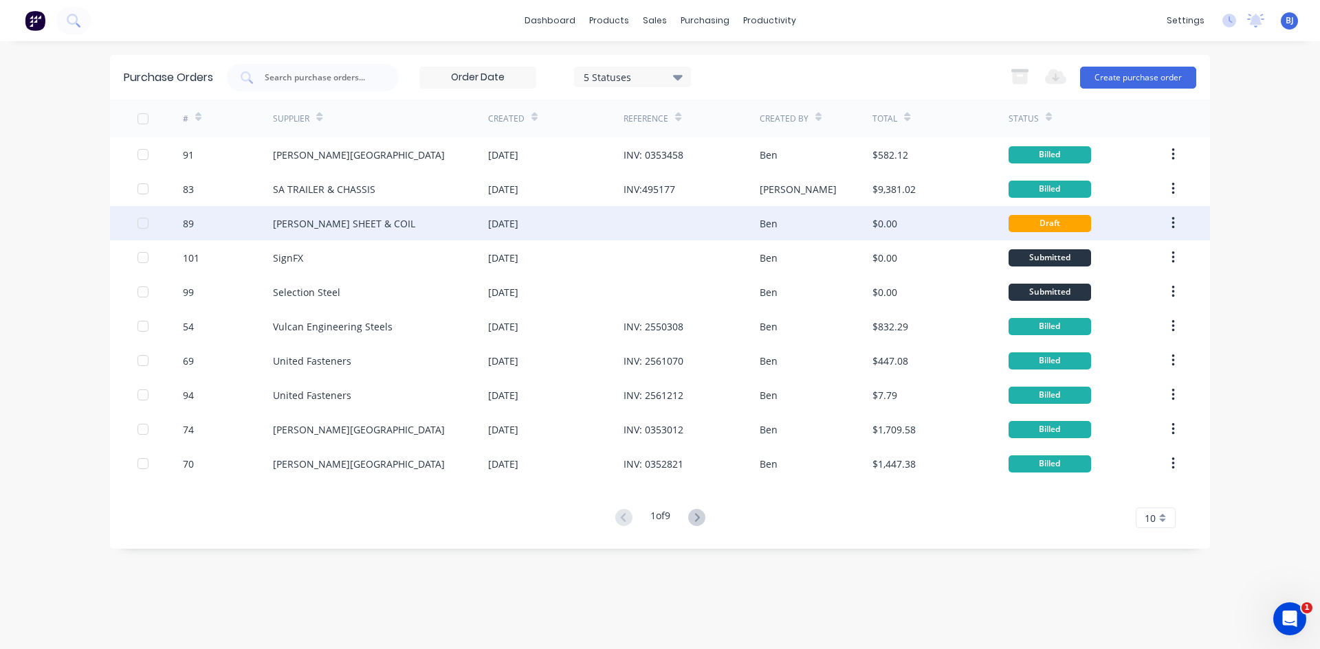
click at [498, 225] on div "[DATE]" at bounding box center [503, 223] width 30 height 14
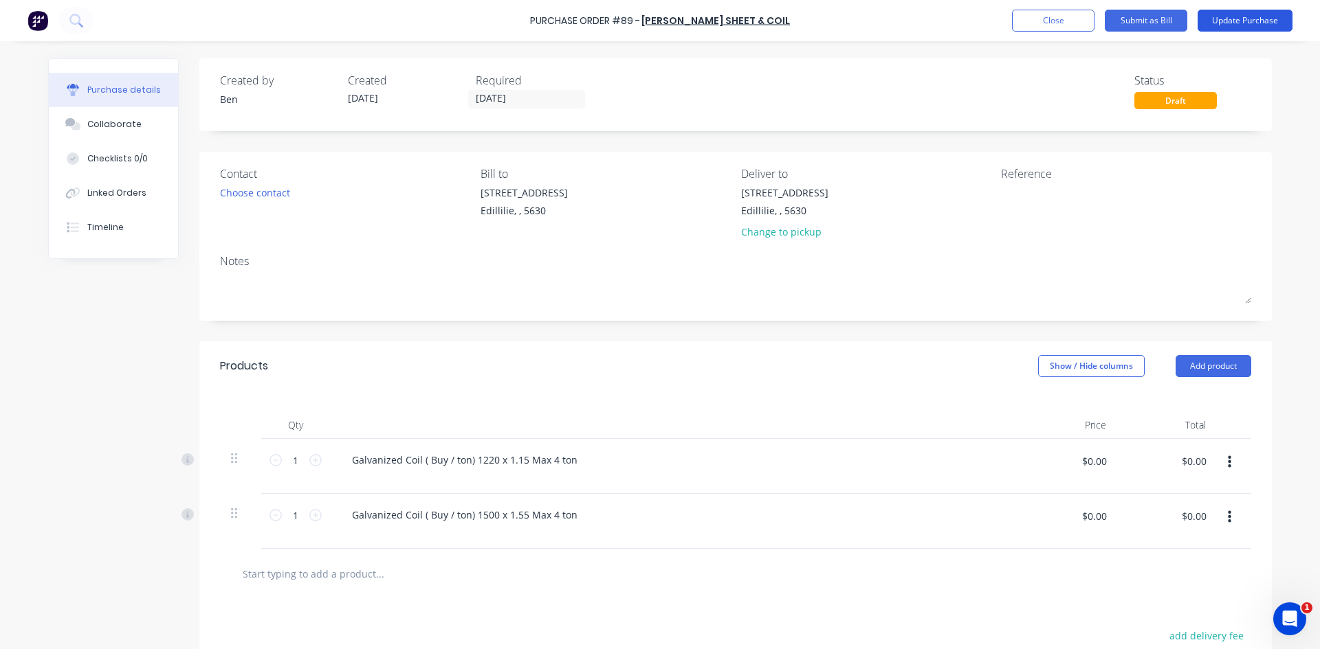
click at [1244, 21] on button "Update Purchase" at bounding box center [1244, 21] width 95 height 22
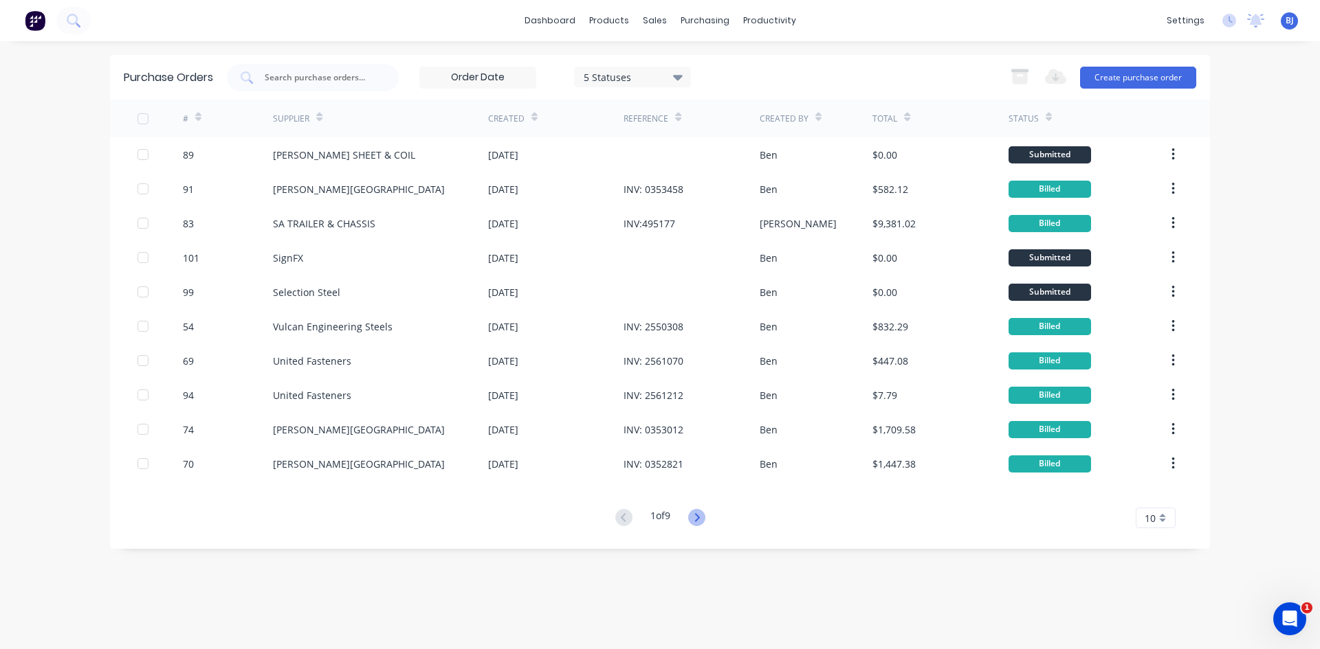
click at [697, 517] on icon at bounding box center [696, 517] width 17 height 17
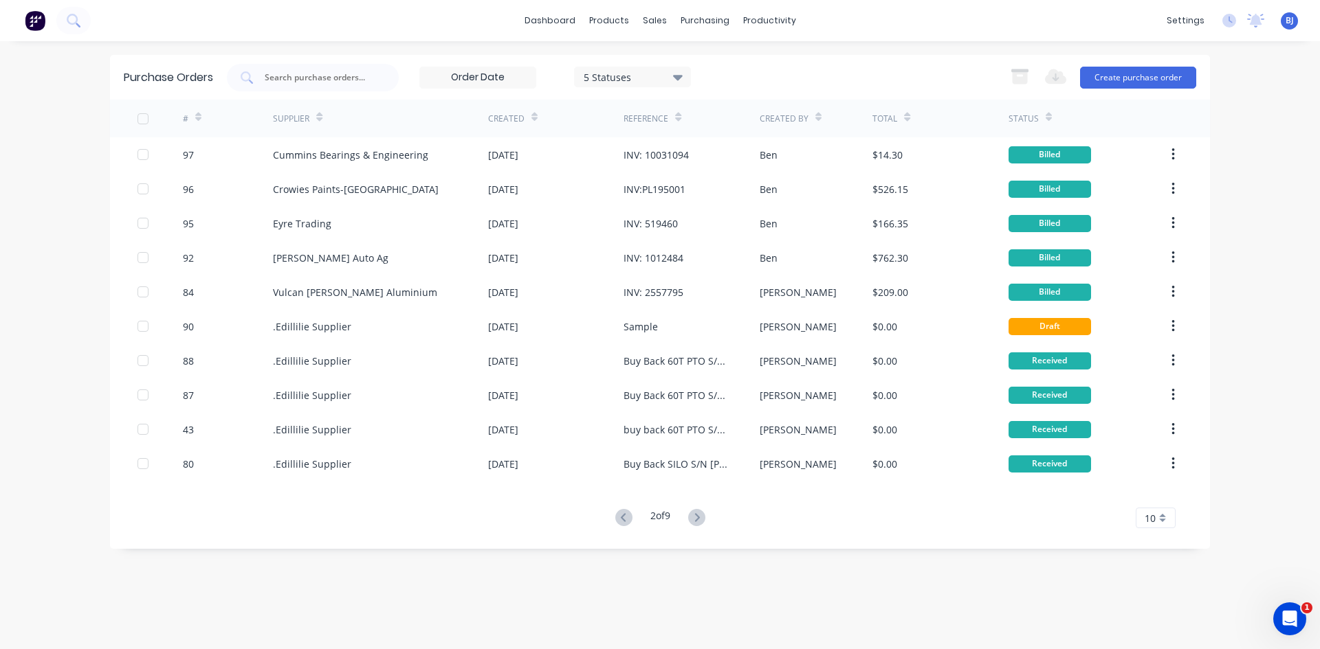
click at [697, 517] on icon at bounding box center [696, 517] width 17 height 17
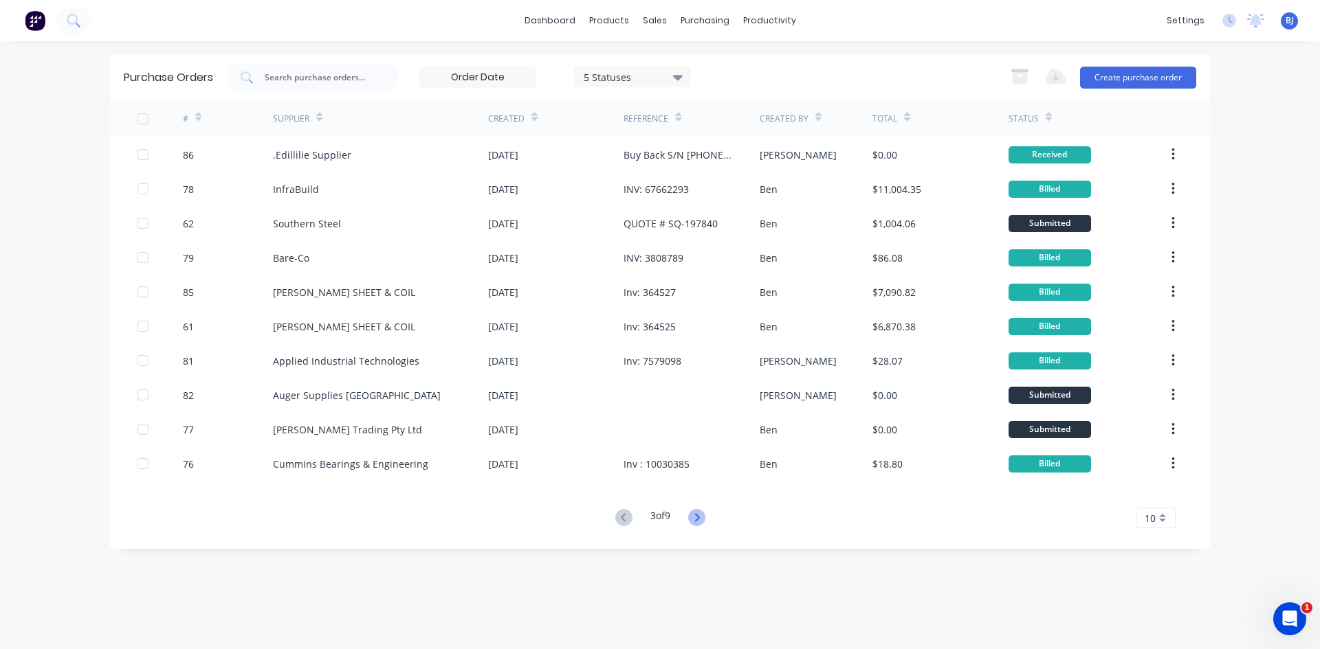
click at [691, 514] on icon at bounding box center [696, 517] width 17 height 17
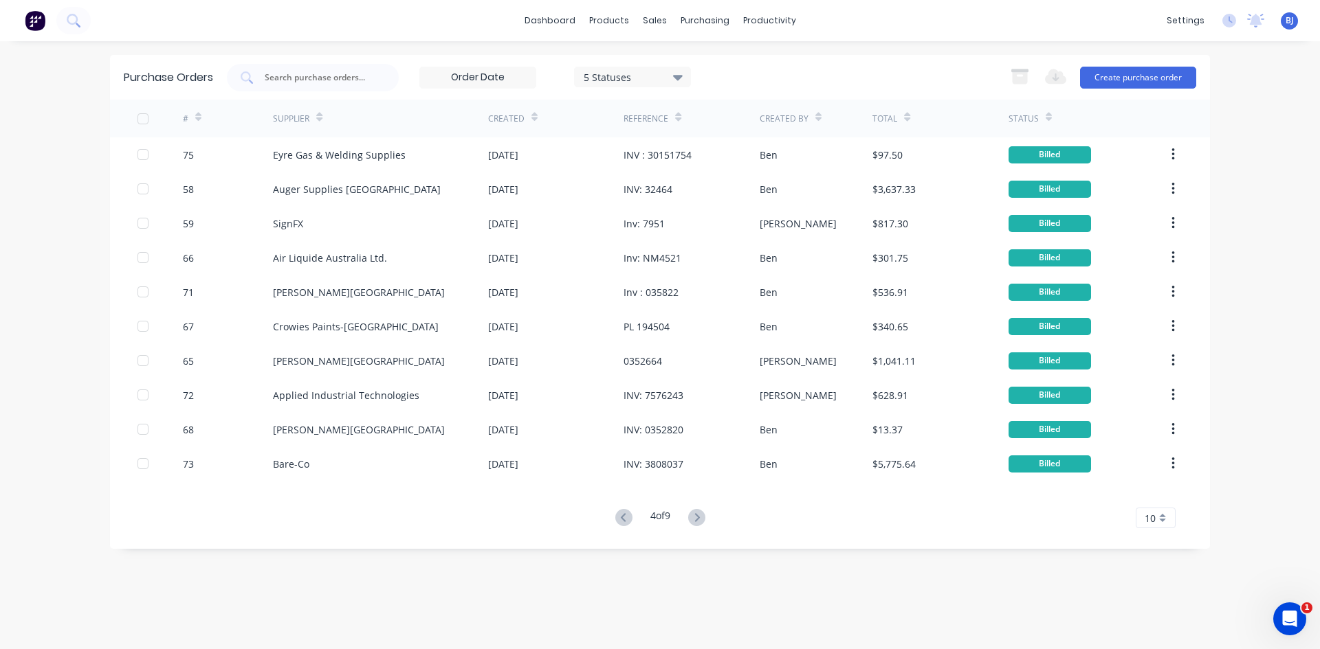
drag, startPoint x: 689, startPoint y: 515, endPoint x: 797, endPoint y: 543, distance: 110.9
click at [797, 543] on div "Purchase Orders 5 Statuses 5 Statuses Export to Excel (XLSX) Create purchase or…" at bounding box center [660, 302] width 1100 height 494
click at [700, 513] on icon at bounding box center [696, 517] width 17 height 17
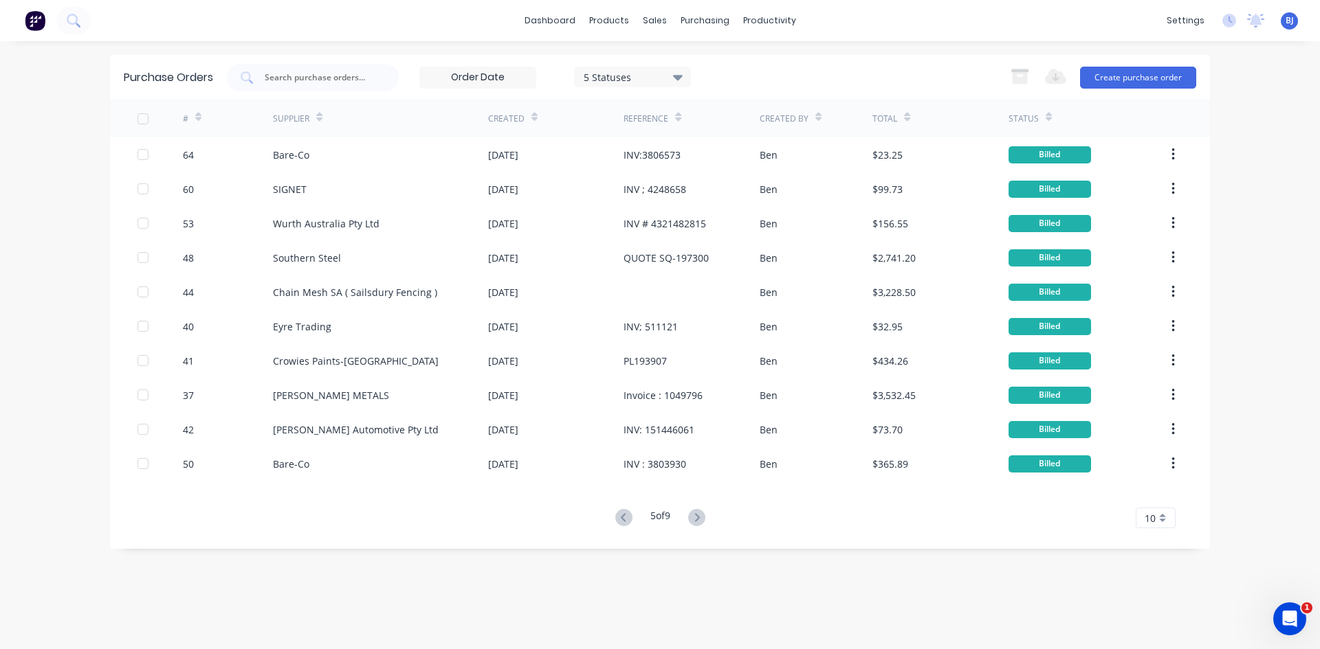
click at [700, 513] on icon at bounding box center [696, 517] width 17 height 17
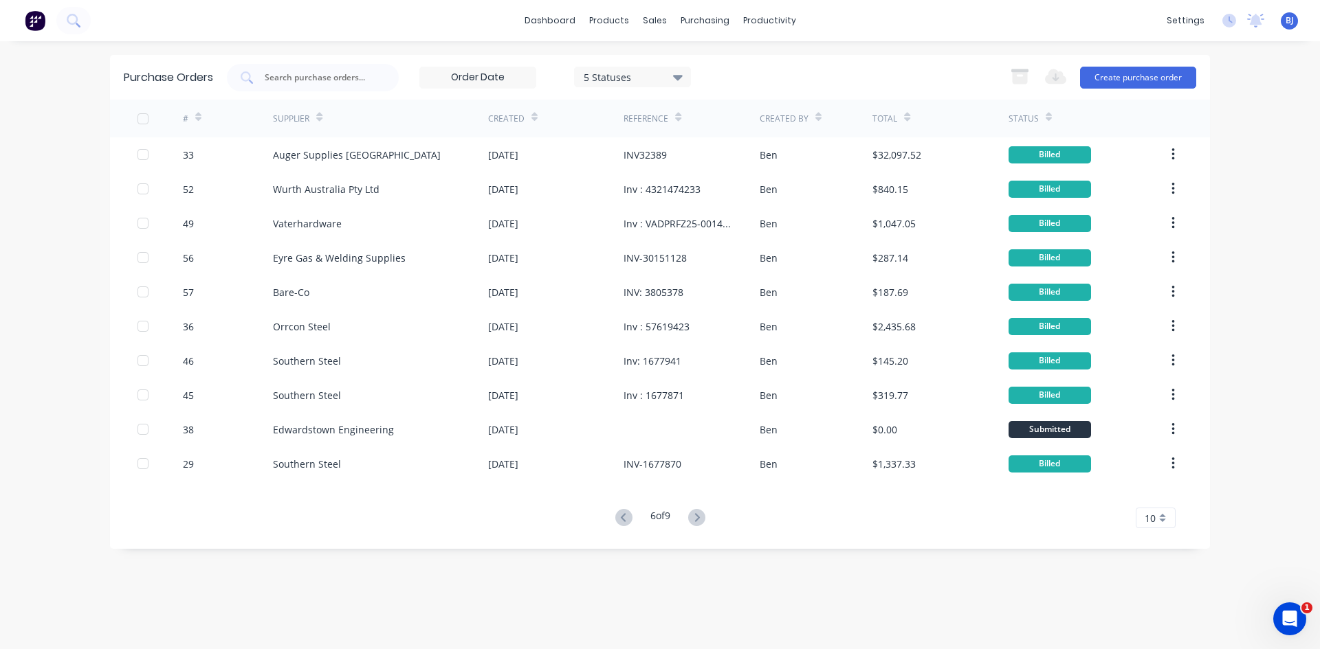
click at [700, 513] on icon at bounding box center [696, 517] width 17 height 17
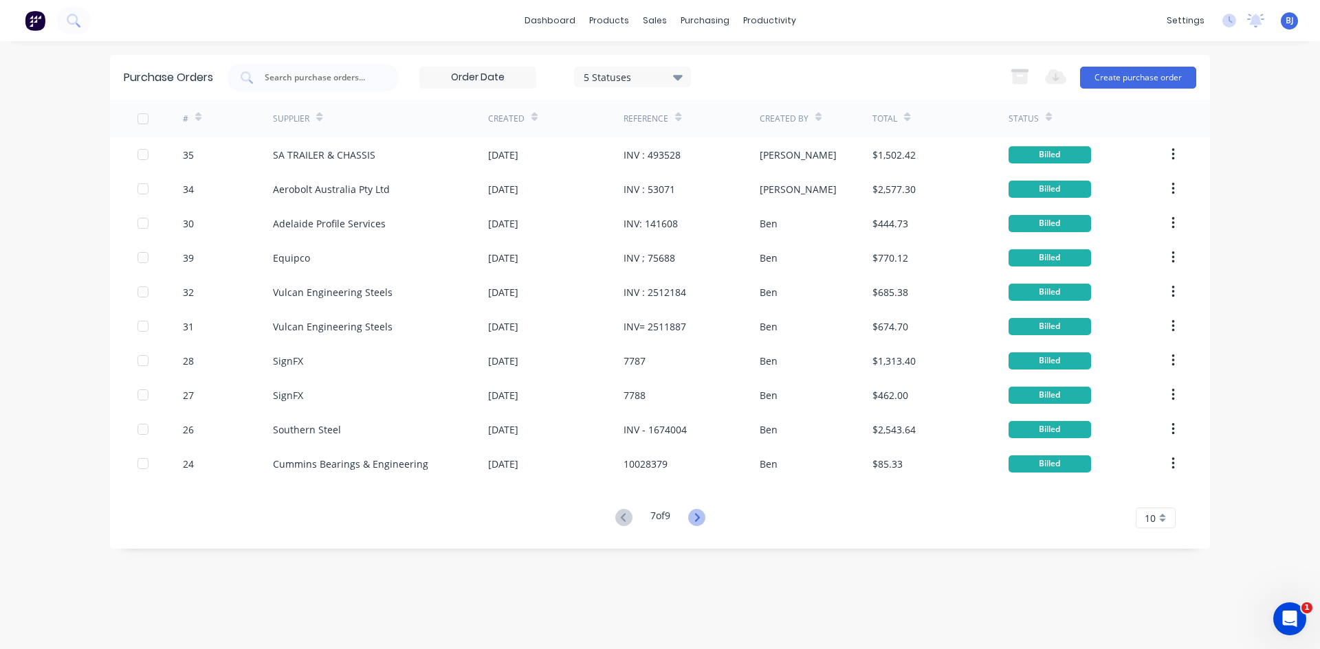
click at [699, 519] on icon at bounding box center [696, 517] width 5 height 8
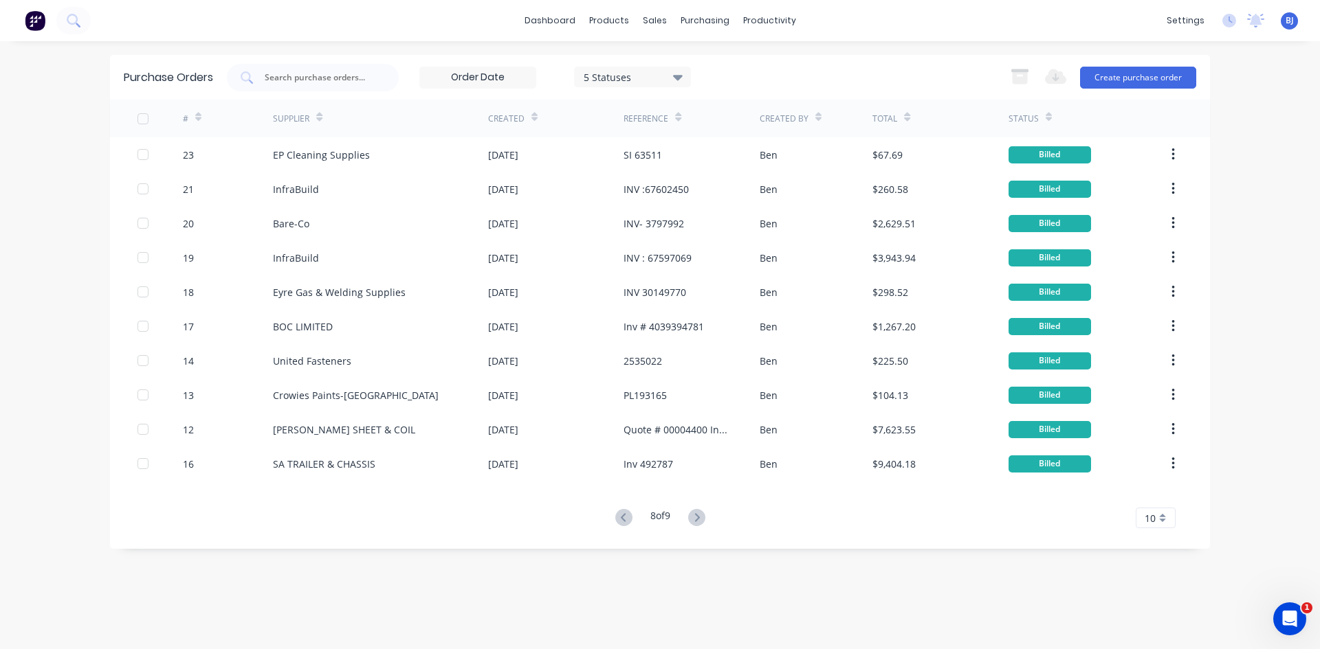
click at [699, 518] on icon at bounding box center [696, 517] width 5 height 8
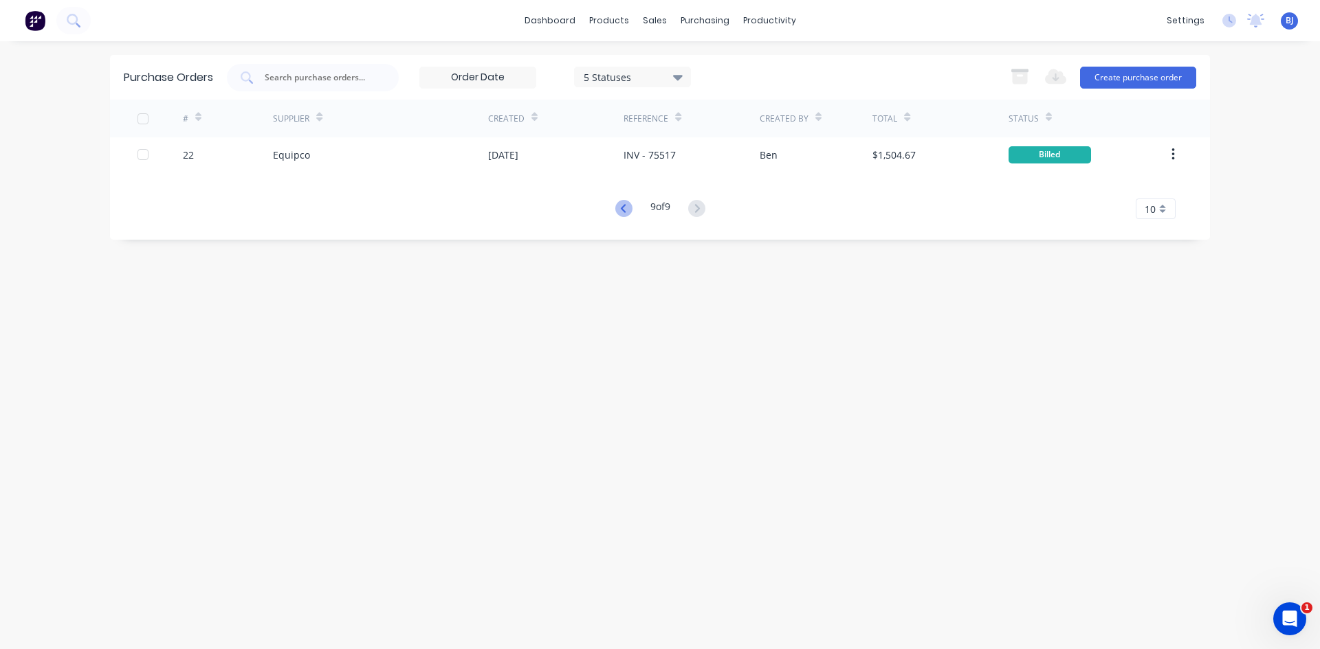
click at [625, 208] on icon at bounding box center [623, 208] width 17 height 17
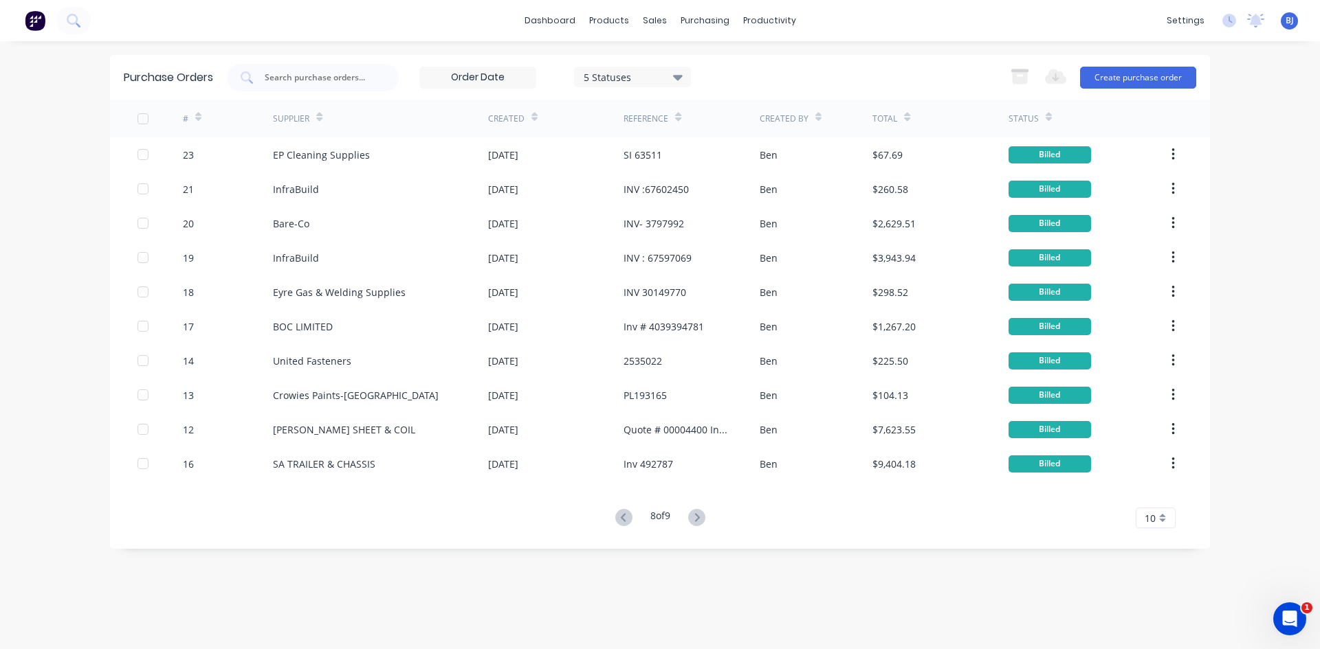
click at [202, 117] on div "#" at bounding box center [228, 119] width 91 height 38
click at [198, 120] on icon at bounding box center [198, 120] width 6 height 4
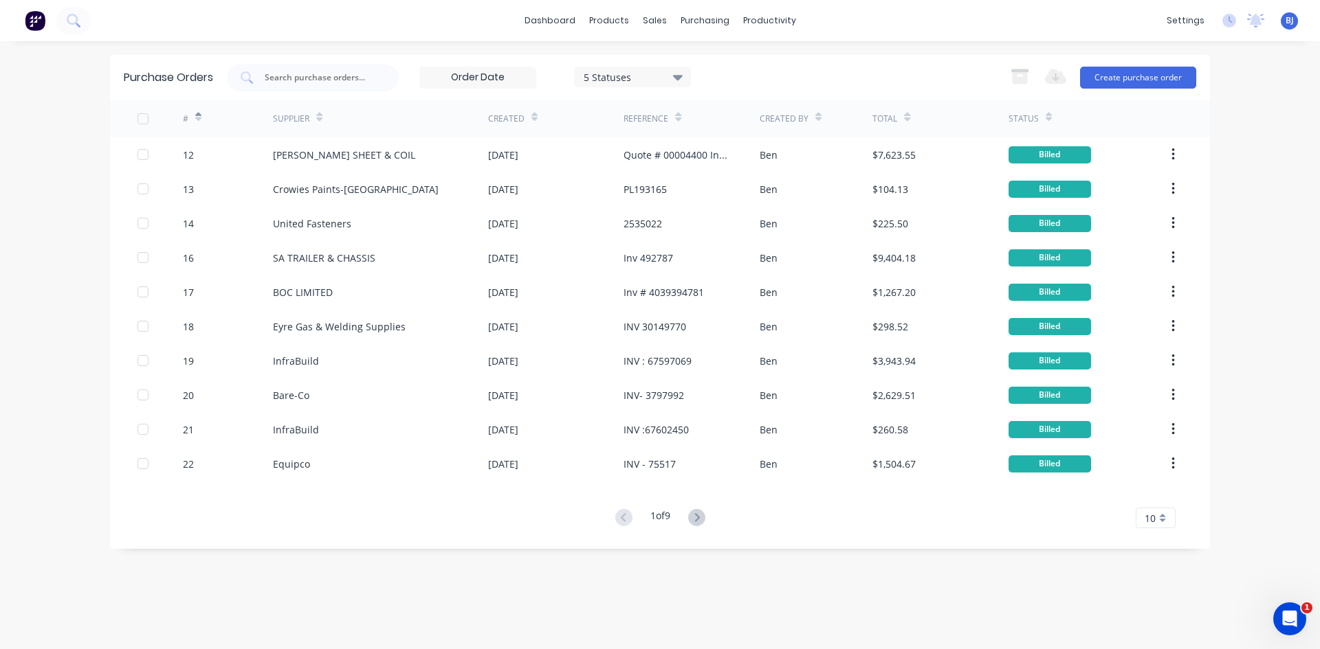
click at [199, 119] on icon at bounding box center [198, 120] width 6 height 4
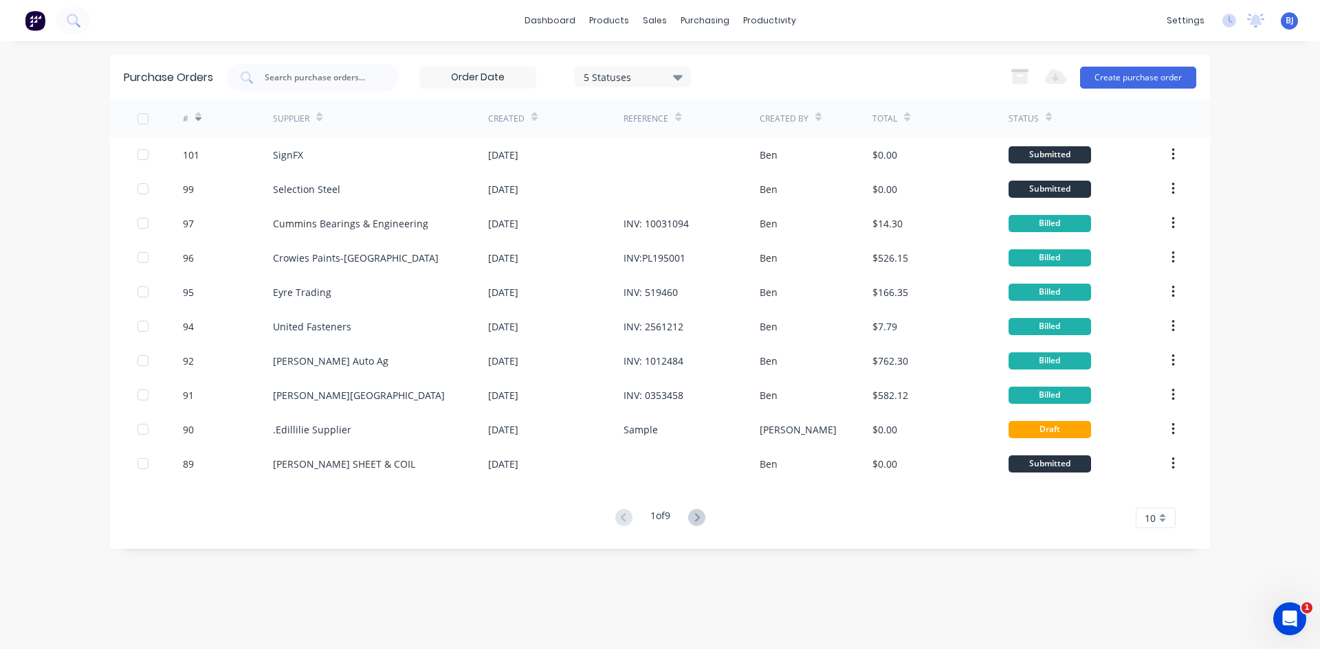
click at [696, 516] on icon at bounding box center [696, 517] width 17 height 17
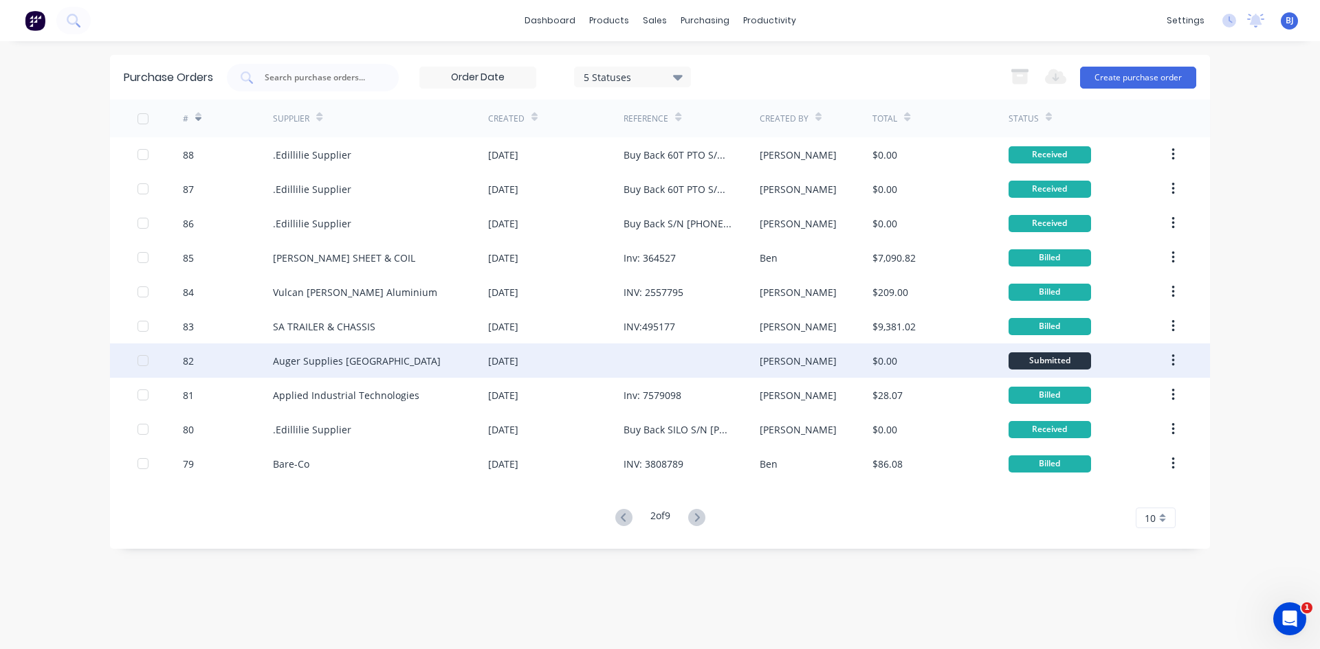
click at [304, 359] on div "Auger Supplies [GEOGRAPHIC_DATA]" at bounding box center [357, 361] width 168 height 14
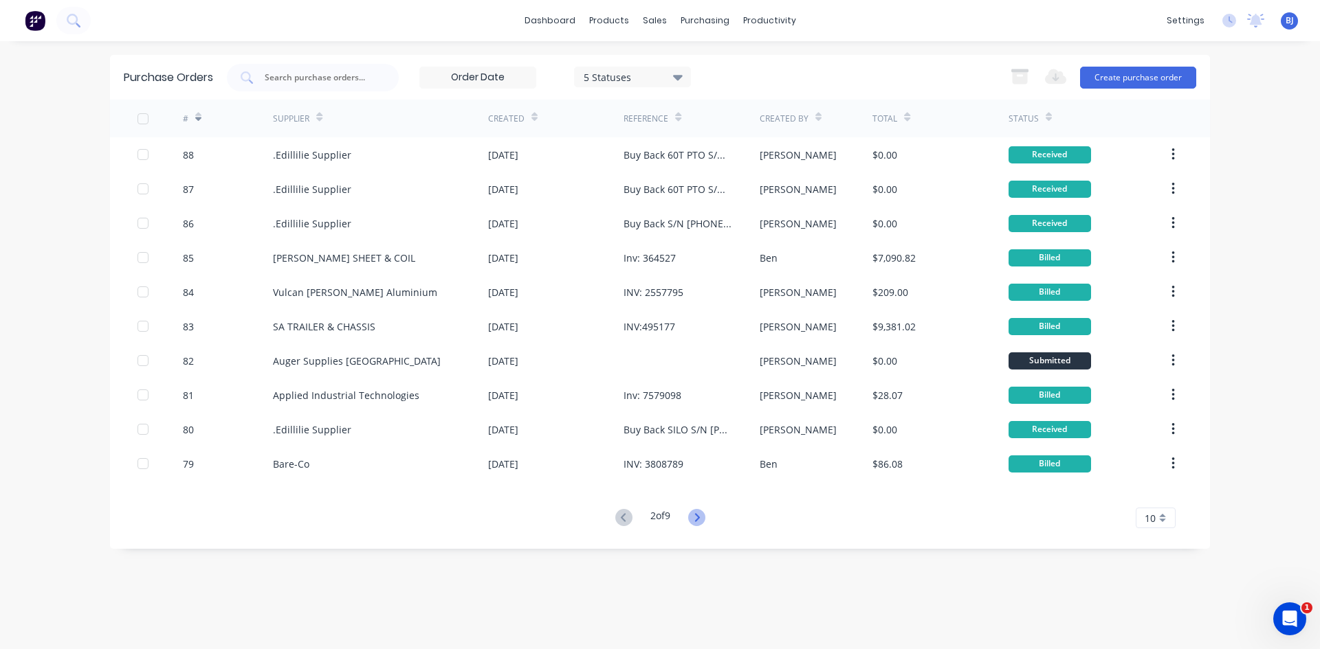
click at [699, 518] on icon at bounding box center [696, 517] width 17 height 17
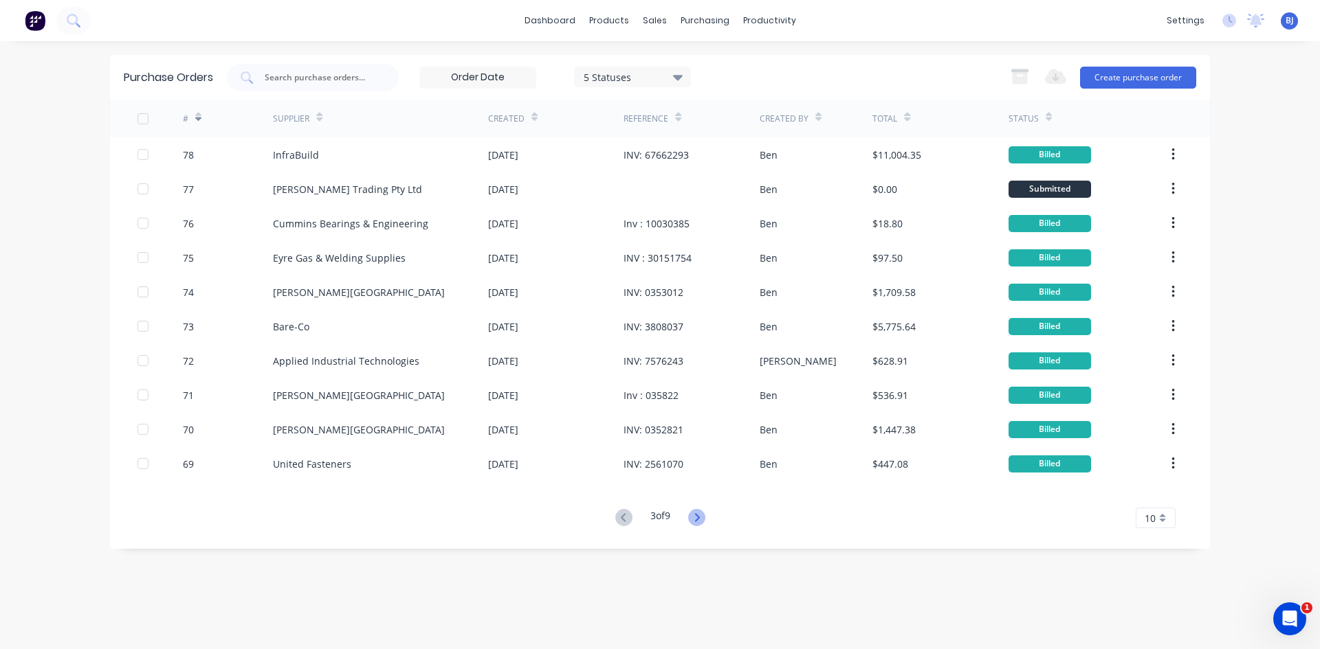
click at [698, 518] on icon at bounding box center [696, 517] width 17 height 17
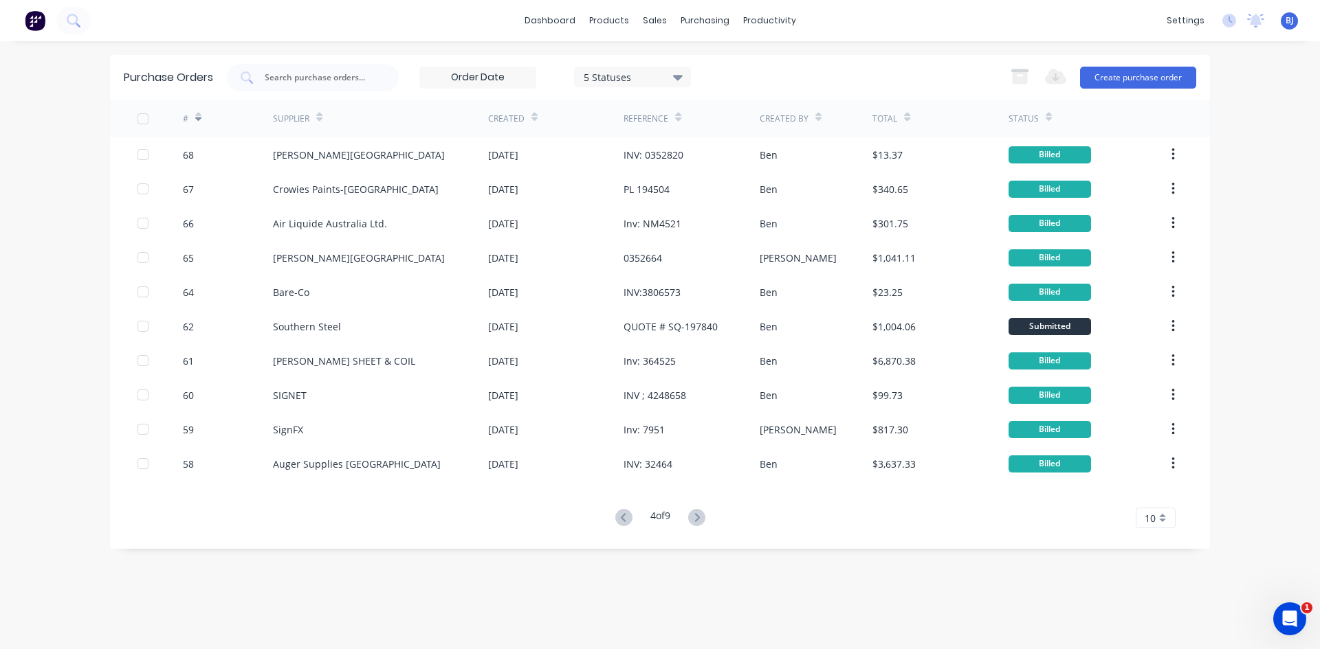
click at [698, 518] on icon at bounding box center [696, 517] width 17 height 17
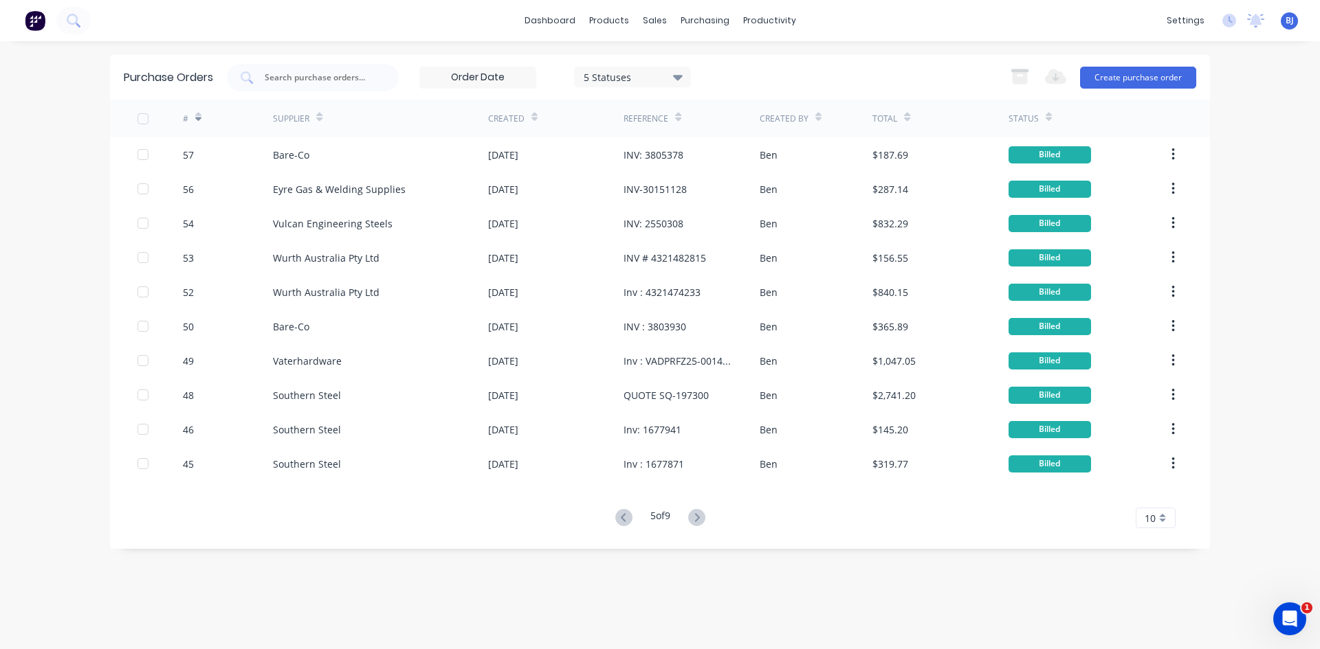
click at [698, 518] on icon at bounding box center [696, 517] width 17 height 17
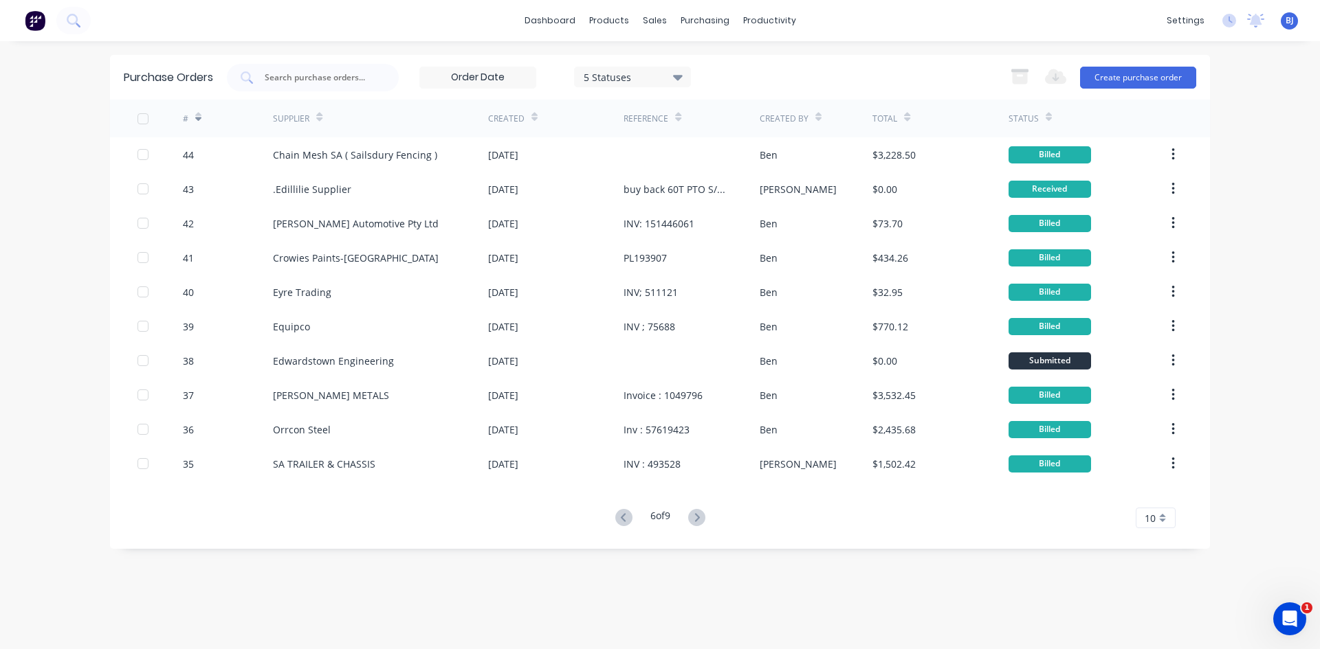
click at [699, 516] on icon at bounding box center [696, 517] width 5 height 8
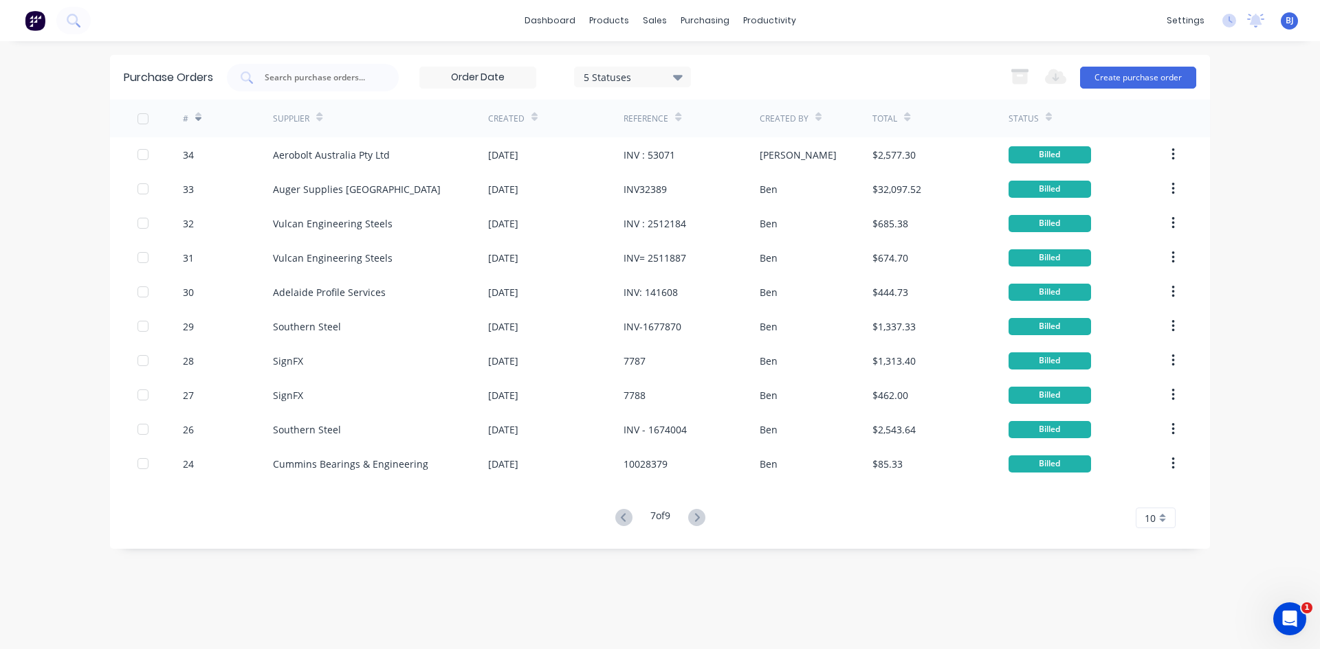
click at [699, 516] on icon at bounding box center [696, 517] width 5 height 8
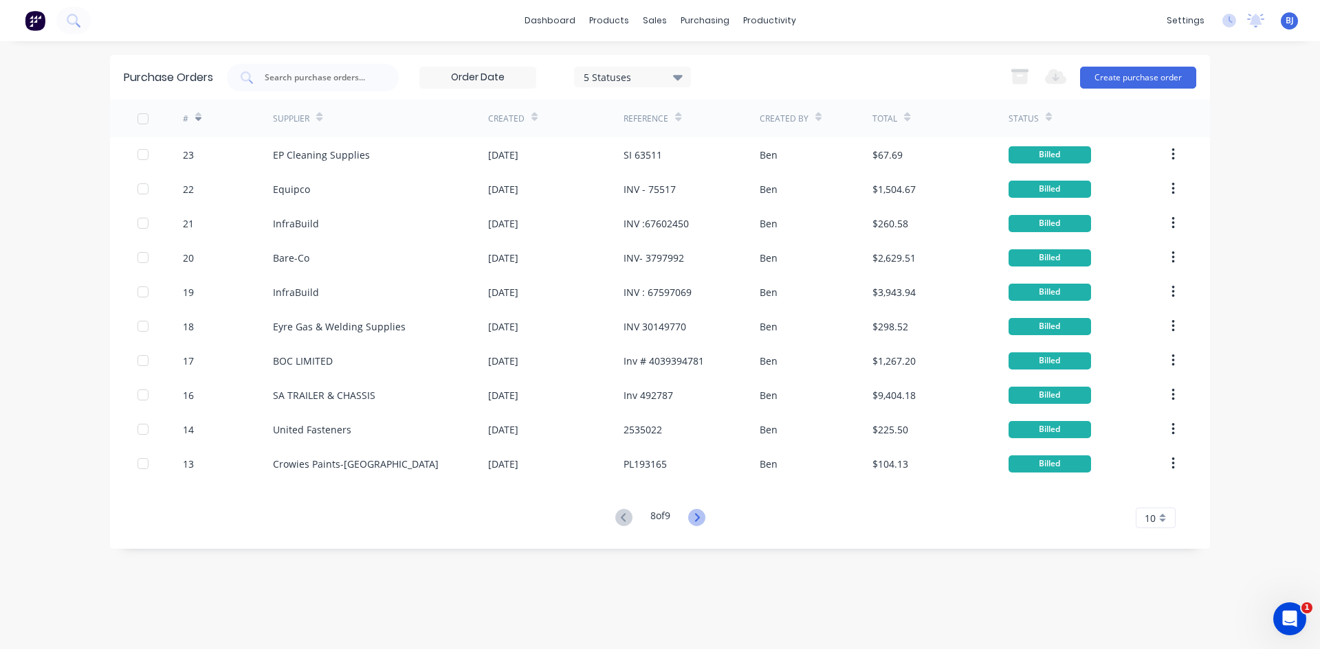
click at [699, 518] on g at bounding box center [696, 517] width 17 height 17
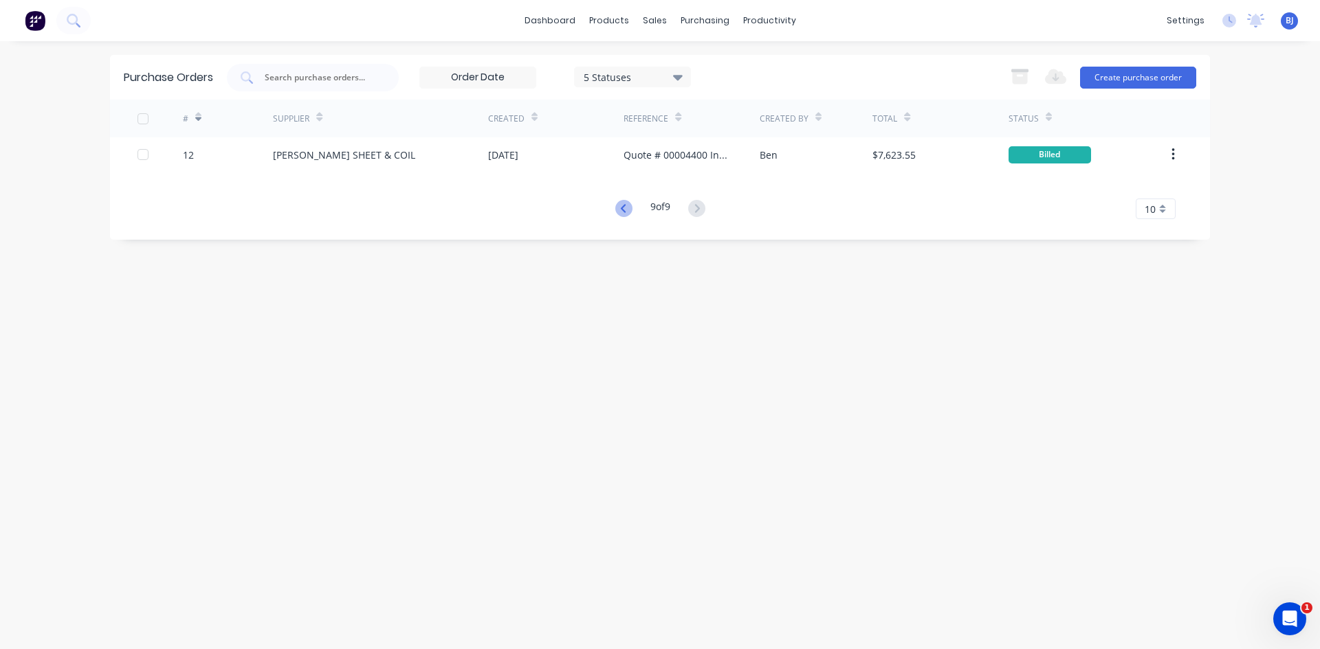
click at [623, 208] on icon at bounding box center [623, 208] width 17 height 17
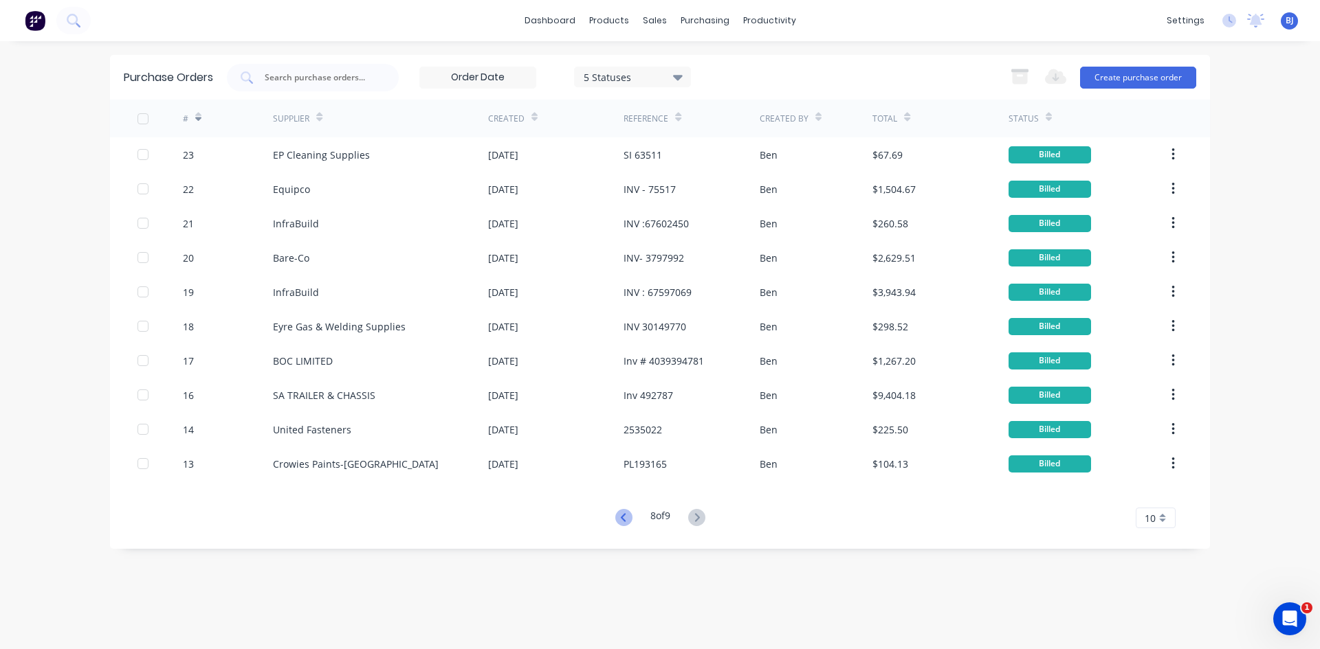
click at [617, 518] on icon at bounding box center [623, 517] width 17 height 17
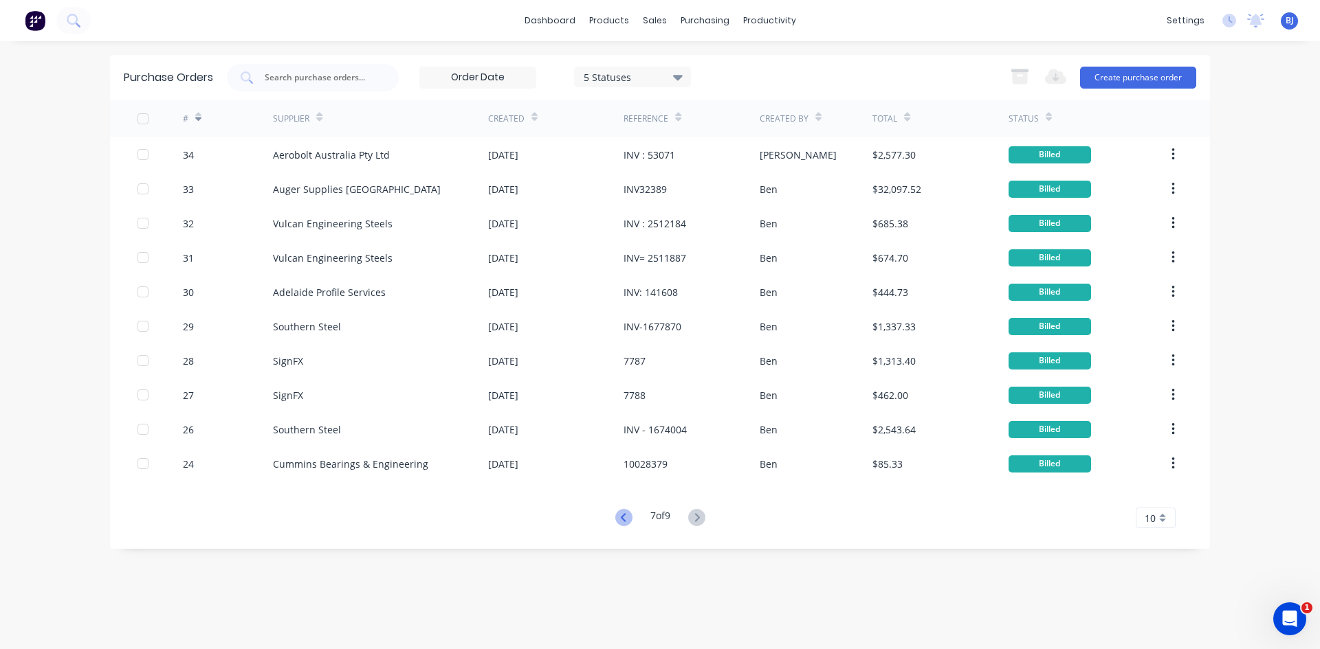
click at [622, 519] on icon at bounding box center [623, 517] width 17 height 17
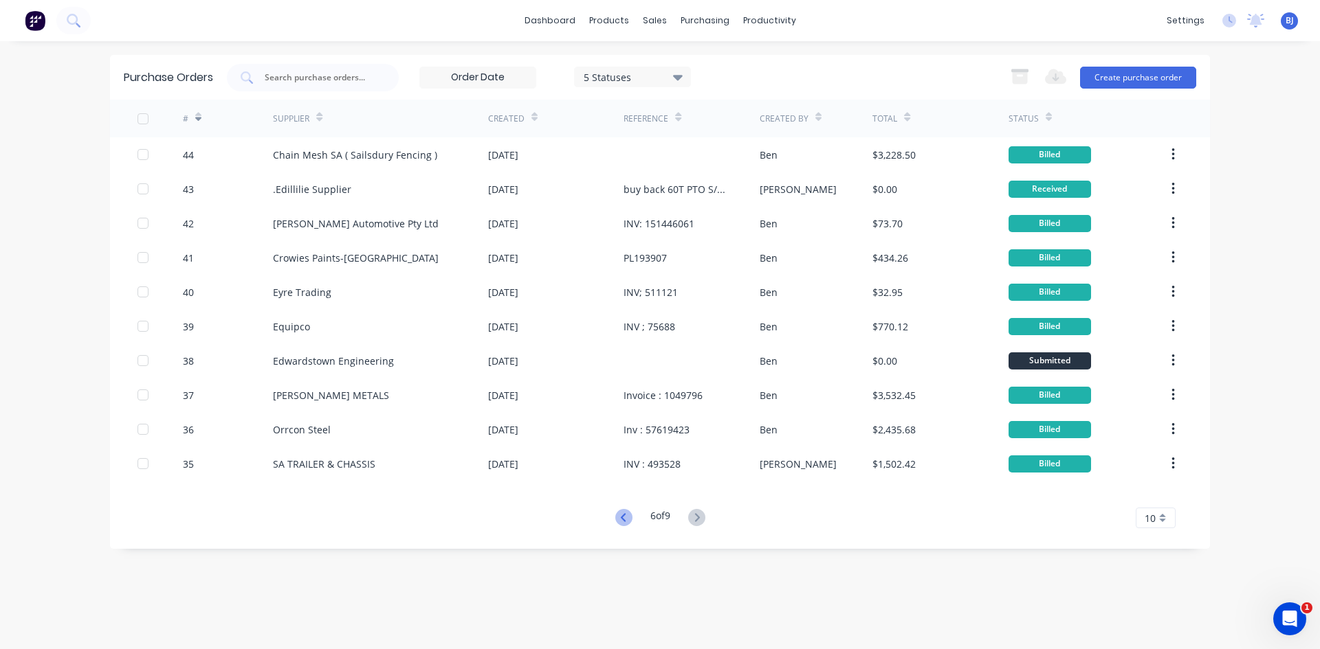
click at [621, 519] on icon at bounding box center [623, 517] width 17 height 17
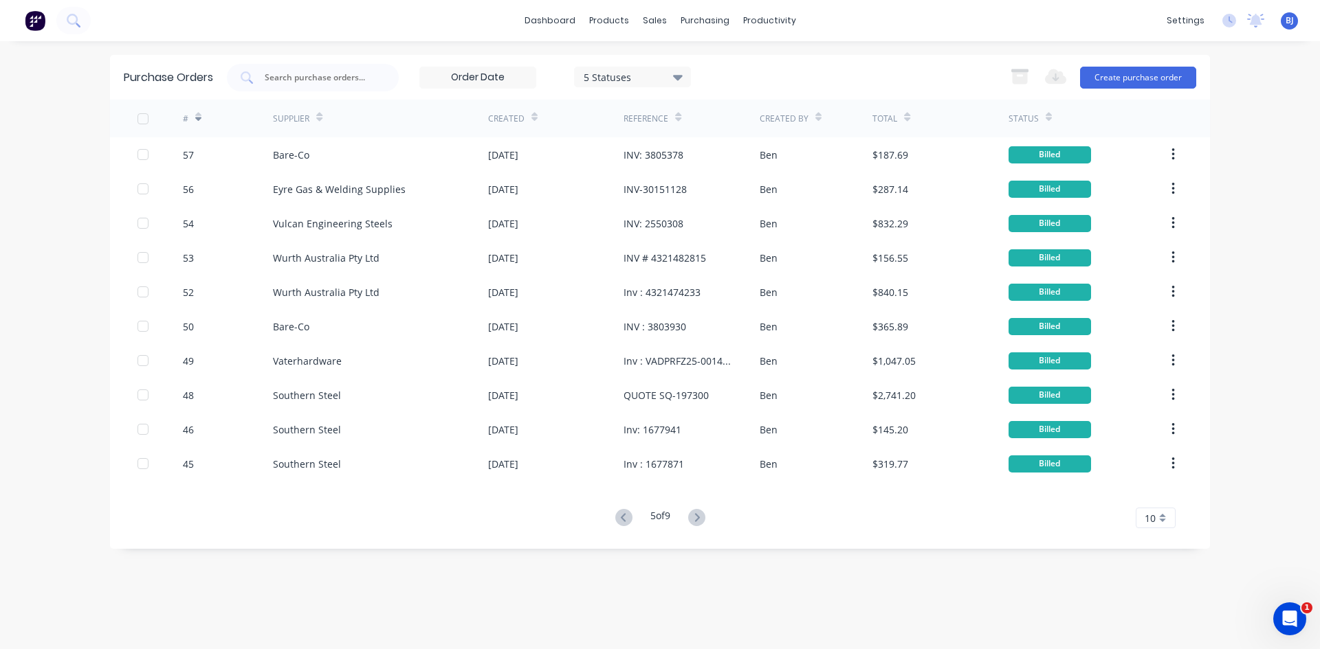
click at [621, 519] on icon at bounding box center [623, 517] width 17 height 17
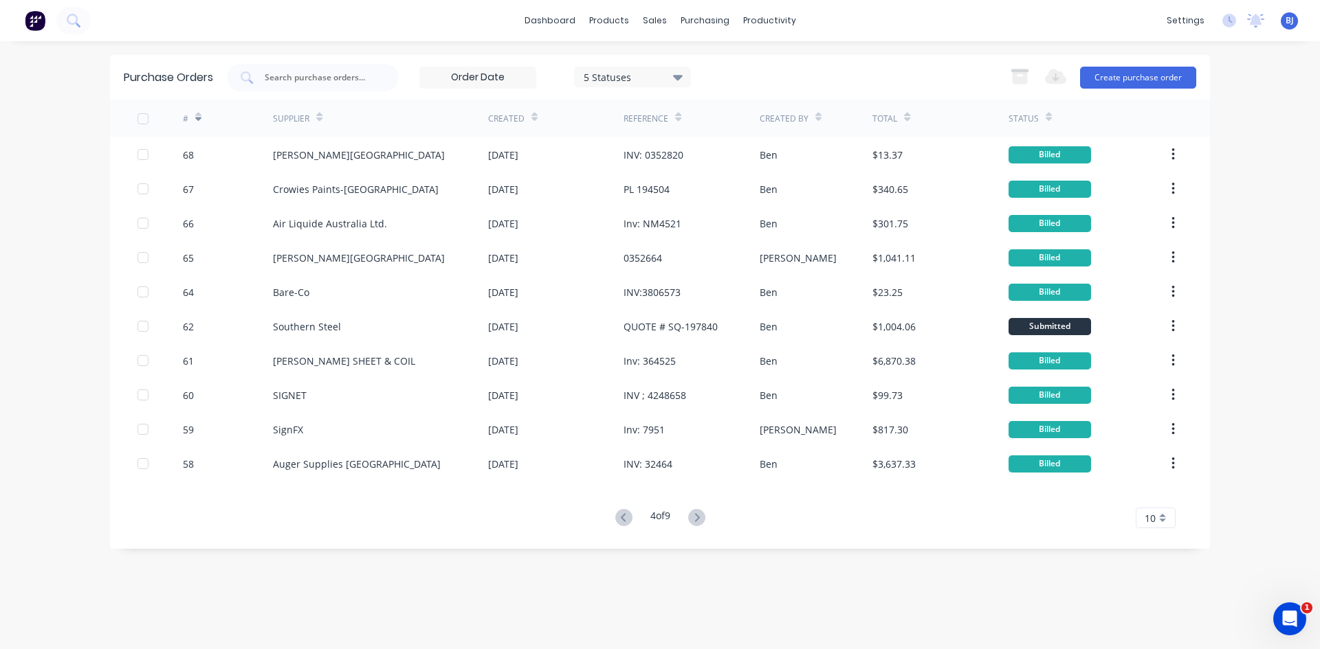
click at [621, 519] on icon at bounding box center [623, 517] width 17 height 17
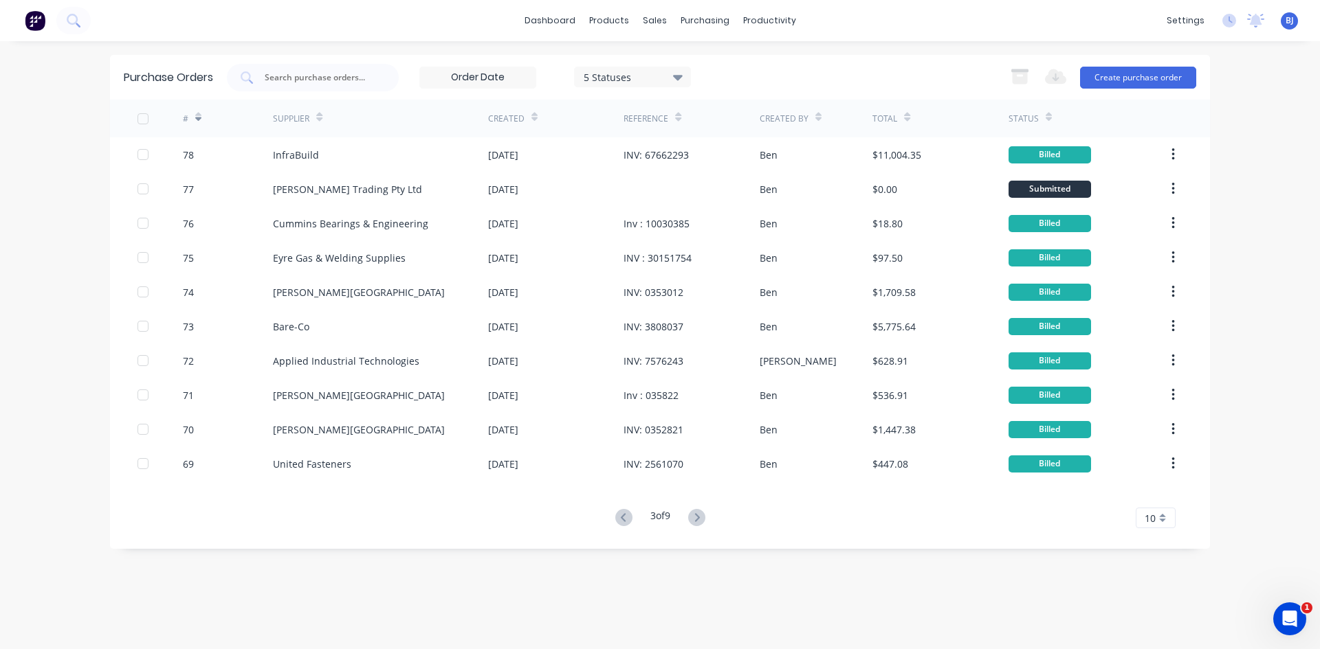
click at [621, 519] on icon at bounding box center [623, 517] width 17 height 17
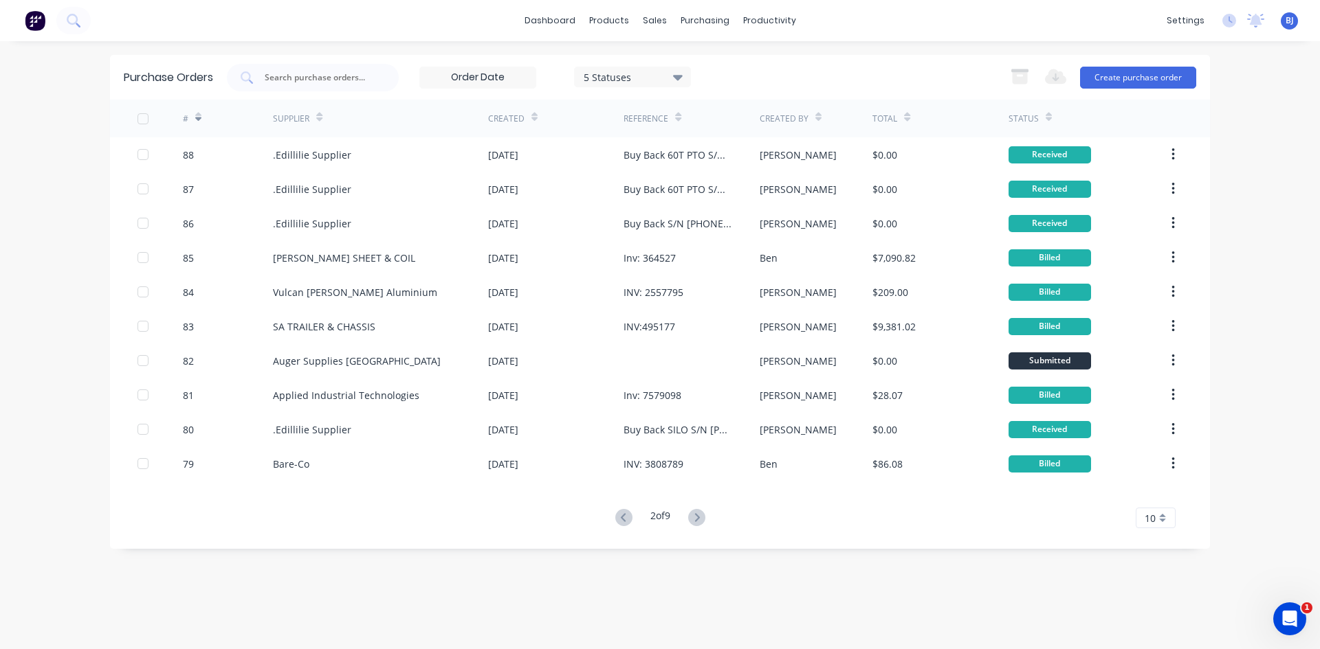
click at [621, 519] on icon at bounding box center [623, 517] width 17 height 17
